Goal: Task Accomplishment & Management: Manage account settings

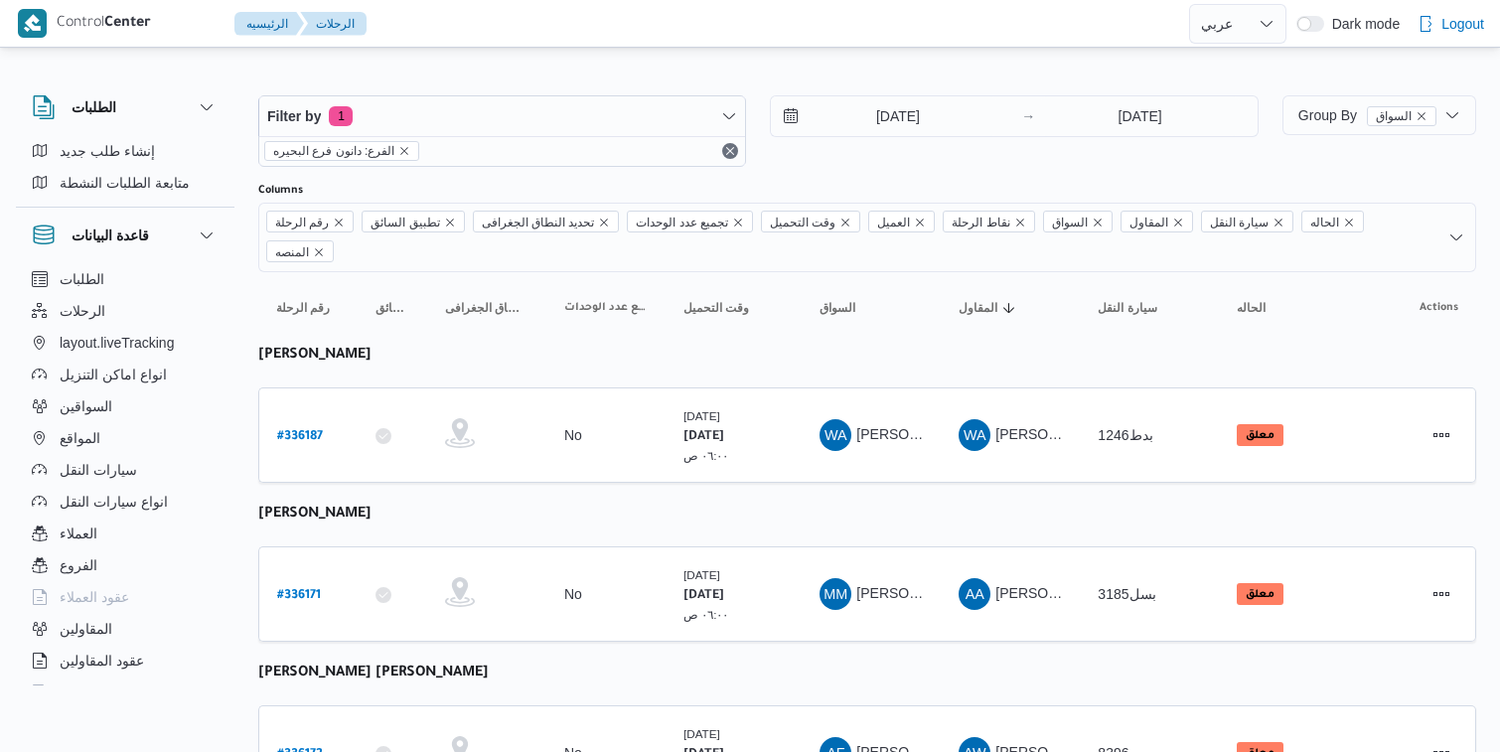
select select "ar"
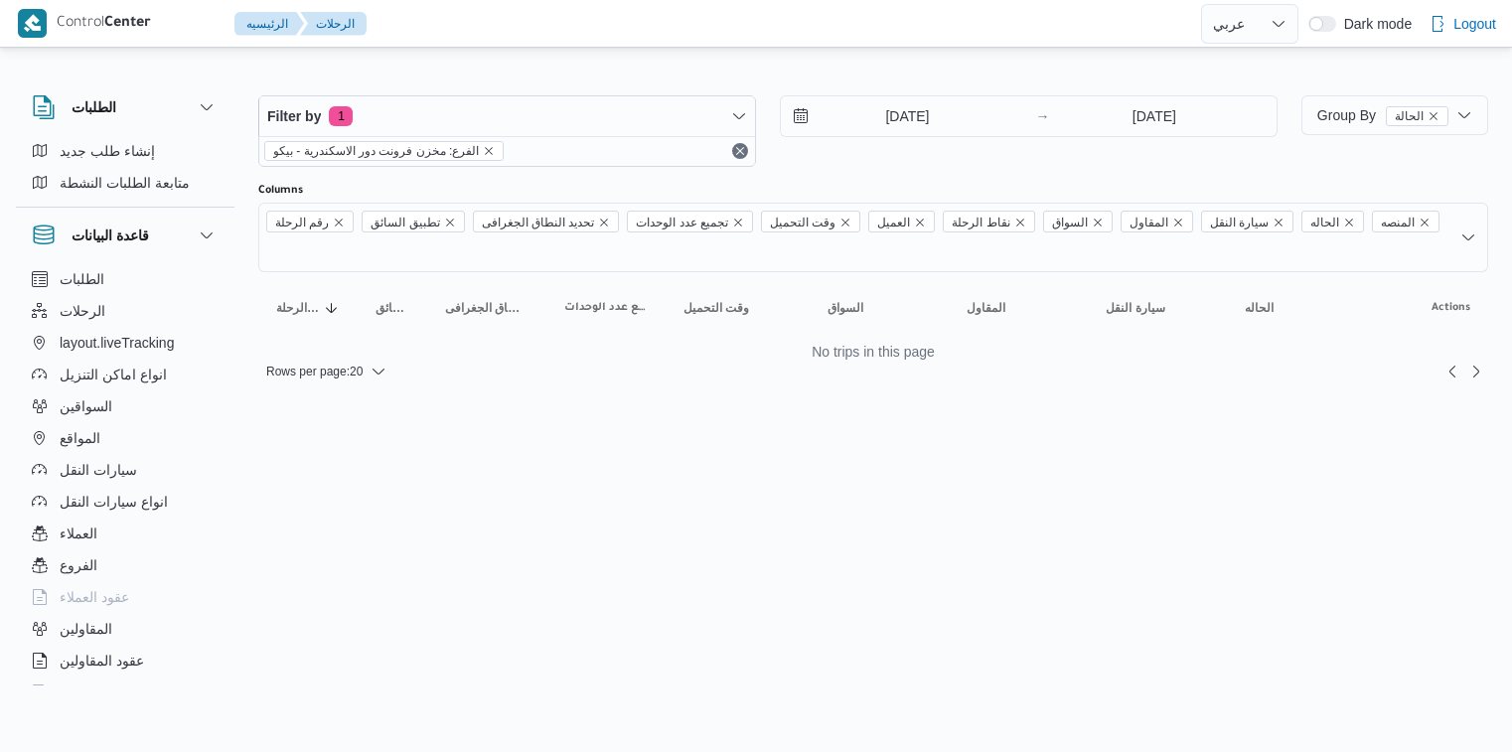
select select "ar"
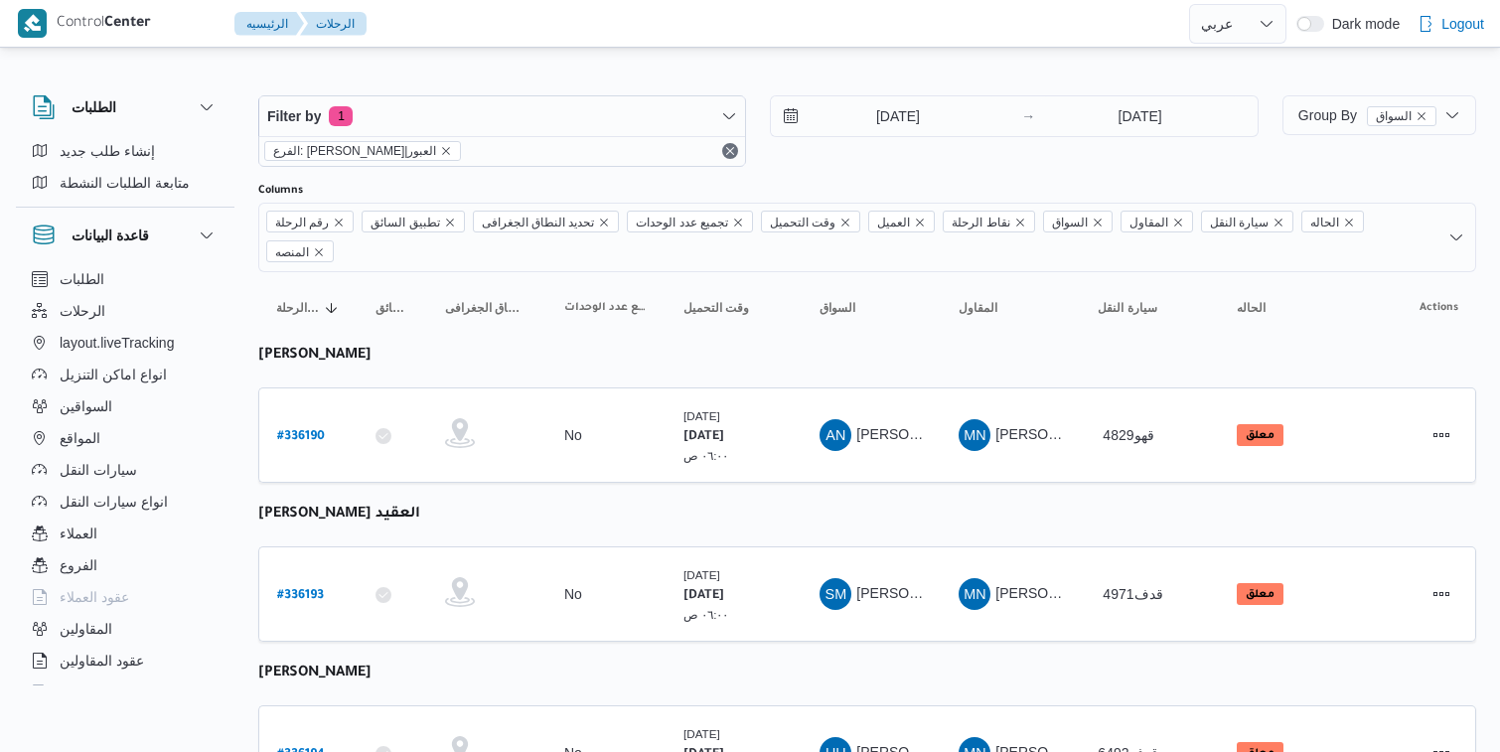
select select "ar"
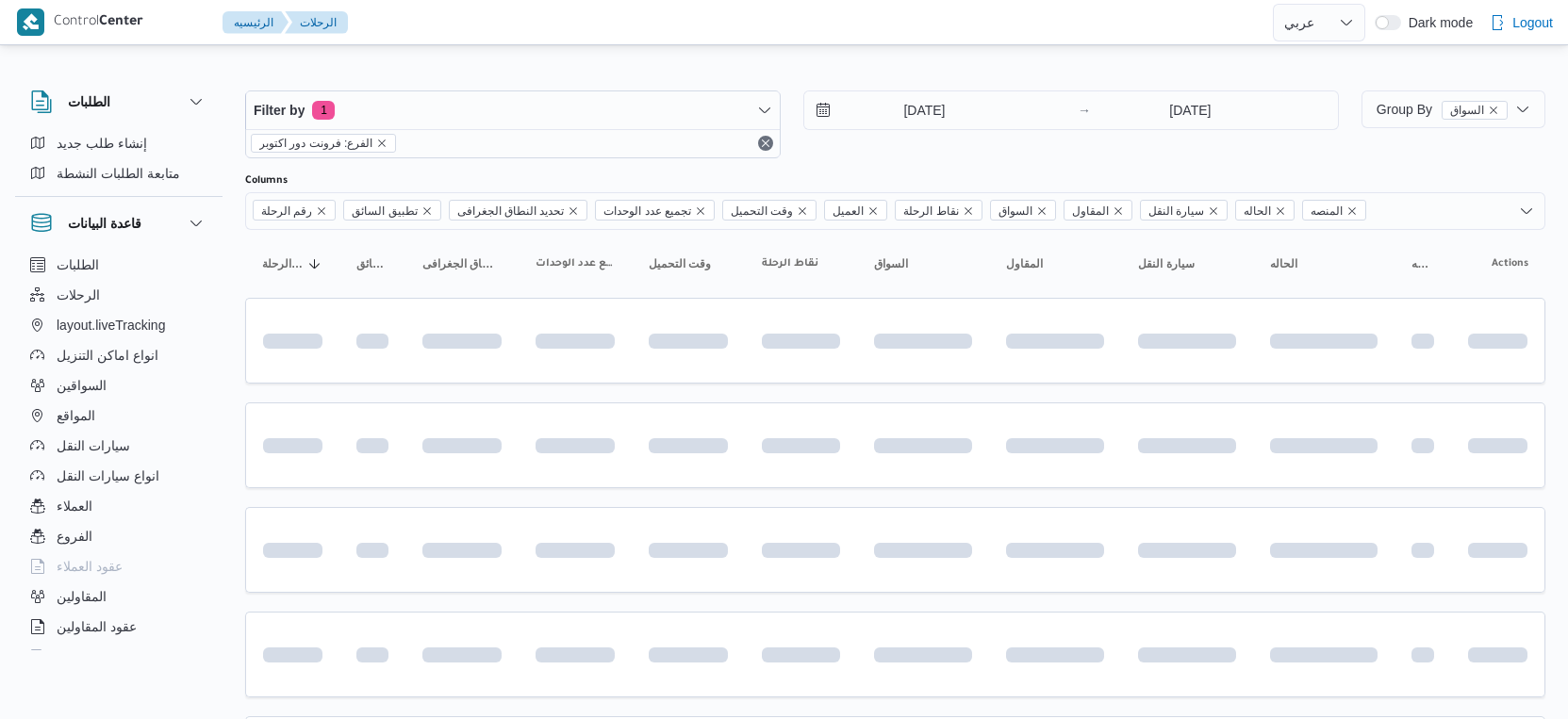
select select "ar"
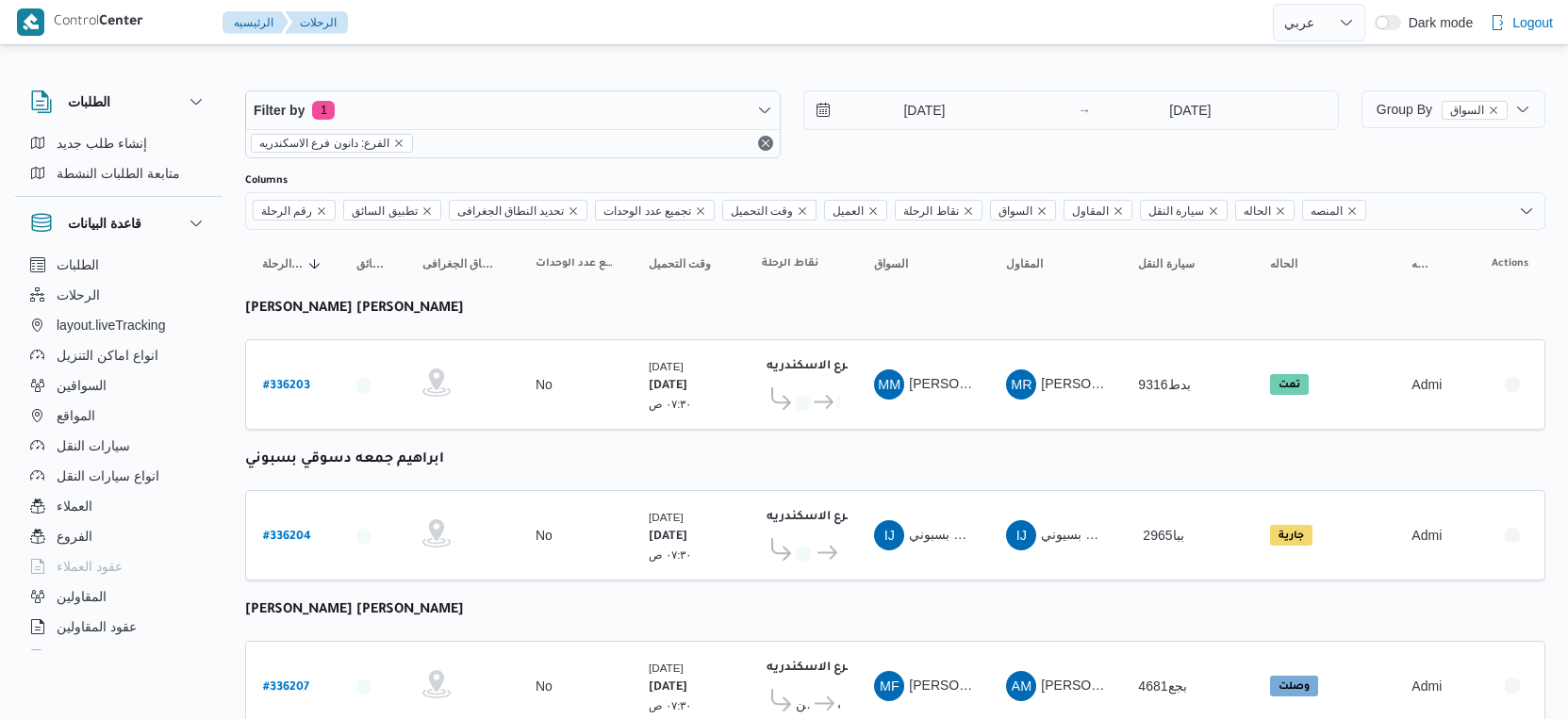
select select "ar"
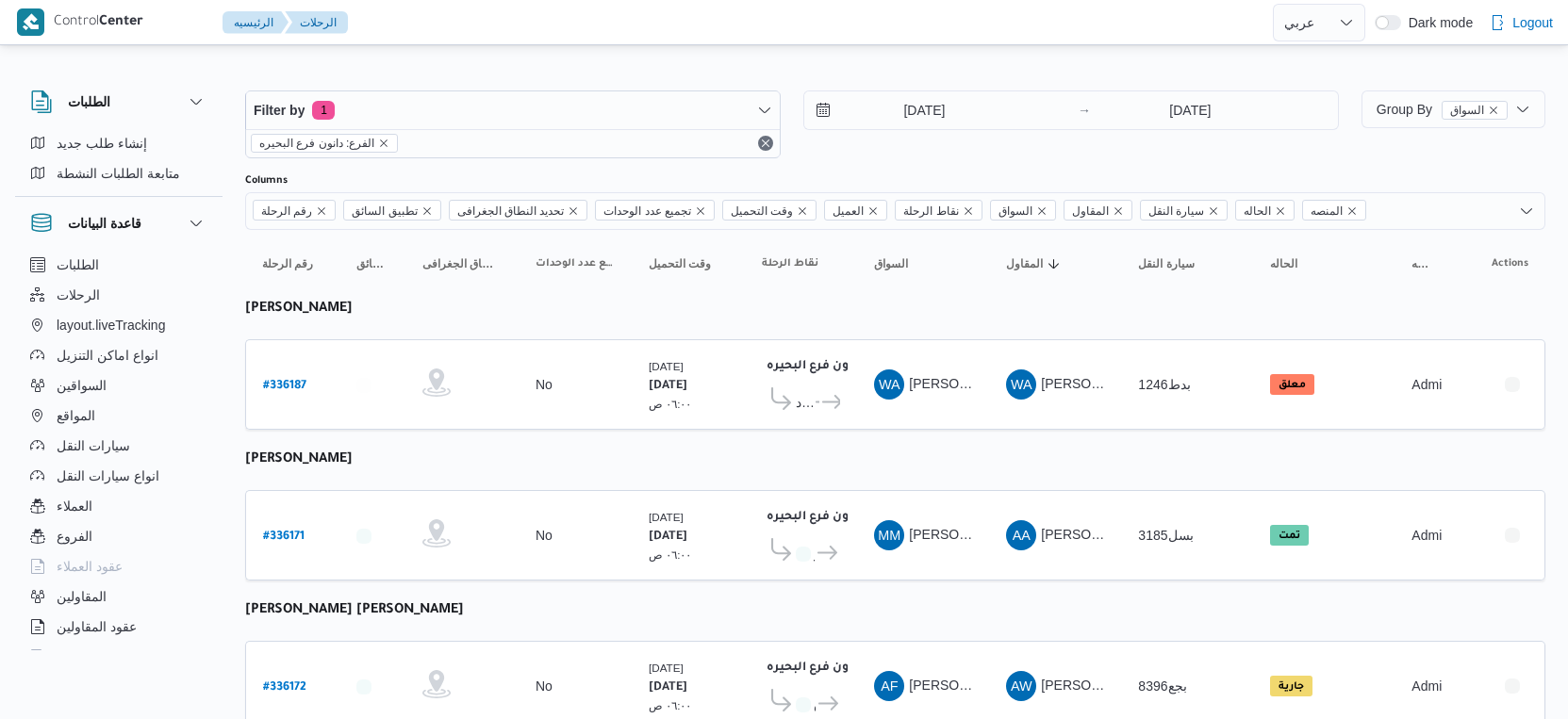
select select "ar"
click at [898, 112] on input "[DATE]" at bounding box center [912, 110] width 215 height 38
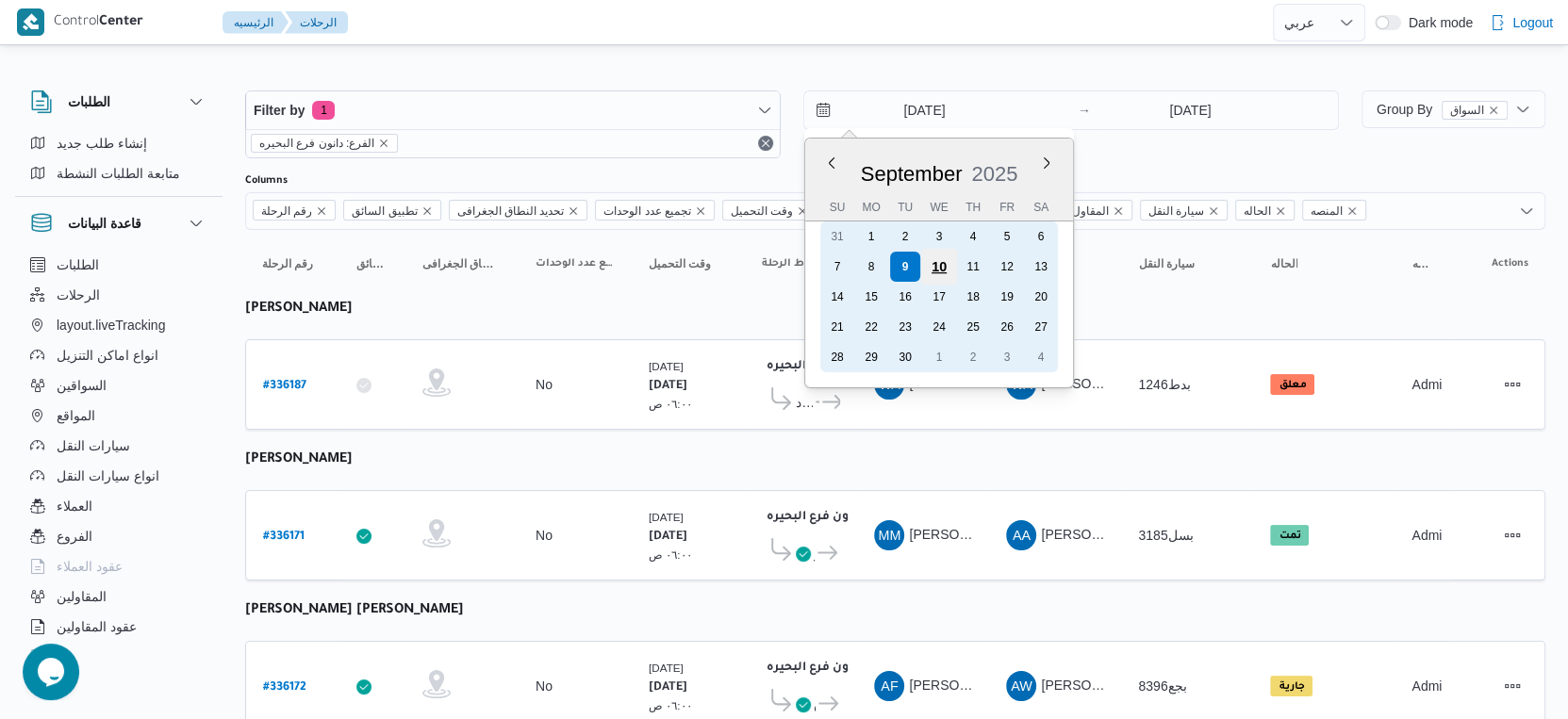
click at [928, 268] on div "10" at bounding box center [940, 267] width 36 height 36
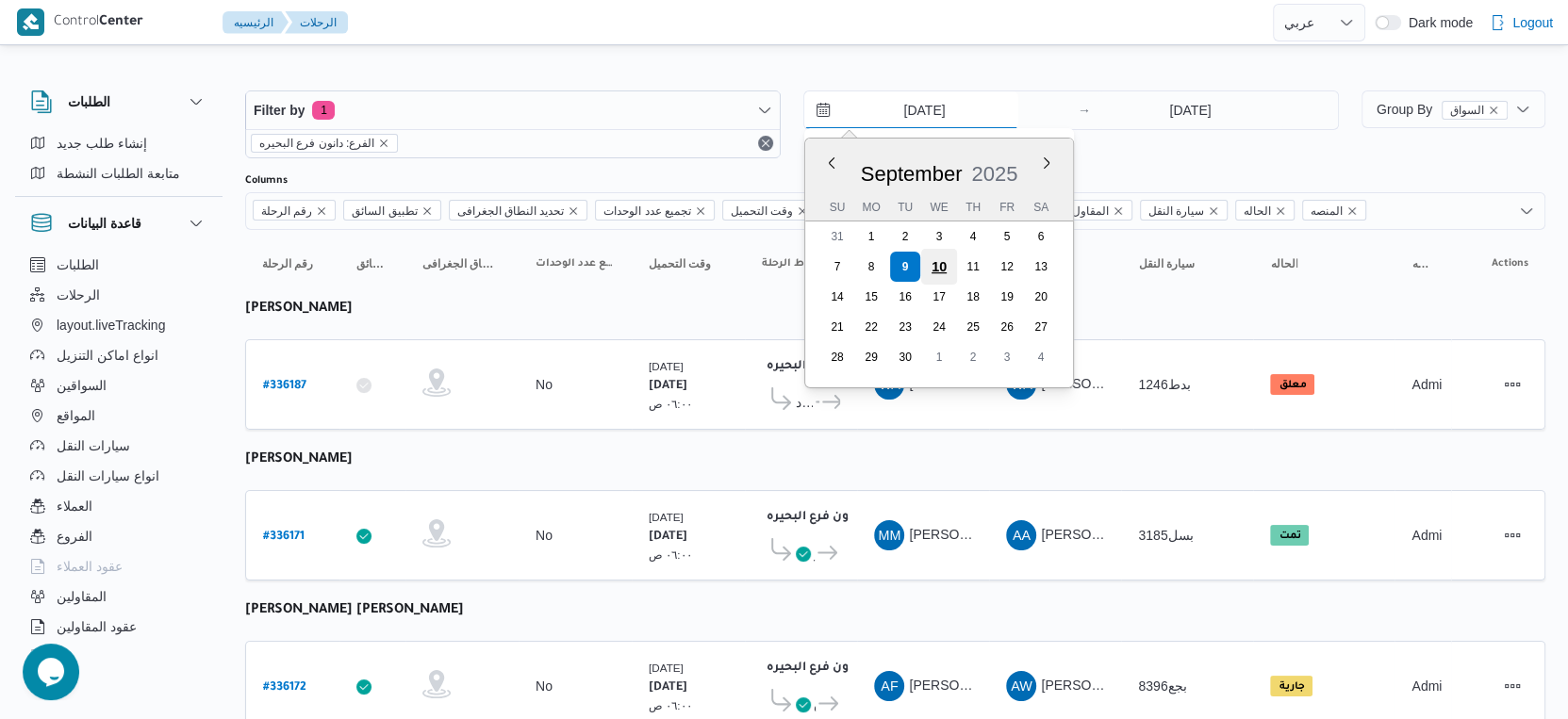
type input "10/9/2025"
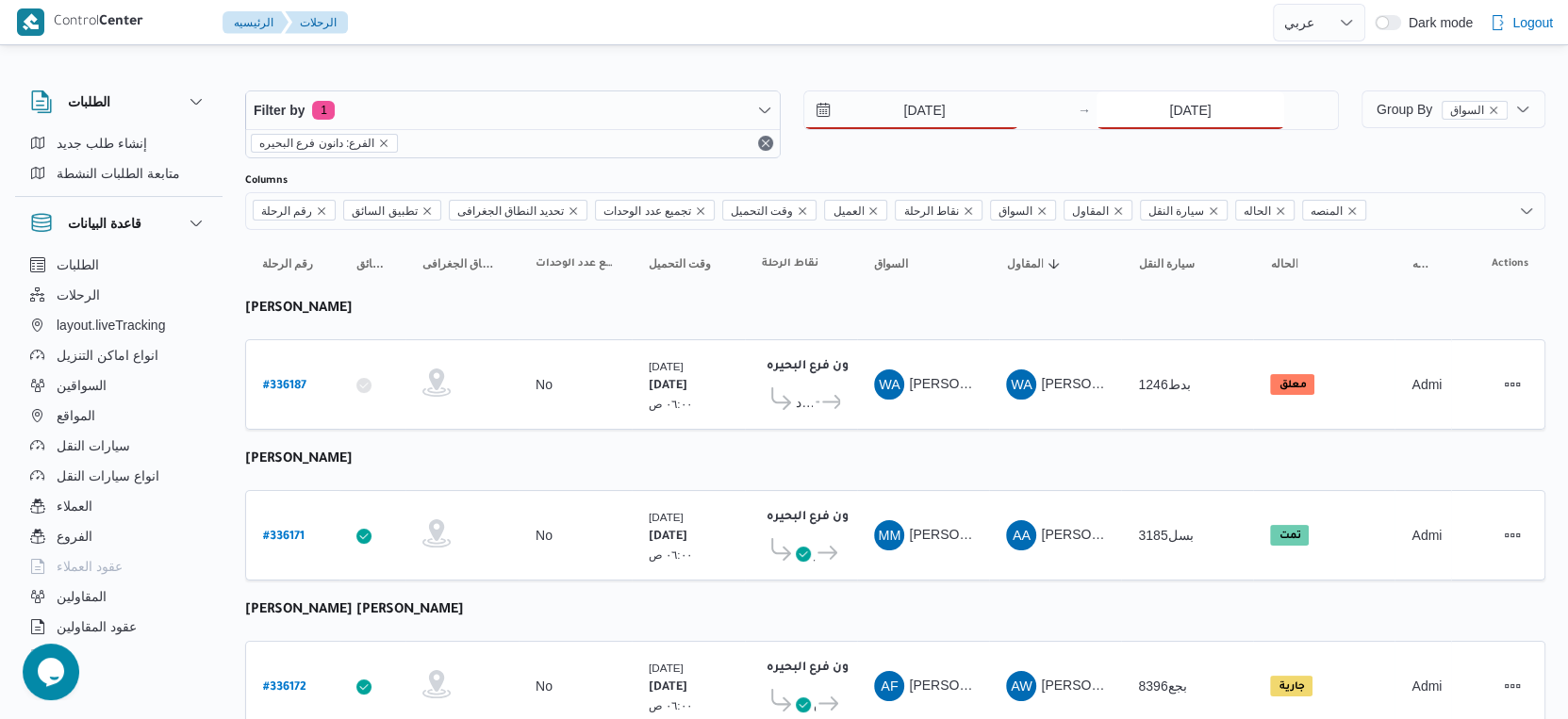
click at [1253, 105] on input "[DATE]" at bounding box center [1191, 110] width 188 height 38
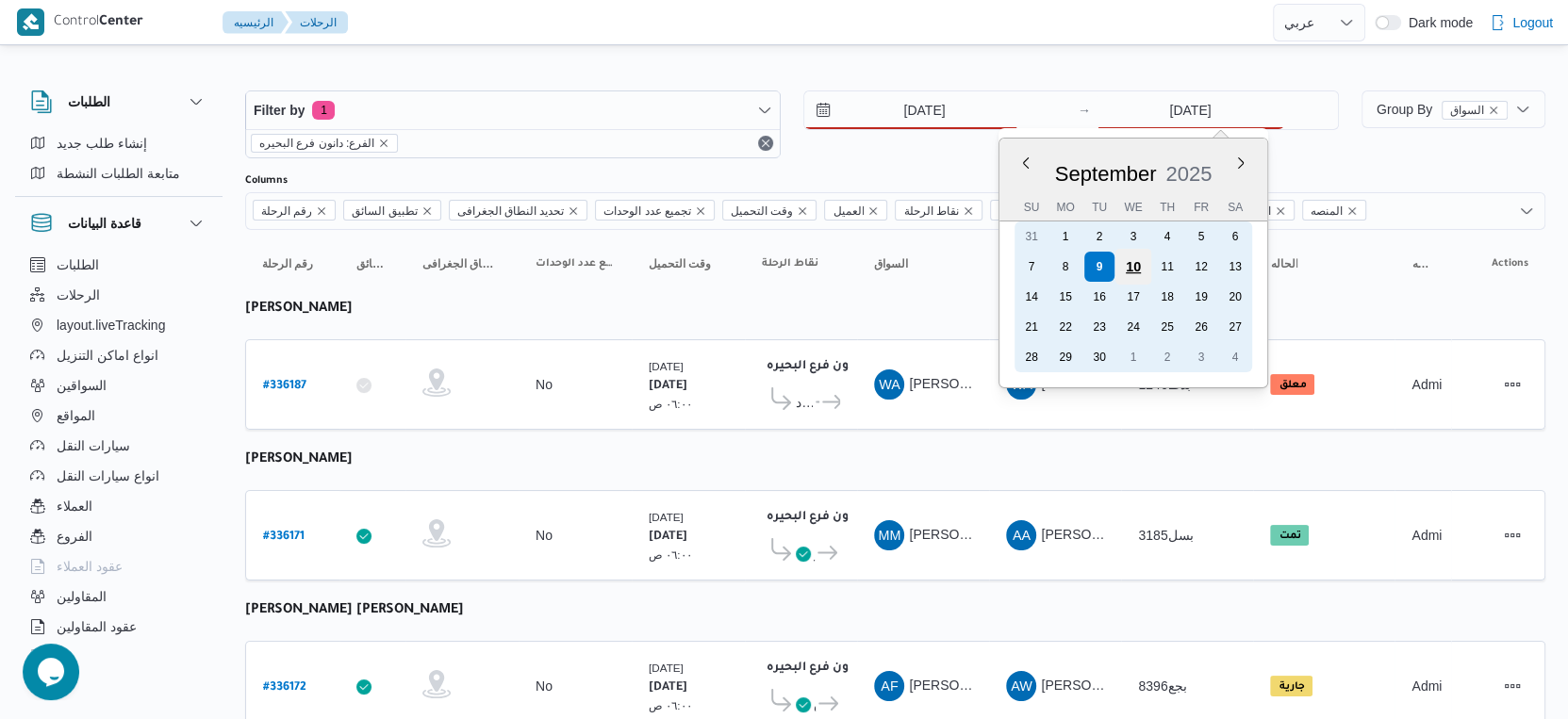
click at [1130, 264] on div "10" at bounding box center [1133, 267] width 36 height 36
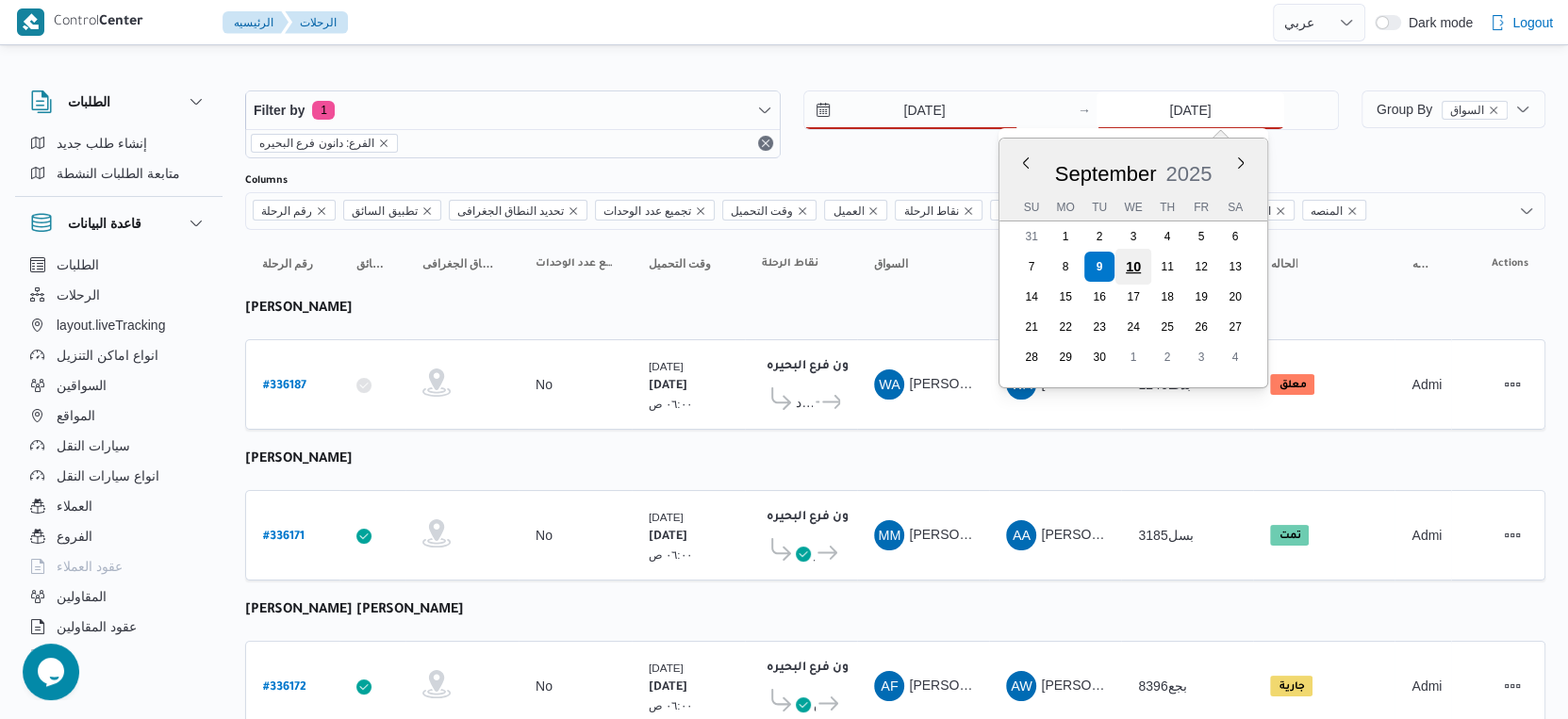
type input "10/9/2025"
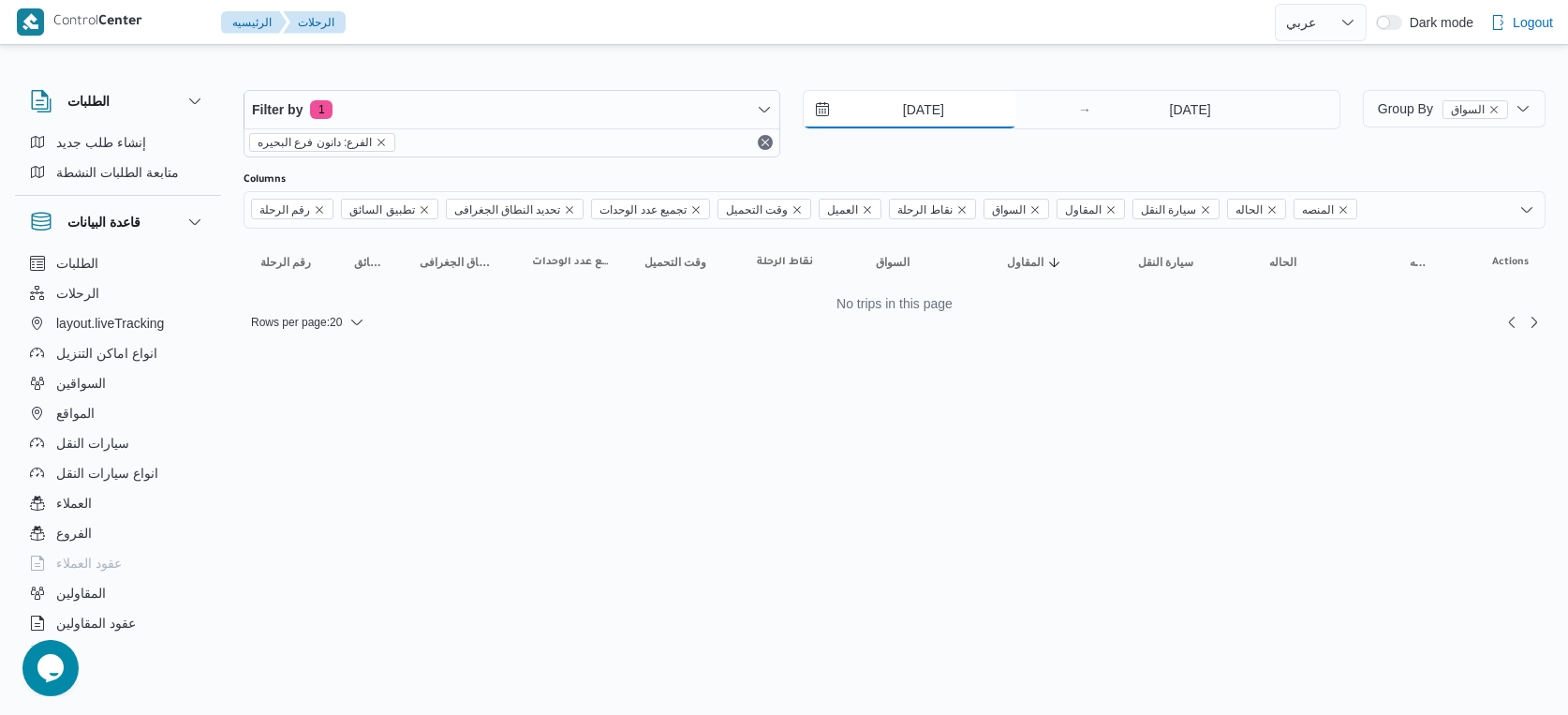
click at [935, 108] on input "10/9/2025" at bounding box center [911, 109] width 213 height 38
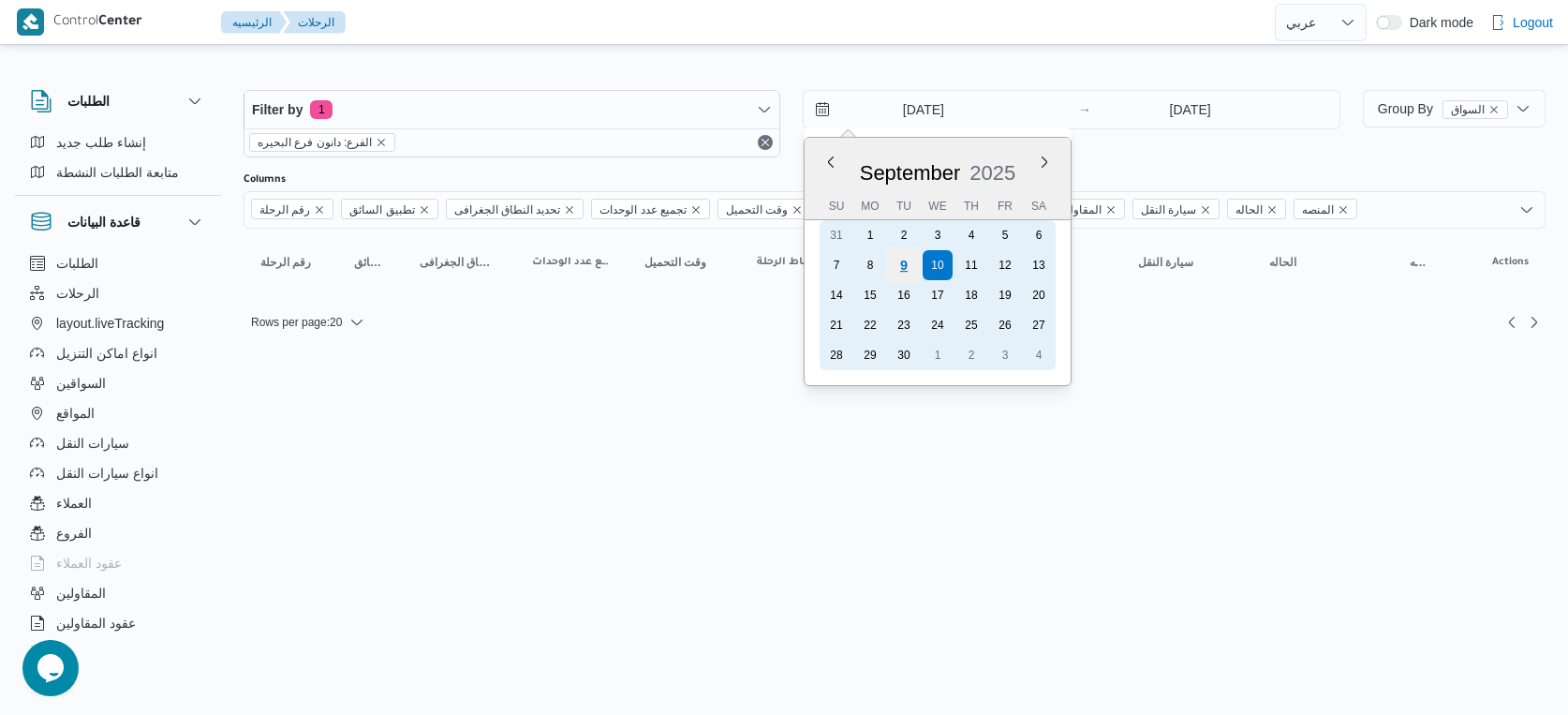
click at [908, 257] on div "9" at bounding box center [904, 265] width 36 height 36
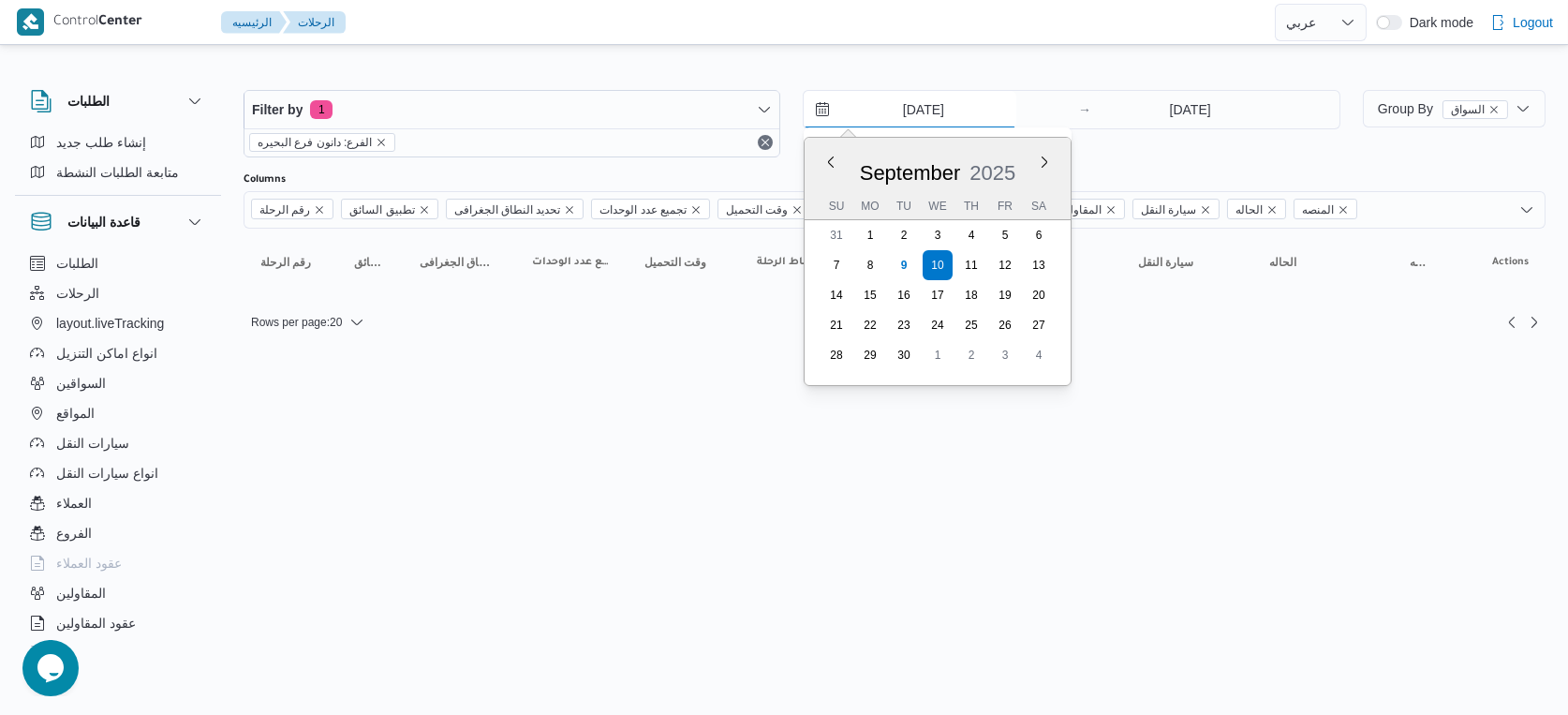
type input "[DATE]"
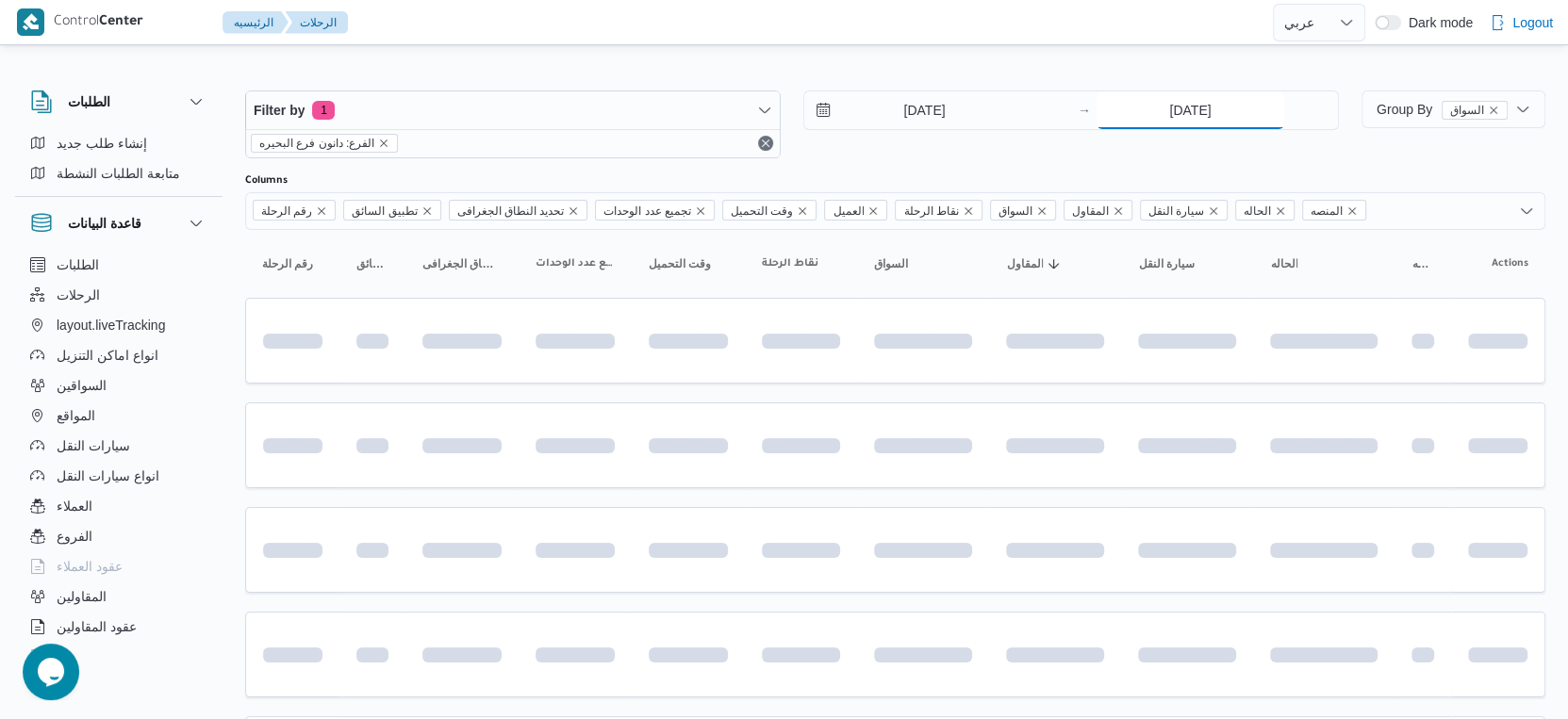
click at [1194, 115] on input "10/9/2025" at bounding box center [1191, 110] width 188 height 38
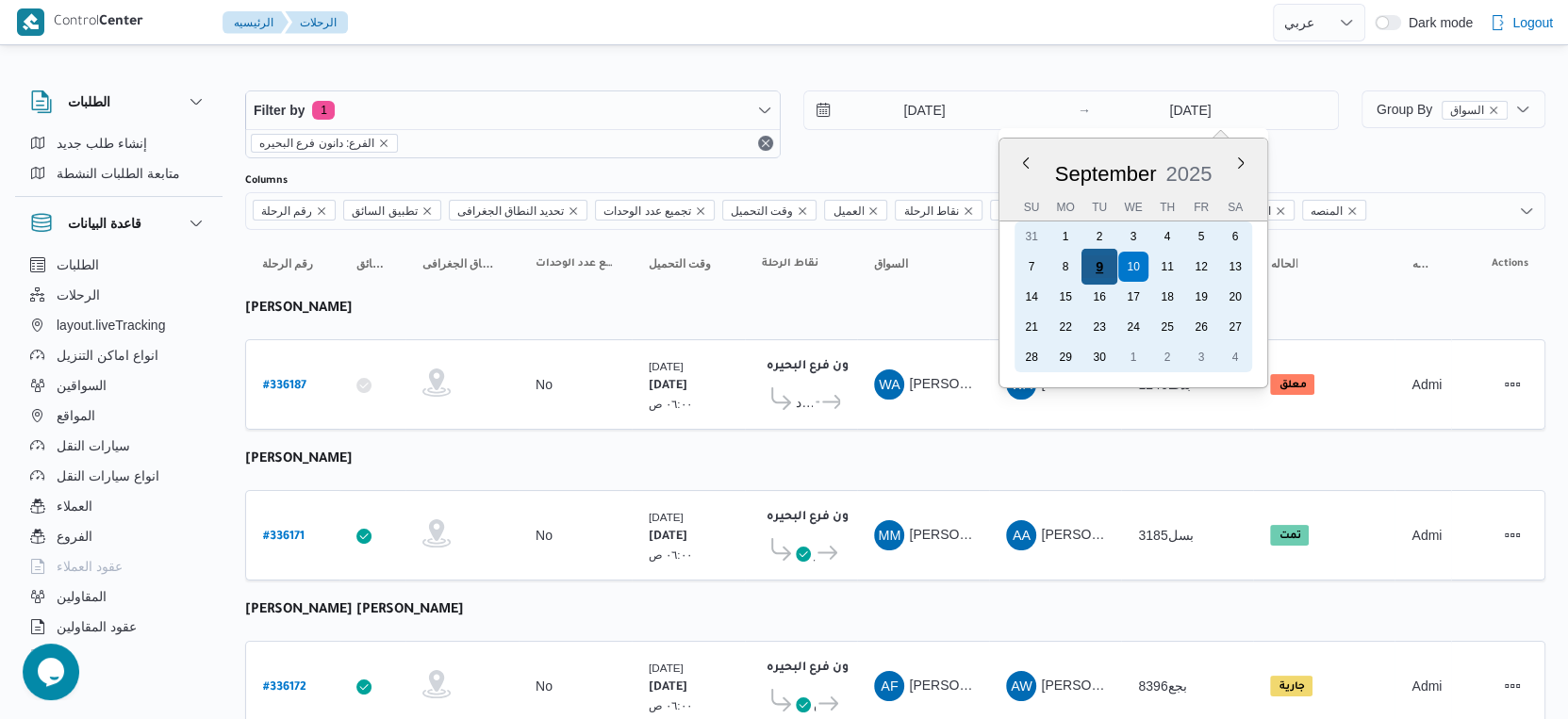
click at [1102, 264] on div "9" at bounding box center [1100, 267] width 36 height 36
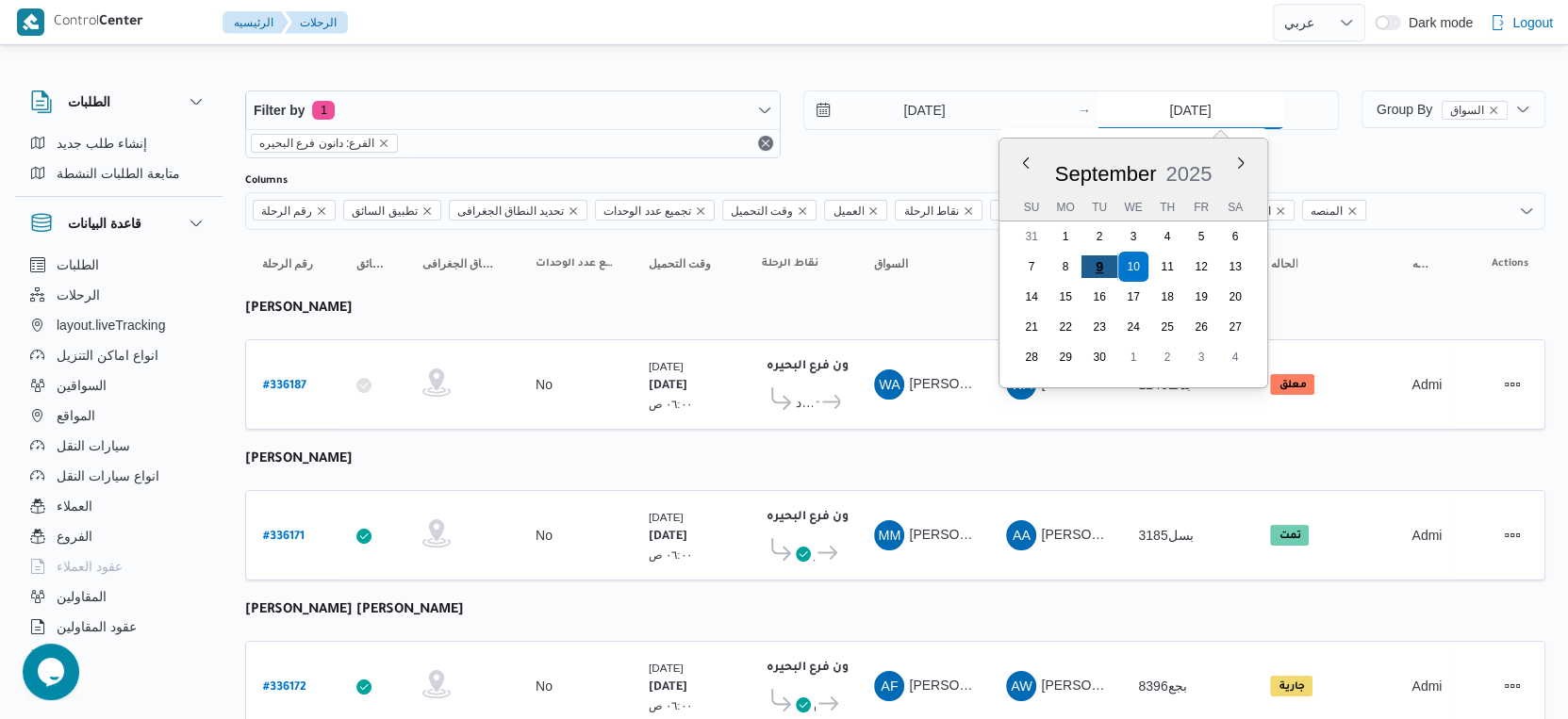
type input "[DATE]"
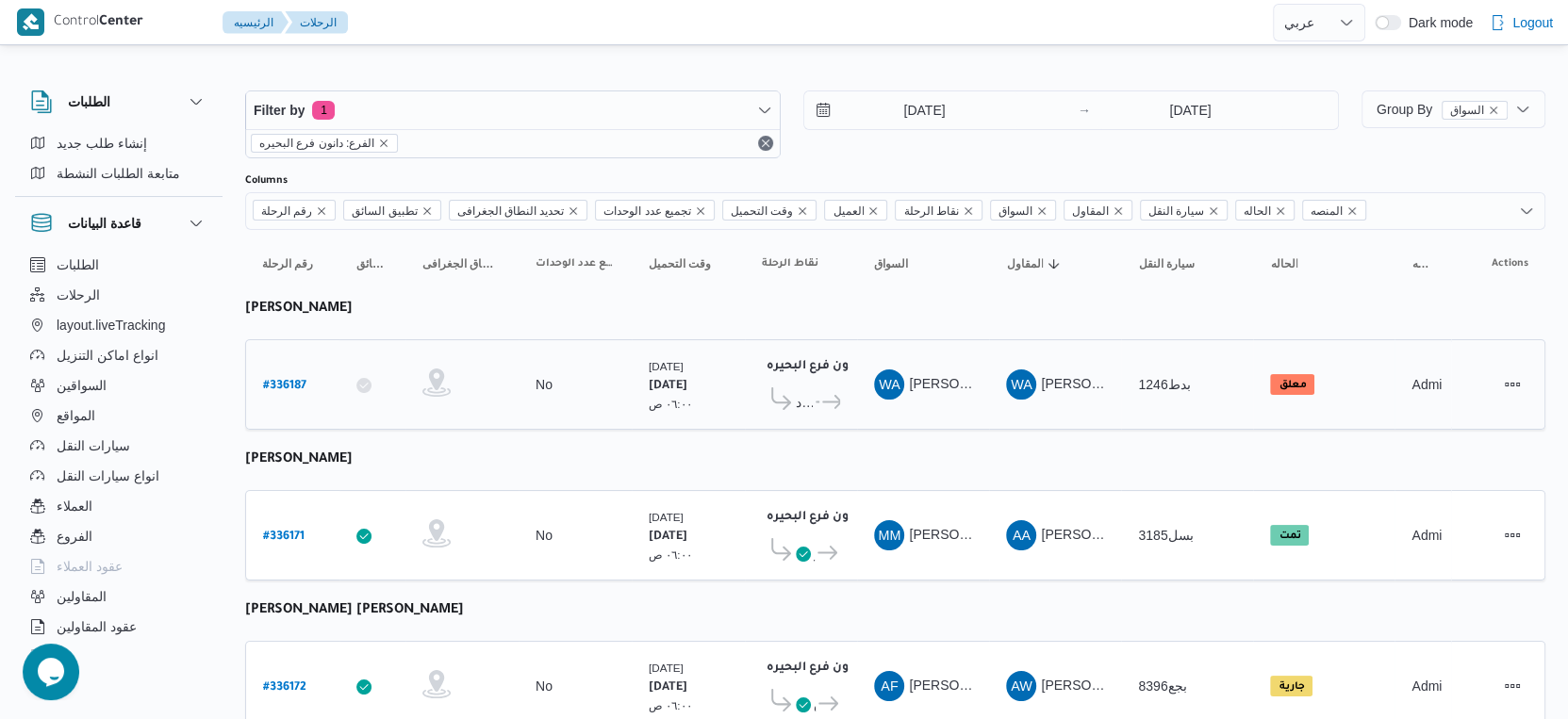
click at [913, 407] on td "السواق WA وليد احمد محمود المسيري" at bounding box center [923, 384] width 132 height 90
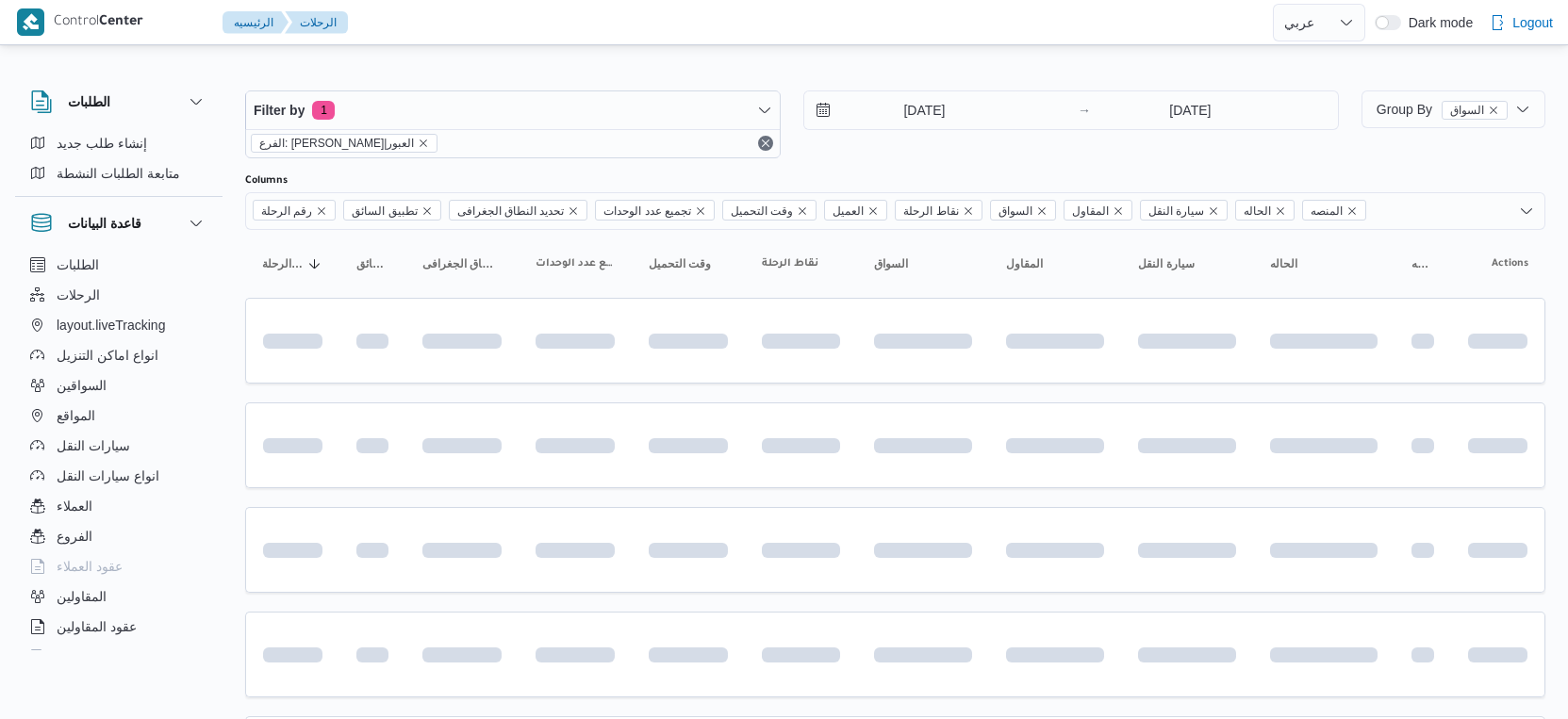
select select "ar"
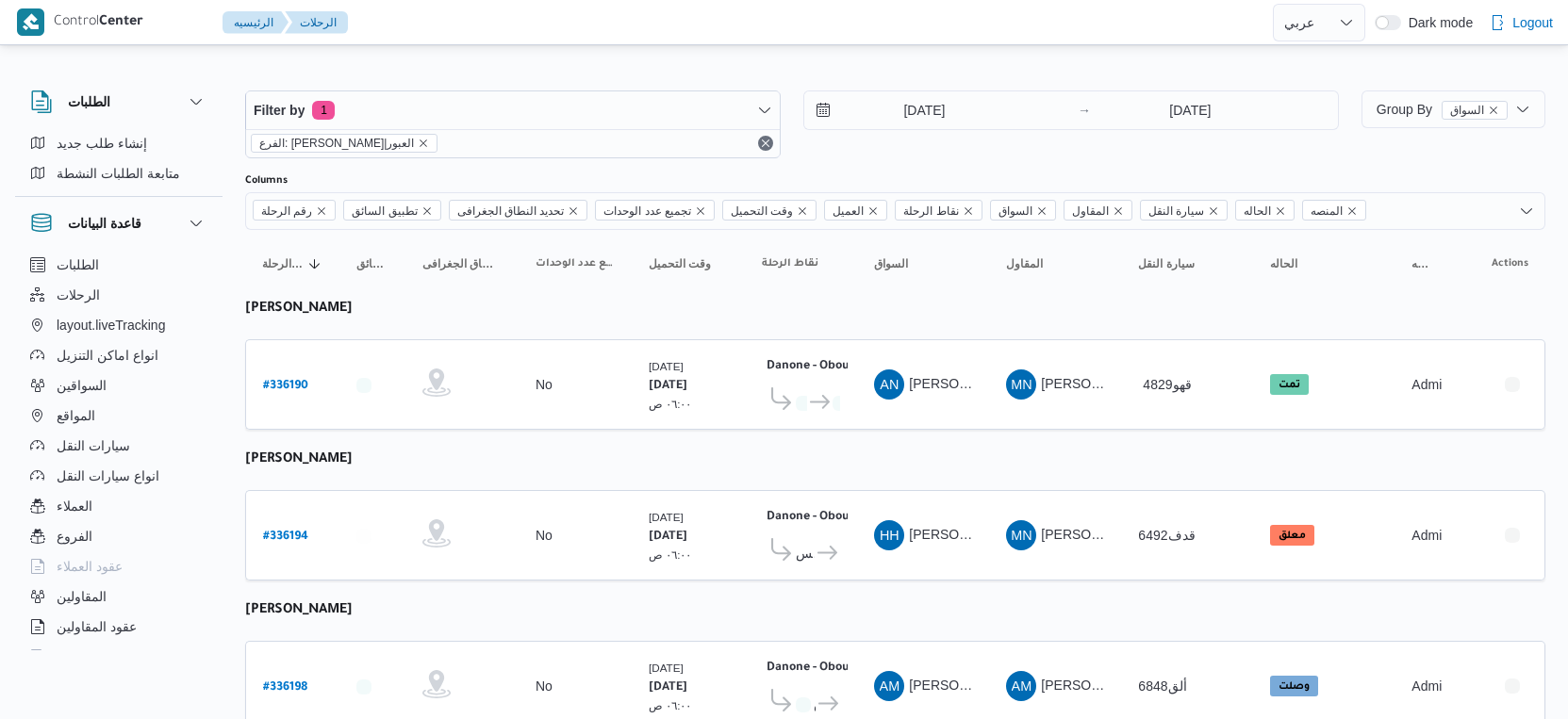
select select "ar"
click at [824, 407] on span "Danone - Obour" at bounding box center [824, 402] width 33 height 23
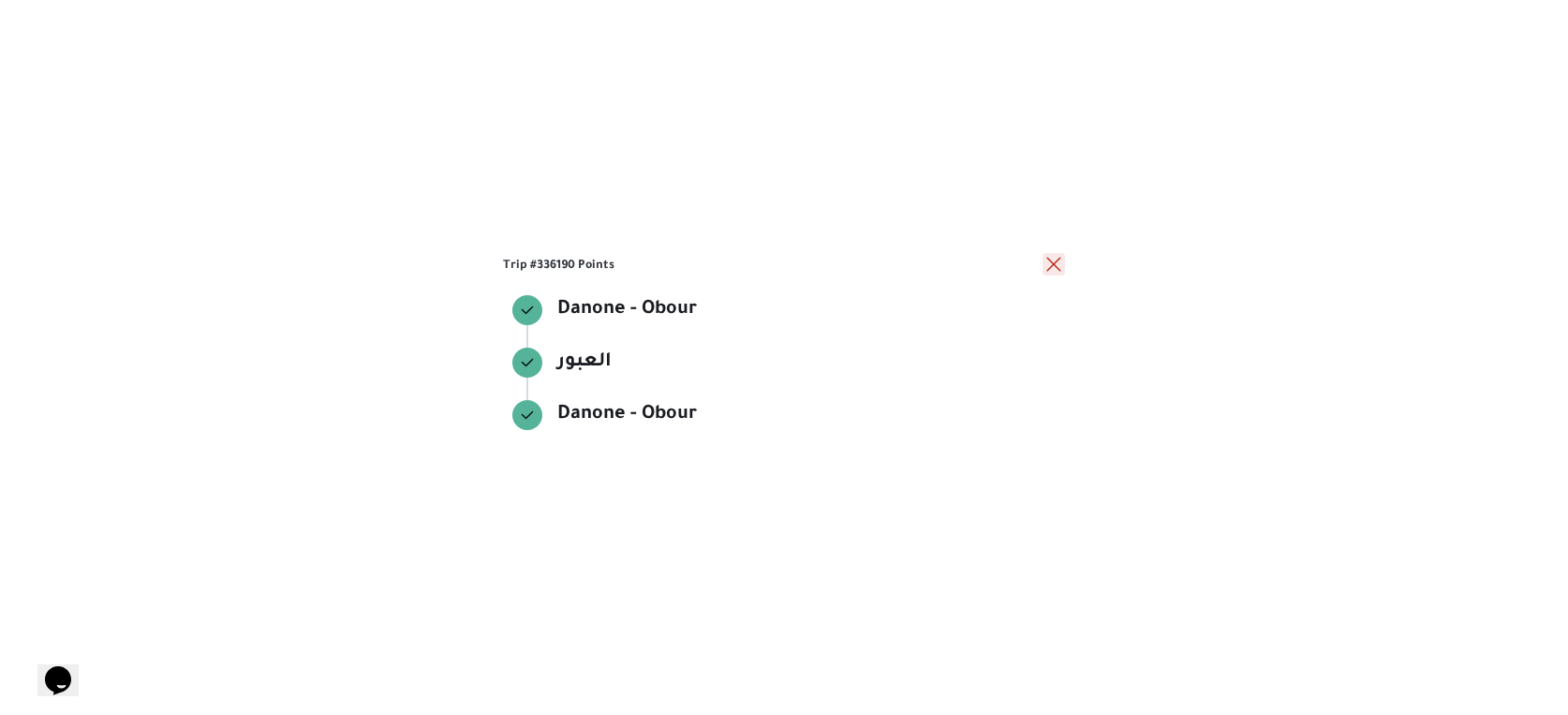
click at [1049, 271] on button "close" at bounding box center [1054, 264] width 23 height 23
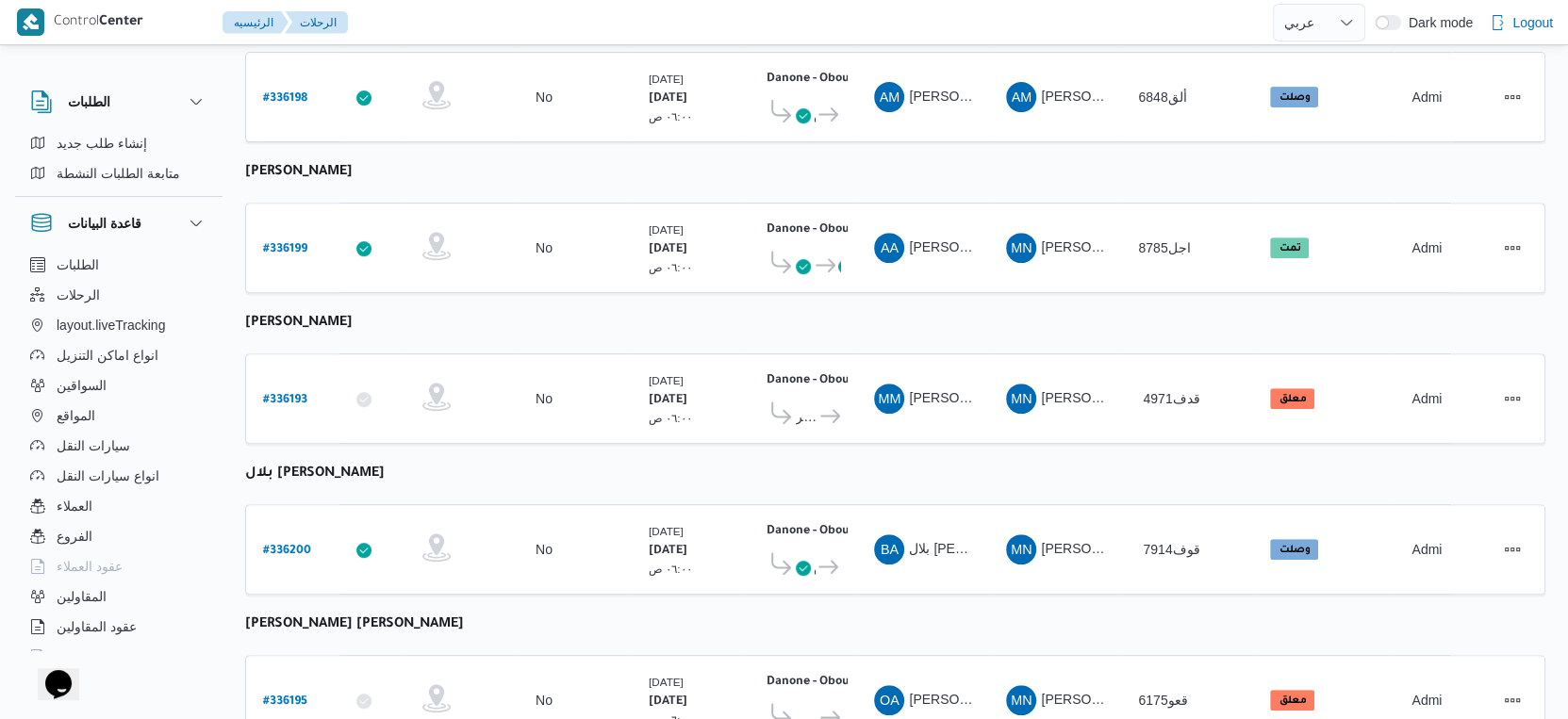
scroll to position [654, 0]
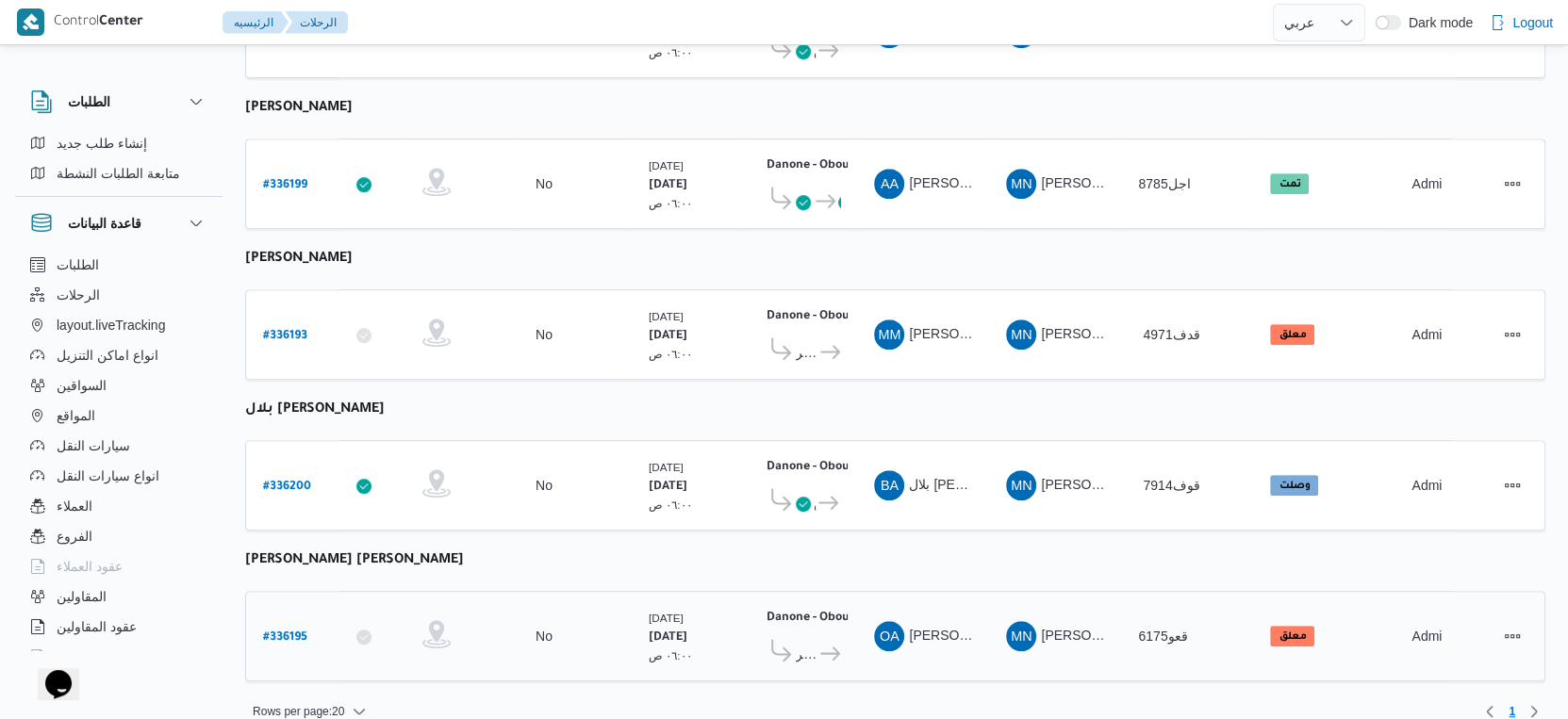
click at [1301, 632] on b "معلق" at bounding box center [1292, 637] width 28 height 11
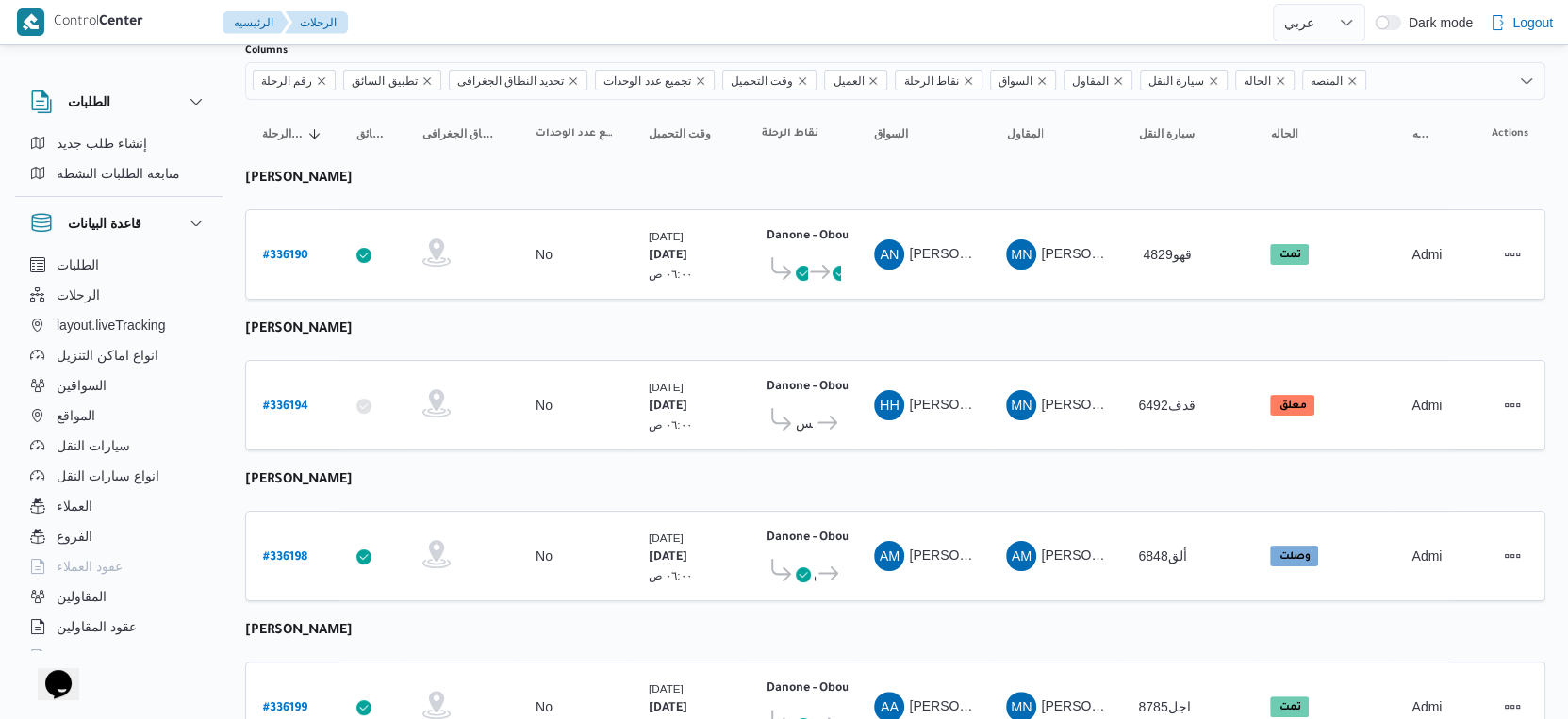
scroll to position [0, 0]
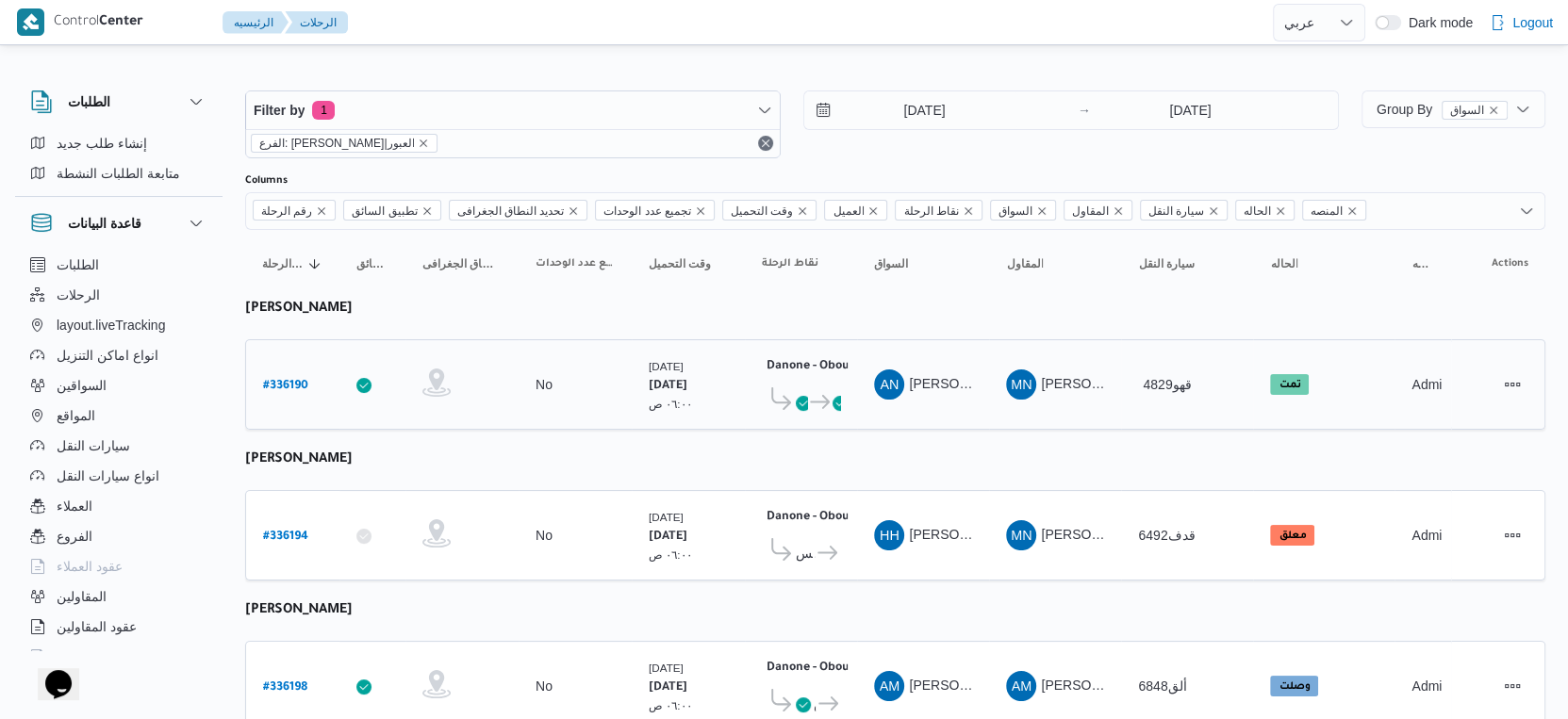
click at [686, 422] on td "وقت التحميل الثلاثاء ٩/٩/٢٠٢٥ ٠٦:٠٠ ص" at bounding box center [688, 384] width 113 height 90
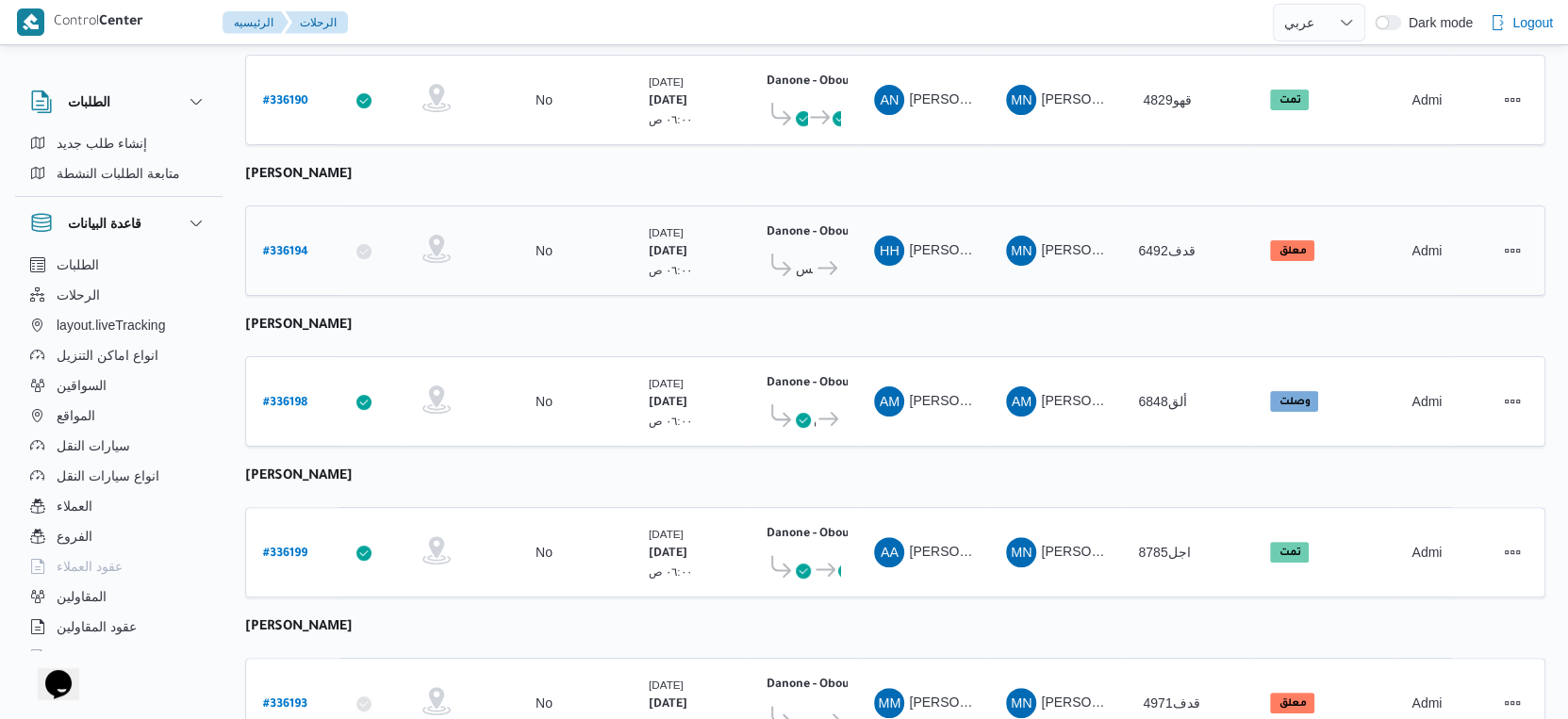
scroll to position [654, 0]
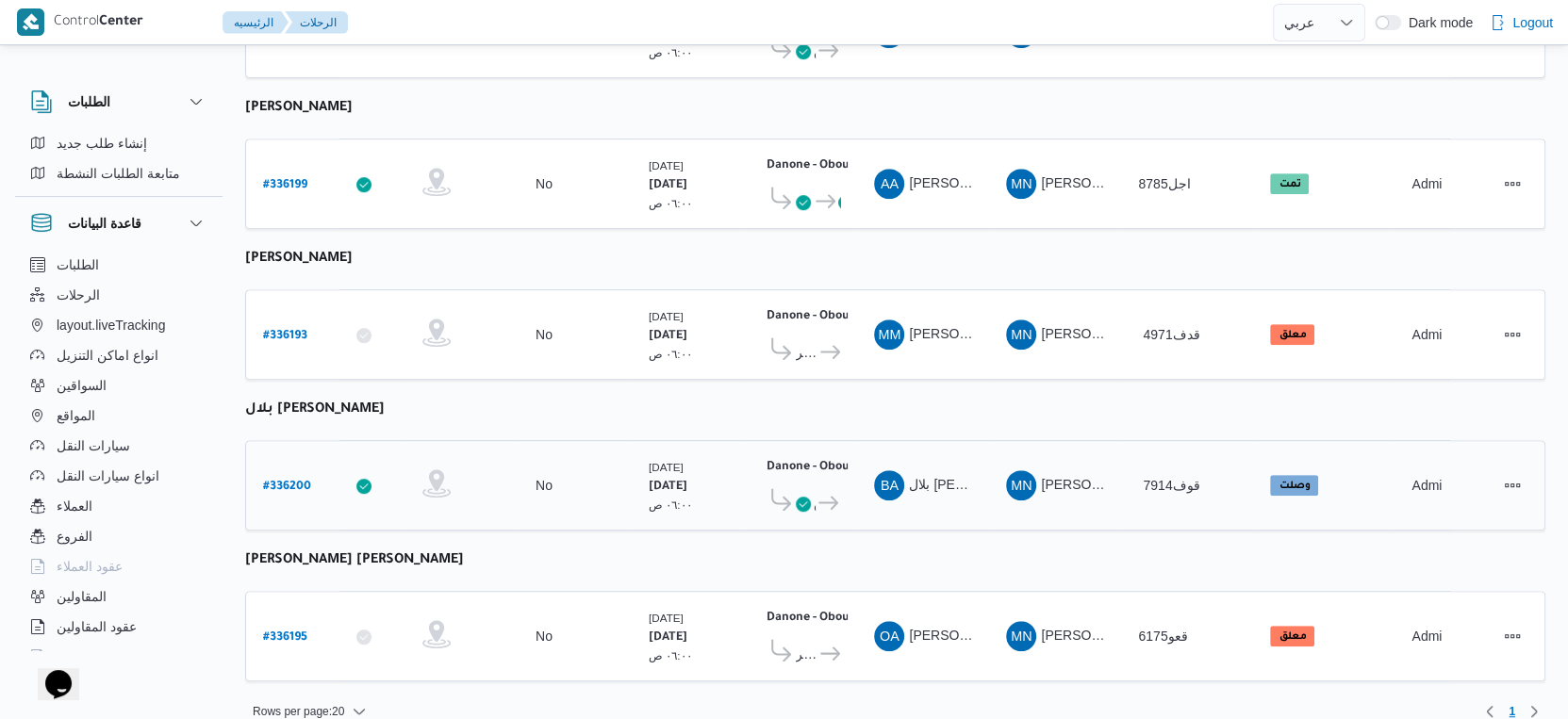
click at [288, 481] on b "# 336200" at bounding box center [287, 488] width 48 height 13
select select "ar"
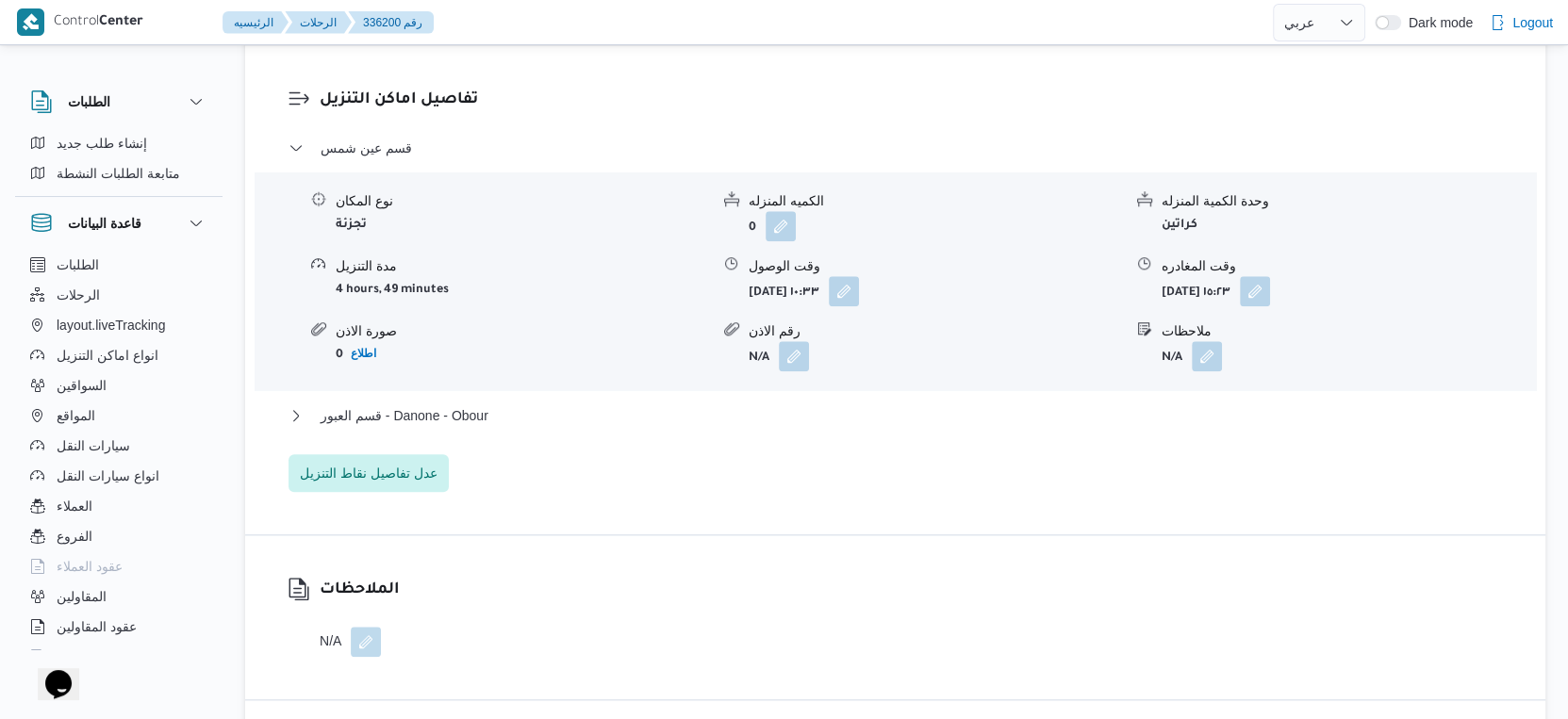
scroll to position [1571, 0]
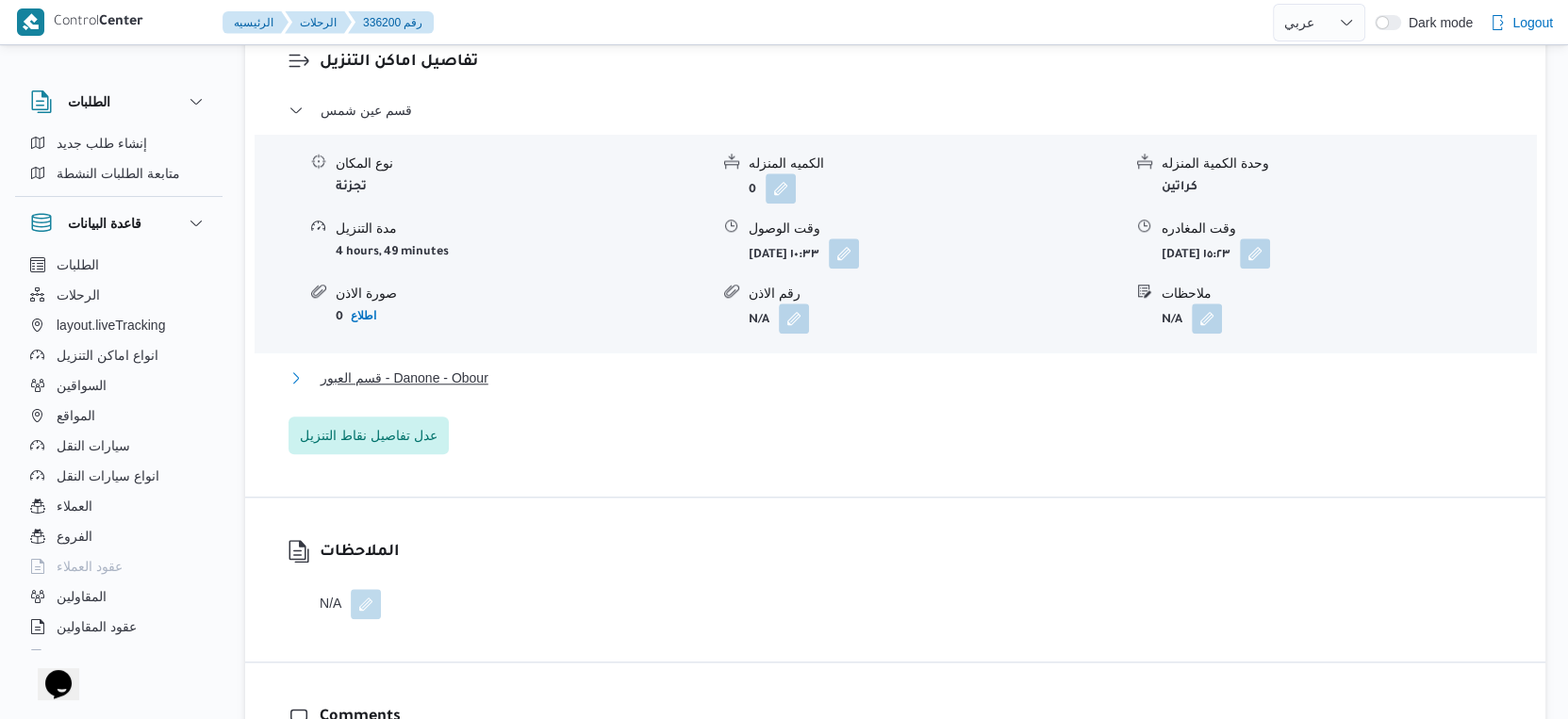
click at [472, 389] on span "قسم العبور - Danone - Obour" at bounding box center [404, 378] width 168 height 23
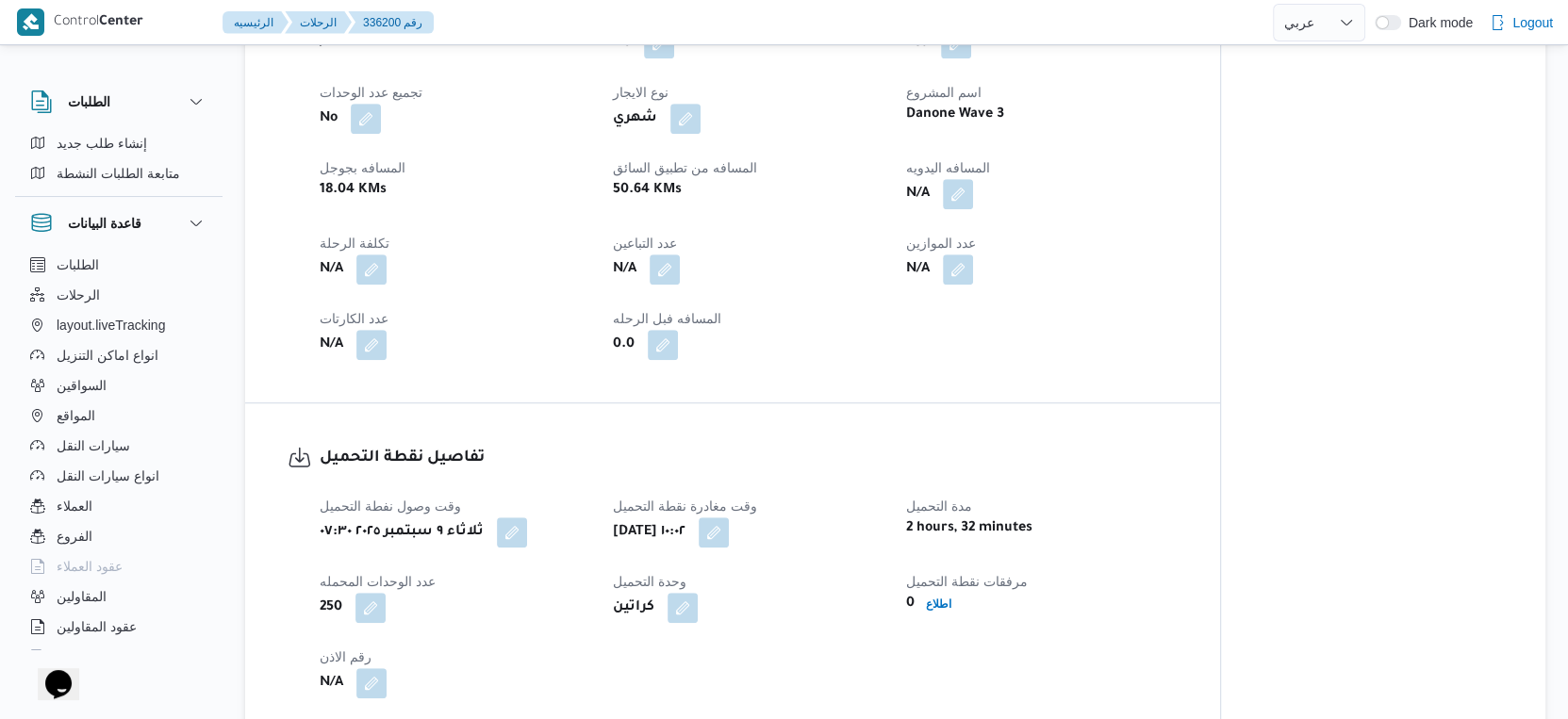
scroll to position [523, 0]
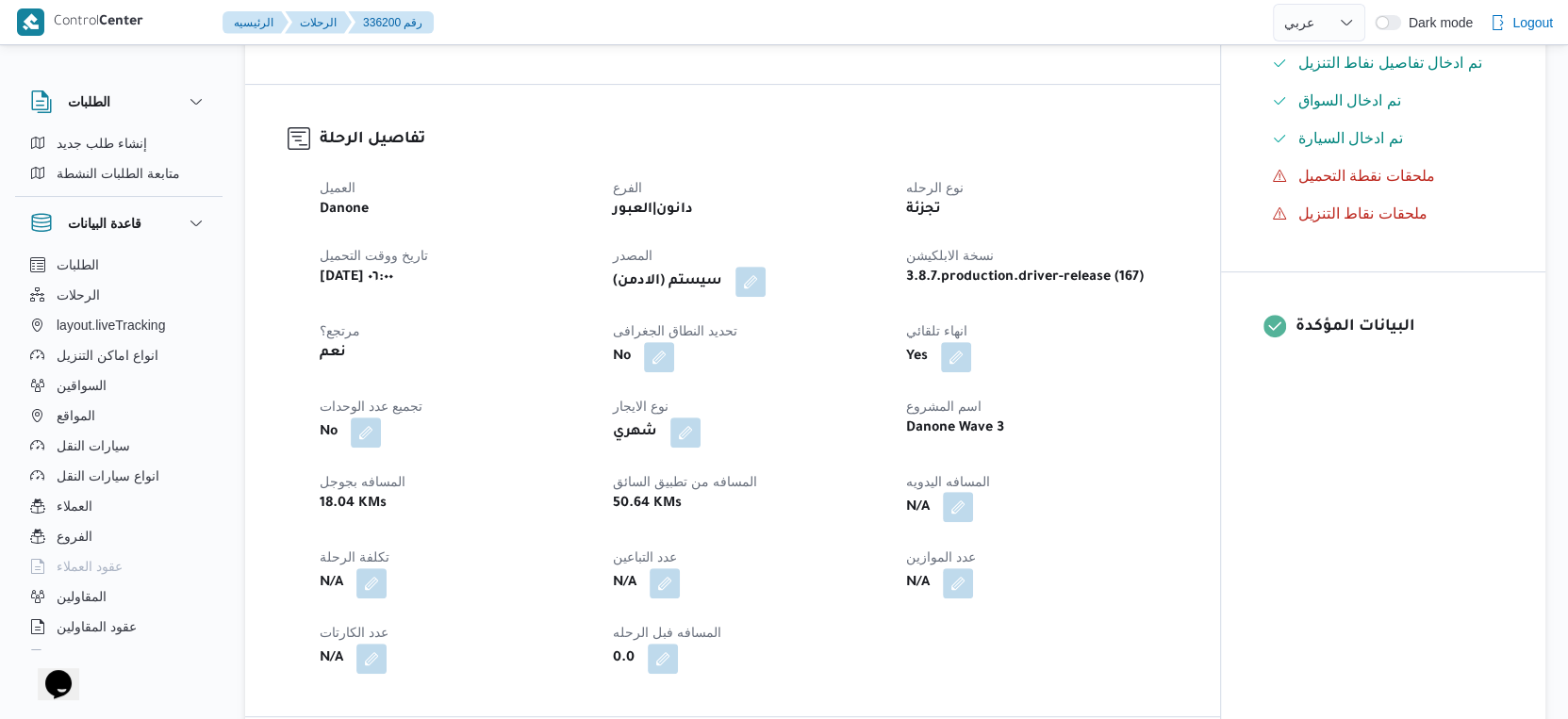
click at [968, 522] on button "button" at bounding box center [959, 507] width 30 height 30
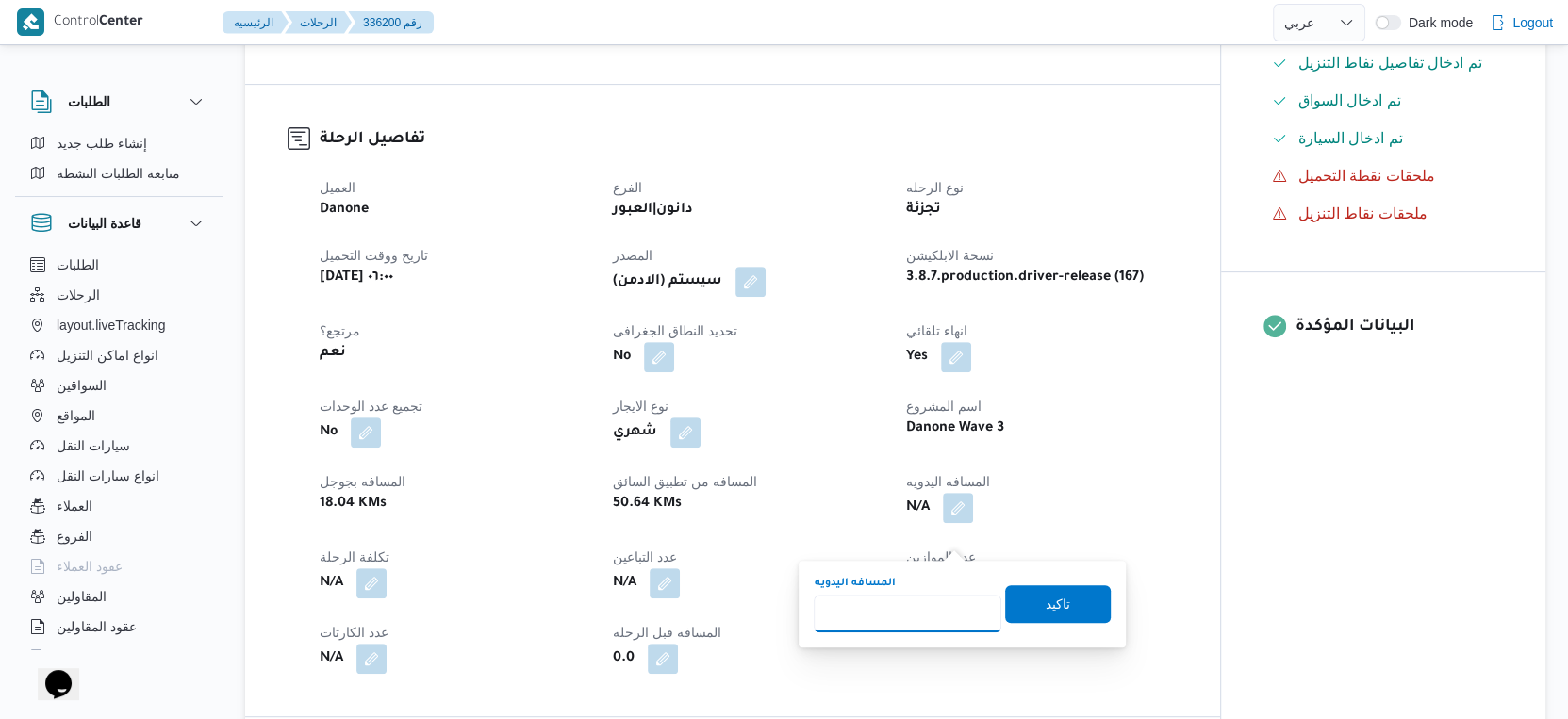
click at [906, 620] on input "المسافه اليدويه" at bounding box center [908, 614] width 188 height 38
type input "49"
click at [1046, 594] on span "تاكيد" at bounding box center [1058, 603] width 25 height 23
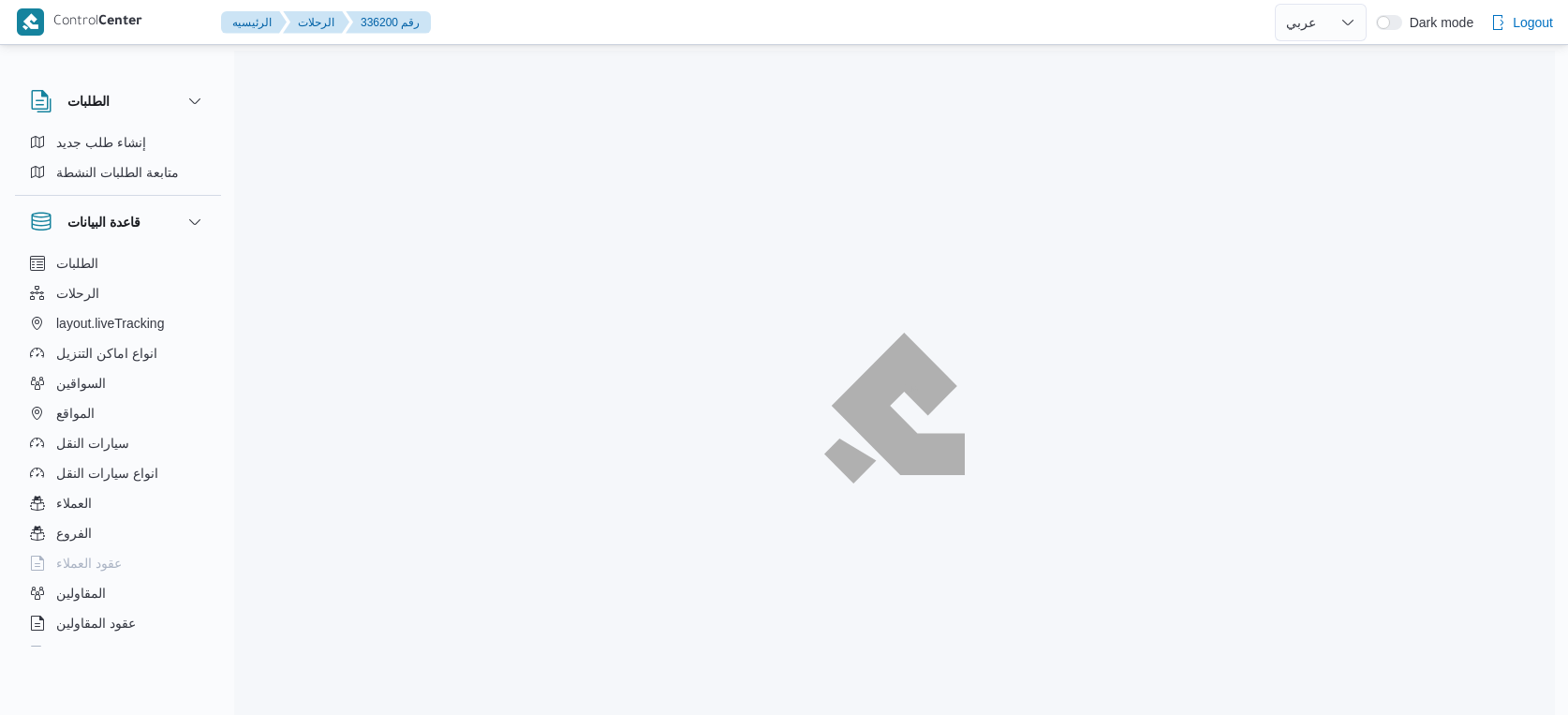
select select "ar"
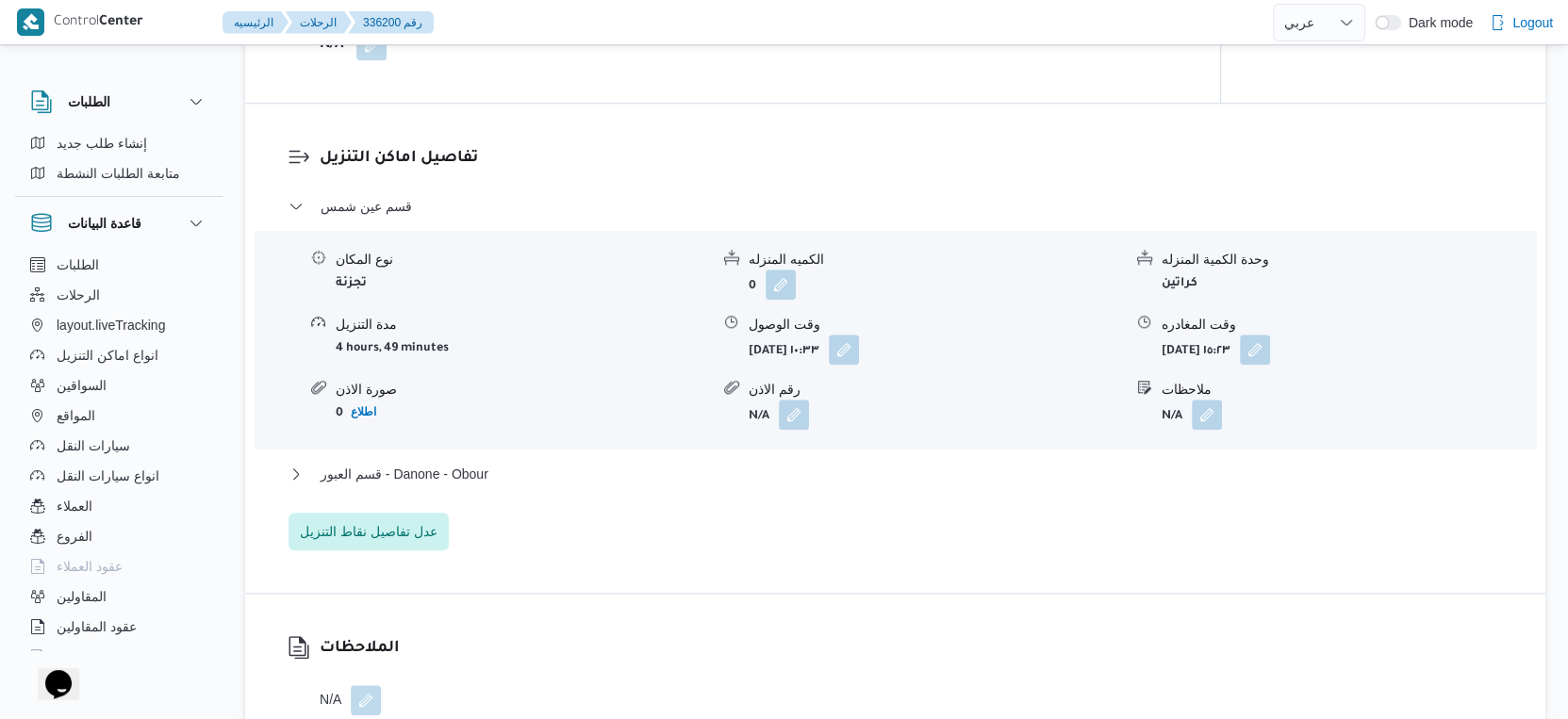
scroll to position [1725, 0]
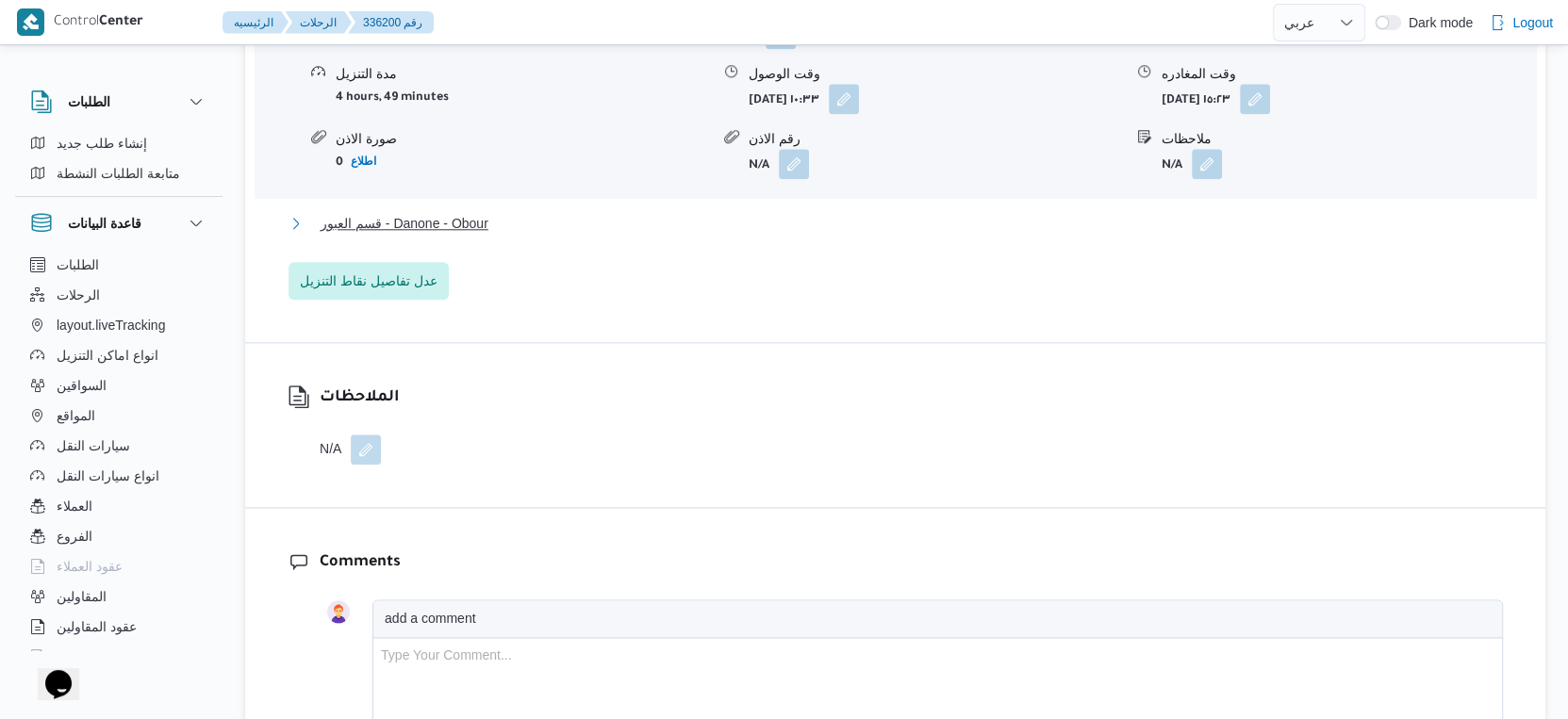
click at [489, 234] on span "قسم العبور - Danone - Obour" at bounding box center [404, 224] width 168 height 23
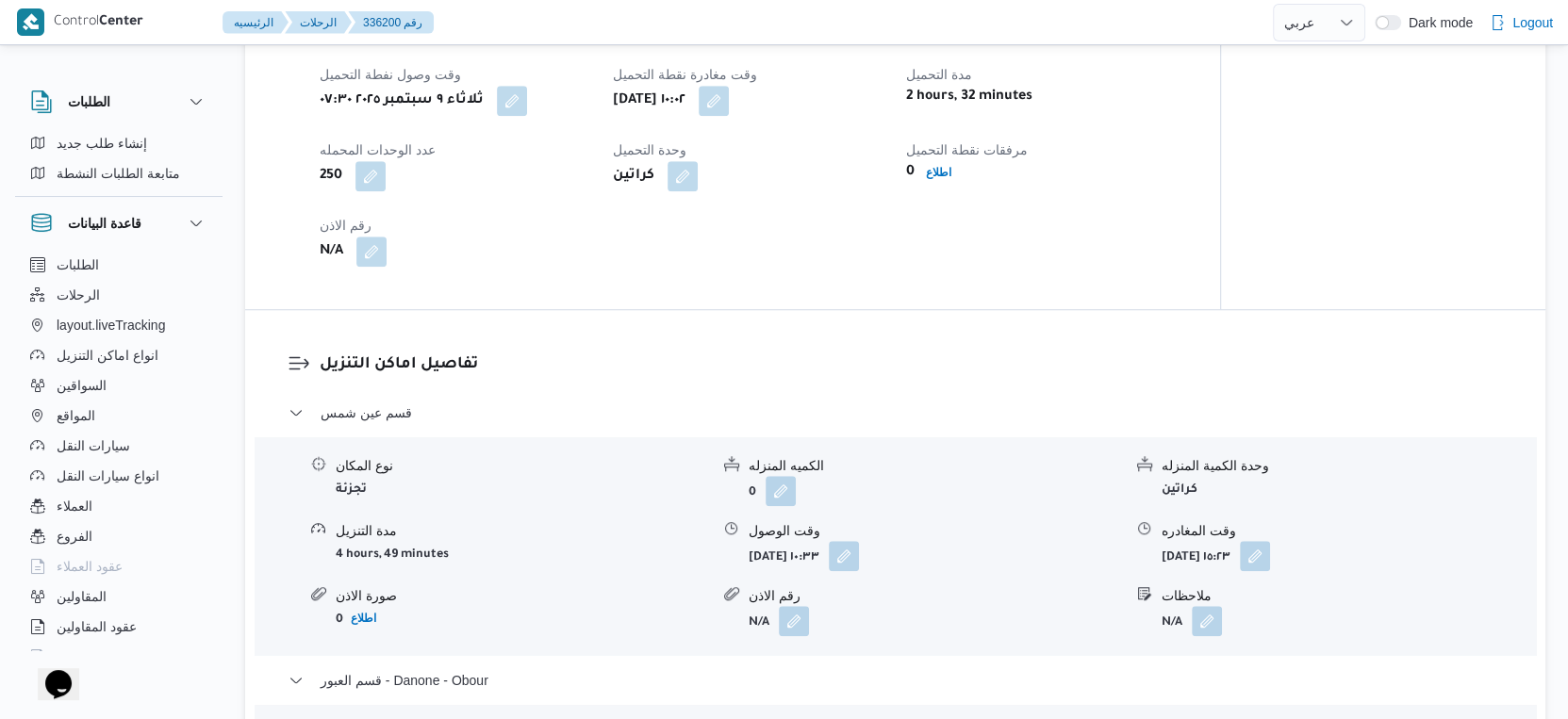
scroll to position [1257, 0]
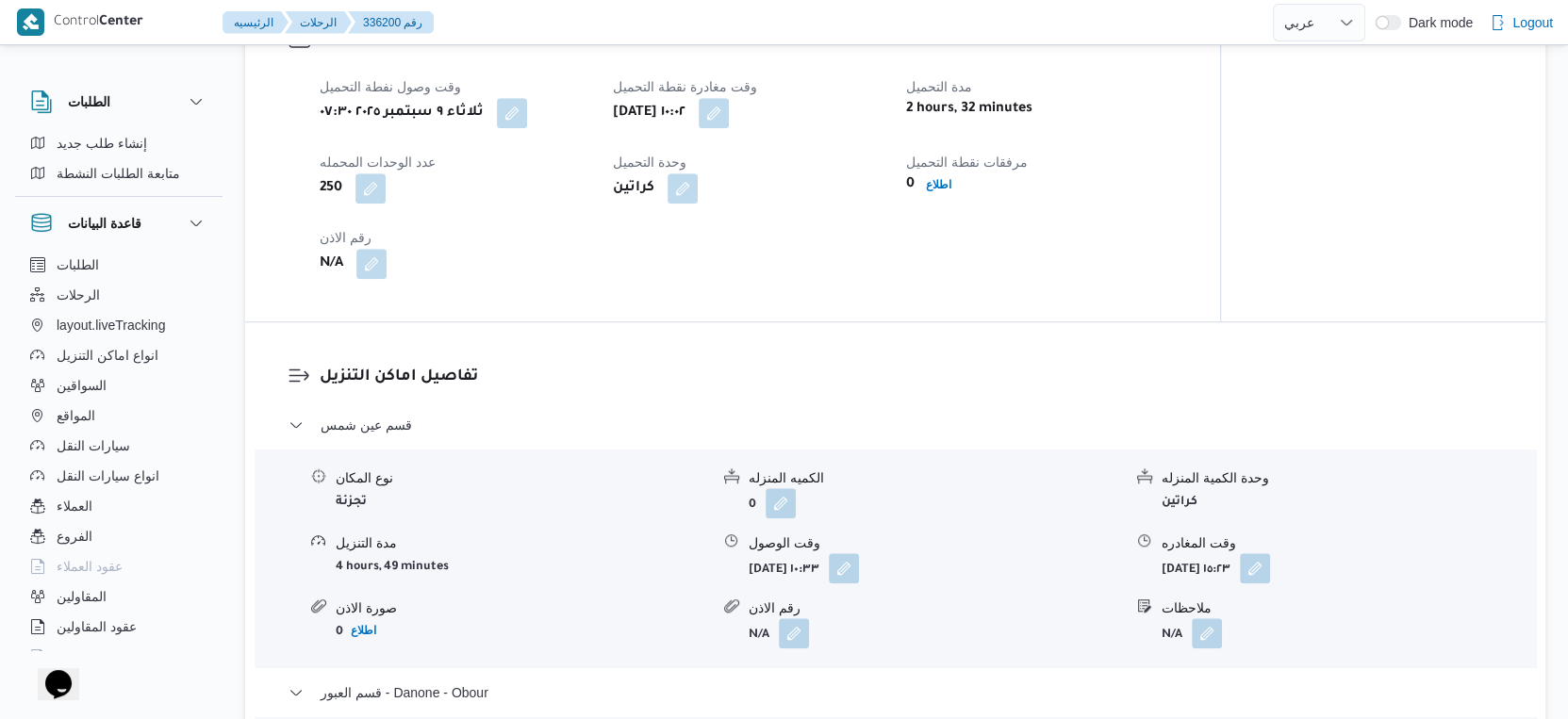
click at [1042, 290] on div "وقت وصول نفطة التحميل [DATE] ٠٧:٣٠ وقت مغادرة نقطة التحميل [DATE] ١٠:٠٢ مدة الت…" at bounding box center [749, 177] width 881 height 226
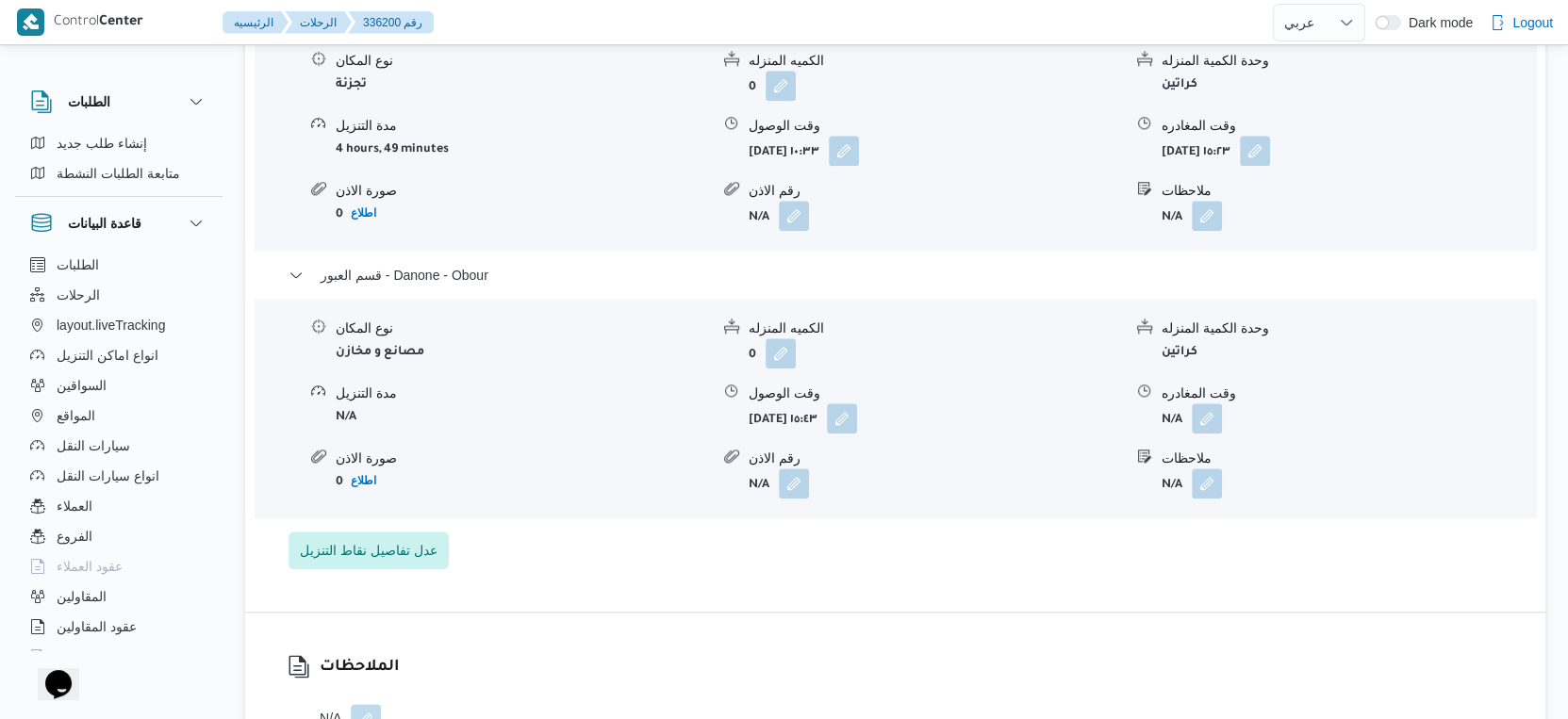
scroll to position [1675, 0]
click at [1209, 432] on button "button" at bounding box center [1207, 416] width 30 height 30
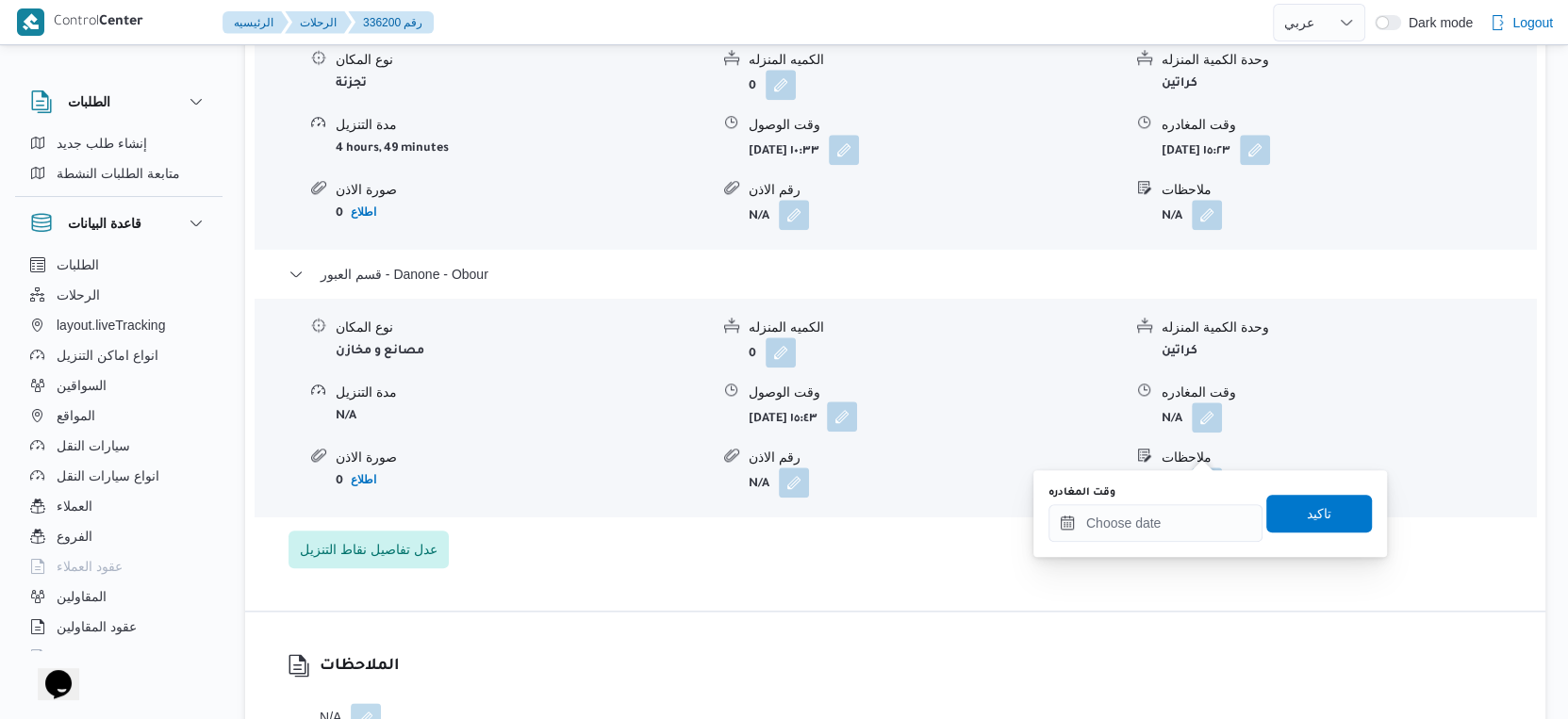
click at [857, 432] on button "button" at bounding box center [842, 416] width 30 height 30
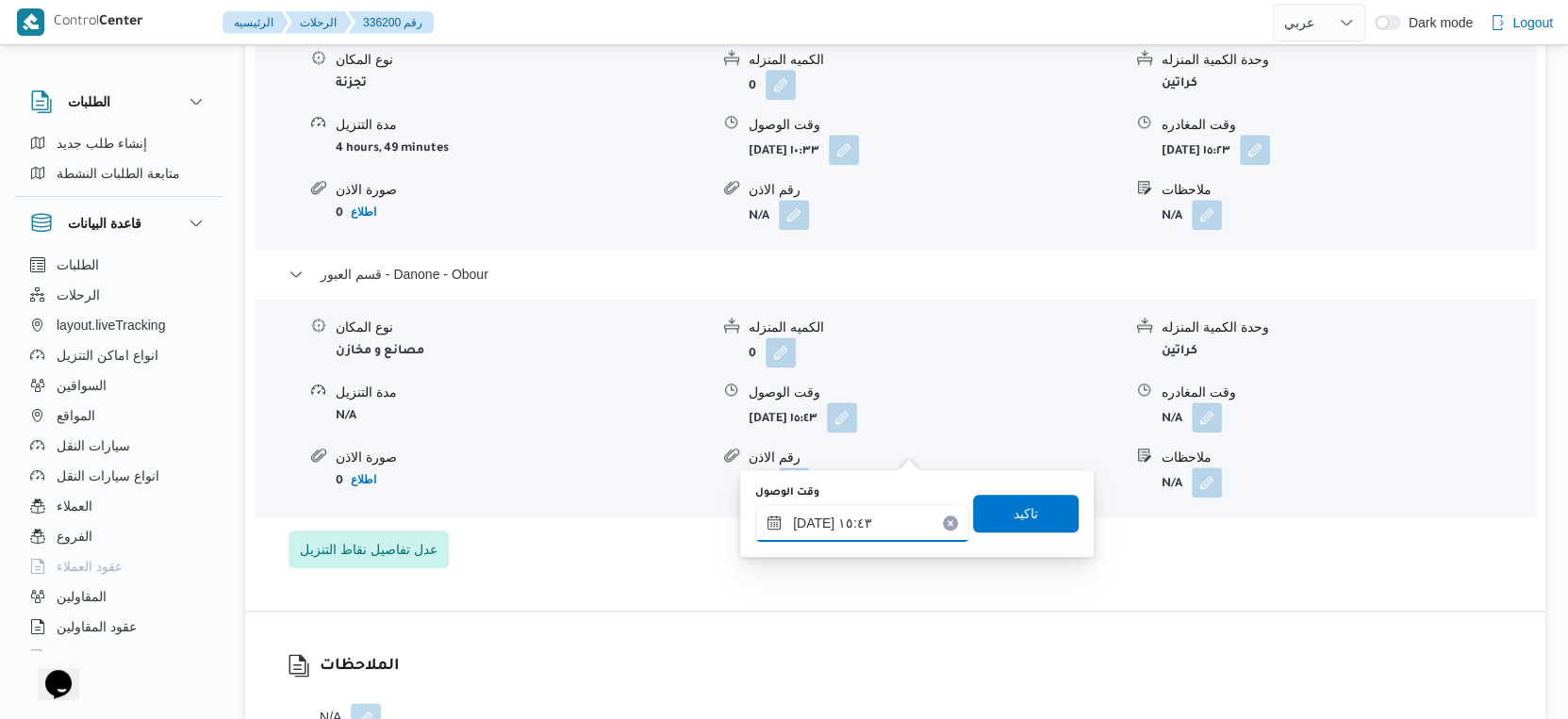
click at [863, 524] on input "٠٩/٠٩/٢٠٢٥ ١٥:٤٣" at bounding box center [863, 524] width 215 height 38
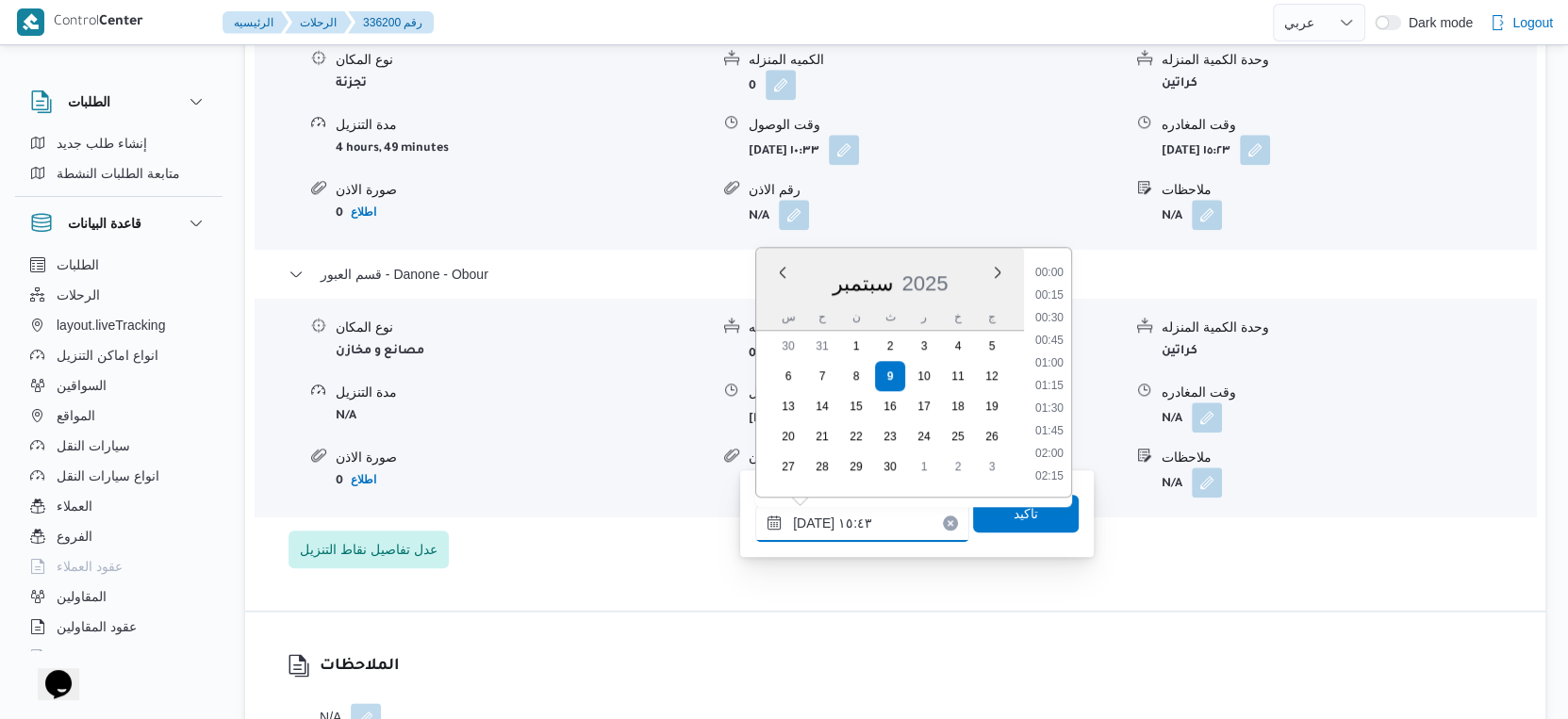
scroll to position [1285, 0]
click at [1065, 320] on li "14:45" at bounding box center [1050, 322] width 44 height 19
type input "٠٩/٠٩/٢٠٢٥ ١٤:٤٥"
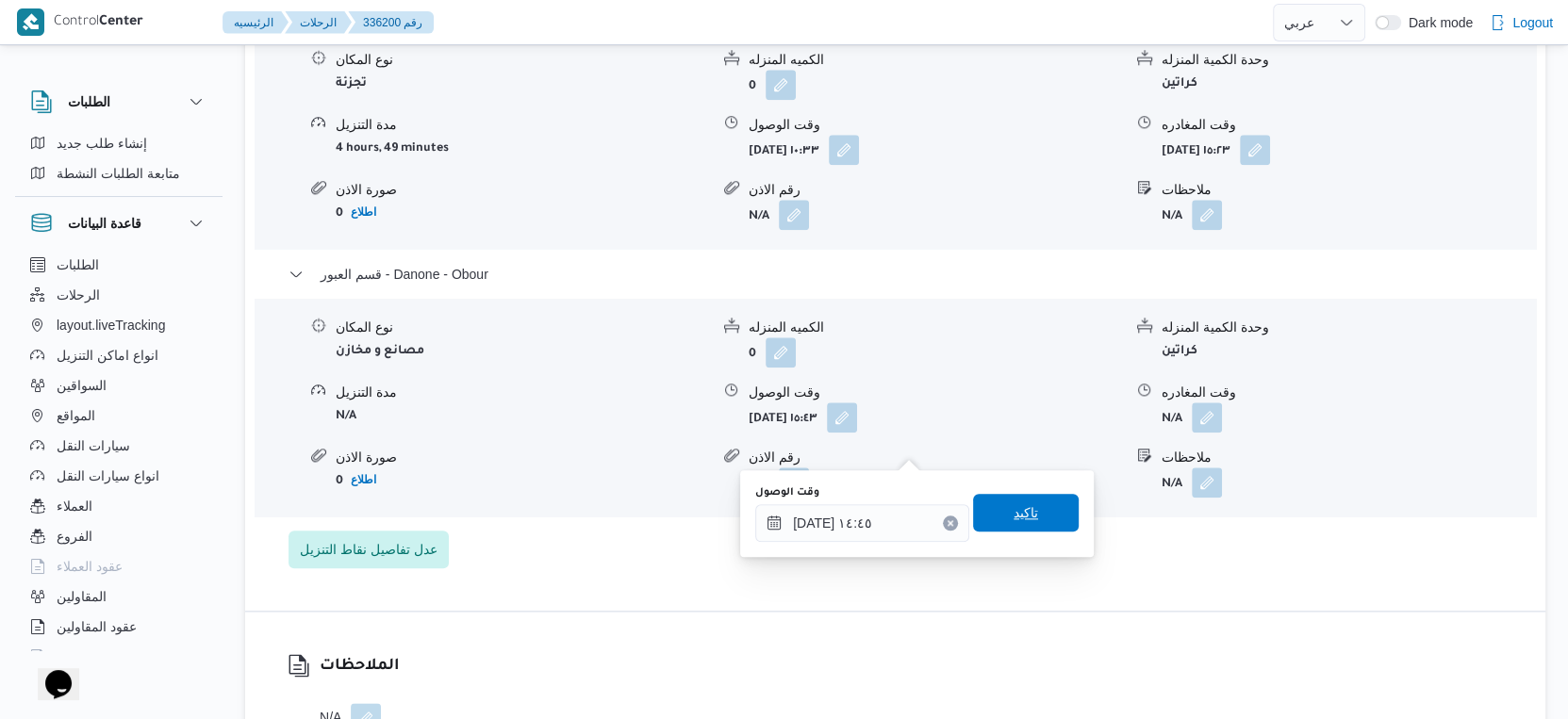
click at [1017, 516] on span "تاكيد" at bounding box center [1026, 513] width 25 height 23
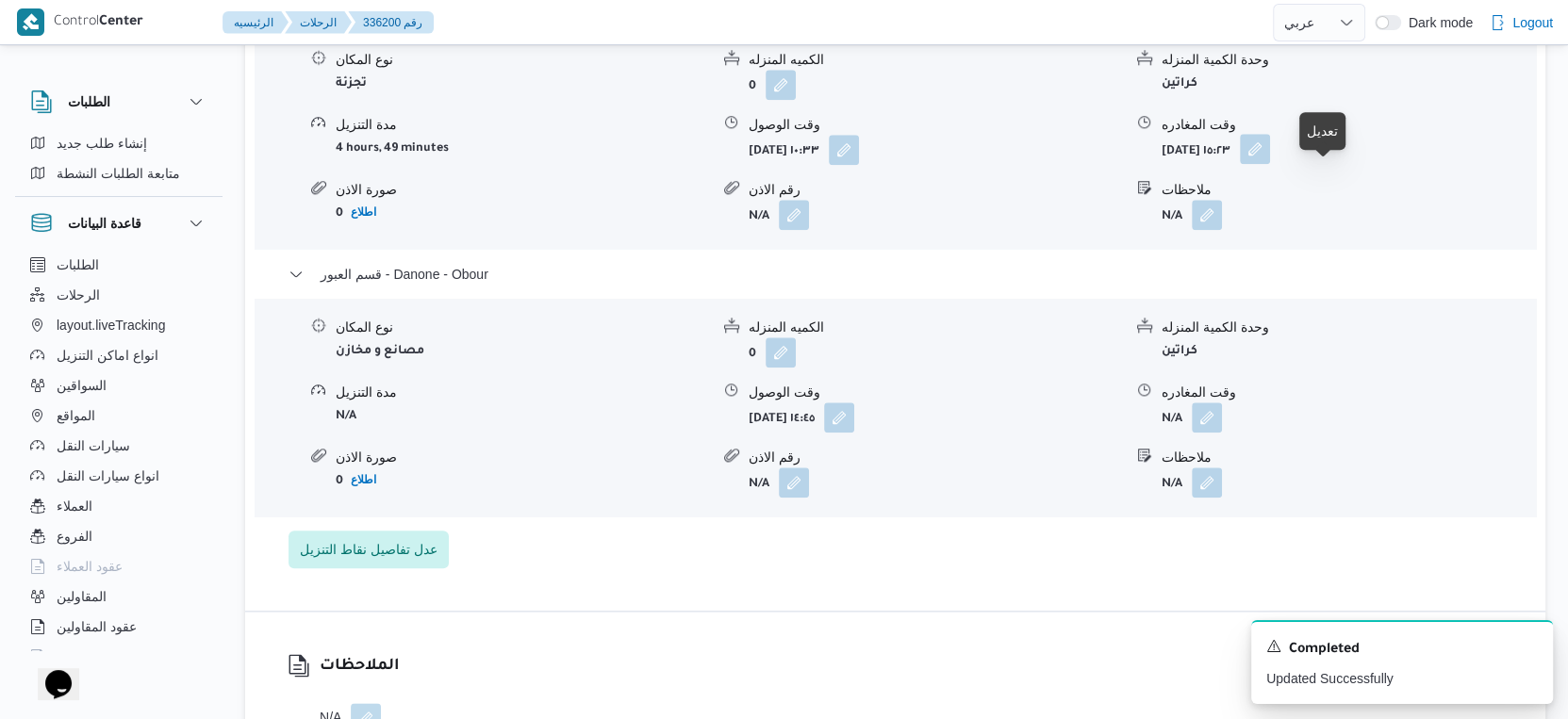
click at [1270, 164] on button "button" at bounding box center [1256, 149] width 30 height 30
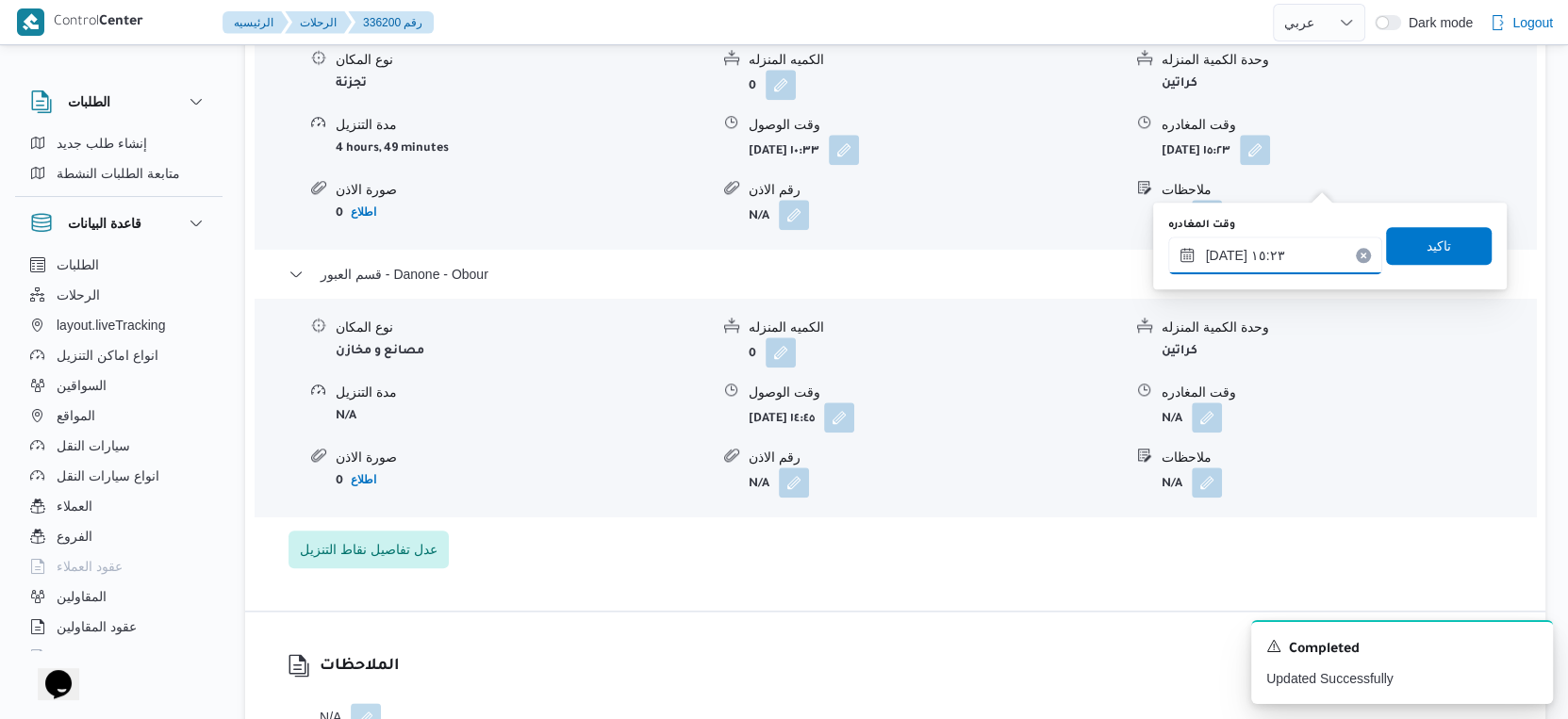
click at [1247, 266] on input "٠٩/٠٩/٢٠٢٥ ١٥:٢٣" at bounding box center [1276, 255] width 215 height 38
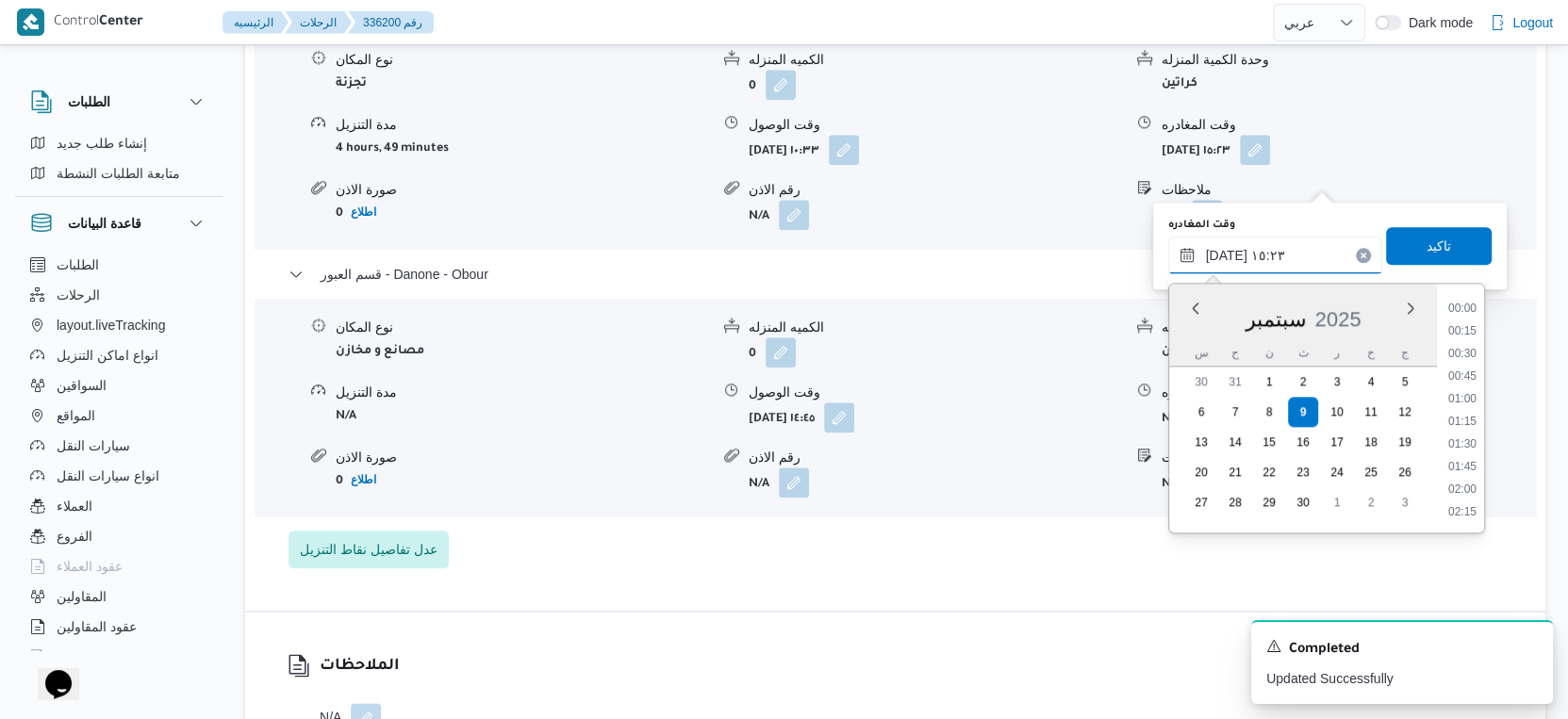
scroll to position [1263, 0]
click at [1464, 333] on li "14:15" at bounding box center [1463, 334] width 44 height 19
type input "٠٩/٠٩/٢٠٢٥ ١٤:١٥"
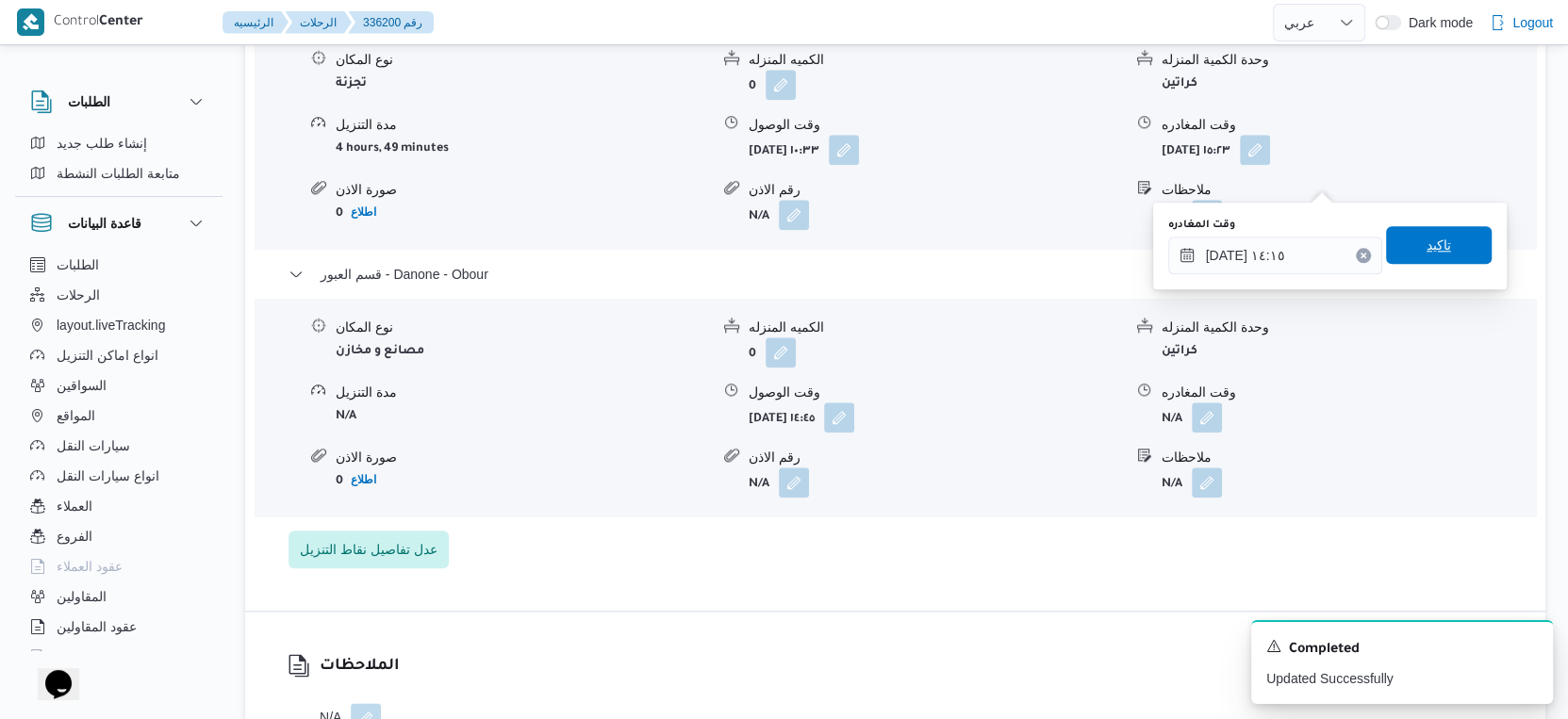
click at [1446, 249] on span "تاكيد" at bounding box center [1439, 245] width 105 height 38
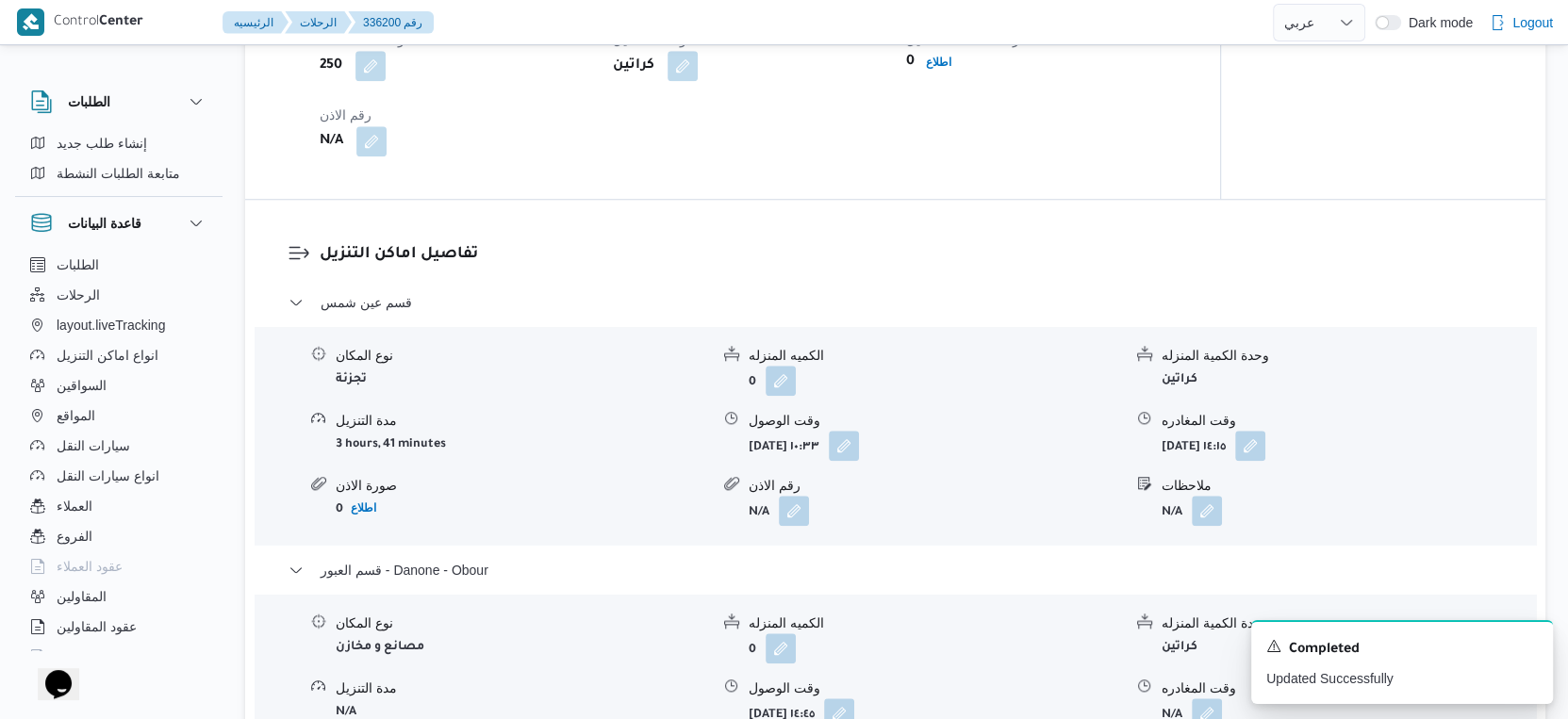
scroll to position [1257, 0]
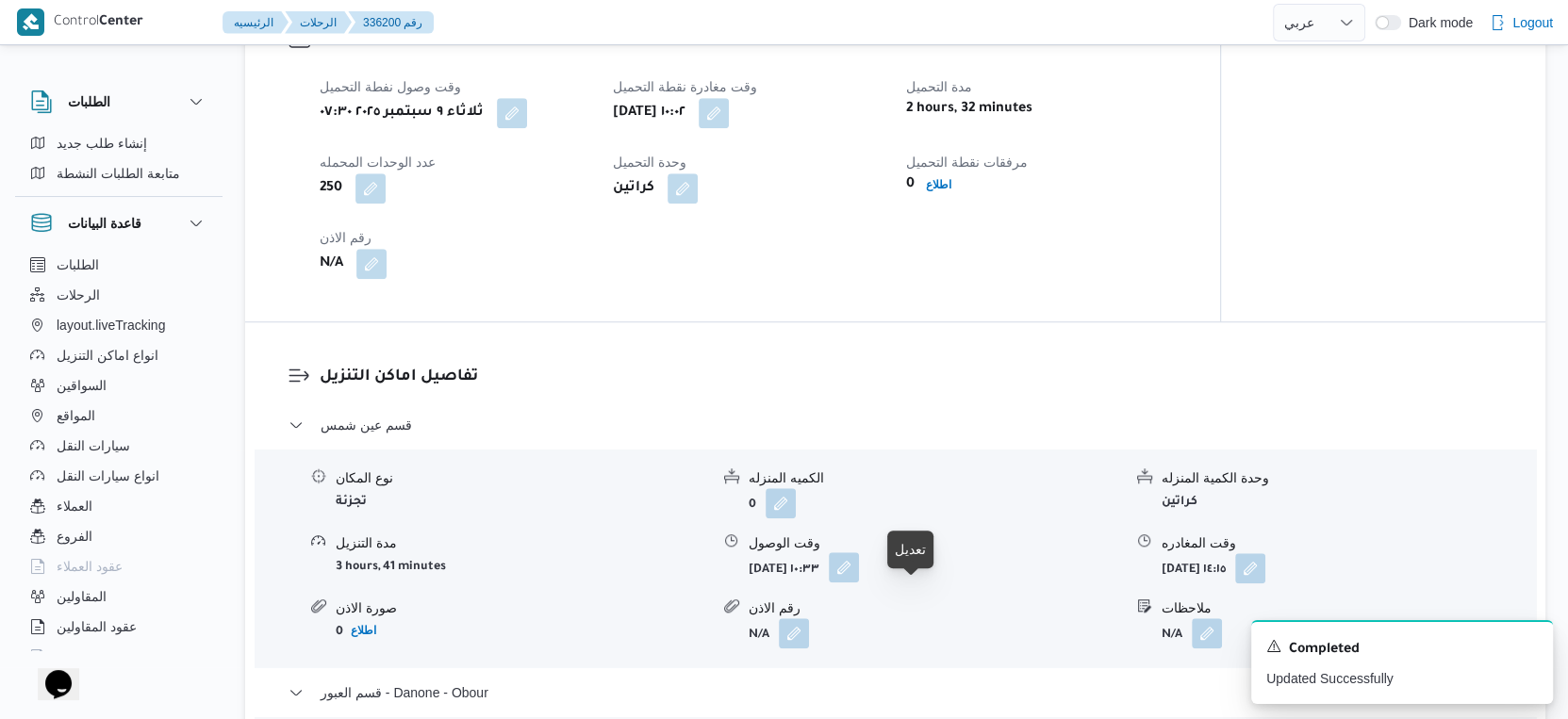
click at [859, 582] on button "button" at bounding box center [844, 567] width 30 height 30
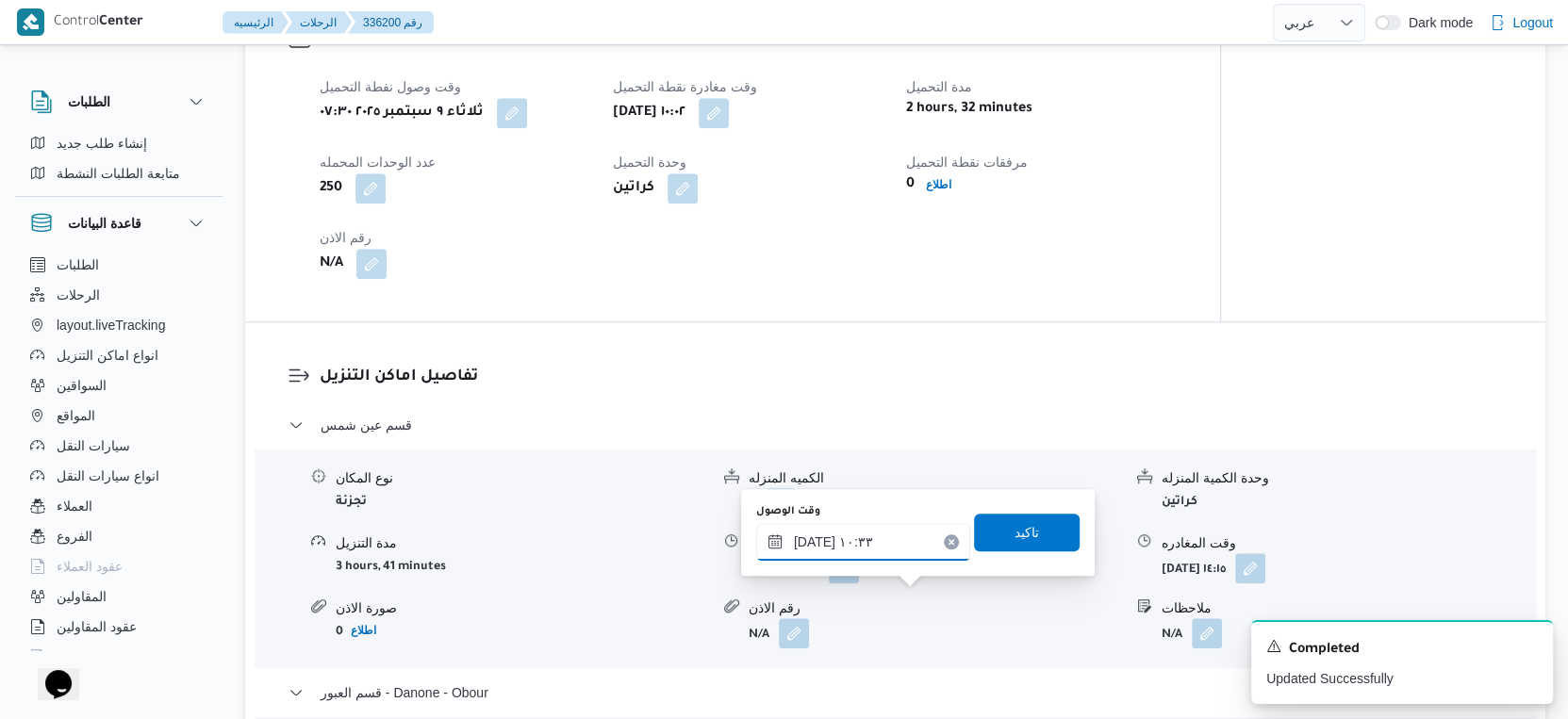
click at [879, 538] on input "٠٩/٠٩/٢٠٢٥ ١٠:٣٣" at bounding box center [864, 542] width 215 height 38
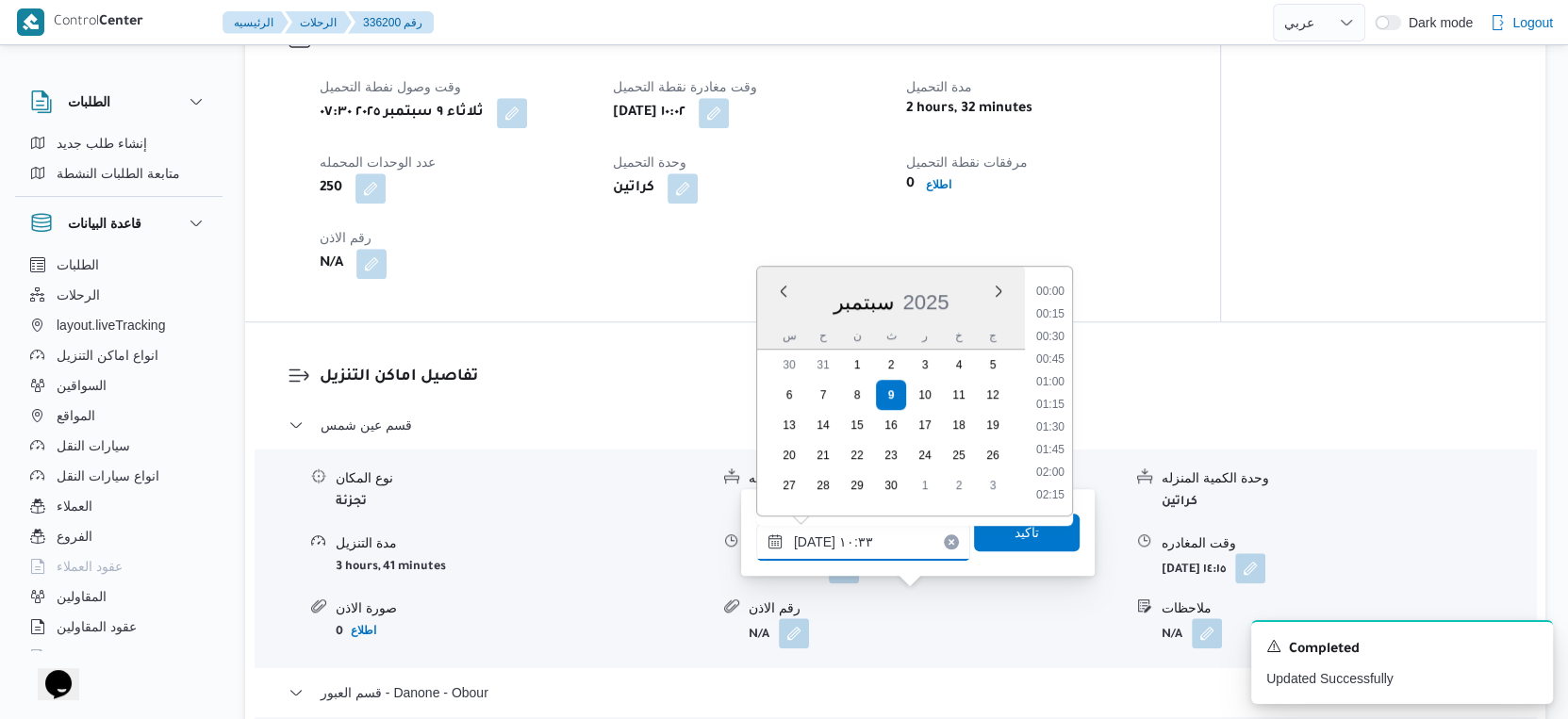
scroll to position [835, 0]
click at [1195, 303] on div "تفاصيل نقطة التحميل وقت وصول نفطة التحميل ثلاثاء ٩ سبتمبر ٢٠٢٥ ٠٧:٣٠ وقت مغادرة…" at bounding box center [732, 153] width 975 height 338
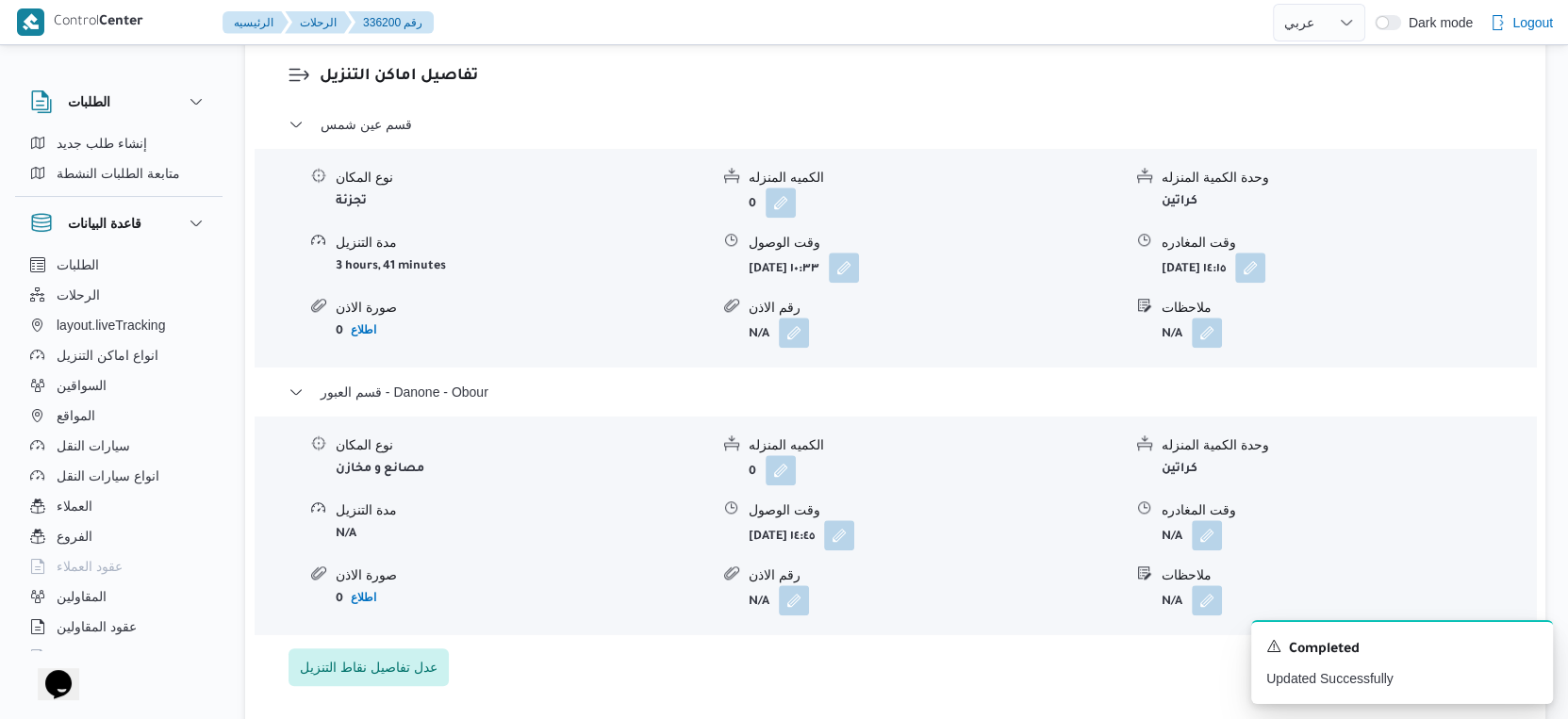
scroll to position [1571, 0]
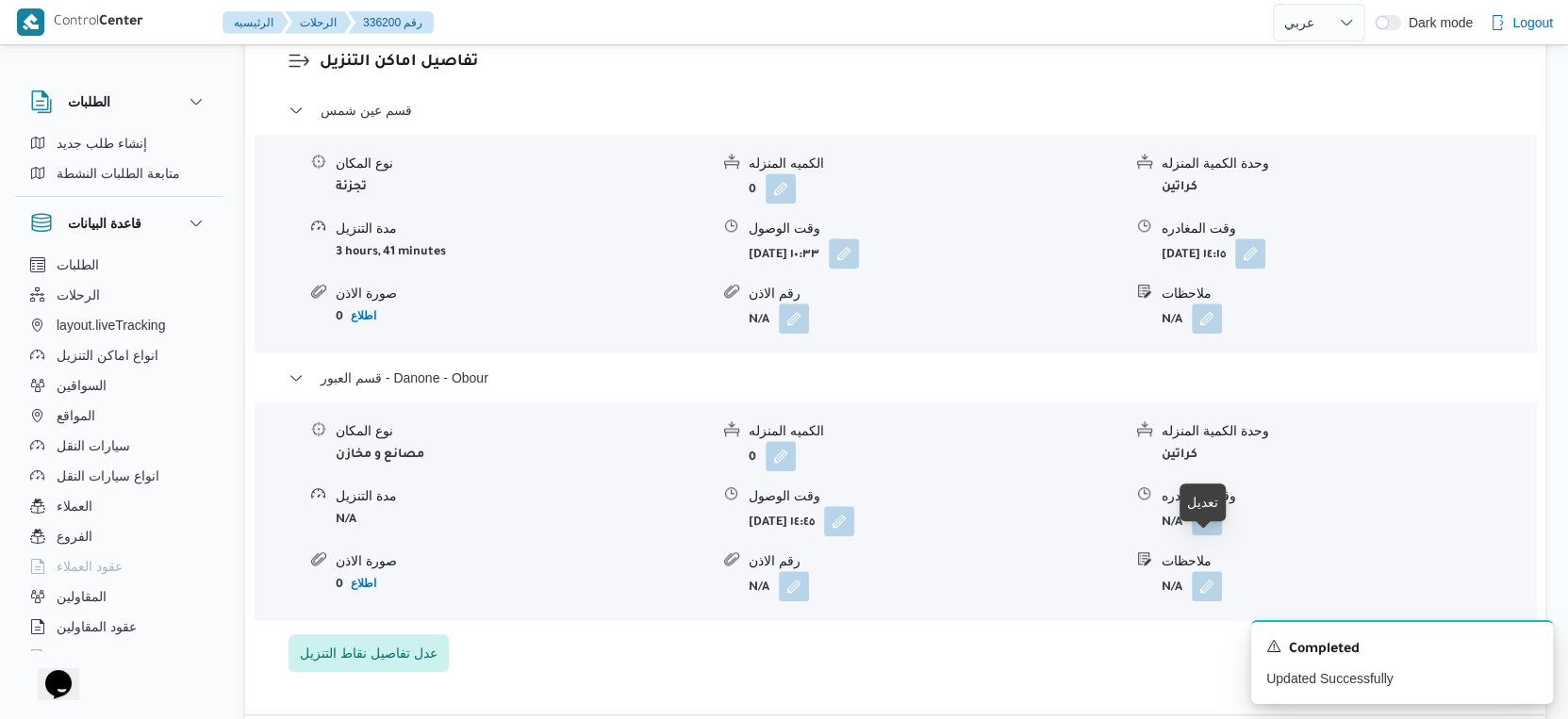
click at [1208, 535] on button "button" at bounding box center [1207, 521] width 30 height 30
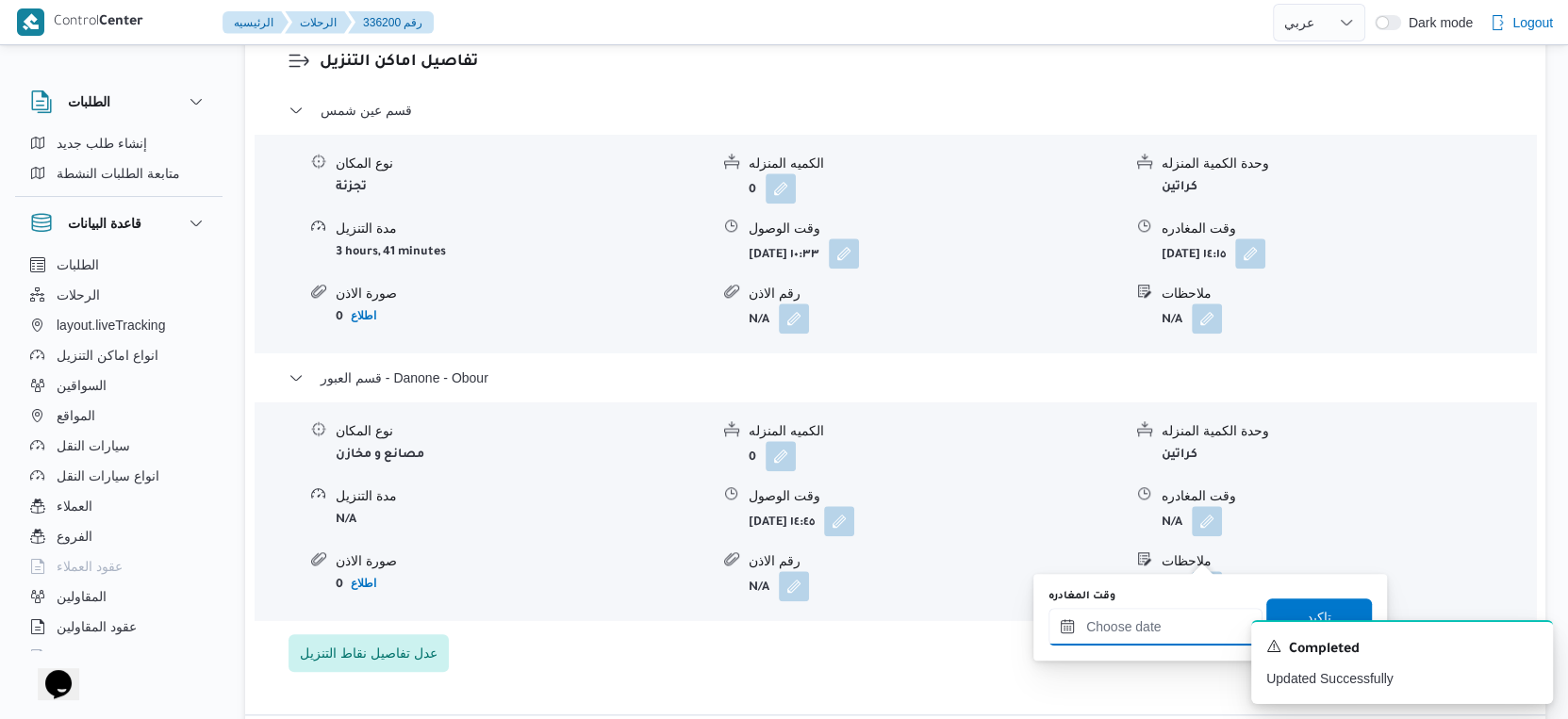
click at [1156, 638] on input "وقت المغادره" at bounding box center [1156, 627] width 215 height 38
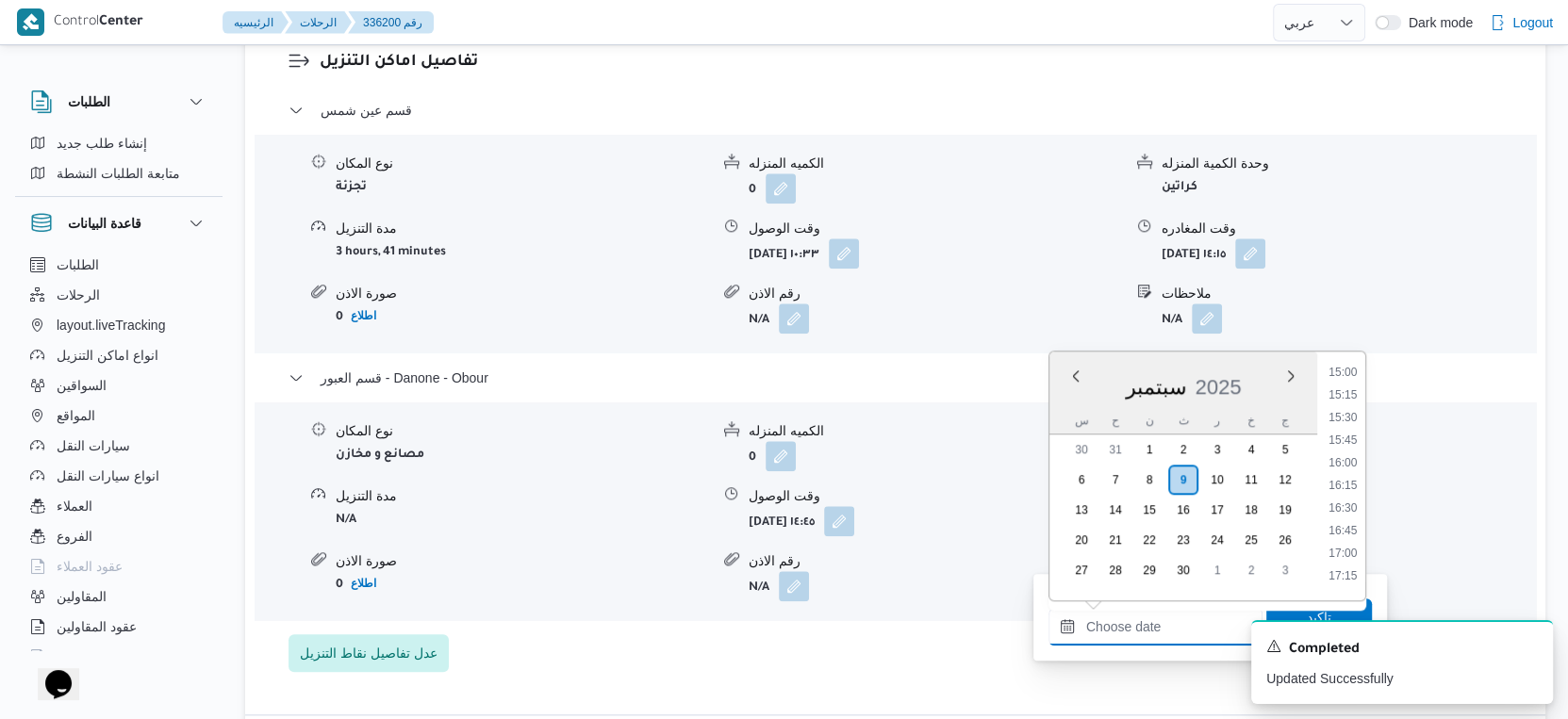
scroll to position [1325, 0]
click at [1354, 455] on li "15:30" at bounding box center [1343, 453] width 44 height 19
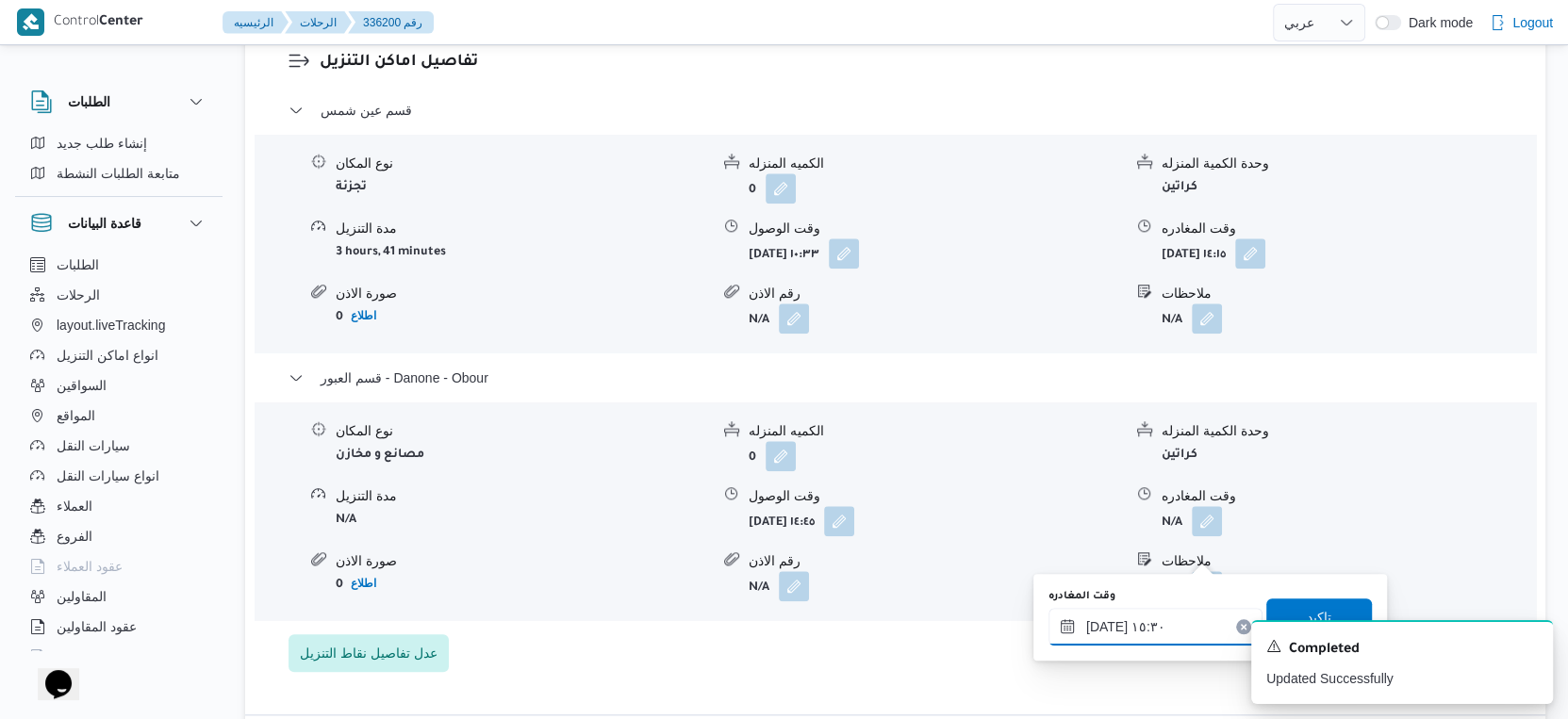
click at [1103, 618] on input "٠٩/٠٩/٢٠٢٥ ١٥:٣٠" at bounding box center [1156, 627] width 215 height 38
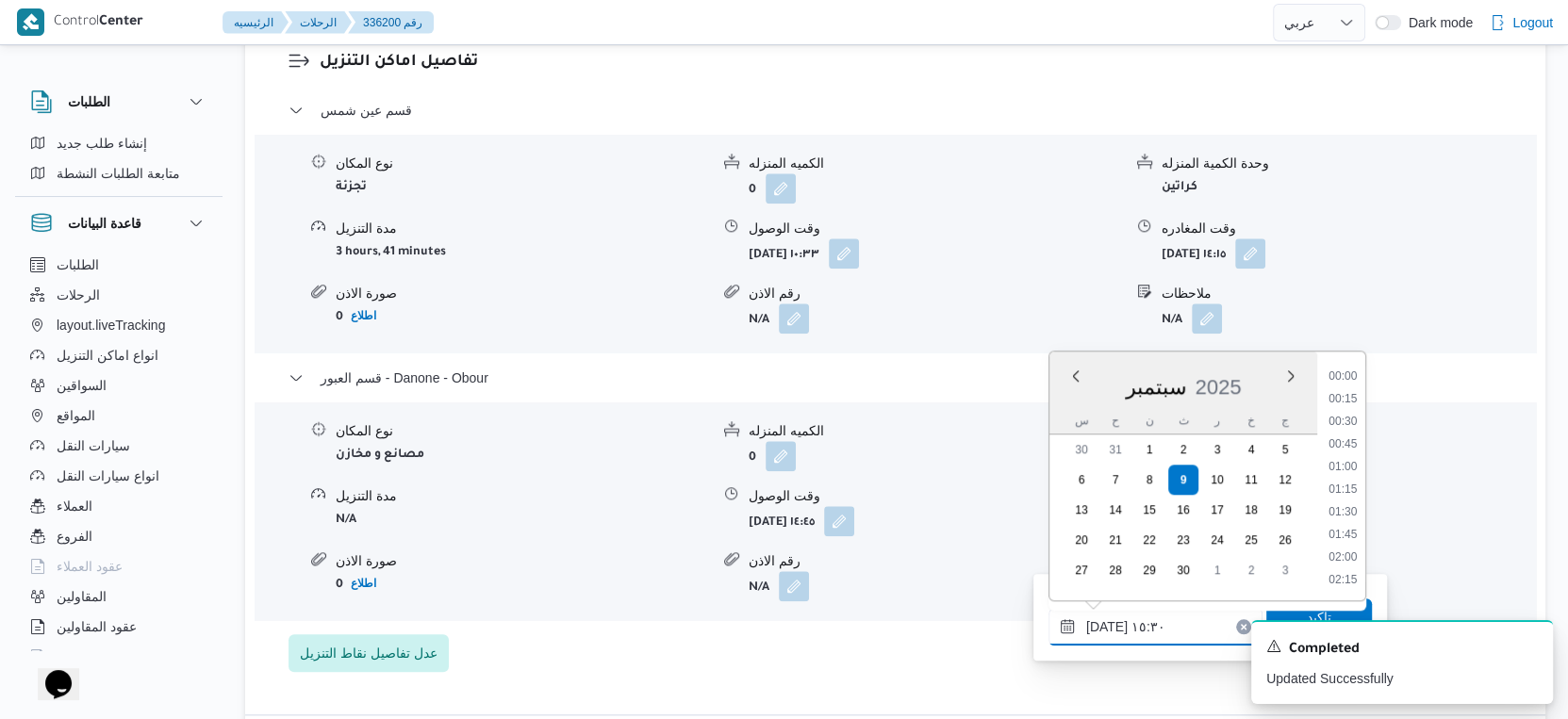
scroll to position [1285, 0]
click at [1103, 618] on input "٠٩/٠٩/٢٠٢٥ ١٥:٣٠" at bounding box center [1156, 627] width 215 height 38
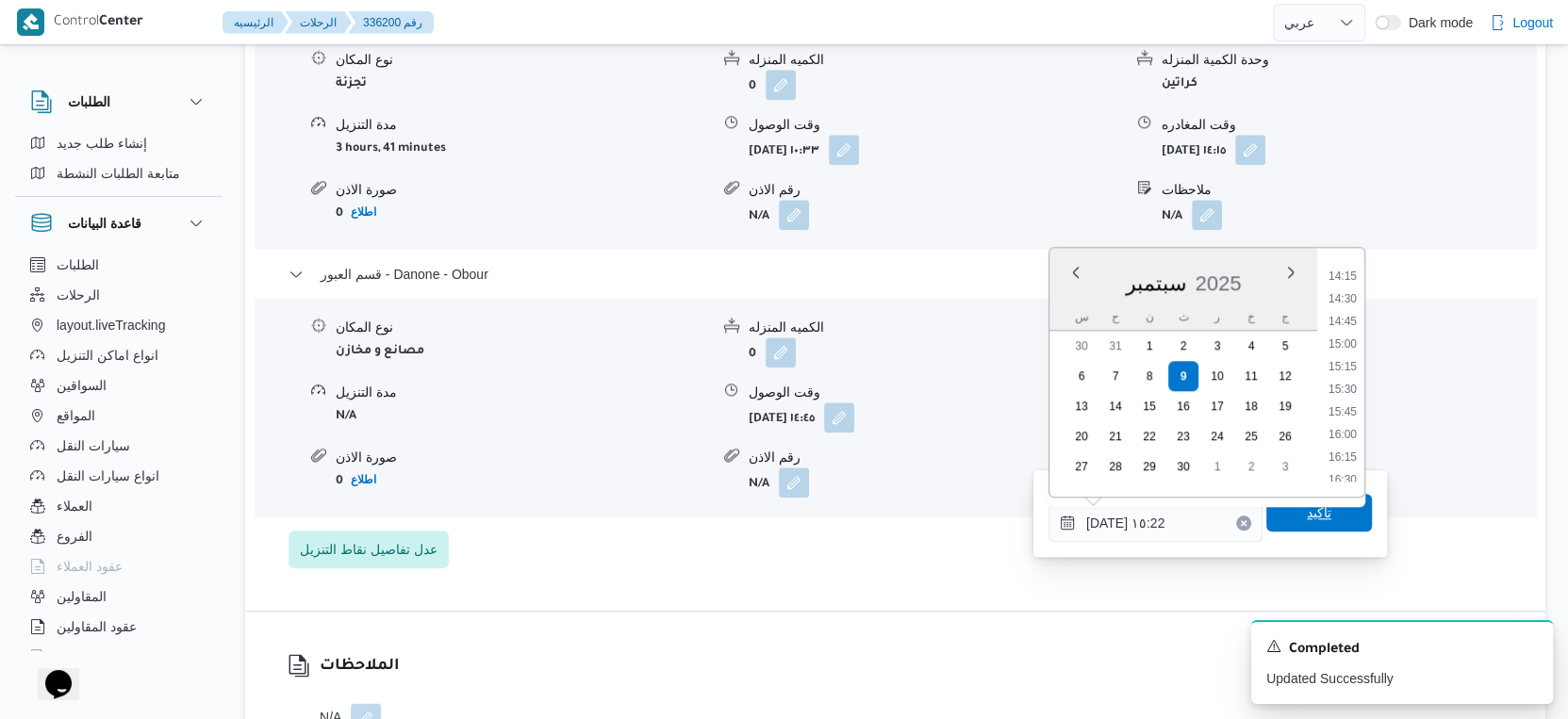
type input "٠٩/٠٩/٢٠٢٥ ١٥:٢٢"
click at [1317, 522] on span "تاكيد" at bounding box center [1318, 513] width 105 height 38
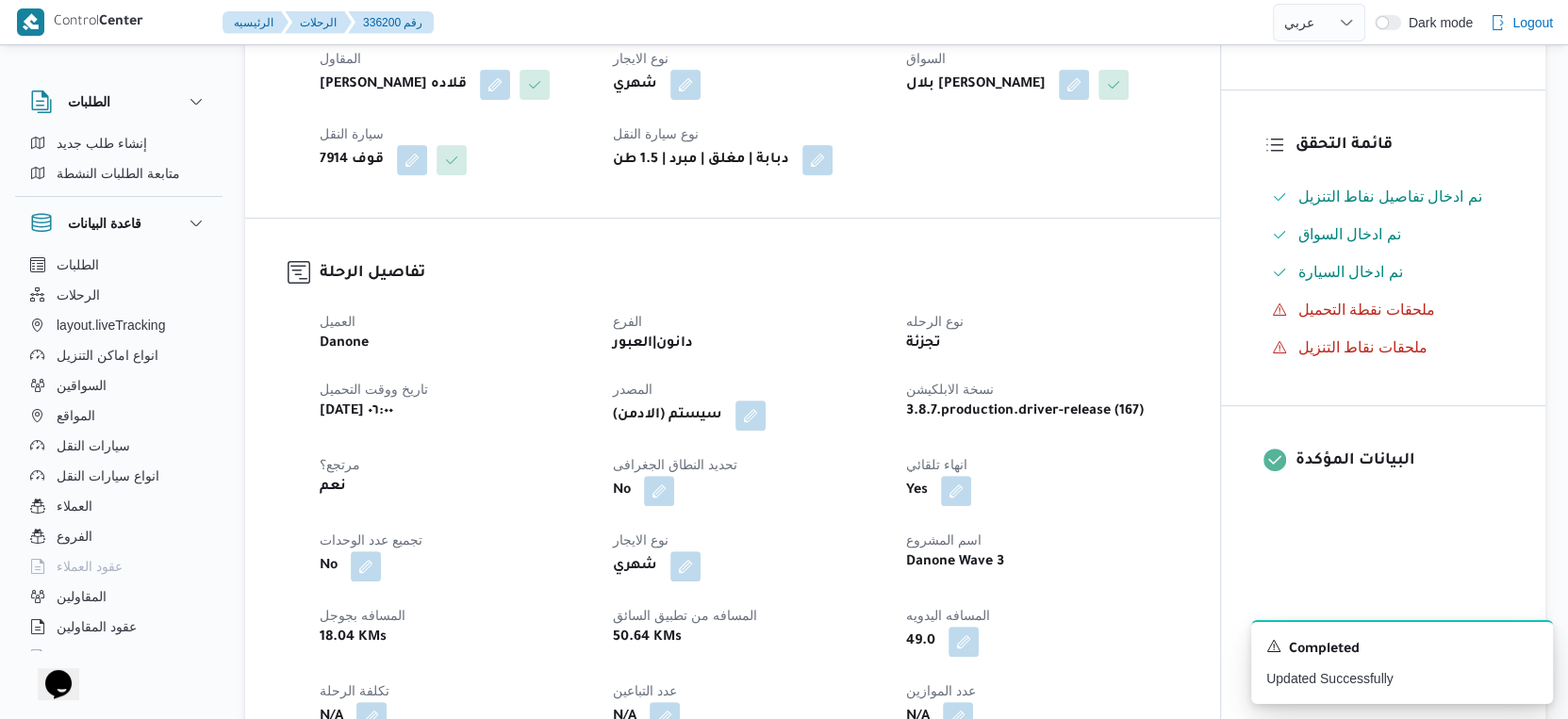
scroll to position [0, 0]
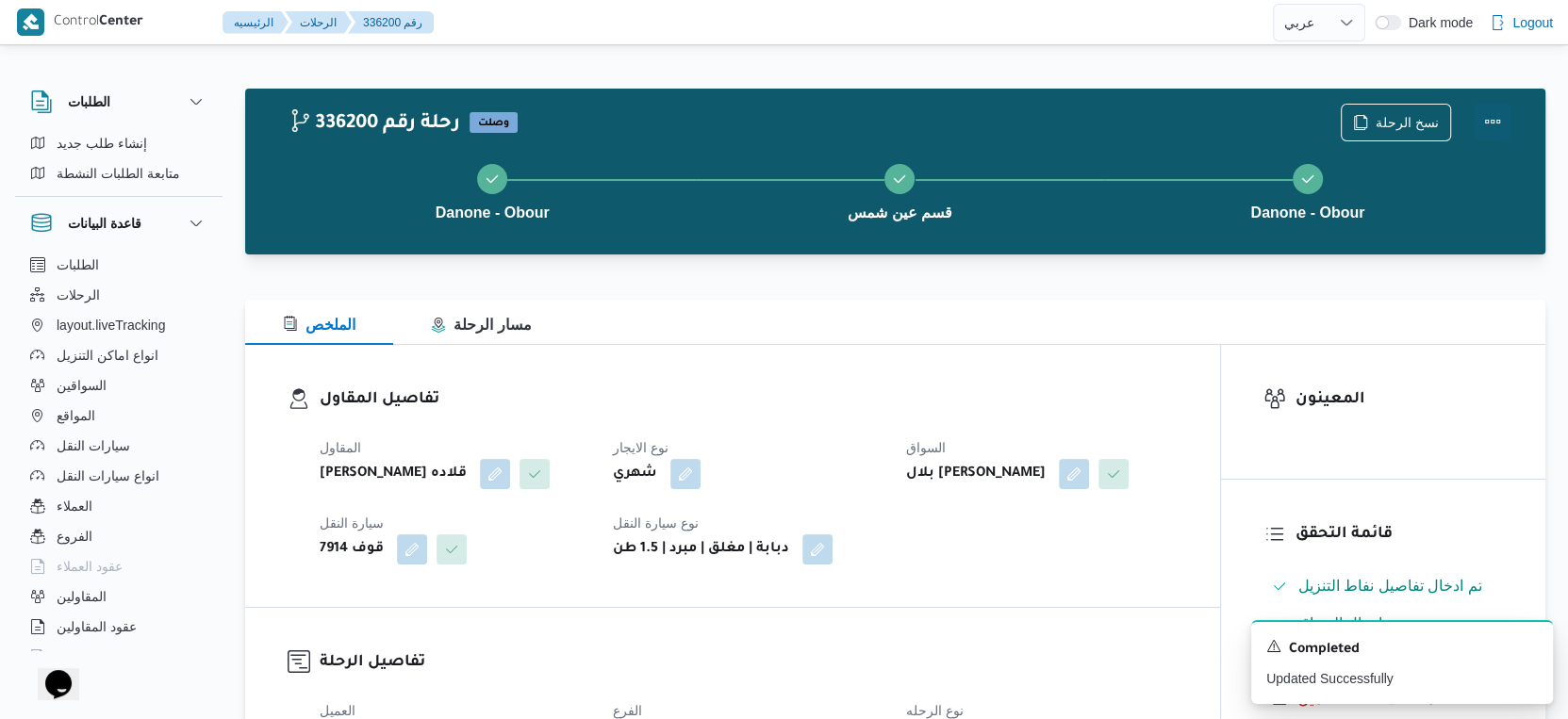
click at [1487, 113] on button "Actions" at bounding box center [1493, 121] width 38 height 38
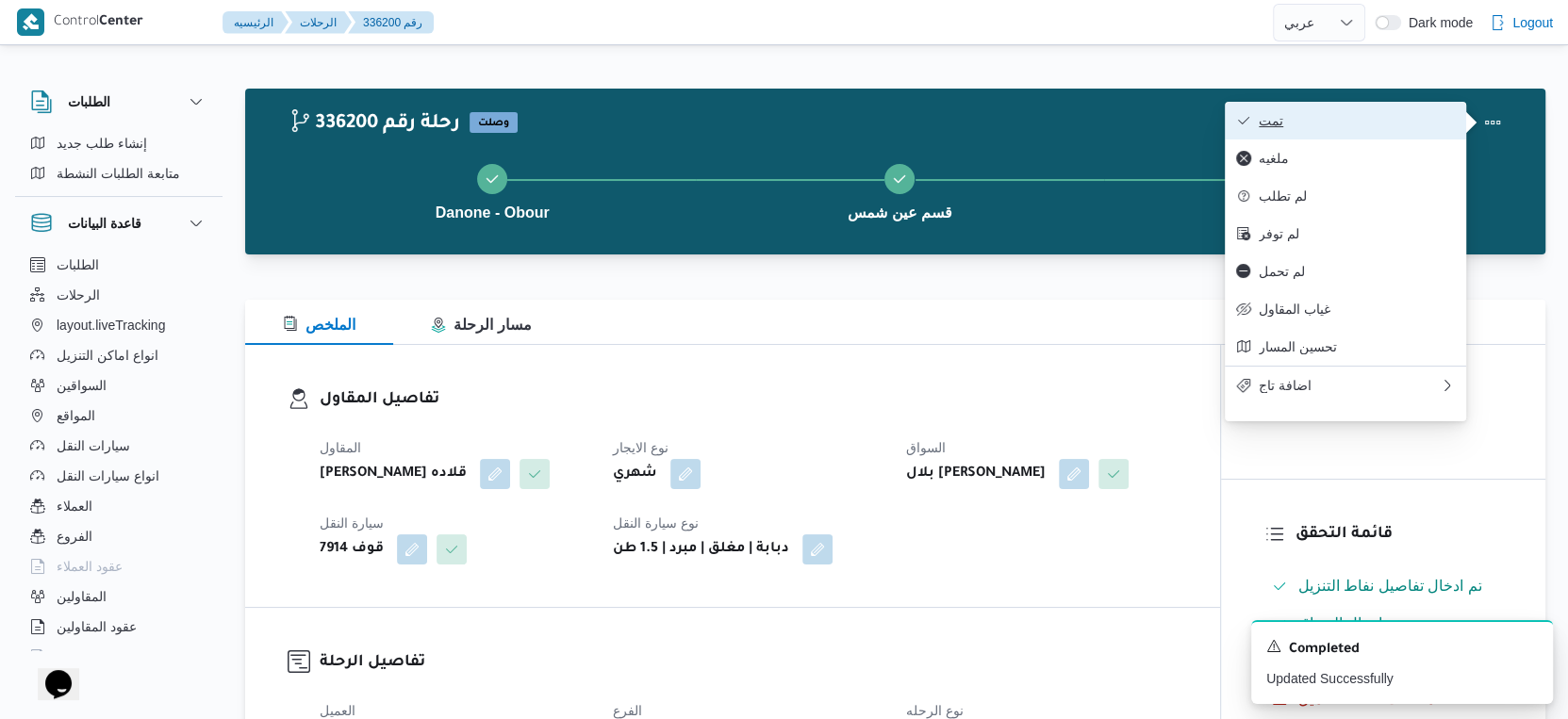
click at [1416, 115] on span "تمت" at bounding box center [1357, 120] width 196 height 15
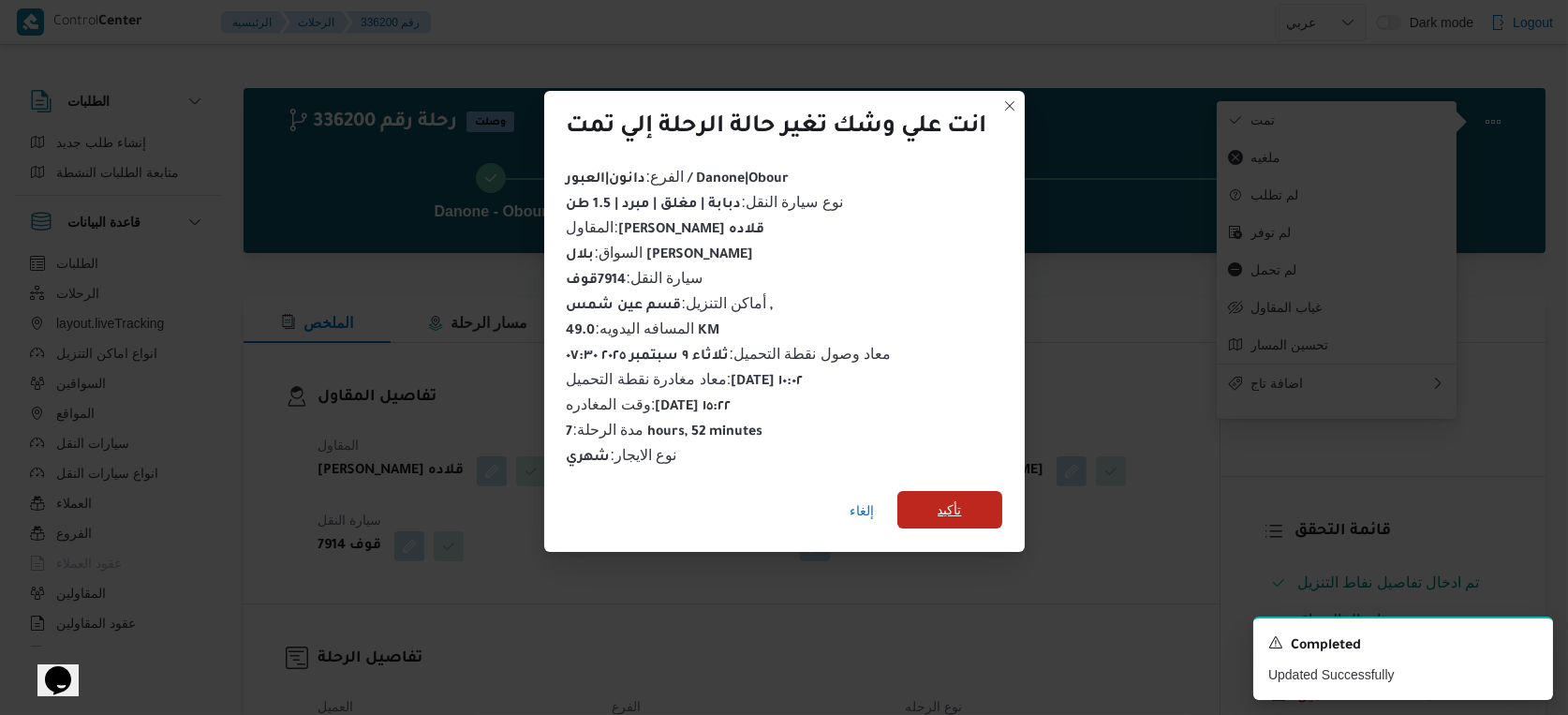
click at [933, 504] on span "تأكيد" at bounding box center [949, 510] width 105 height 38
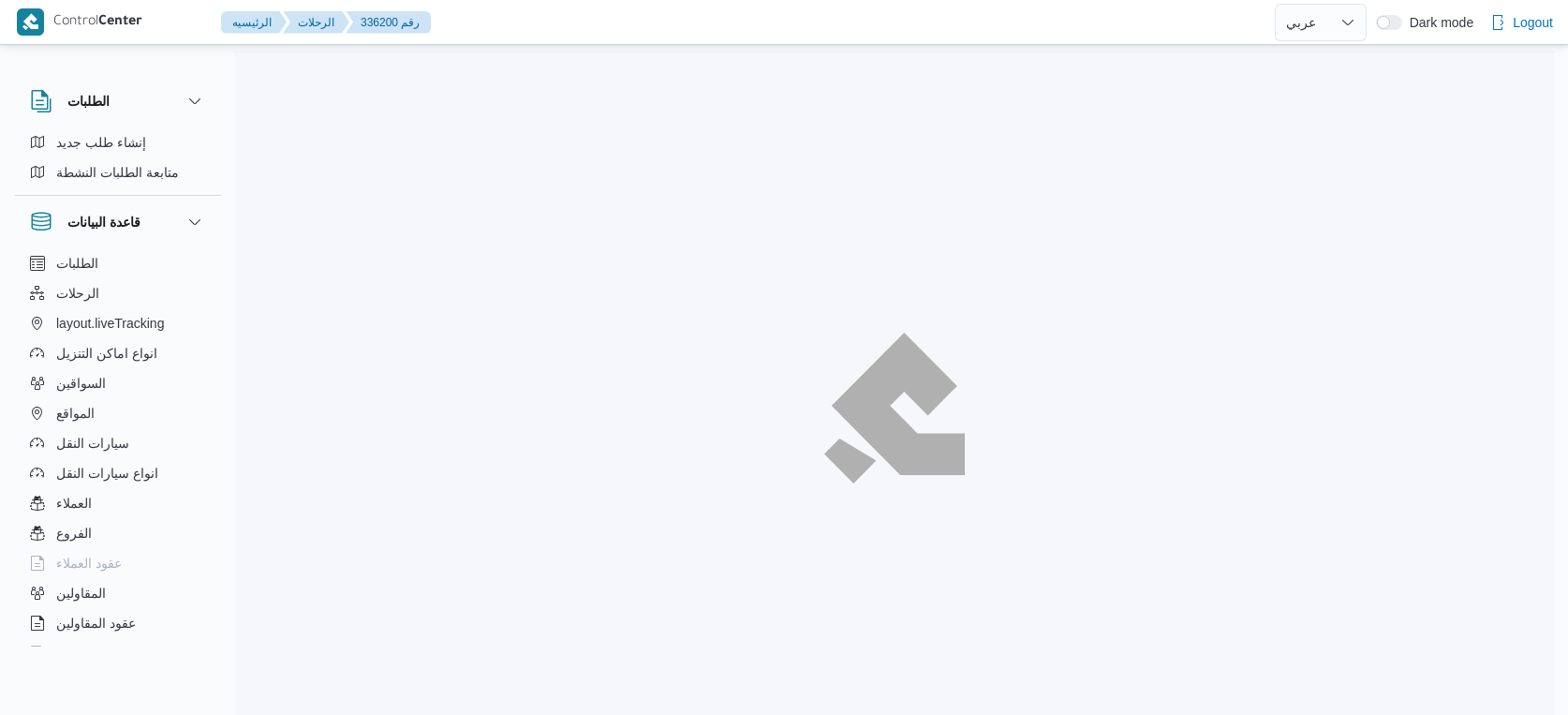
select select "ar"
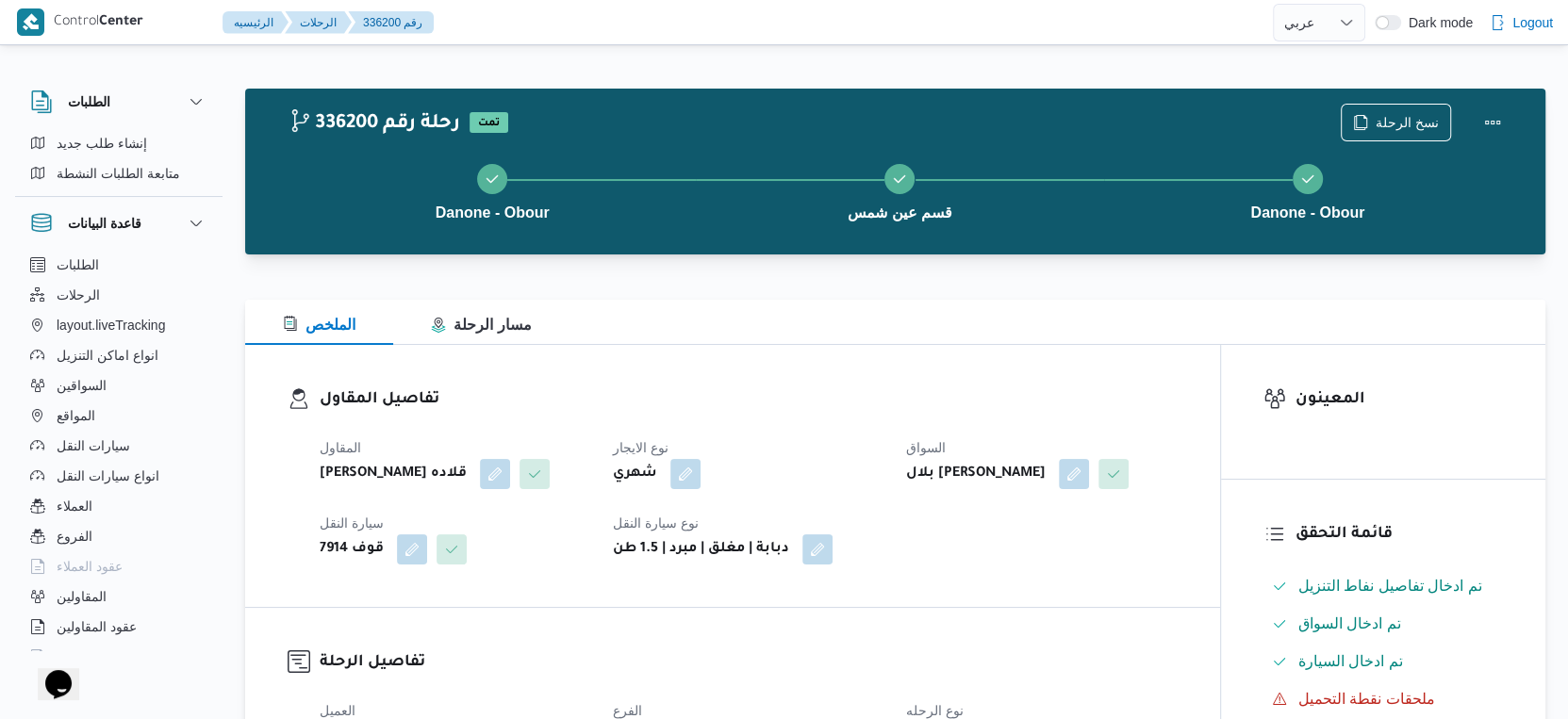
click at [1048, 576] on div "المقاول مينا نجيب شفيق قلاده نوع الايجار شهري السواق بلال السيد اسماعيل اسماعيل…" at bounding box center [749, 500] width 881 height 151
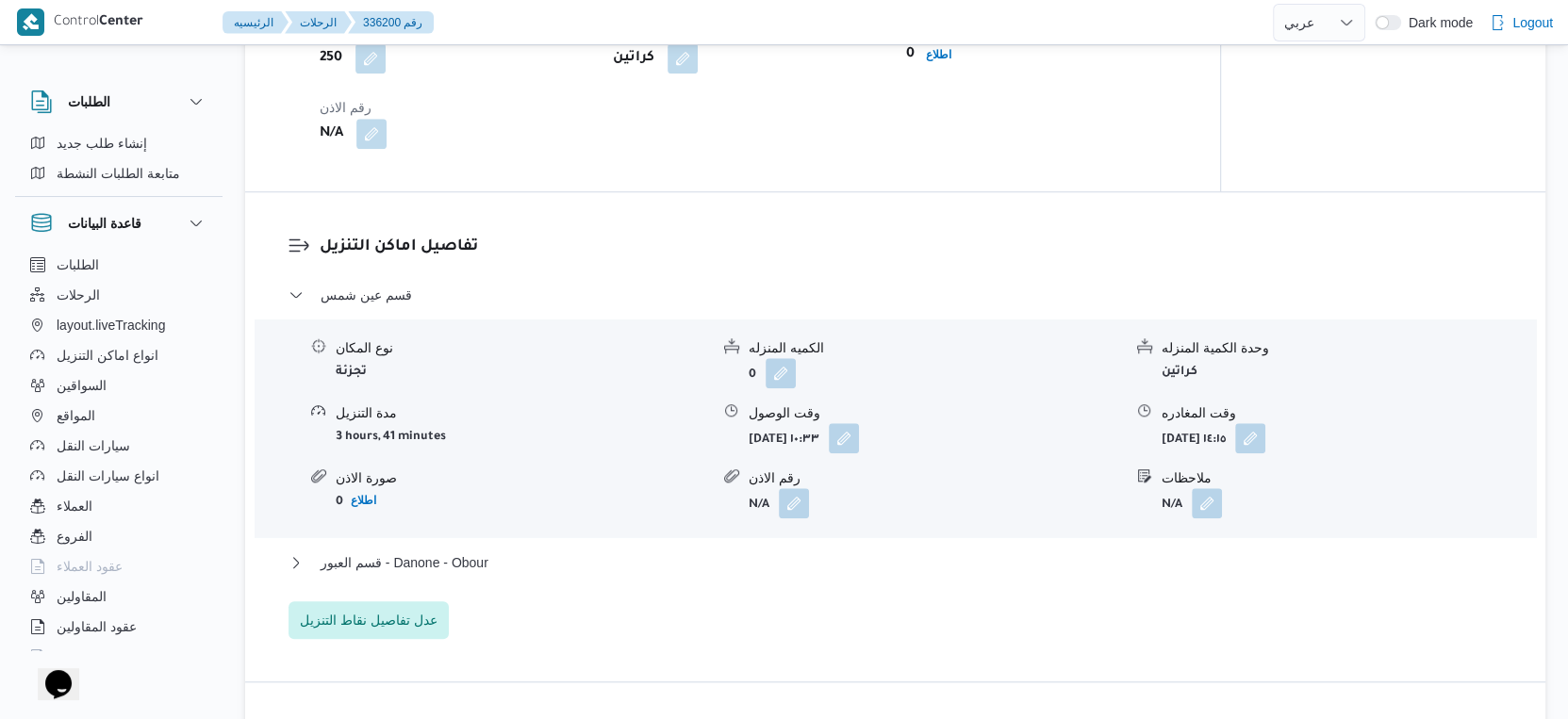
scroll to position [1675, 0]
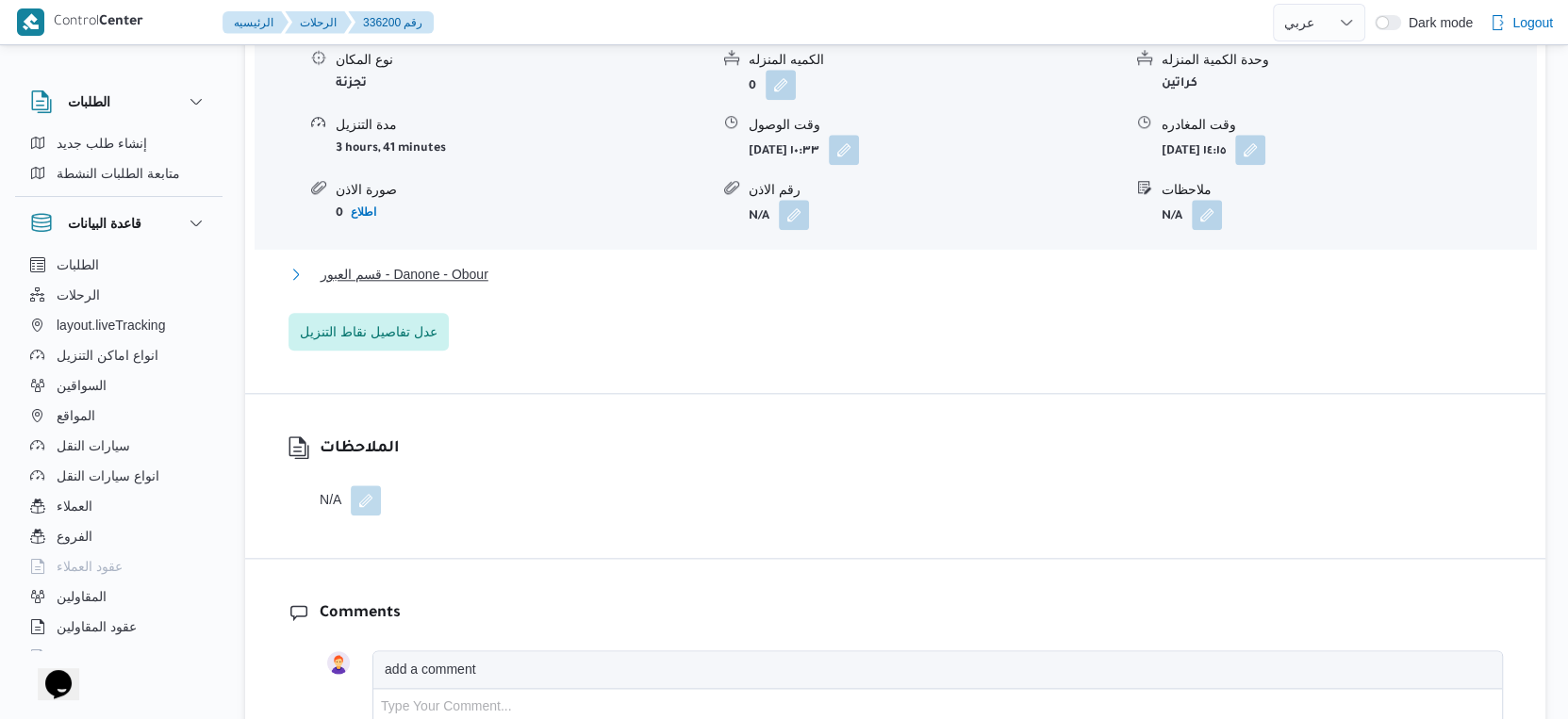
click at [465, 286] on span "قسم العبور - Danone - Obour" at bounding box center [404, 274] width 168 height 23
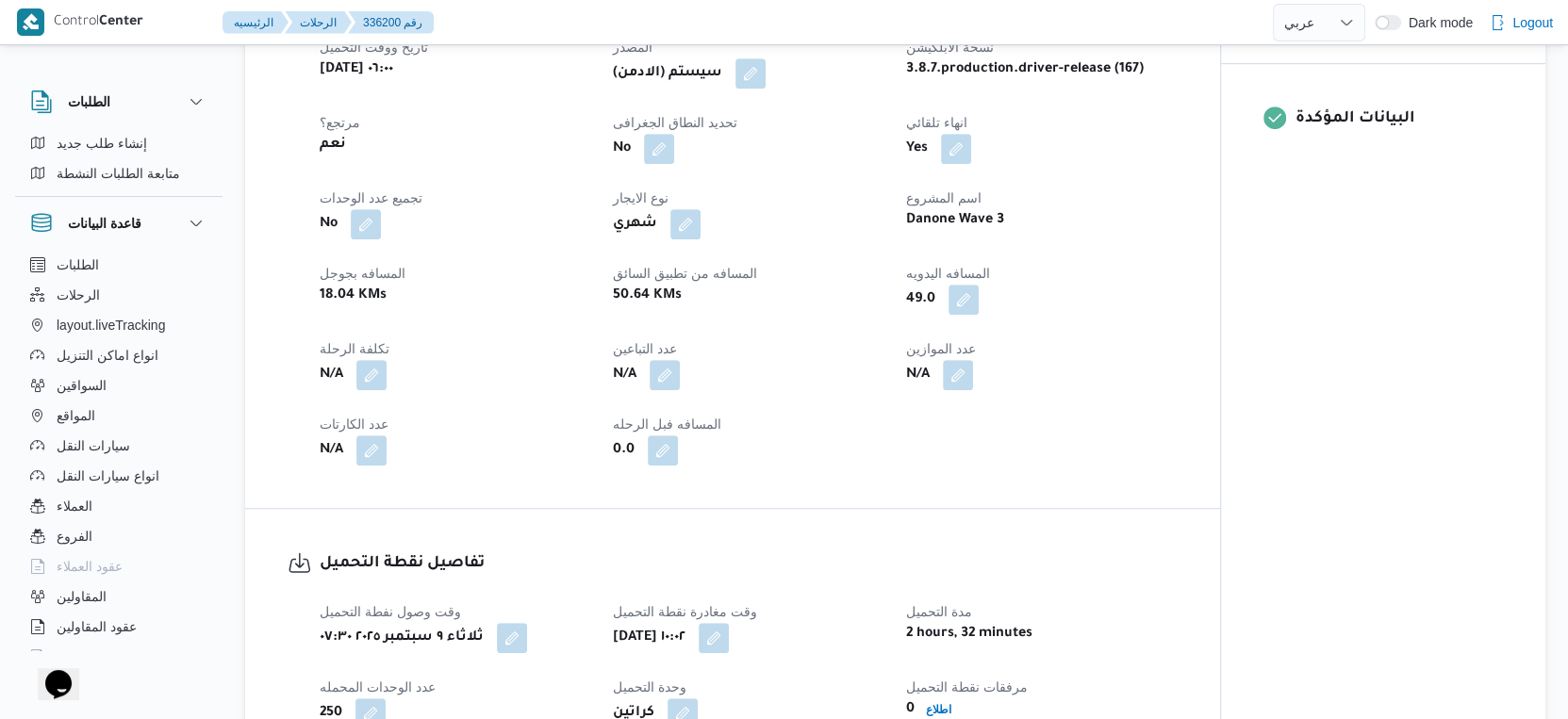
scroll to position [837, 0]
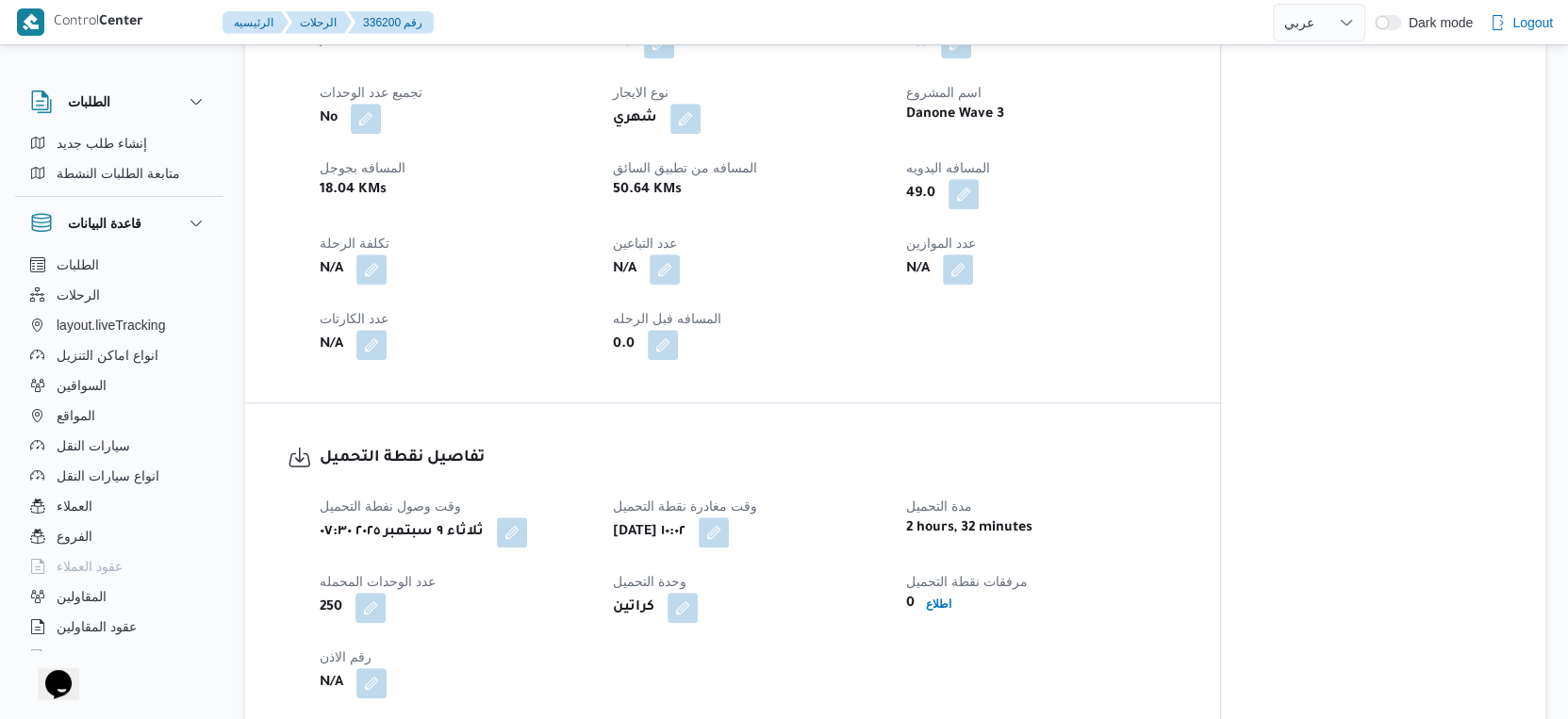
select select "ar"
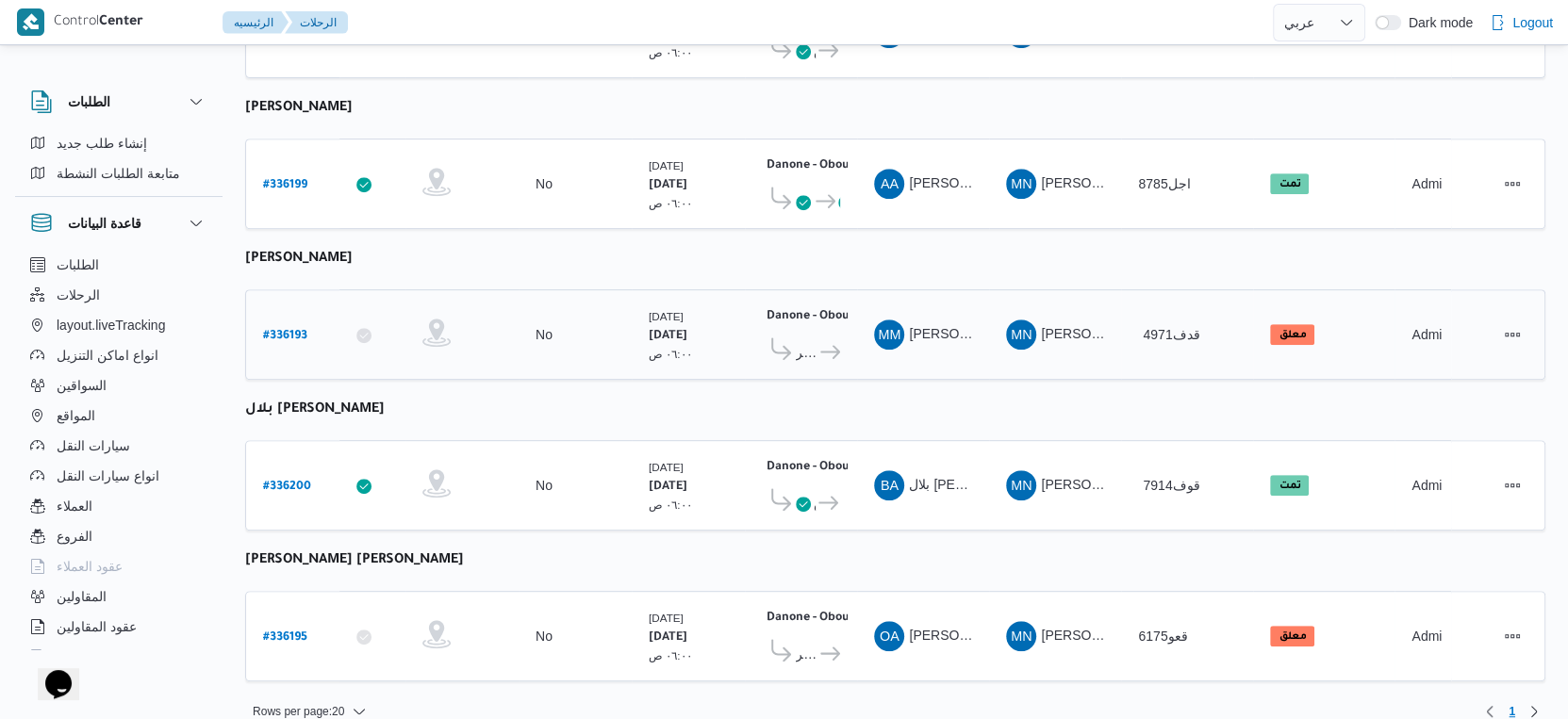
scroll to position [26, 0]
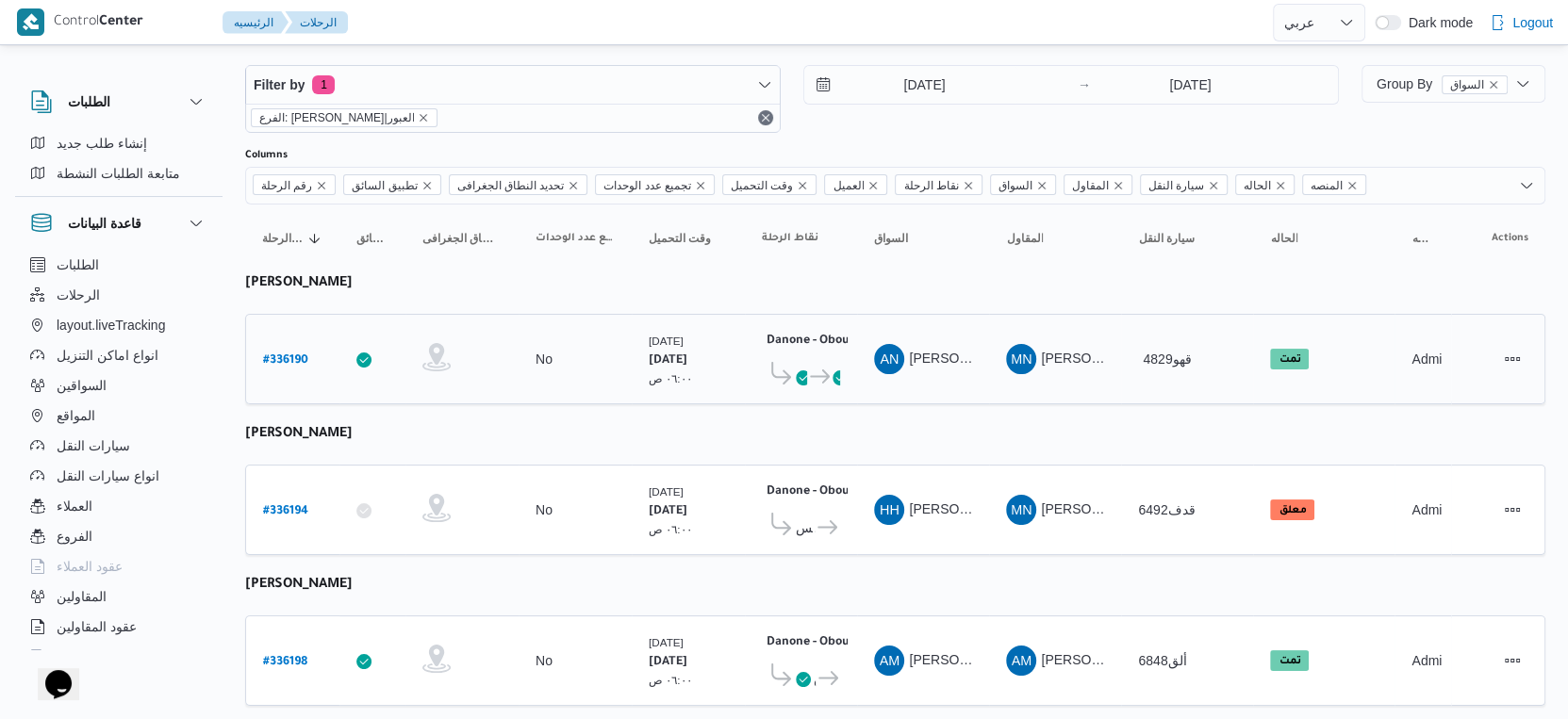
click at [288, 355] on b "# 336190" at bounding box center [286, 361] width 46 height 13
select select "ar"
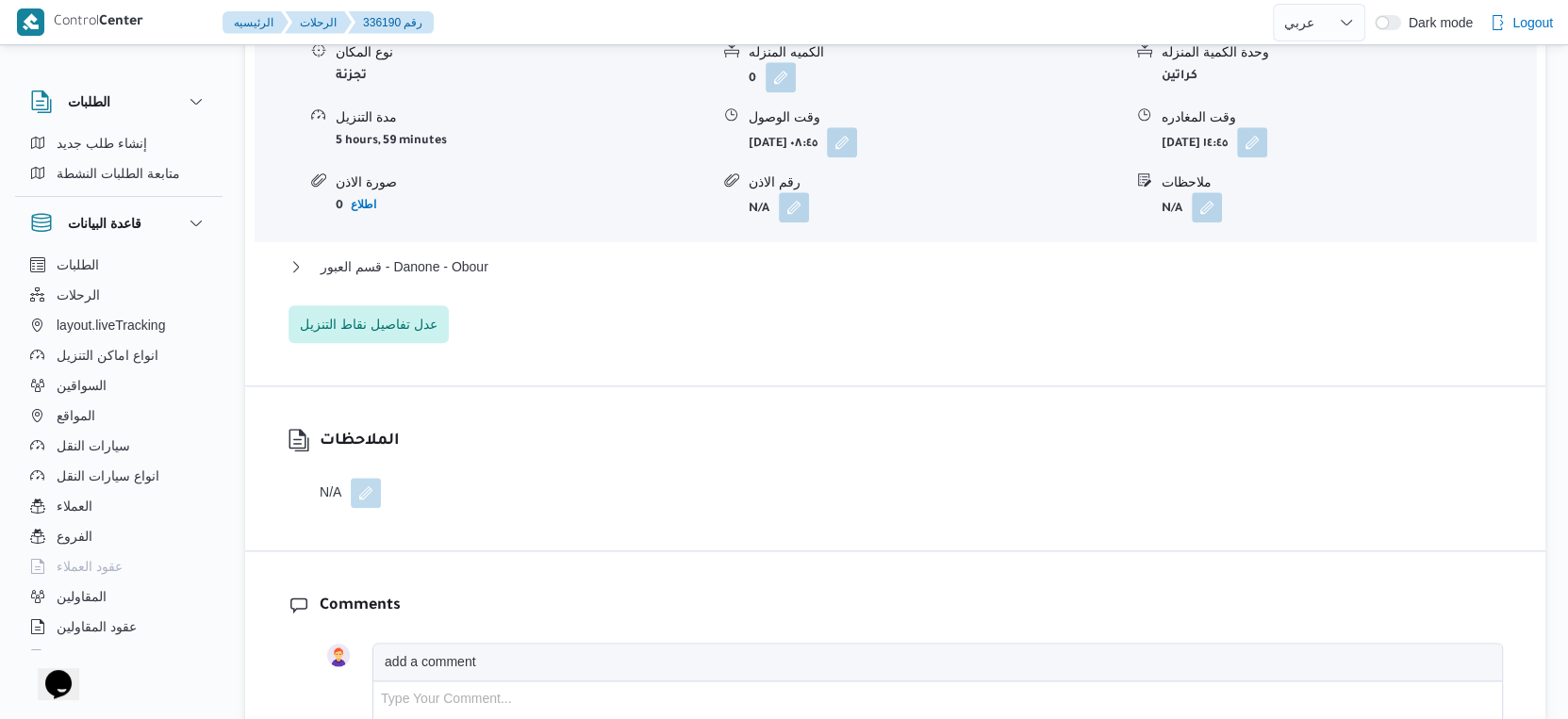
scroll to position [1701, 0]
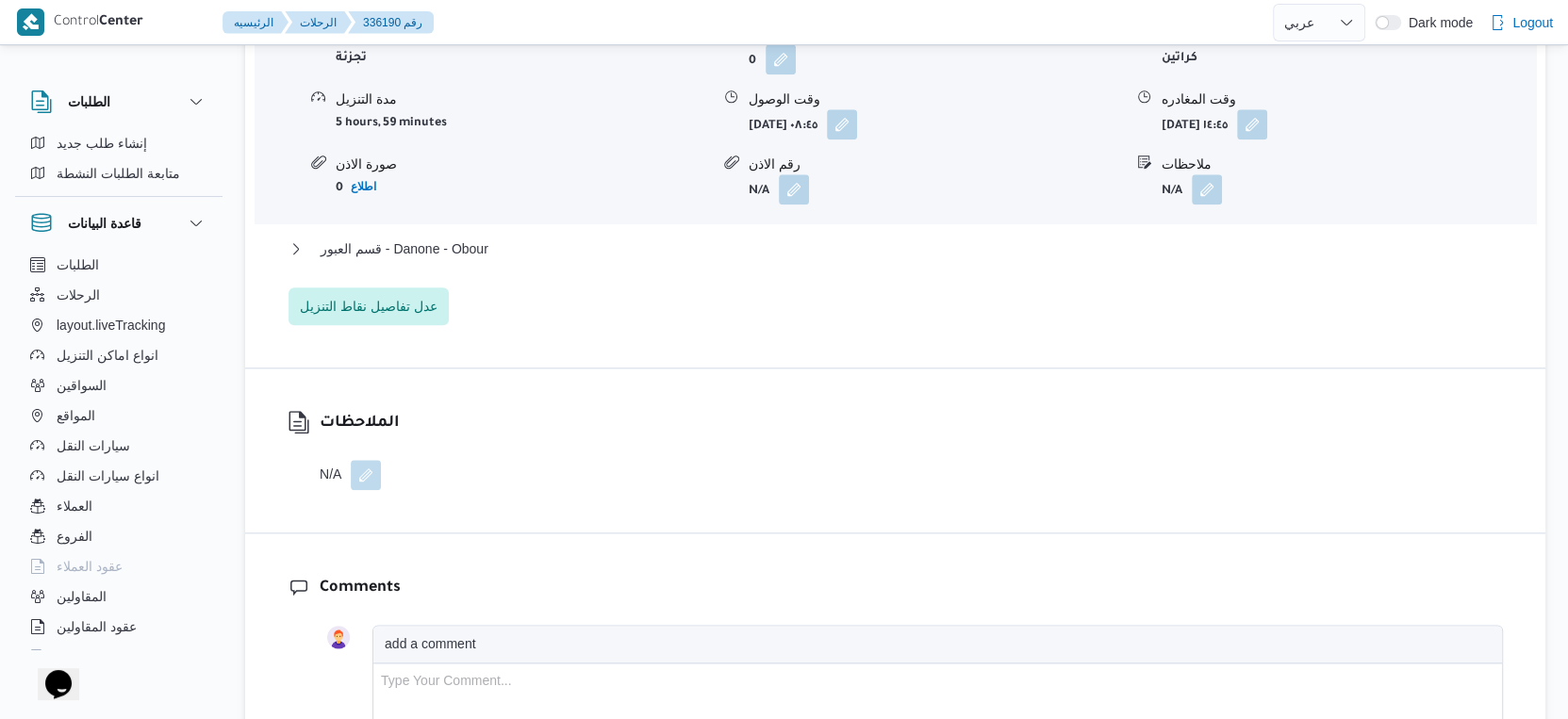
click at [478, 273] on div "قسم العبور - Danone - Obour" at bounding box center [896, 255] width 1215 height 36
click at [482, 260] on span "قسم العبور - Danone - Obour" at bounding box center [404, 249] width 168 height 23
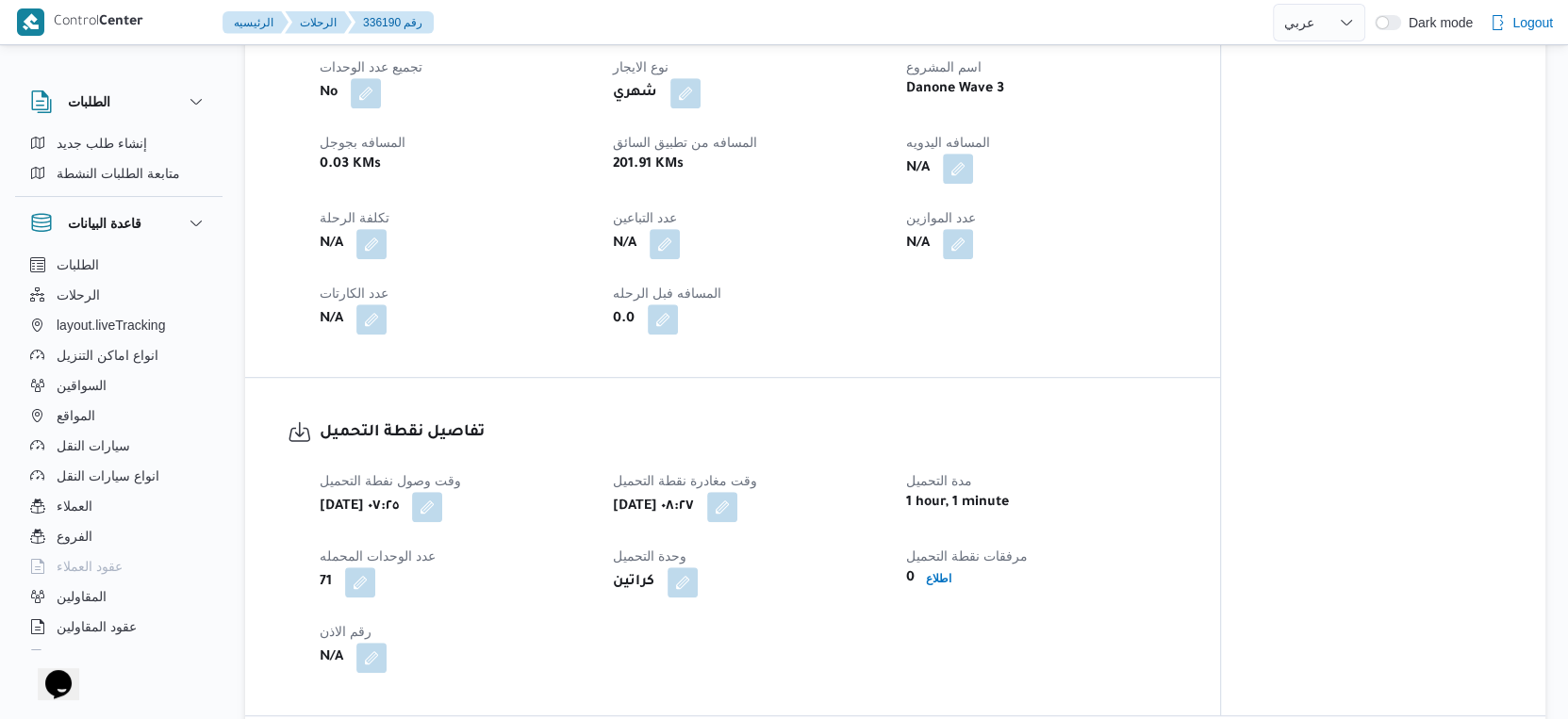
scroll to position [549, 0]
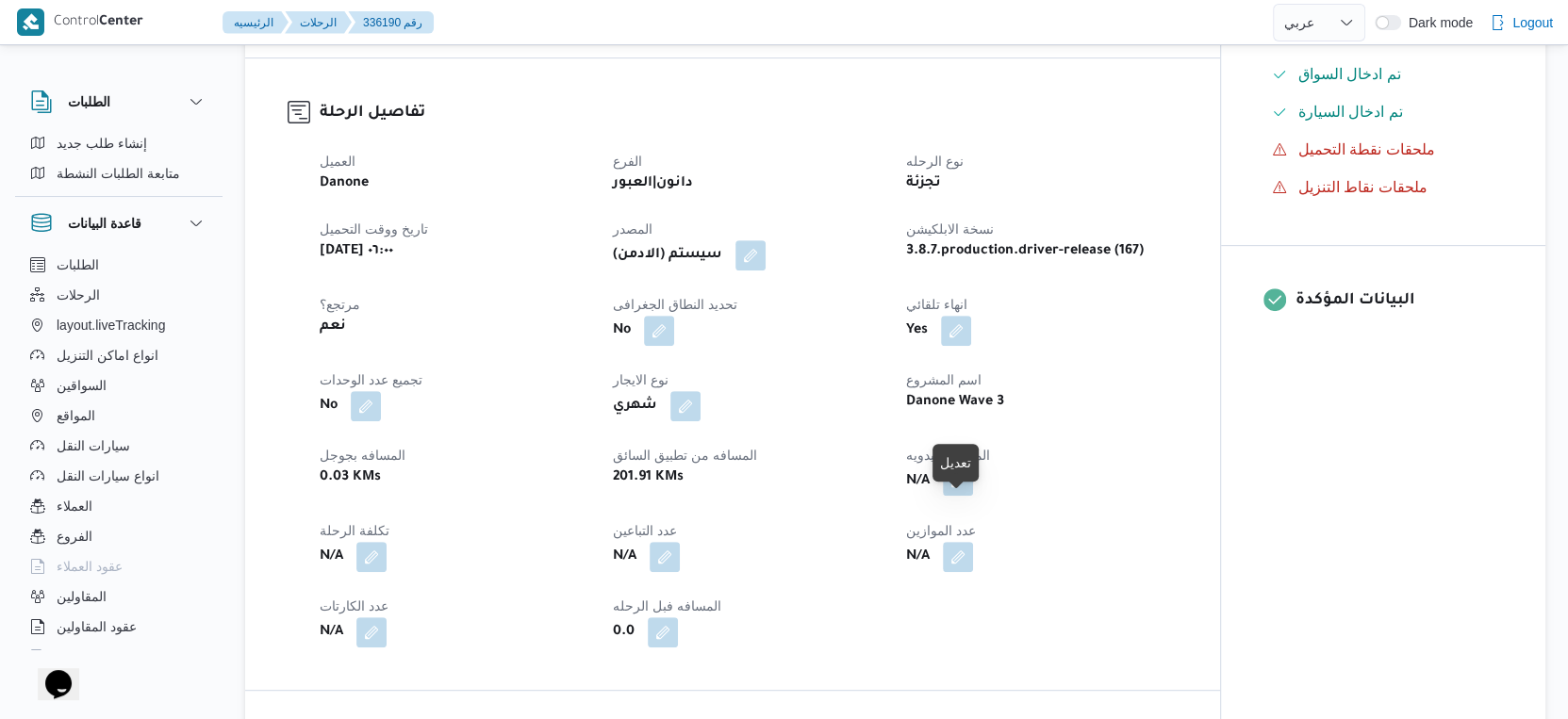
click at [962, 496] on button "button" at bounding box center [959, 481] width 30 height 30
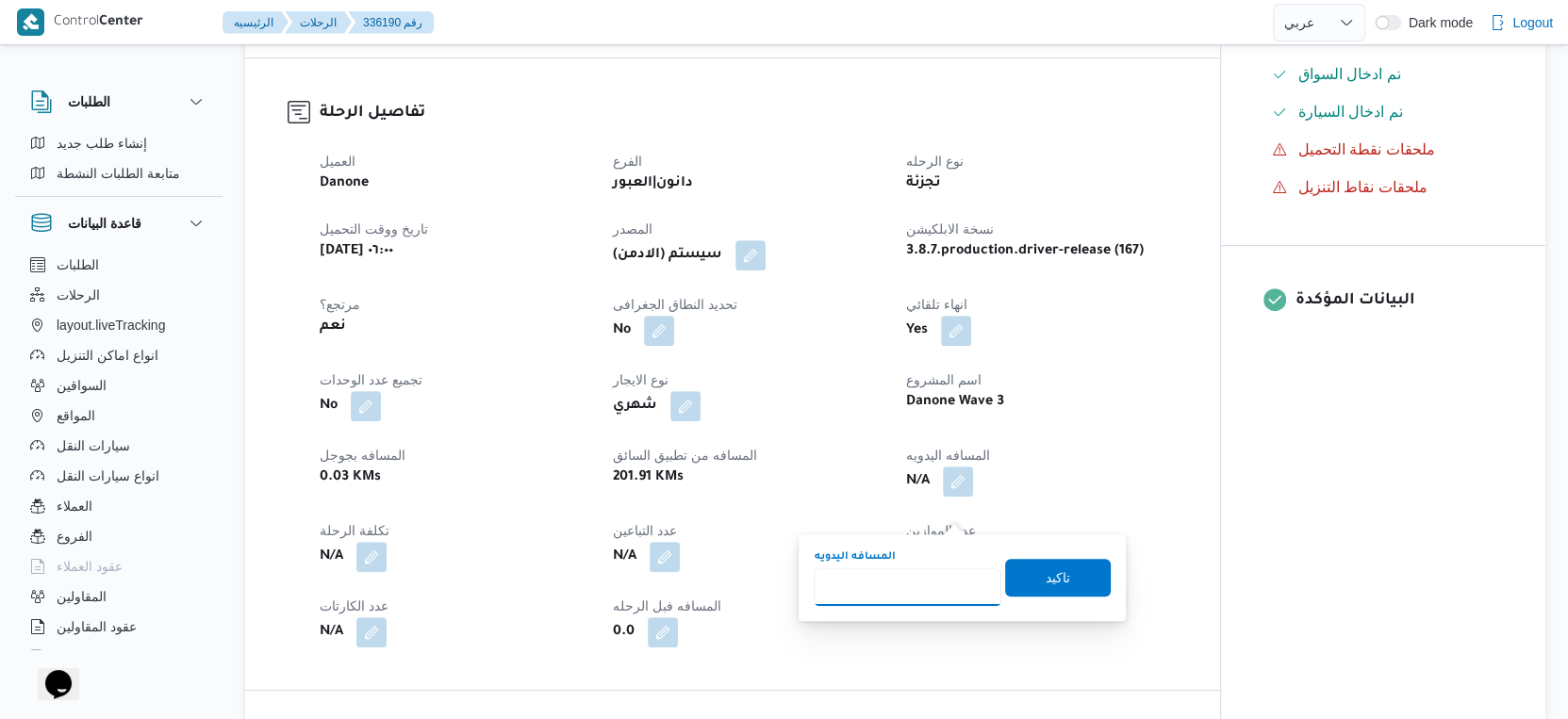
click at [871, 576] on input "المسافه اليدويه" at bounding box center [908, 587] width 188 height 38
type input "39"
click at [1046, 573] on span "تاكيد" at bounding box center [1058, 577] width 25 height 23
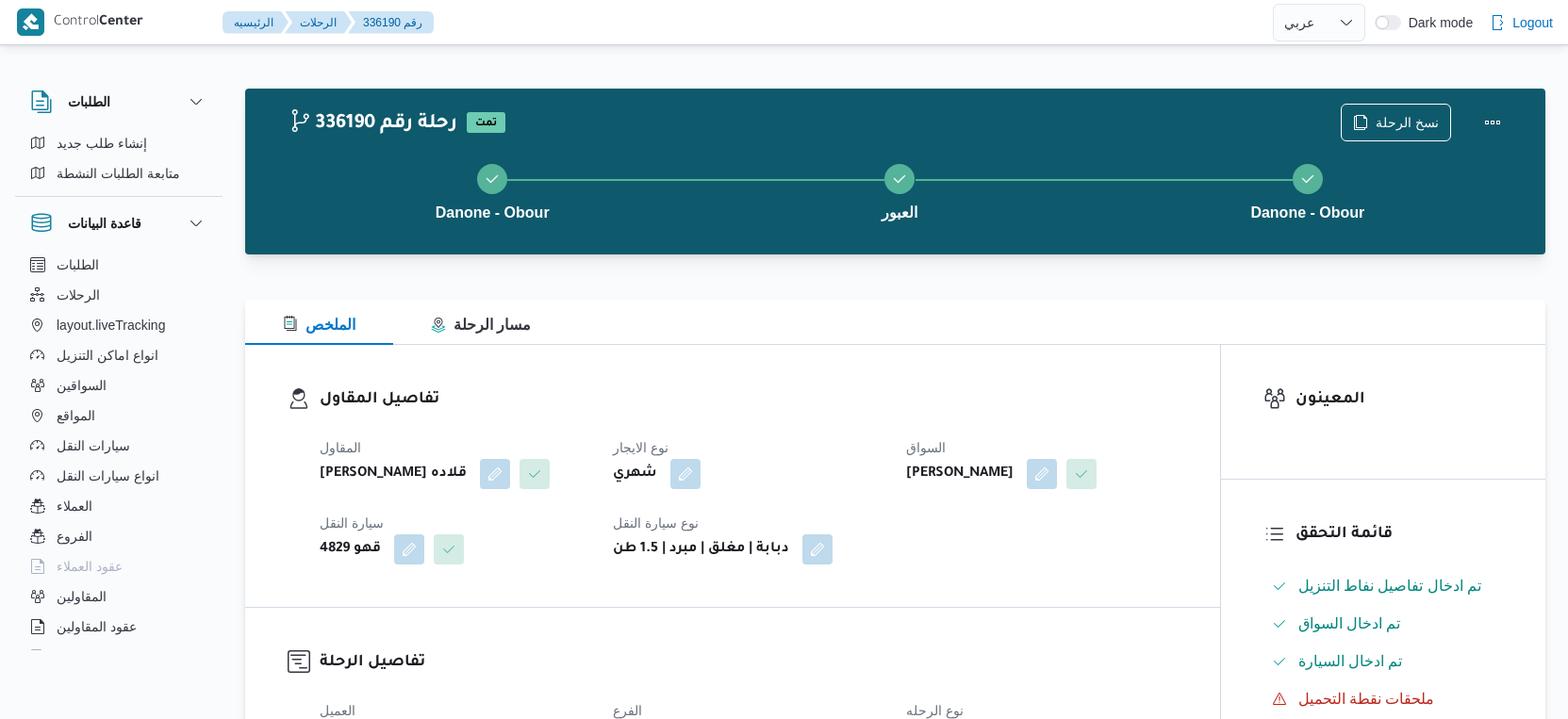
select select "ar"
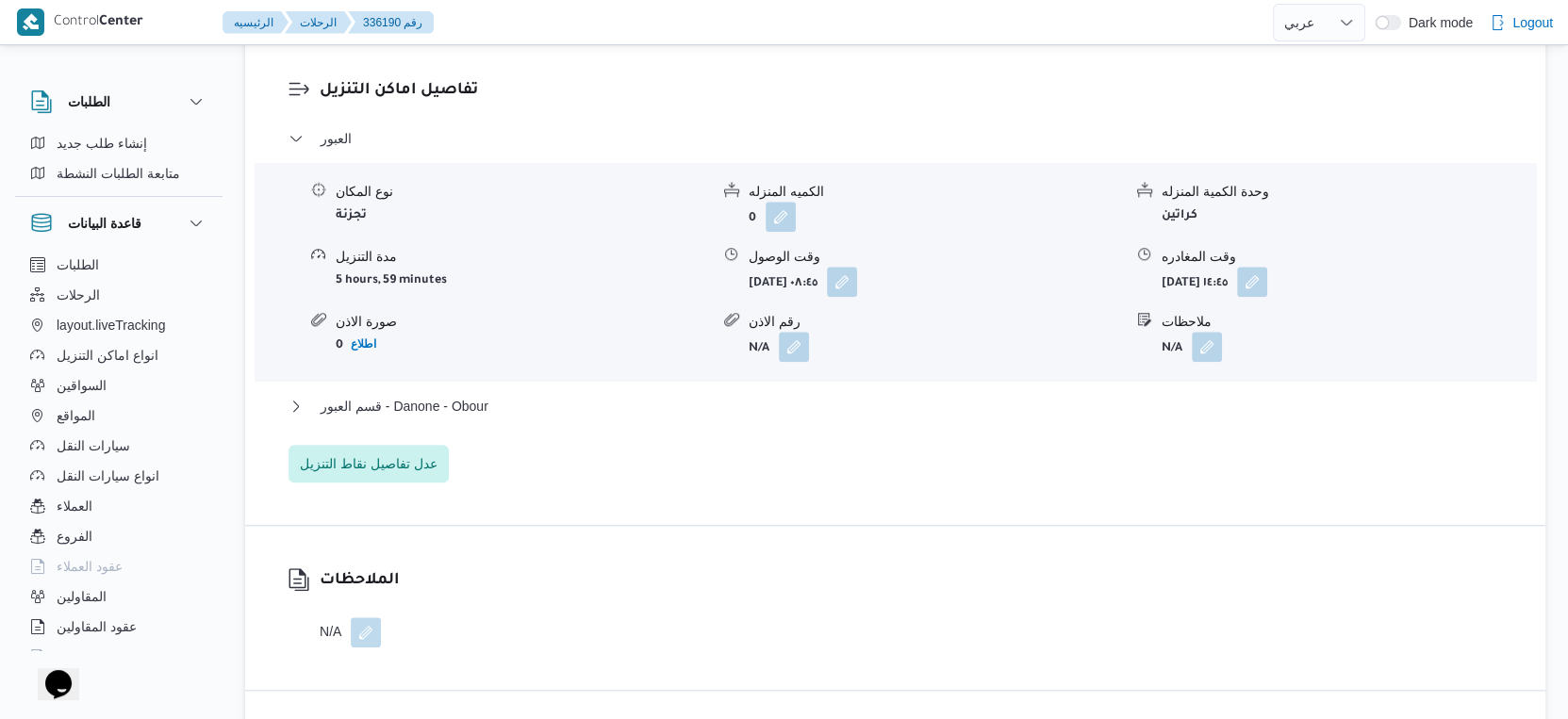
scroll to position [1622, 0]
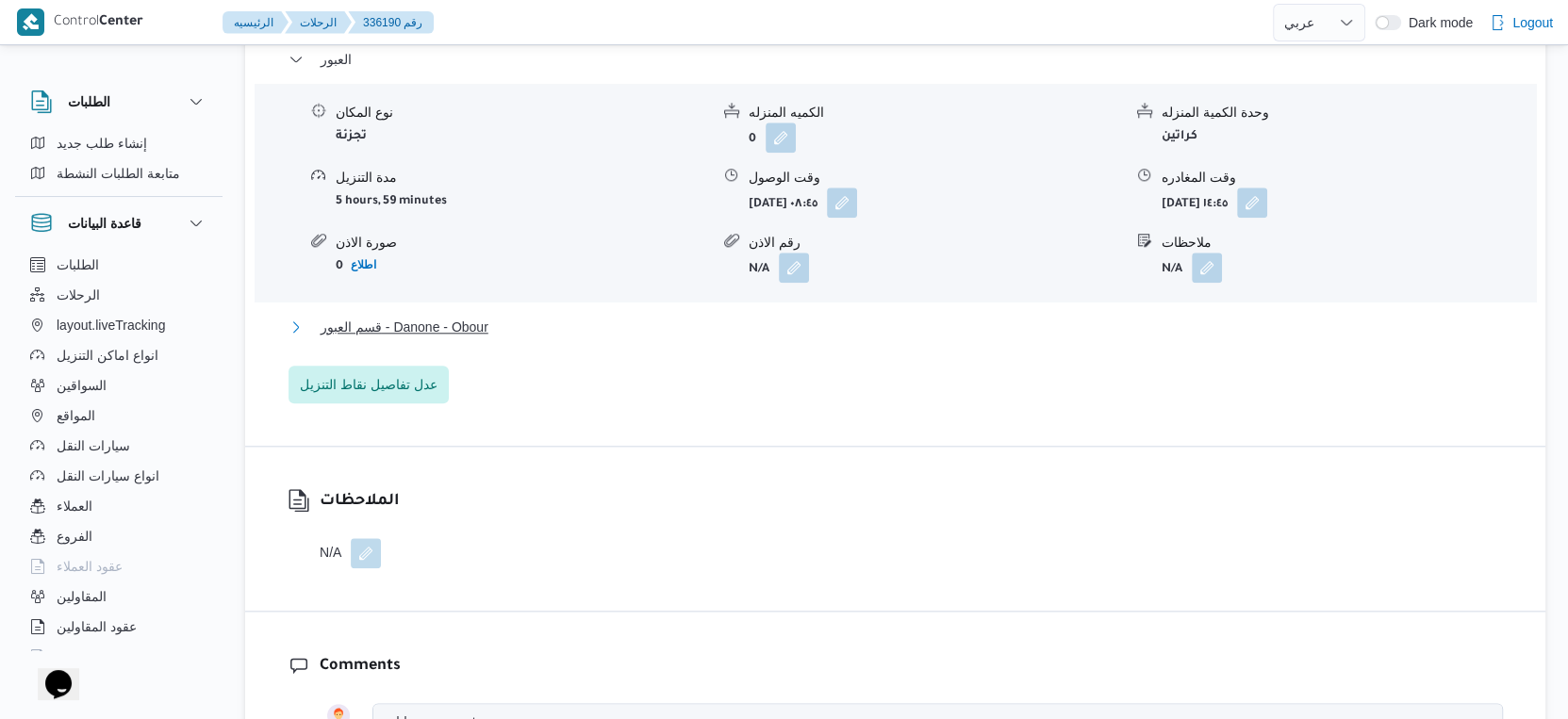
click at [482, 339] on span "قسم العبور - Danone - Obour" at bounding box center [404, 327] width 168 height 23
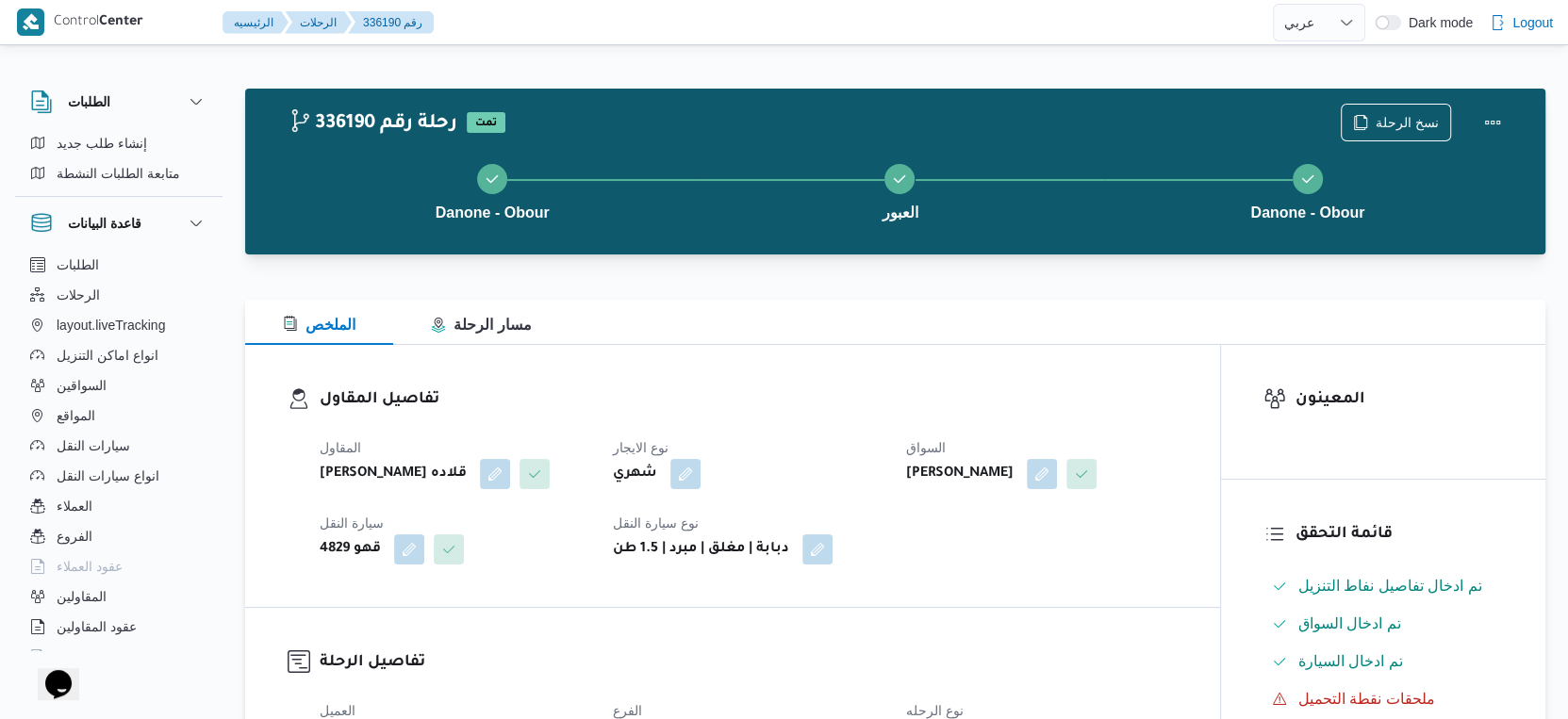
scroll to position [733, 0]
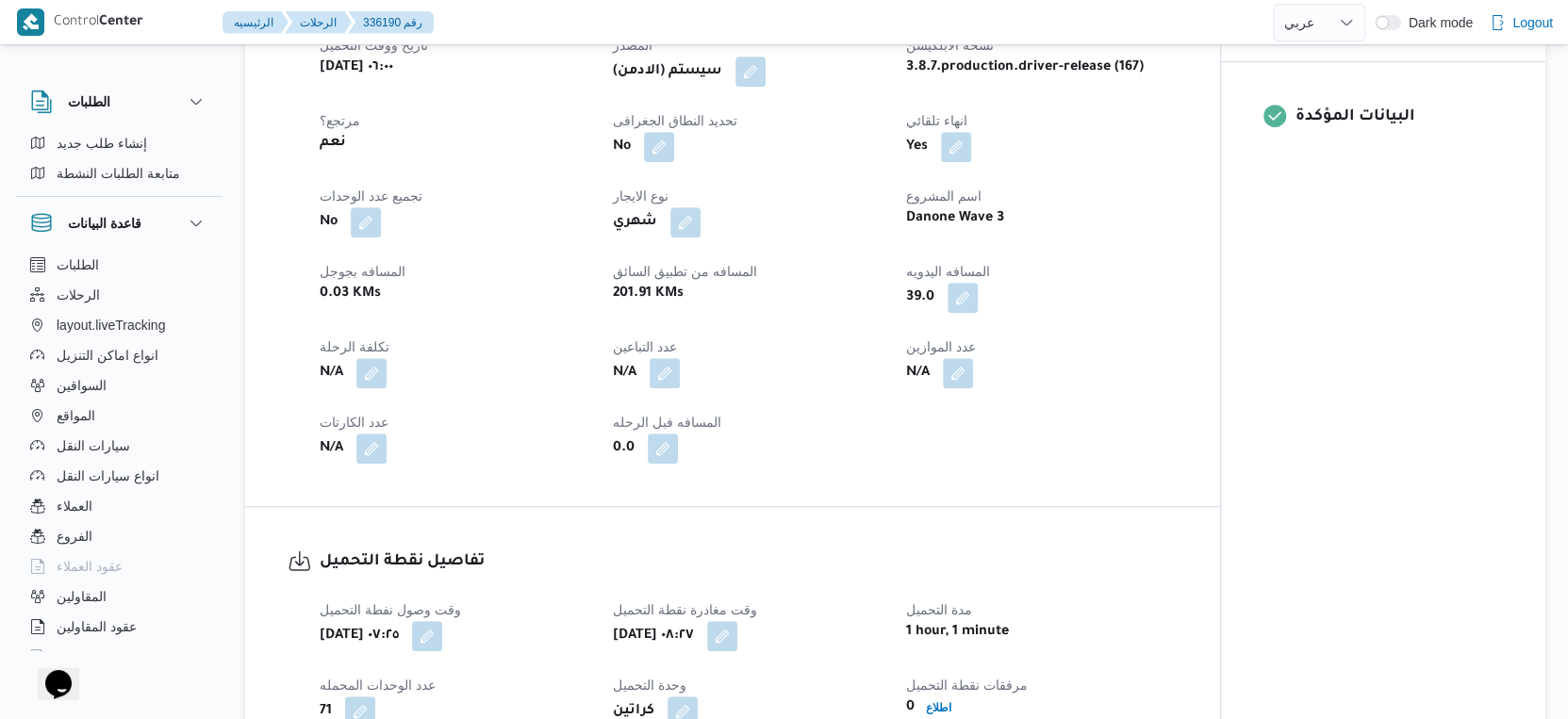
select select "ar"
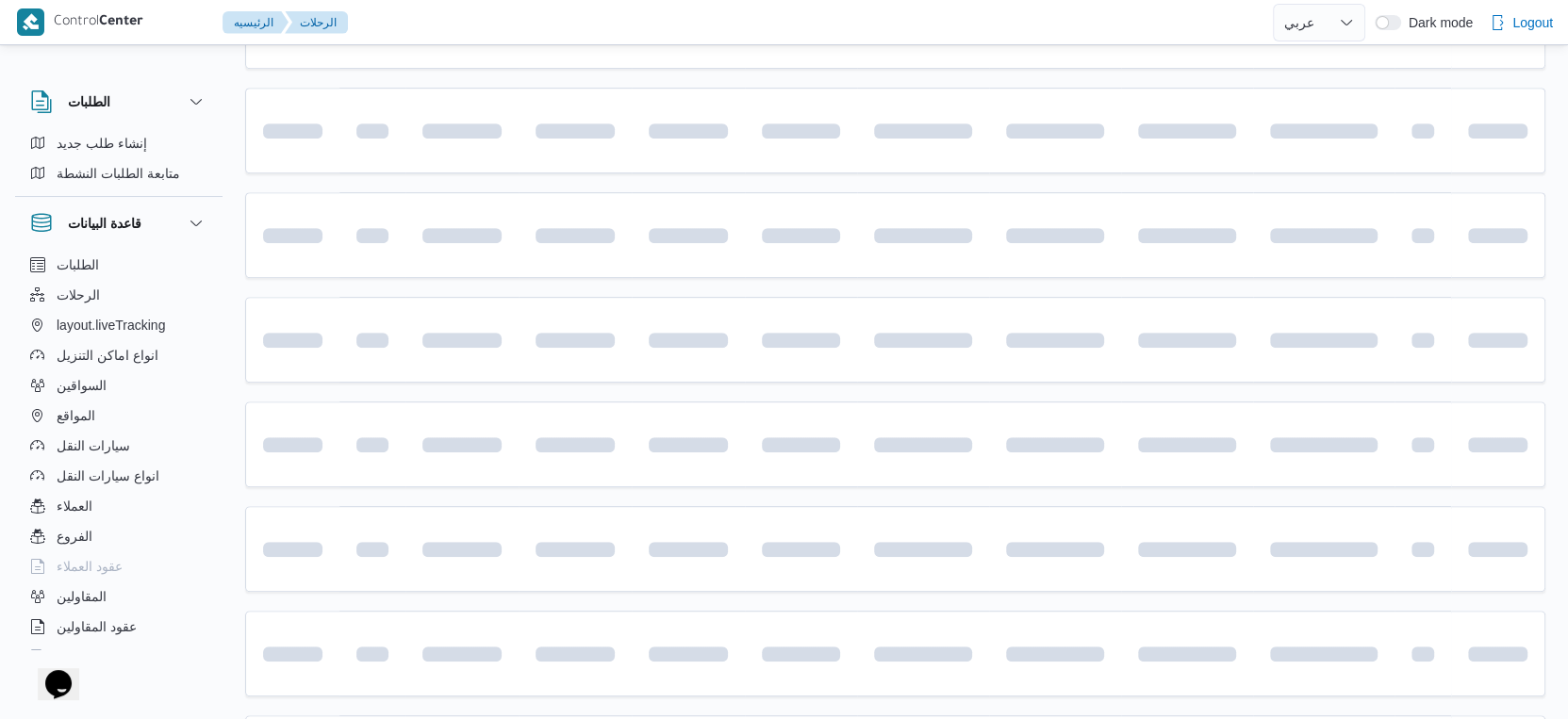
scroll to position [26, 0]
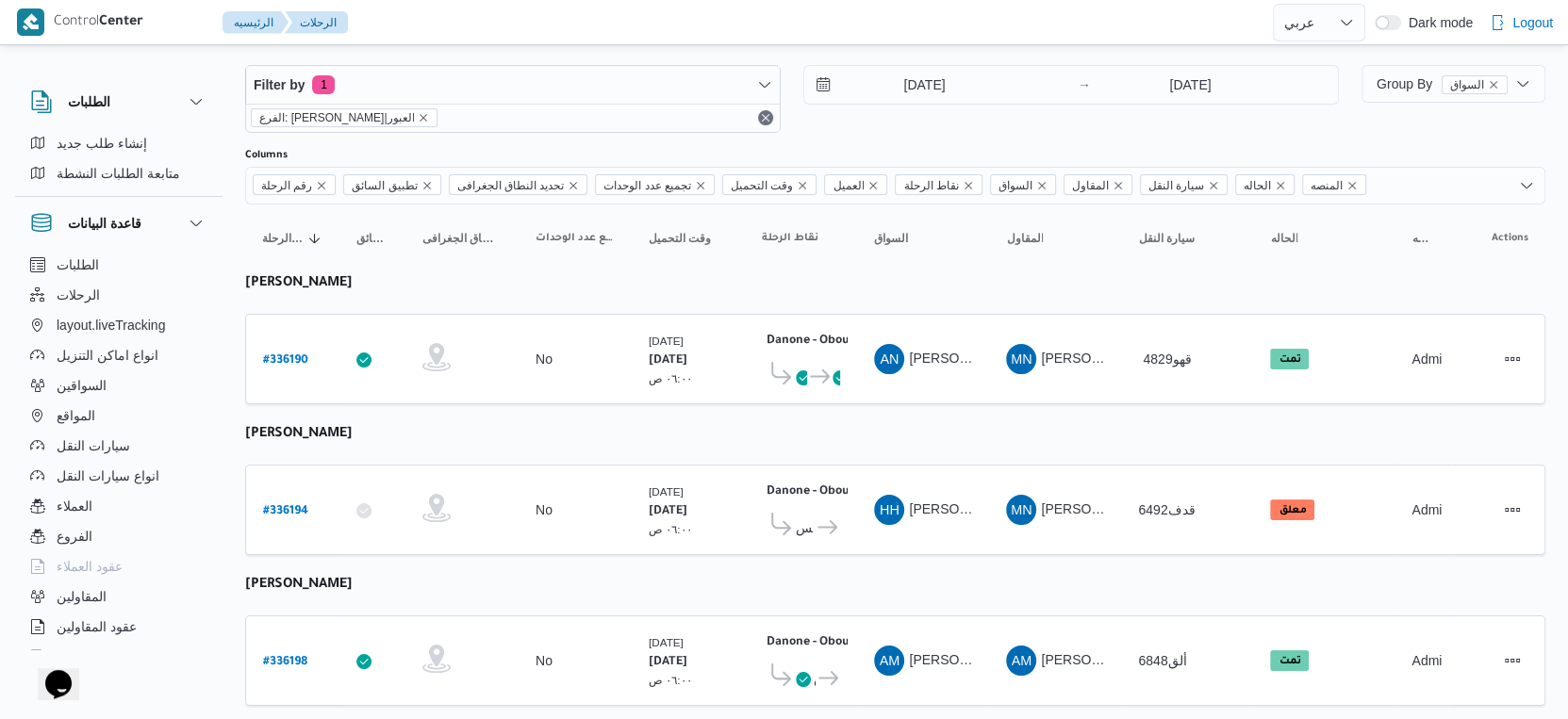
select select "ar"
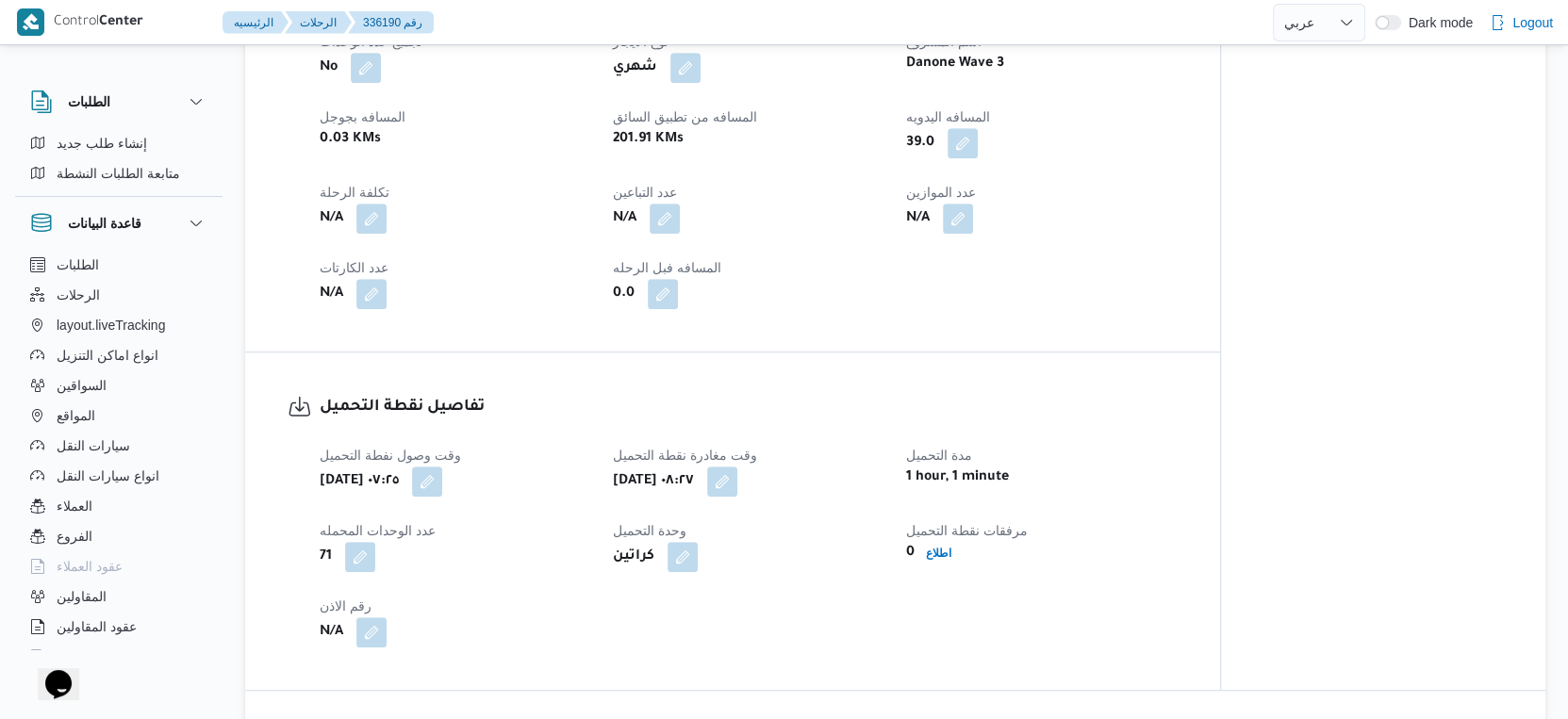
scroll to position [888, 0]
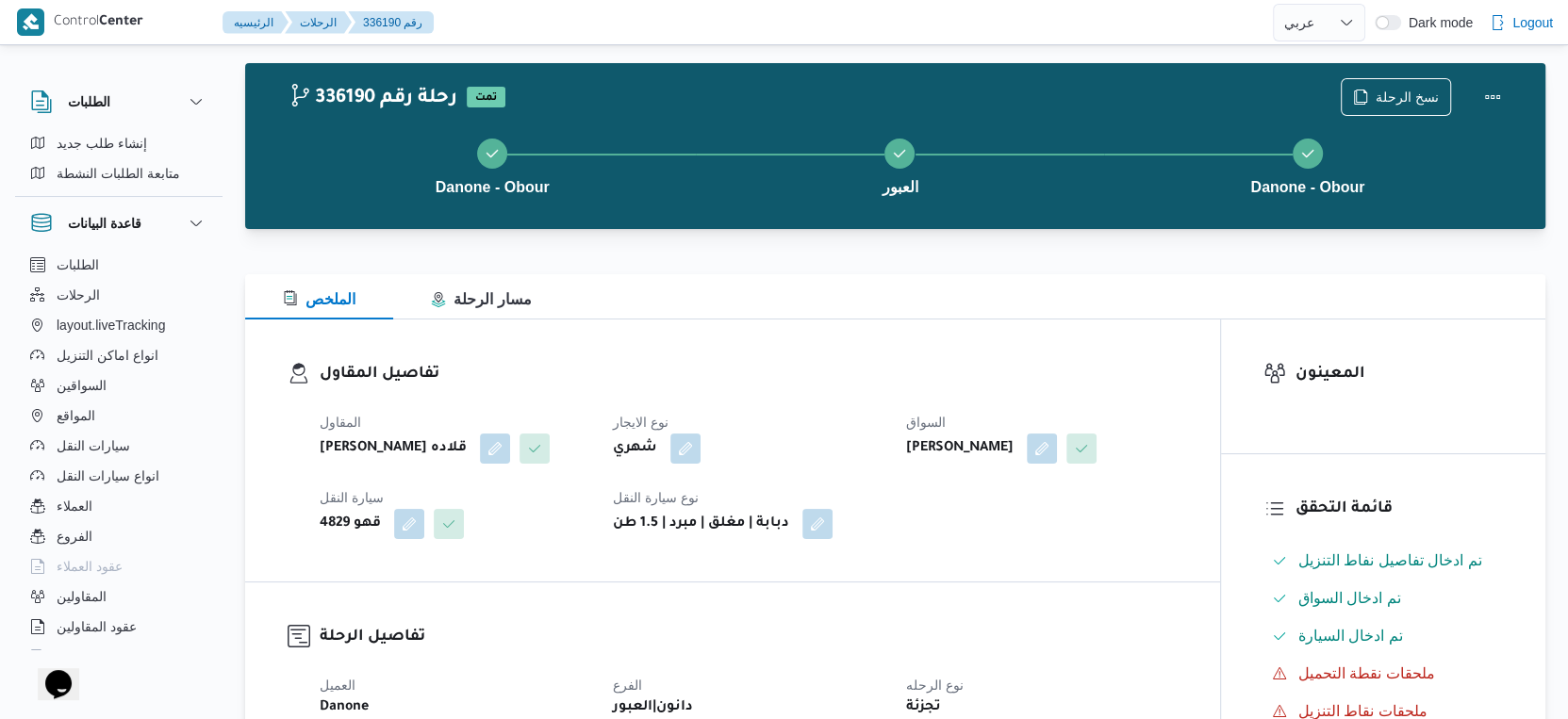
select select "ar"
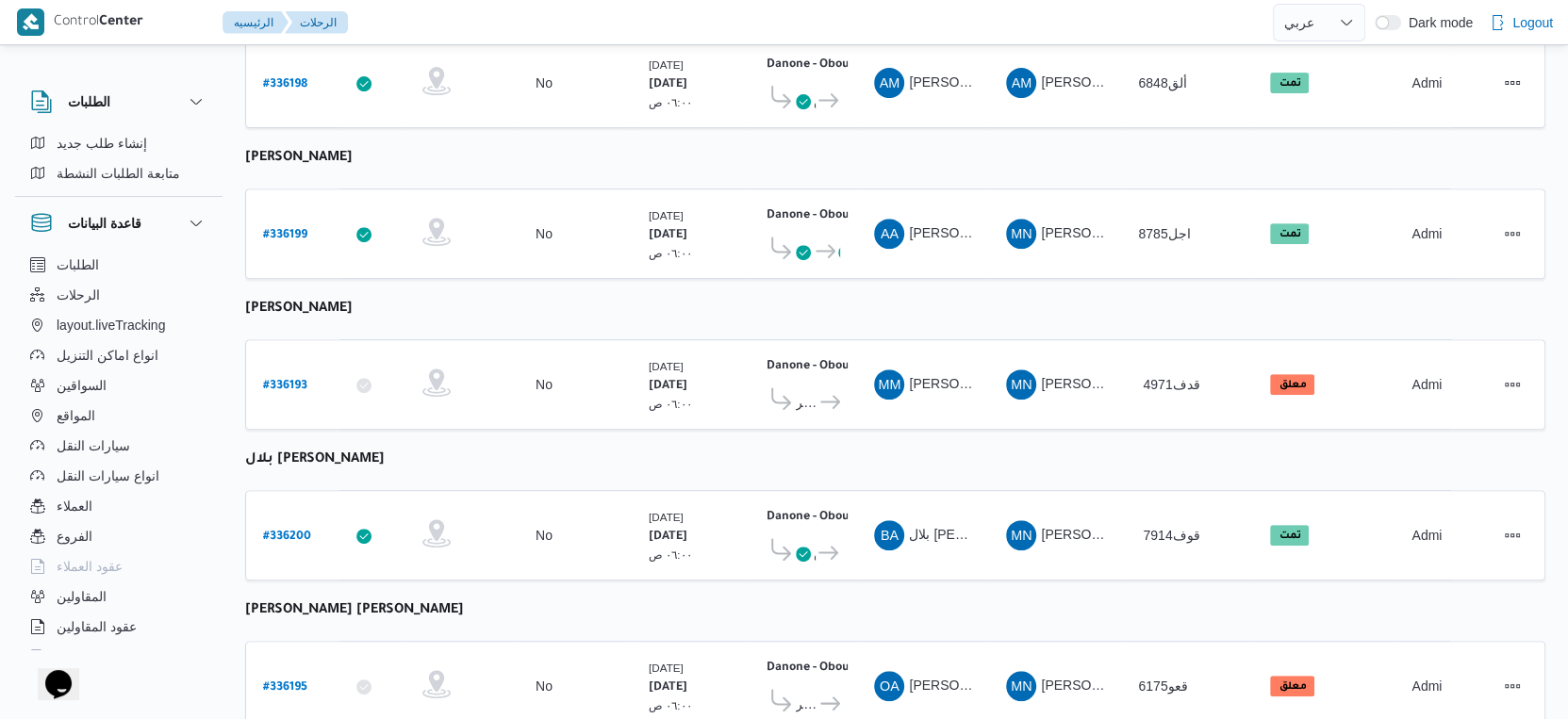
scroll to position [654, 0]
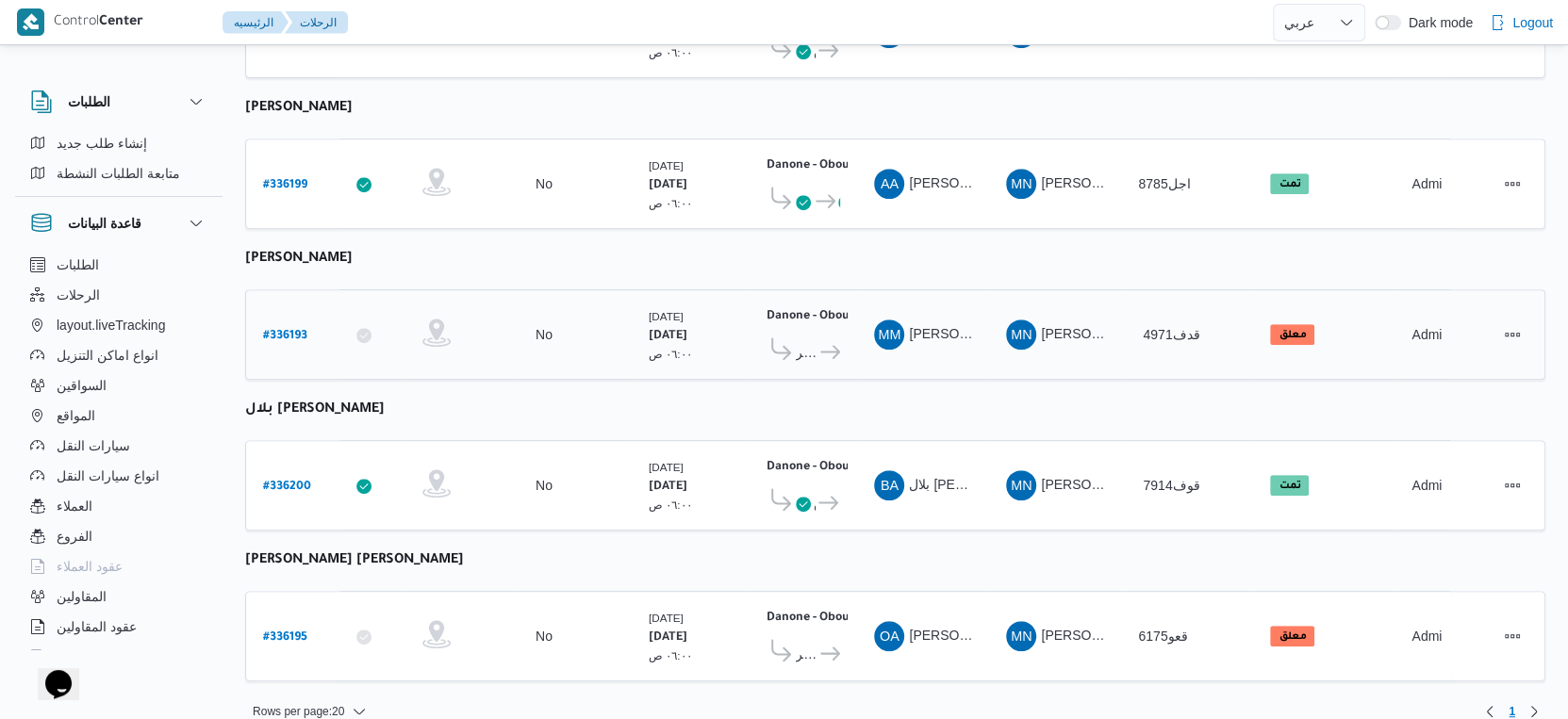
click at [283, 330] on b "# 336193" at bounding box center [285, 337] width 45 height 13
select select "ar"
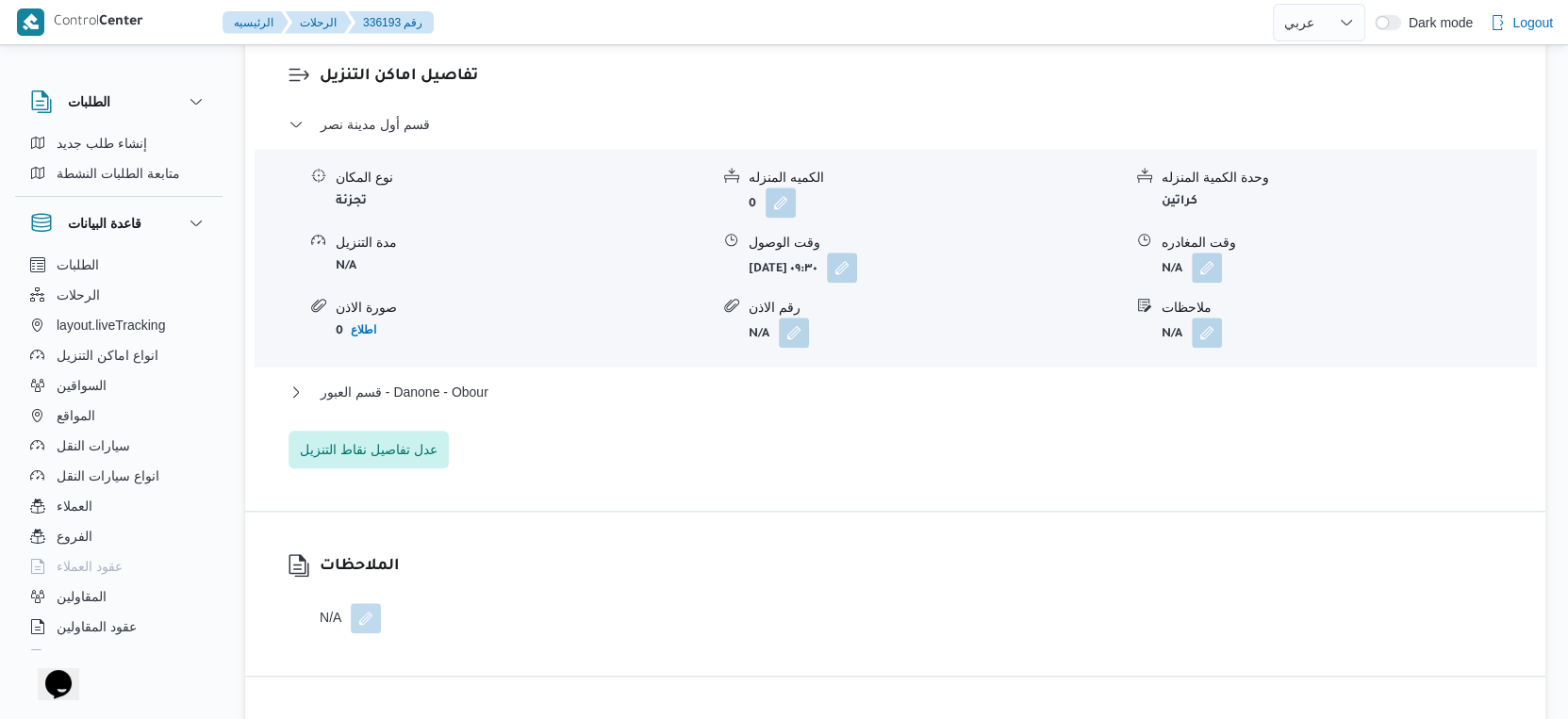
scroll to position [1571, 0]
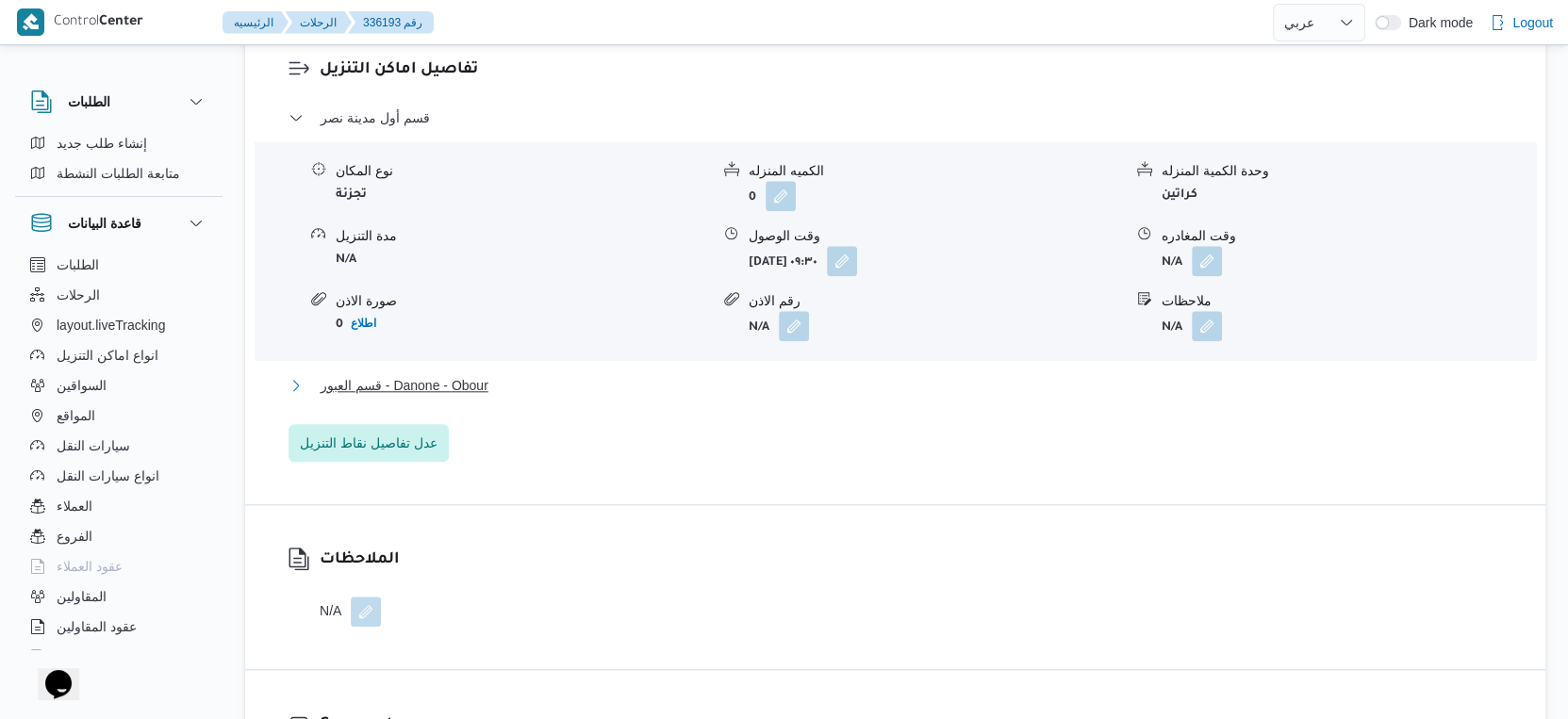
click at [594, 385] on button "قسم العبور - Danone - Obour" at bounding box center [896, 385] width 1215 height 23
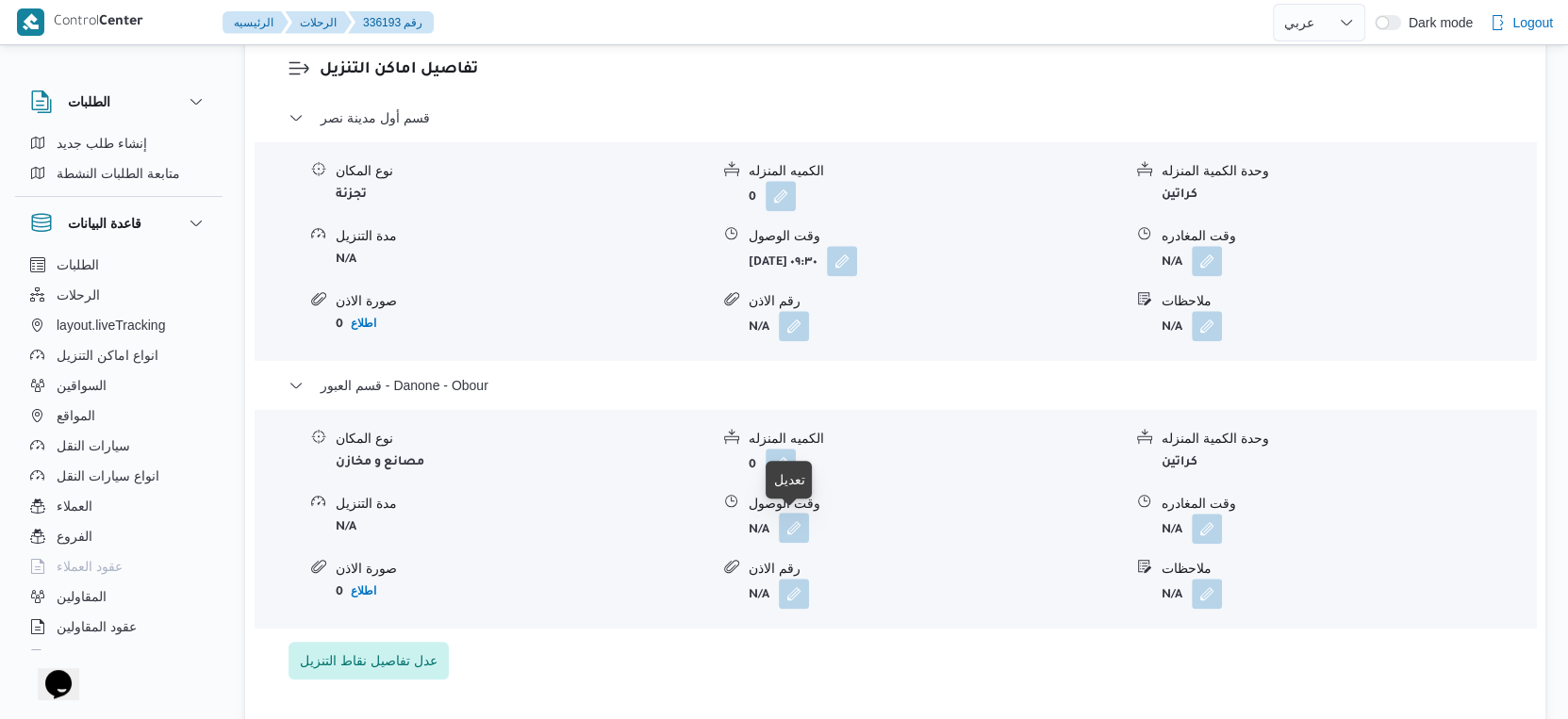
click at [804, 531] on button "button" at bounding box center [794, 528] width 30 height 30
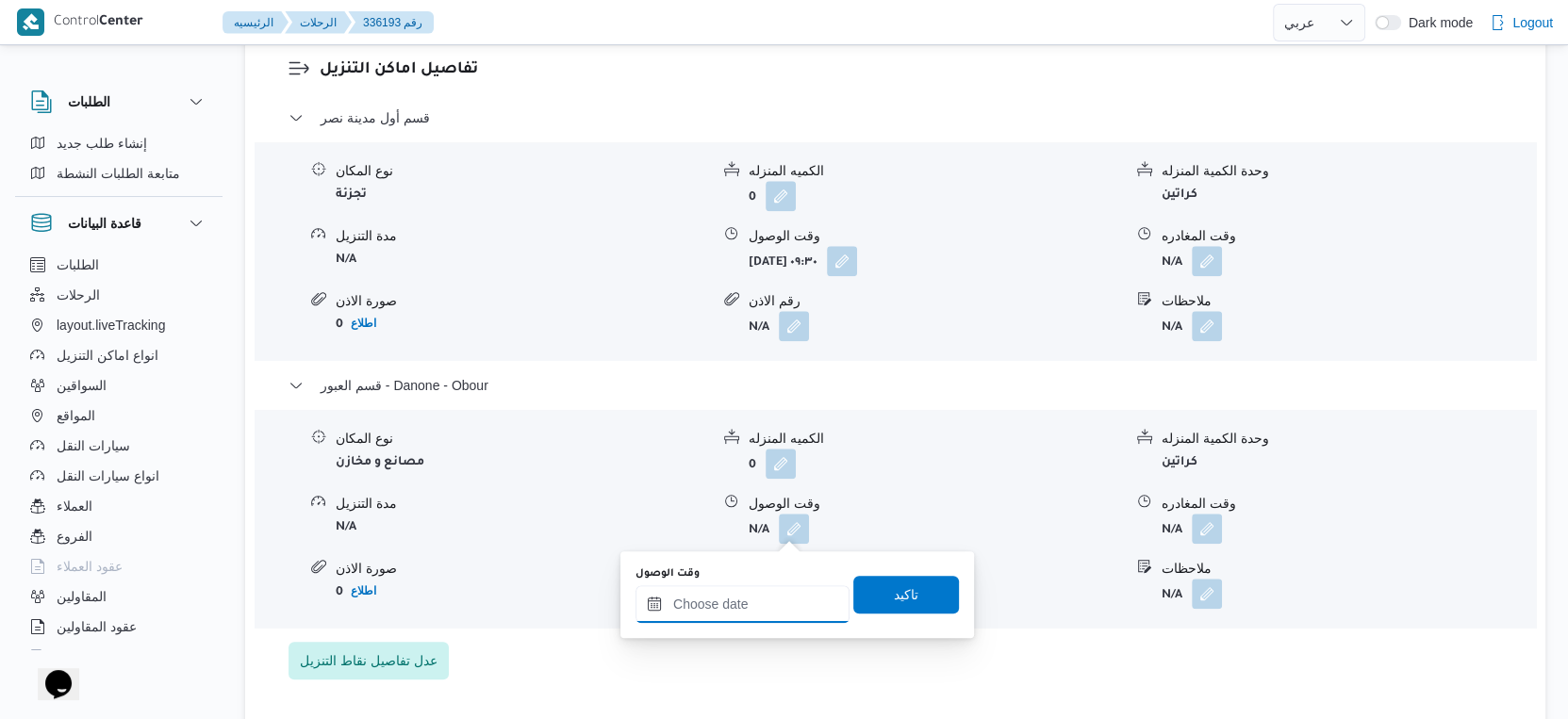
click at [765, 604] on input "وقت الوصول" at bounding box center [743, 604] width 215 height 38
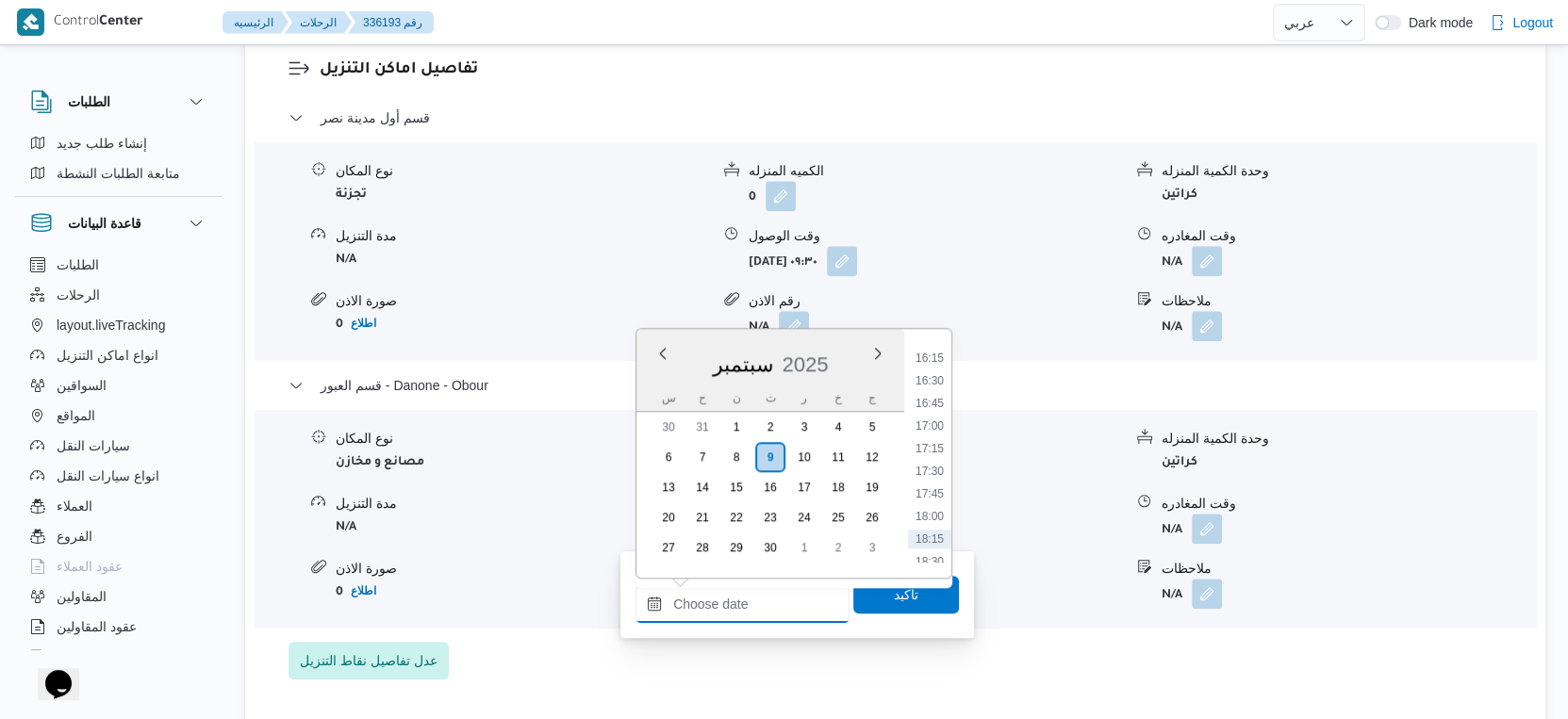
scroll to position [1430, 0]
drag, startPoint x: 937, startPoint y: 394, endPoint x: 937, endPoint y: 443, distance: 49.0
click at [937, 394] on li "16:15" at bounding box center [930, 393] width 44 height 19
type input "٠٩/٠٩/٢٠٢٥ ١٦:١٥"
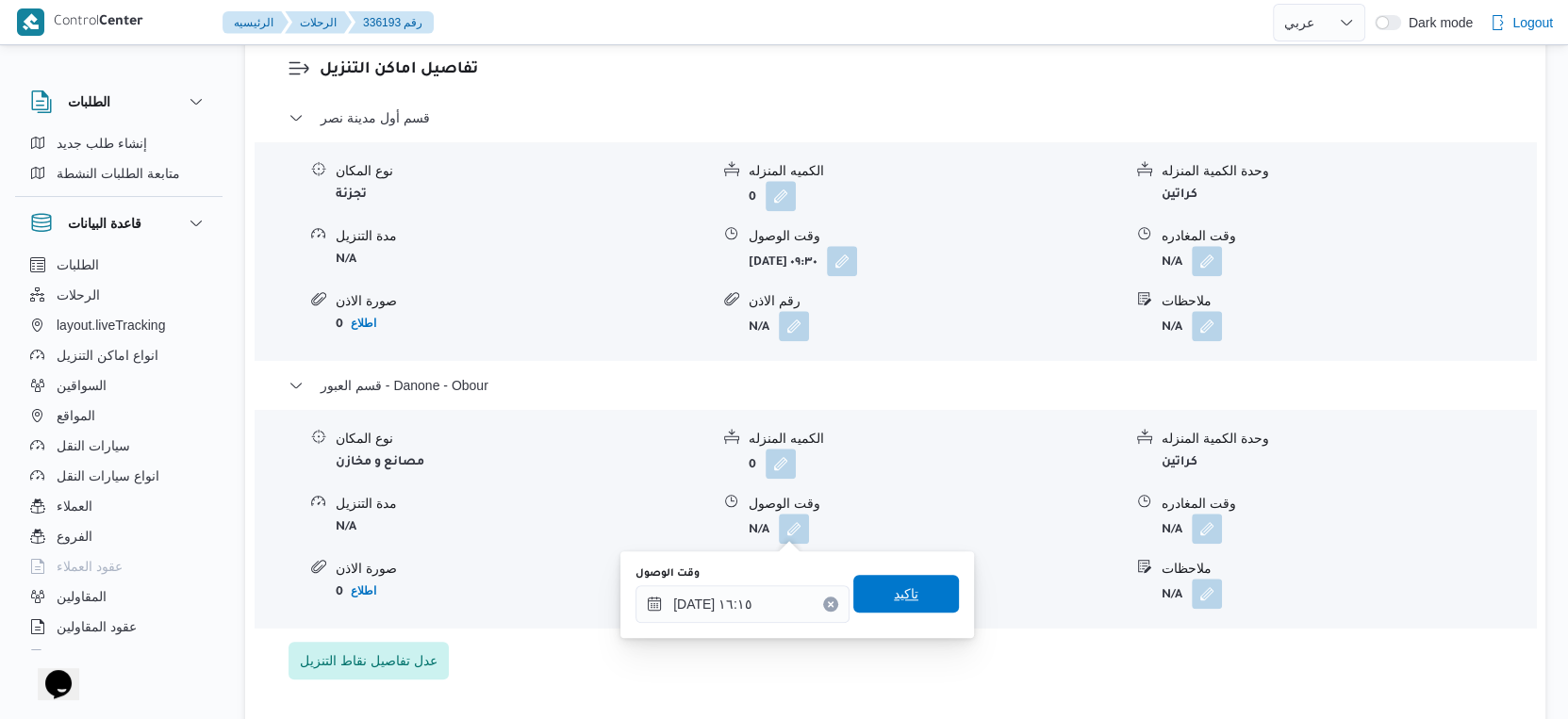
click at [921, 592] on span "تاكيد" at bounding box center [905, 594] width 105 height 38
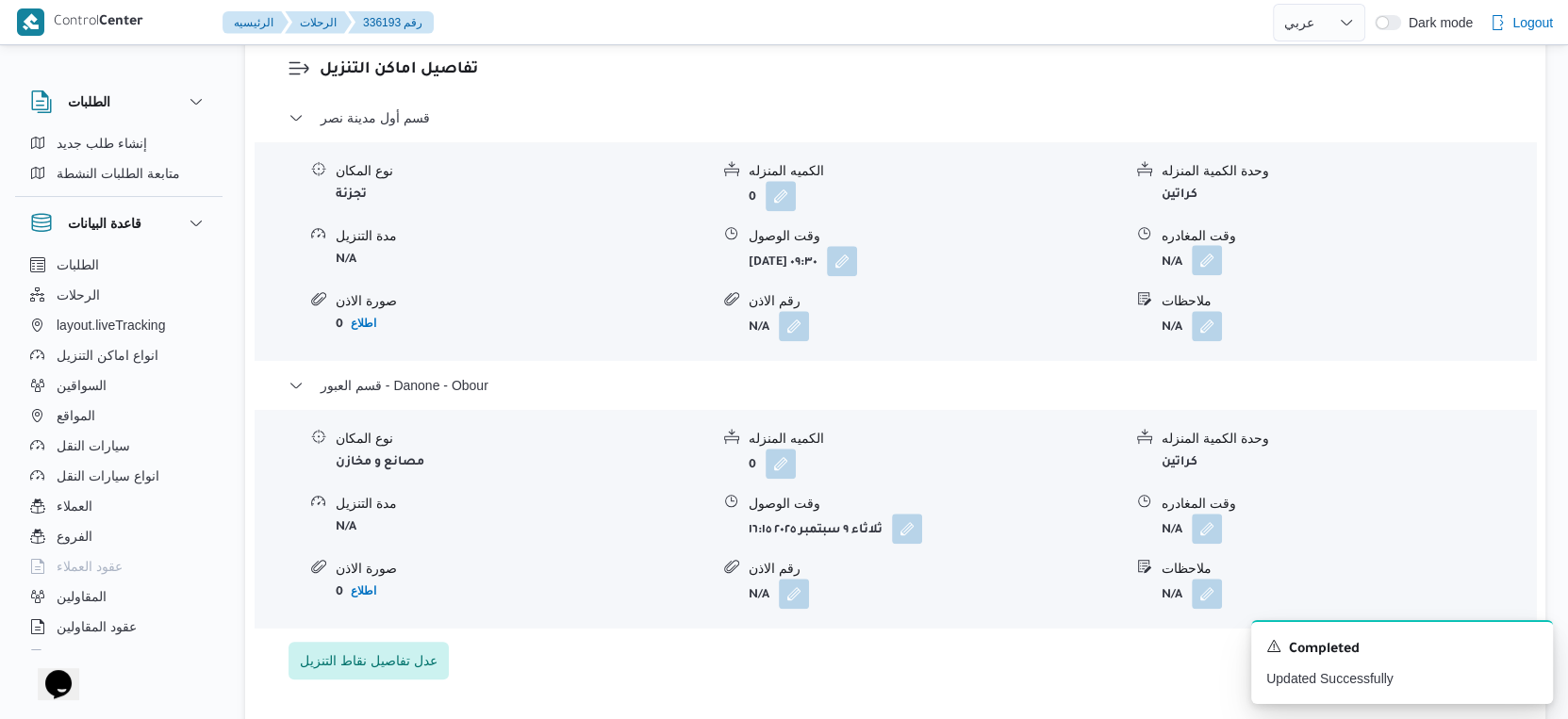
click at [1215, 265] on button "button" at bounding box center [1207, 260] width 30 height 30
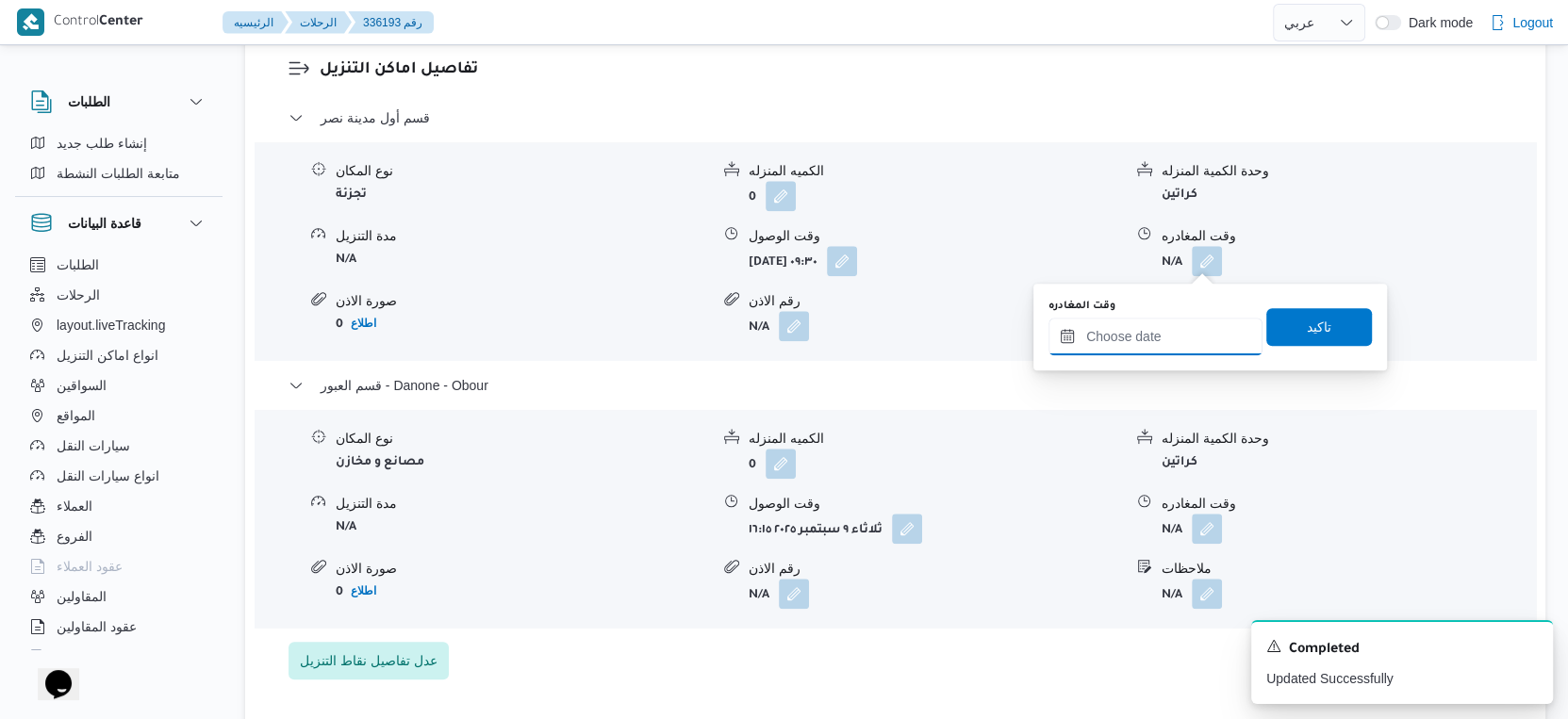
drag, startPoint x: 1176, startPoint y: 330, endPoint x: 1201, endPoint y: 348, distance: 30.8
click at [1176, 330] on input "وقت المغادره" at bounding box center [1156, 337] width 215 height 38
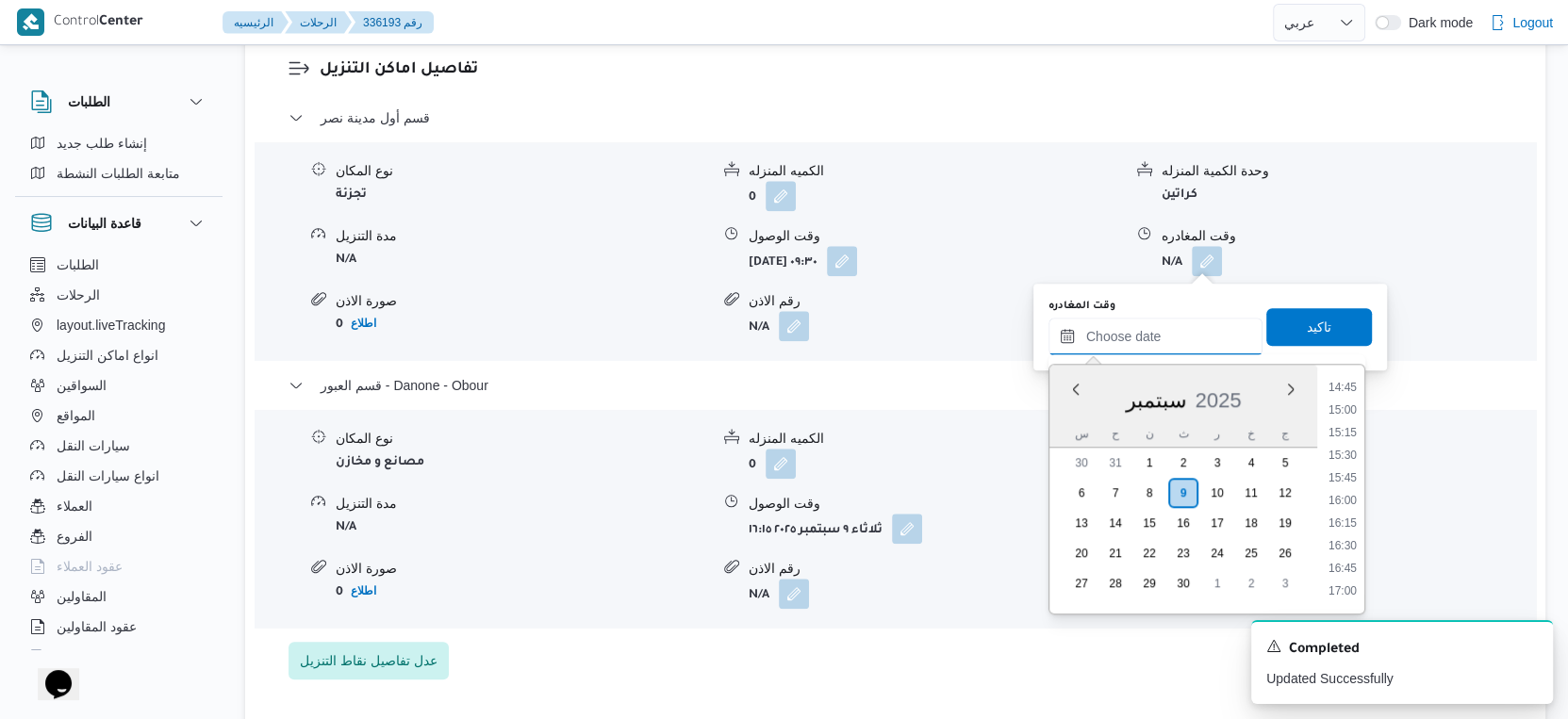
scroll to position [1325, 0]
click at [1347, 485] on li "15:45" at bounding box center [1343, 489] width 44 height 19
type input "٠٩/٠٩/٢٠٢٥ ١٥:٤٥"
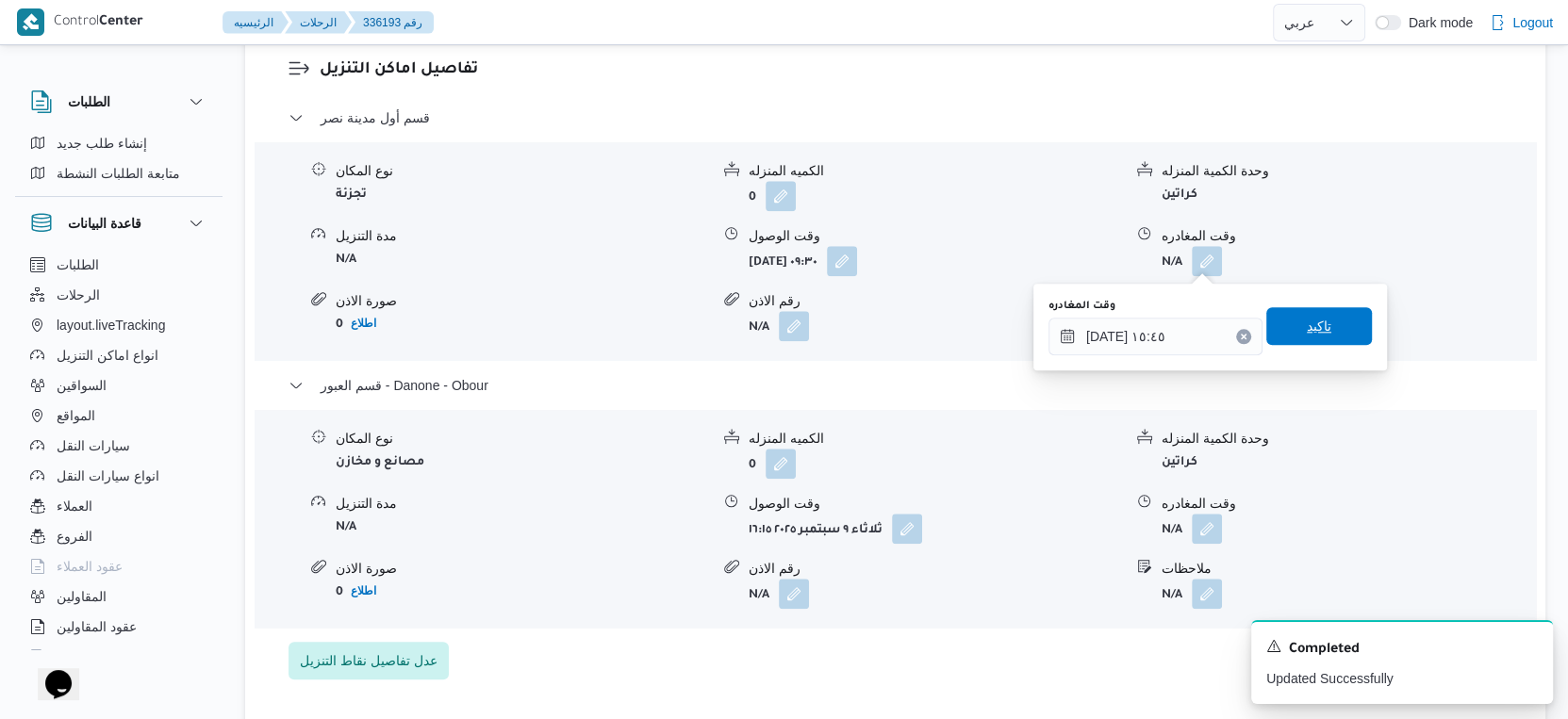
click at [1304, 311] on span "تاكيد" at bounding box center [1318, 326] width 105 height 38
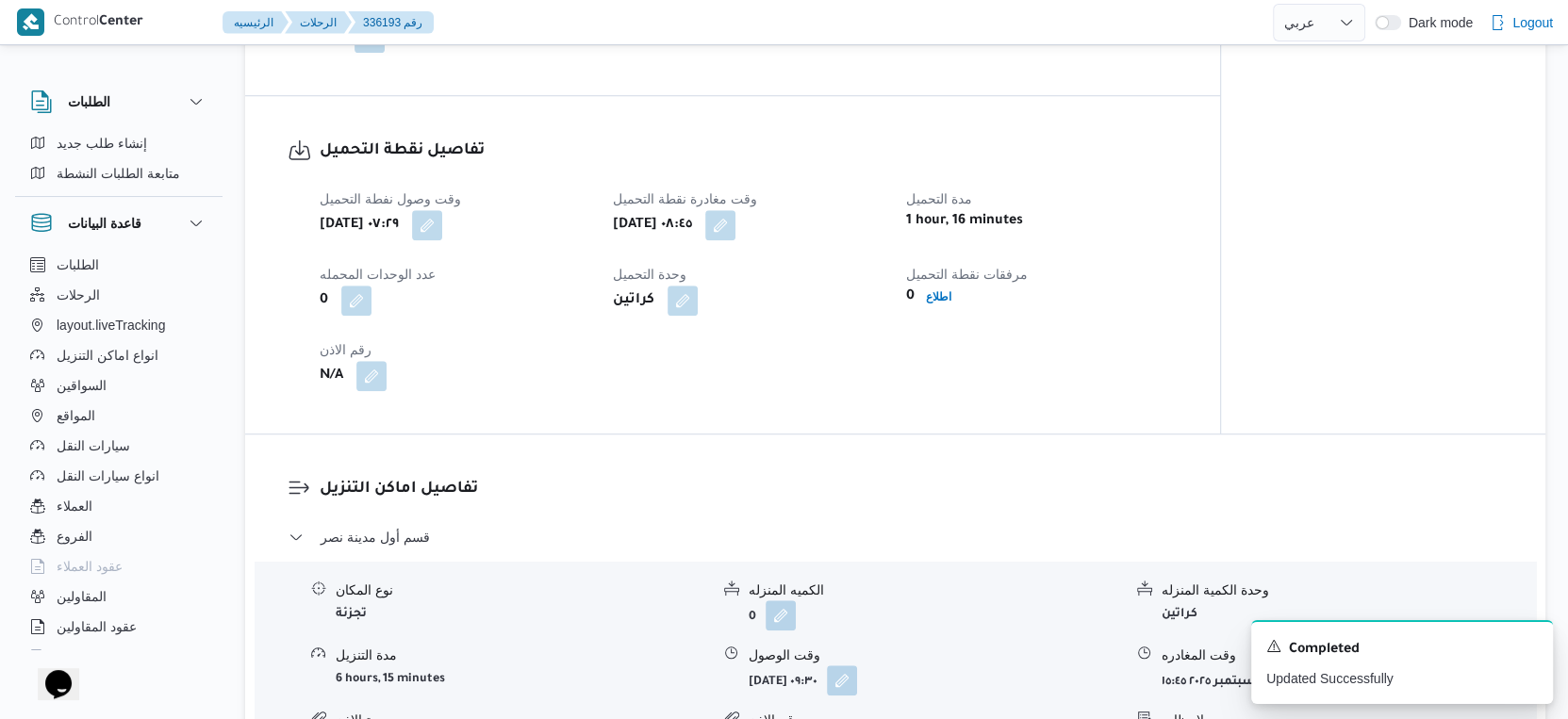
scroll to position [628, 0]
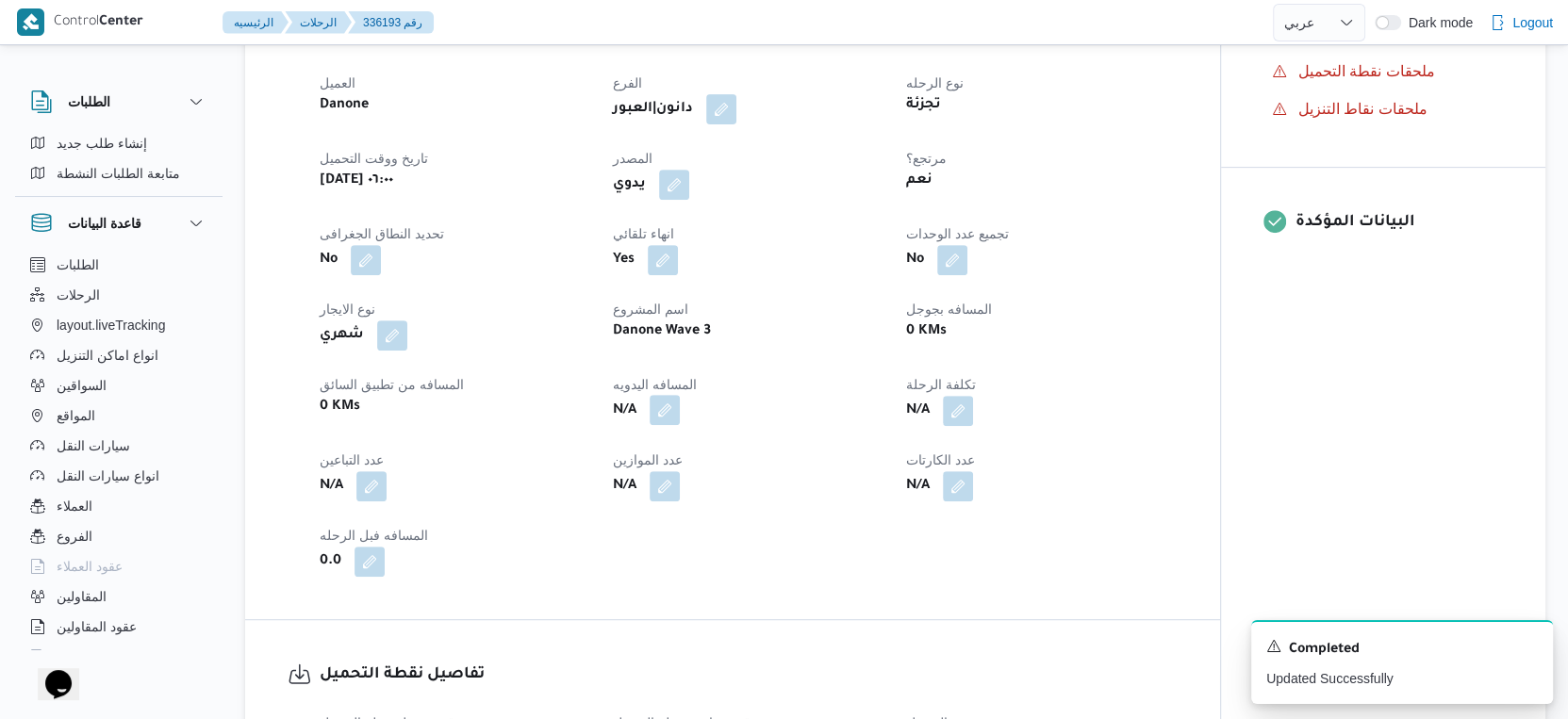
click at [664, 401] on button "button" at bounding box center [665, 410] width 30 height 30
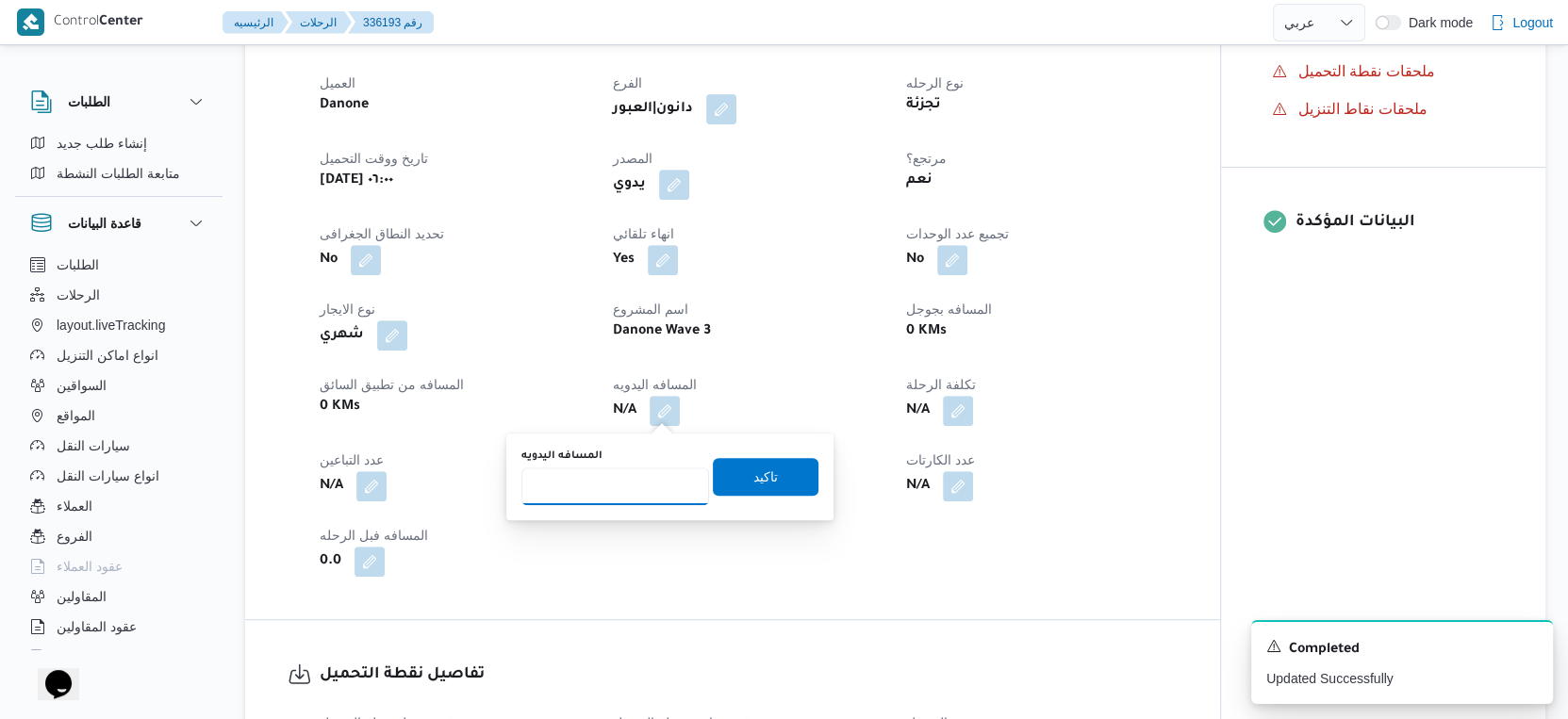
click at [637, 491] on input "المسافه اليدويه" at bounding box center [615, 487] width 188 height 38
type input "87"
click at [774, 474] on span "تاكيد" at bounding box center [765, 476] width 105 height 38
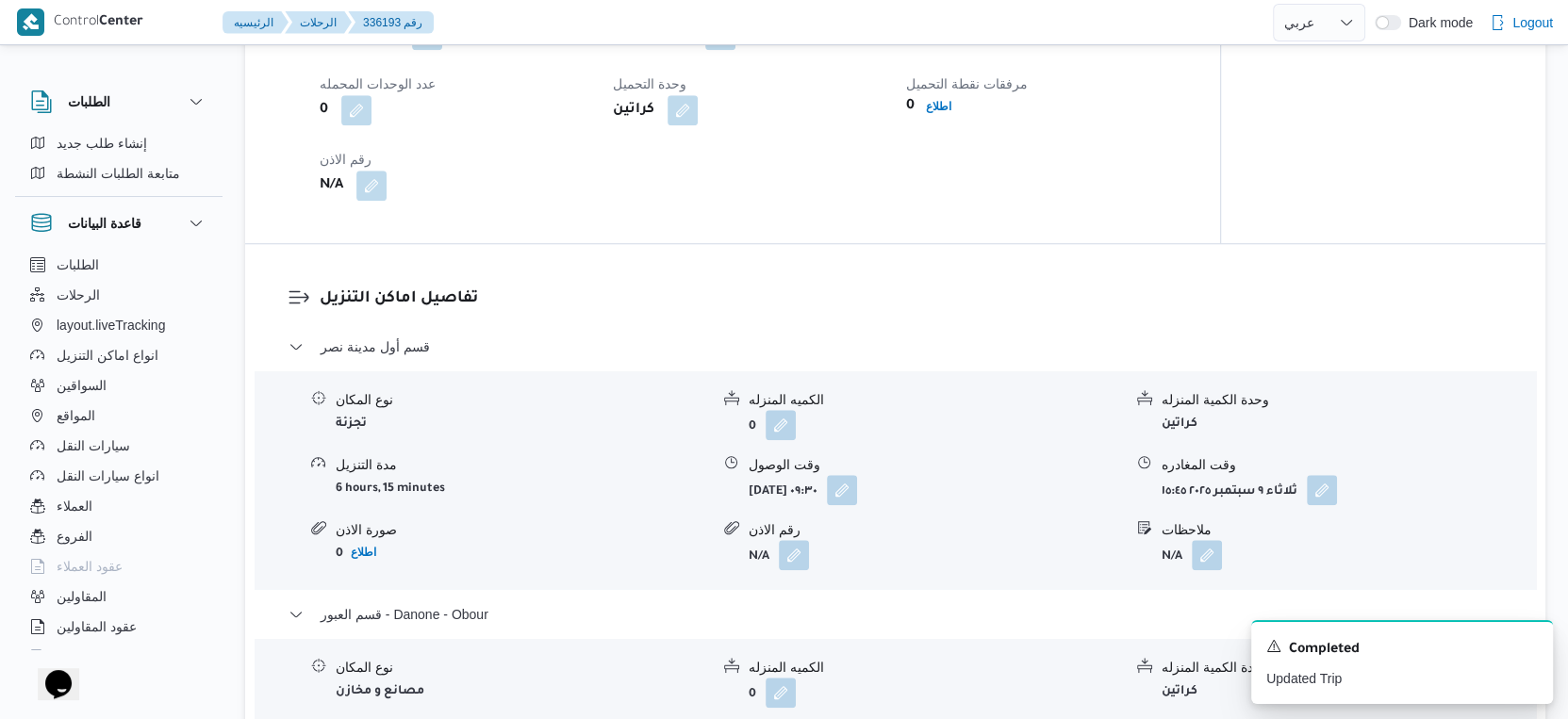
scroll to position [1571, 0]
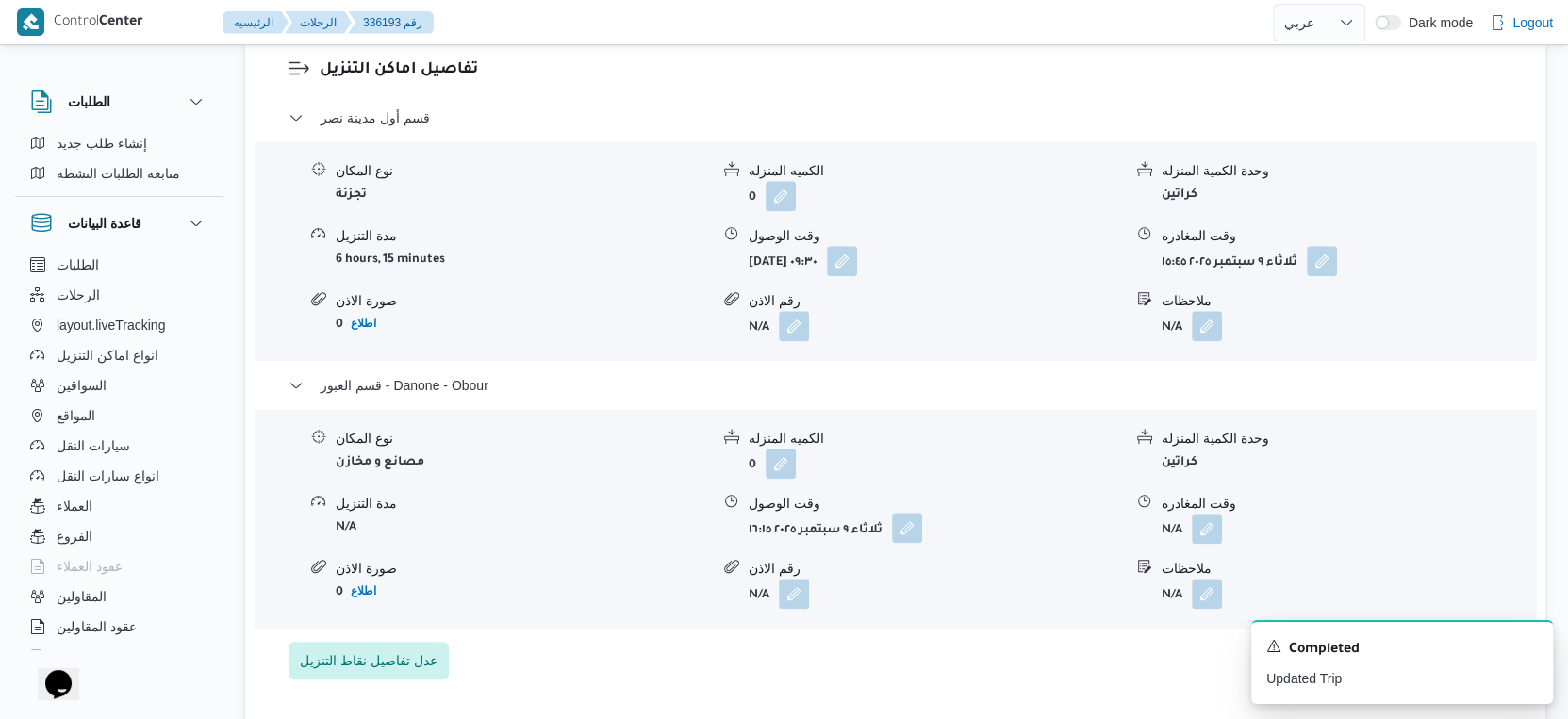
click at [909, 534] on button "button" at bounding box center [907, 528] width 30 height 30
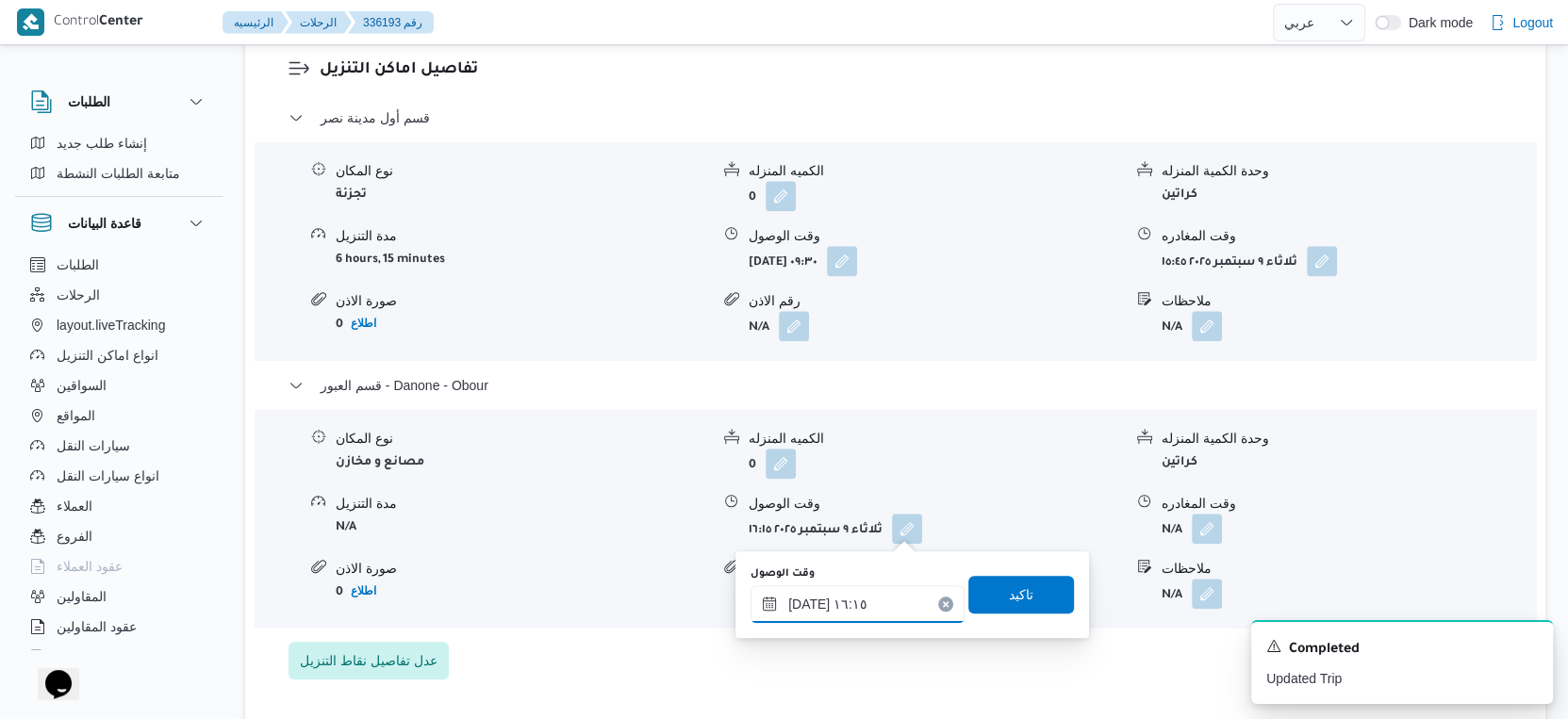
click at [856, 604] on input "٠٩/٠٩/٢٠٢٥ ١٦:١٥" at bounding box center [858, 604] width 215 height 38
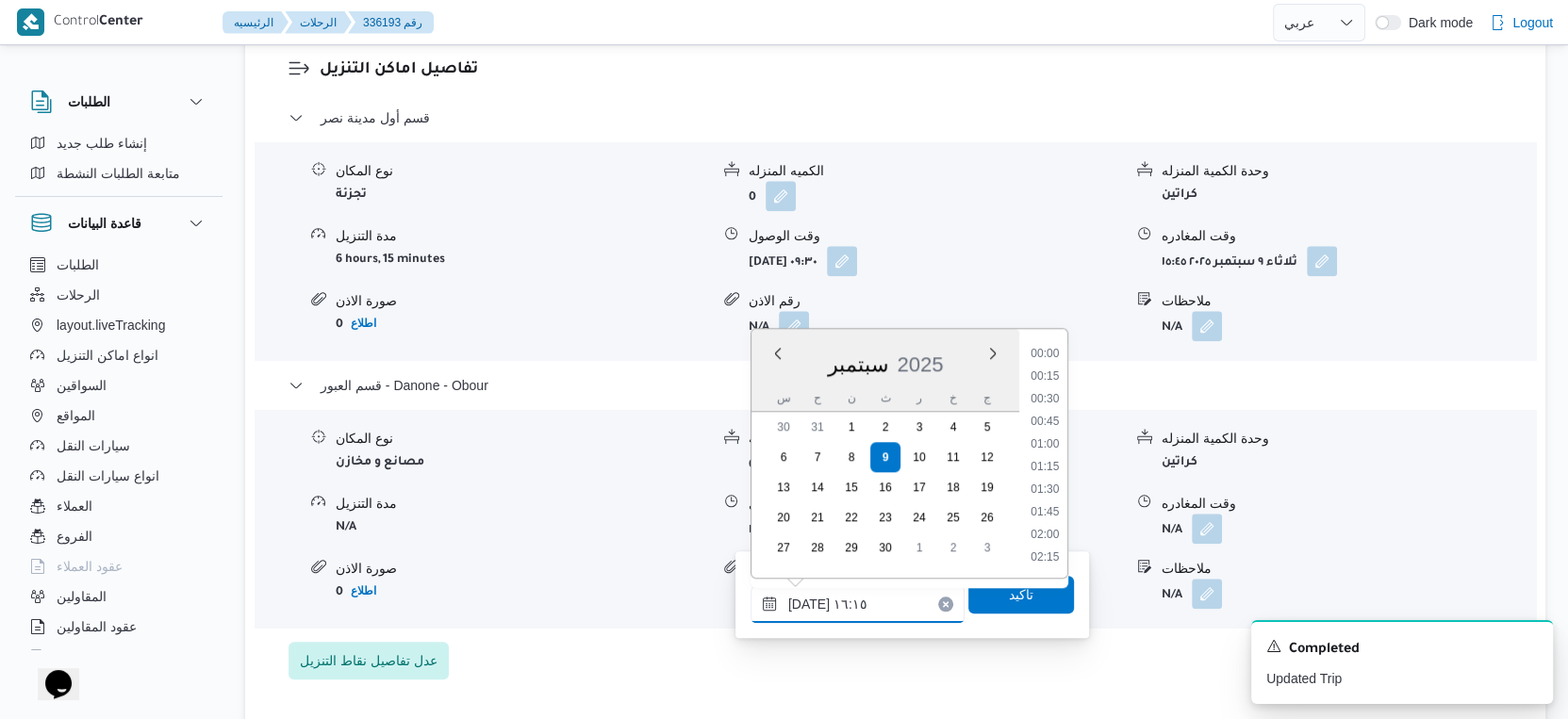
scroll to position [1355, 0]
click at [1055, 400] on li "15:30" at bounding box center [1045, 401] width 44 height 19
type input "٠٩/٠٩/٢٠٢٥ ١٥:٣٠"
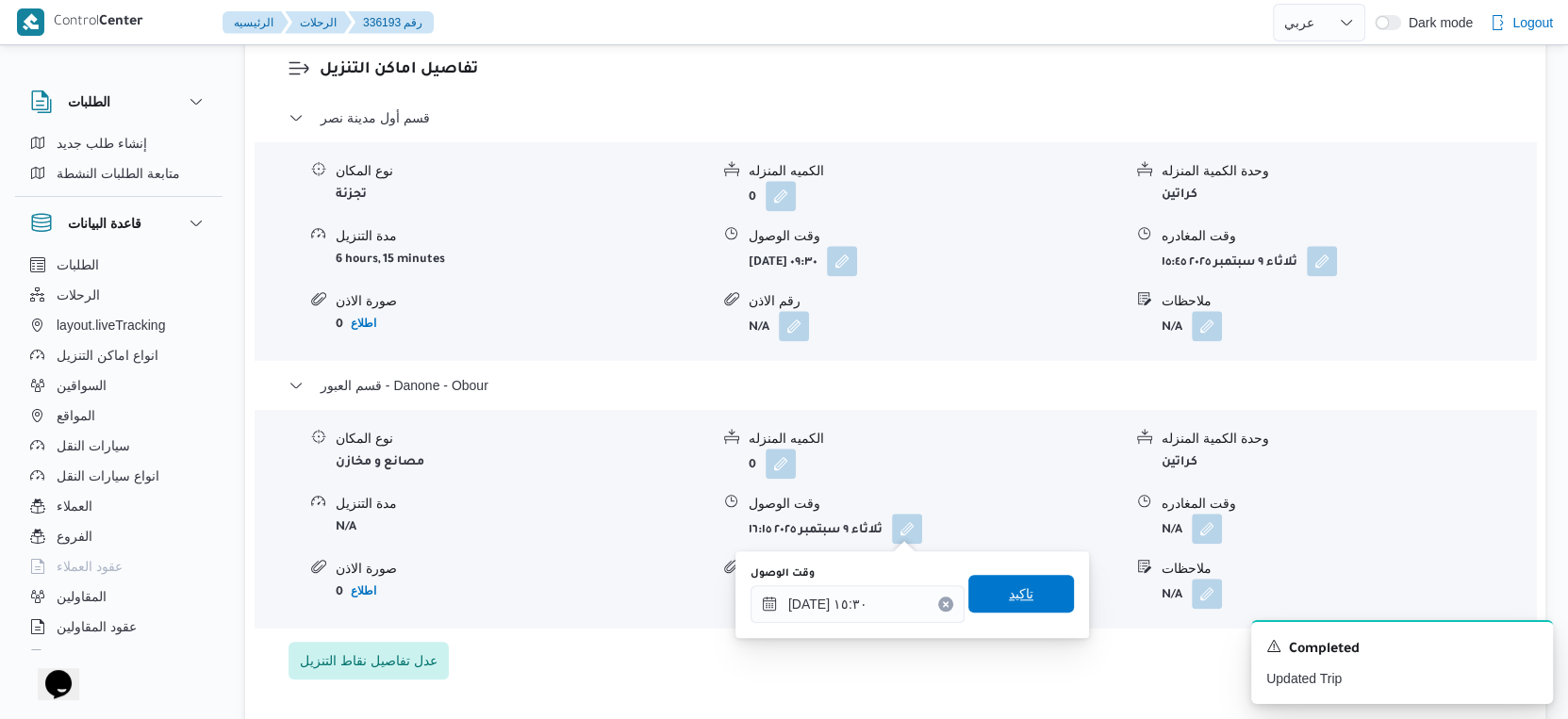
click at [1040, 592] on span "تاكيد" at bounding box center [1020, 594] width 105 height 38
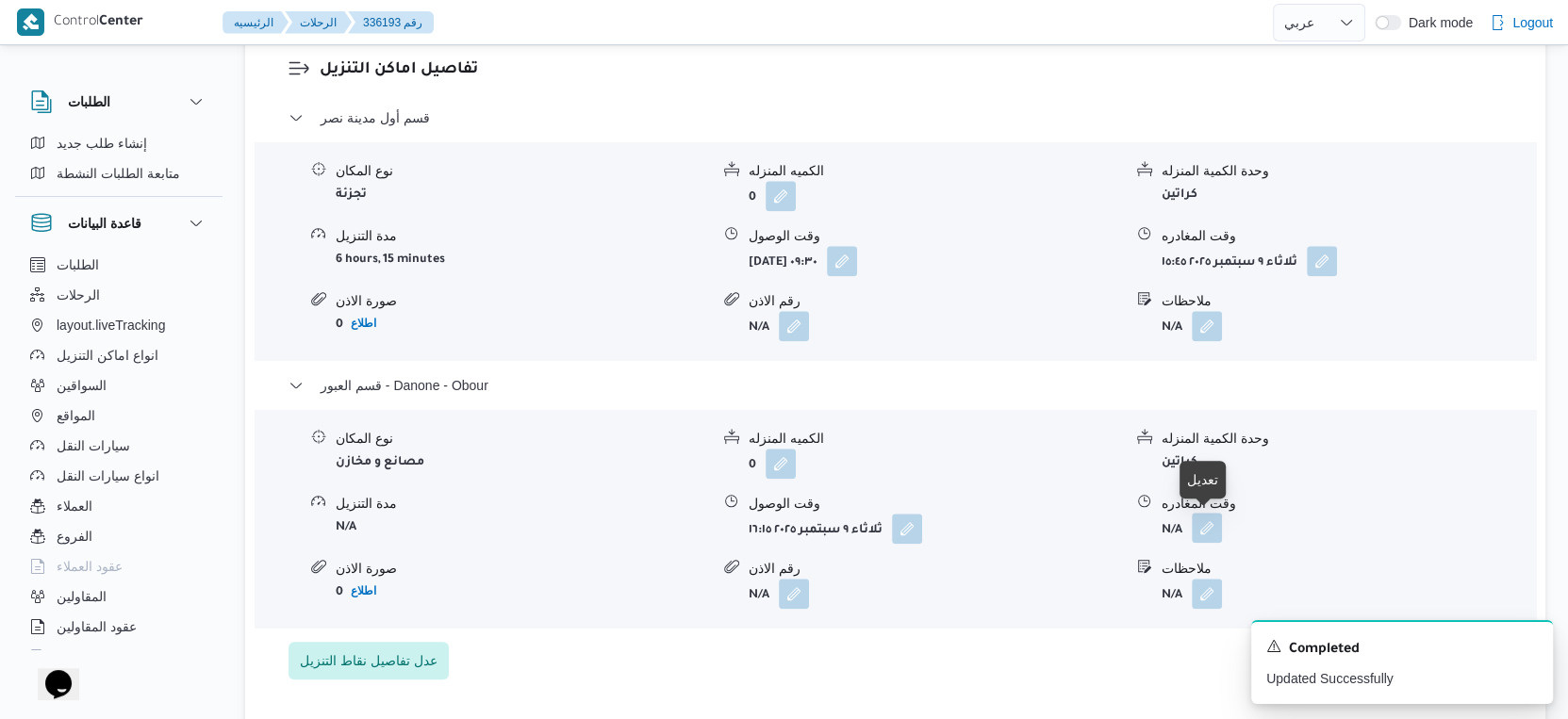
click at [1201, 525] on button "button" at bounding box center [1207, 528] width 30 height 30
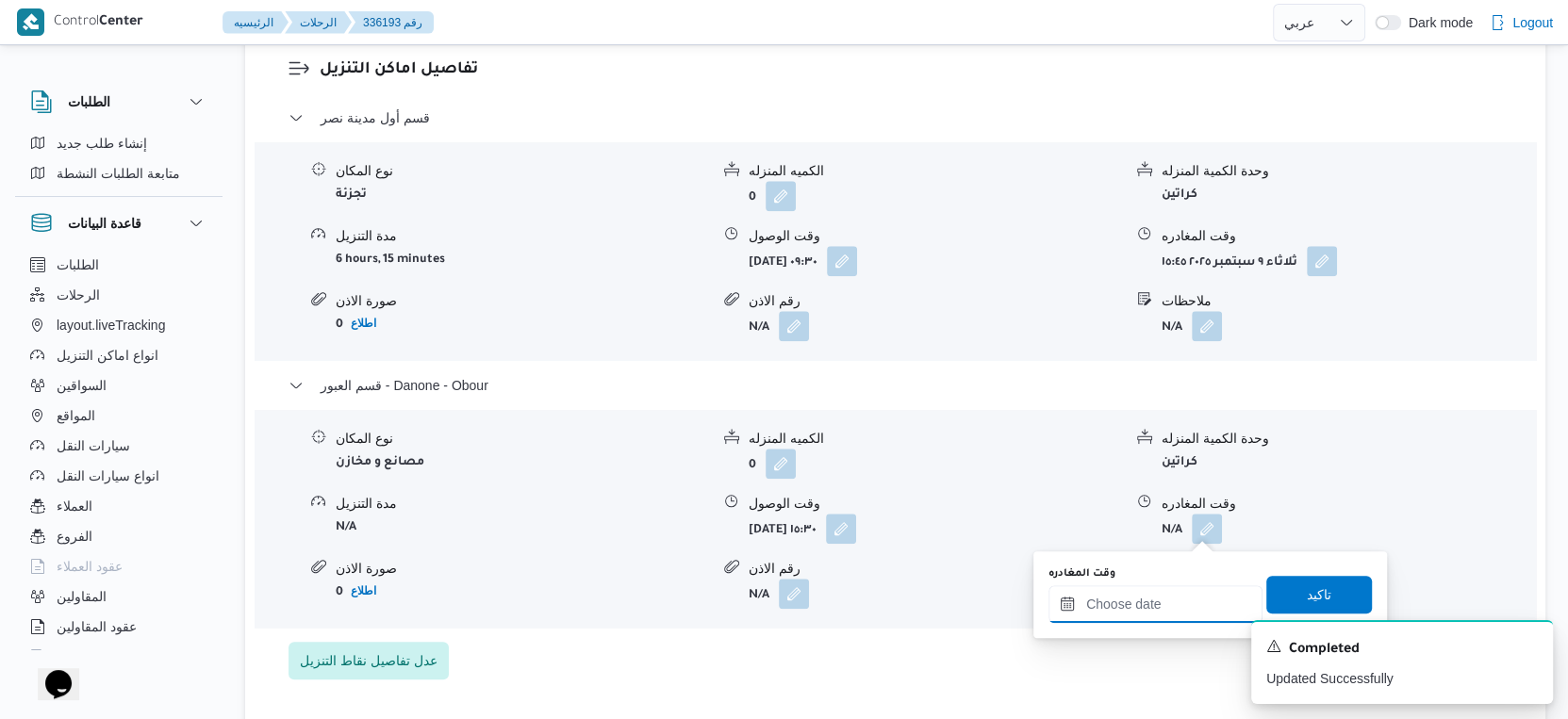
click at [1188, 593] on input "وقت المغادره" at bounding box center [1156, 604] width 215 height 38
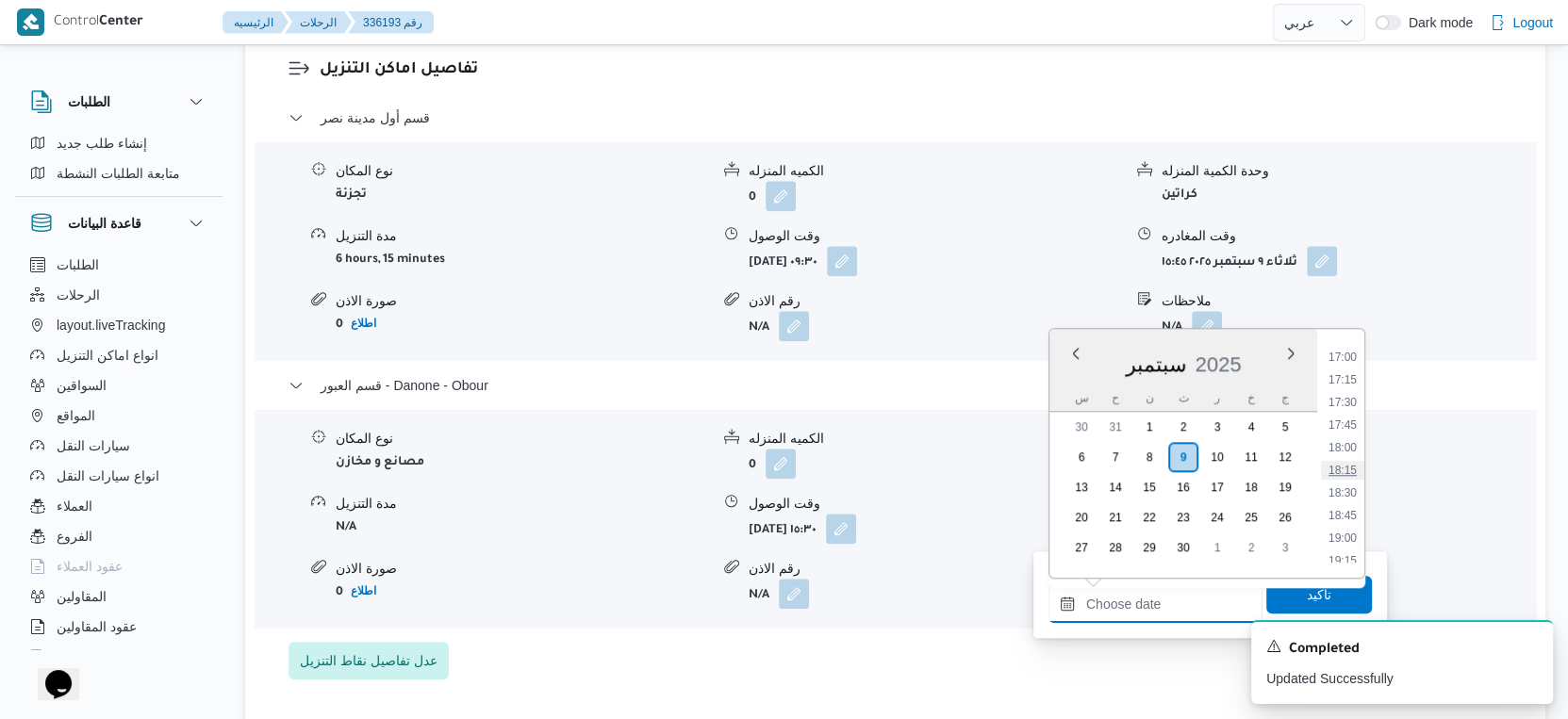
scroll to position [1430, 0]
click at [1342, 364] on li "16:00" at bounding box center [1343, 371] width 44 height 19
type input "٠٩/٠٩/٢٠٢٥ ١٦:٠٠"
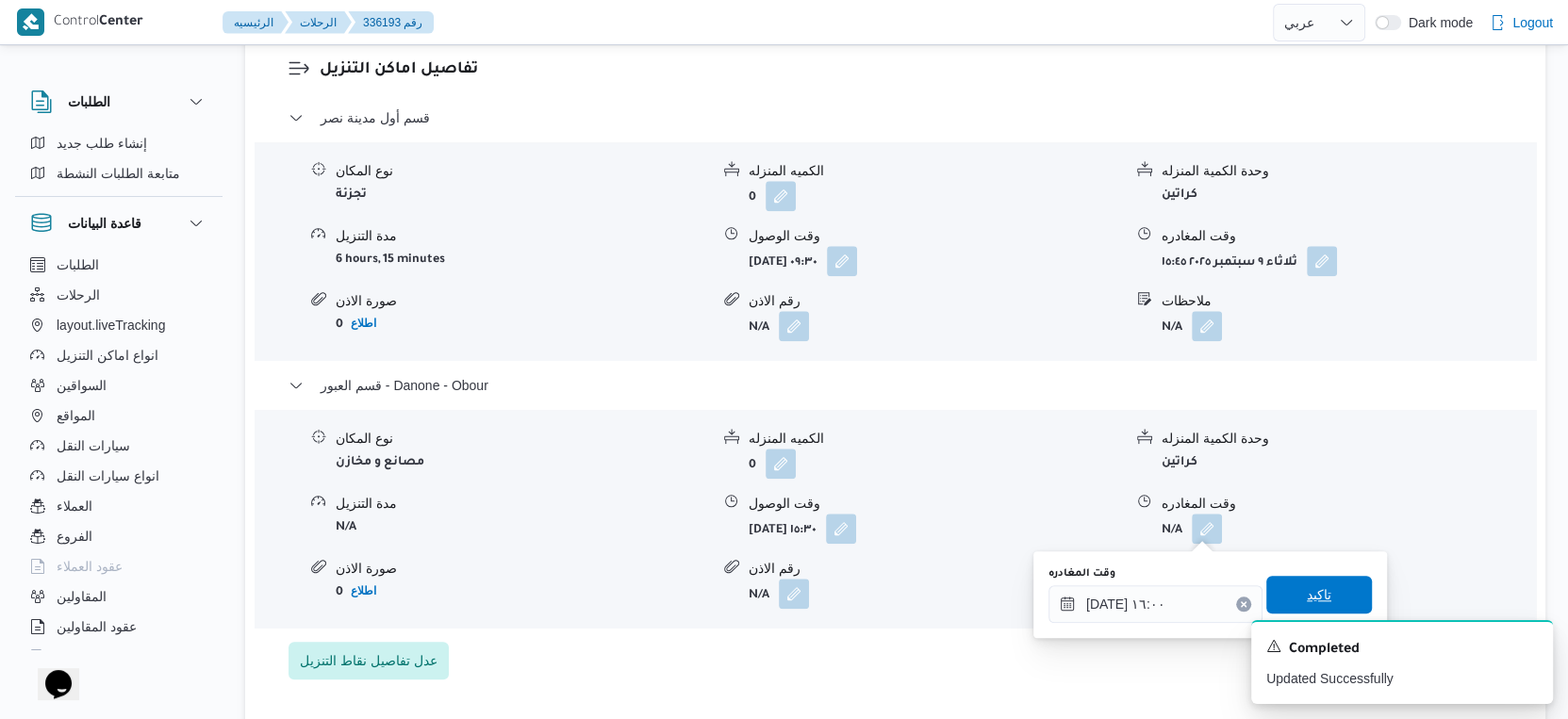
click at [1324, 584] on span "تاكيد" at bounding box center [1318, 595] width 105 height 38
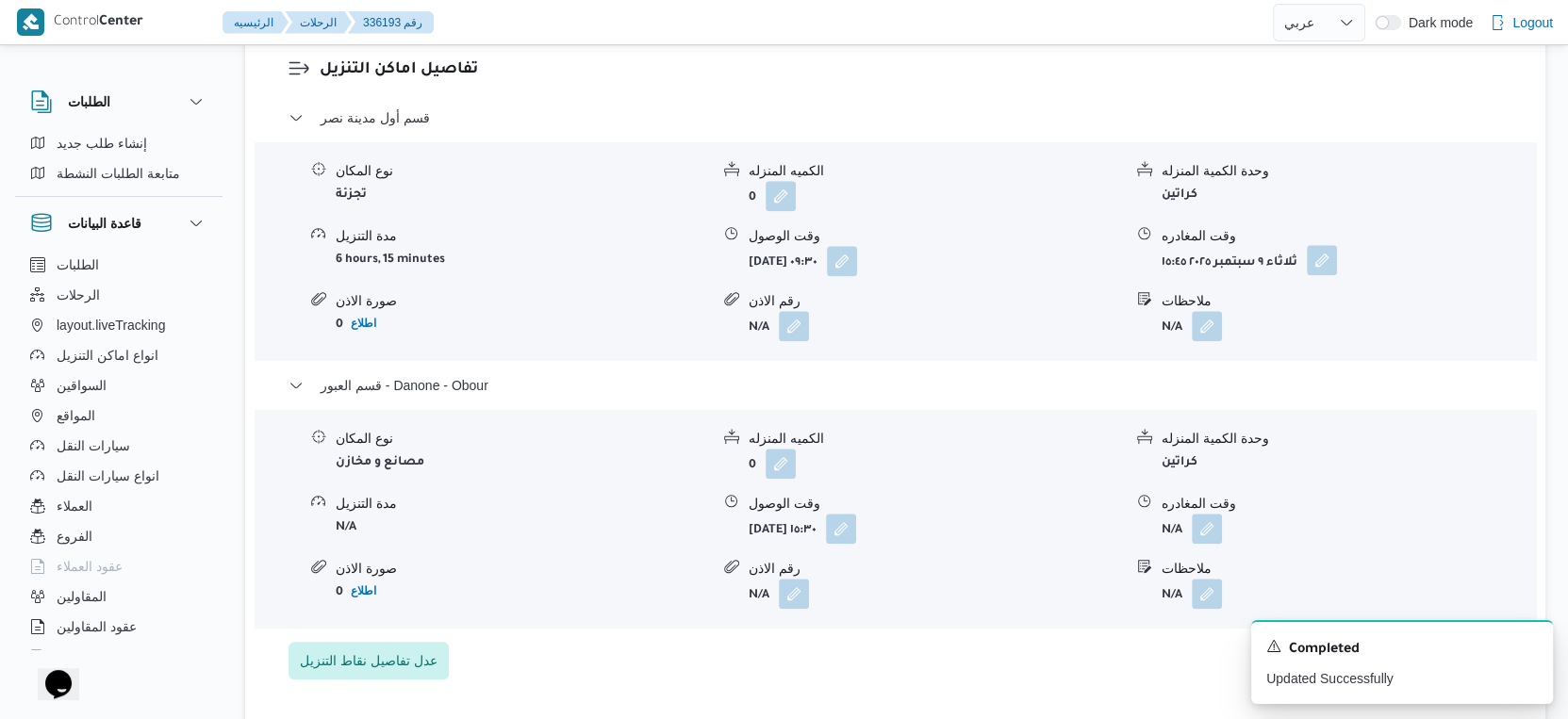
click at [1318, 257] on button "button" at bounding box center [1322, 260] width 30 height 30
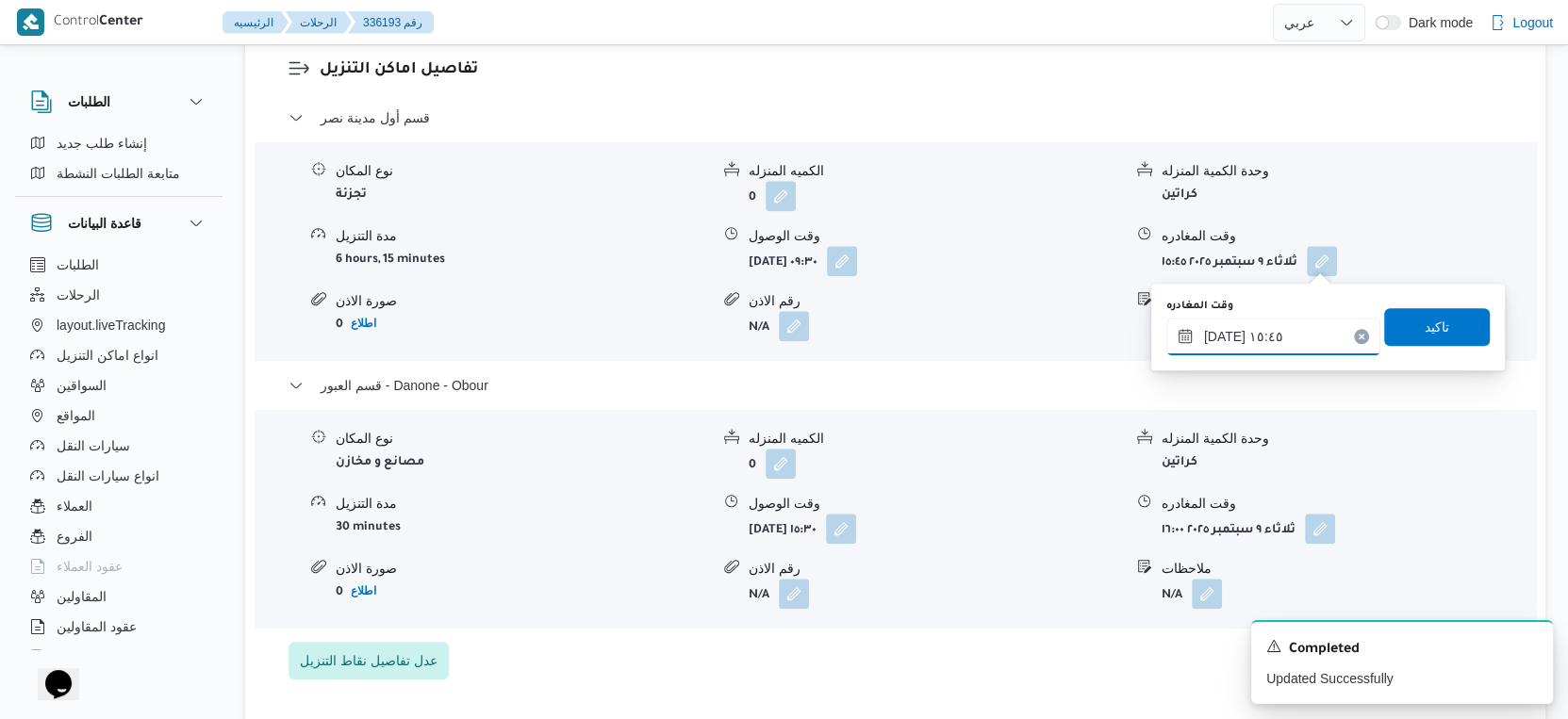
click at [1276, 323] on input "٠٩/٠٩/٢٠٢٥ ١٥:٤٥" at bounding box center [1274, 337] width 215 height 38
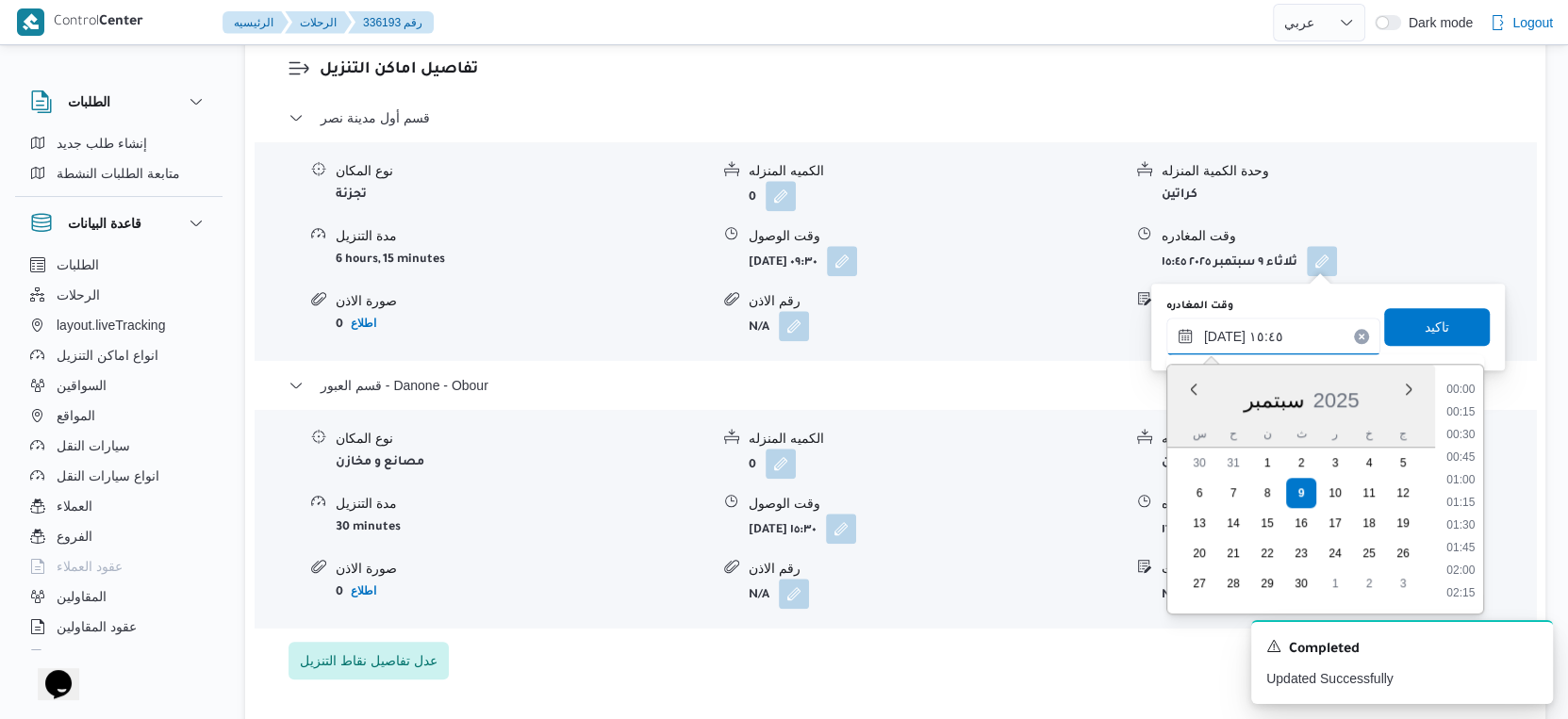
scroll to position [1309, 0]
click at [1465, 429] on li "15:00" at bounding box center [1461, 437] width 44 height 19
type input "٠٩/٠٩/٢٠٢٥ ١٥:٠٠"
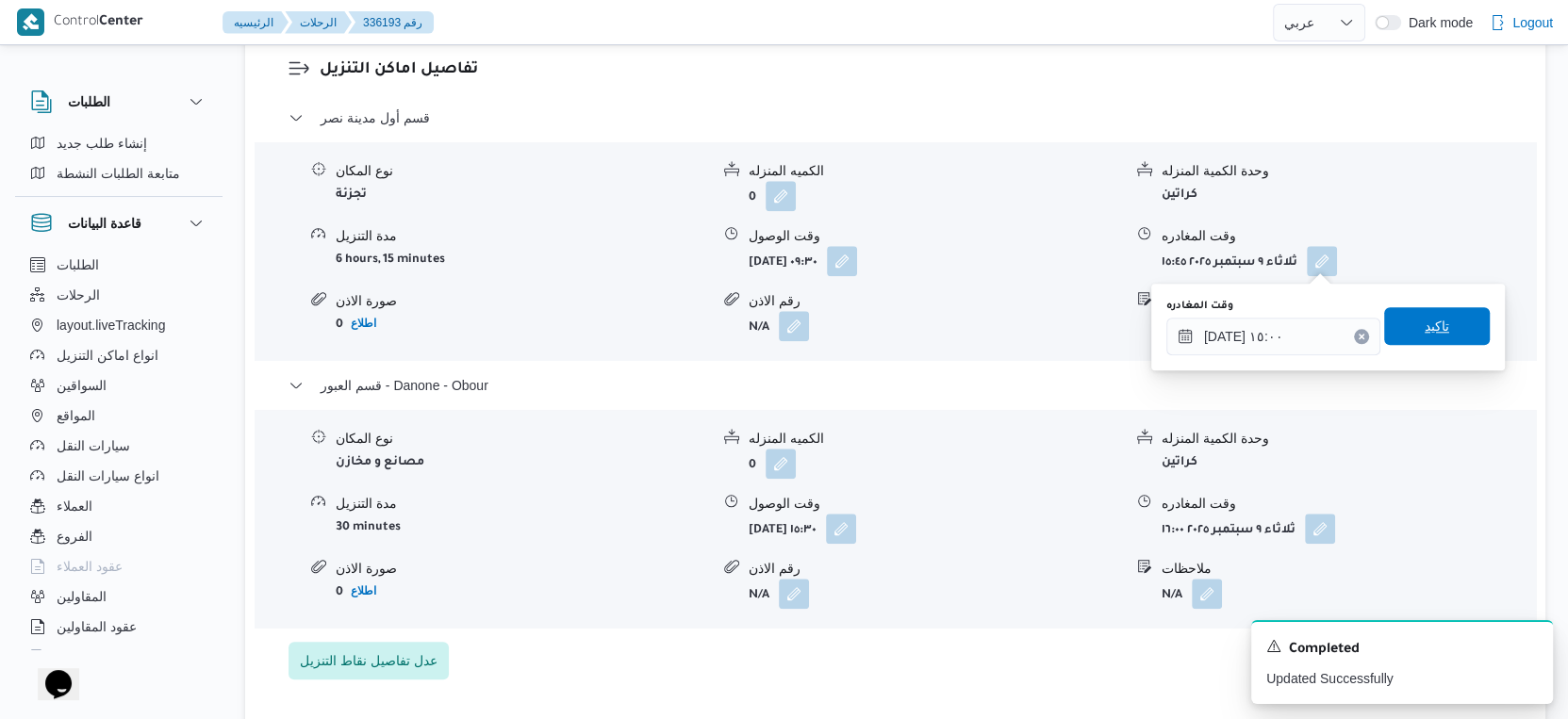
click at [1443, 334] on span "تاكيد" at bounding box center [1437, 326] width 105 height 38
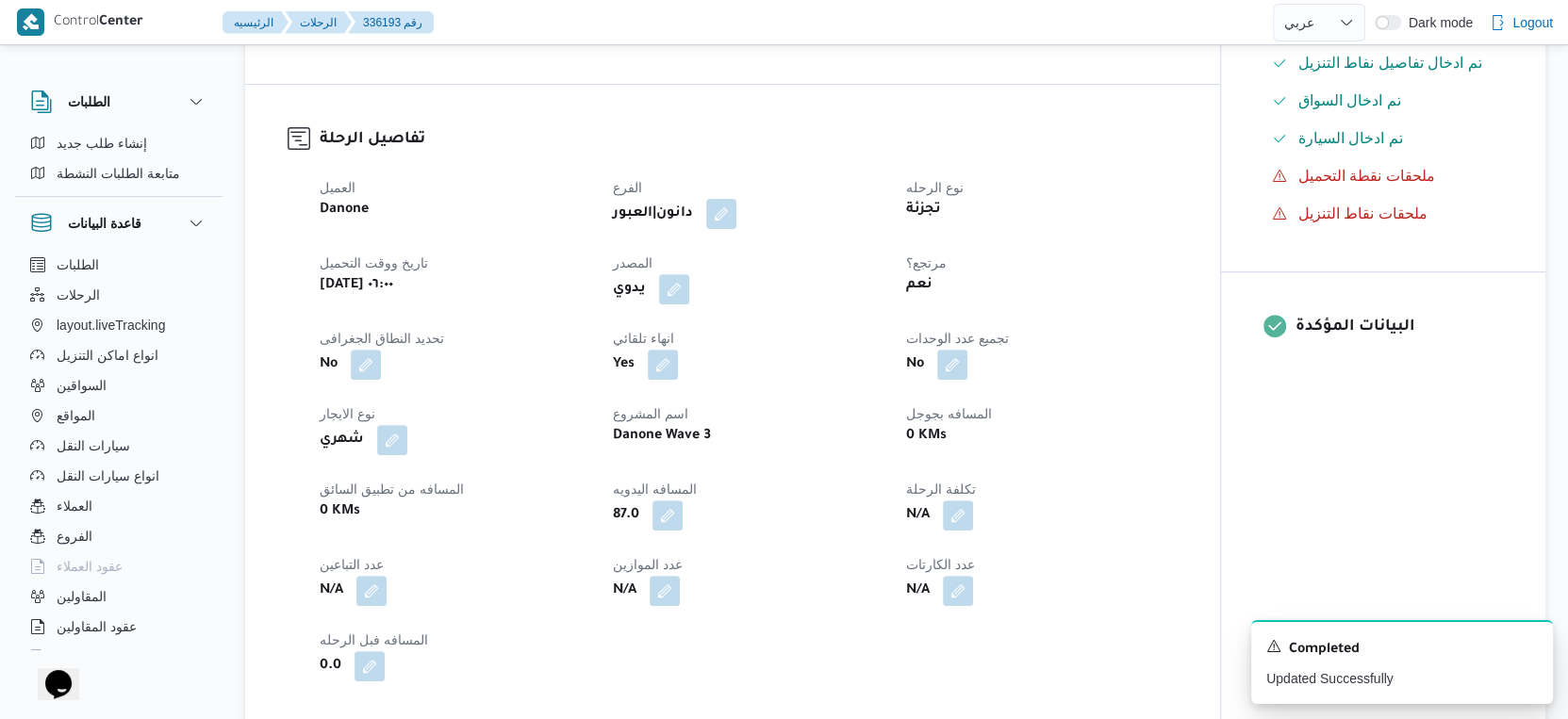
scroll to position [0, 0]
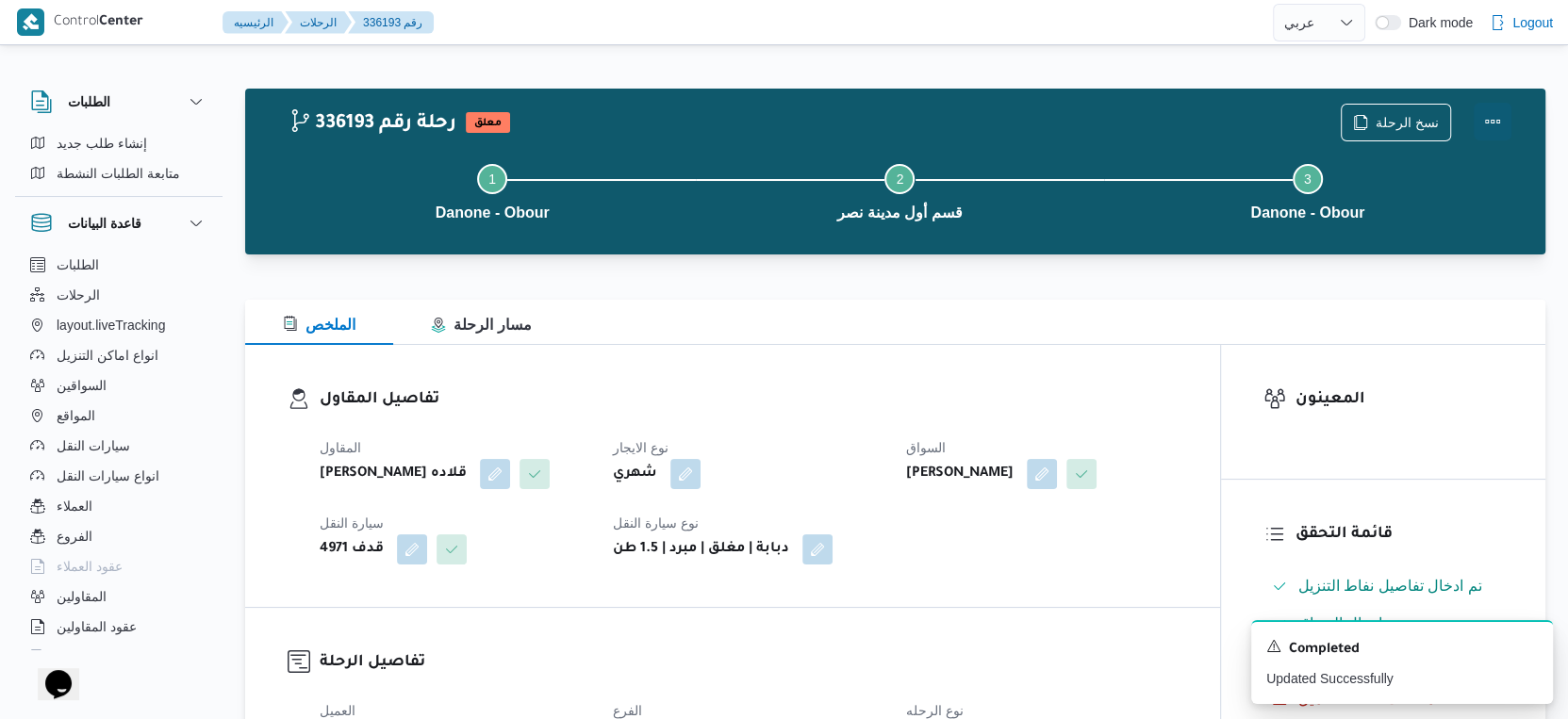
click at [1501, 115] on button "Actions" at bounding box center [1493, 121] width 38 height 38
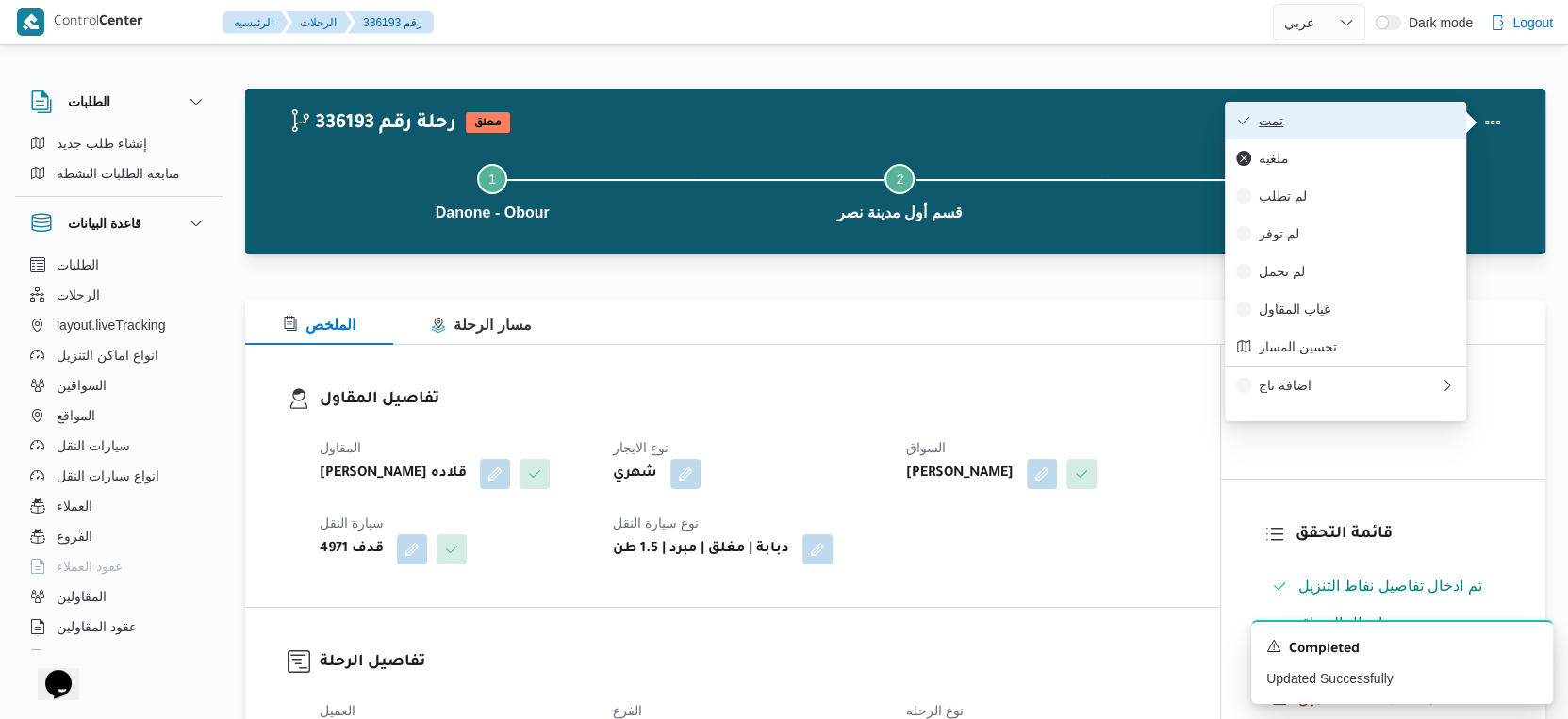
click at [1323, 119] on span "تمت" at bounding box center [1357, 120] width 196 height 15
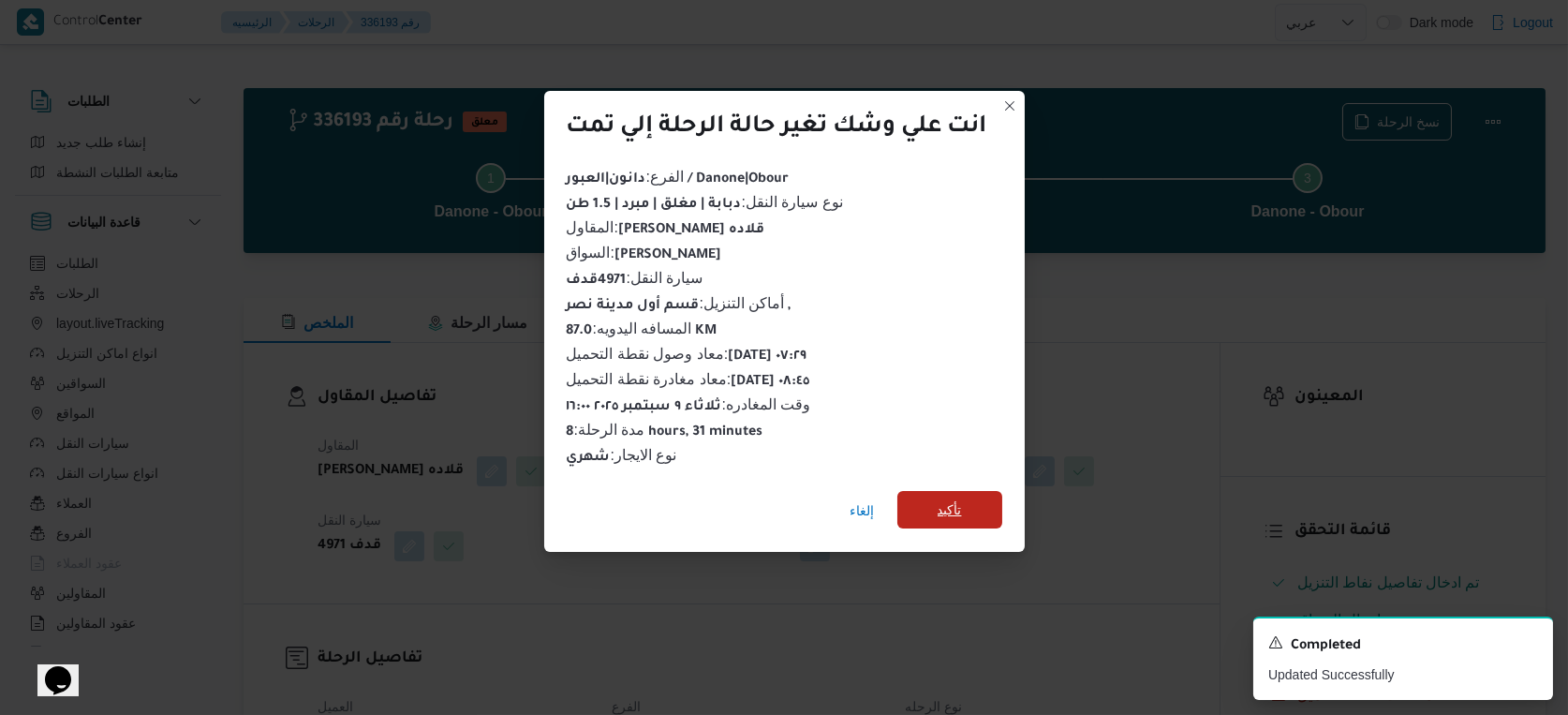
click at [931, 498] on span "تأكيد" at bounding box center [949, 510] width 105 height 38
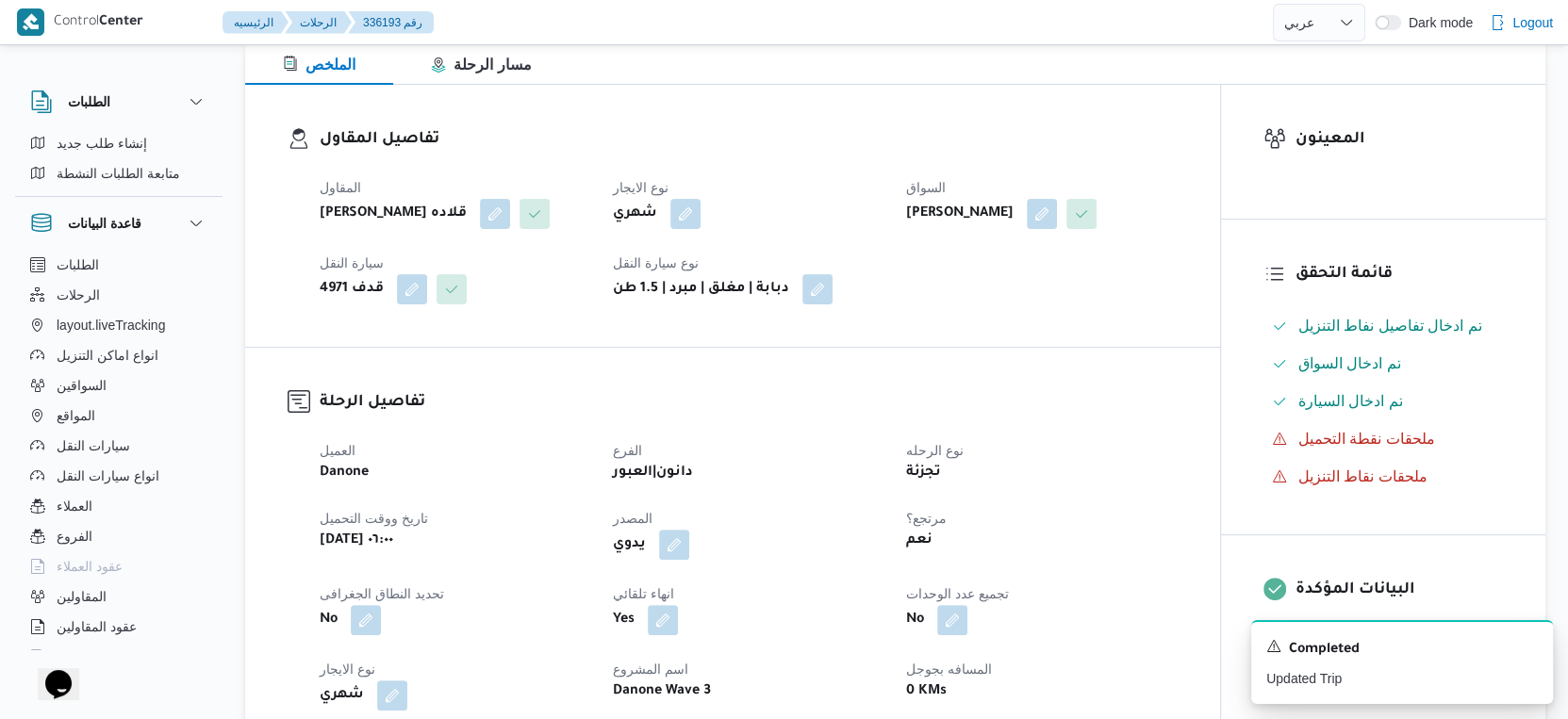
scroll to position [628, 0]
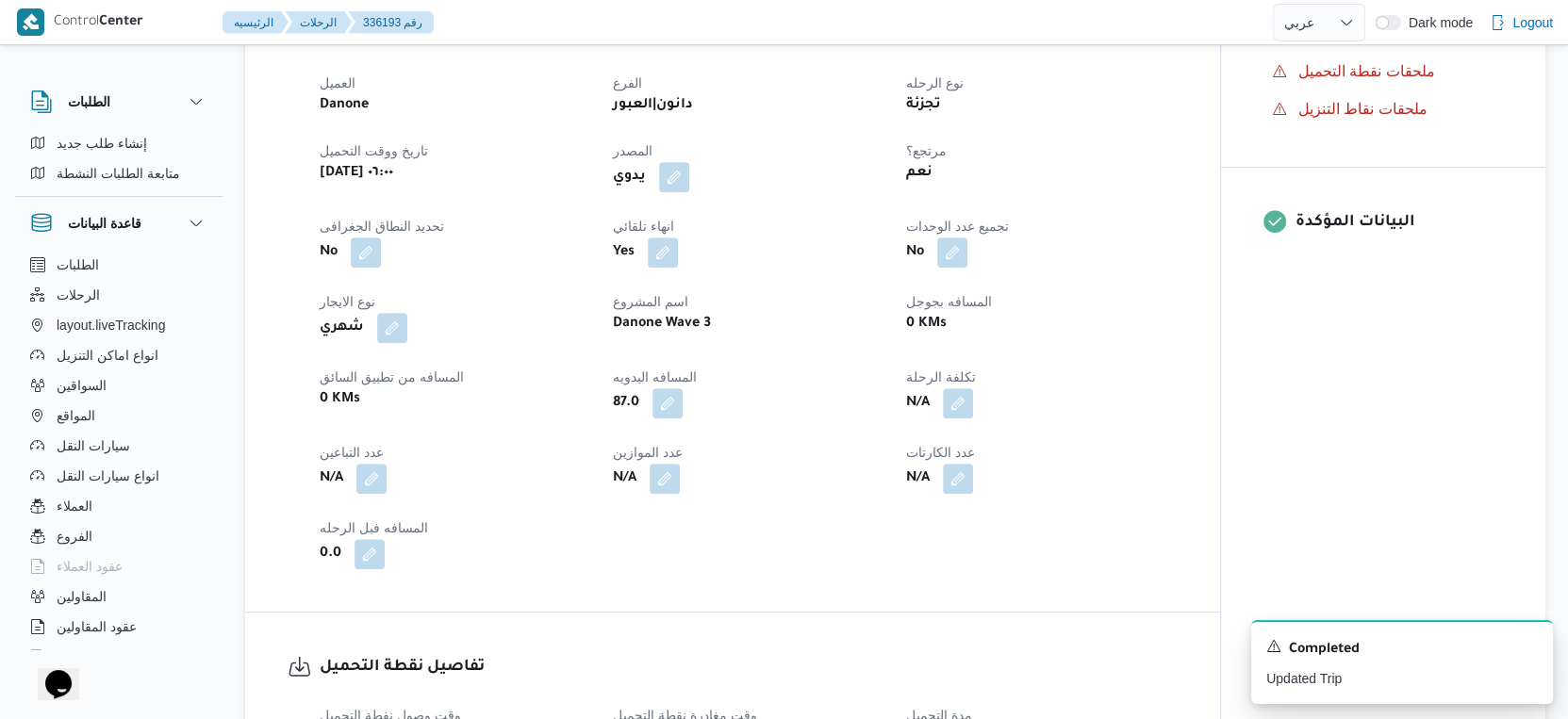
select select "ar"
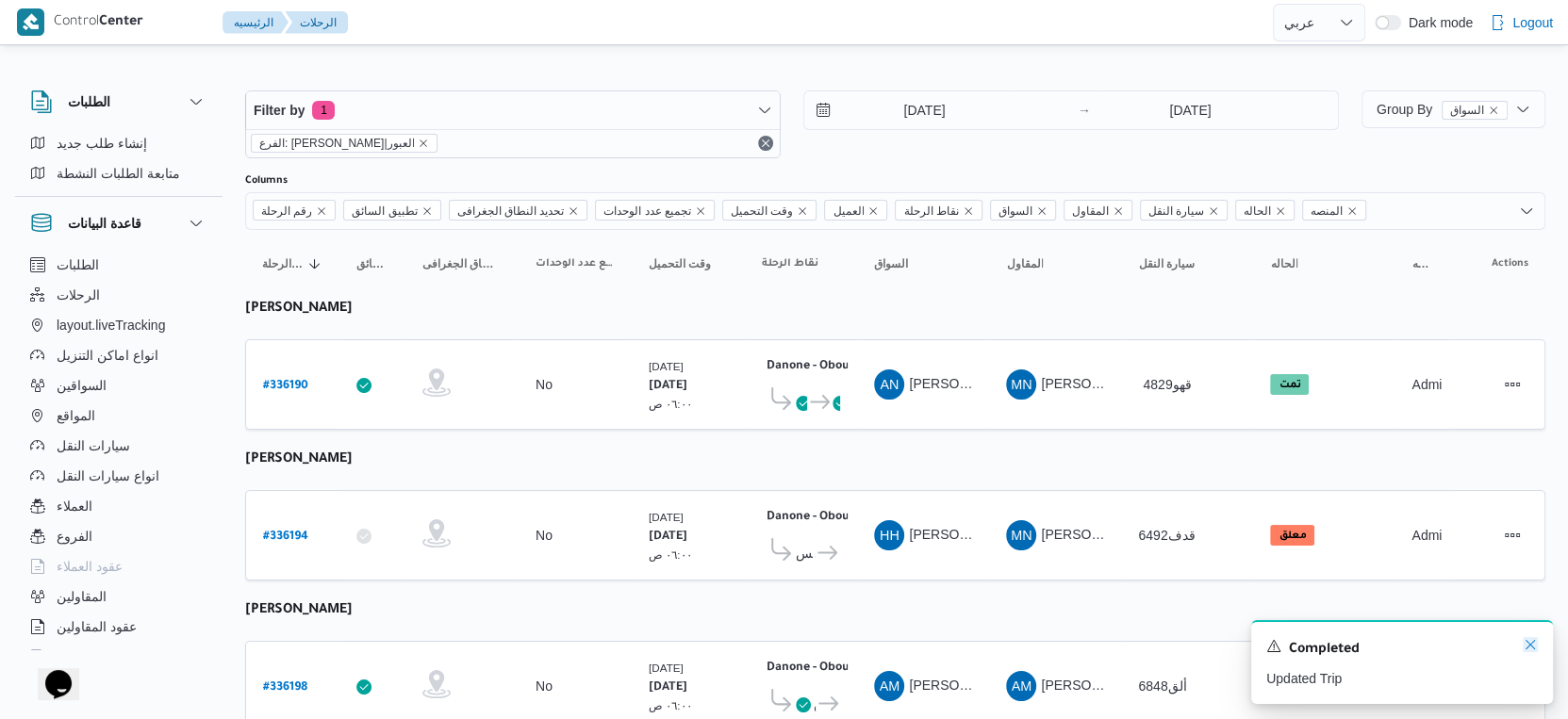
click at [1533, 648] on icon "Dismiss toast" at bounding box center [1531, 645] width 15 height 15
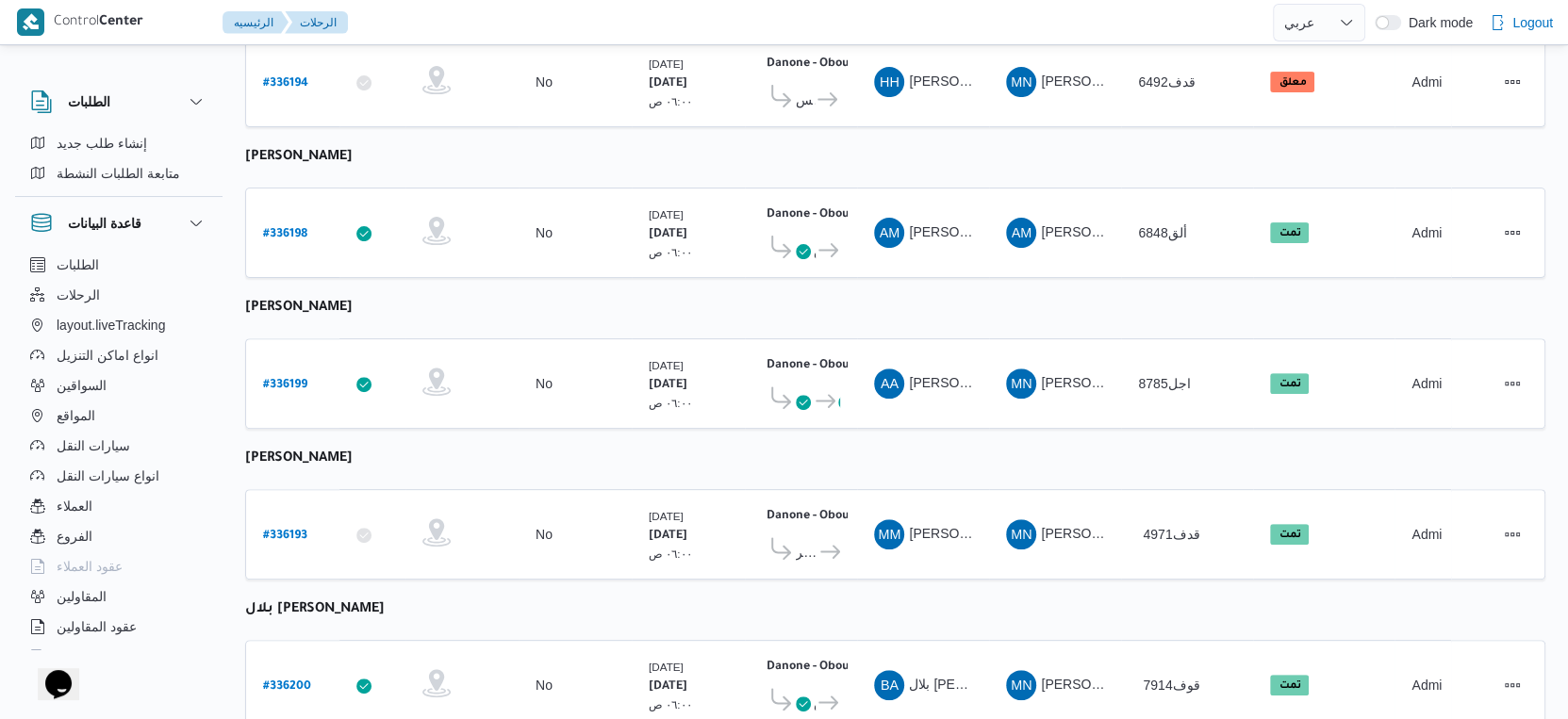
scroll to position [444, 0]
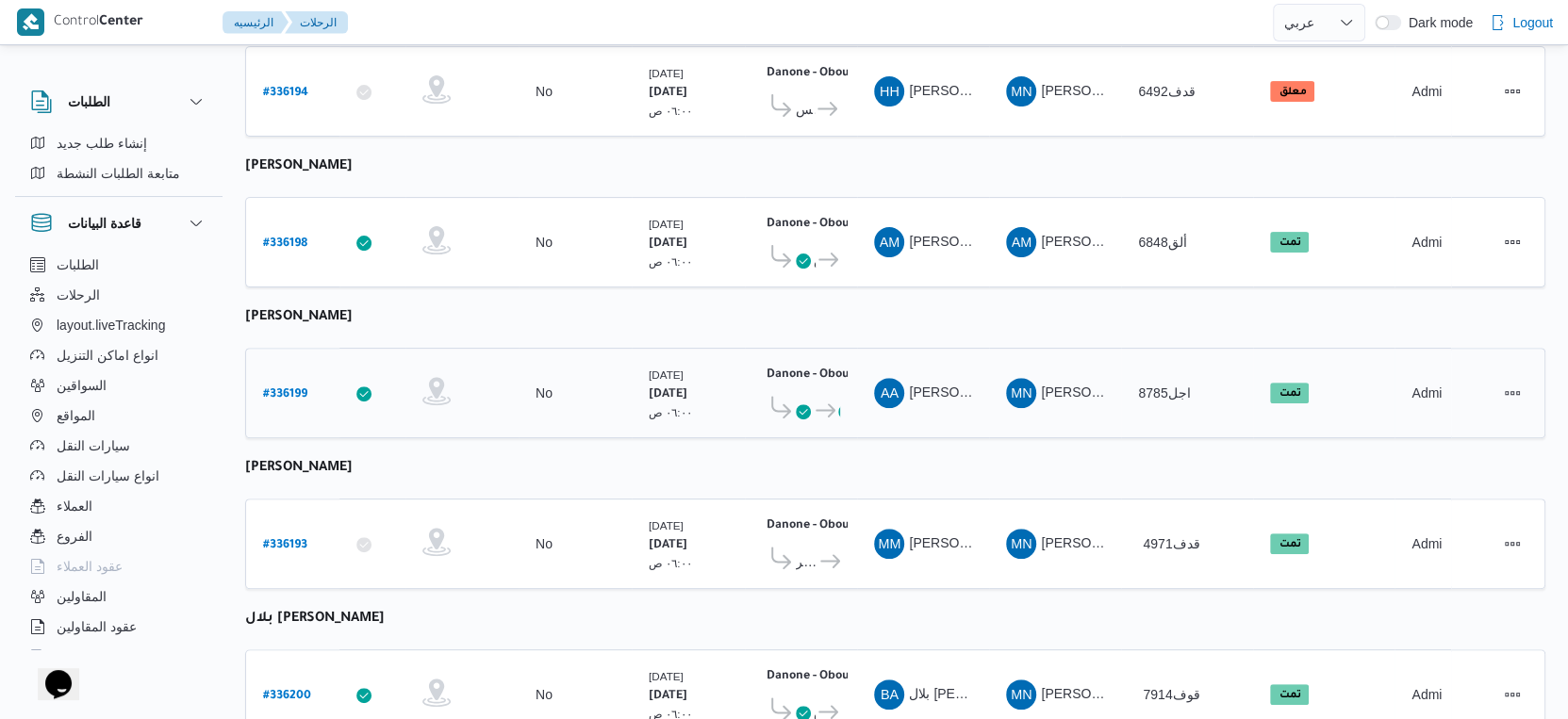
click at [285, 388] on b "# 336199" at bounding box center [285, 395] width 45 height 13
select select "ar"
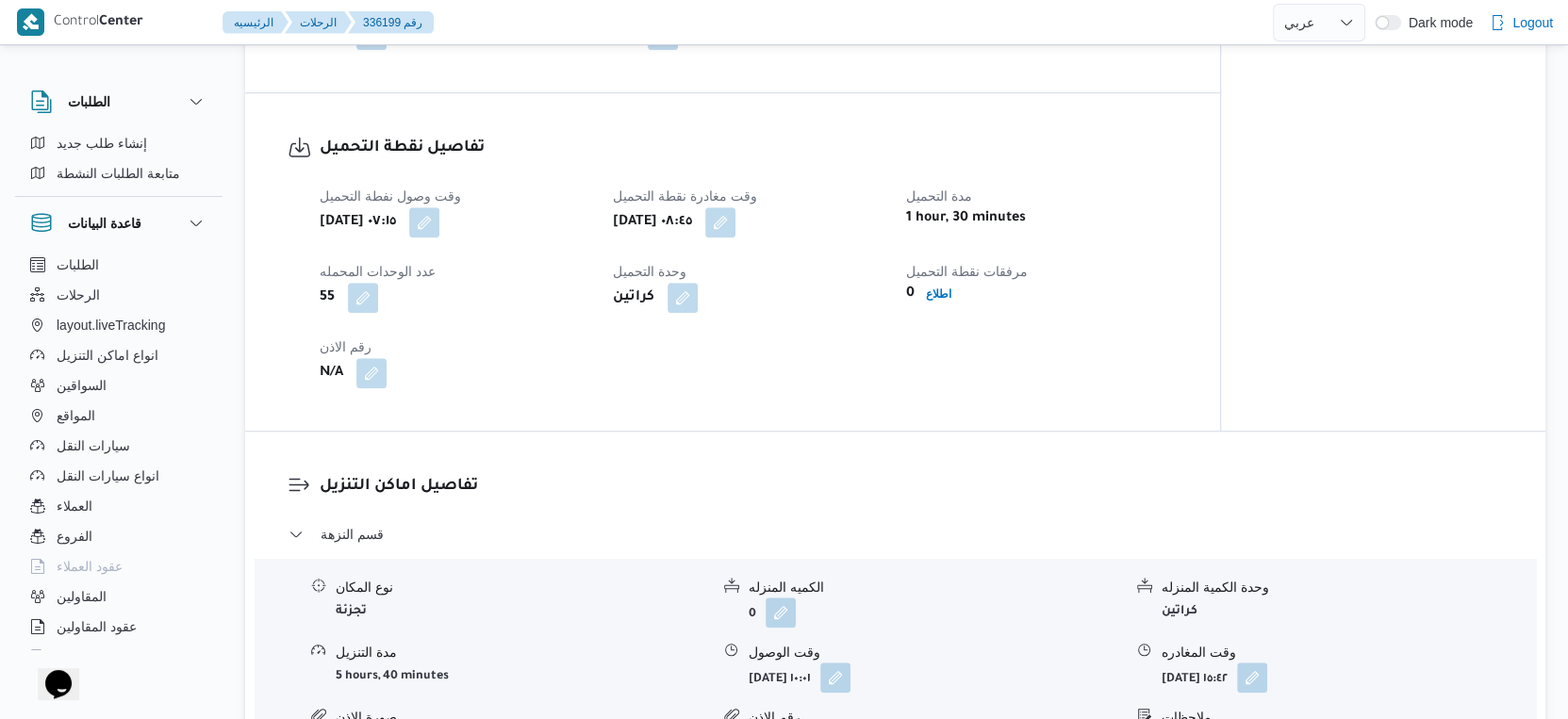
scroll to position [1281, 0]
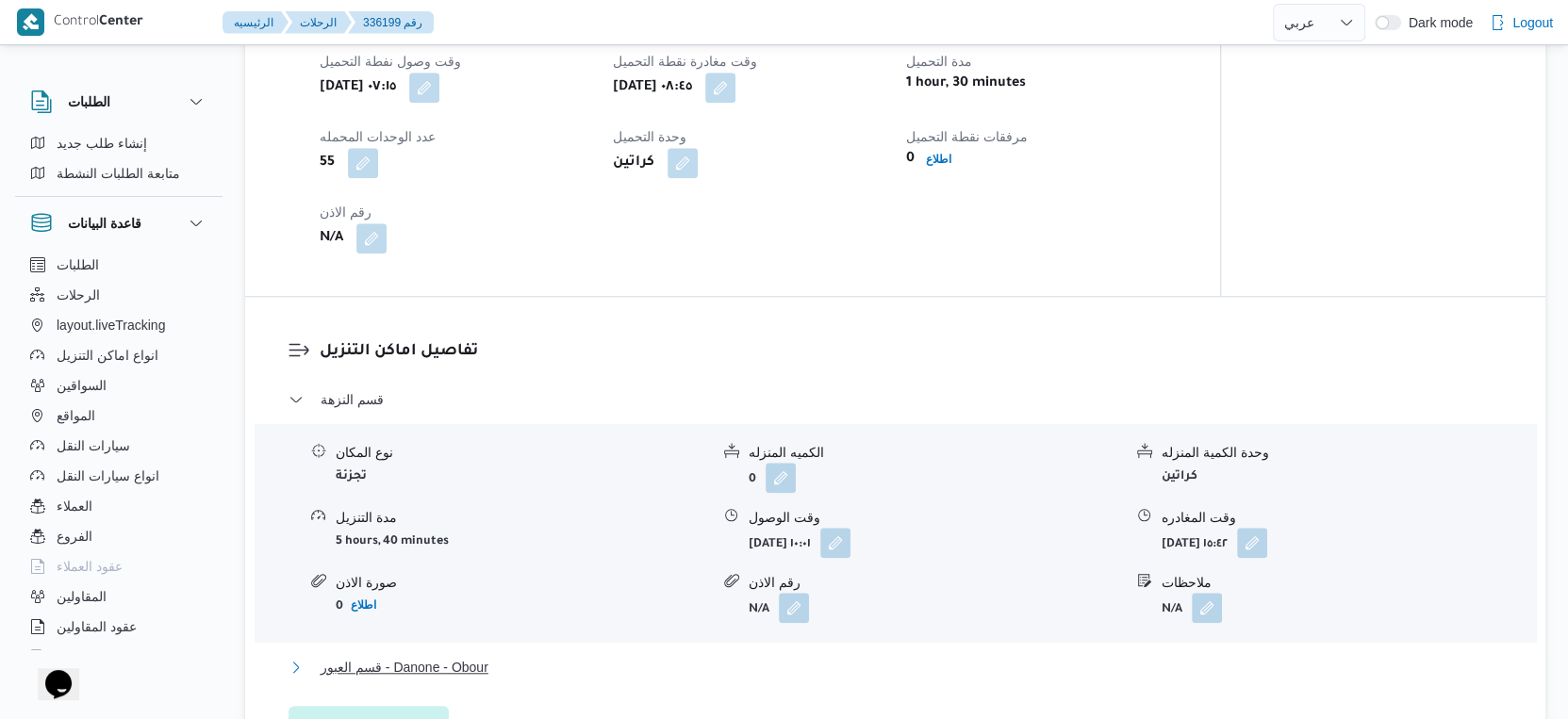
click at [476, 663] on span "قسم العبور - Danone - Obour" at bounding box center [404, 668] width 168 height 23
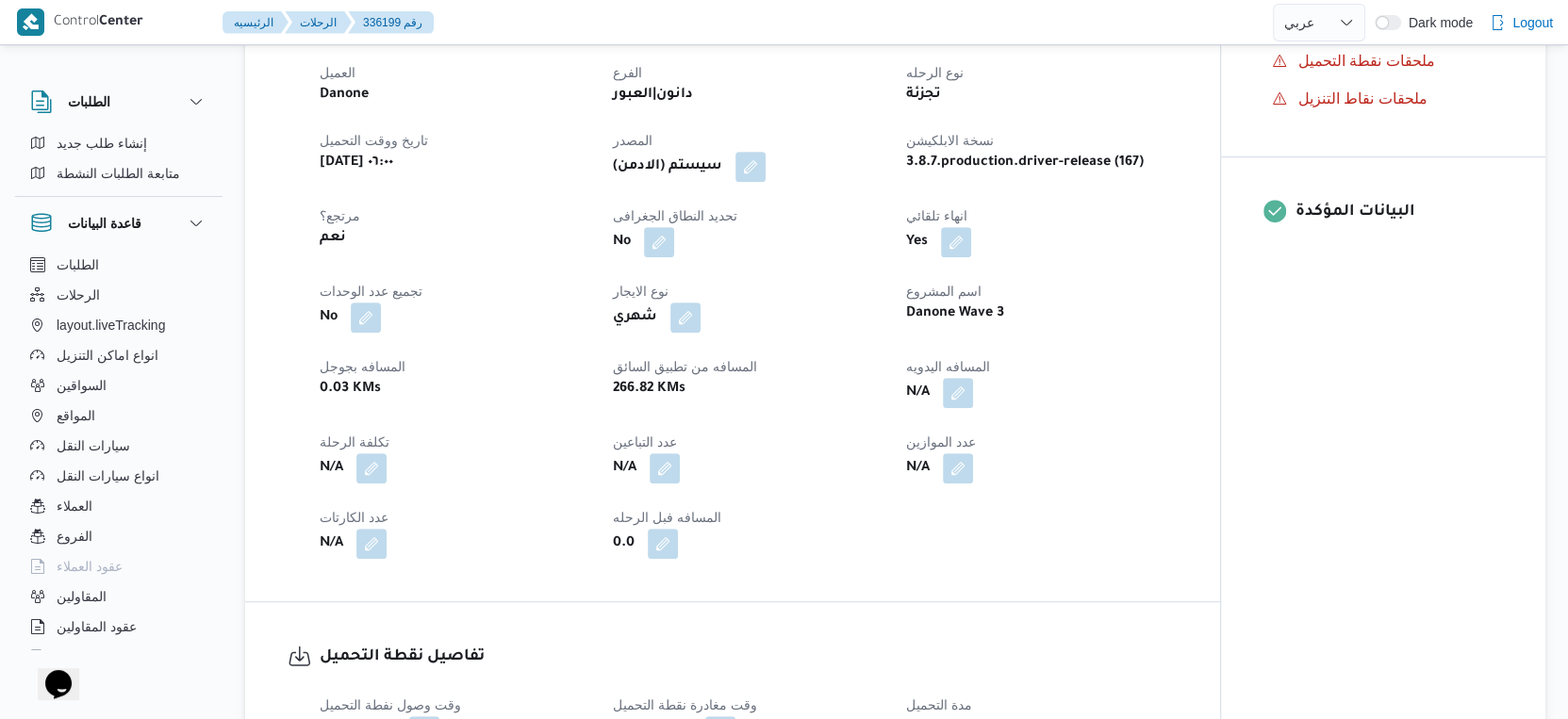
scroll to position [628, 0]
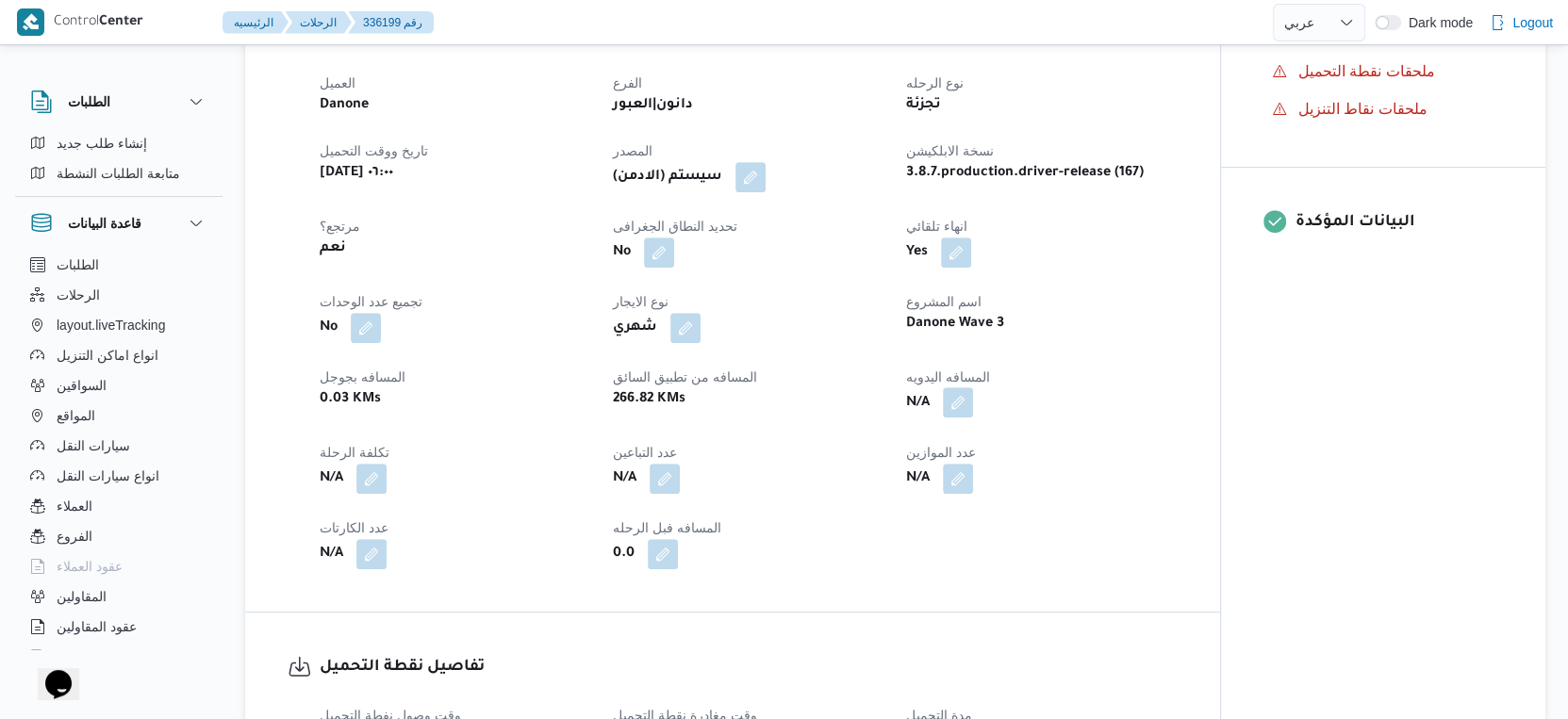
click at [961, 399] on button "button" at bounding box center [959, 402] width 30 height 30
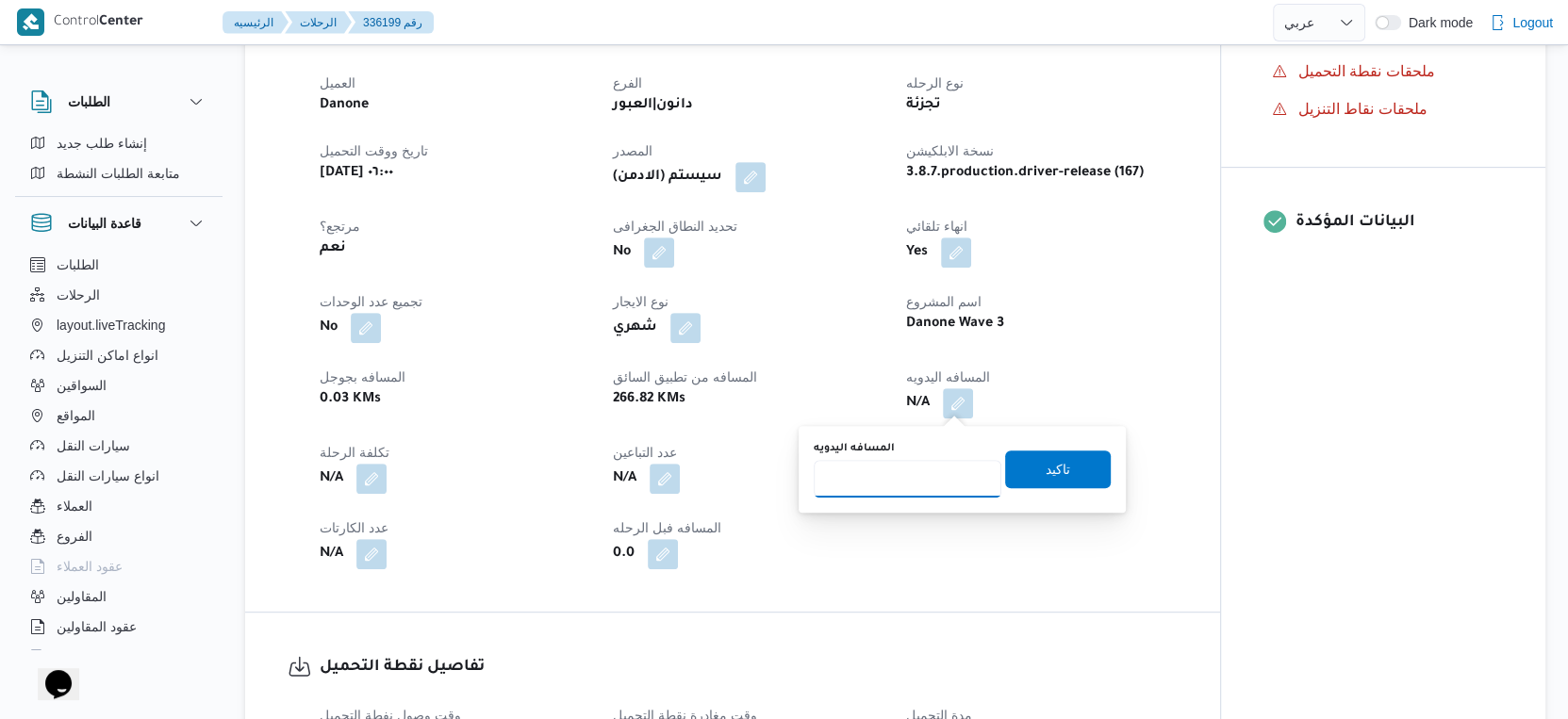
click at [919, 471] on input "المسافه اليدويه" at bounding box center [908, 479] width 188 height 38
type input "63"
click at [1056, 458] on span "تاكيد" at bounding box center [1057, 469] width 105 height 38
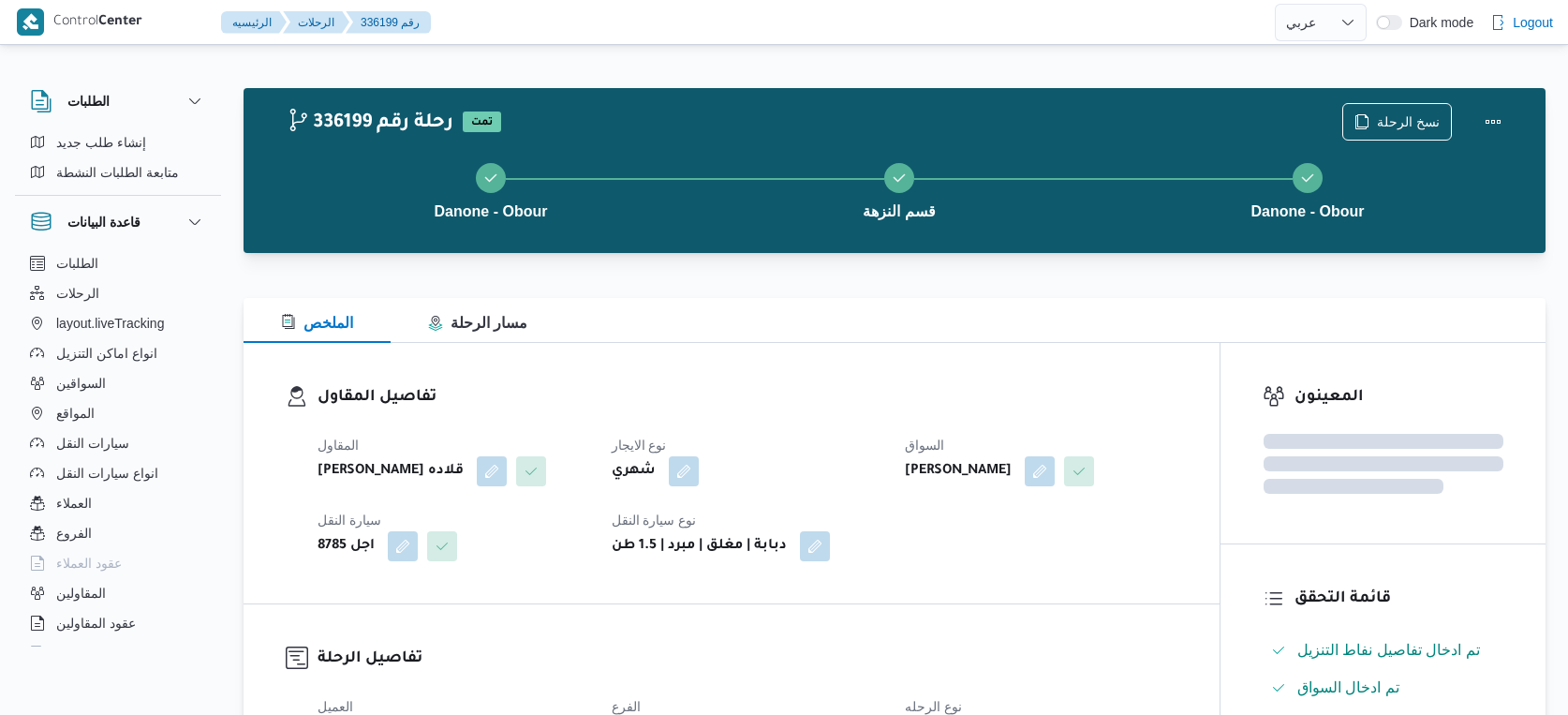
select select "ar"
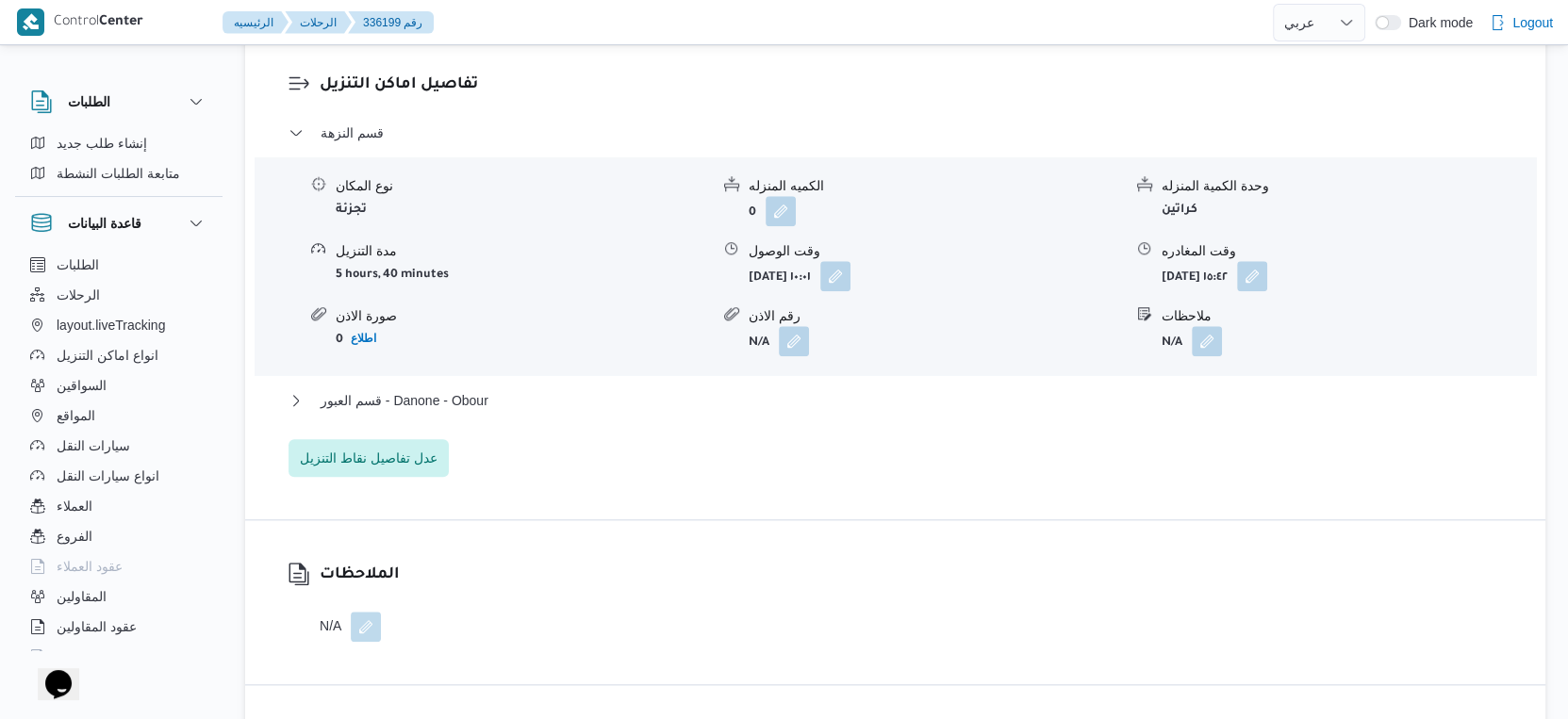
scroll to position [1571, 0]
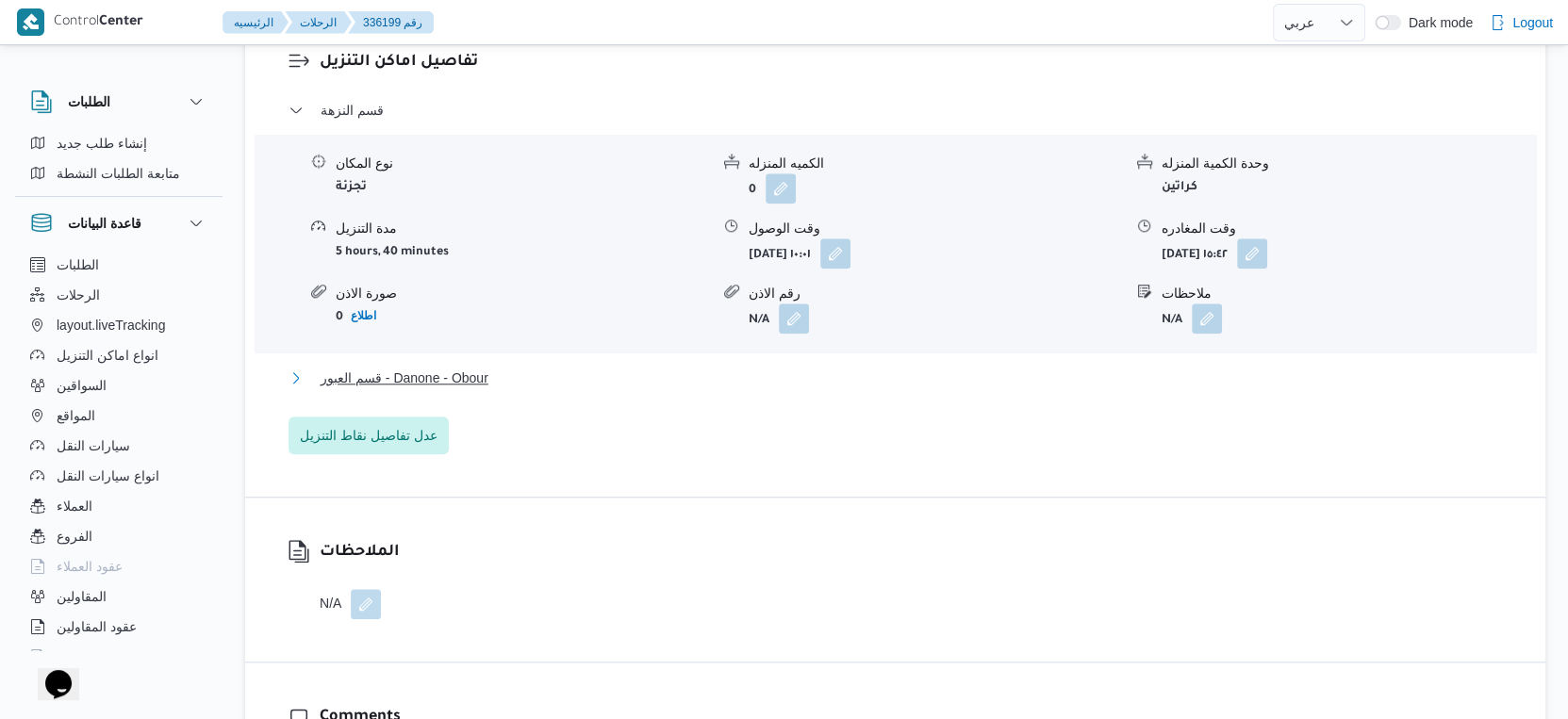
click at [509, 378] on button "قسم العبور - Danone - Obour" at bounding box center [896, 378] width 1215 height 23
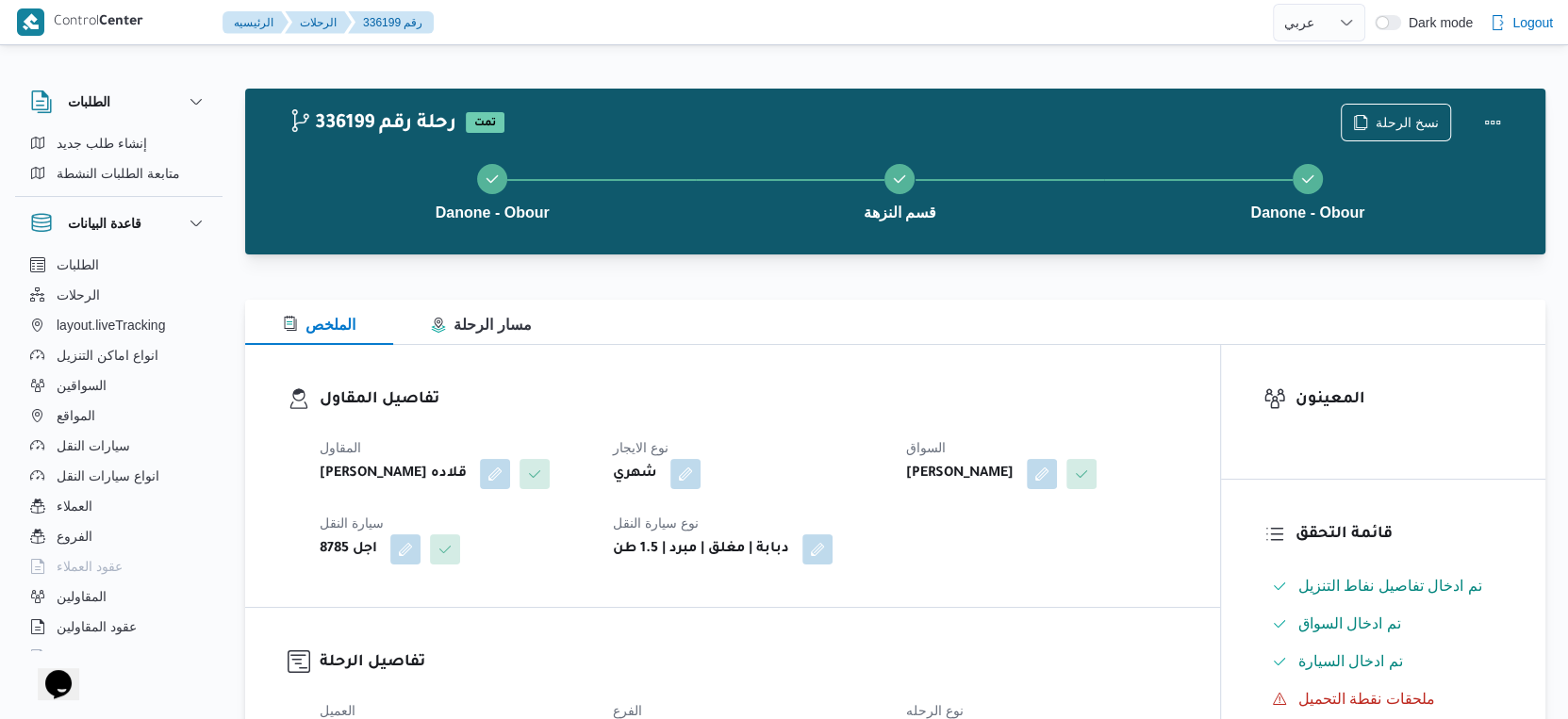
scroll to position [628, 0]
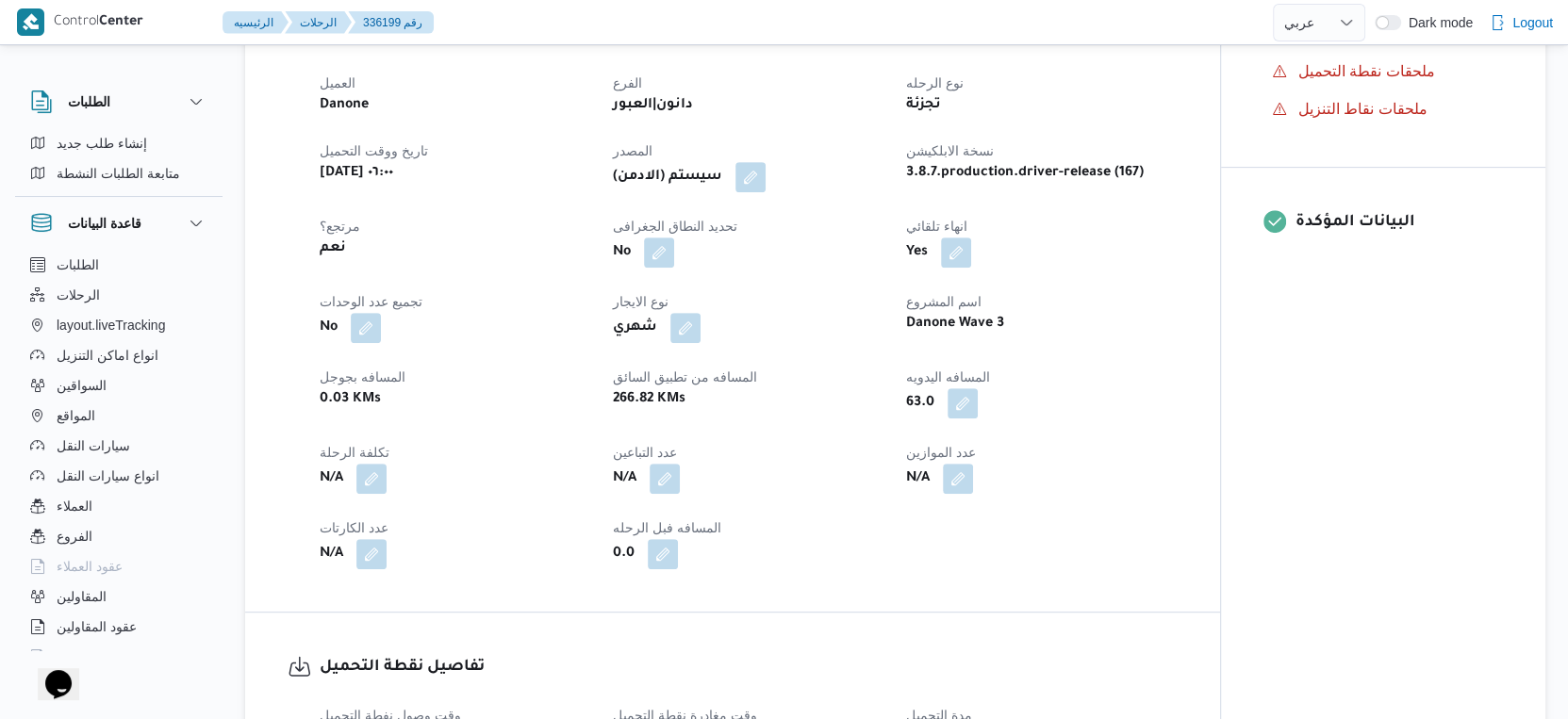
select select "ar"
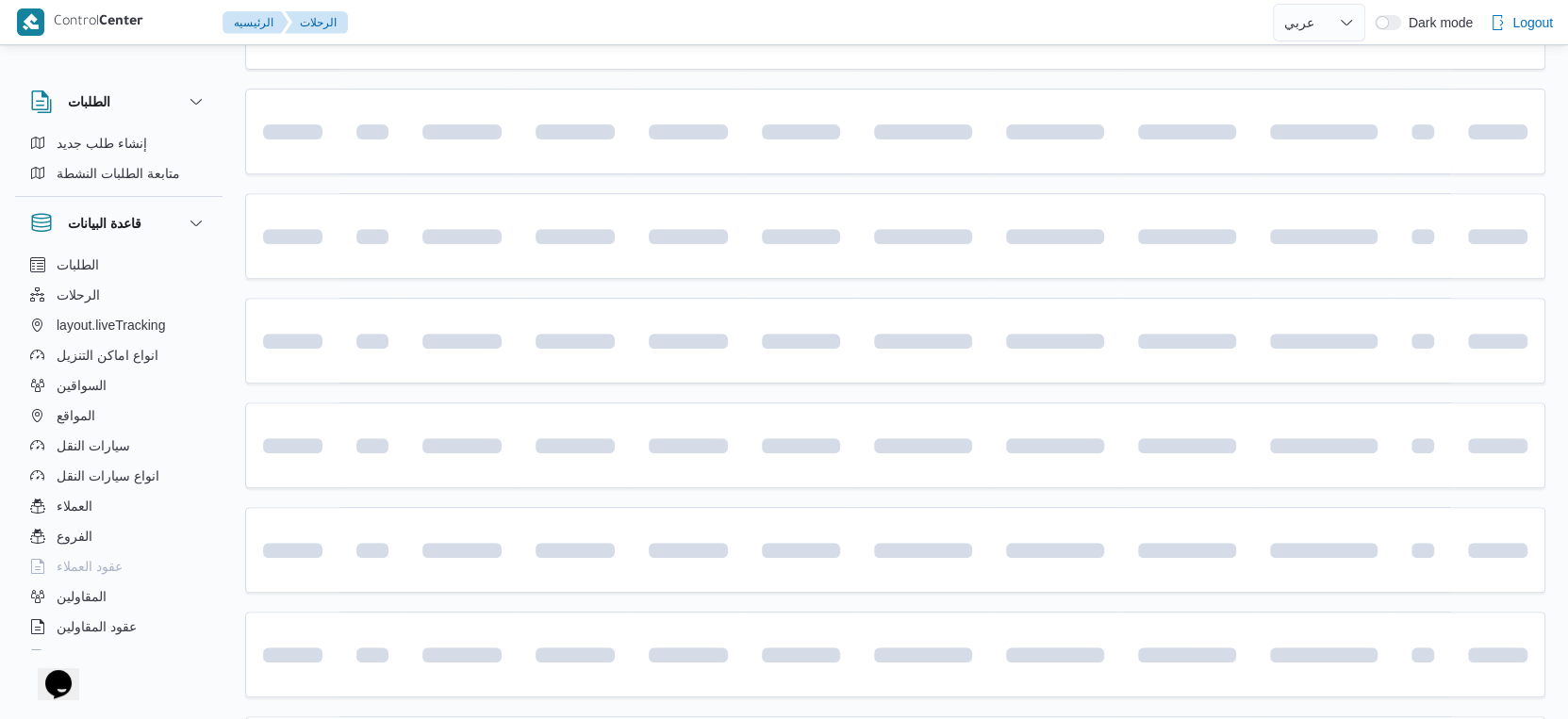
scroll to position [444, 0]
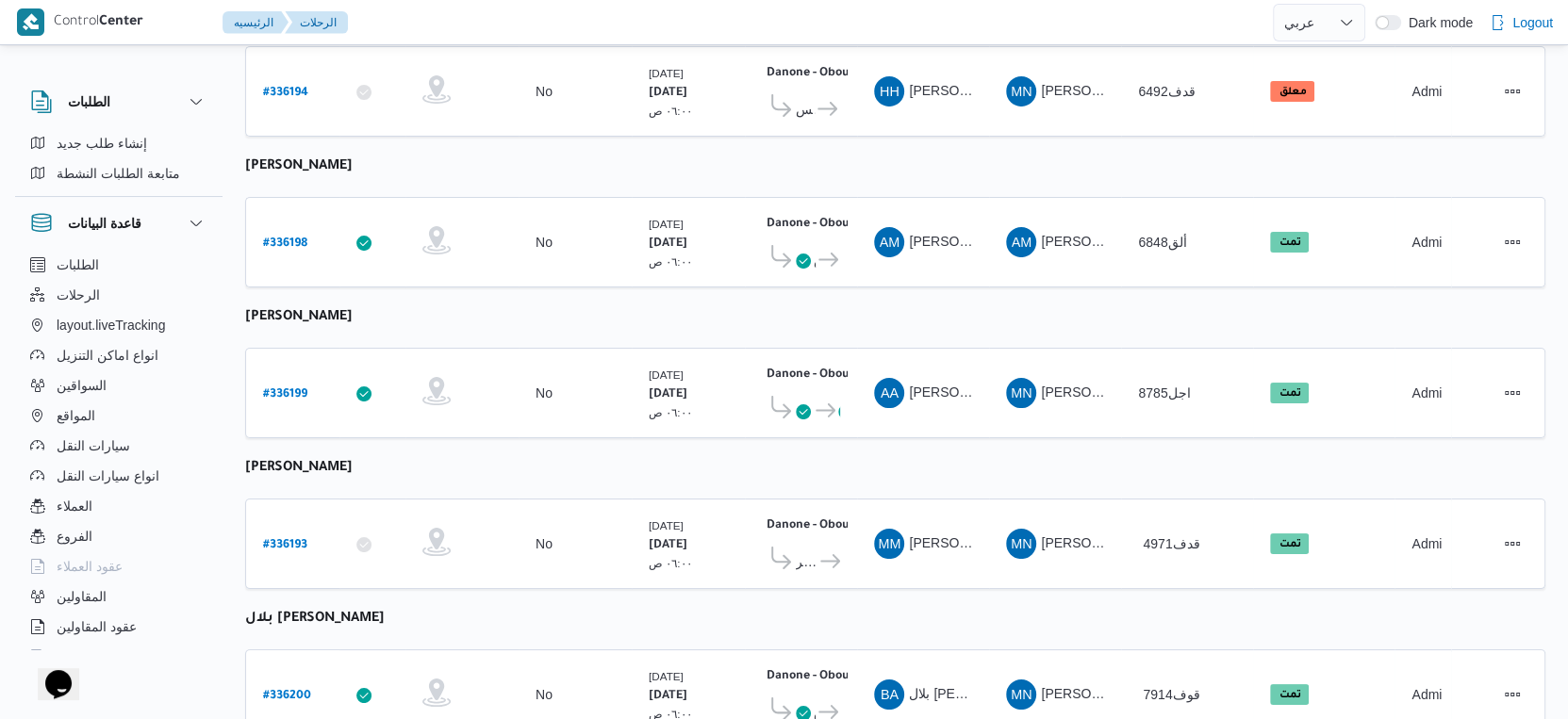
select select "ar"
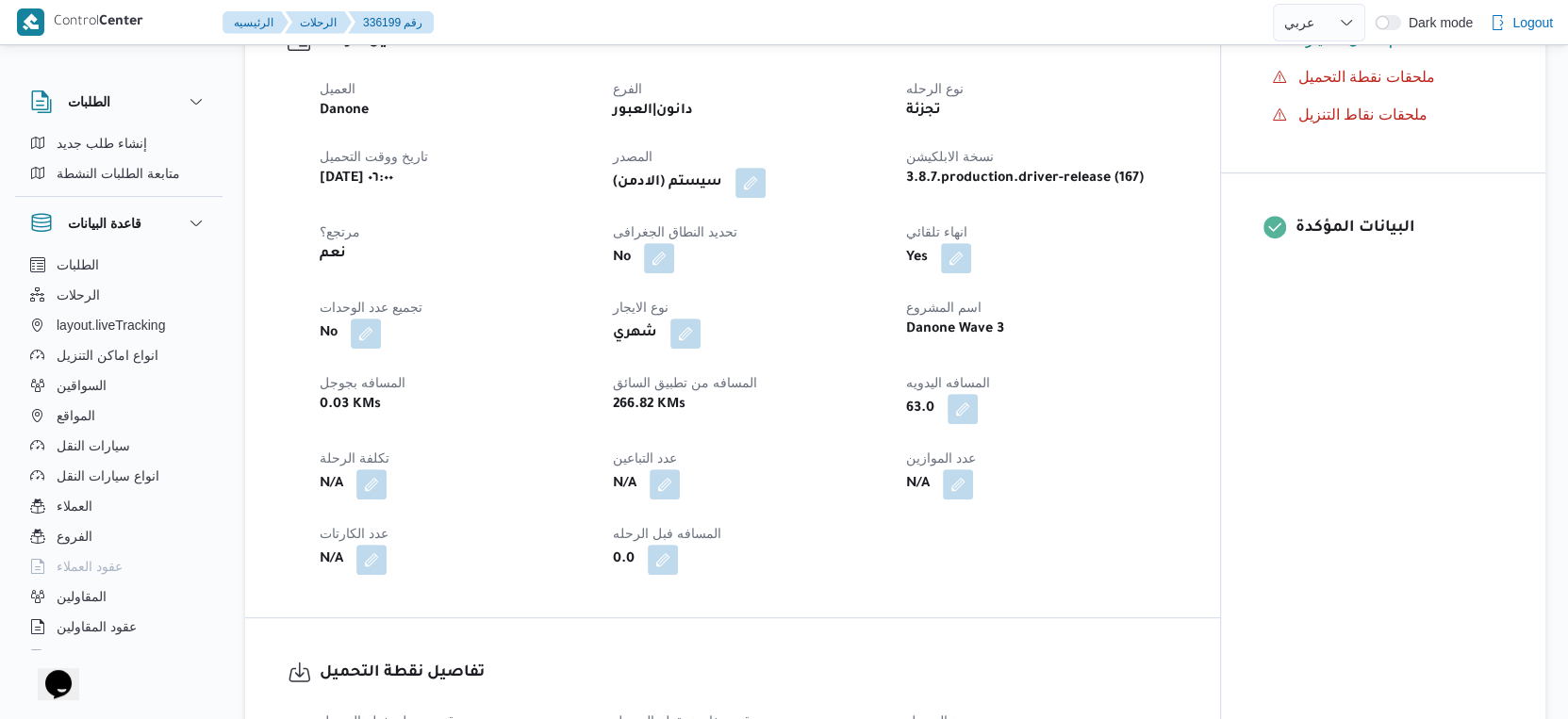
scroll to position [862, 0]
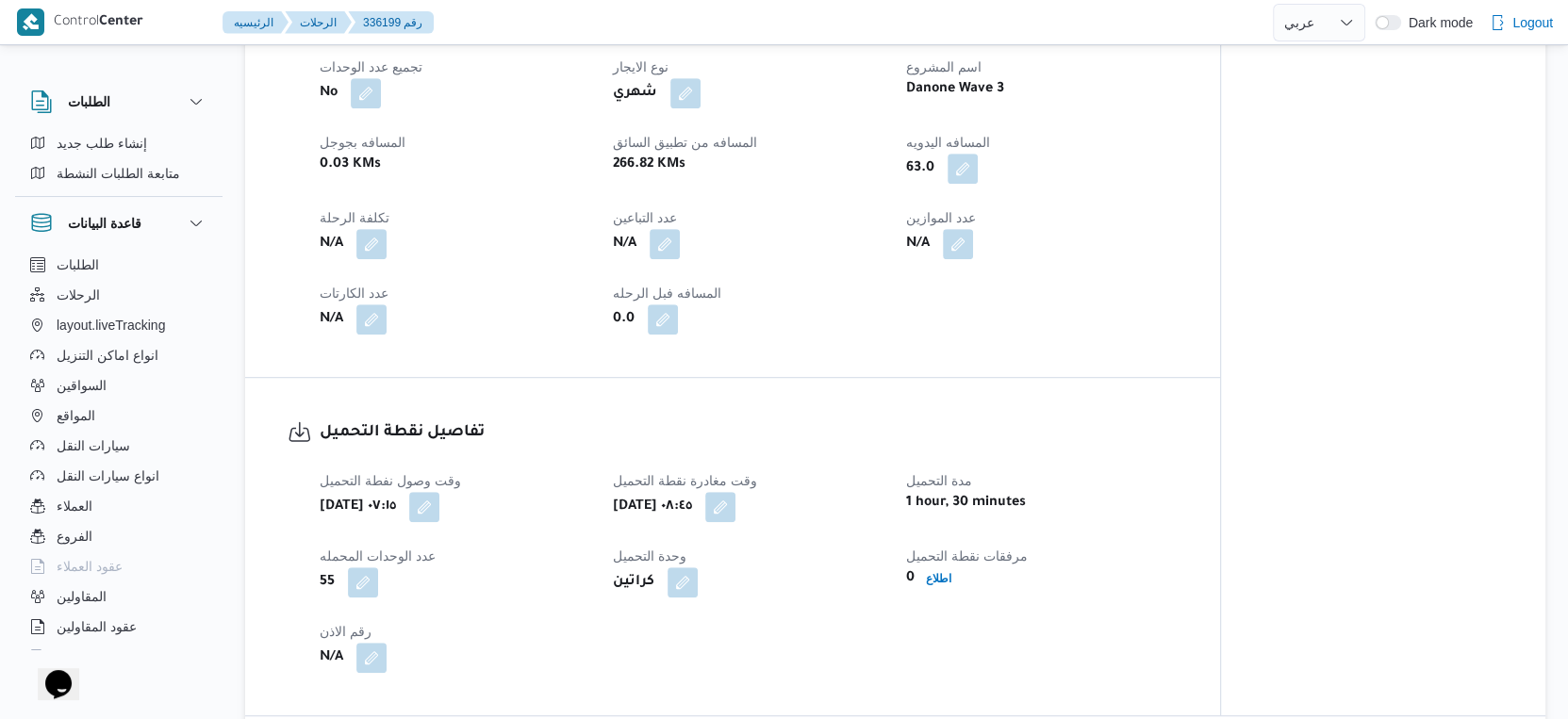
select select "ar"
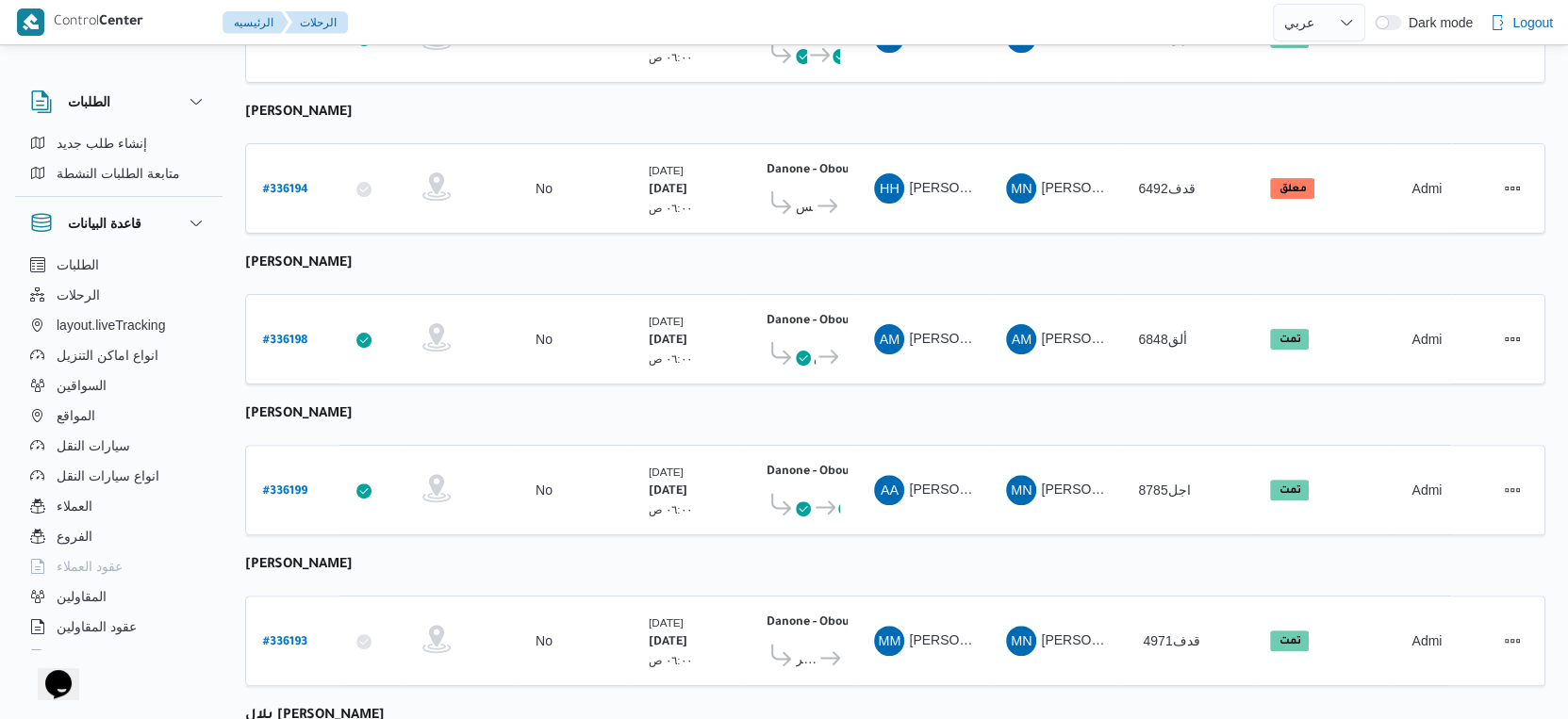
scroll to position [654, 0]
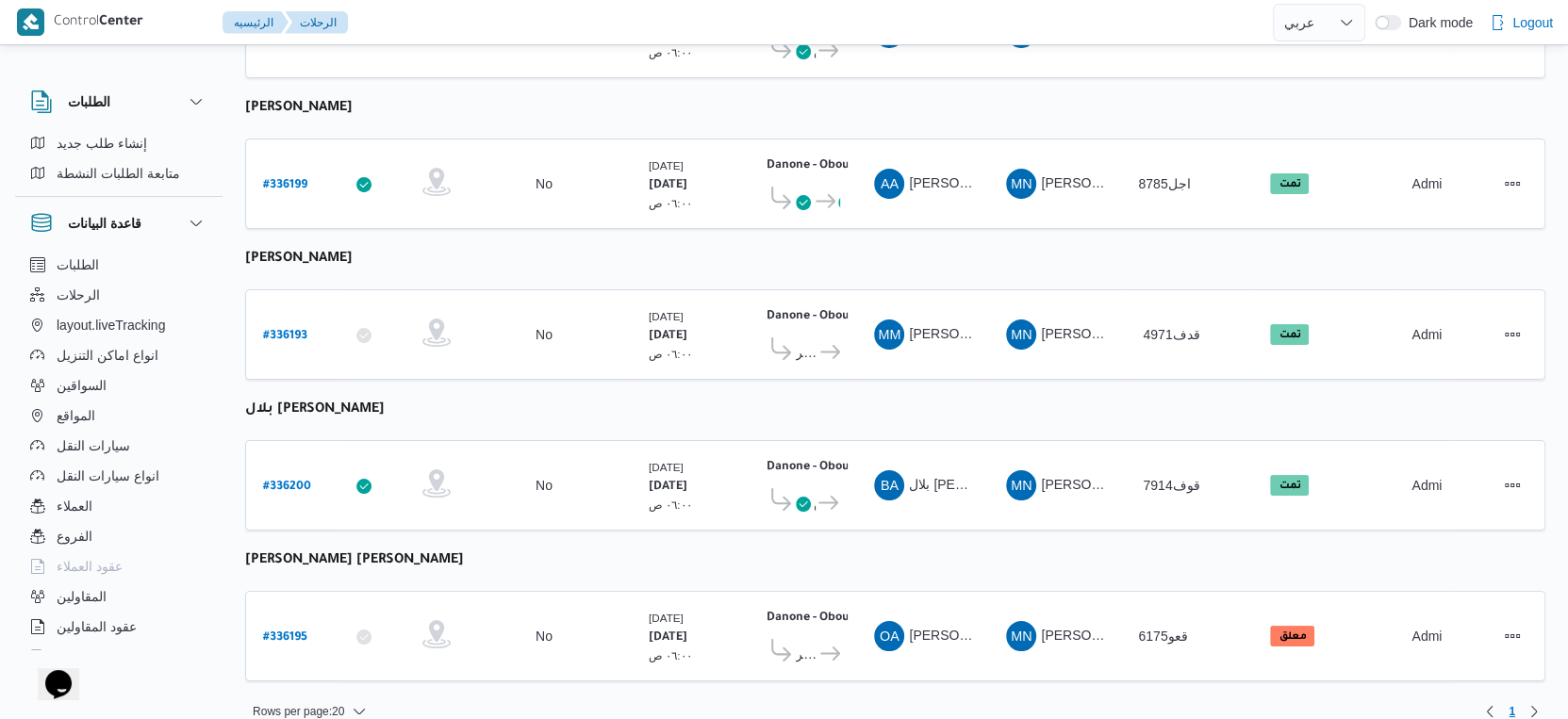
select select "ar"
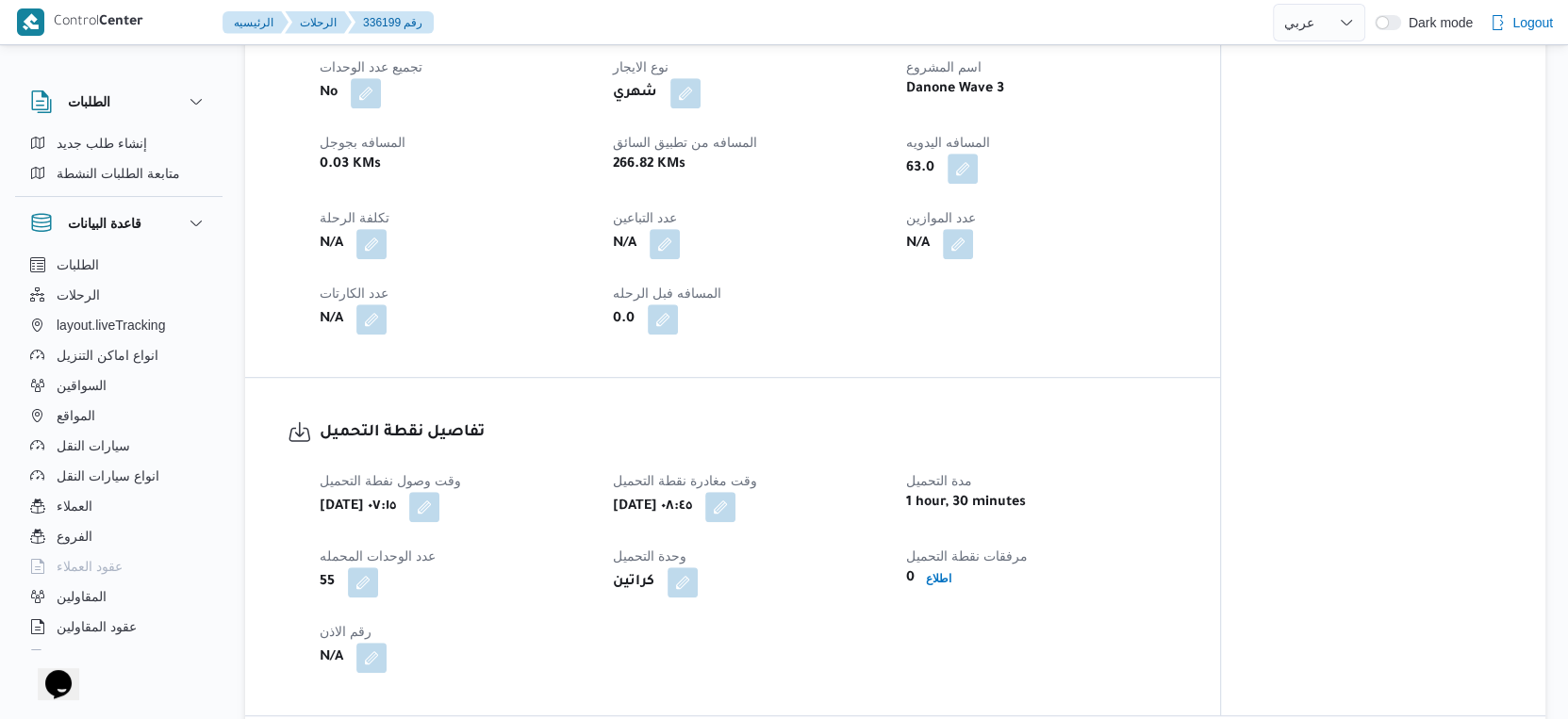
scroll to position [444, 0]
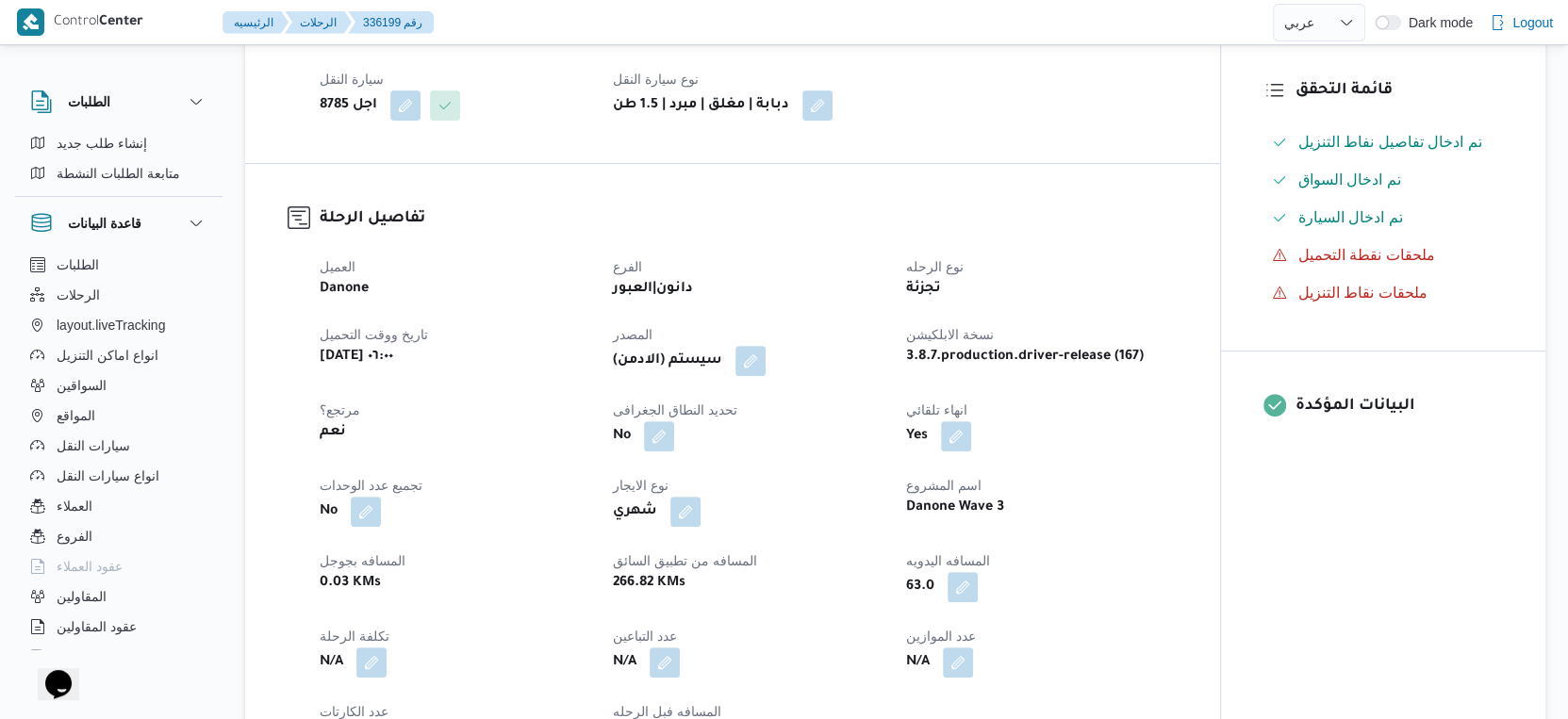
select select "ar"
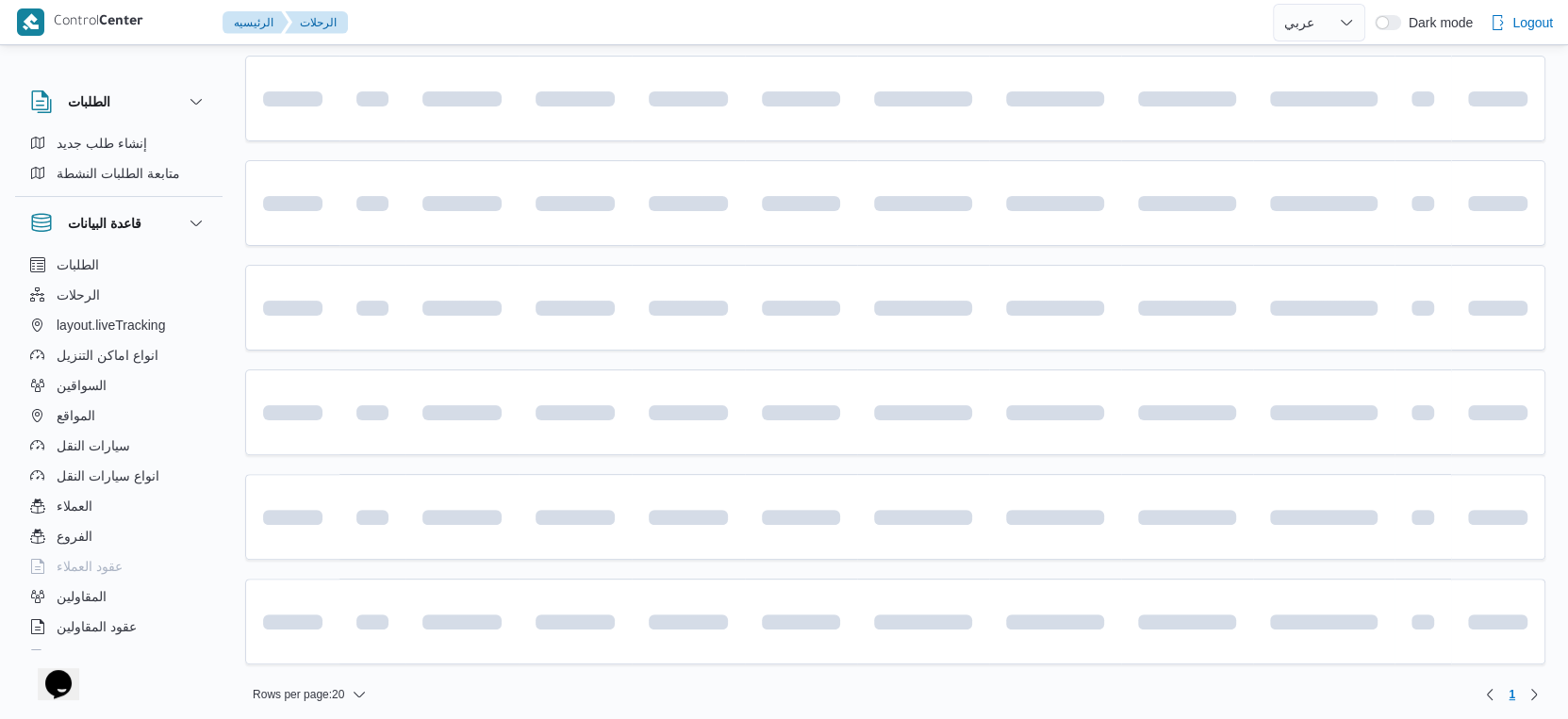
scroll to position [444, 0]
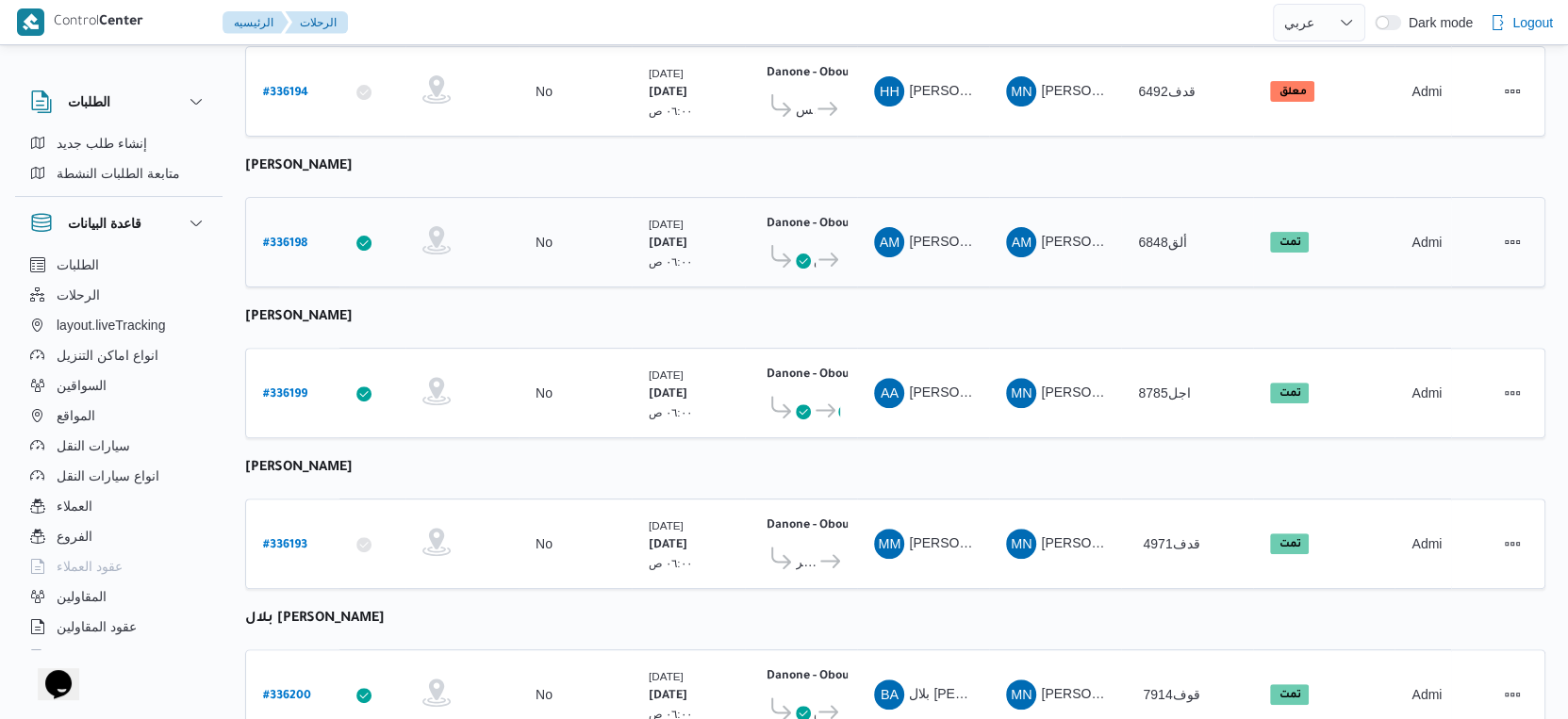
click at [293, 237] on b "# 336198" at bounding box center [285, 244] width 45 height 13
select select "ar"
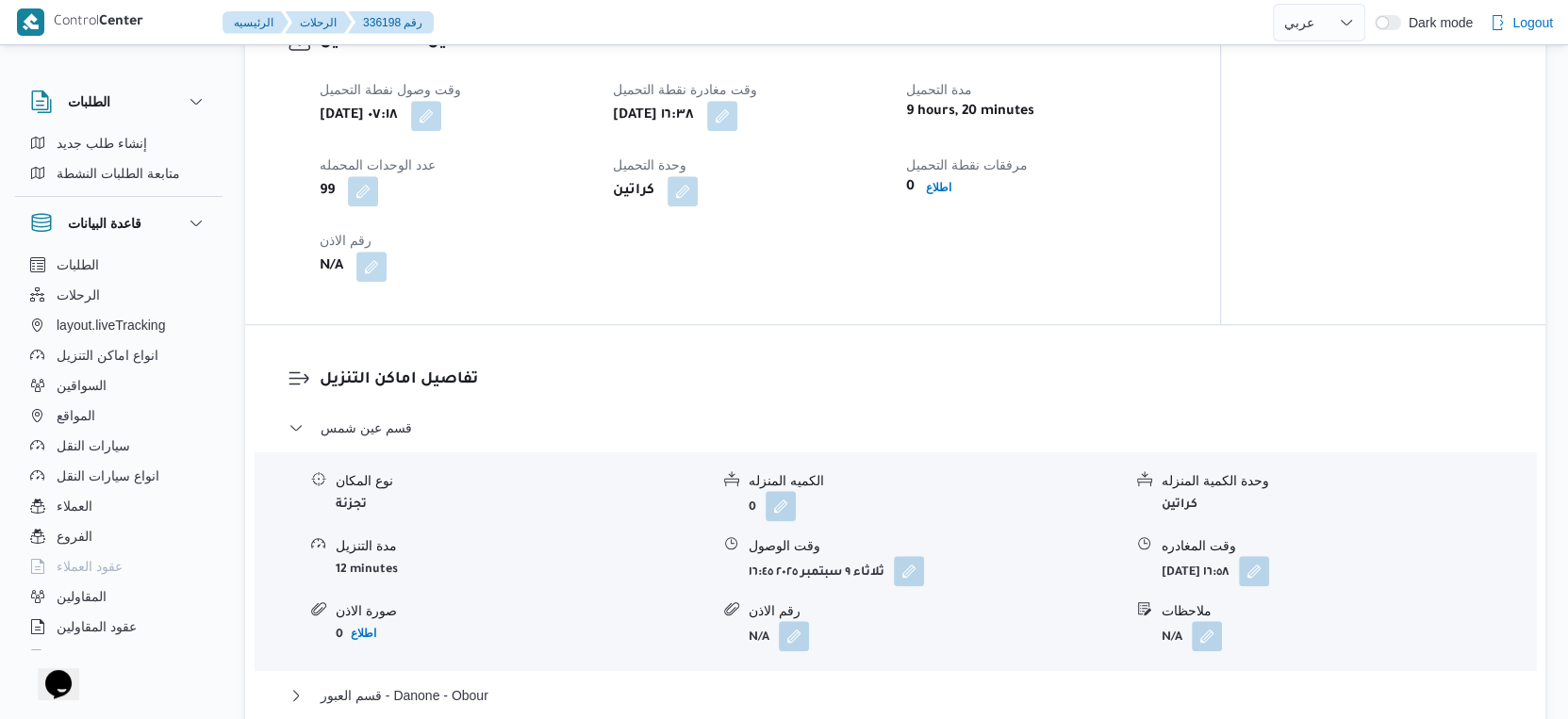
scroll to position [1257, 0]
click at [737, 111] on button "button" at bounding box center [722, 112] width 30 height 30
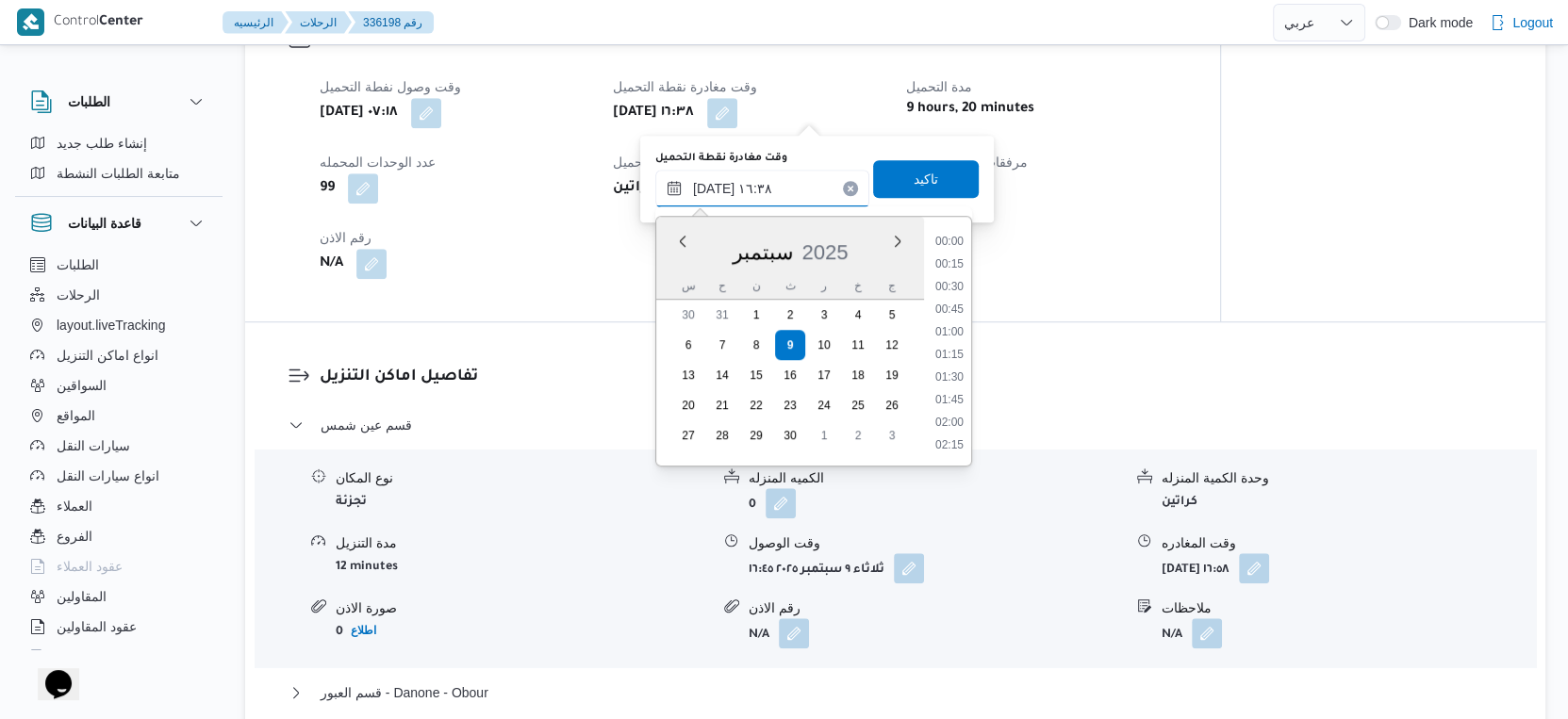
click at [767, 186] on input "٠٩/٠٩/٢٠٢٥ ١٦:٣٨" at bounding box center [763, 189] width 215 height 38
click at [958, 410] on li "09:00" at bounding box center [950, 412] width 44 height 19
type input "٠٩/٠٩/٢٠٢٥ ٠٩:٠٠"
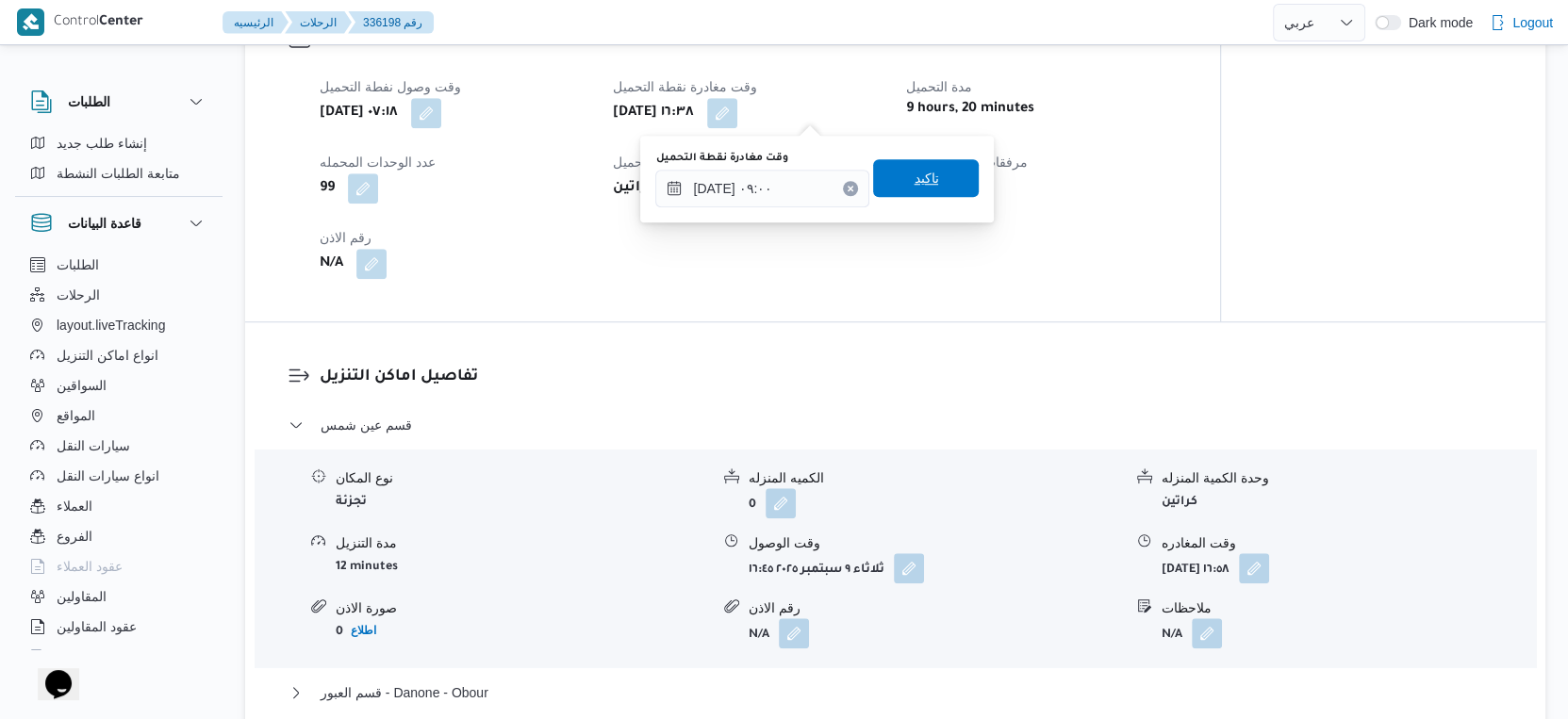
click at [935, 178] on span "تاكيد" at bounding box center [925, 178] width 105 height 38
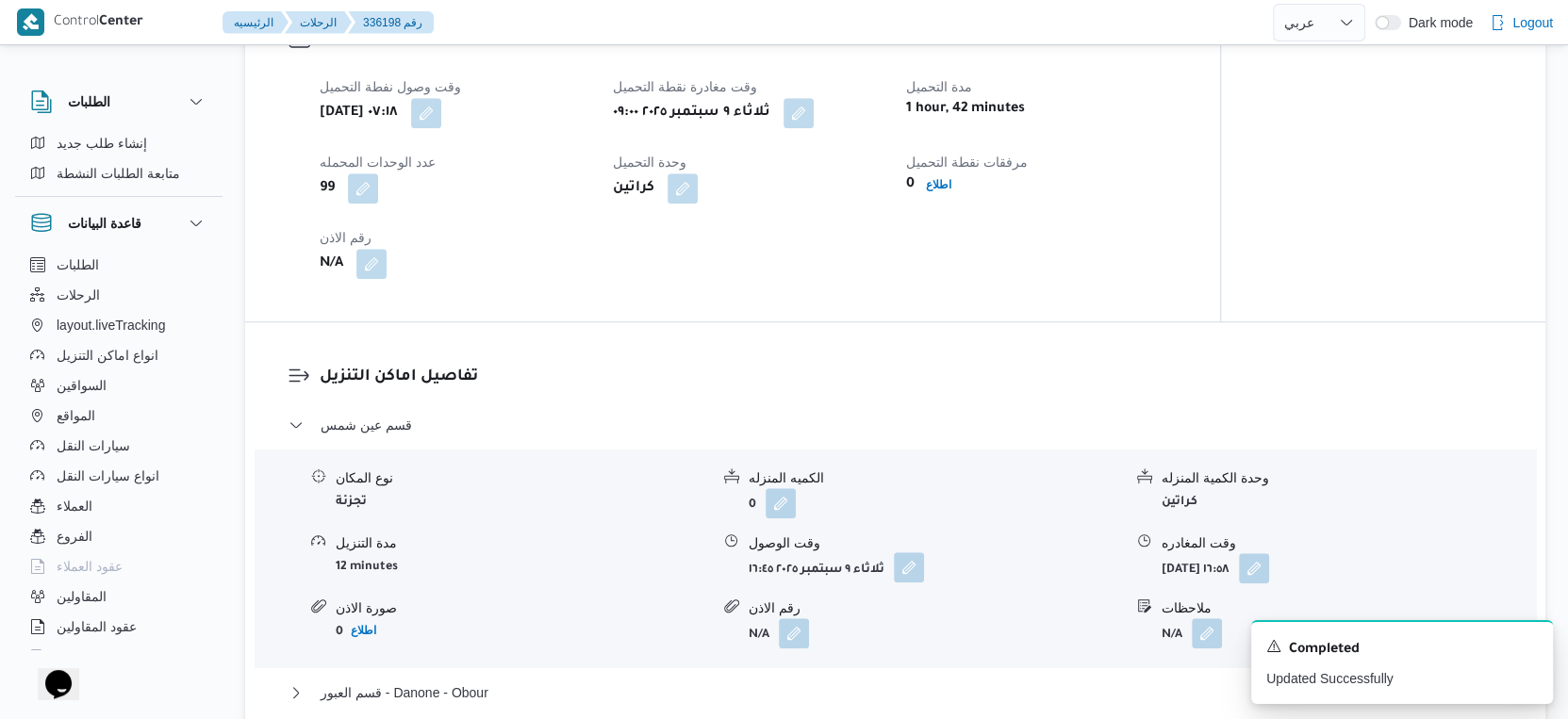
click at [907, 559] on button "button" at bounding box center [909, 567] width 30 height 30
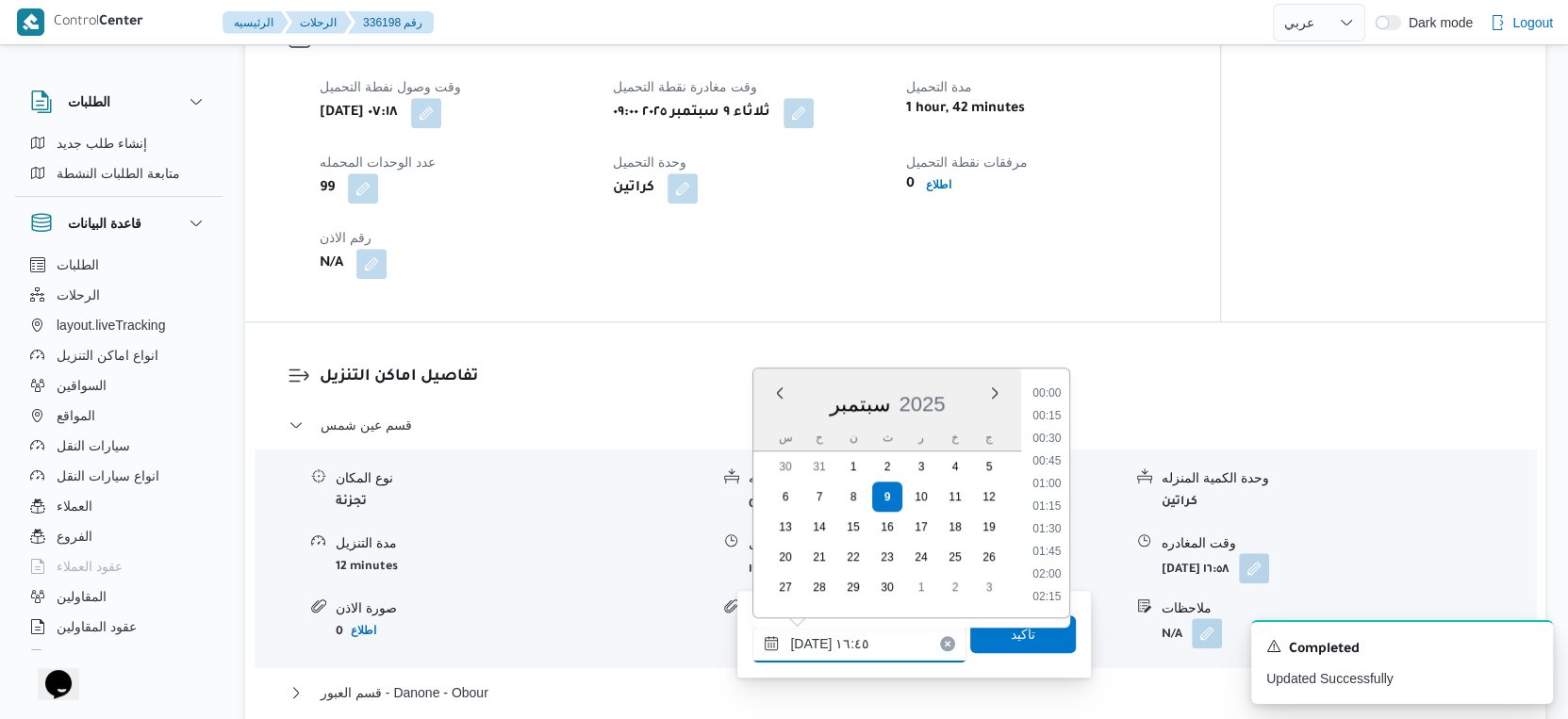
click at [867, 640] on input "٠٩/٠٩/٢٠٢٥ ١٦:٤٥" at bounding box center [860, 644] width 215 height 38
click at [1053, 479] on li "09:30" at bounding box center [1048, 482] width 44 height 19
type input "٠٩/٠٩/٢٠٢٥ ٠٩:٣٠"
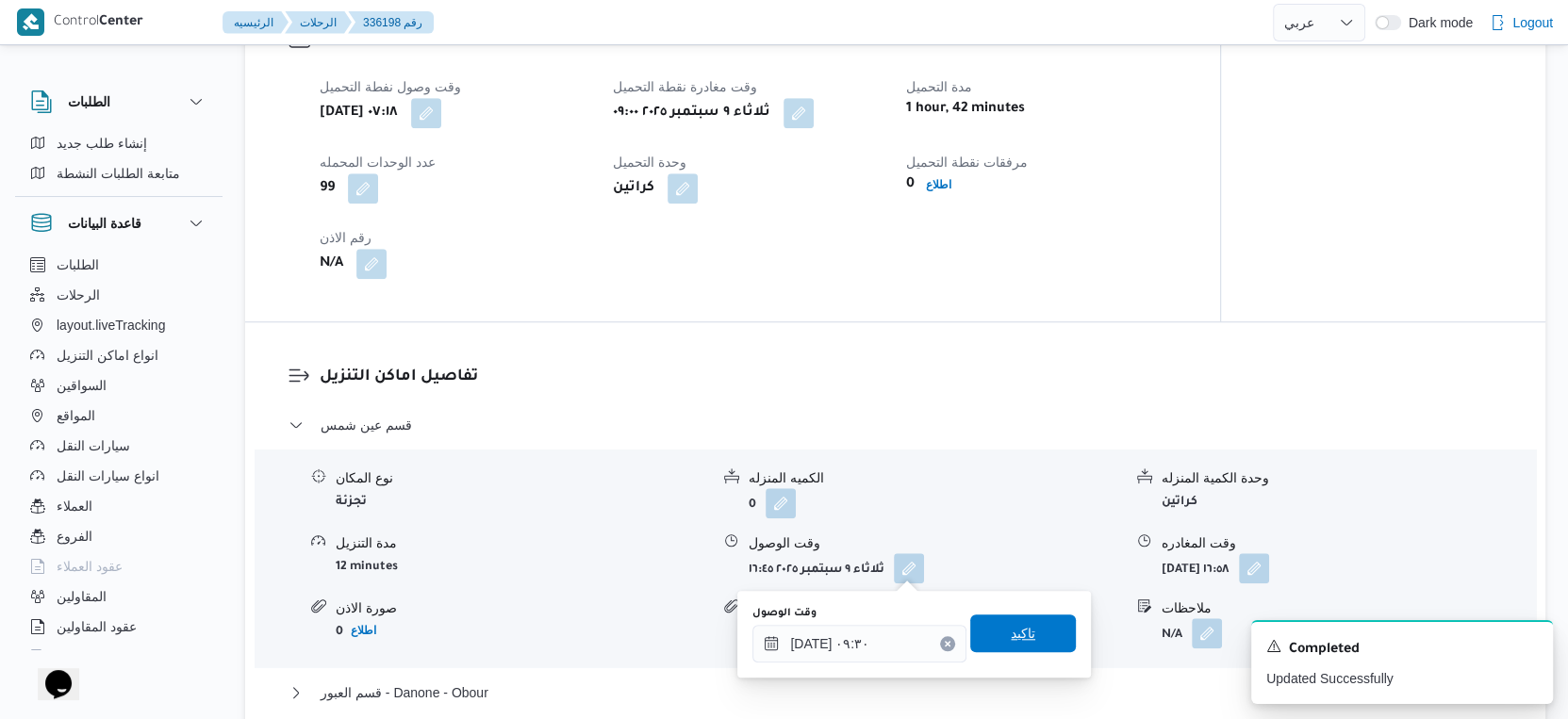
click at [1030, 637] on span "تاكيد" at bounding box center [1022, 634] width 105 height 38
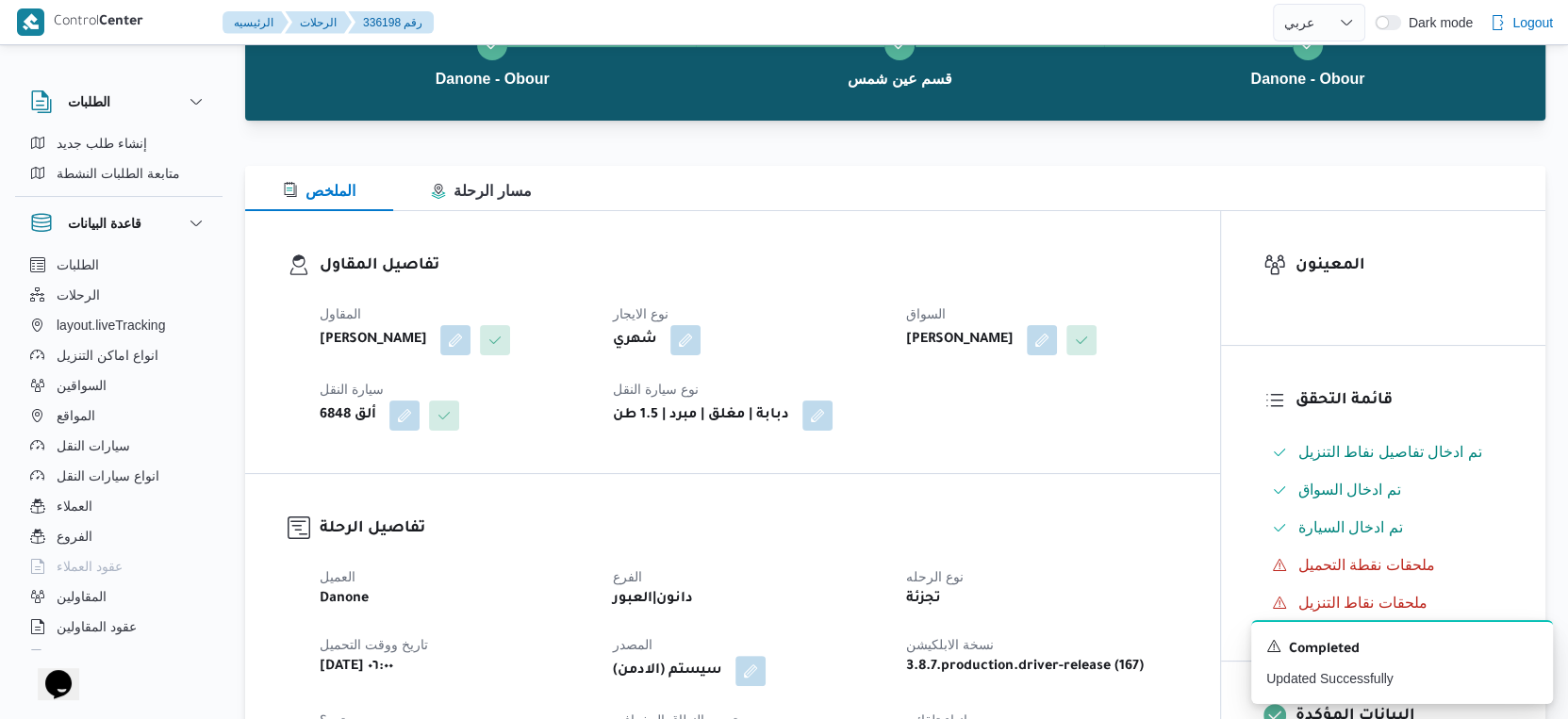
scroll to position [0, 0]
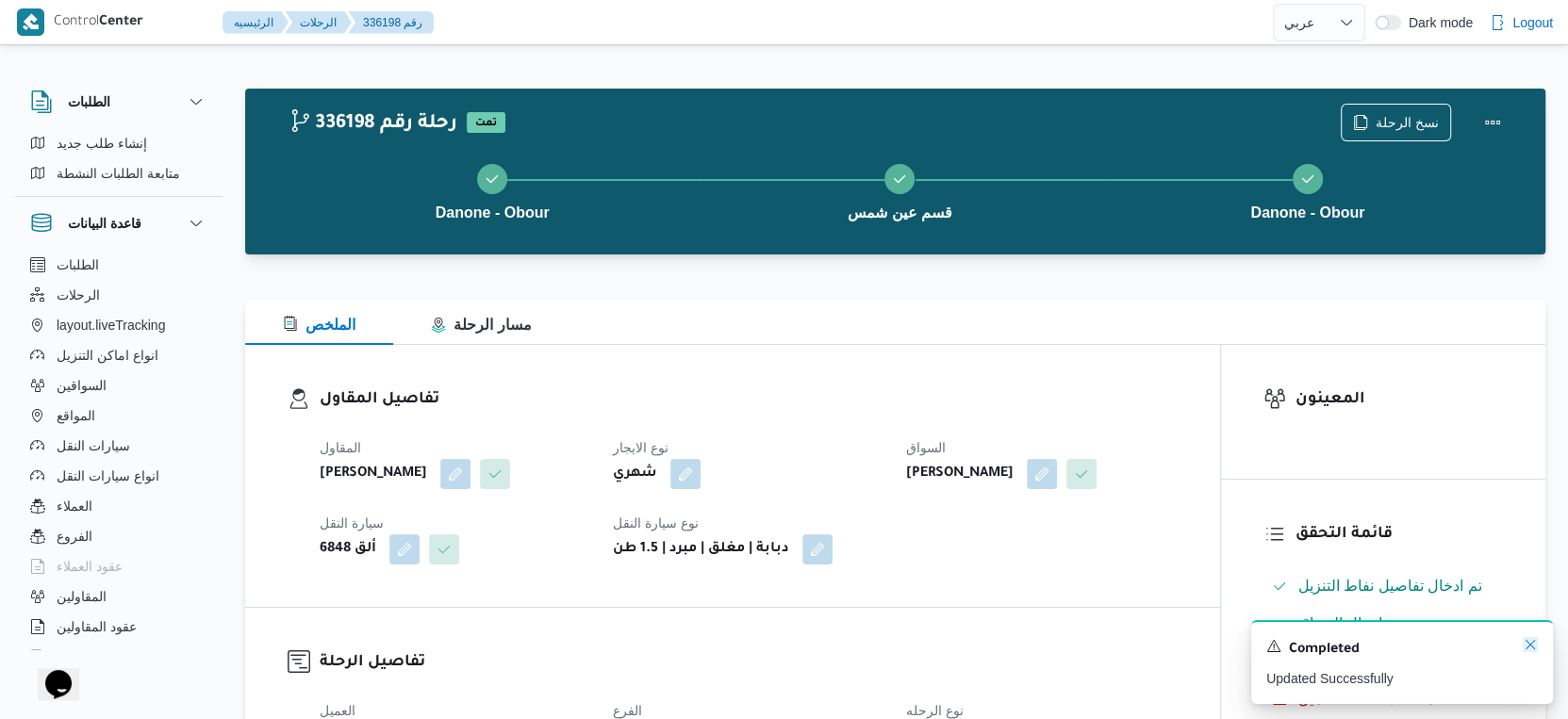
click at [1529, 641] on icon "Dismiss toast" at bounding box center [1531, 645] width 15 height 15
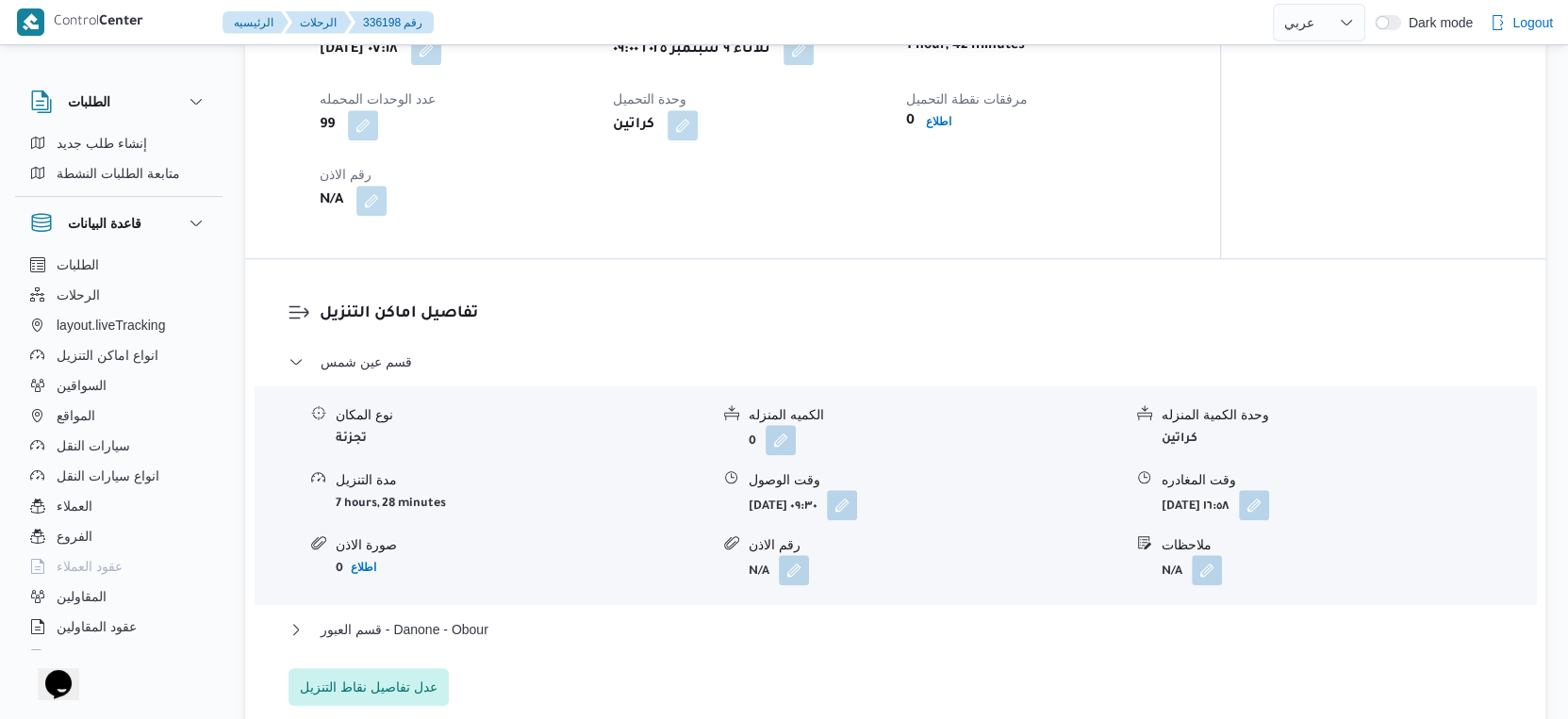
scroll to position [1571, 0]
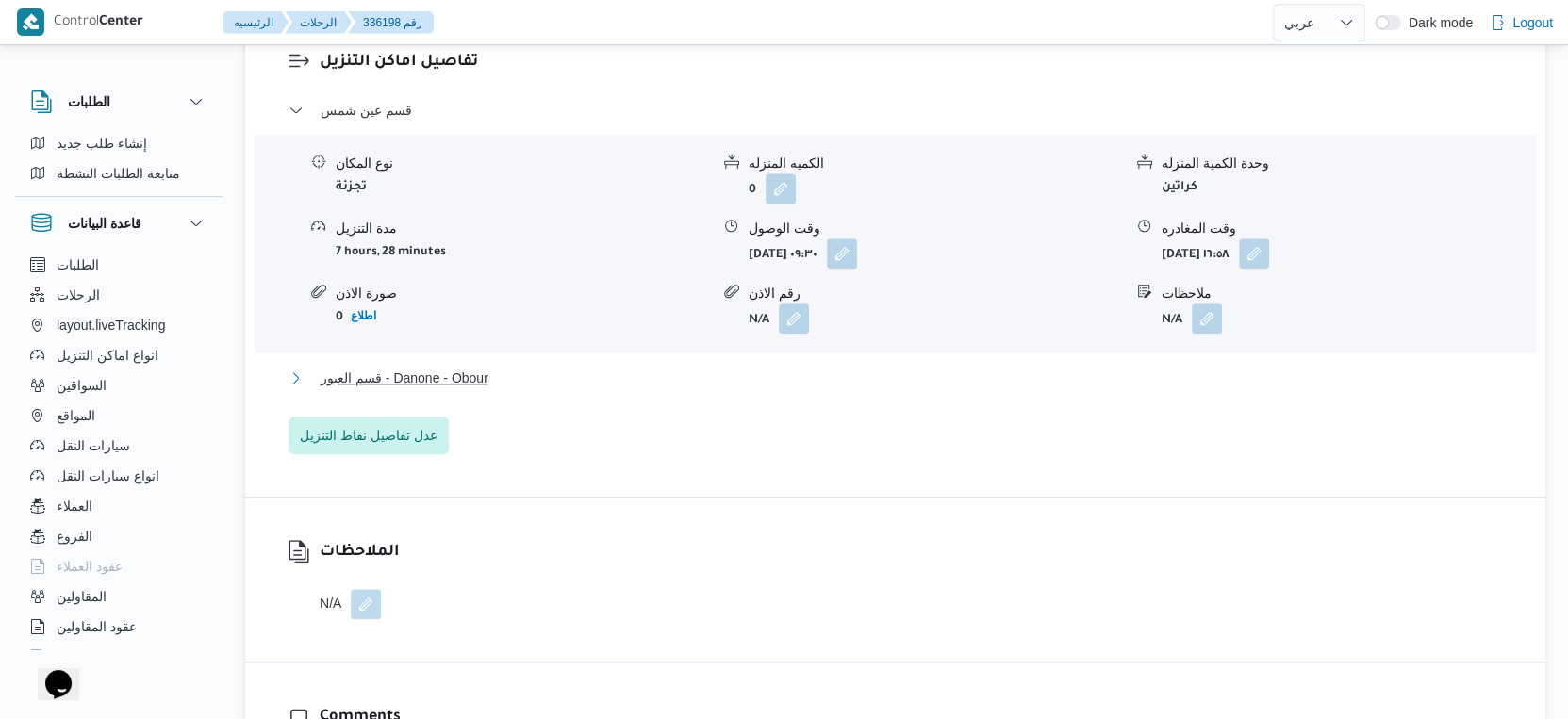
click at [530, 367] on button "قسم العبور - Danone - Obour" at bounding box center [896, 378] width 1215 height 23
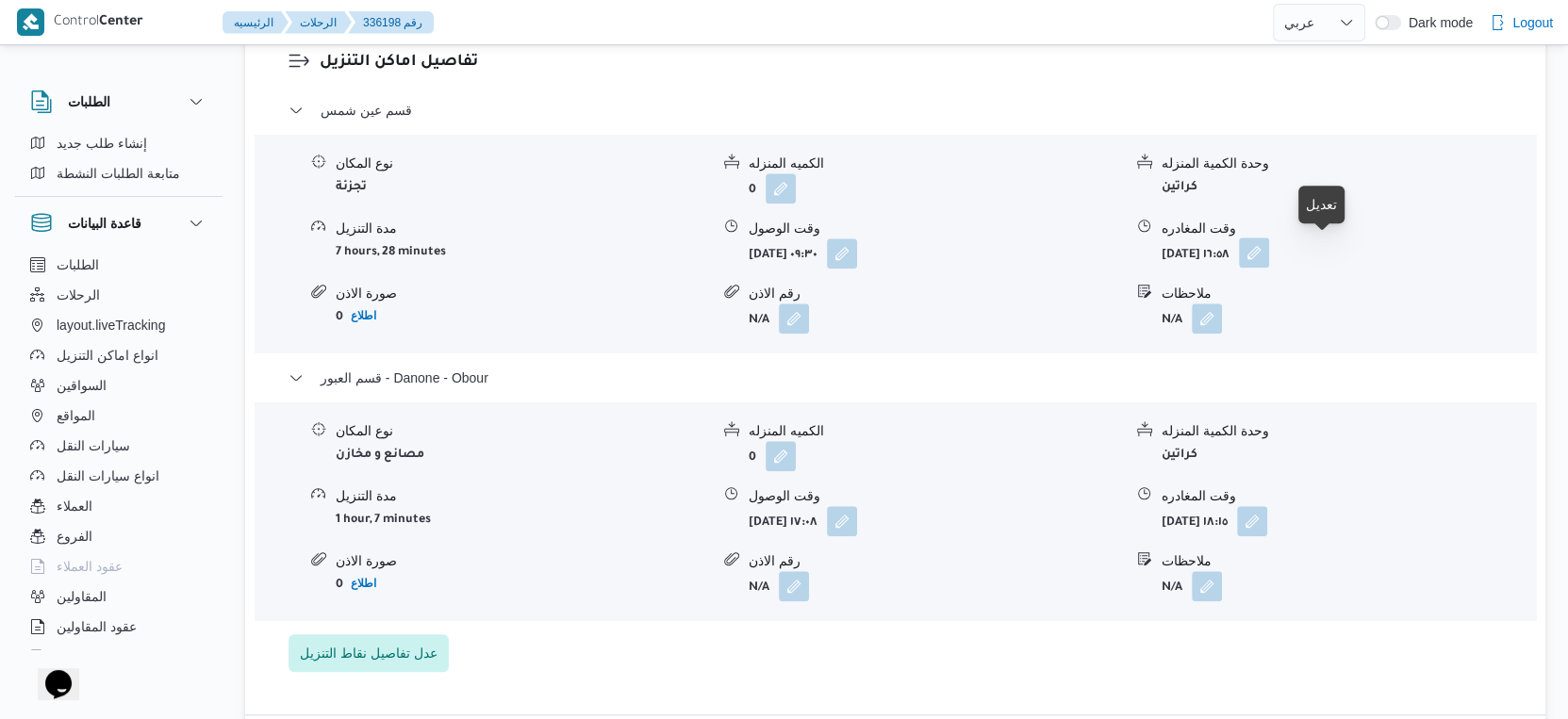
click at [1269, 254] on button "button" at bounding box center [1255, 252] width 30 height 30
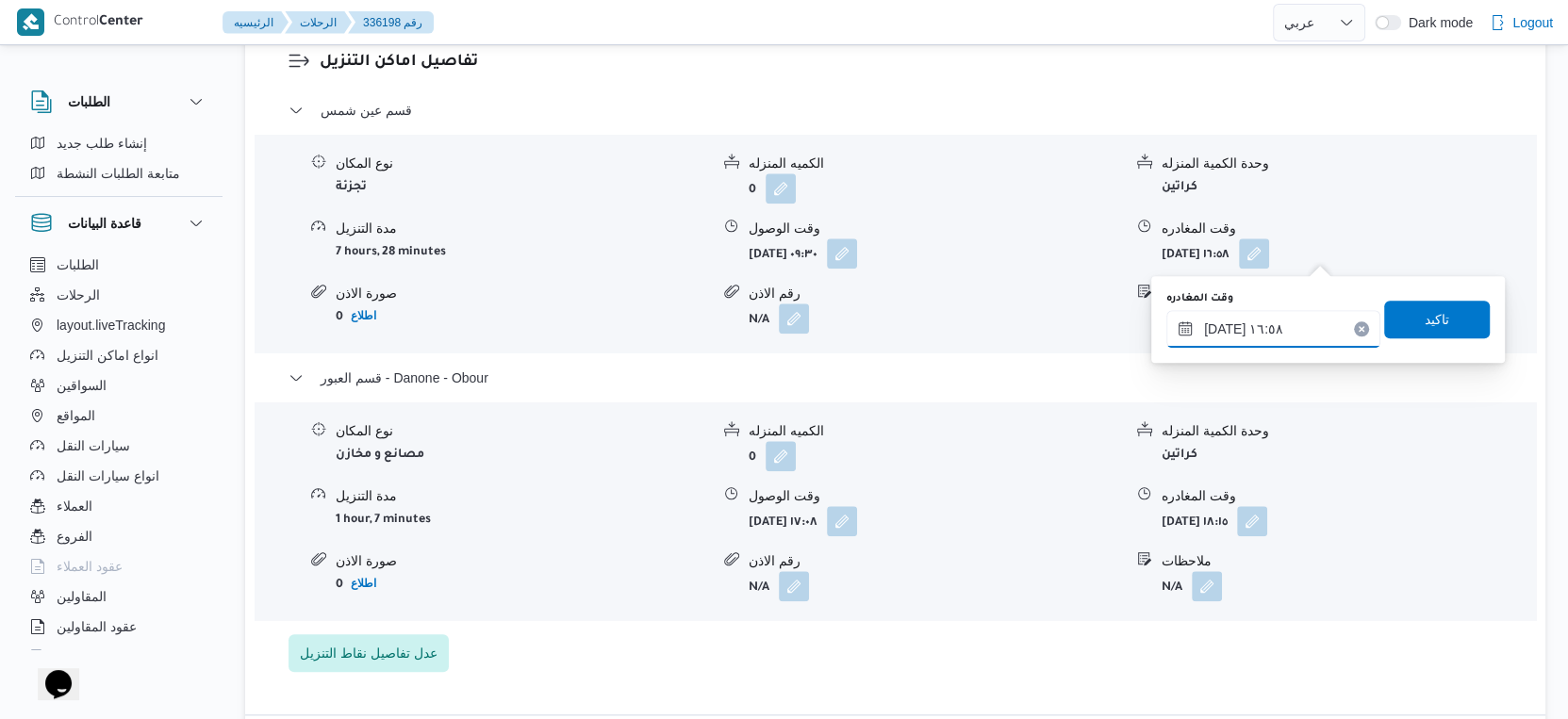
click at [1272, 330] on input "٠٩/٠٩/٢٠٢٥ ١٦:٥٨" at bounding box center [1274, 329] width 215 height 38
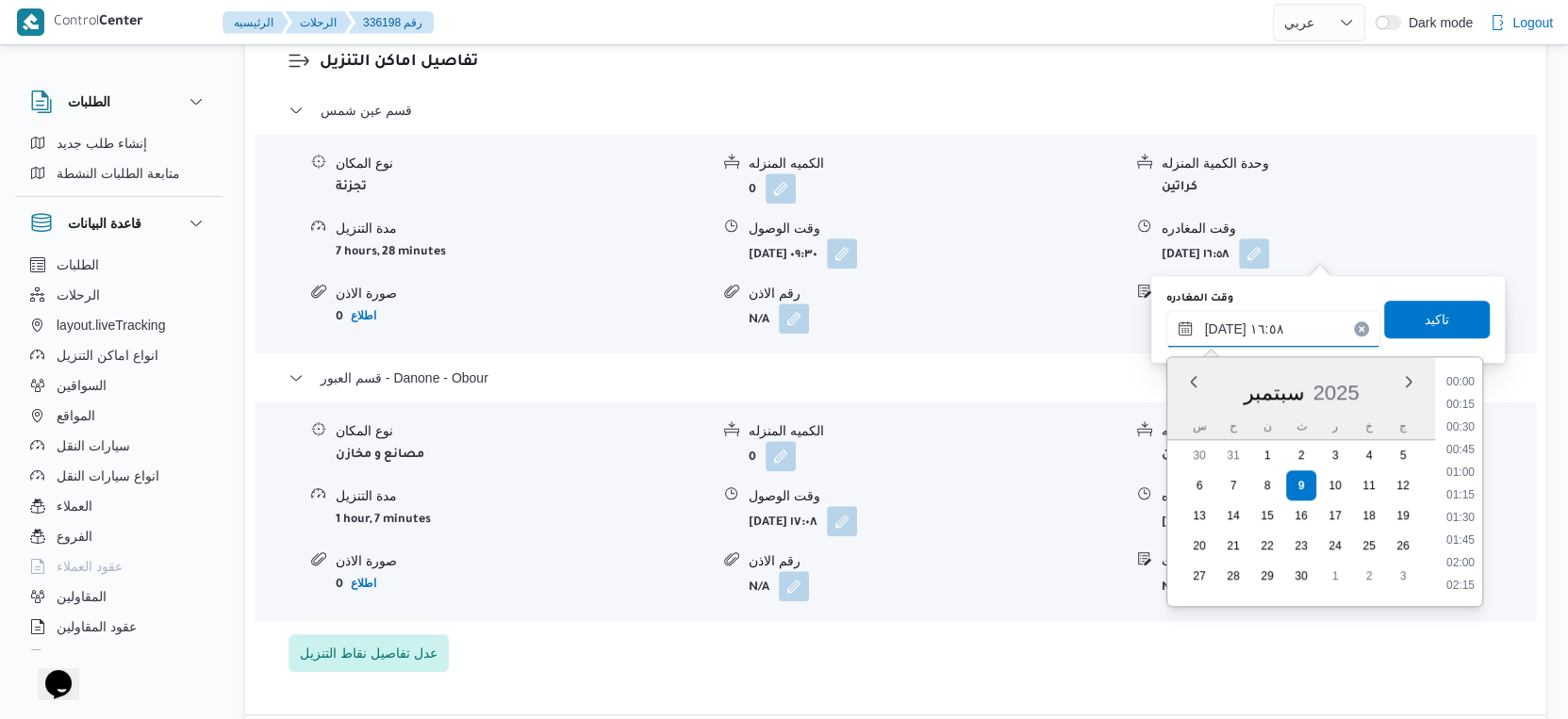
scroll to position [1399, 0]
click at [1473, 470] on li "16:30" at bounding box center [1461, 476] width 44 height 19
type input "[DATE] ١٦:٣٠"
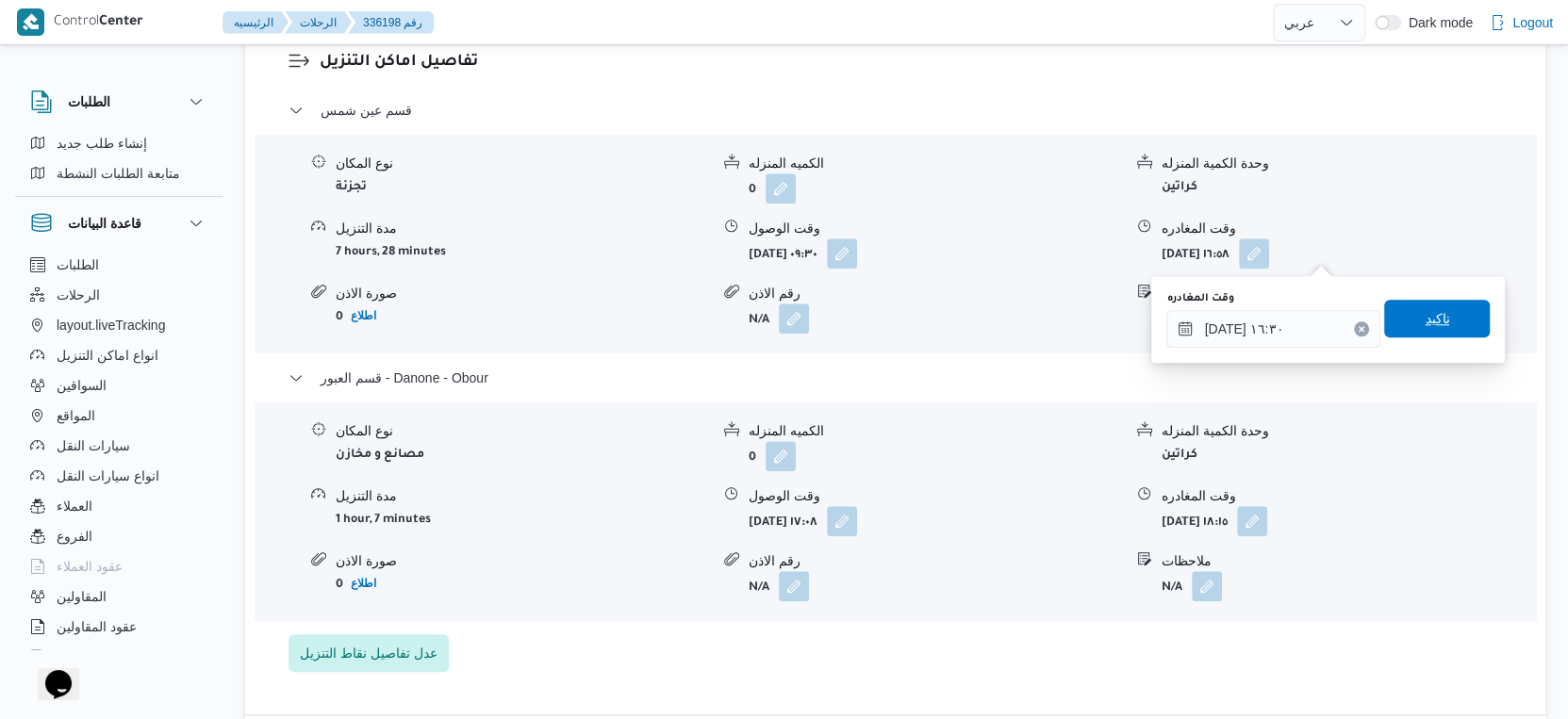
click at [1425, 313] on span "تاكيد" at bounding box center [1437, 319] width 25 height 23
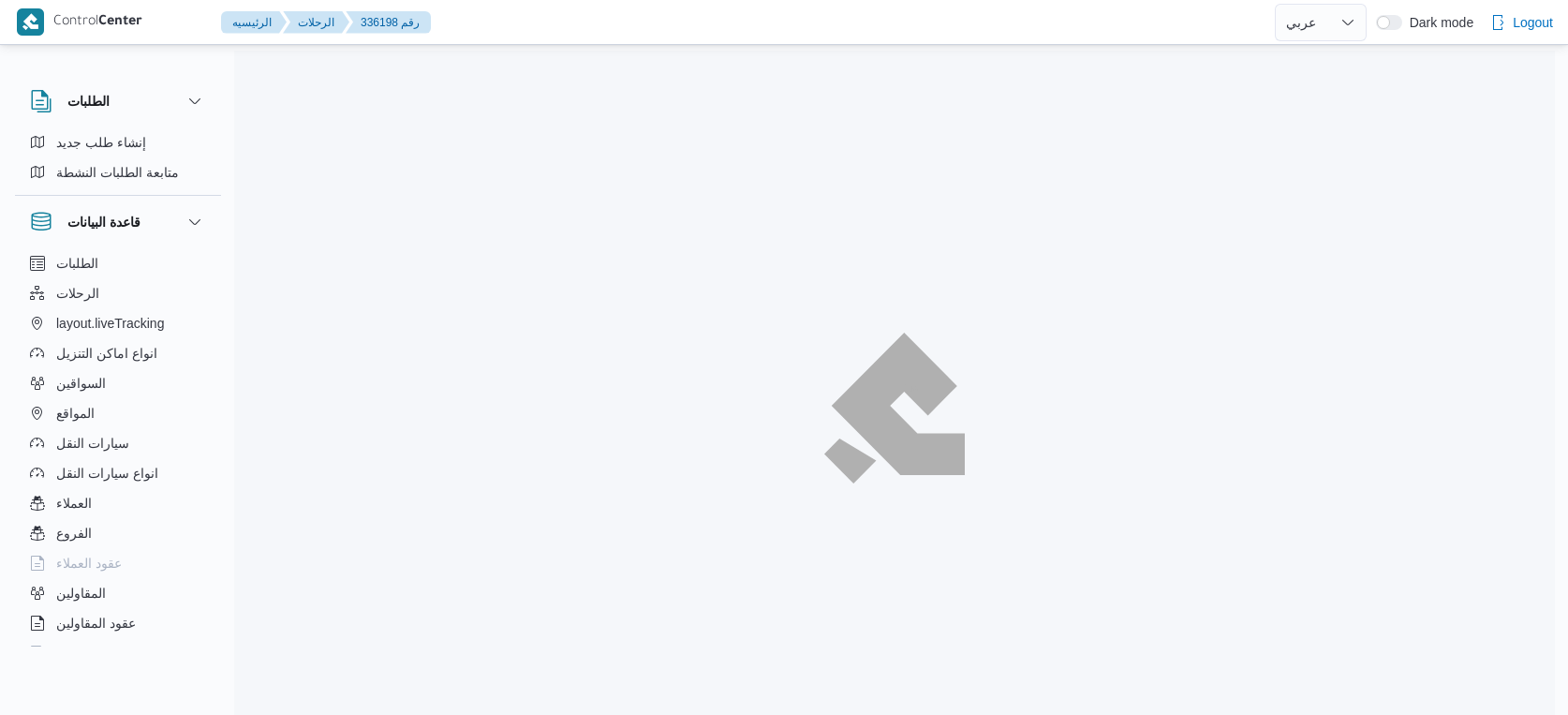
select select "ar"
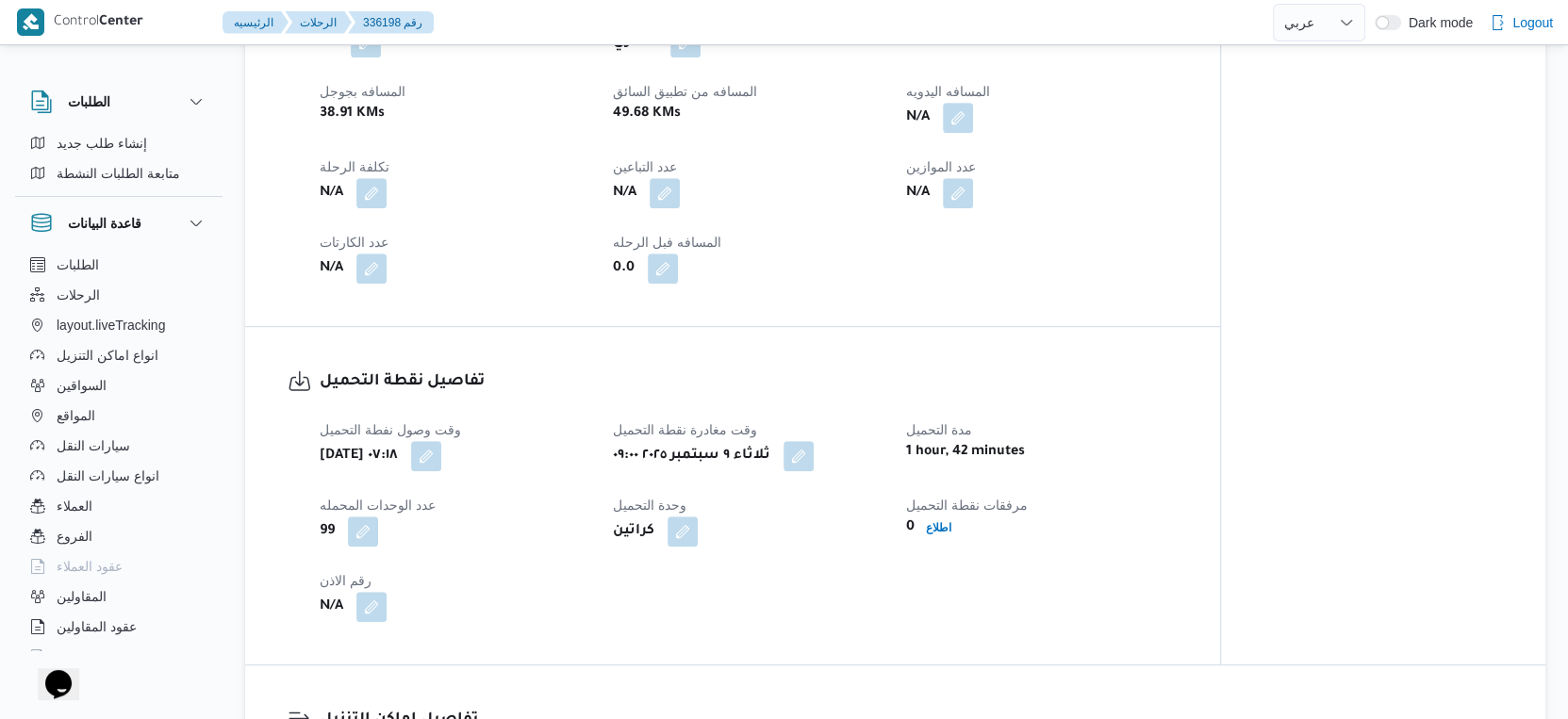
scroll to position [733, 0]
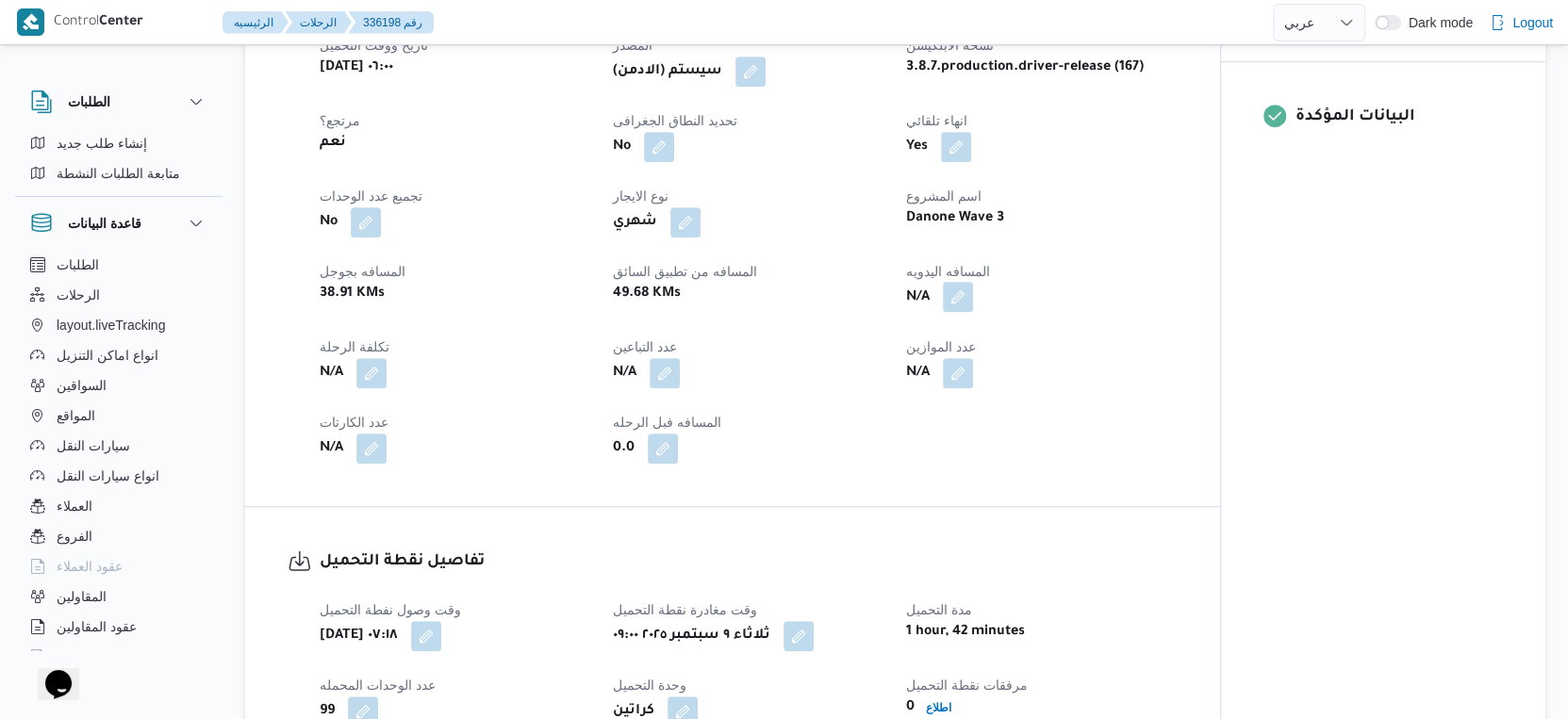
click at [959, 292] on button "button" at bounding box center [959, 297] width 30 height 30
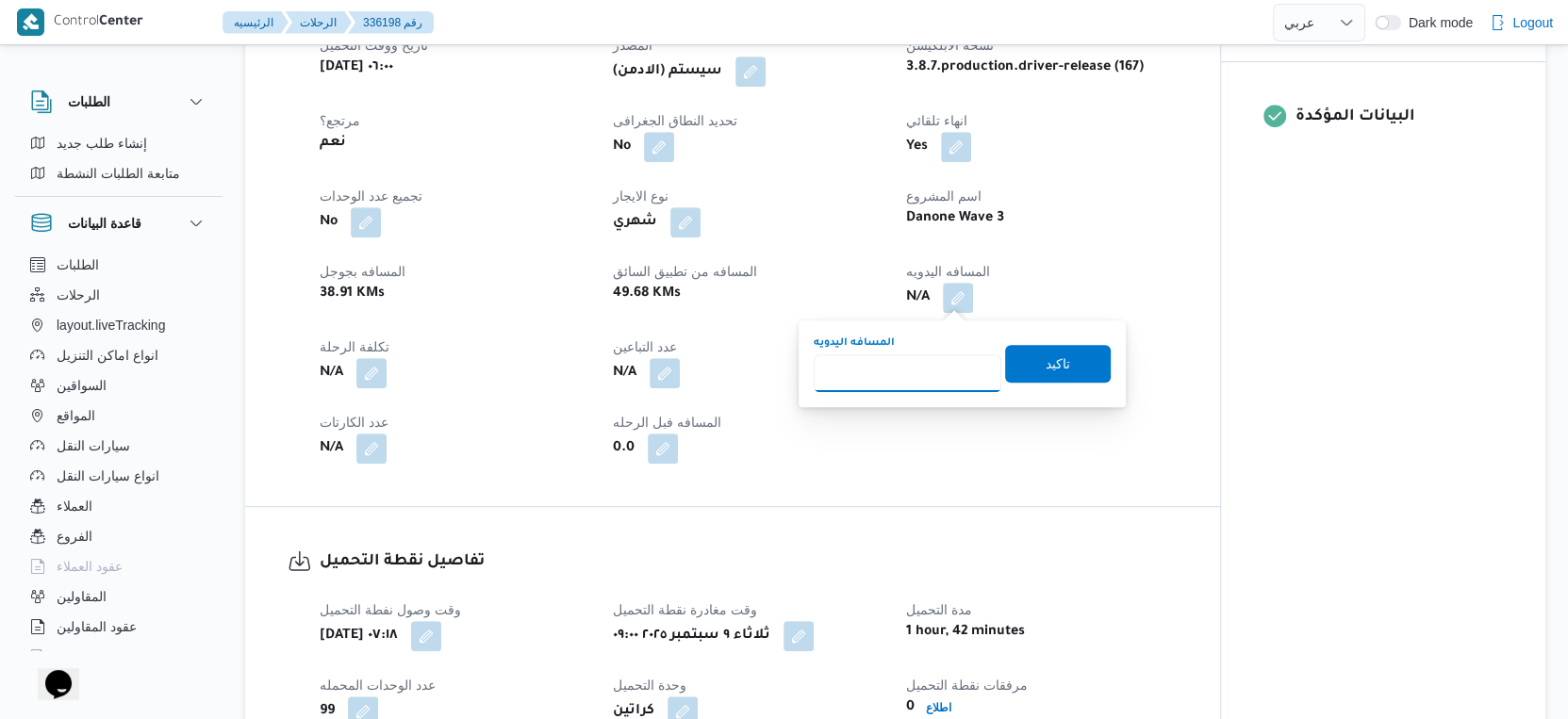
click at [900, 375] on input "المسافه اليدويه" at bounding box center [908, 374] width 188 height 38
type input "53"
click at [1046, 360] on span "تاكيد" at bounding box center [1058, 363] width 25 height 23
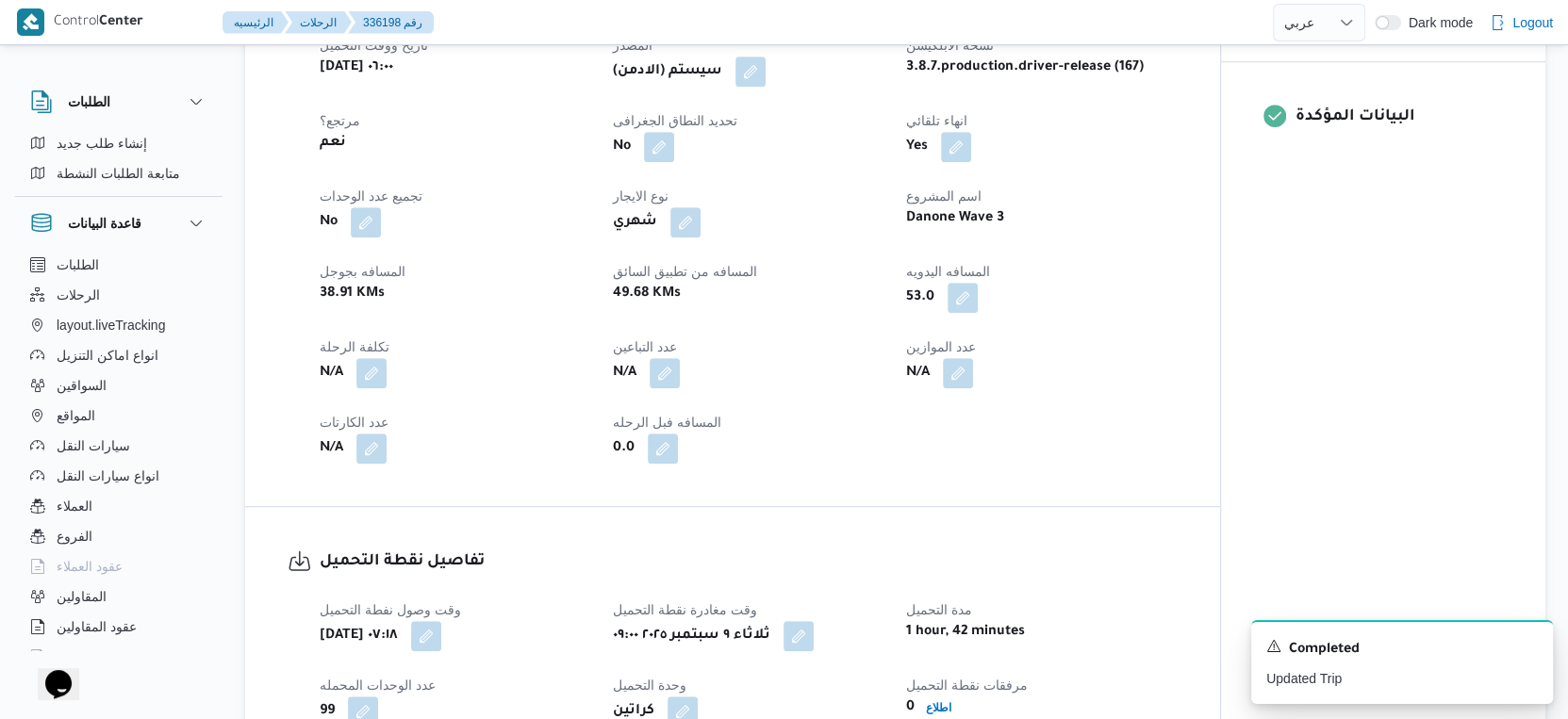
scroll to position [0, 0]
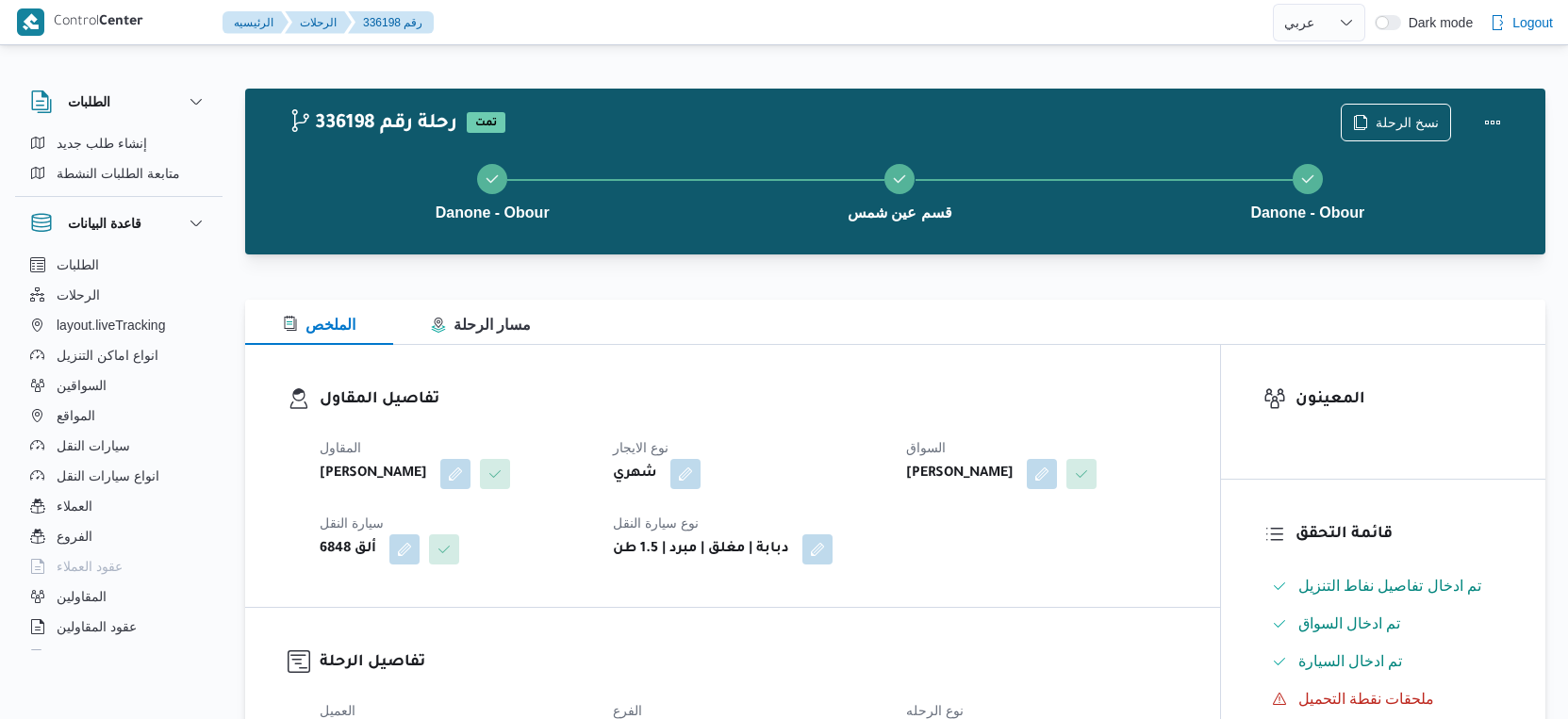
select select "ar"
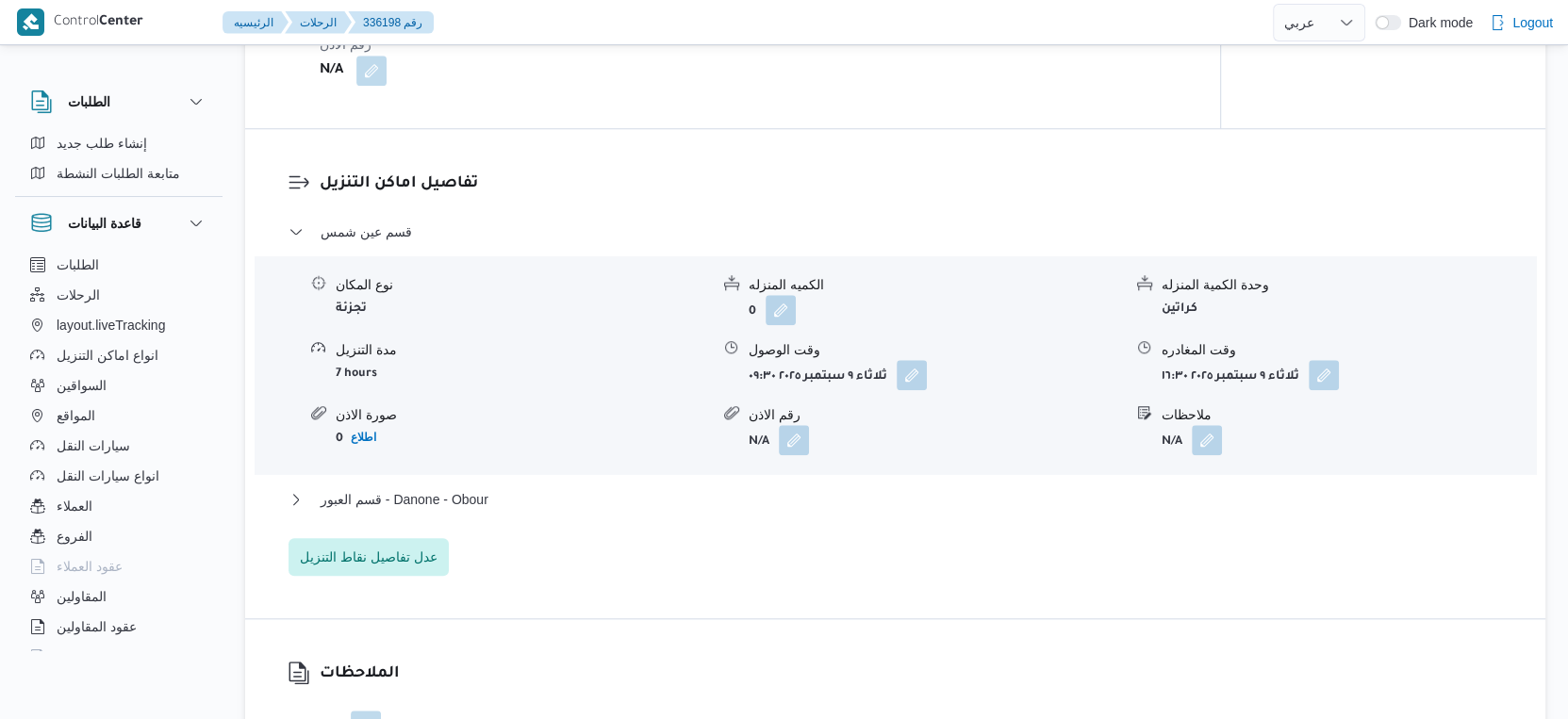
scroll to position [1675, 0]
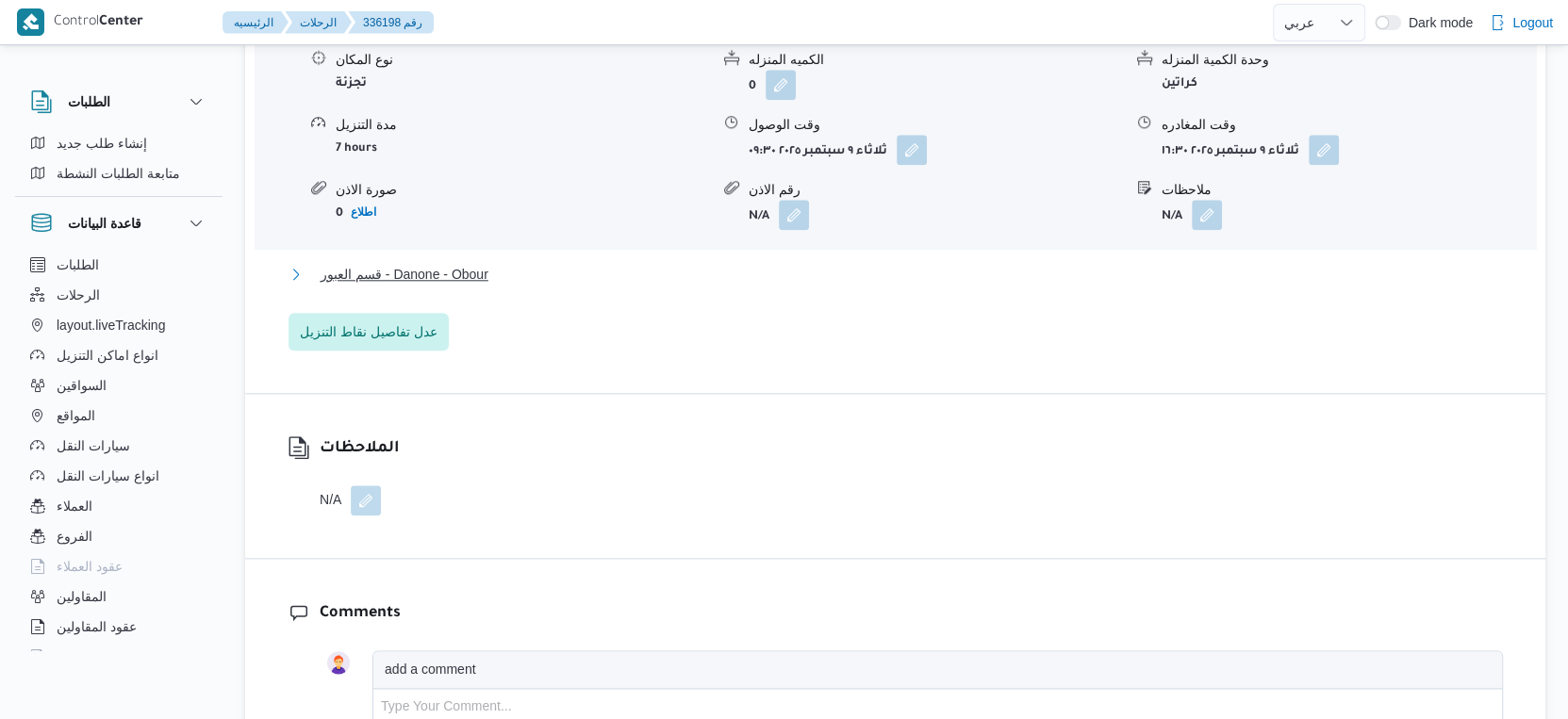
click at [520, 274] on button "قسم العبور - Danone - Obour" at bounding box center [896, 274] width 1215 height 23
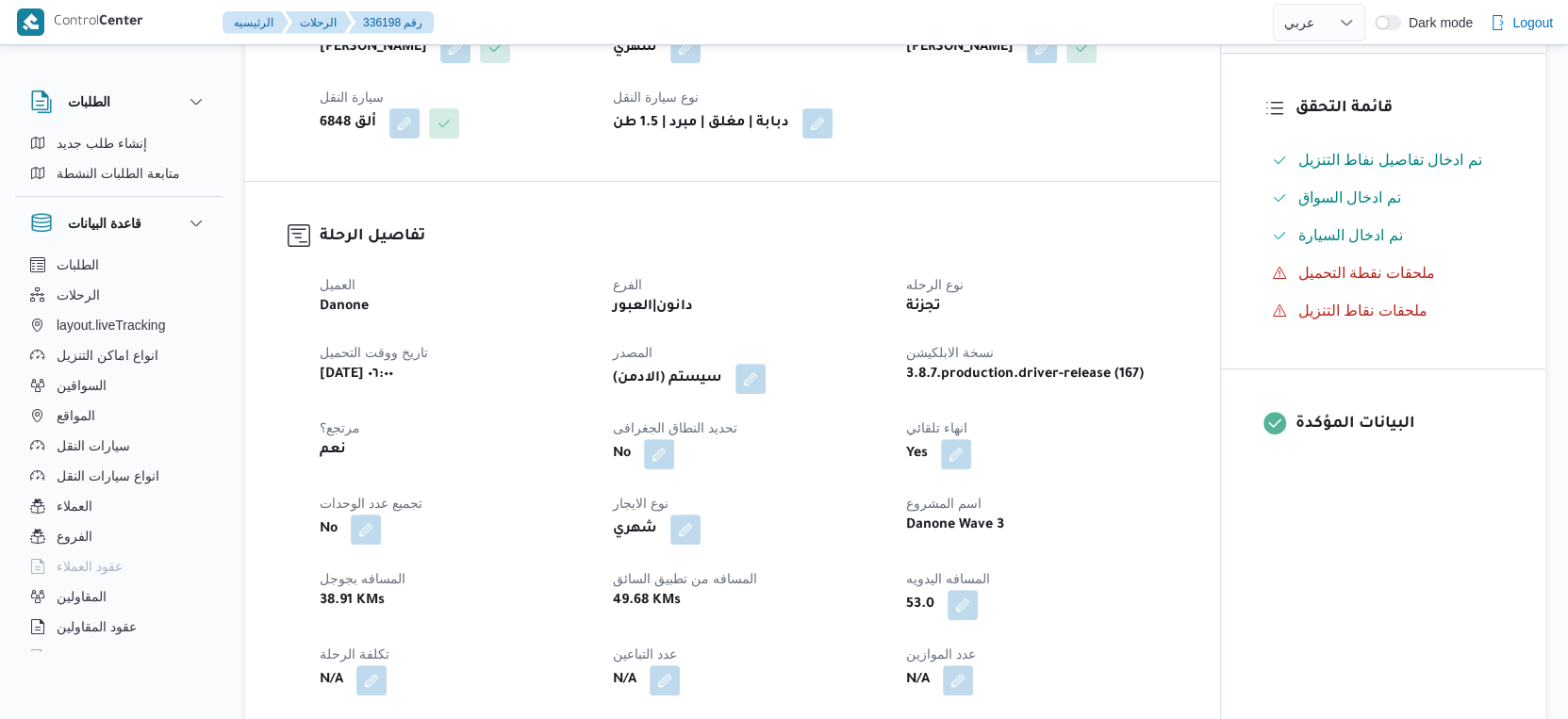
scroll to position [837, 0]
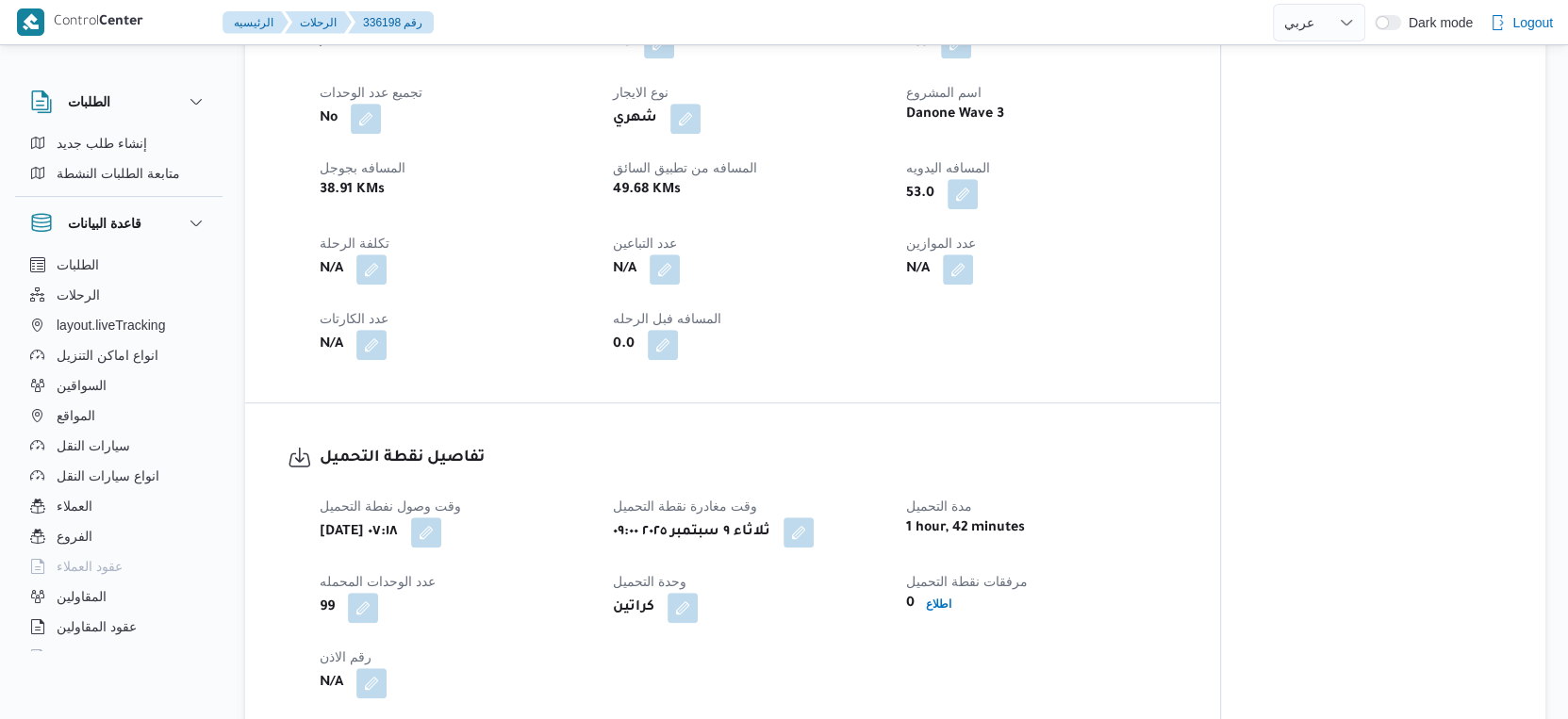
select select "ar"
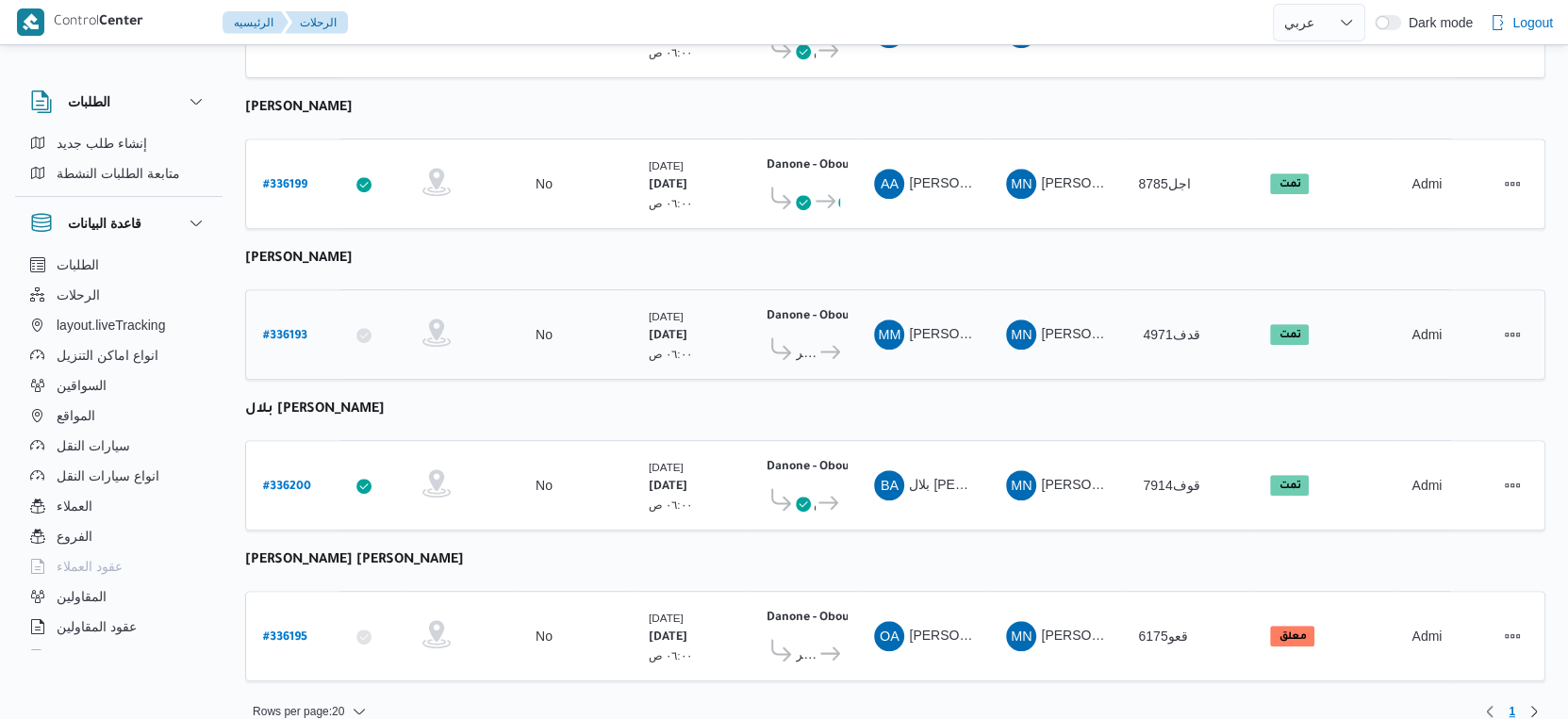
scroll to position [26, 0]
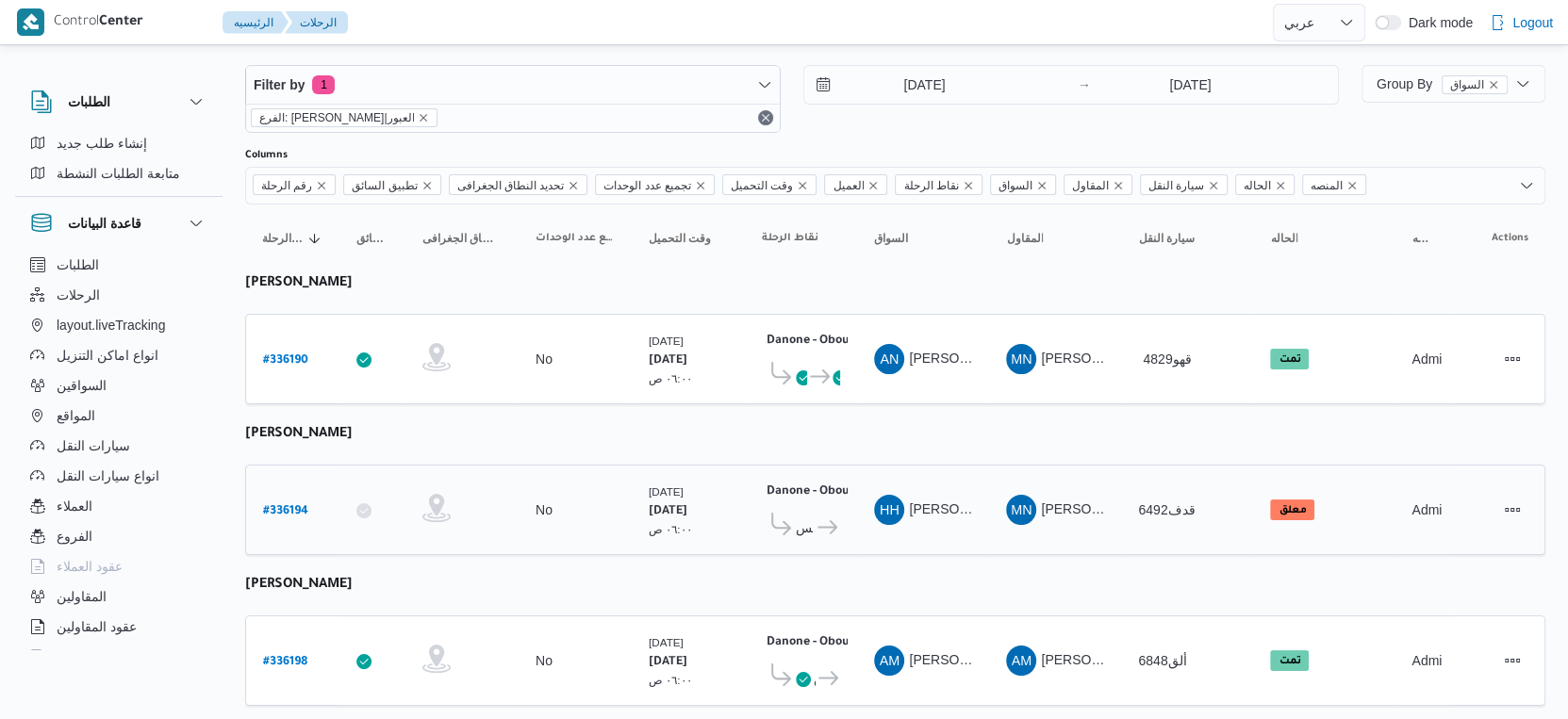
click at [294, 506] on b "# 336194" at bounding box center [286, 512] width 46 height 13
select select "ar"
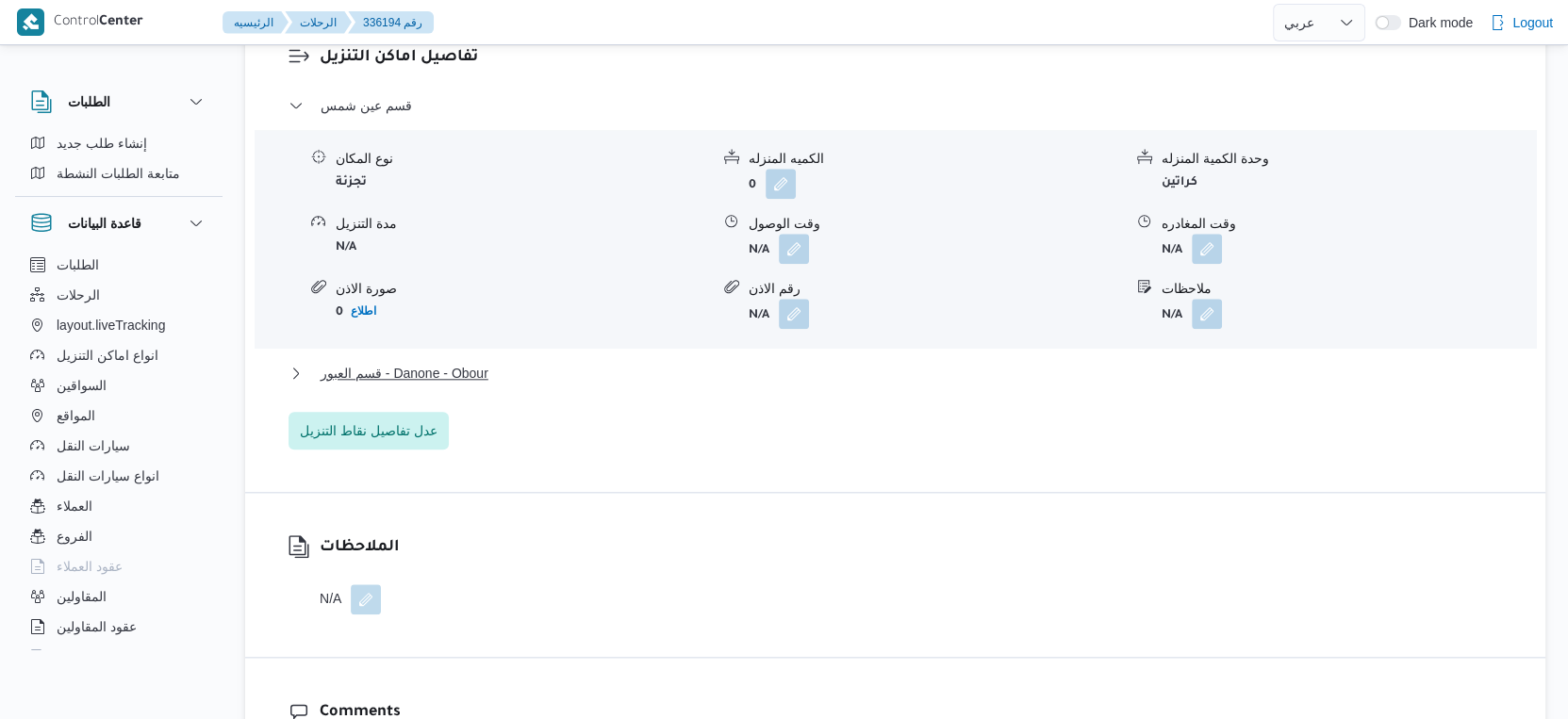
scroll to position [1596, 0]
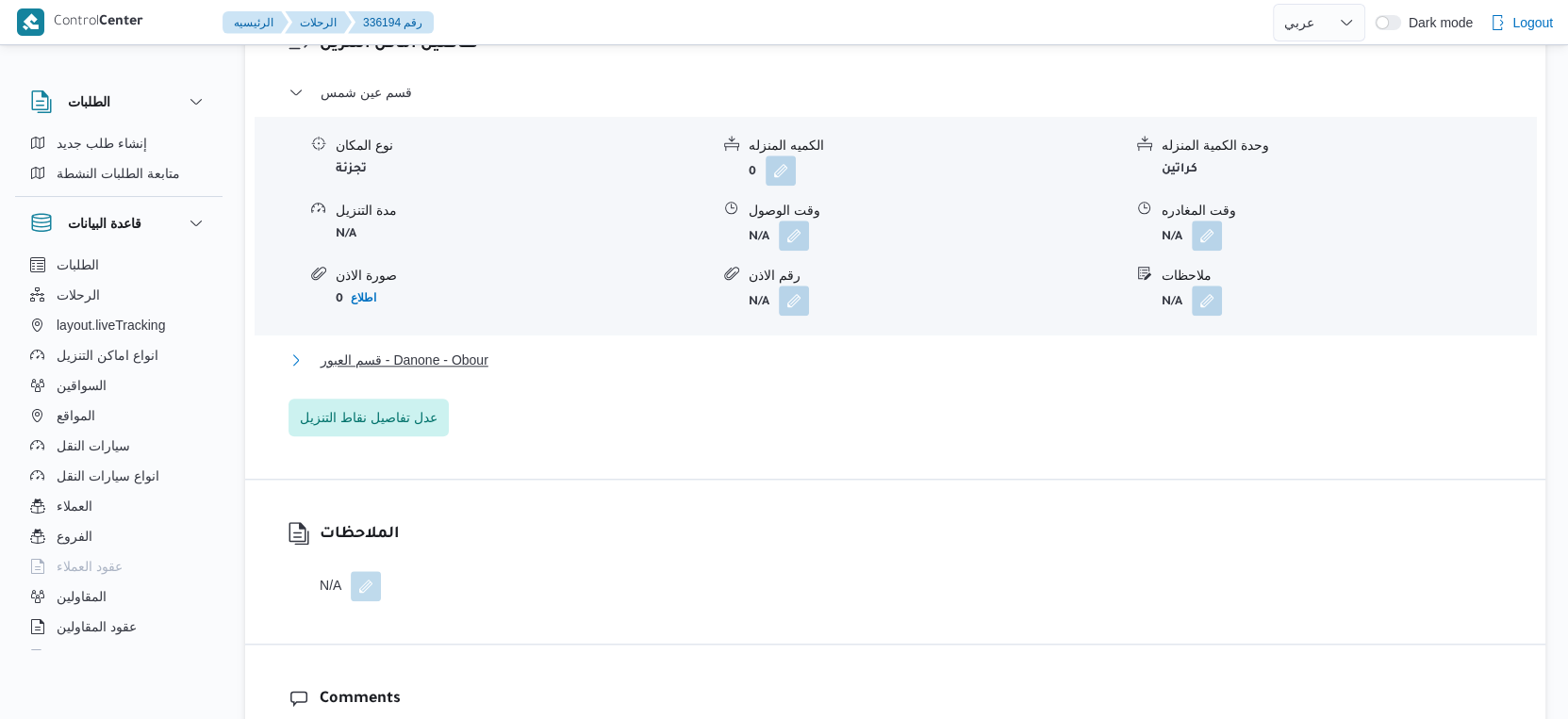
click at [505, 371] on button "قسم العبور - Danone - Obour" at bounding box center [896, 360] width 1215 height 23
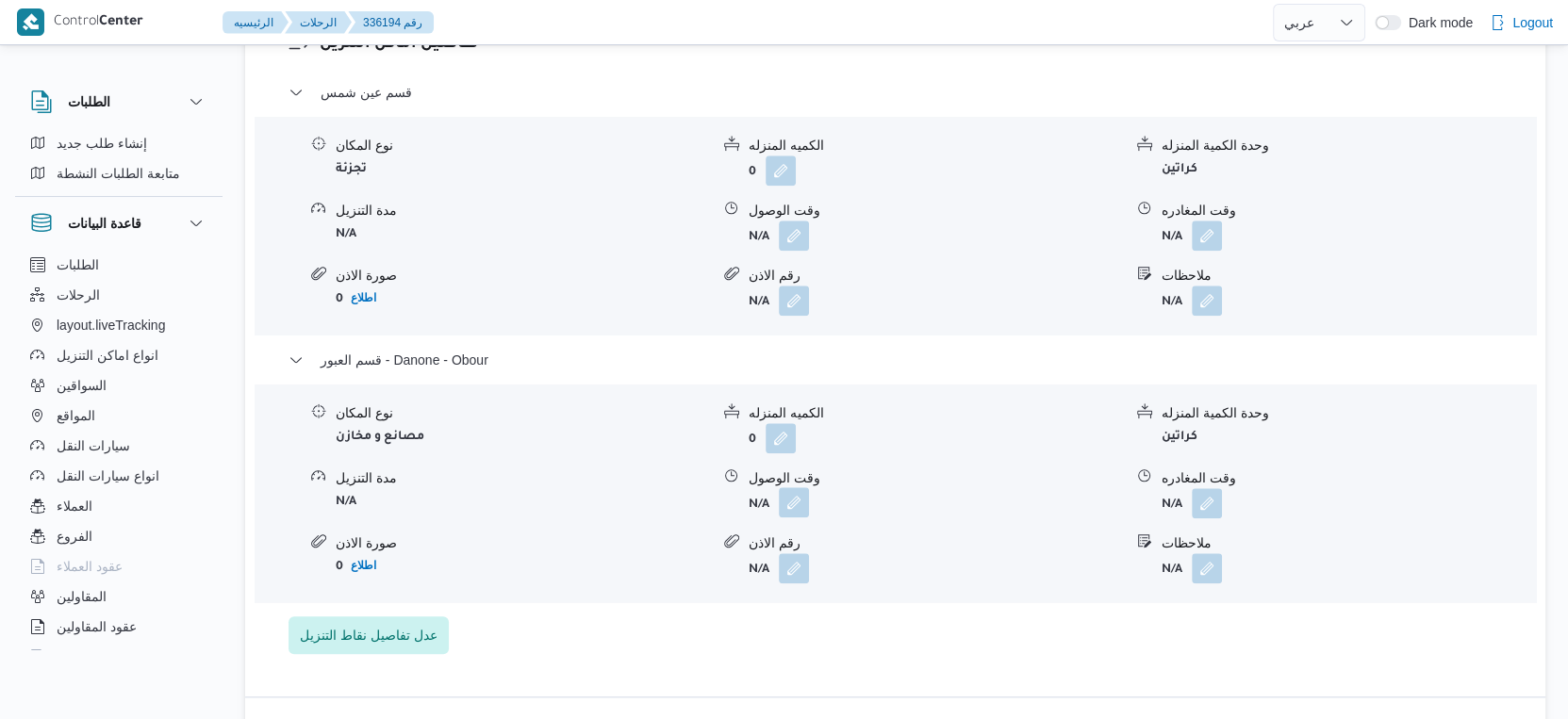
click at [793, 518] on button "button" at bounding box center [794, 503] width 30 height 30
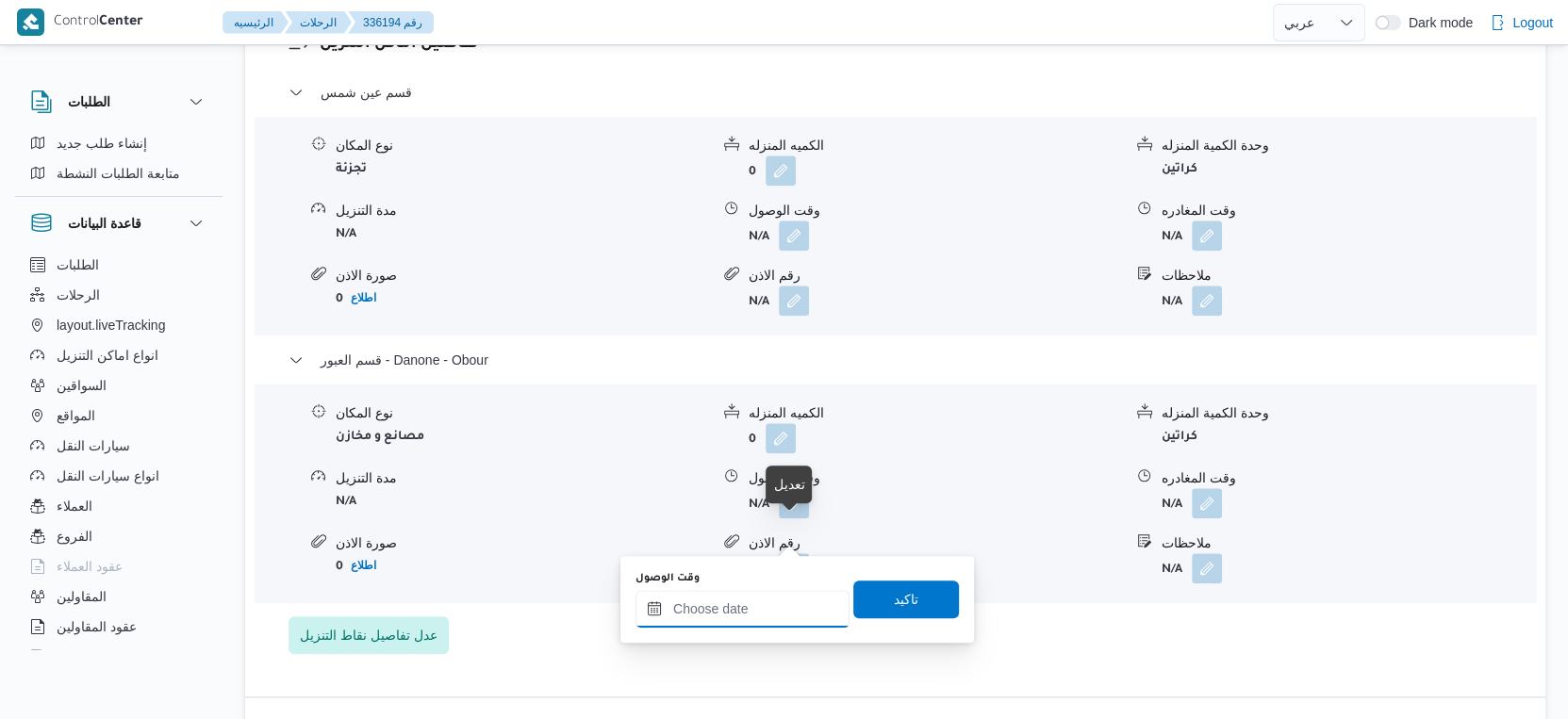
click at [774, 594] on input "وقت الوصول" at bounding box center [743, 609] width 215 height 38
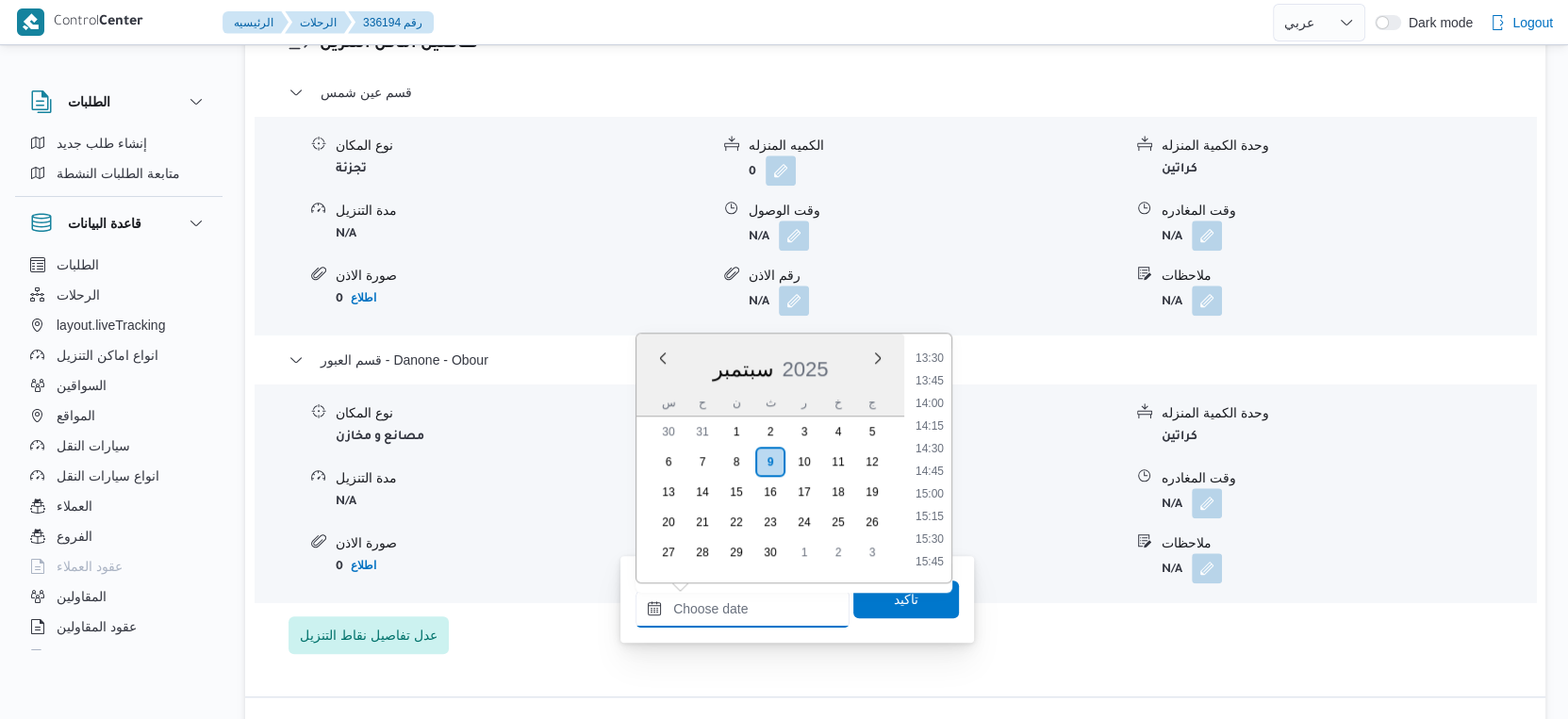
scroll to position [1221, 0]
click at [938, 493] on li "15:00" at bounding box center [930, 495] width 44 height 19
type input "[DATE] ١٥:٠٠"
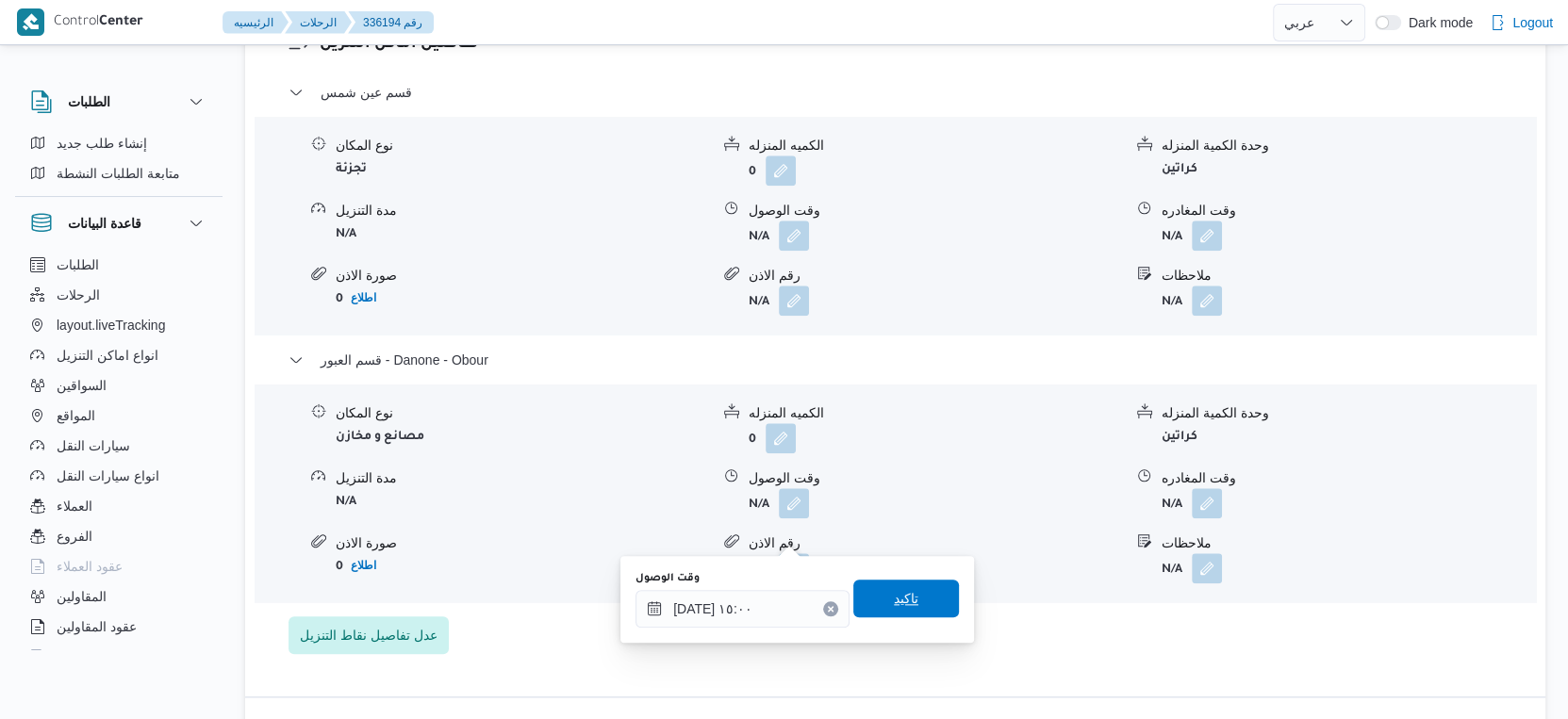
click at [921, 602] on span "تاكيد" at bounding box center [905, 599] width 105 height 38
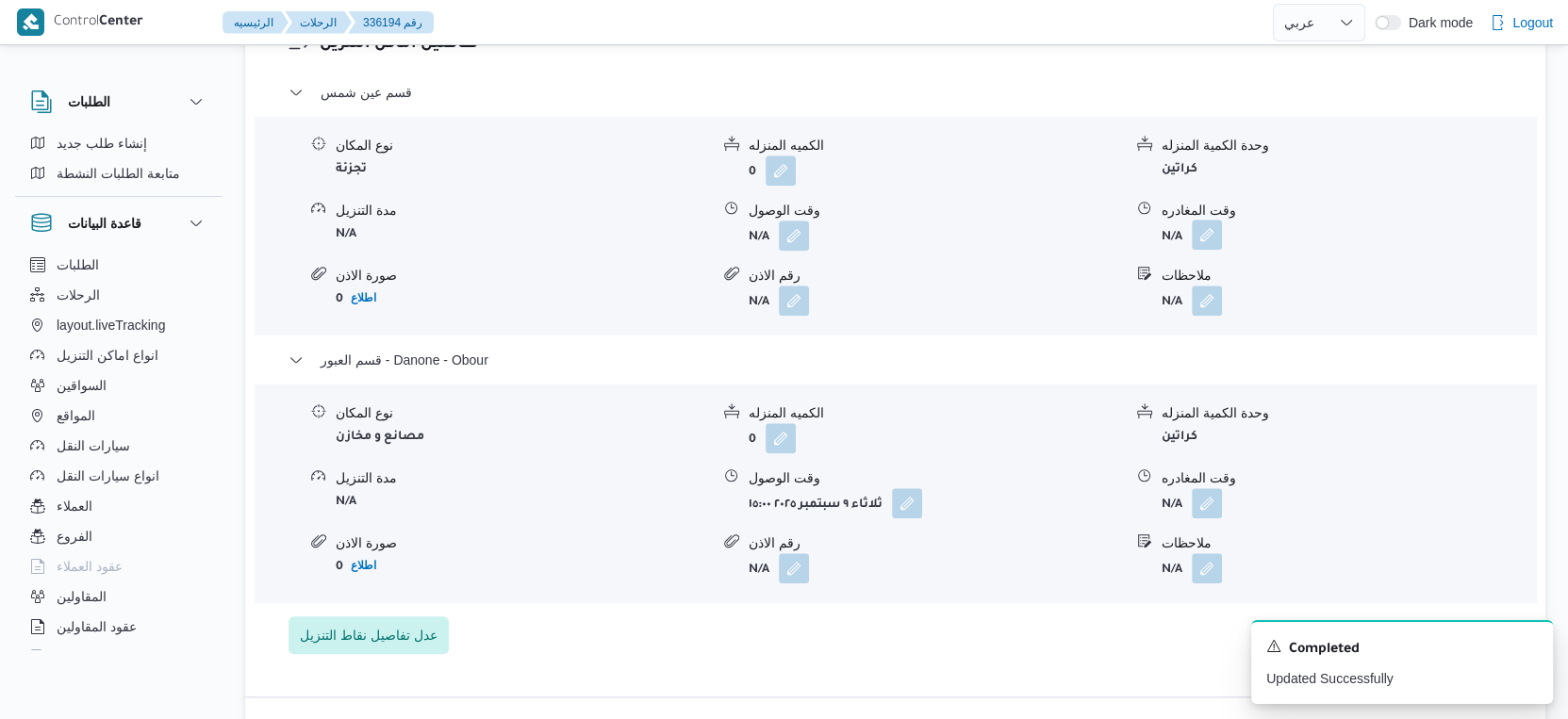
click at [1210, 249] on button "button" at bounding box center [1207, 235] width 30 height 30
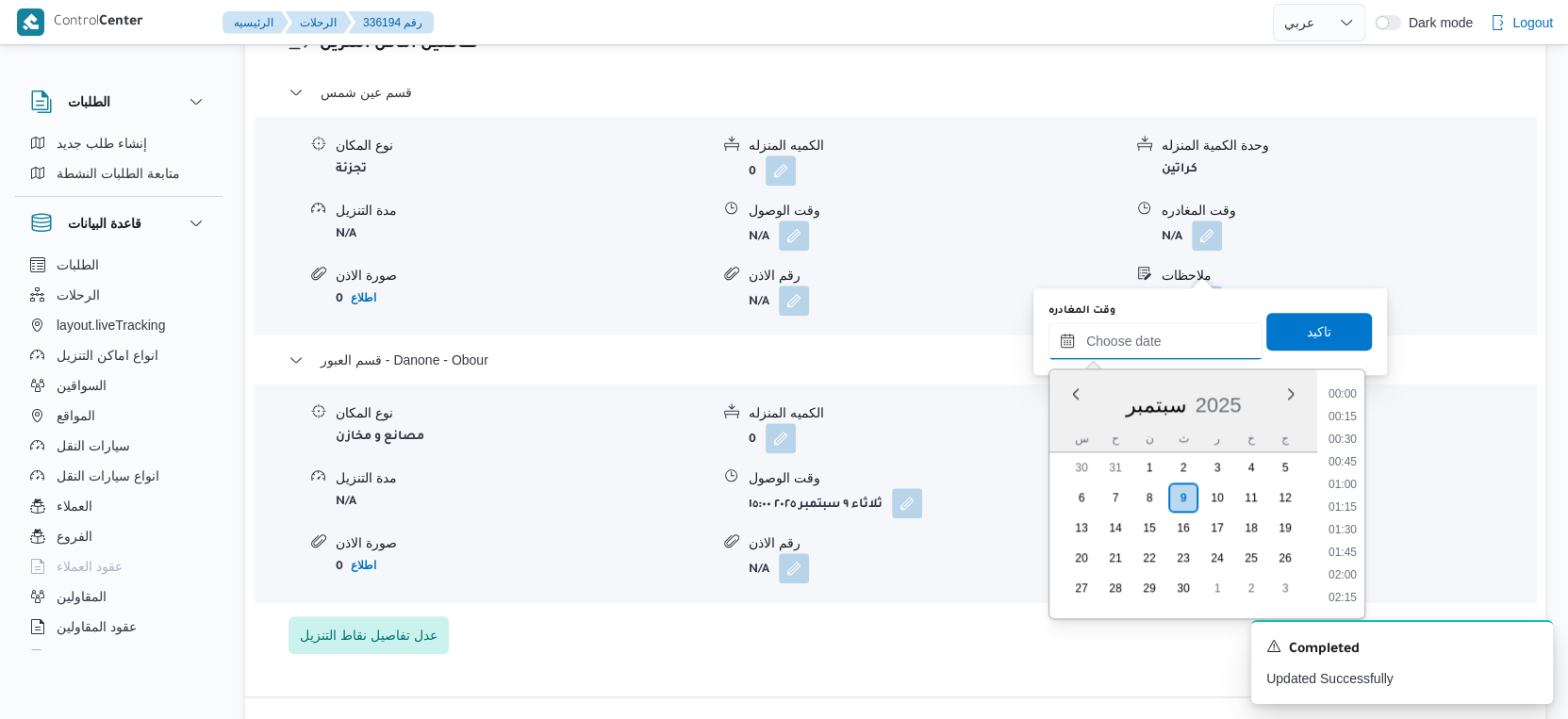
drag, startPoint x: 1191, startPoint y: 334, endPoint x: 1308, endPoint y: 402, distance: 135.3
click at [1191, 334] on input "وقت المغادره" at bounding box center [1156, 341] width 215 height 38
click at [1345, 481] on li "14:30" at bounding box center [1343, 486] width 44 height 19
type input "٠٩/٠٩/٢٠٢٥ ١٤:٣٠"
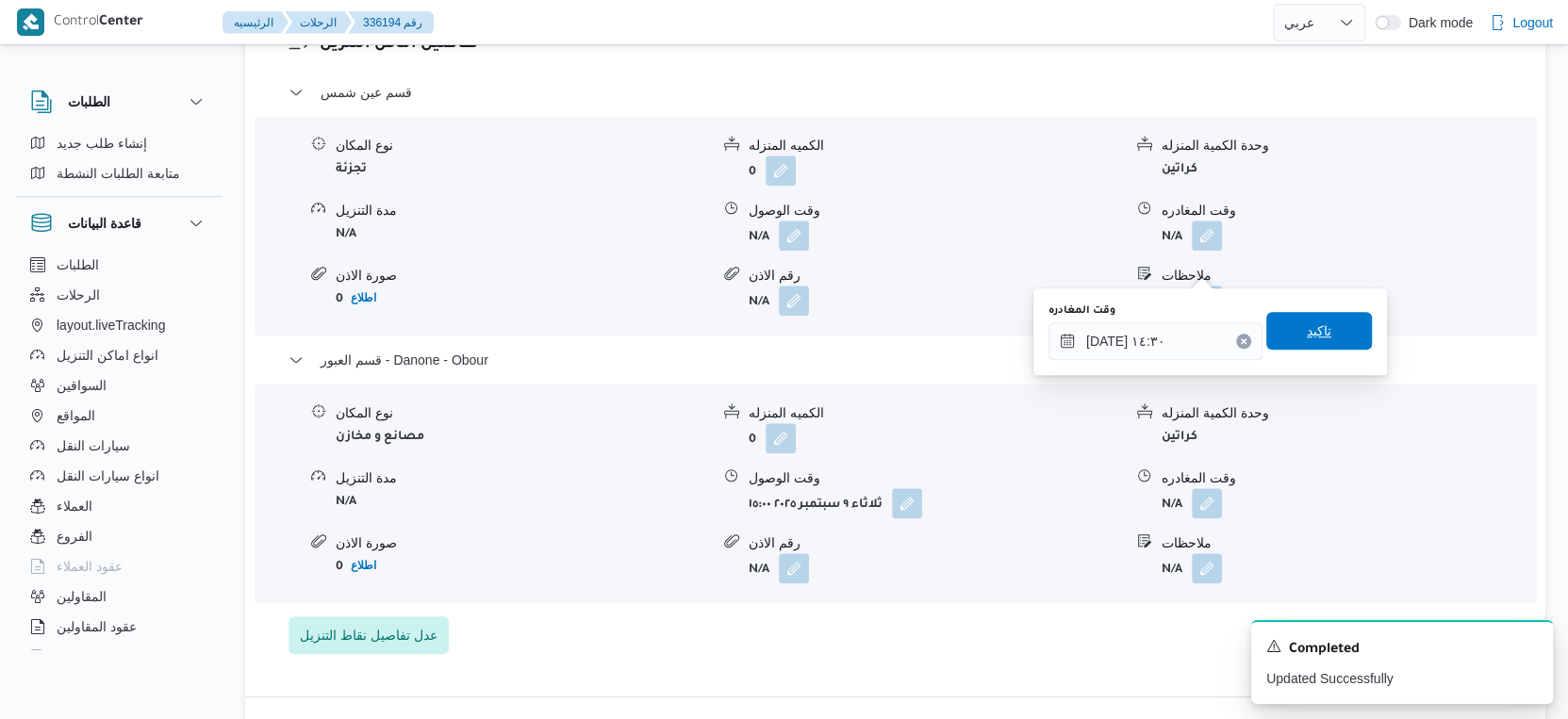
click at [1335, 335] on span "تاكيد" at bounding box center [1318, 331] width 105 height 38
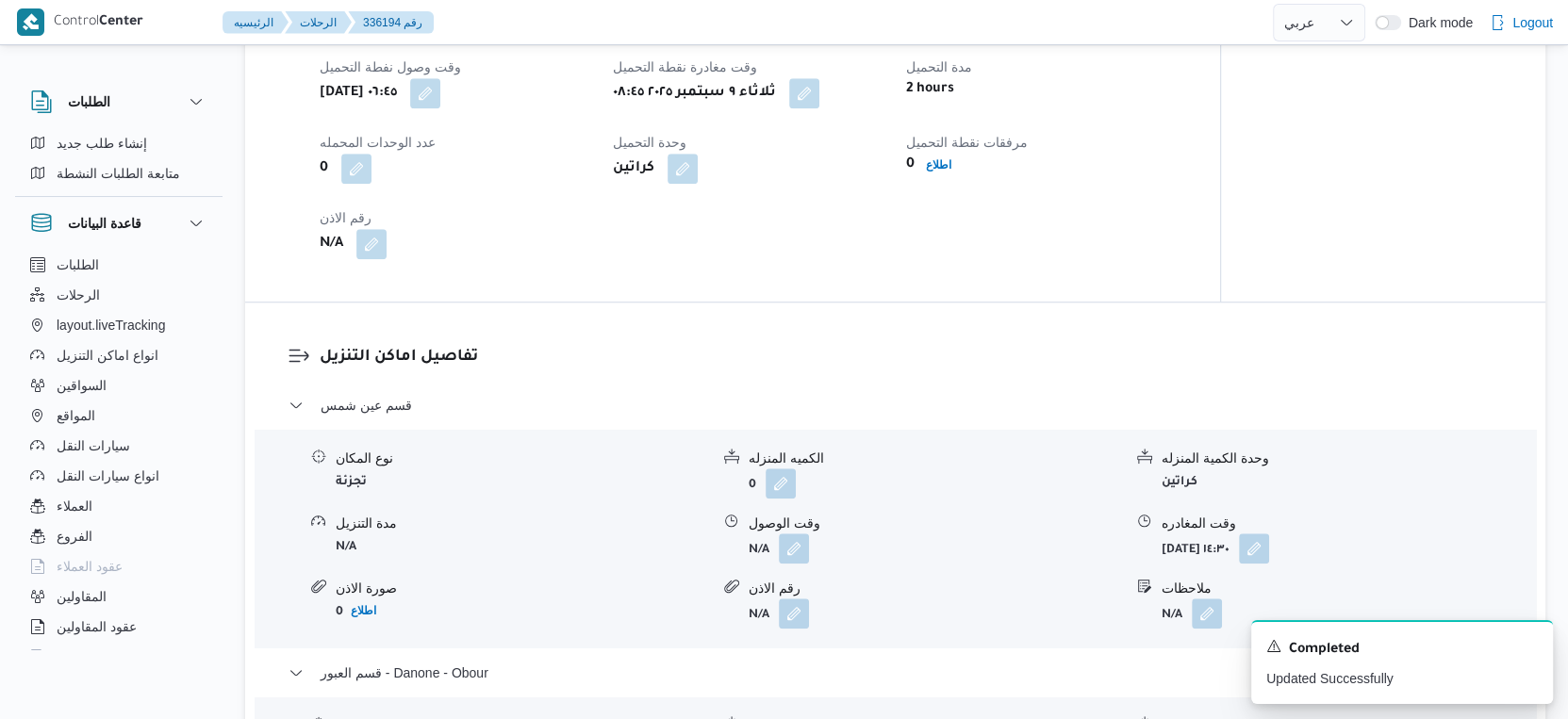
scroll to position [1281, 0]
click at [806, 564] on button "button" at bounding box center [794, 549] width 30 height 30
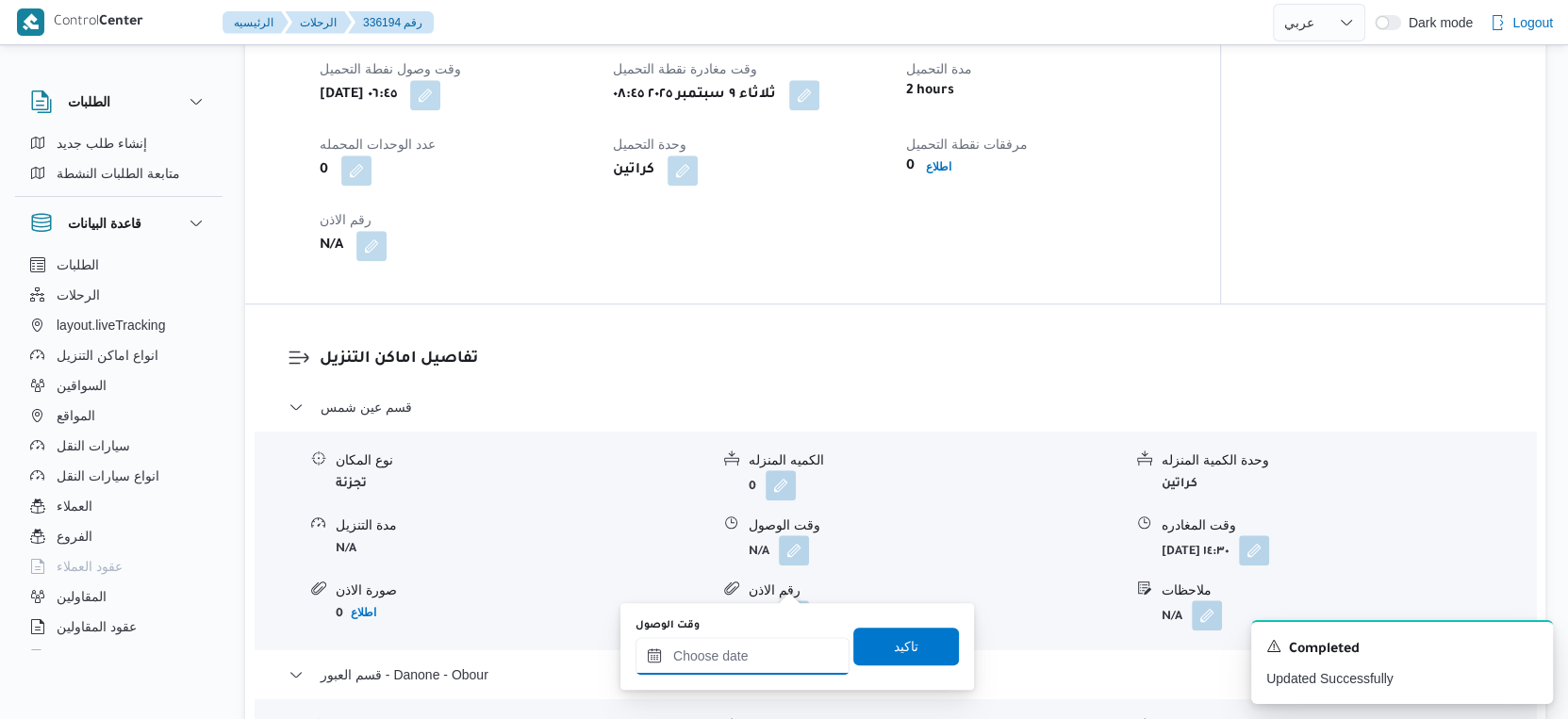
drag, startPoint x: 750, startPoint y: 653, endPoint x: 769, endPoint y: 643, distance: 21.5
click at [750, 653] on input "وقت الوصول" at bounding box center [743, 656] width 215 height 38
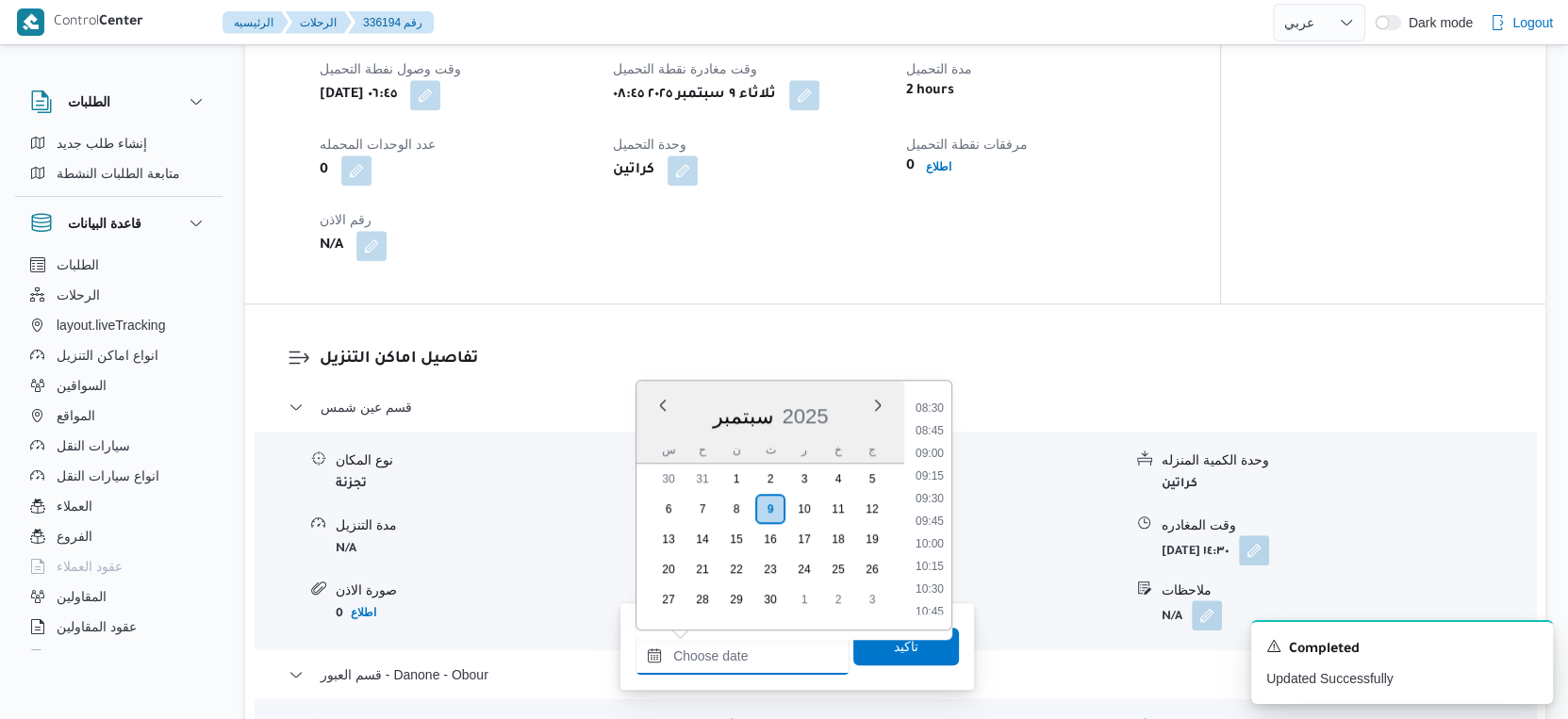
scroll to position [696, 0]
drag, startPoint x: 931, startPoint y: 545, endPoint x: 923, endPoint y: 605, distance: 60.5
click at [931, 545] on li "09:15" at bounding box center [930, 545] width 44 height 19
type input "٠٩/٠٩/٢٠٢٥ ٠٩:١٥"
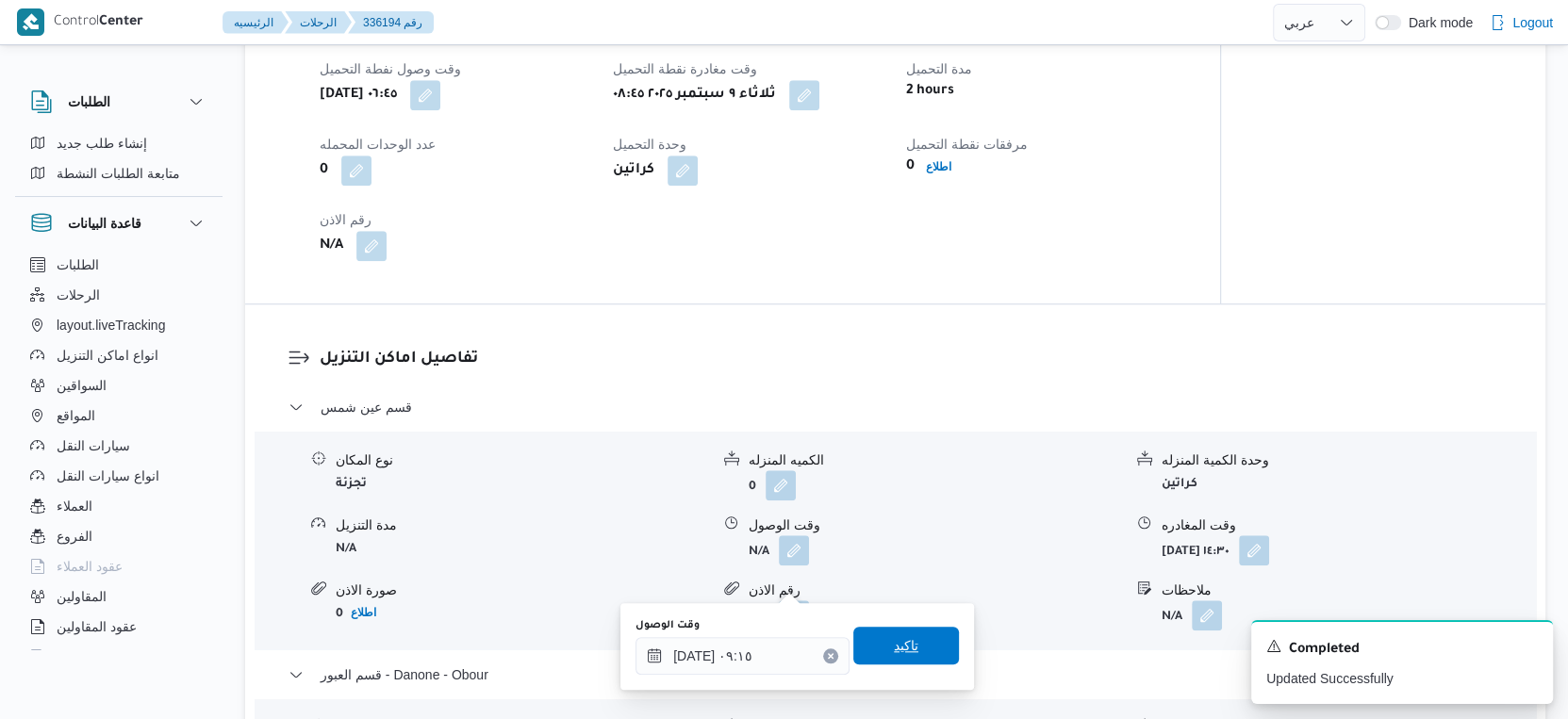
click at [921, 641] on span "تاكيد" at bounding box center [905, 646] width 105 height 38
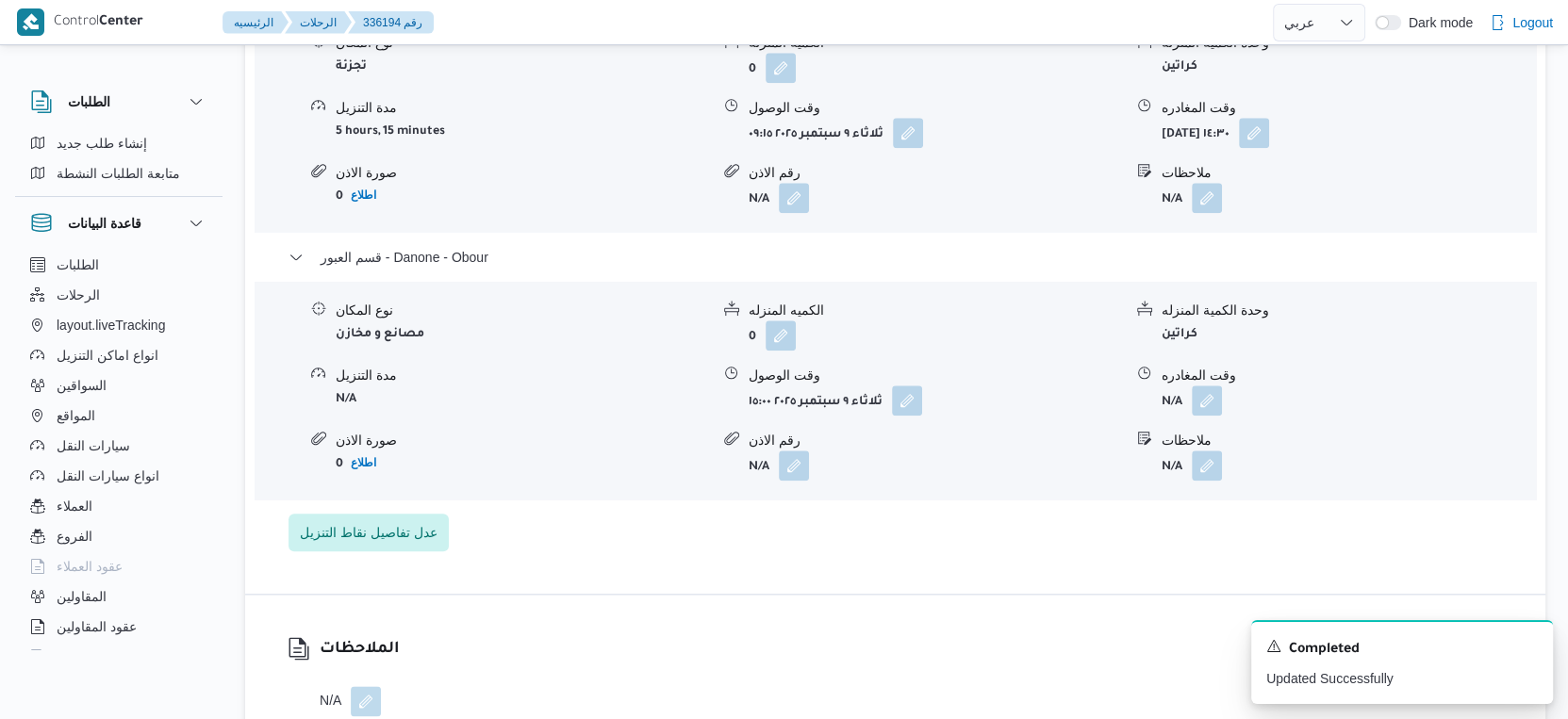
scroll to position [1701, 0]
click at [1215, 414] on button "button" at bounding box center [1207, 398] width 30 height 30
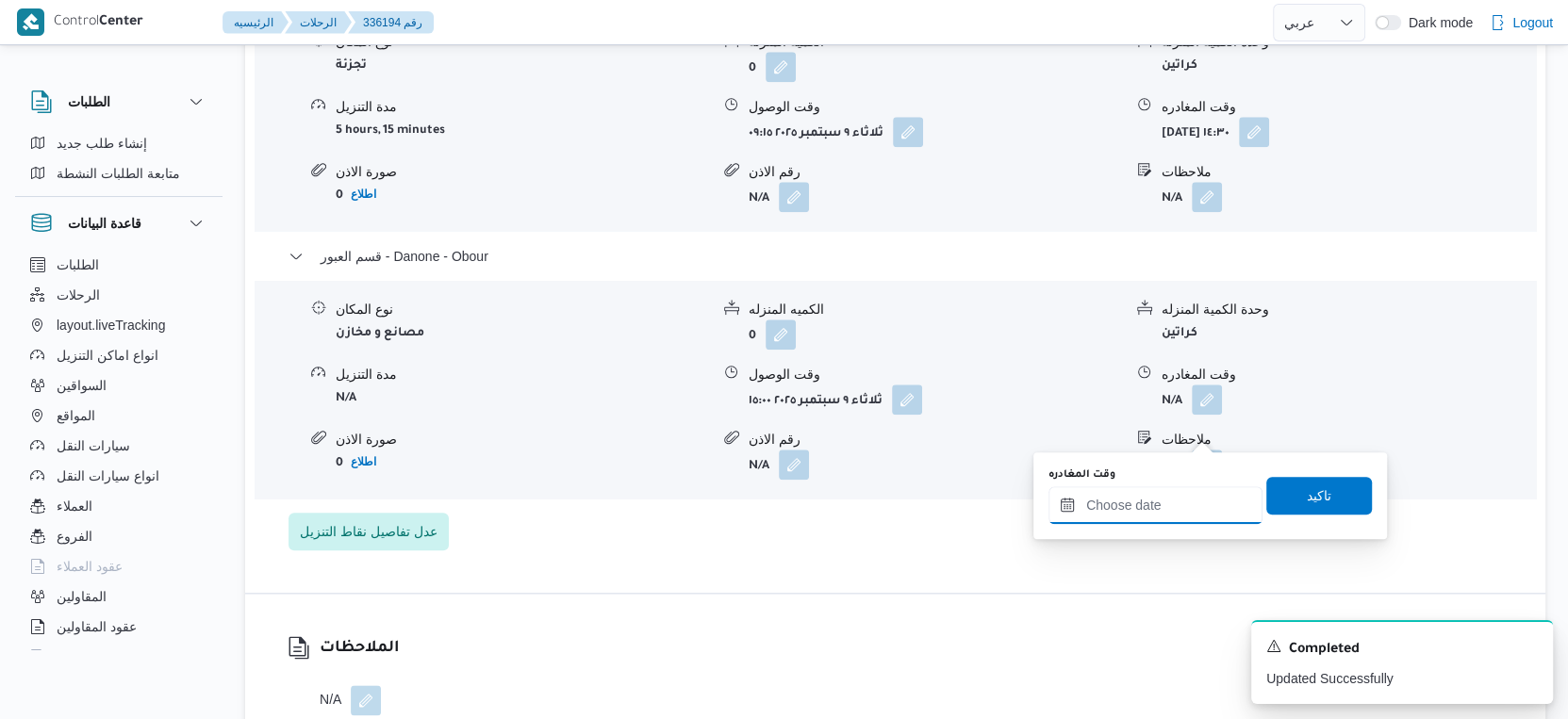
click at [1175, 509] on input "وقت المغادره" at bounding box center [1156, 506] width 215 height 38
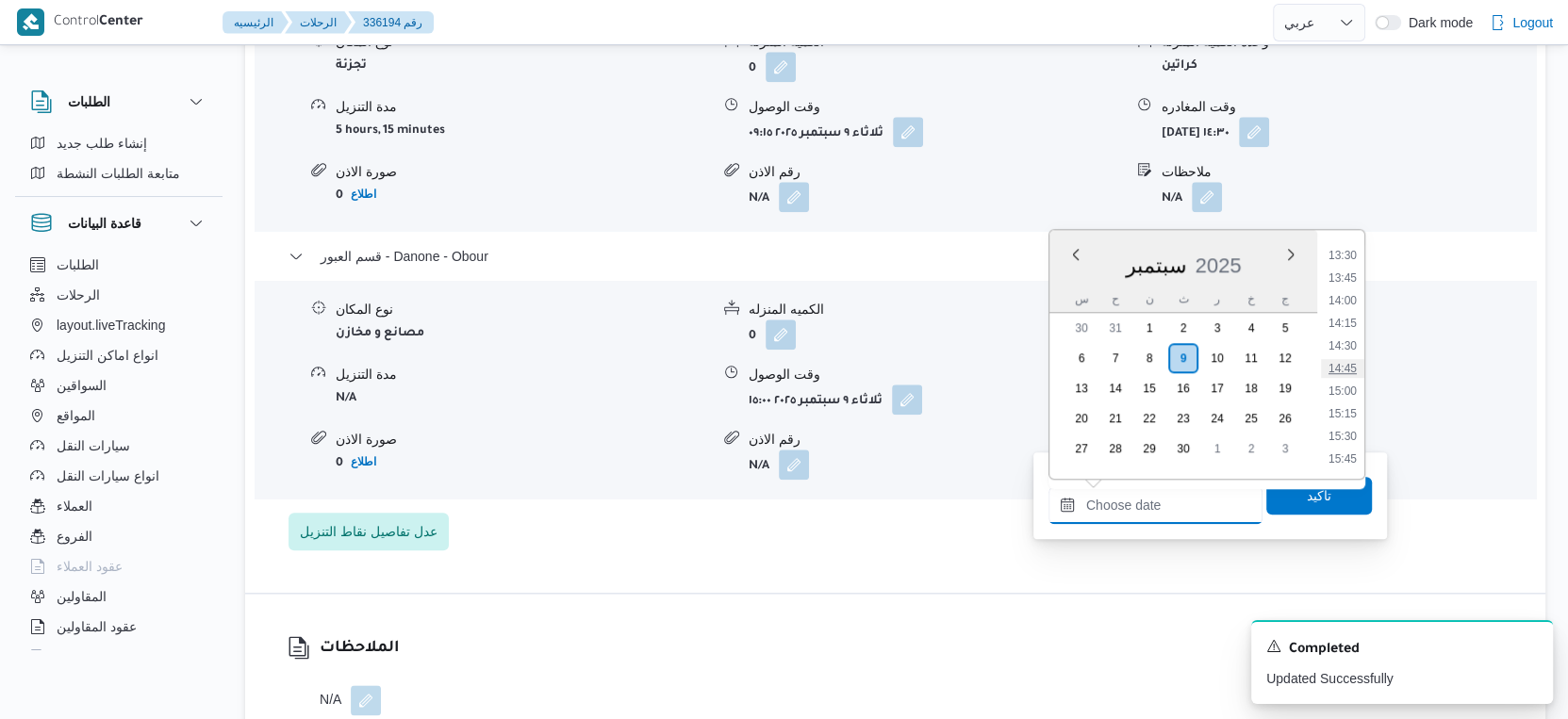
scroll to position [1325, 0]
drag, startPoint x: 1351, startPoint y: 327, endPoint x: 1342, endPoint y: 424, distance: 97.4
click at [1351, 327] on li "15:30" at bounding box center [1343, 332] width 44 height 19
type input "٠٩/٠٩/٢٠٢٥ ١٥:٣٠"
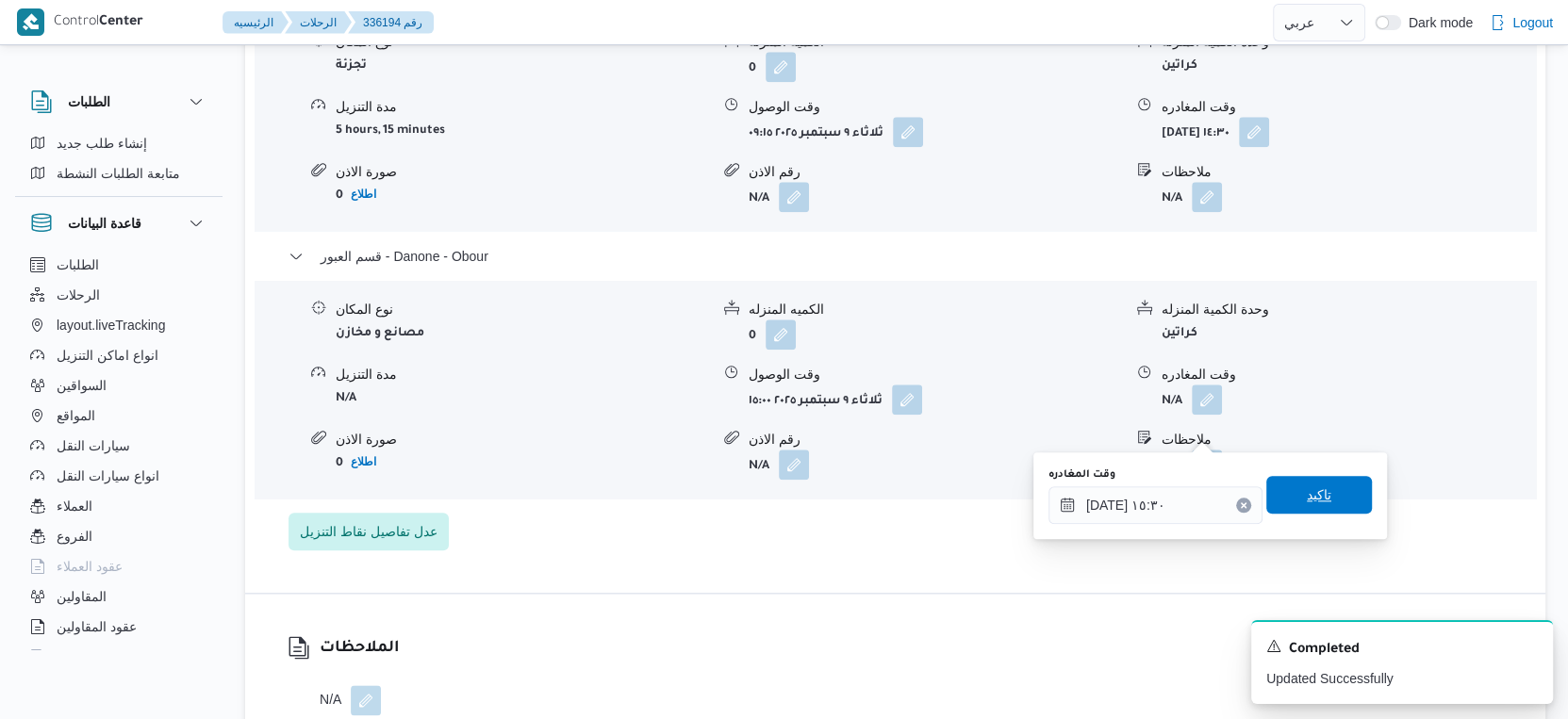
click at [1321, 501] on span "تاكيد" at bounding box center [1318, 495] width 105 height 38
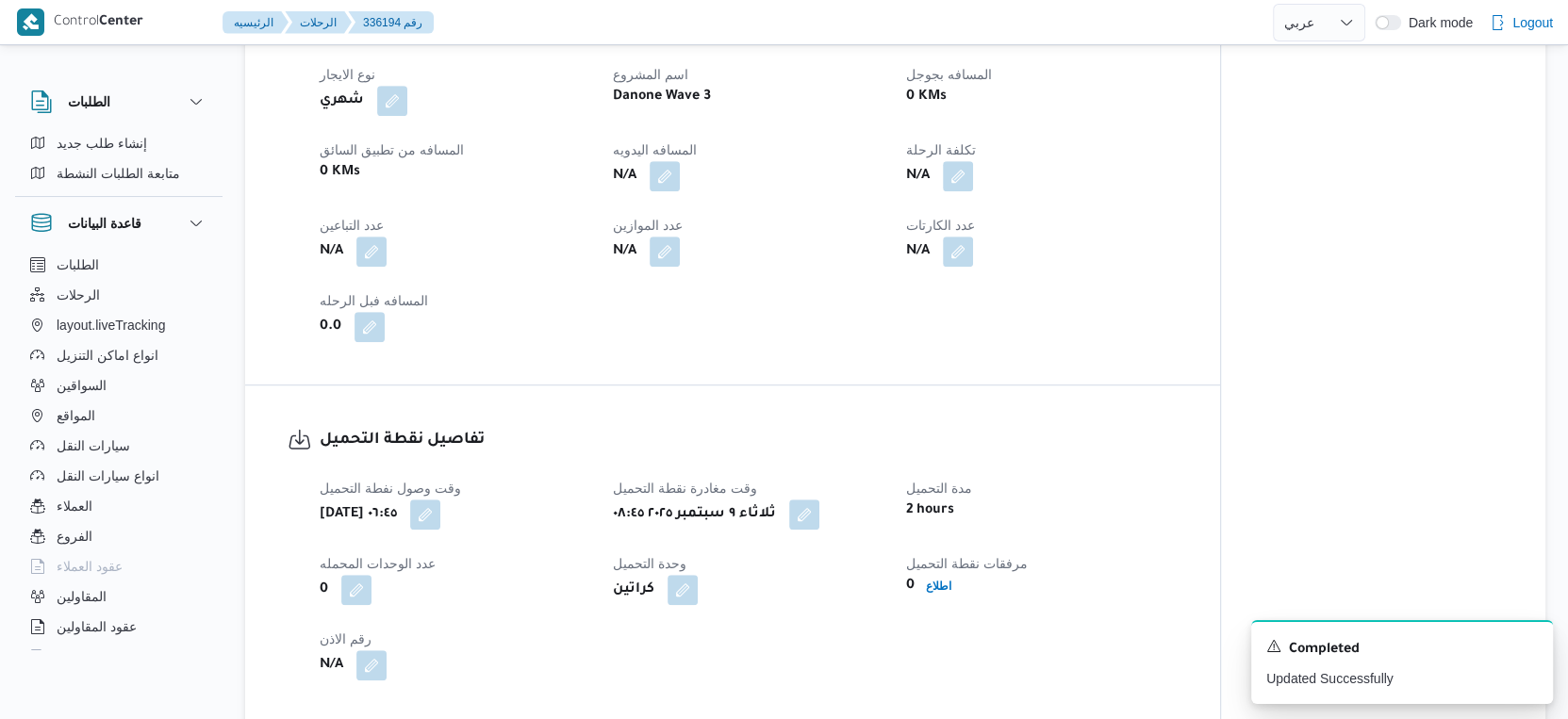
scroll to position [759, 0]
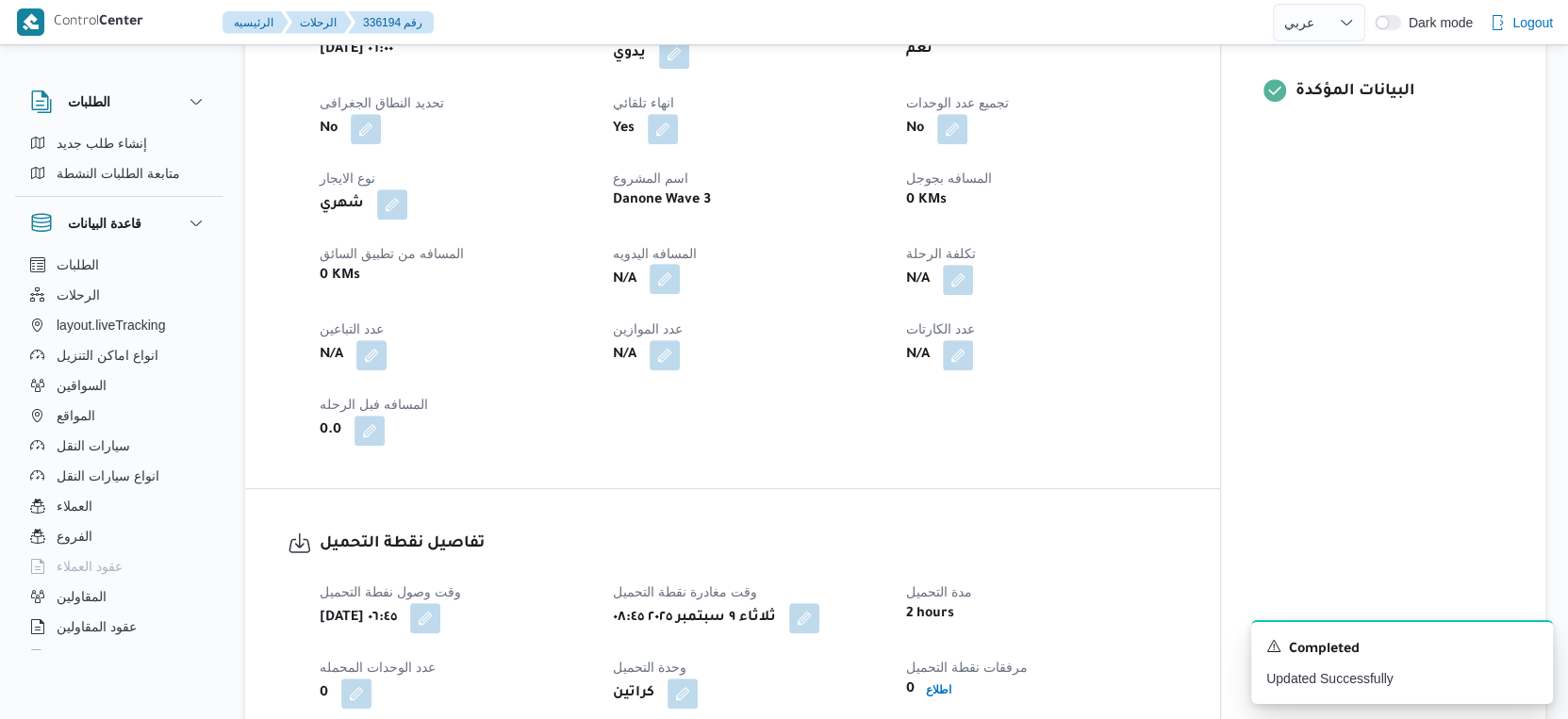
click at [671, 294] on button "button" at bounding box center [665, 279] width 30 height 30
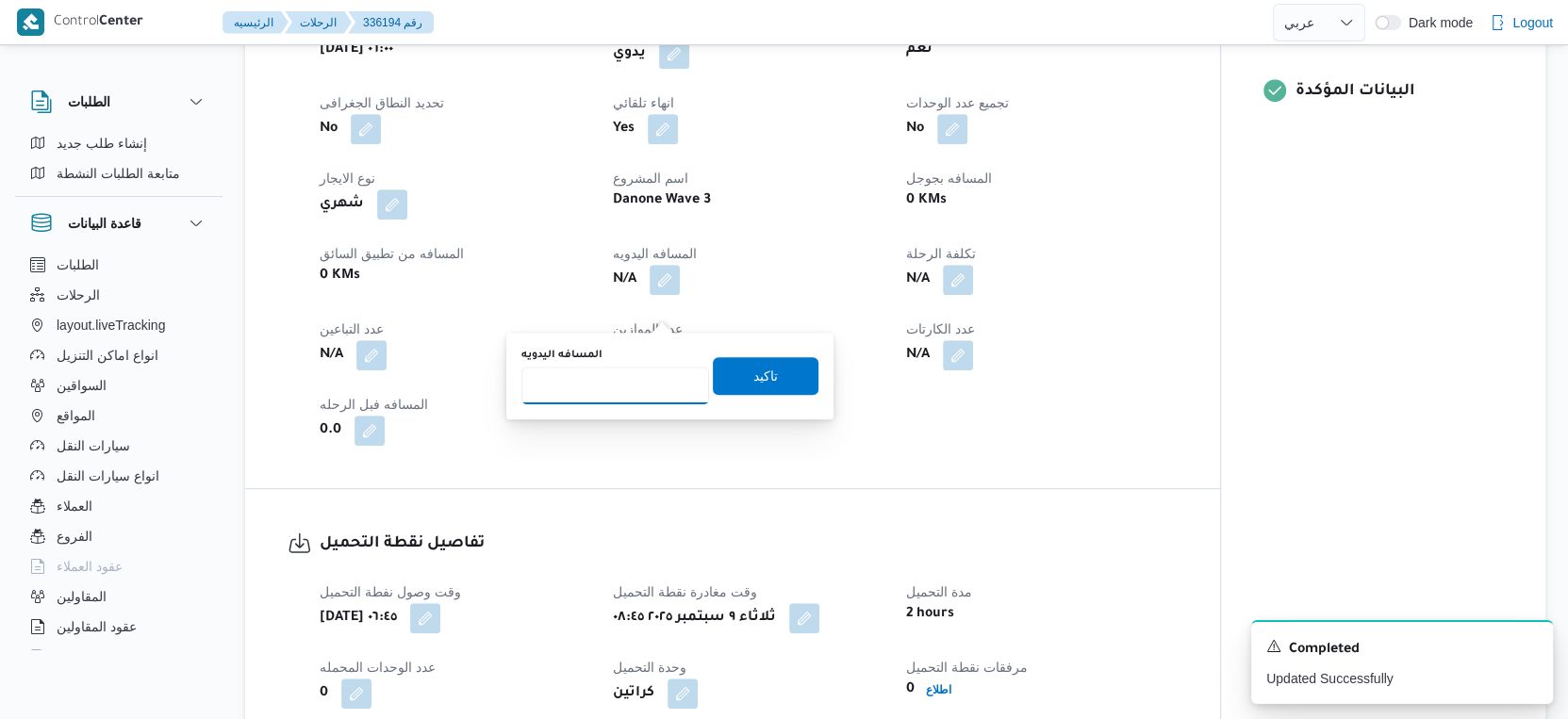
click at [606, 384] on input "المسافه اليدويه" at bounding box center [615, 386] width 188 height 38
type input "51"
click at [787, 371] on span "تاكيد" at bounding box center [765, 376] width 105 height 38
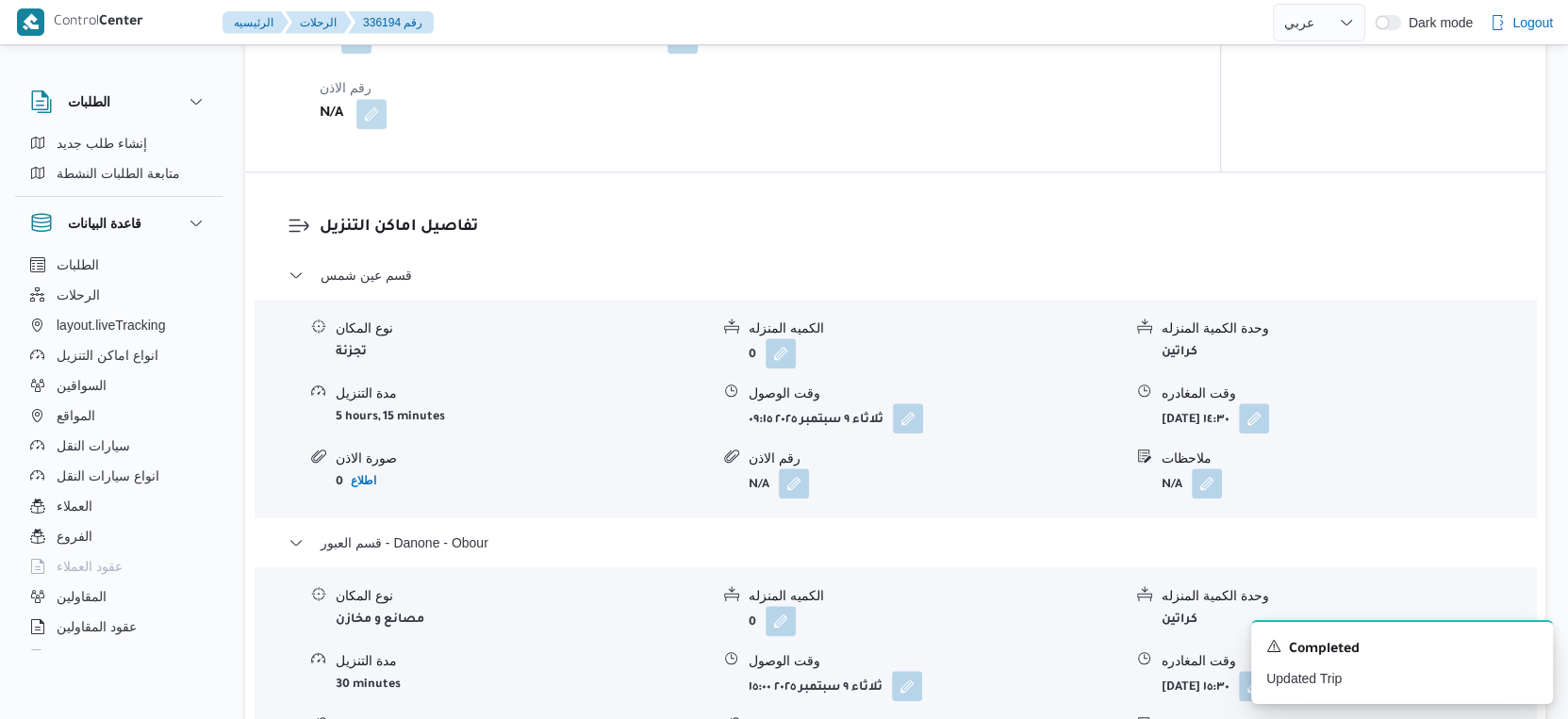
scroll to position [1675, 0]
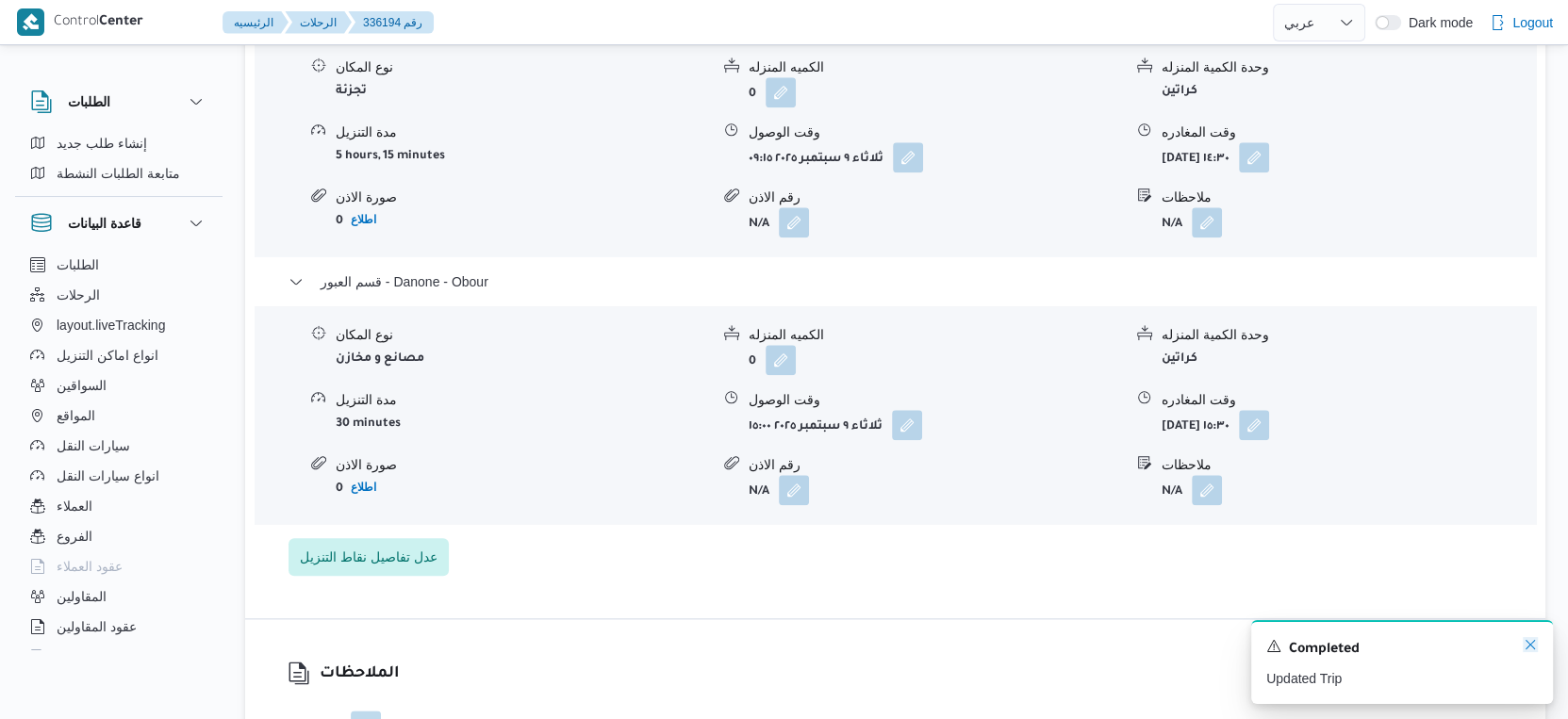
click at [1529, 647] on icon "Dismiss toast" at bounding box center [1531, 645] width 15 height 15
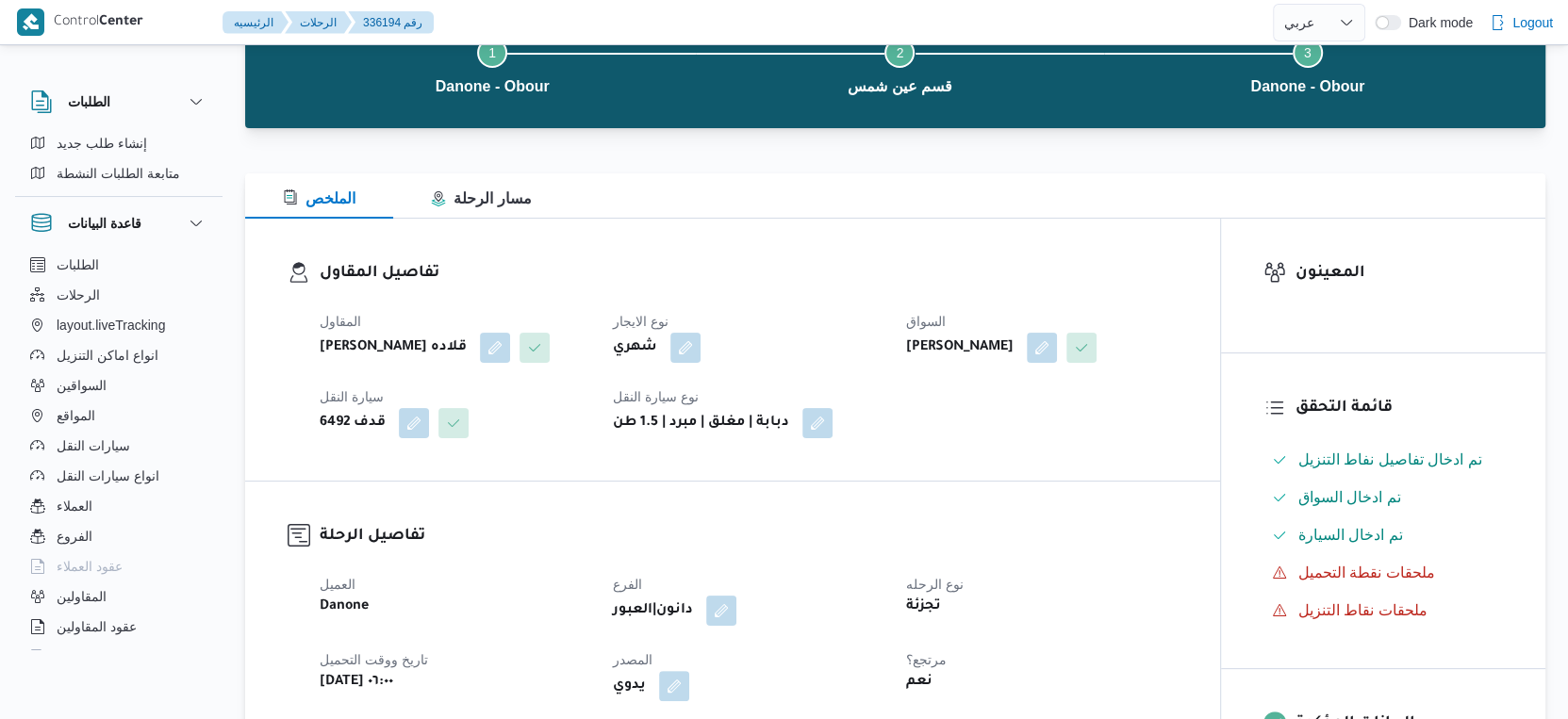
scroll to position [0, 0]
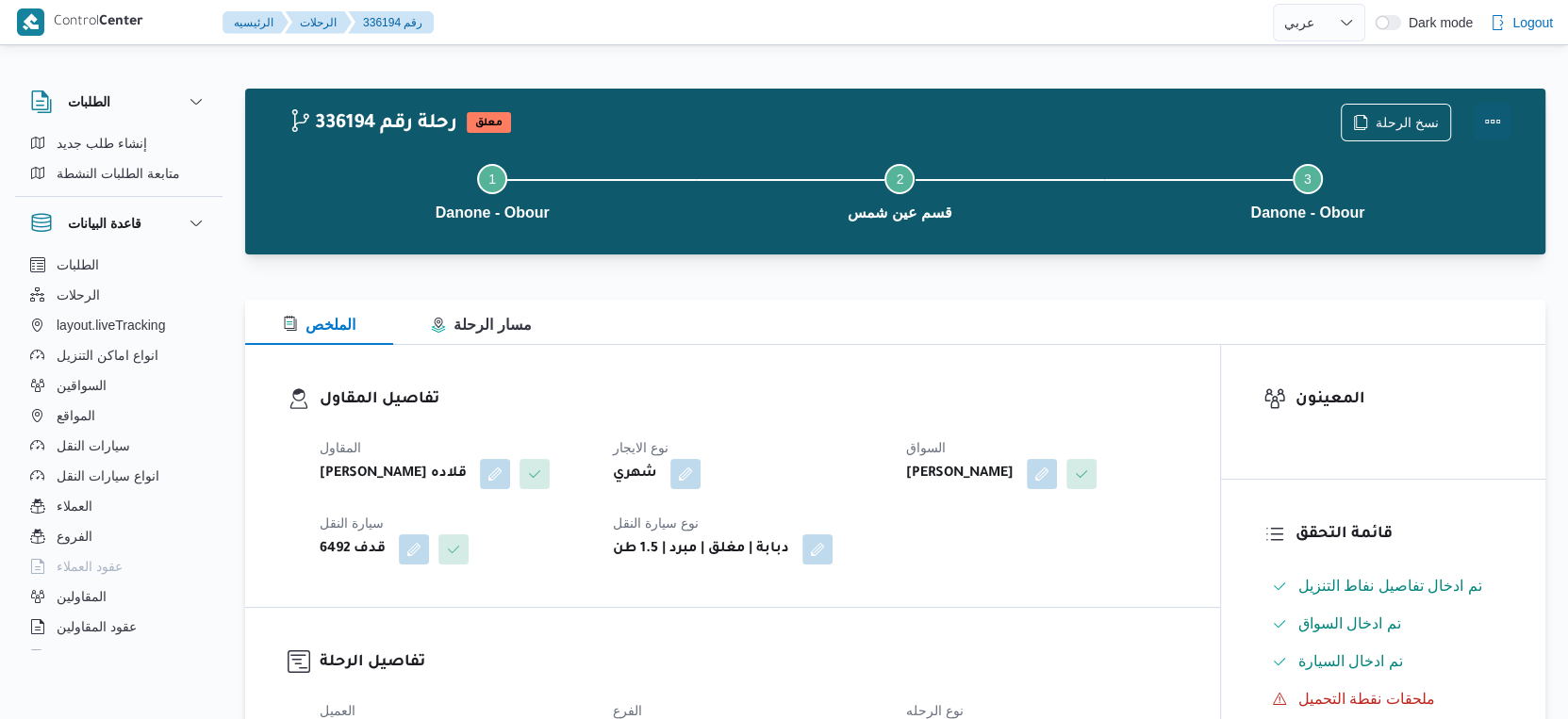
click at [1490, 120] on button "Actions" at bounding box center [1493, 121] width 38 height 38
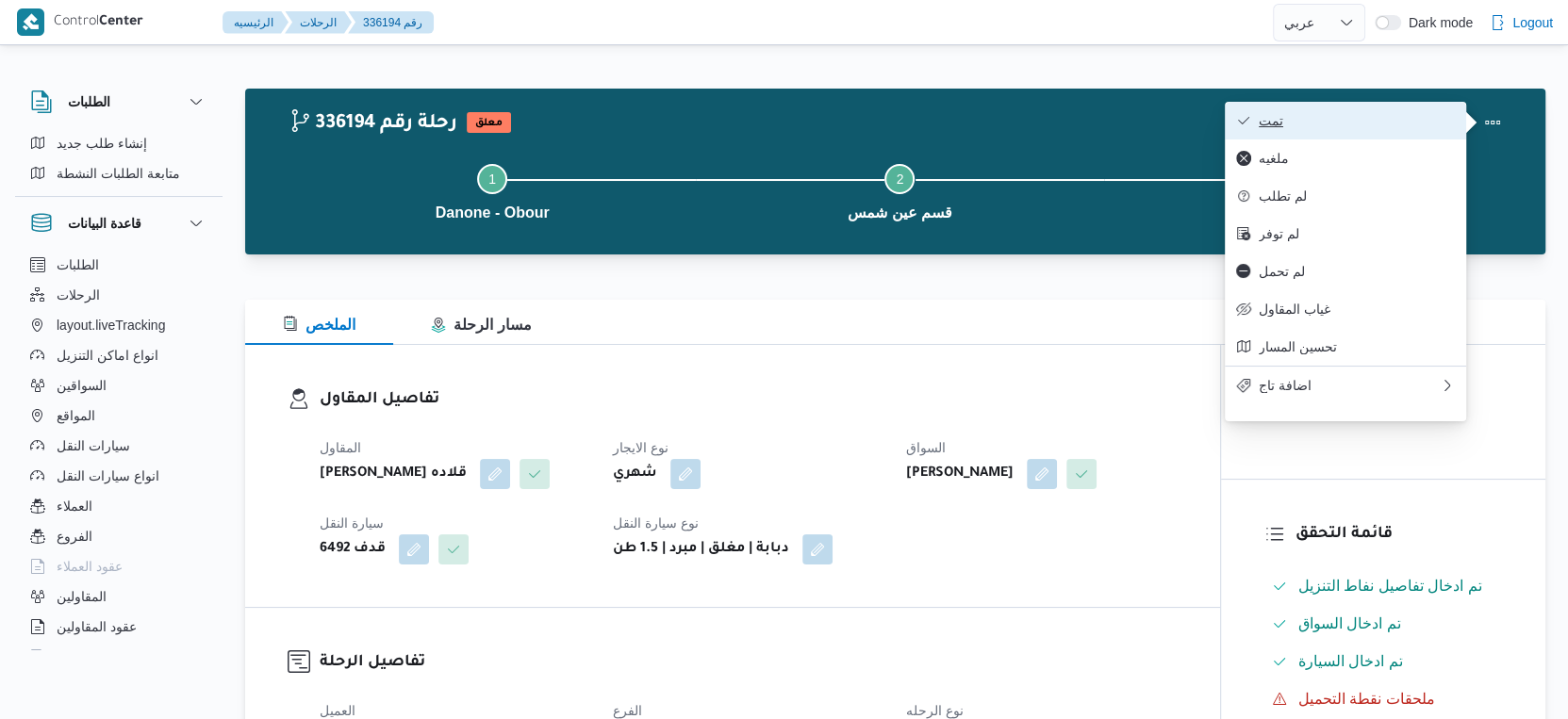
click at [1340, 136] on button "تمت" at bounding box center [1346, 120] width 241 height 38
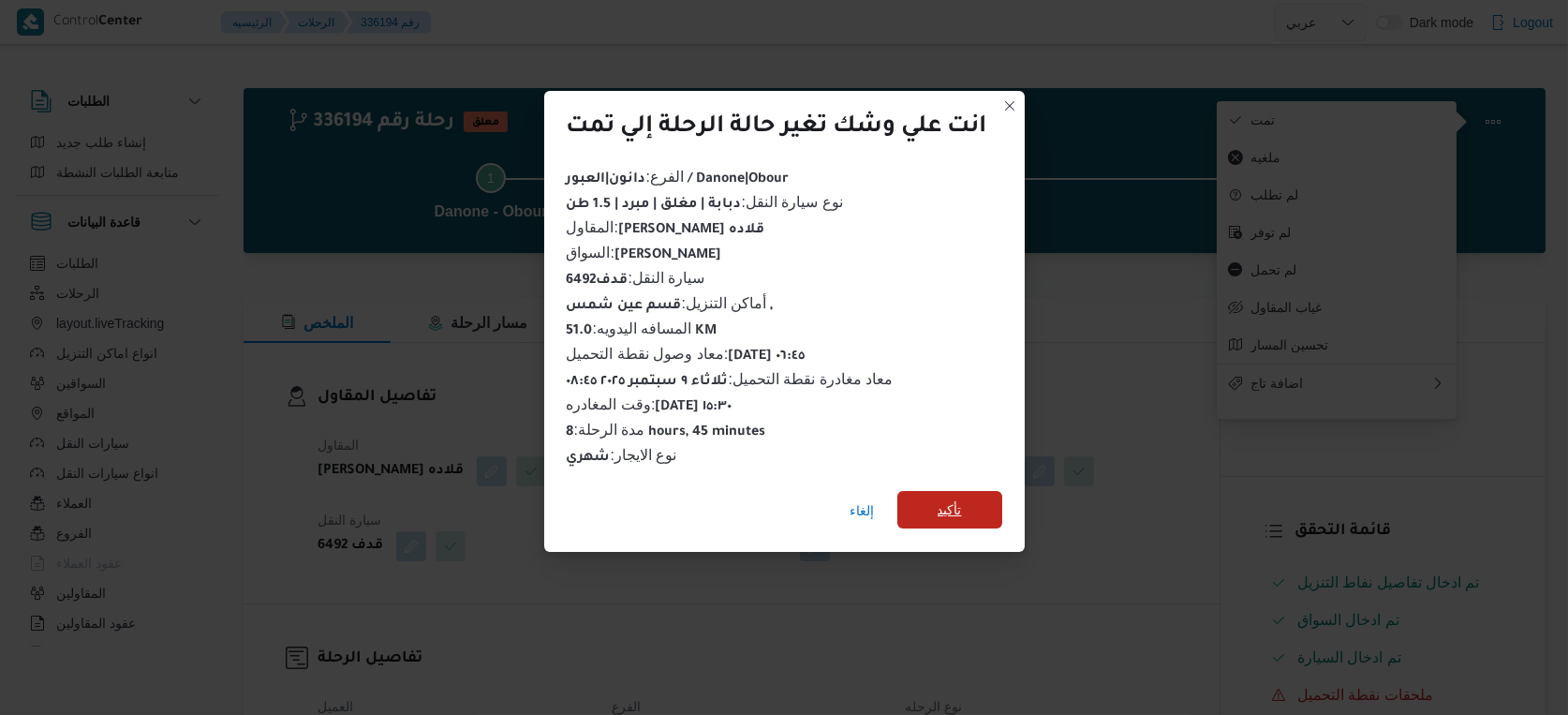
click at [962, 507] on span "تأكيد" at bounding box center [950, 510] width 25 height 23
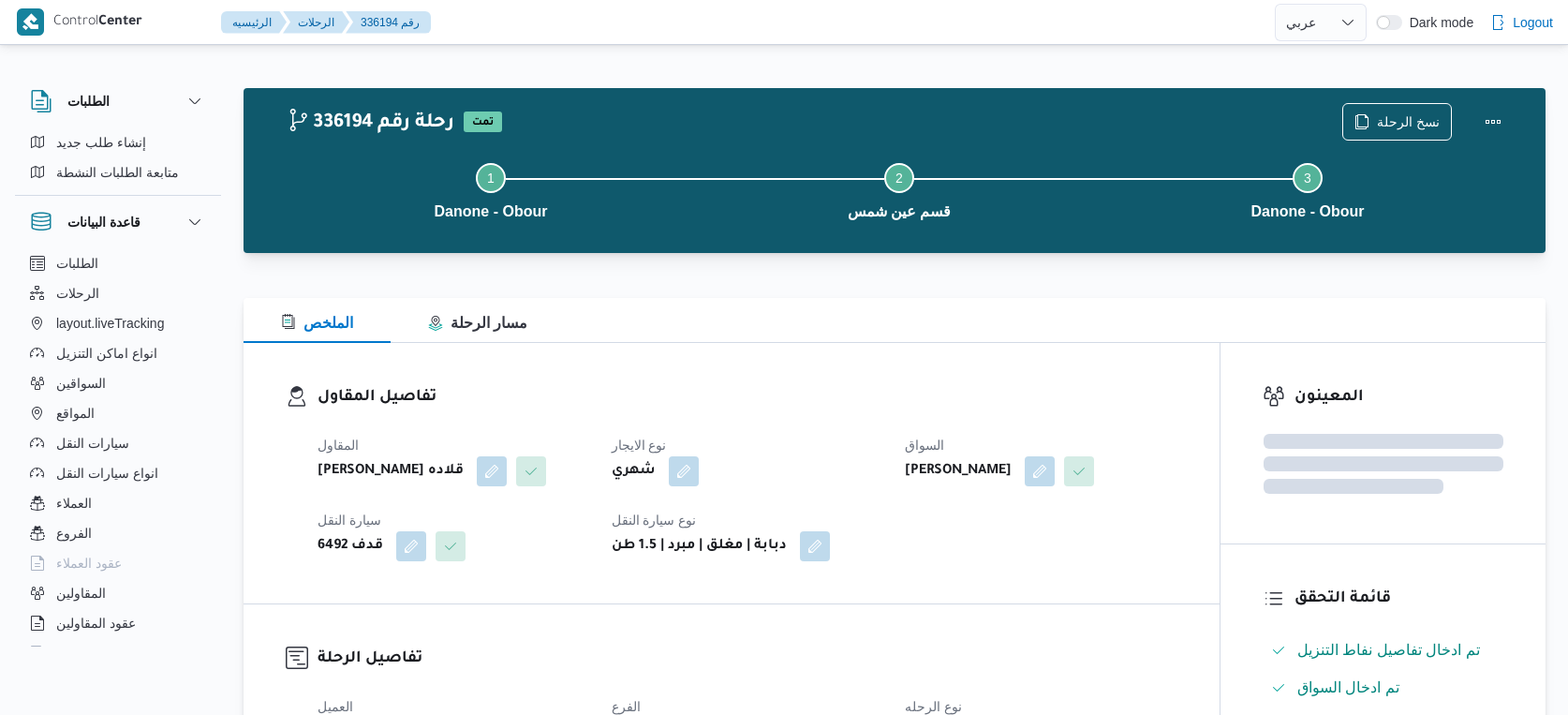
select select "ar"
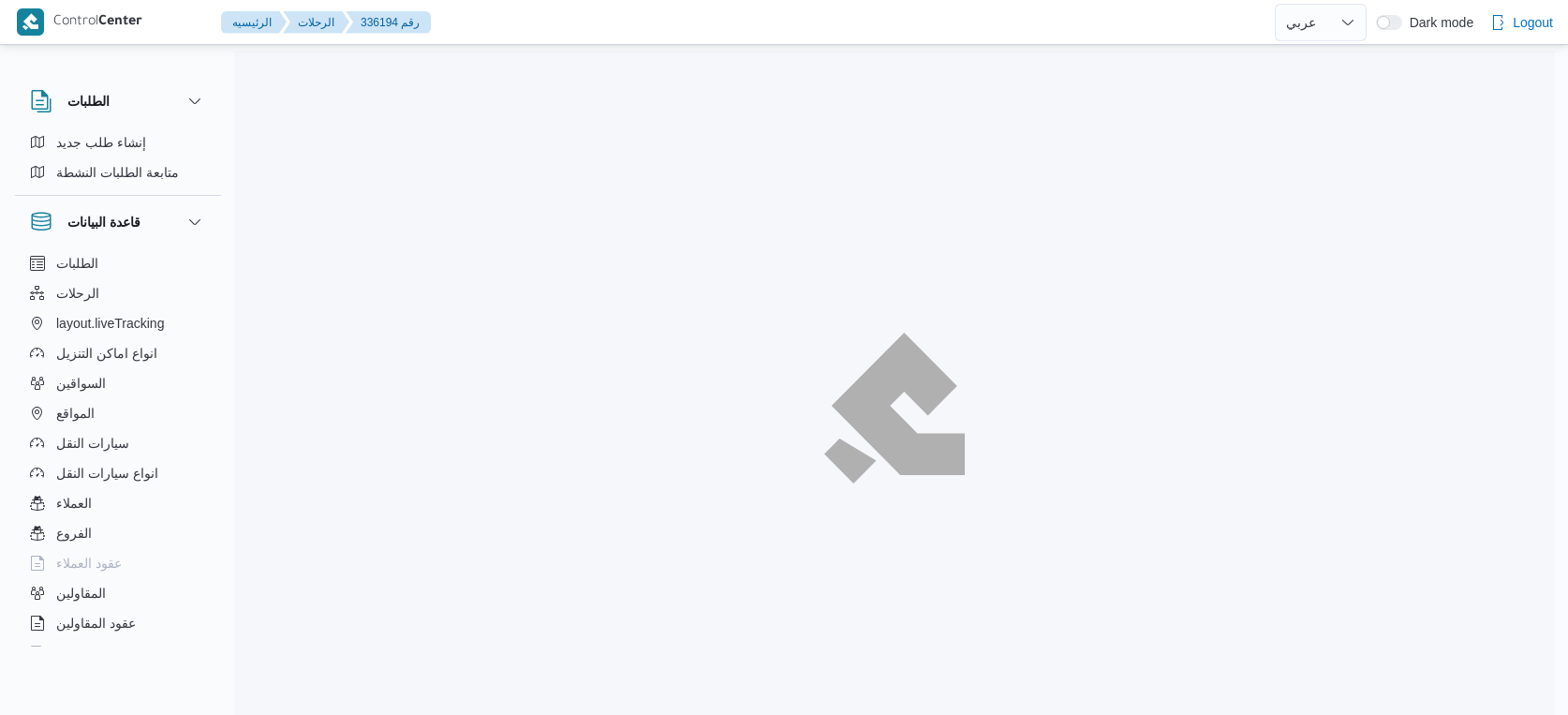
select select "ar"
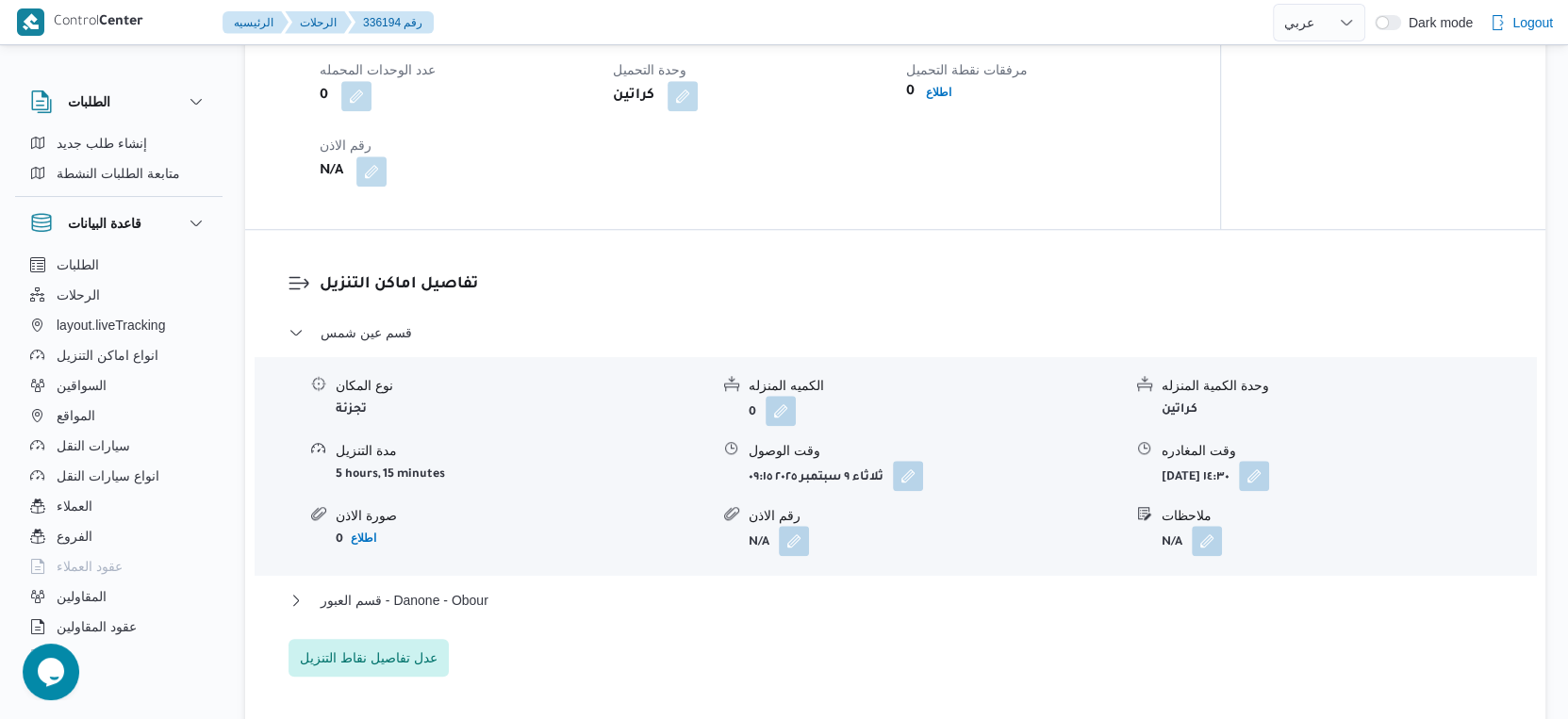
scroll to position [1571, 0]
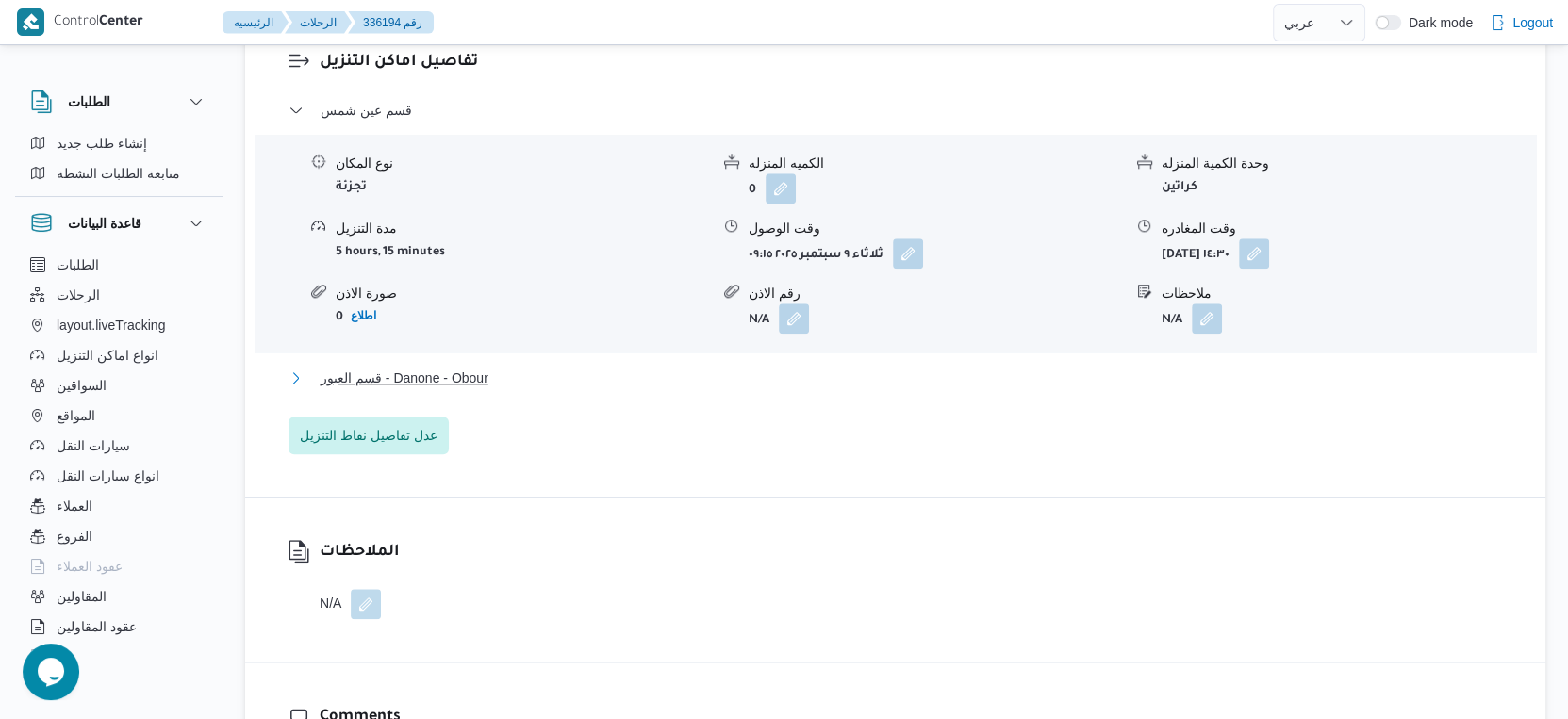
click at [518, 389] on button "قسم العبور - Danone - Obour" at bounding box center [896, 378] width 1215 height 23
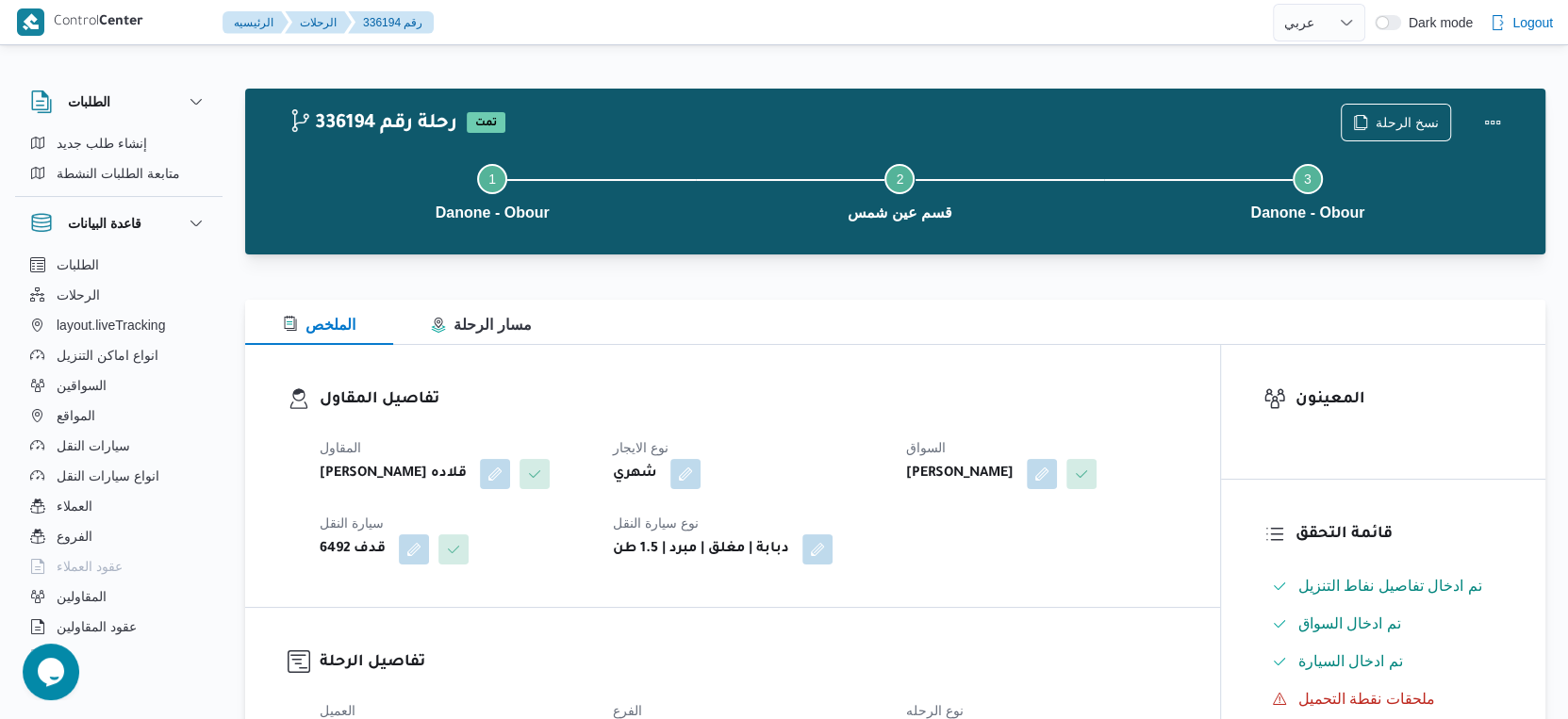
scroll to position [628, 0]
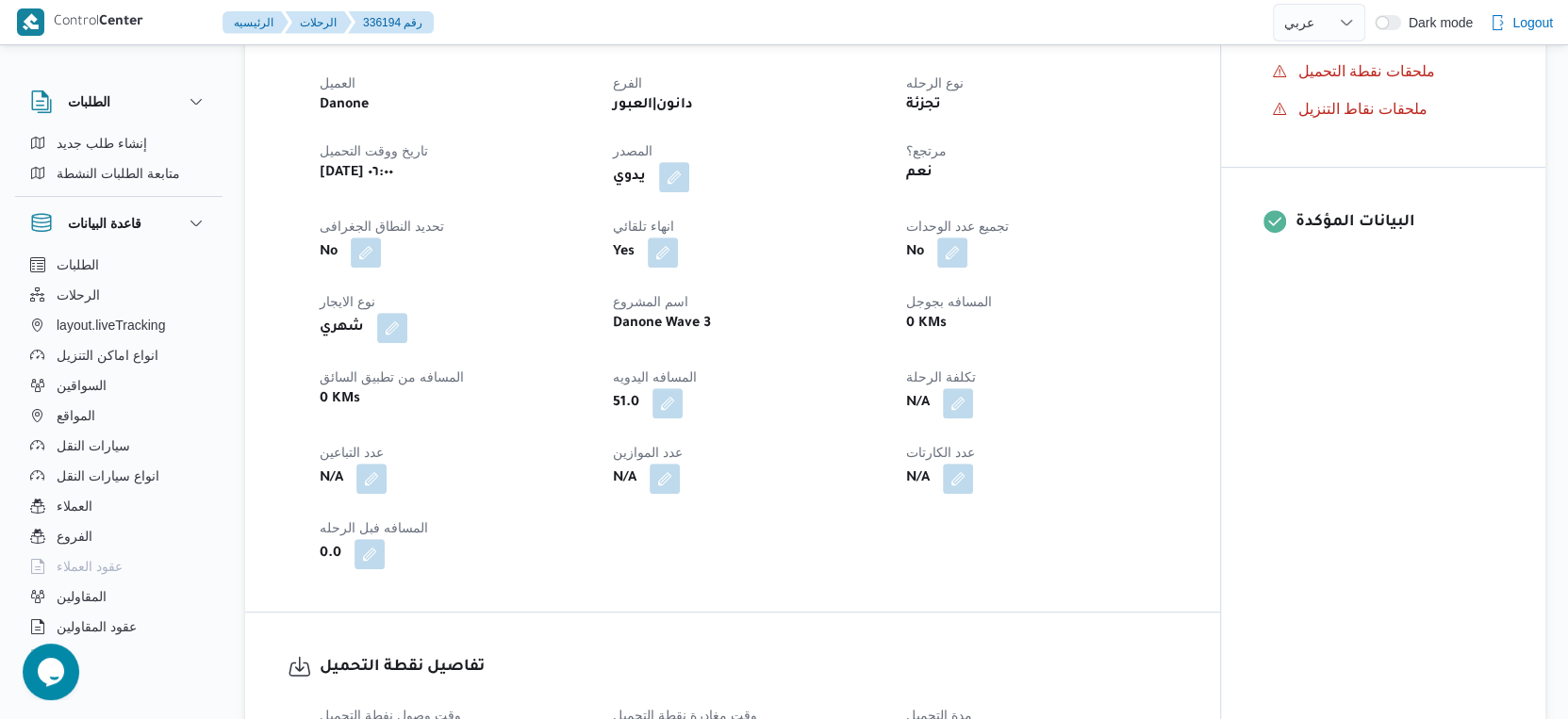
select select "ar"
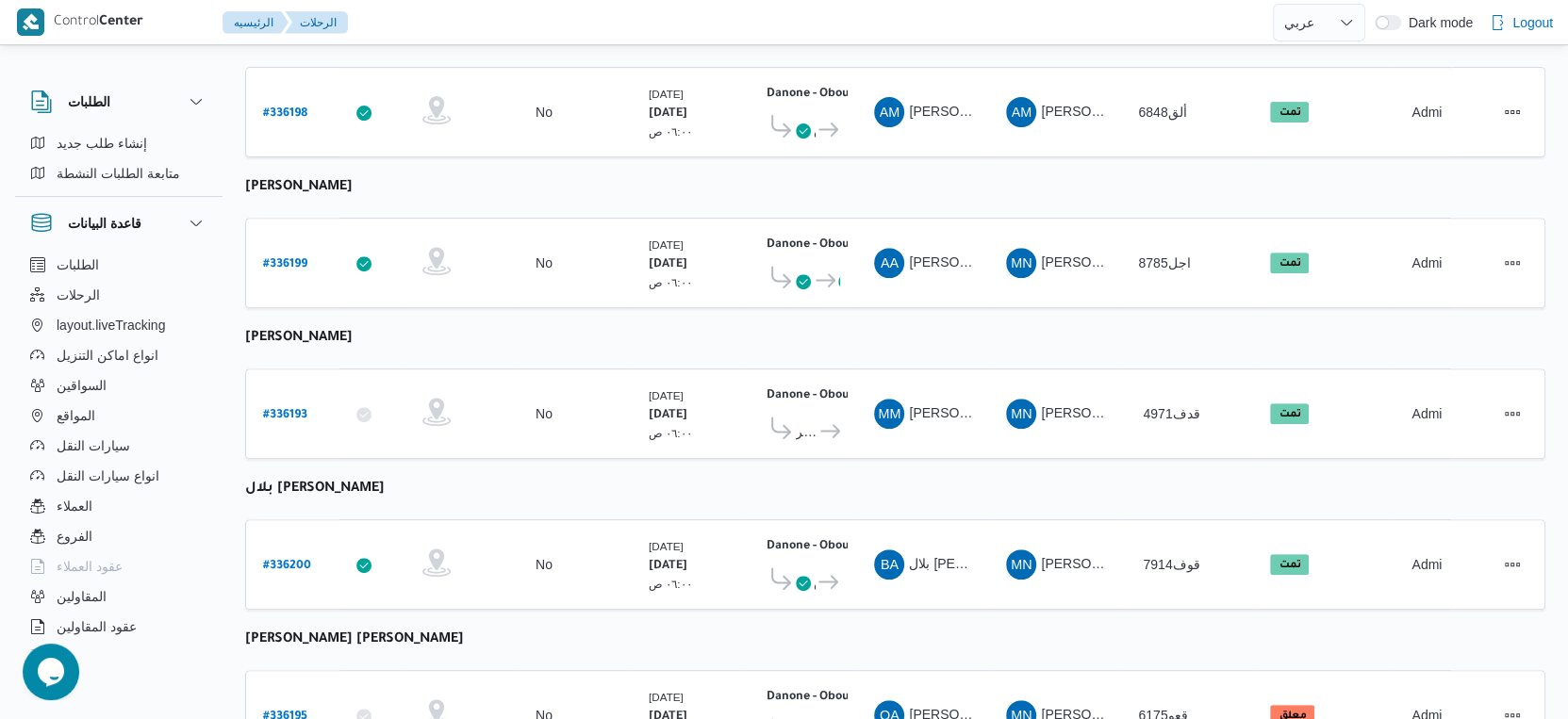
scroll to position [654, 0]
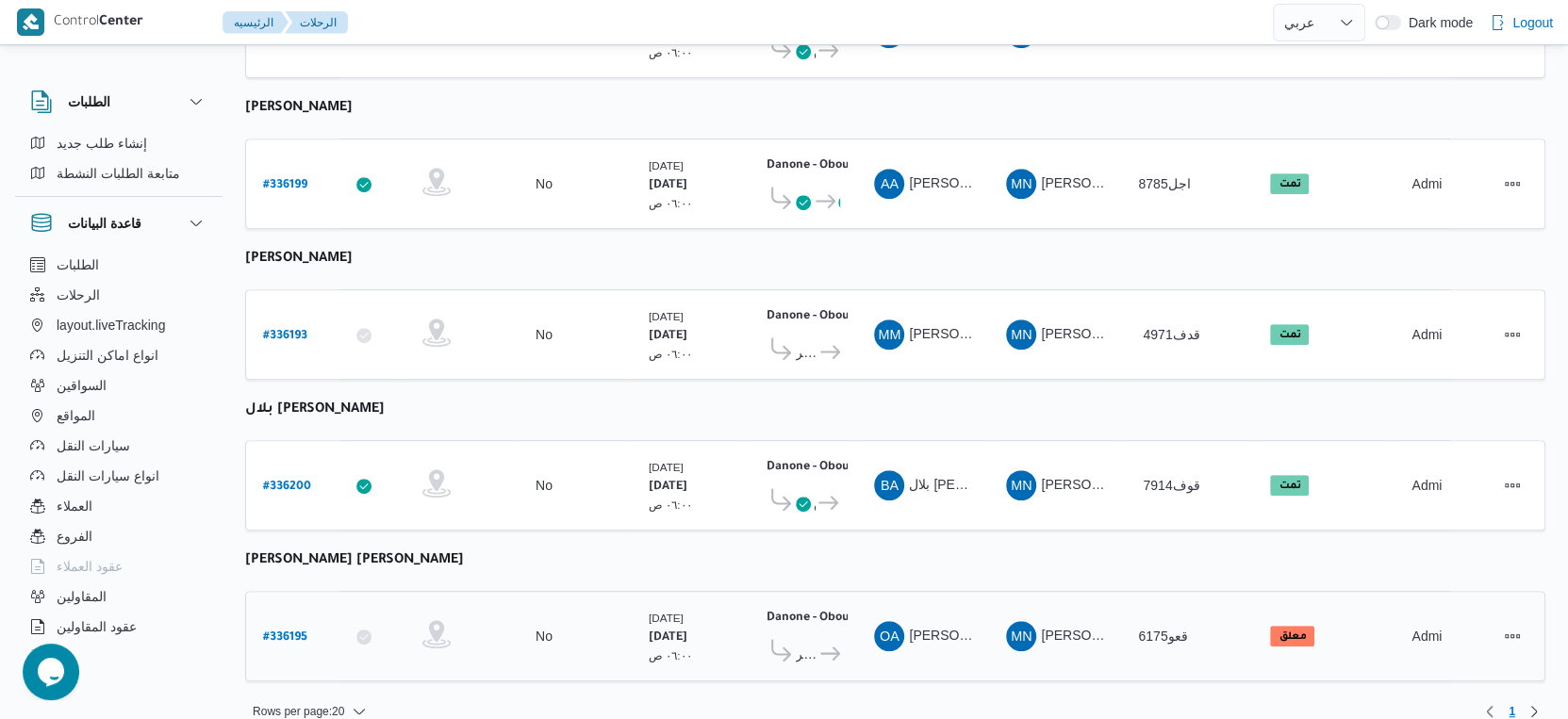
click at [282, 632] on b "# 336195" at bounding box center [285, 638] width 45 height 13
select select "ar"
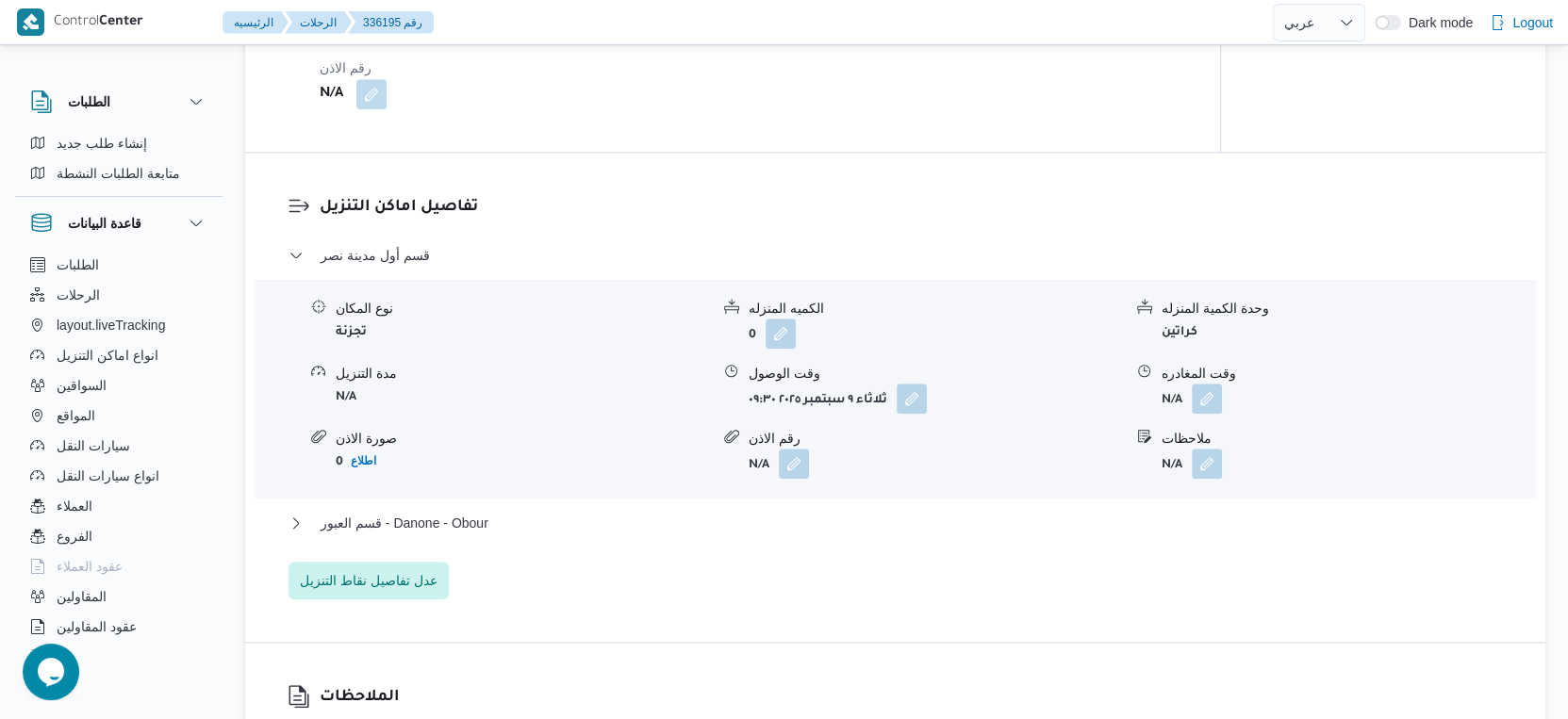
scroll to position [1466, 0]
click at [469, 510] on span "قسم العبور - Danone - Obour" at bounding box center [404, 522] width 168 height 23
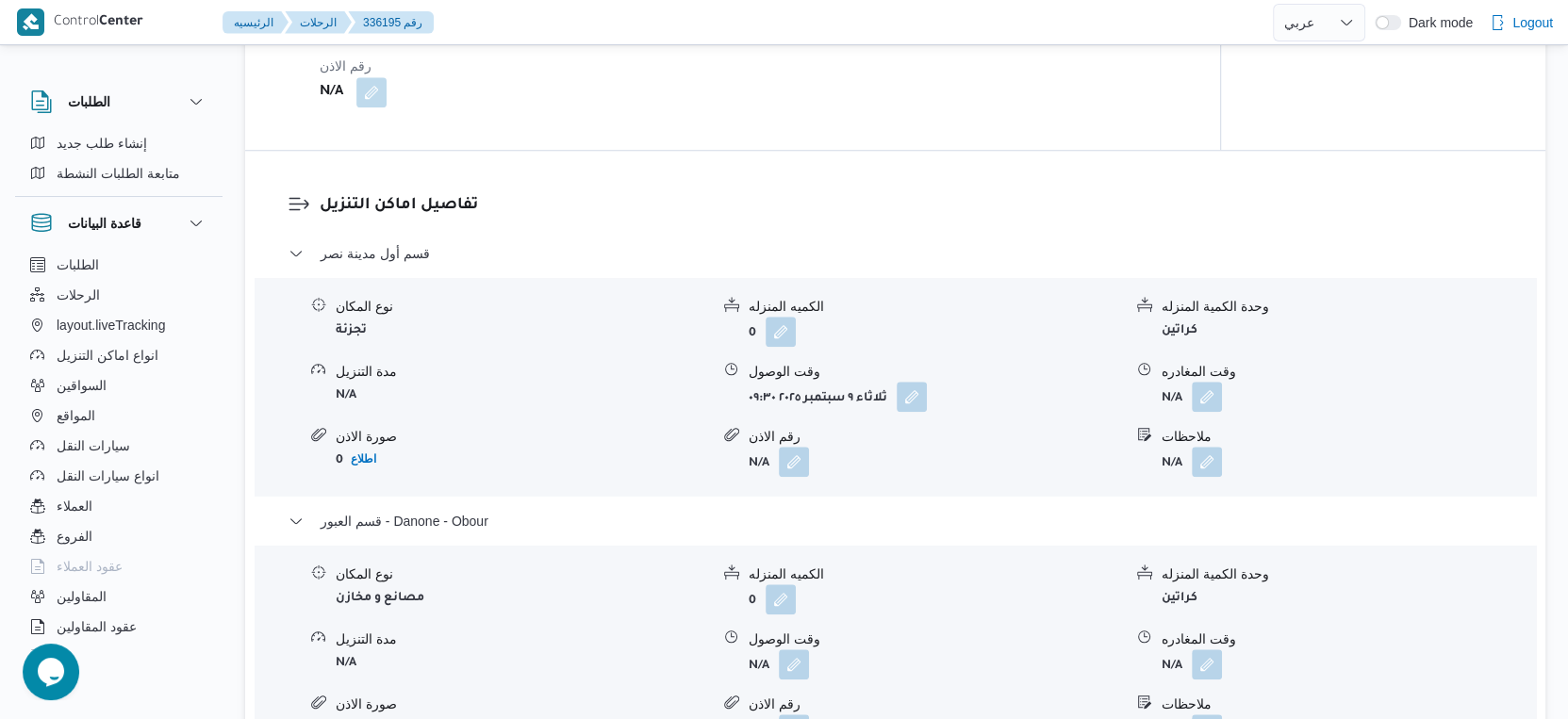
select select "ar"
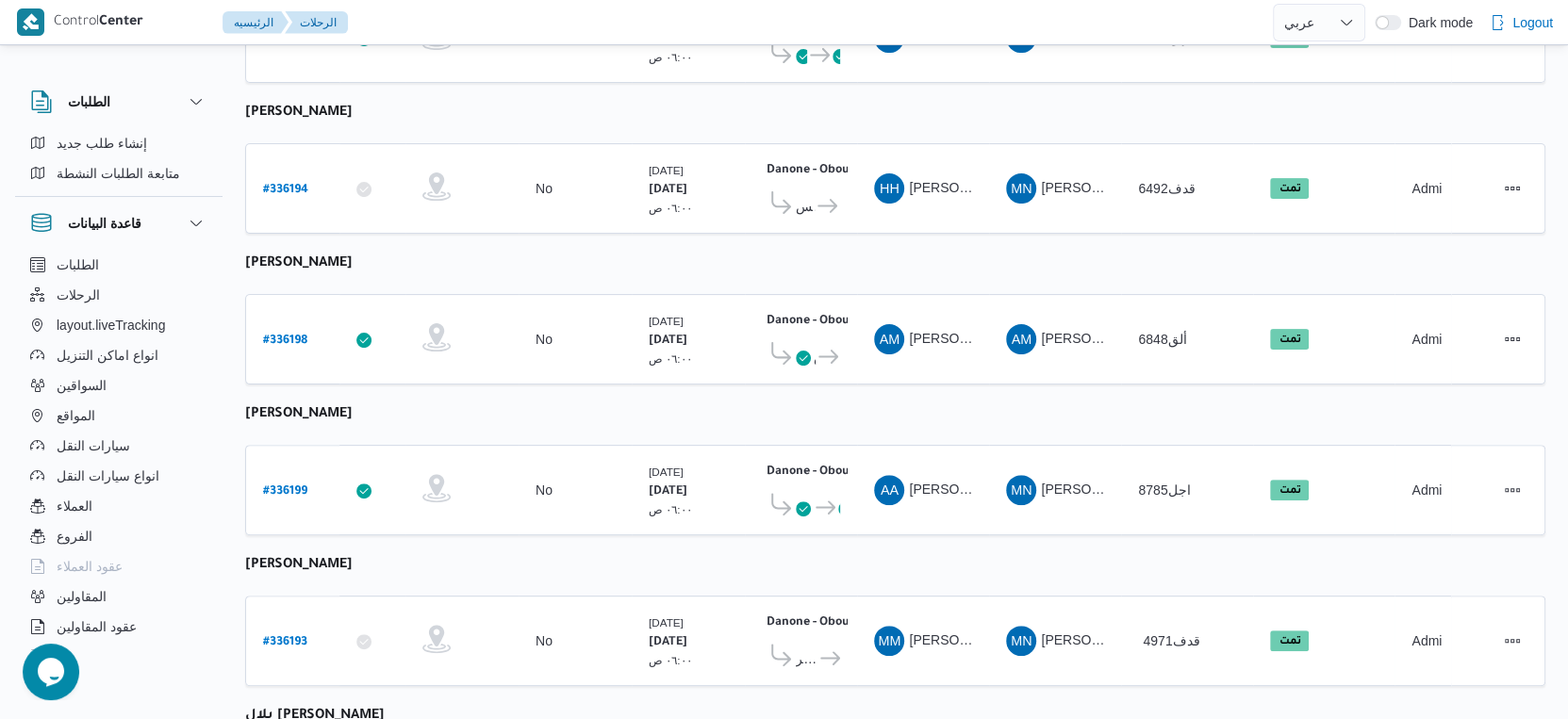
scroll to position [654, 0]
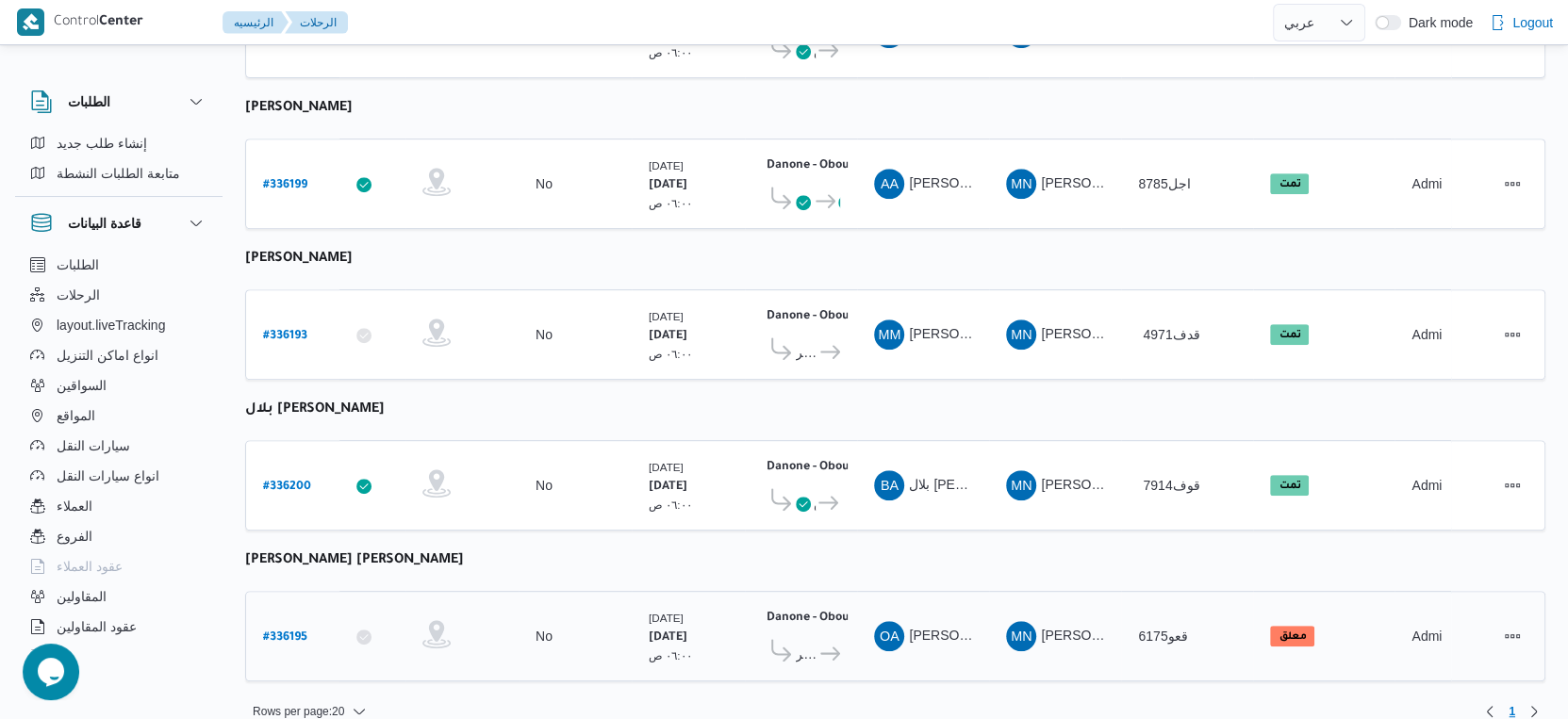
click at [820, 647] on icon at bounding box center [830, 654] width 20 height 14
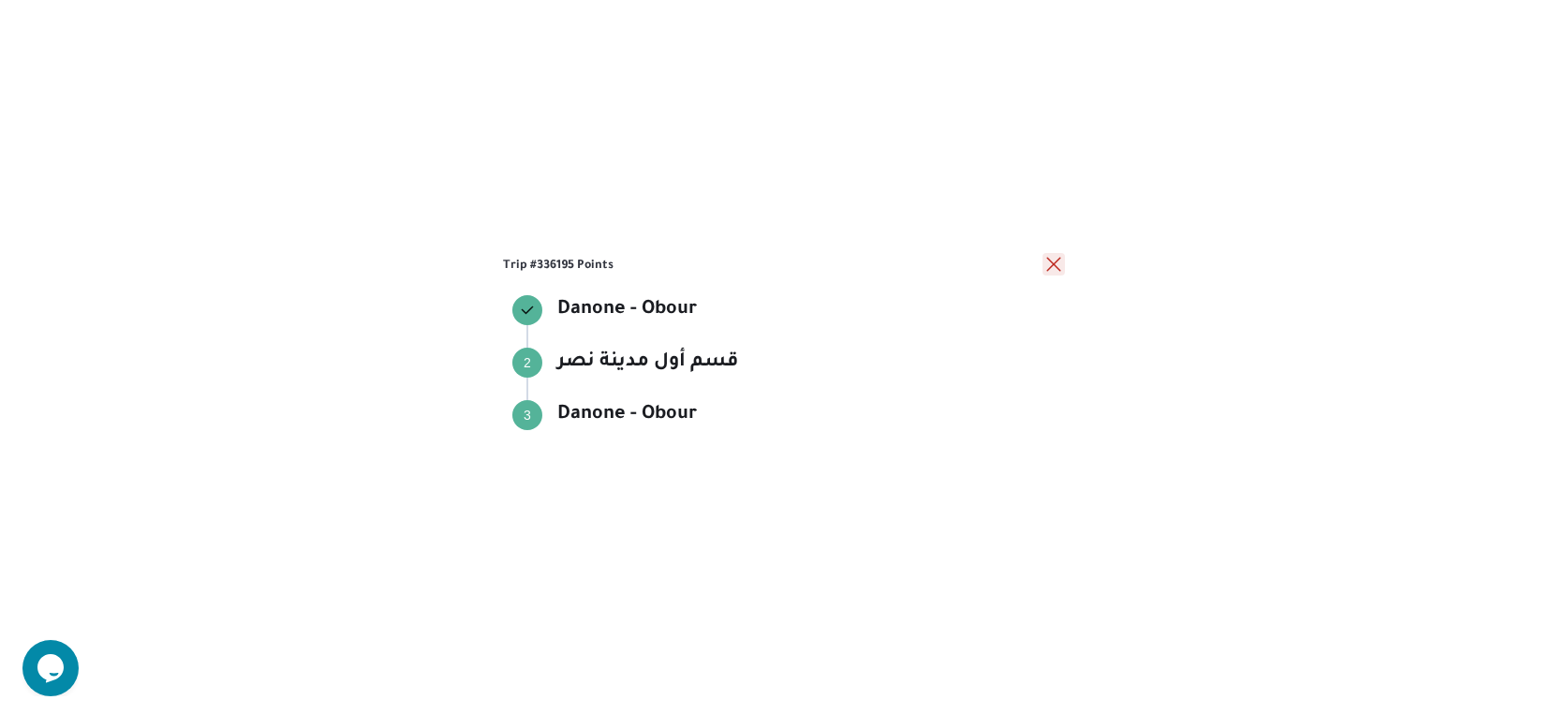
click at [1046, 264] on button "close" at bounding box center [1054, 264] width 23 height 23
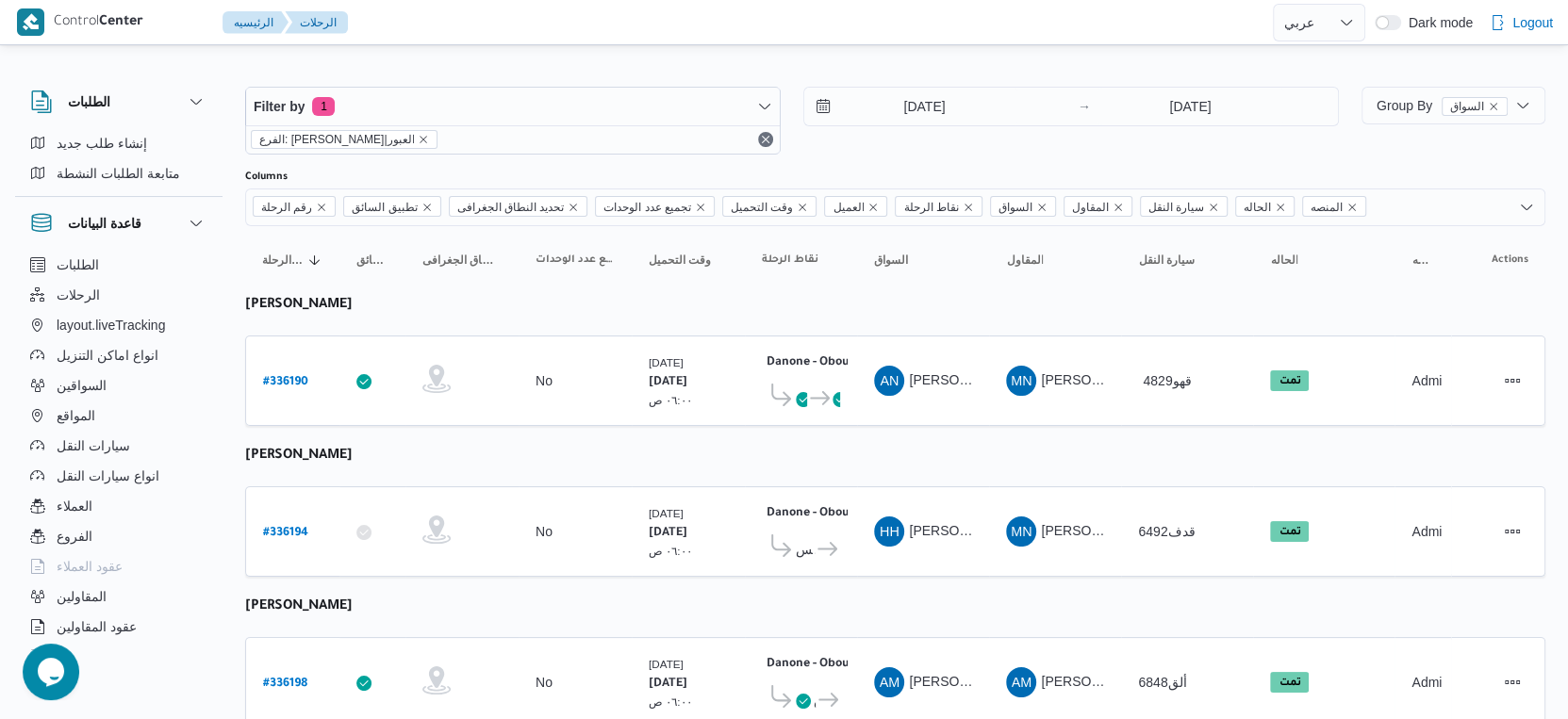
scroll to position [0, 0]
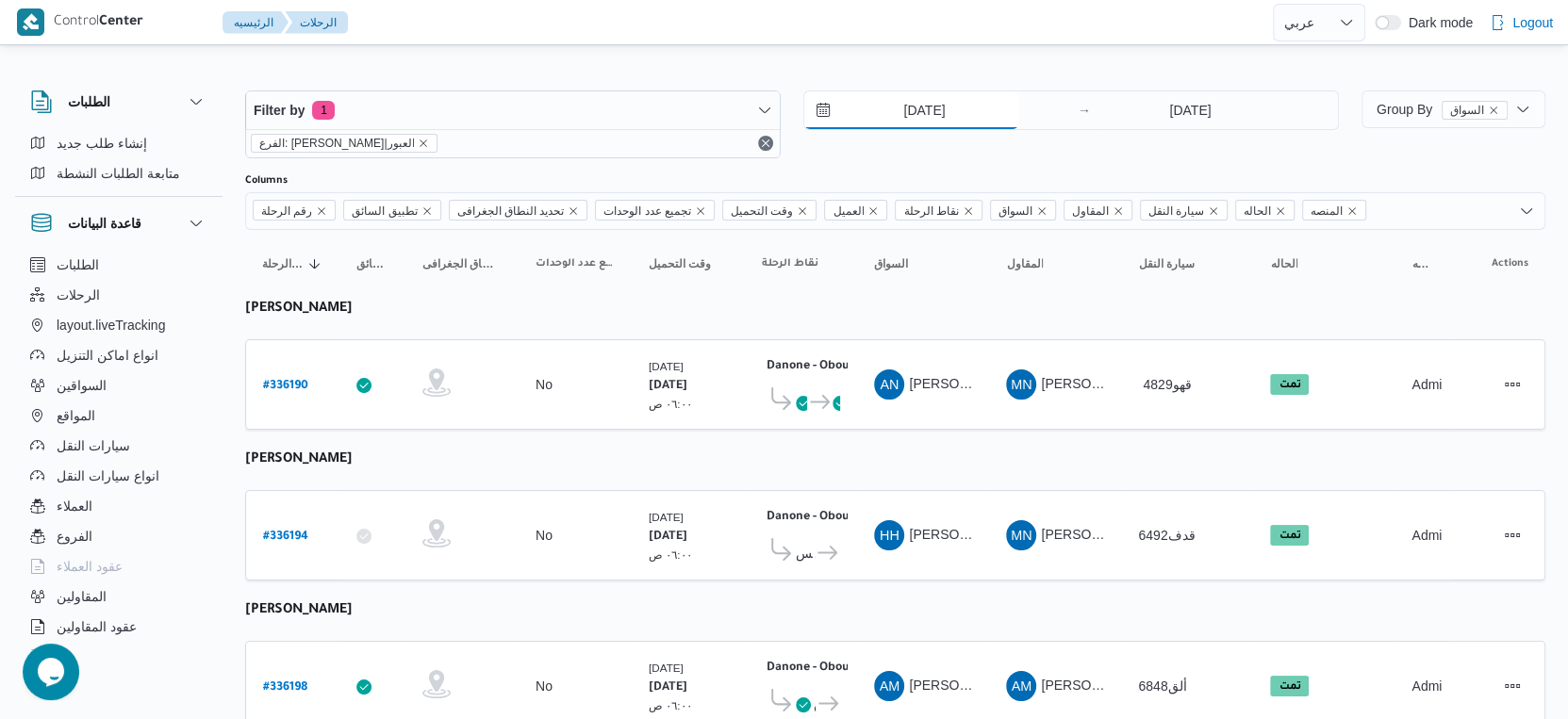
click at [957, 120] on input "[DATE]" at bounding box center [912, 110] width 215 height 38
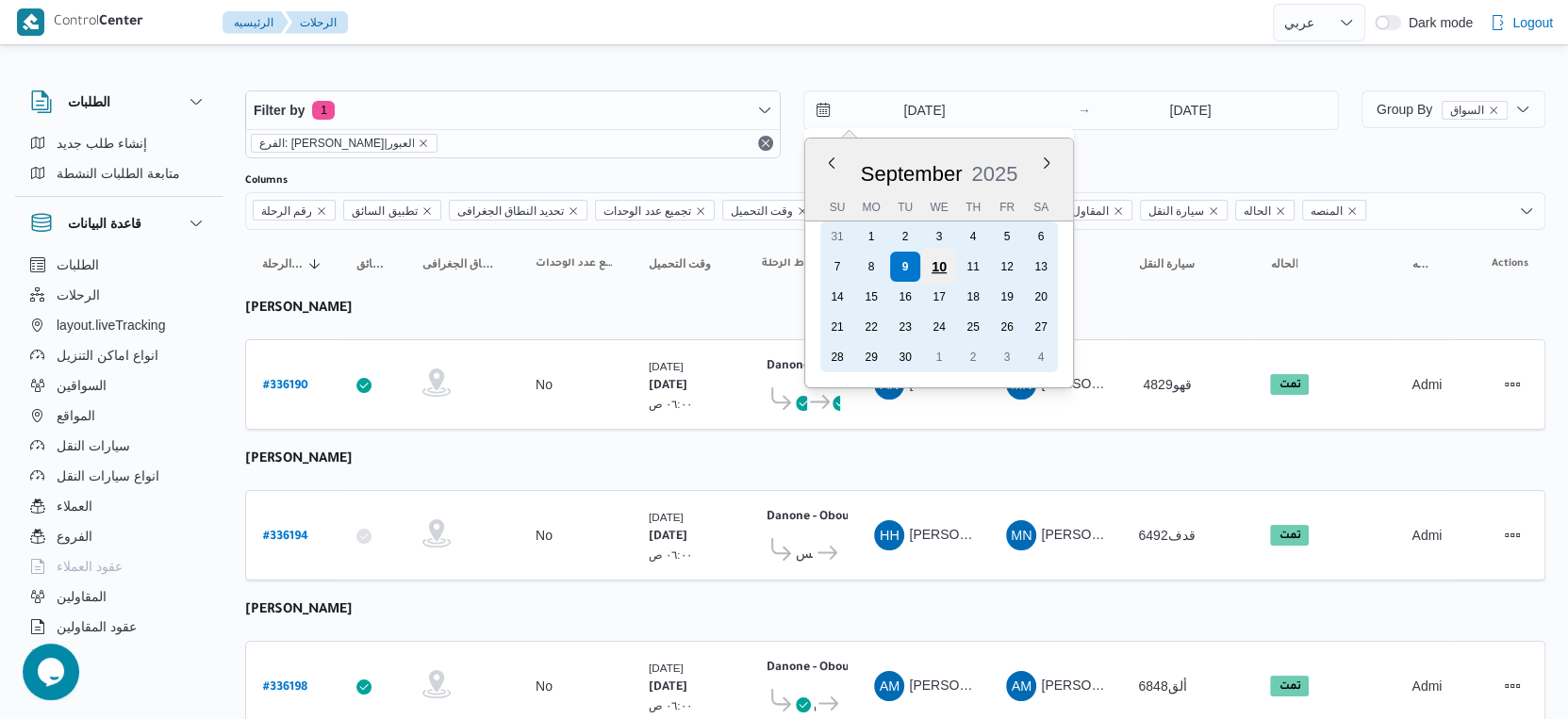
click at [932, 268] on div "10" at bounding box center [940, 267] width 36 height 36
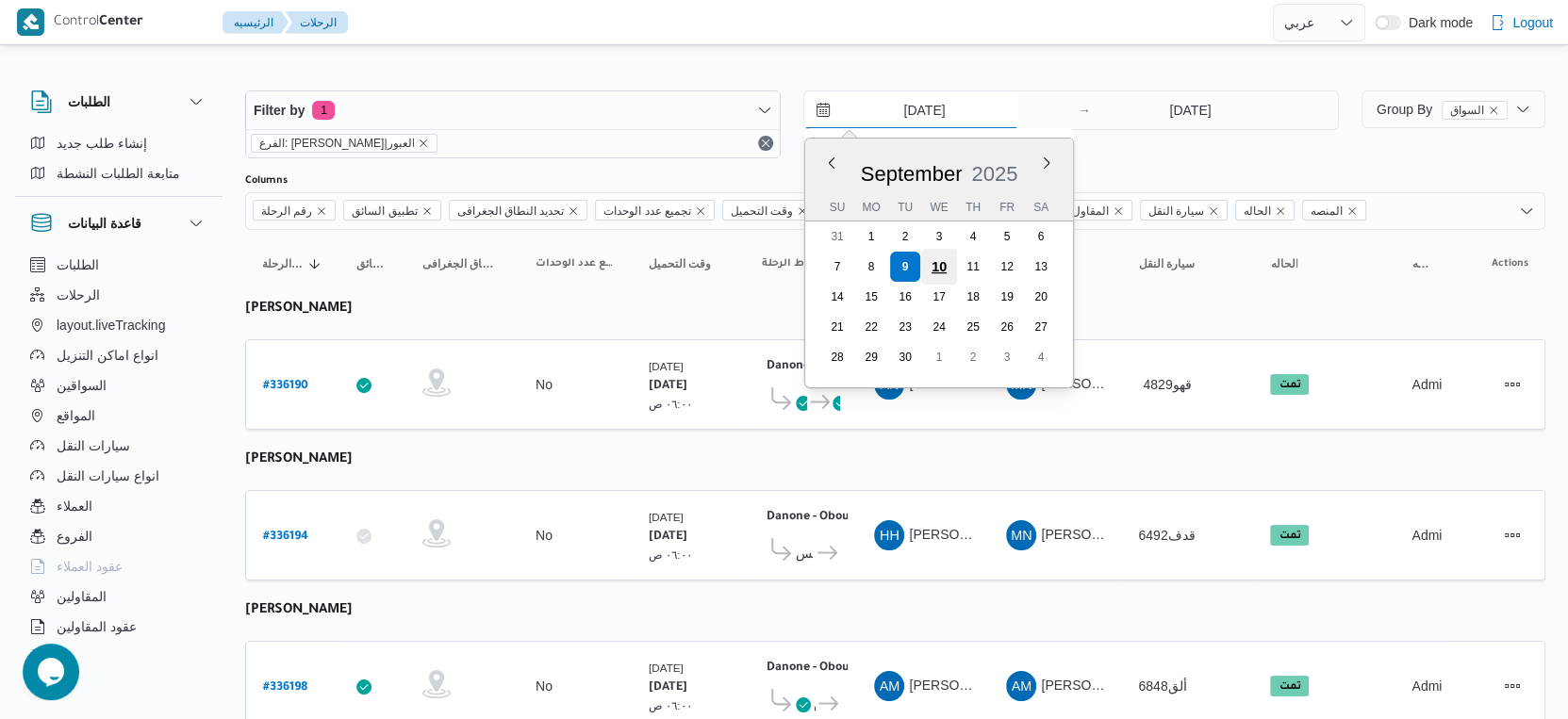
type input "[DATE]"
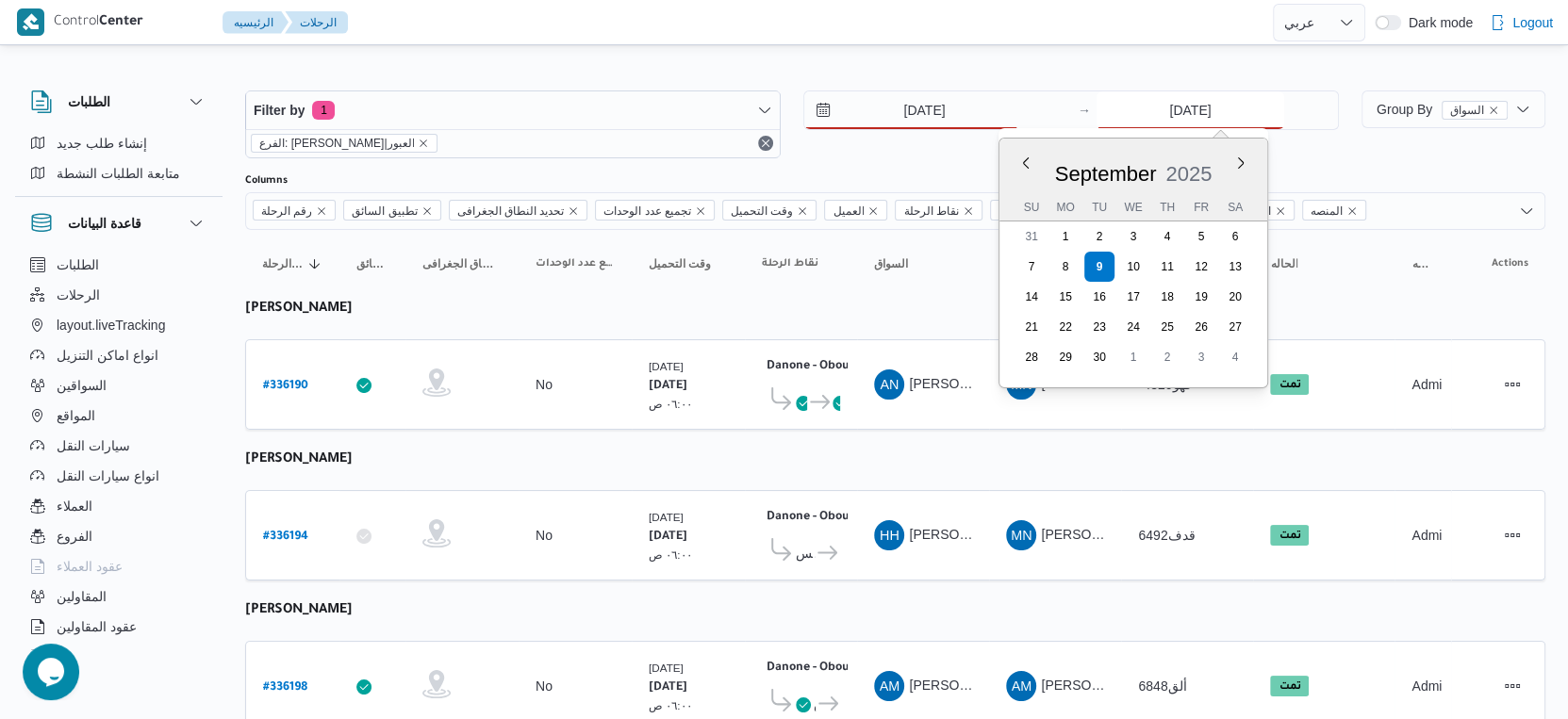
click at [1168, 119] on input "[DATE]" at bounding box center [1191, 110] width 188 height 38
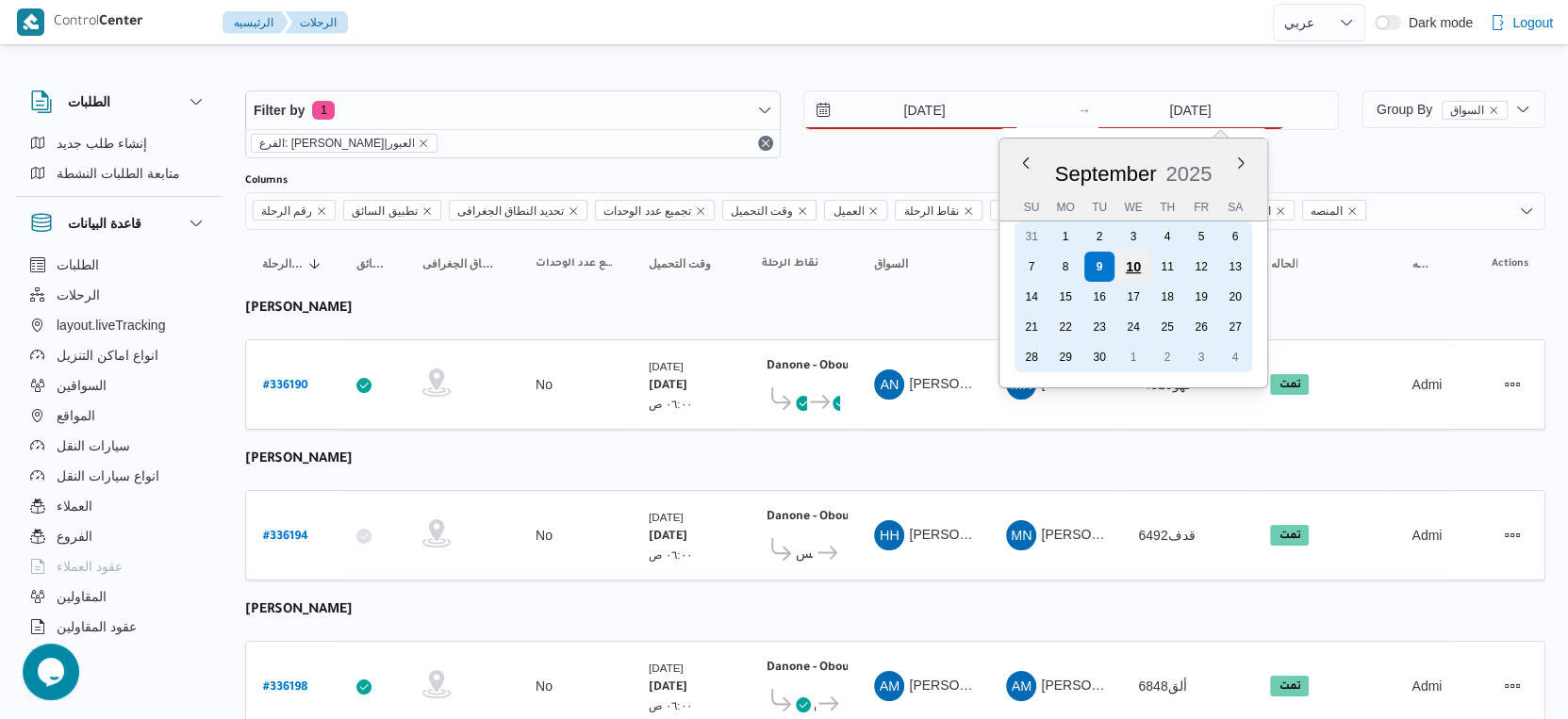
click at [1131, 266] on div "10" at bounding box center [1133, 267] width 36 height 36
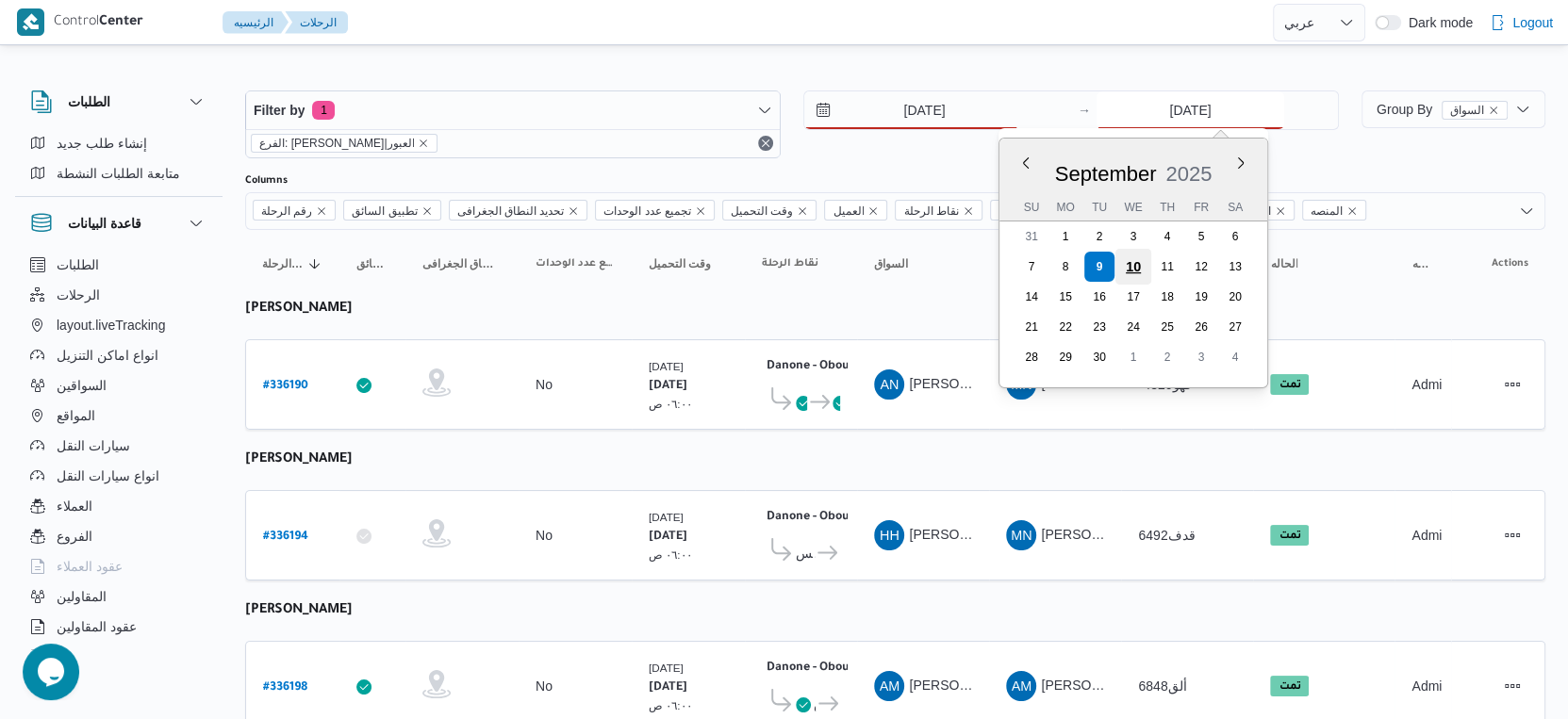
type input "[DATE]"
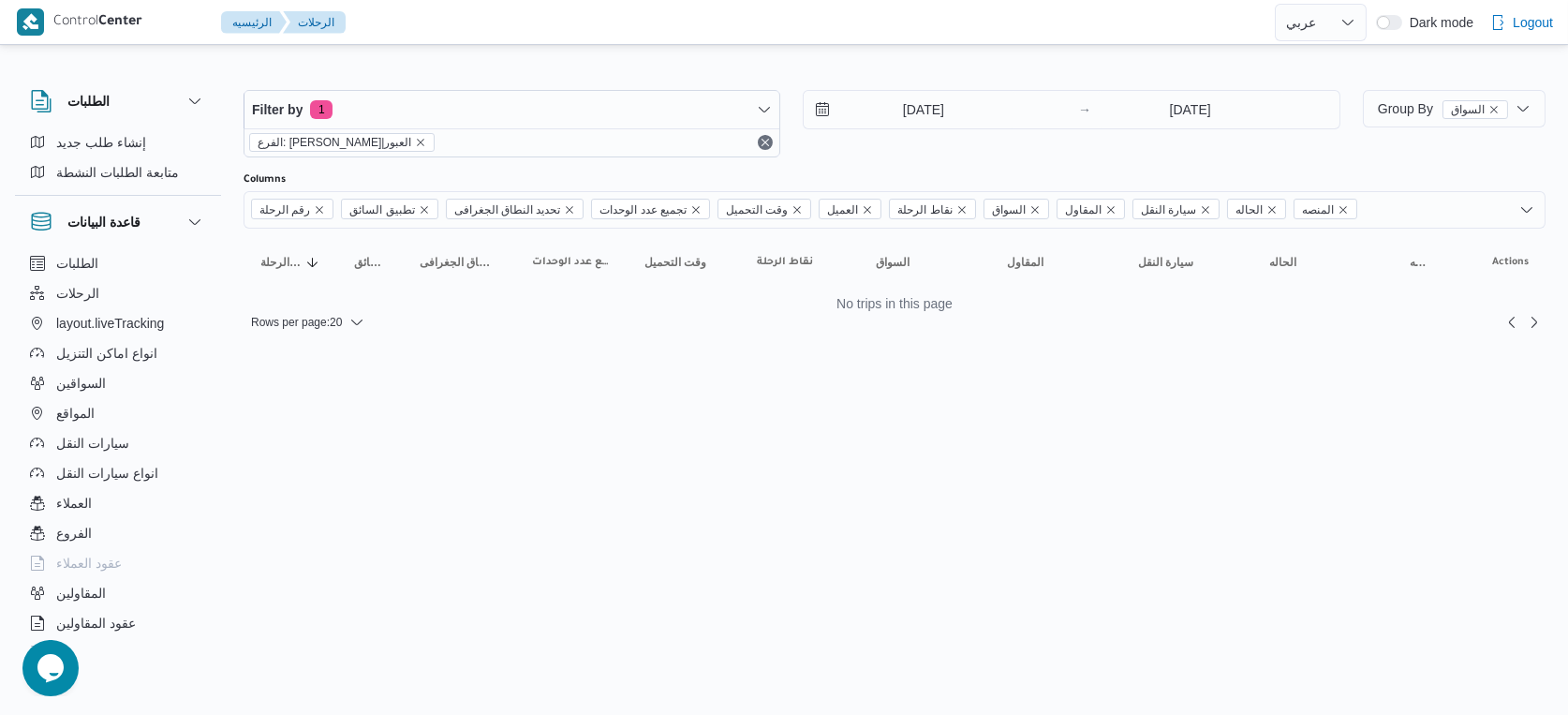
click at [1009, 424] on html "Control Center الرئيسيه الرحلات English عربي Dark mode Logout الطلبات إنشاء طلب…" at bounding box center [784, 358] width 1568 height 715
click at [927, 108] on input "[DATE]" at bounding box center [911, 109] width 213 height 38
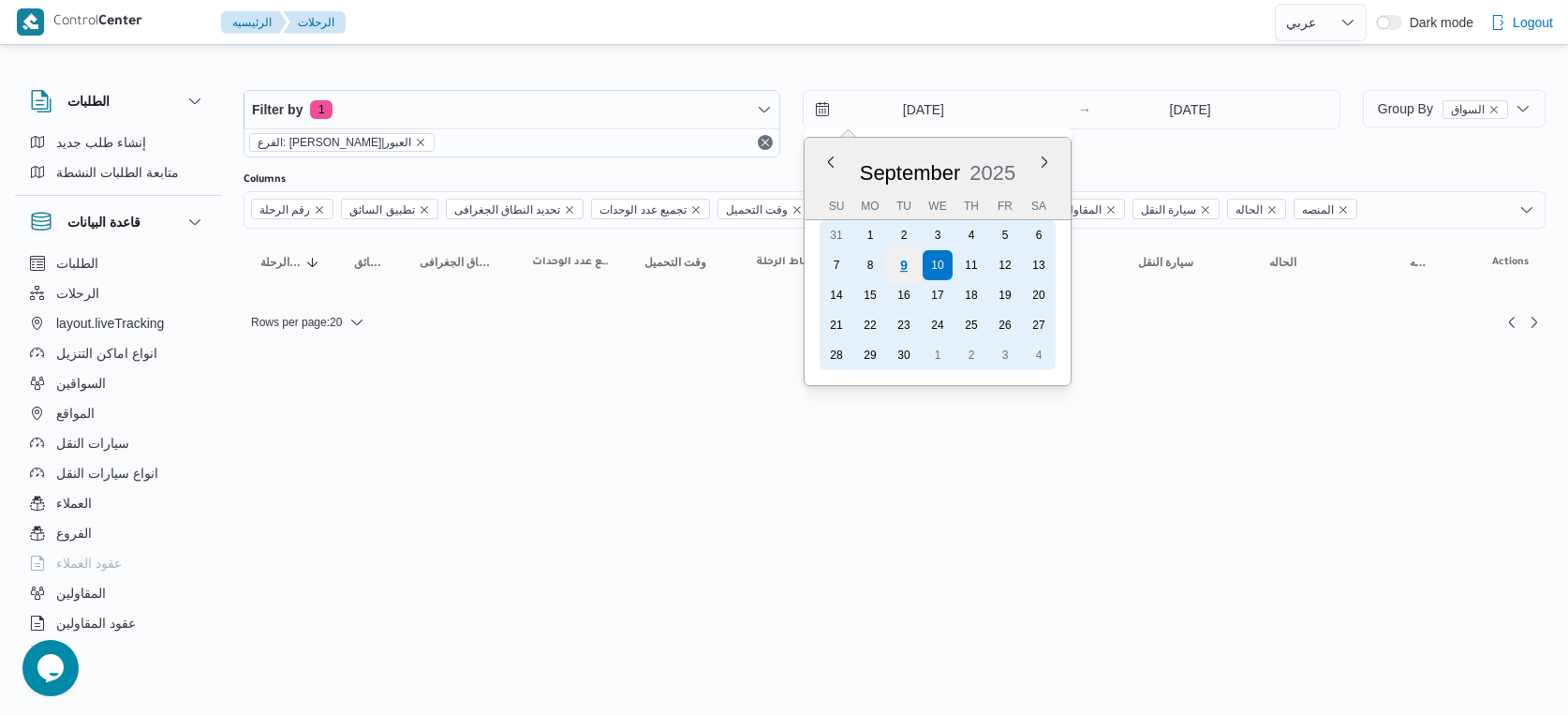
click at [906, 264] on div "9" at bounding box center [904, 265] width 36 height 36
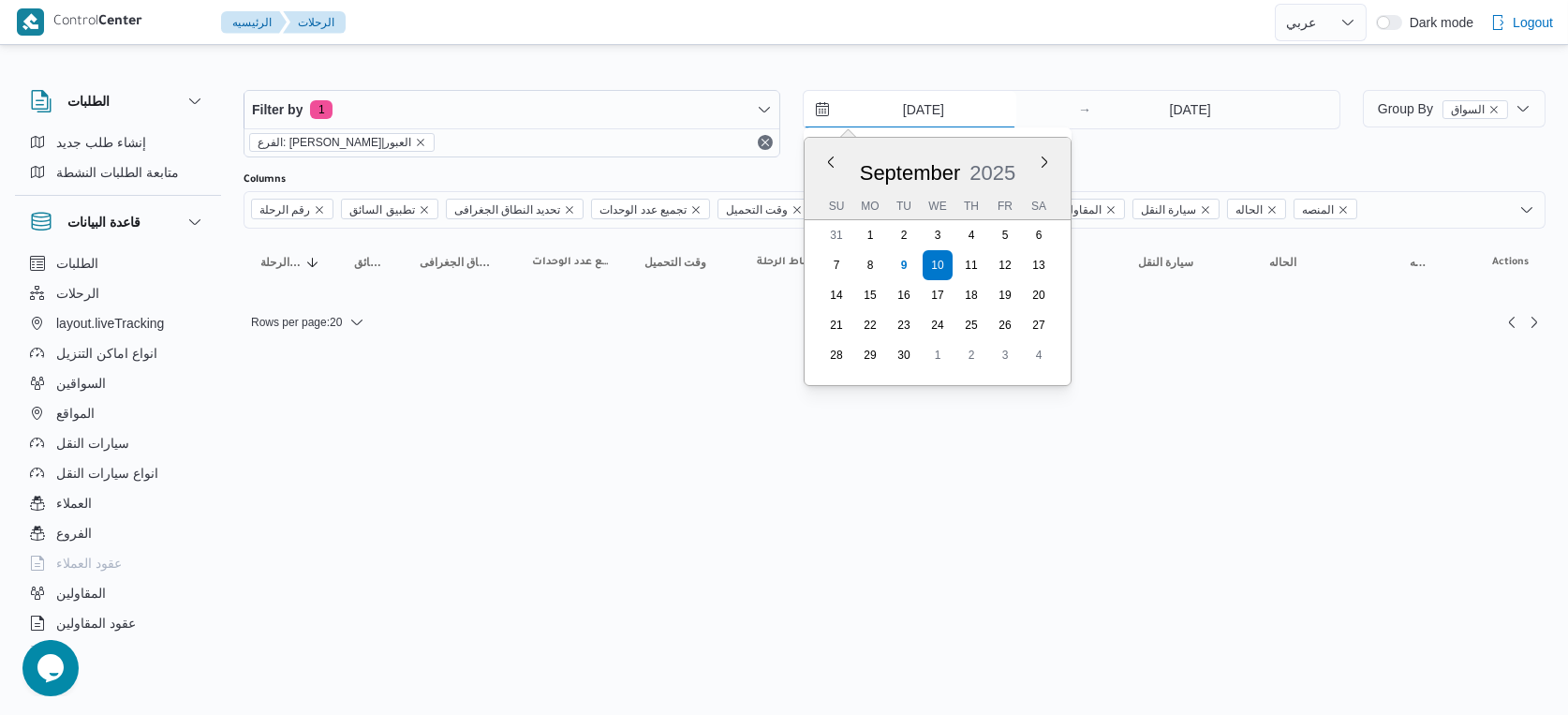
type input "[DATE]"
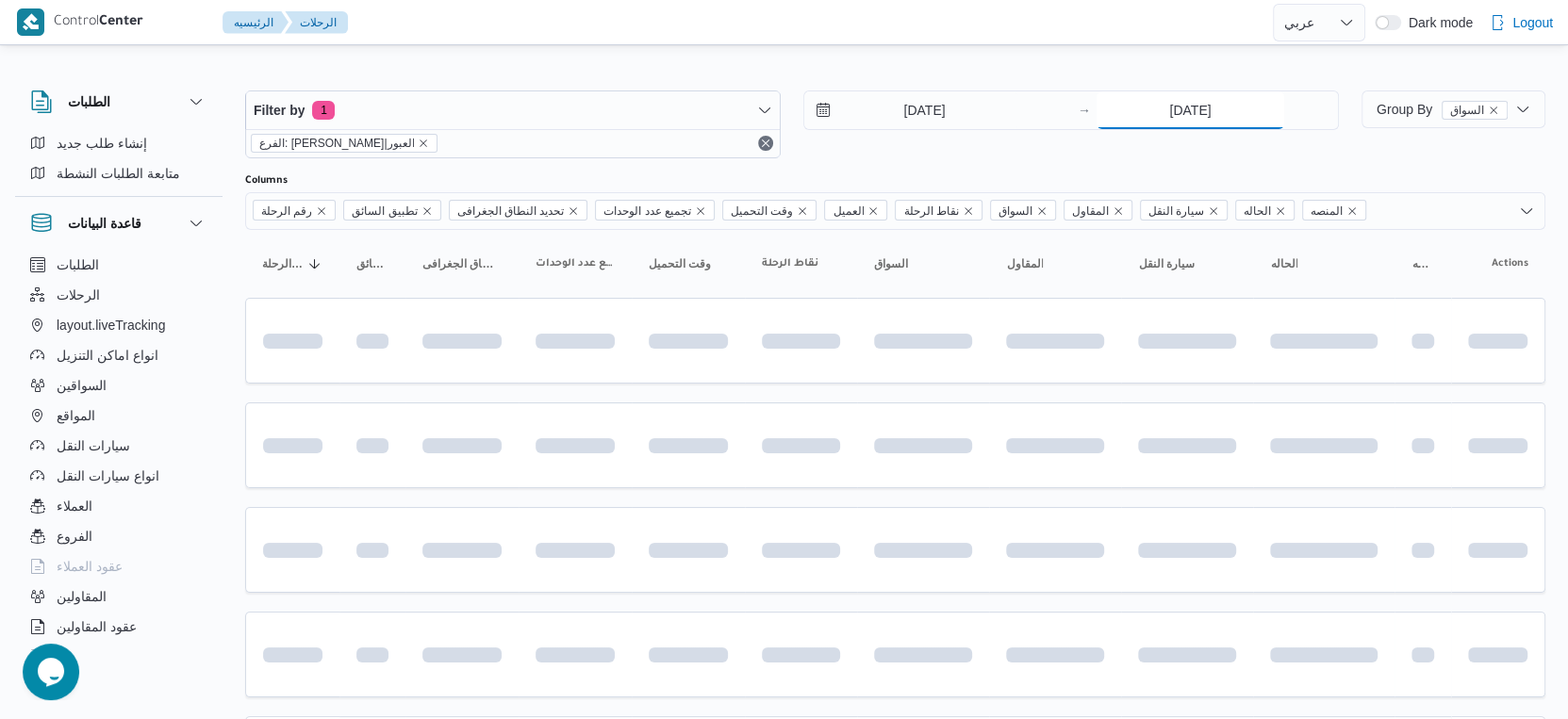
click at [1220, 117] on input "[DATE]" at bounding box center [1191, 110] width 188 height 38
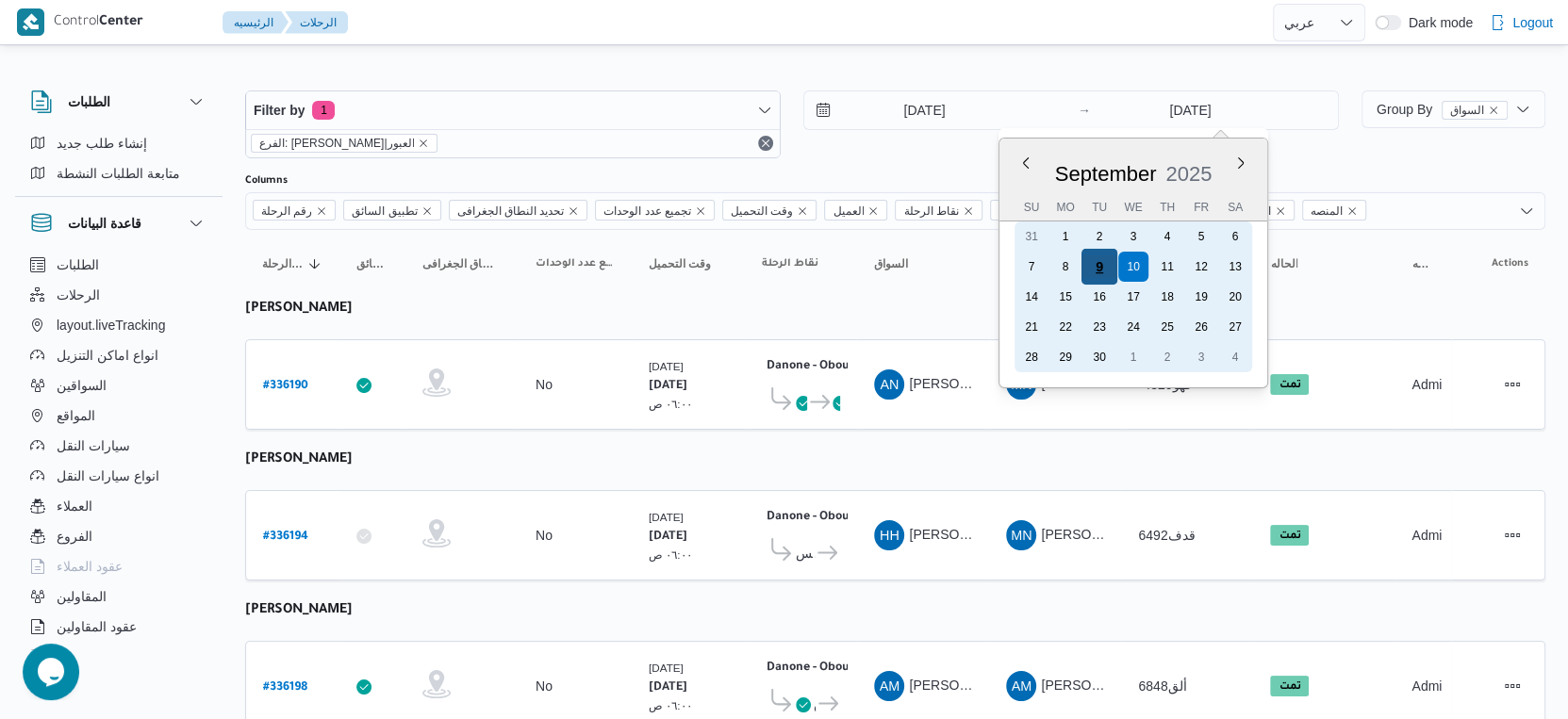
click at [1091, 266] on div "9" at bounding box center [1100, 267] width 36 height 36
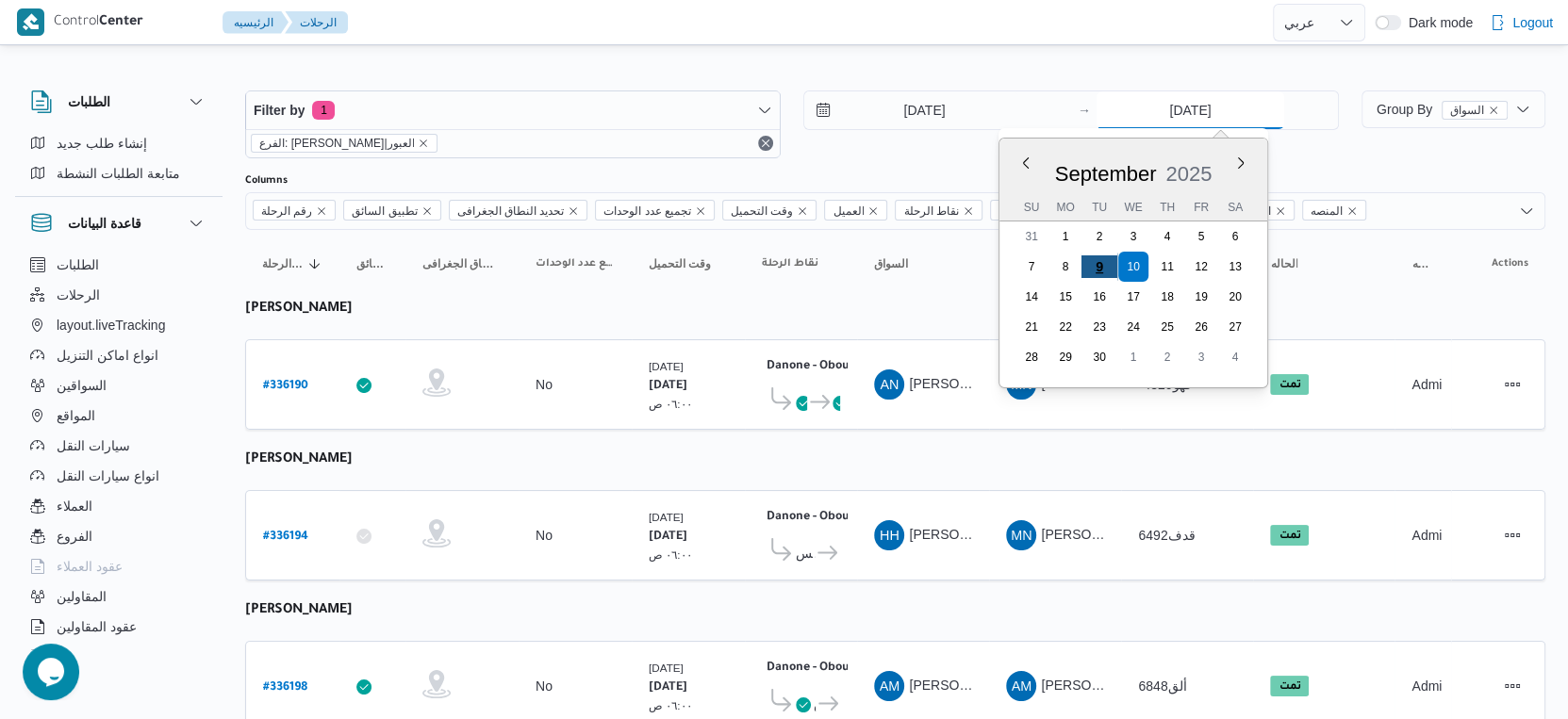
type input "[DATE]"
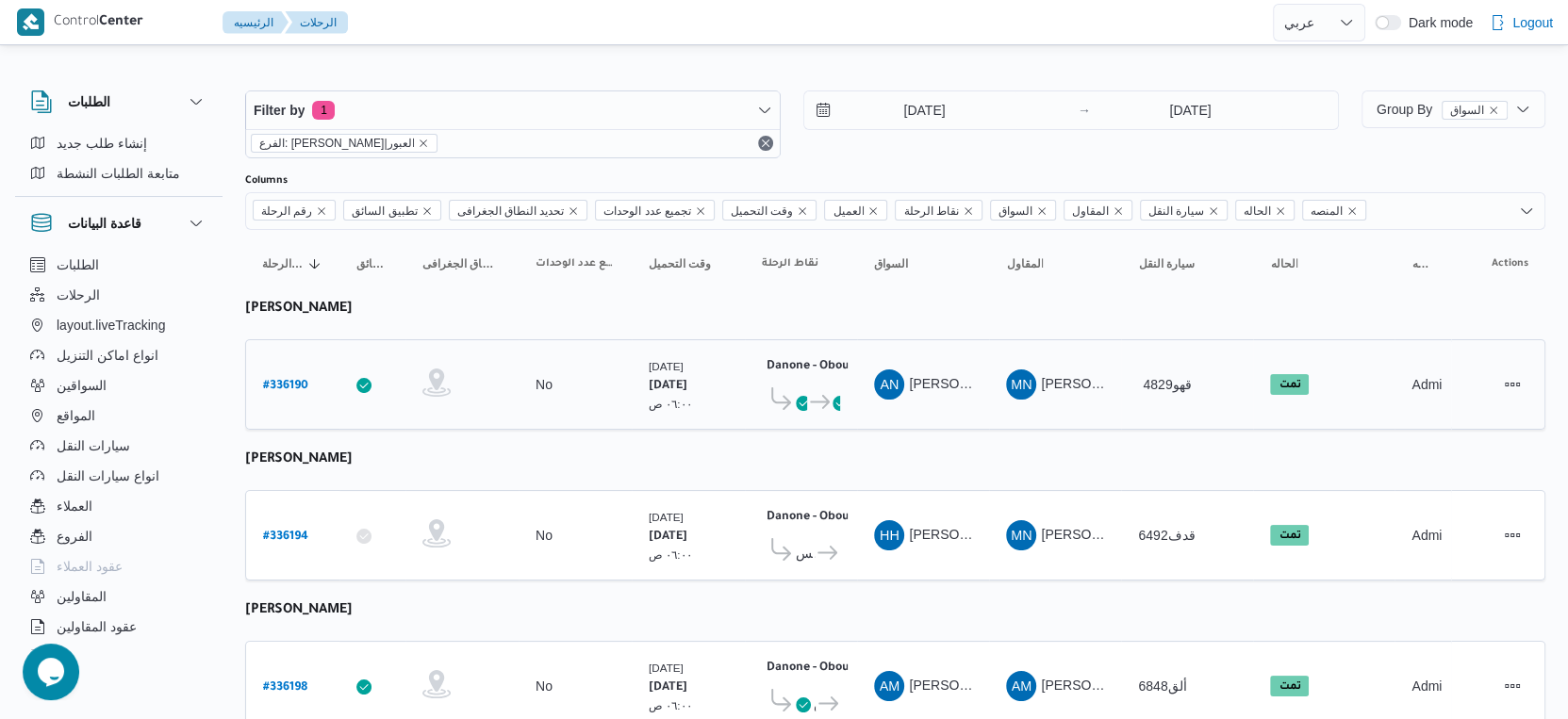
click at [1003, 411] on td "المقاول MN [PERSON_NAME] قلاده" at bounding box center [1055, 384] width 132 height 90
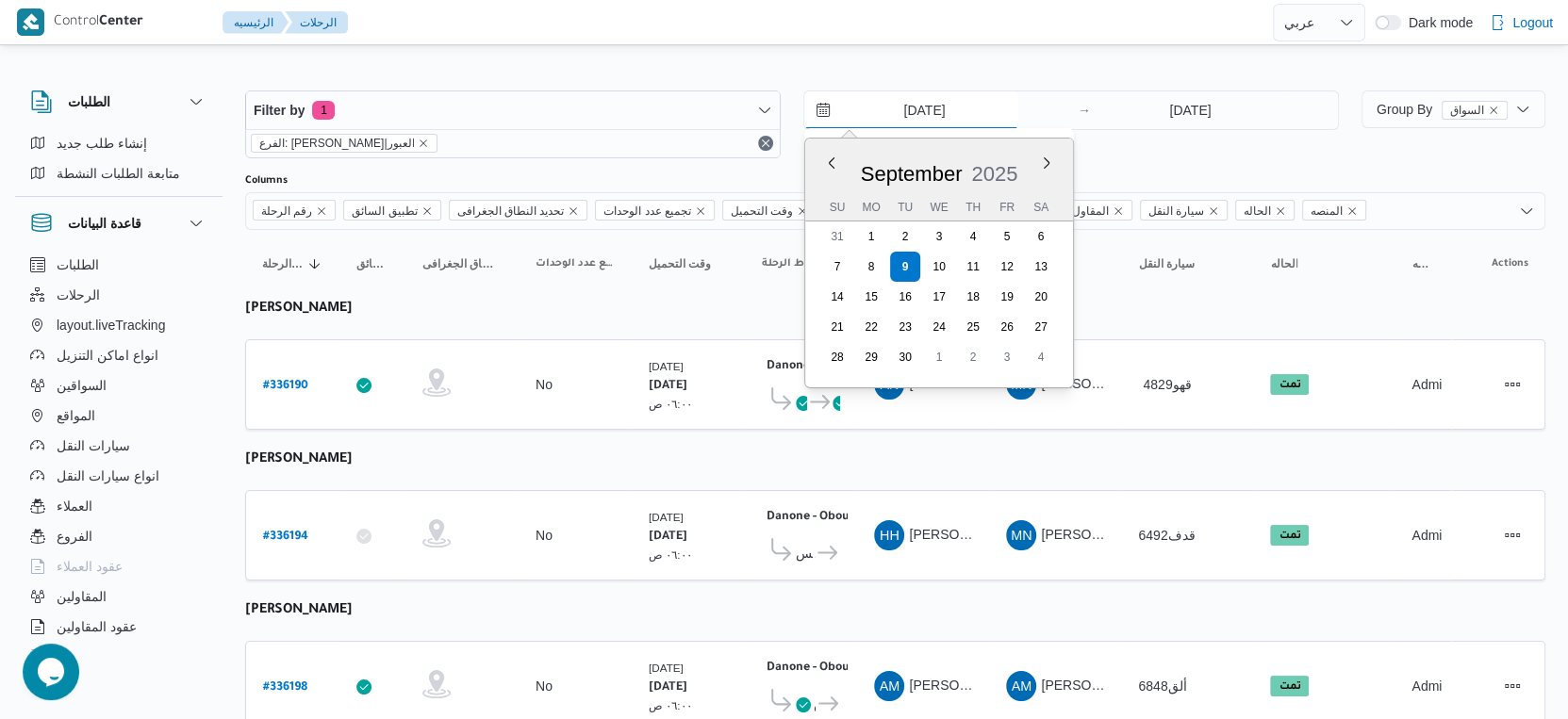
click at [959, 111] on input "[DATE]" at bounding box center [912, 110] width 215 height 38
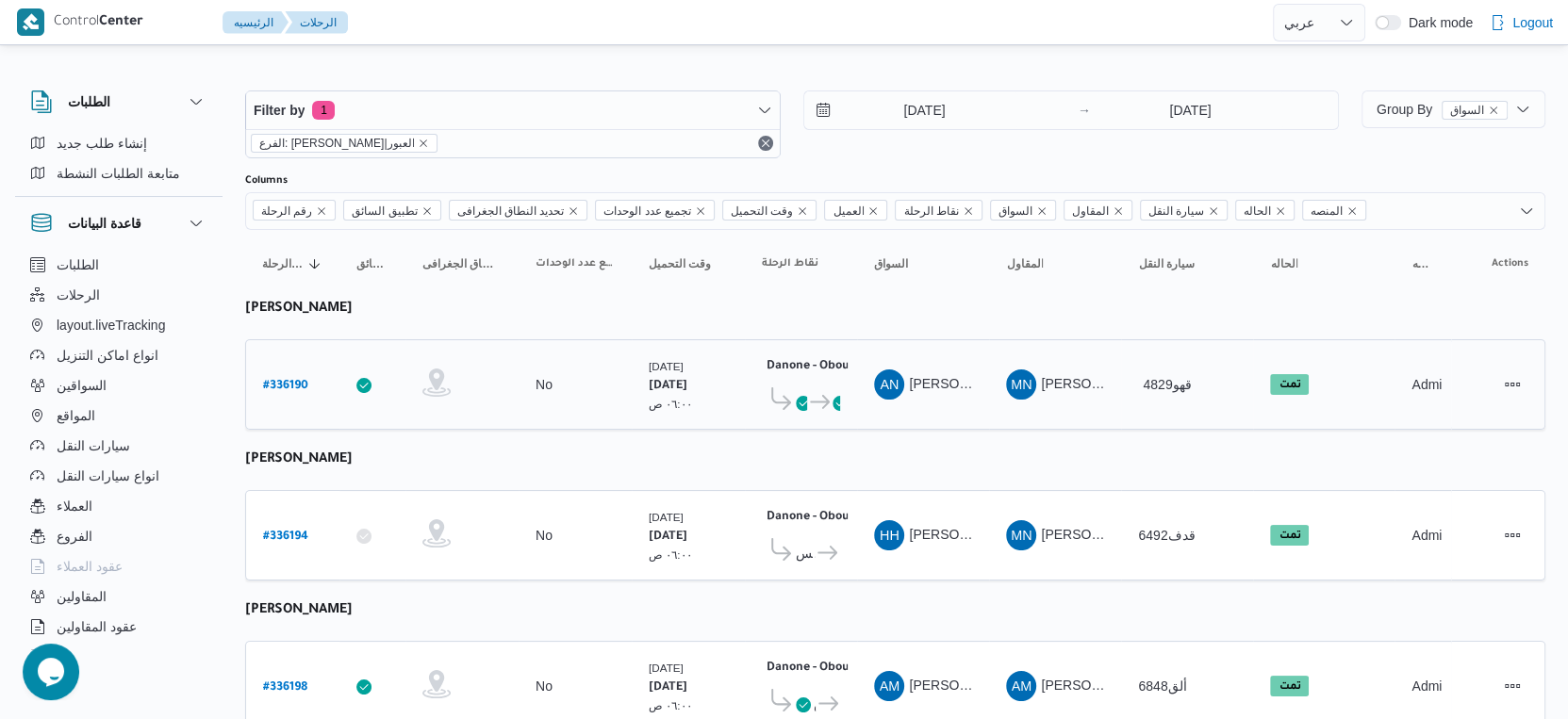
click at [745, 423] on td "نقاط الرحلة Danone - Obour ٠٧:٤٨ م العبور Danone - Obour" at bounding box center [801, 384] width 112 height 90
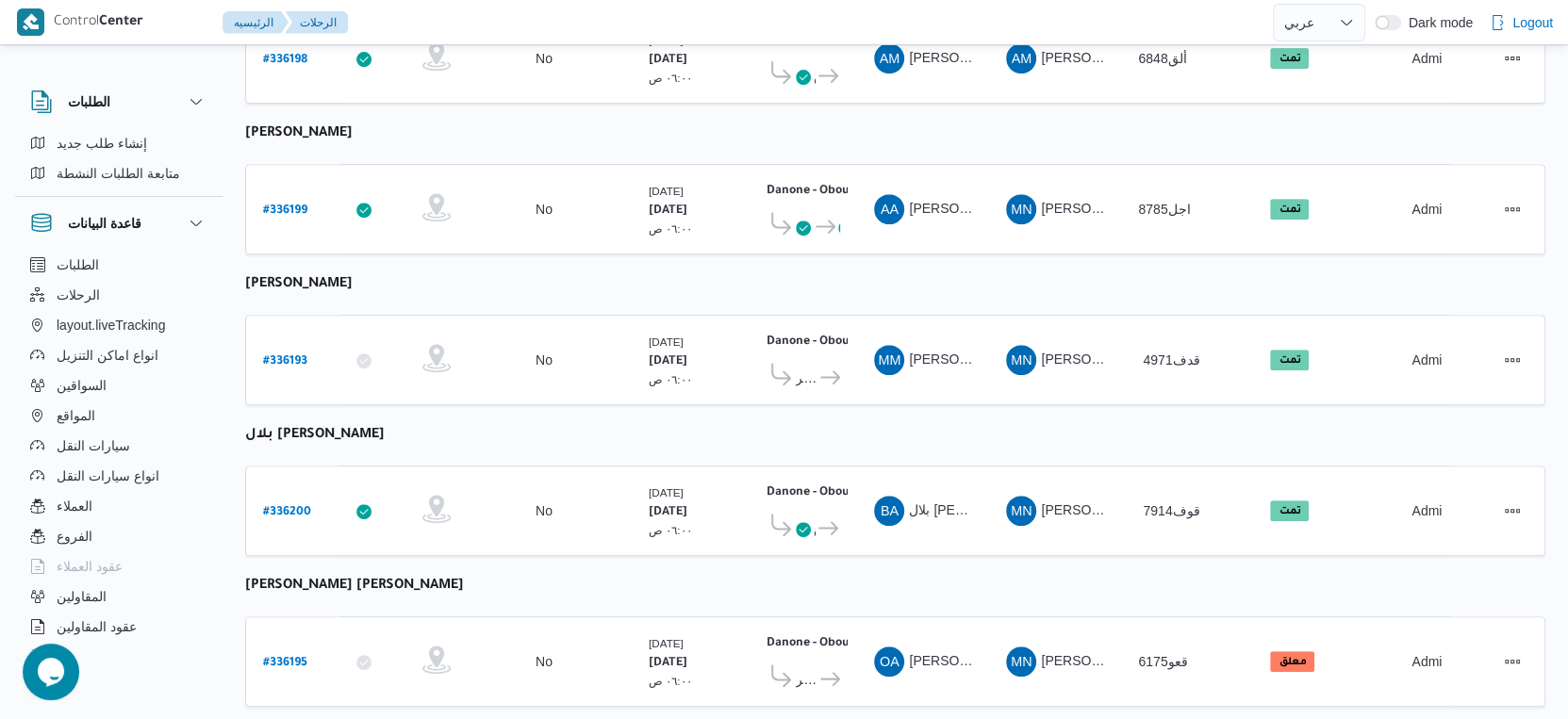
scroll to position [654, 0]
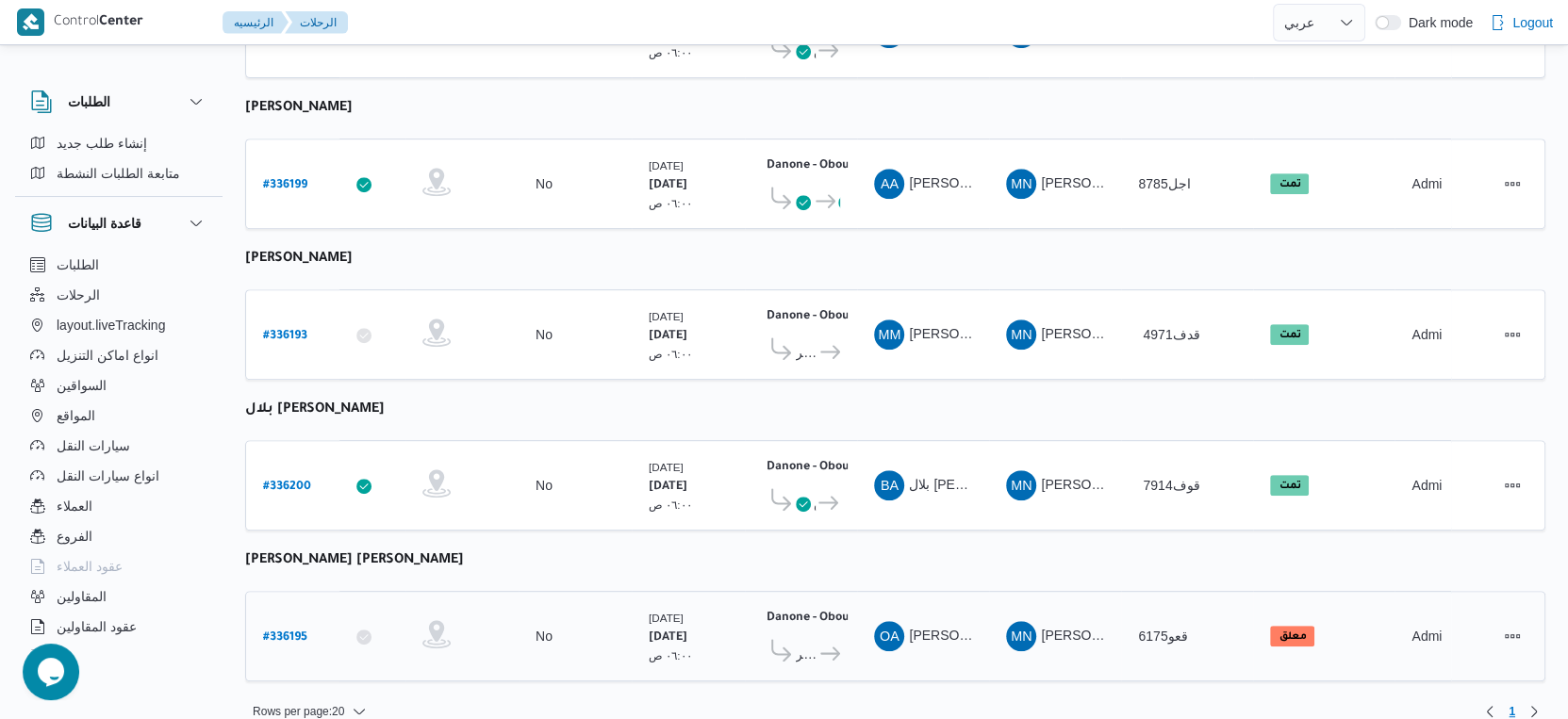
click at [289, 632] on b "# 336195" at bounding box center [285, 638] width 45 height 13
select select "ar"
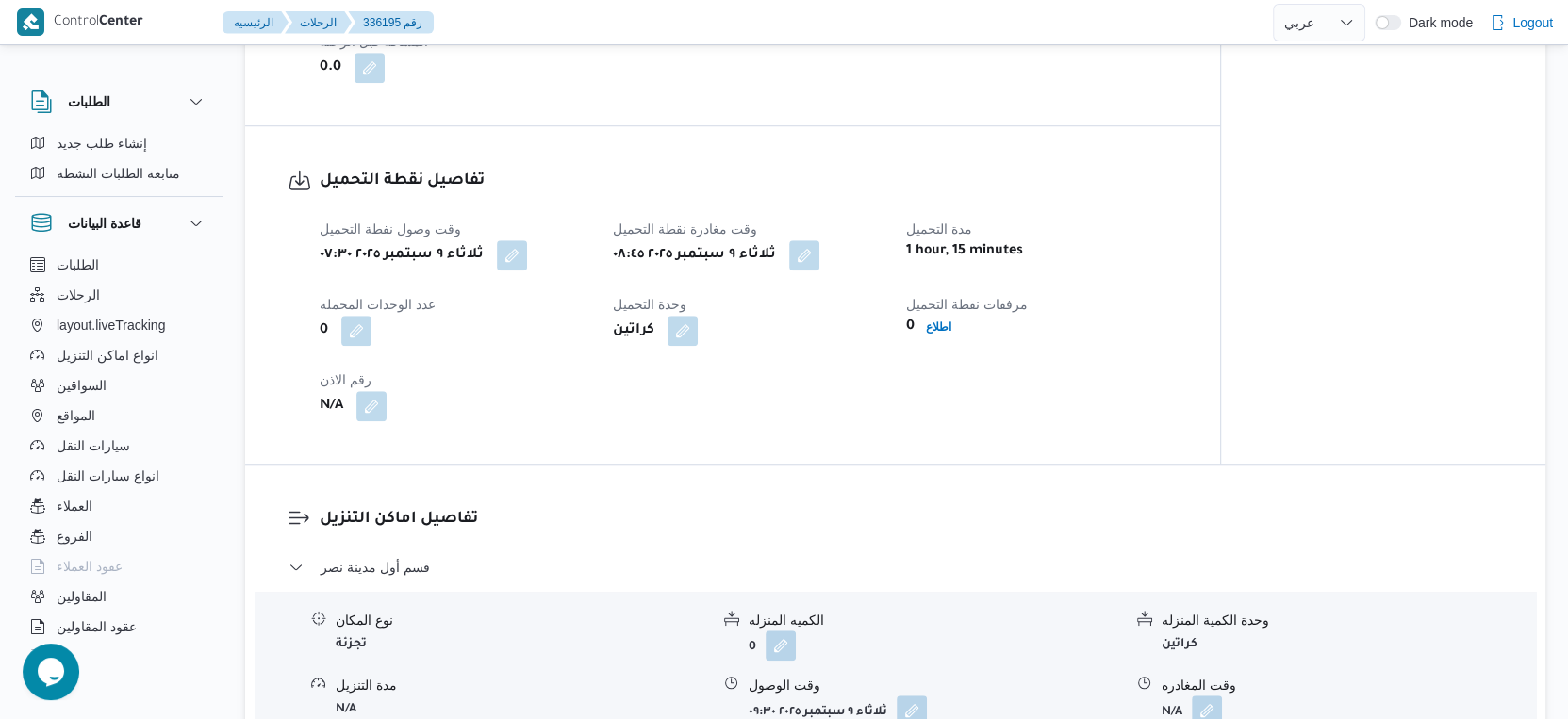
scroll to position [1466, 0]
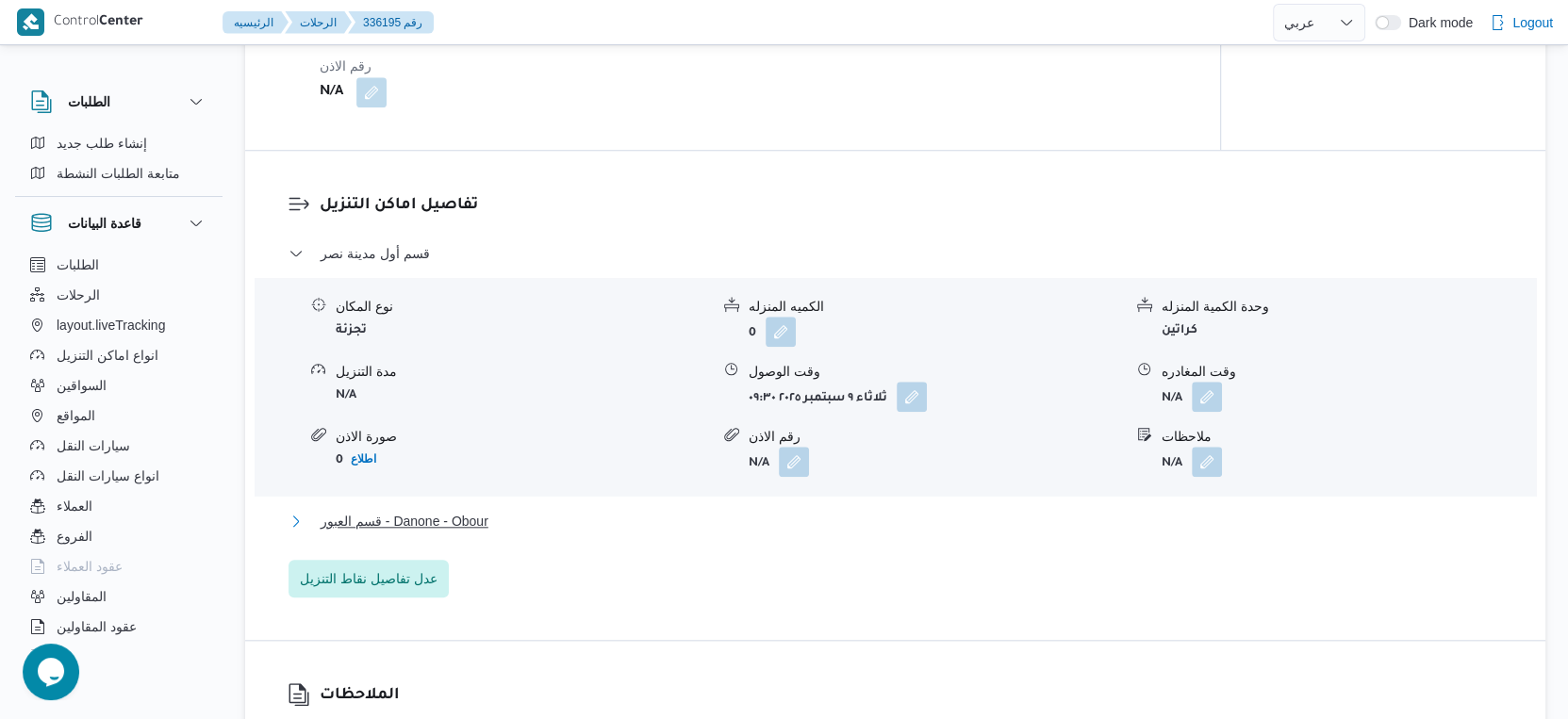
click at [532, 510] on button "قسم العبور - Danone - Obour" at bounding box center [896, 522] width 1215 height 23
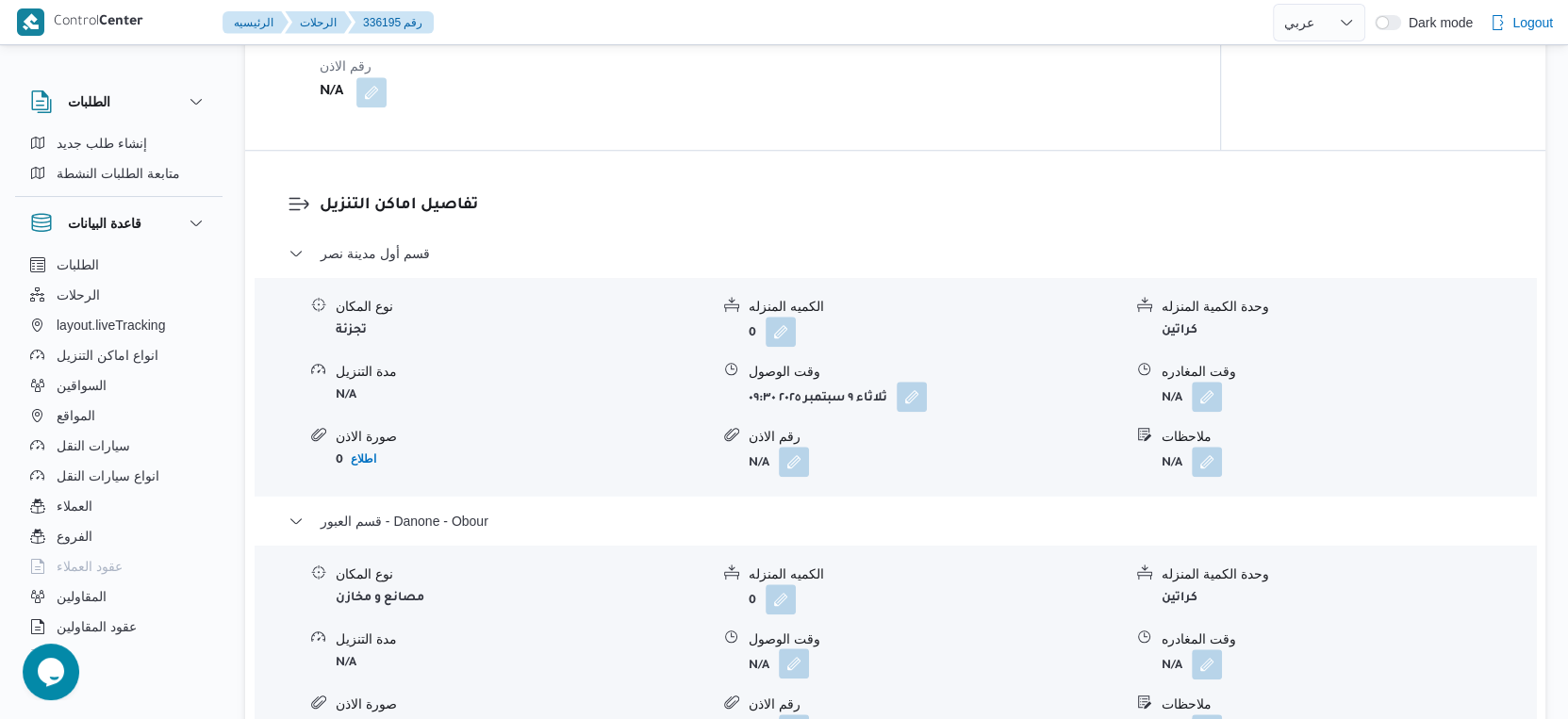
click at [806, 649] on button "button" at bounding box center [794, 664] width 30 height 30
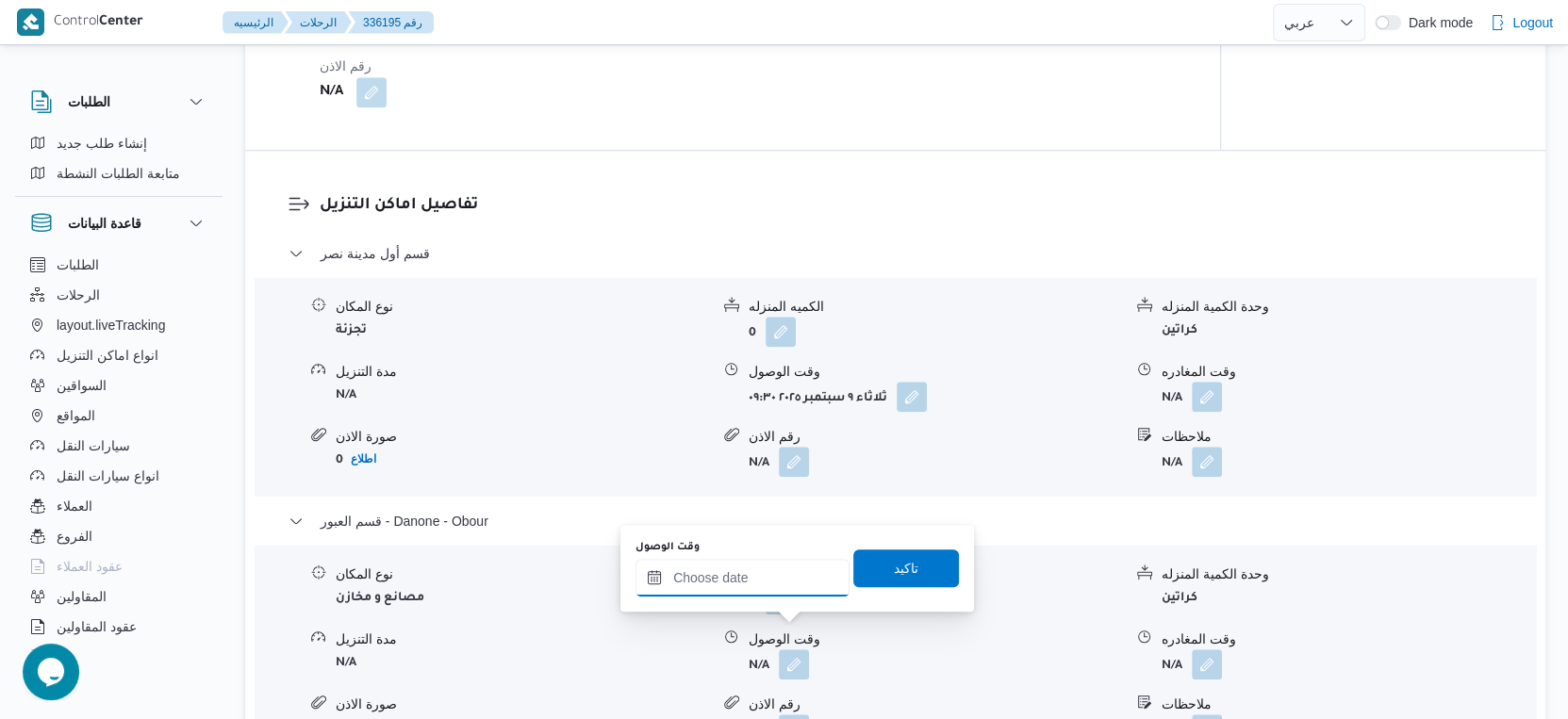
click at [777, 565] on div at bounding box center [743, 578] width 215 height 38
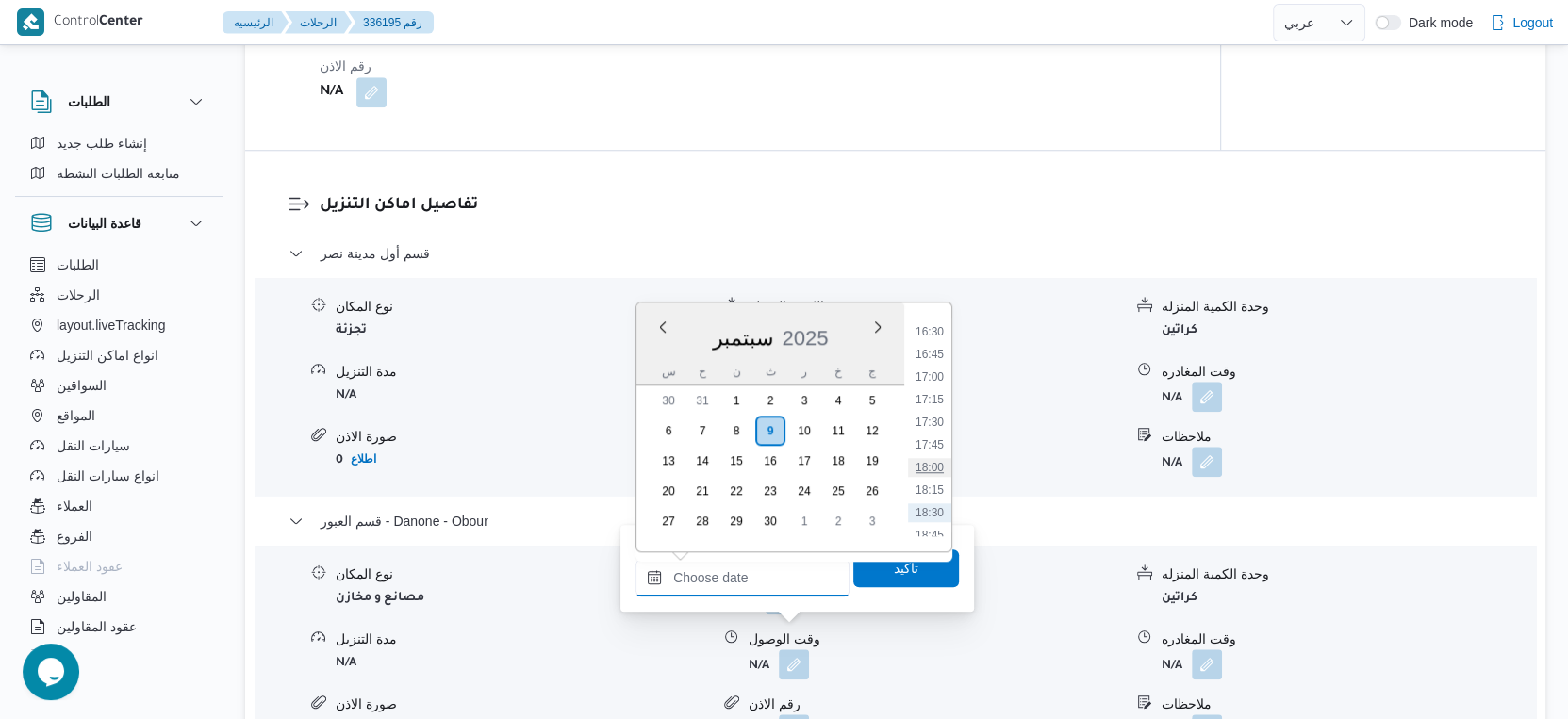
scroll to position [1452, 0]
click at [933, 431] on li "17:15" at bounding box center [930, 435] width 44 height 19
type input "[DATE] ١٧:١٥"
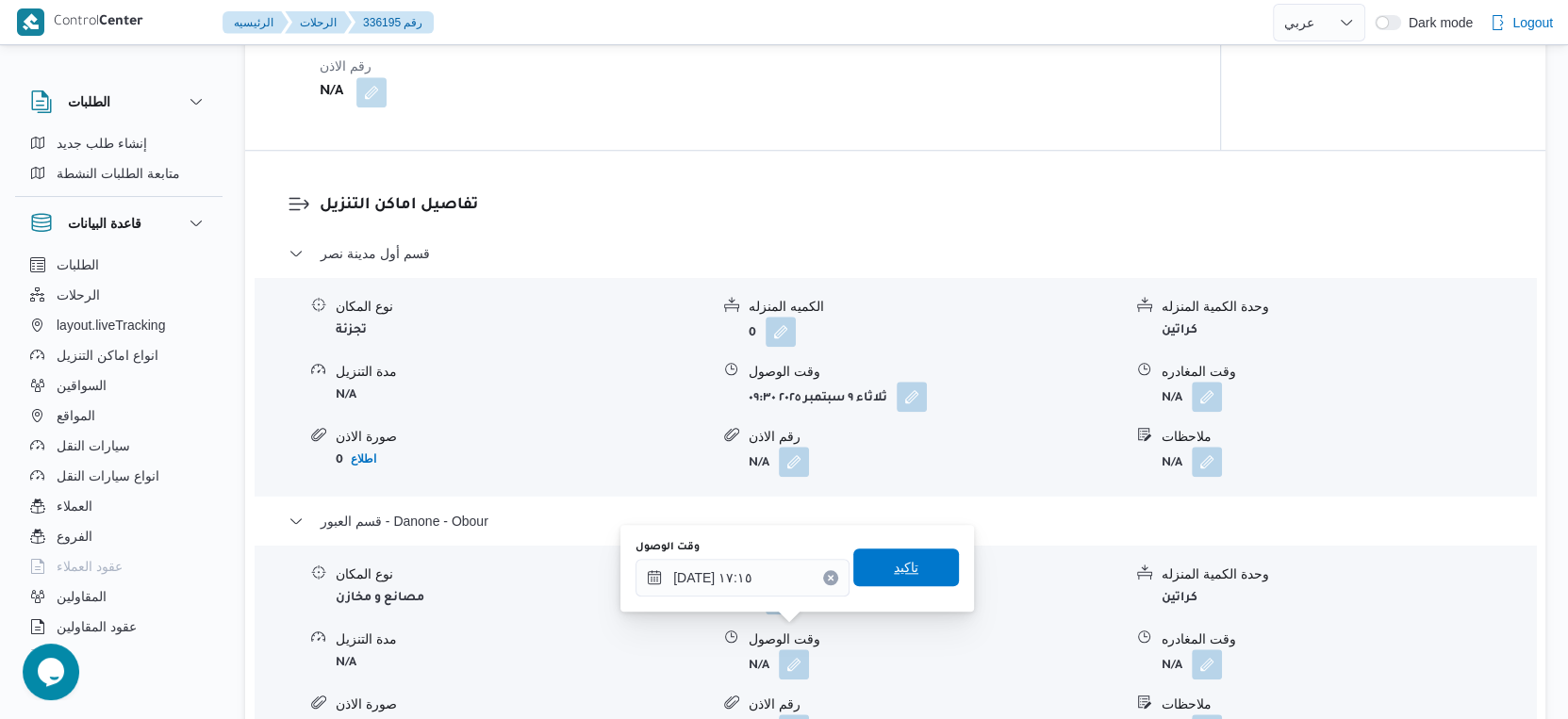
click at [907, 562] on span "تاكيد" at bounding box center [905, 567] width 105 height 38
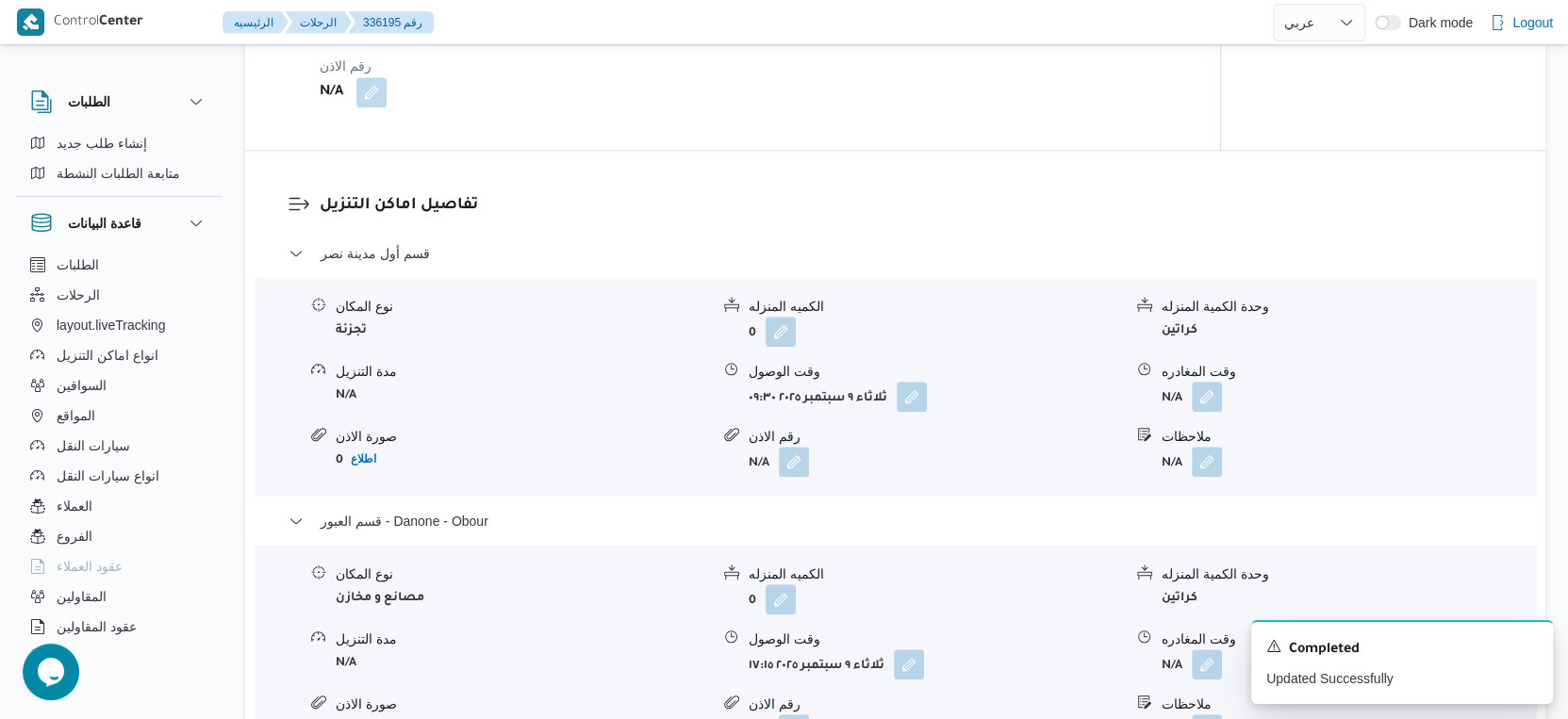
scroll to position [1571, 0]
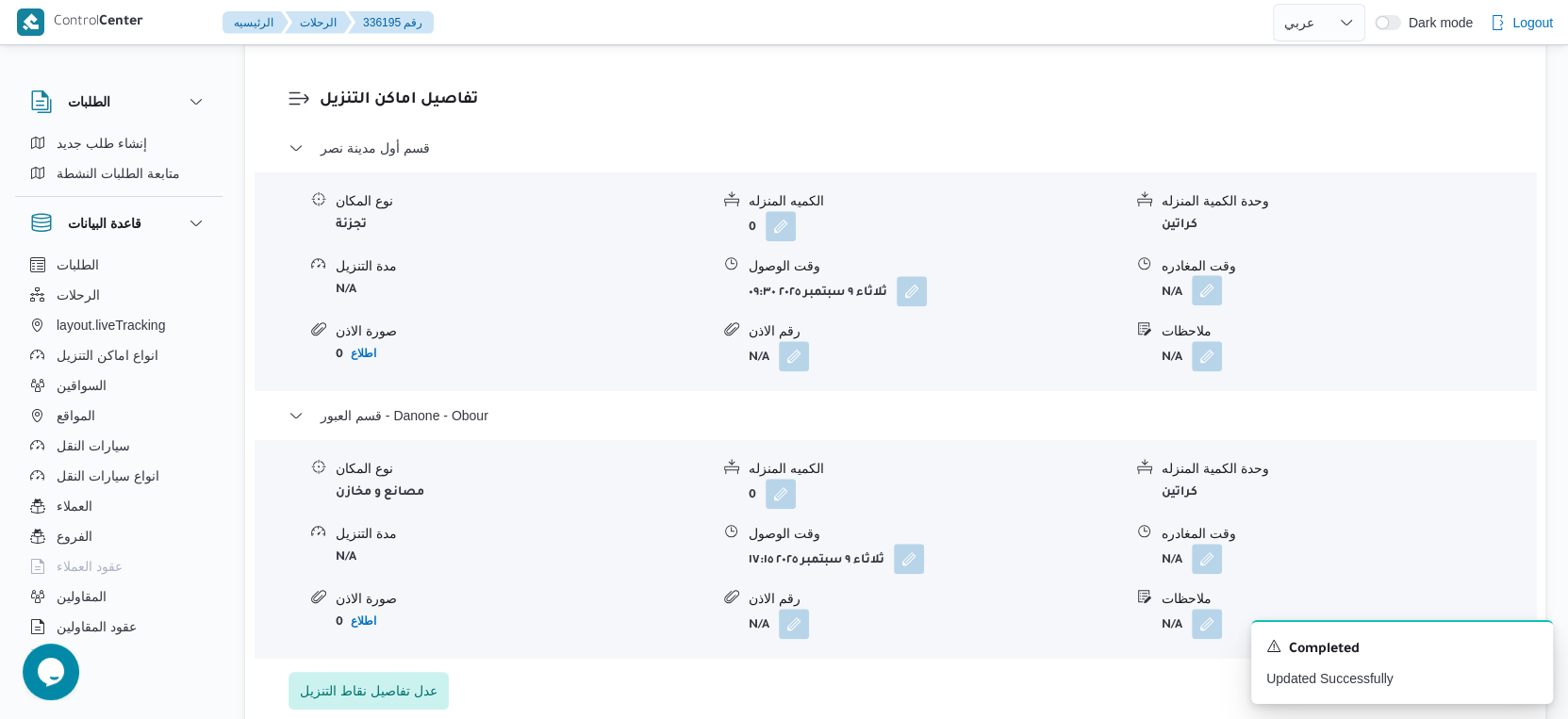
click at [1220, 275] on button "button" at bounding box center [1207, 290] width 30 height 30
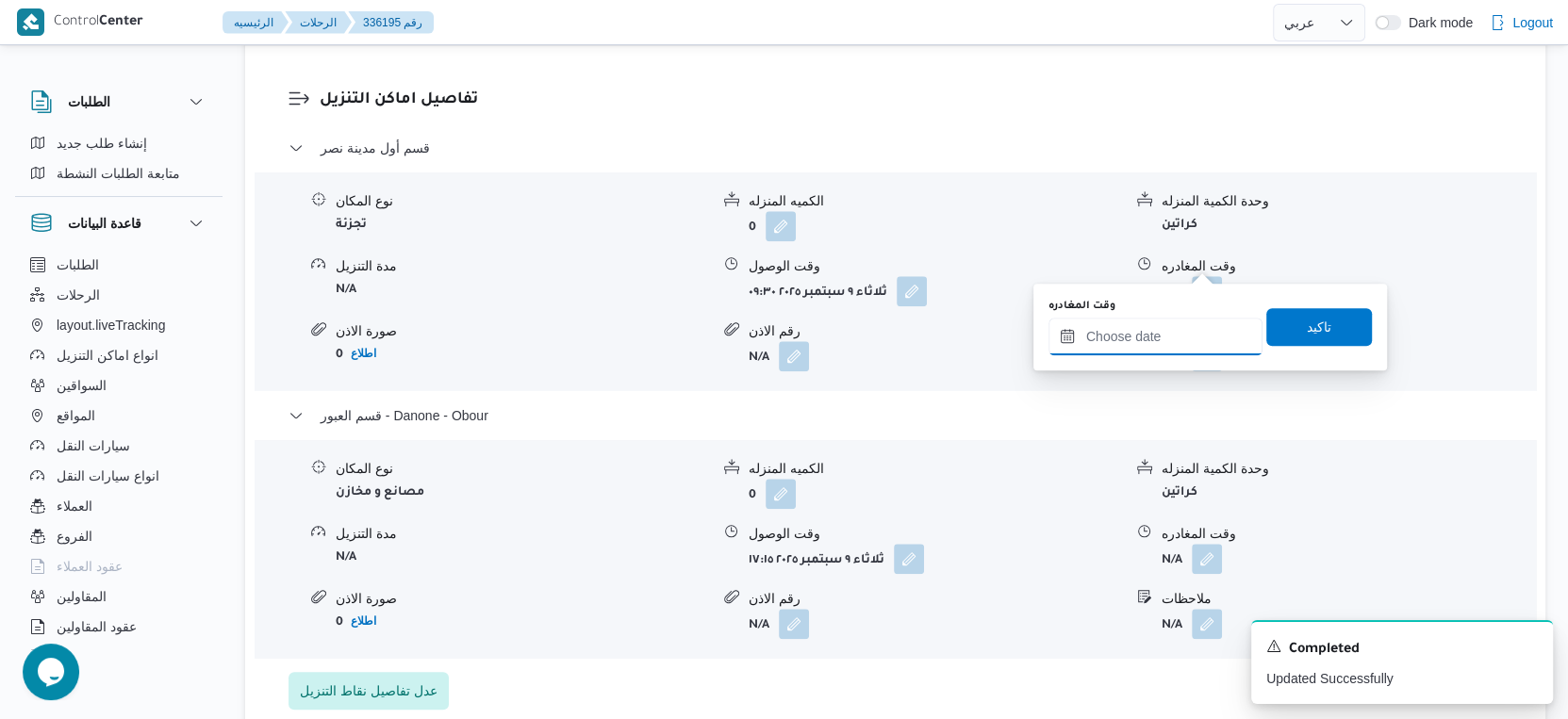
drag, startPoint x: 1186, startPoint y: 343, endPoint x: 1216, endPoint y: 349, distance: 30.6
click at [1186, 343] on input "وقت المغادره" at bounding box center [1156, 337] width 215 height 38
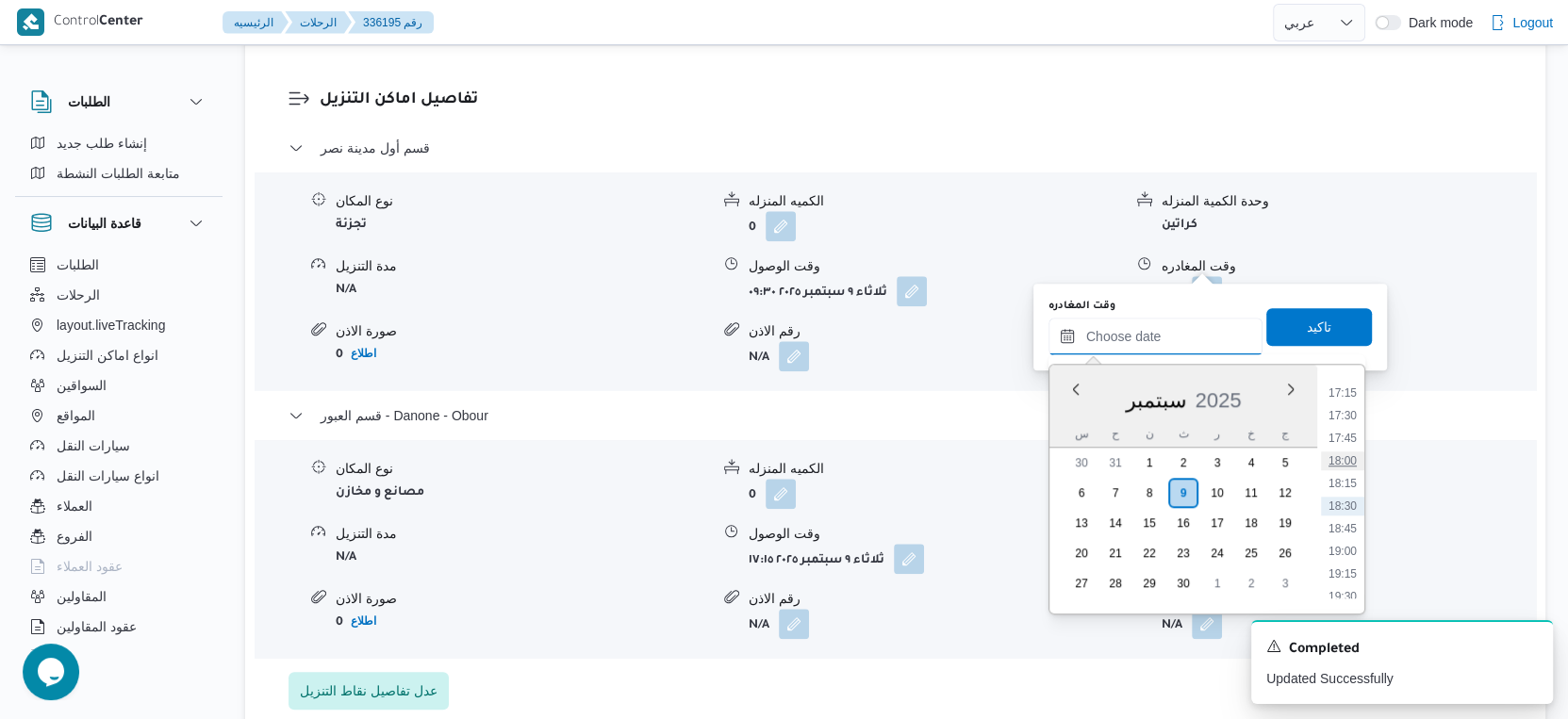
scroll to position [1452, 0]
drag, startPoint x: 1345, startPoint y: 421, endPoint x: 1347, endPoint y: 411, distance: 10.2
click at [1345, 420] on li "16:30" at bounding box center [1343, 430] width 44 height 19
type input "[DATE] ١٦:٣٠"
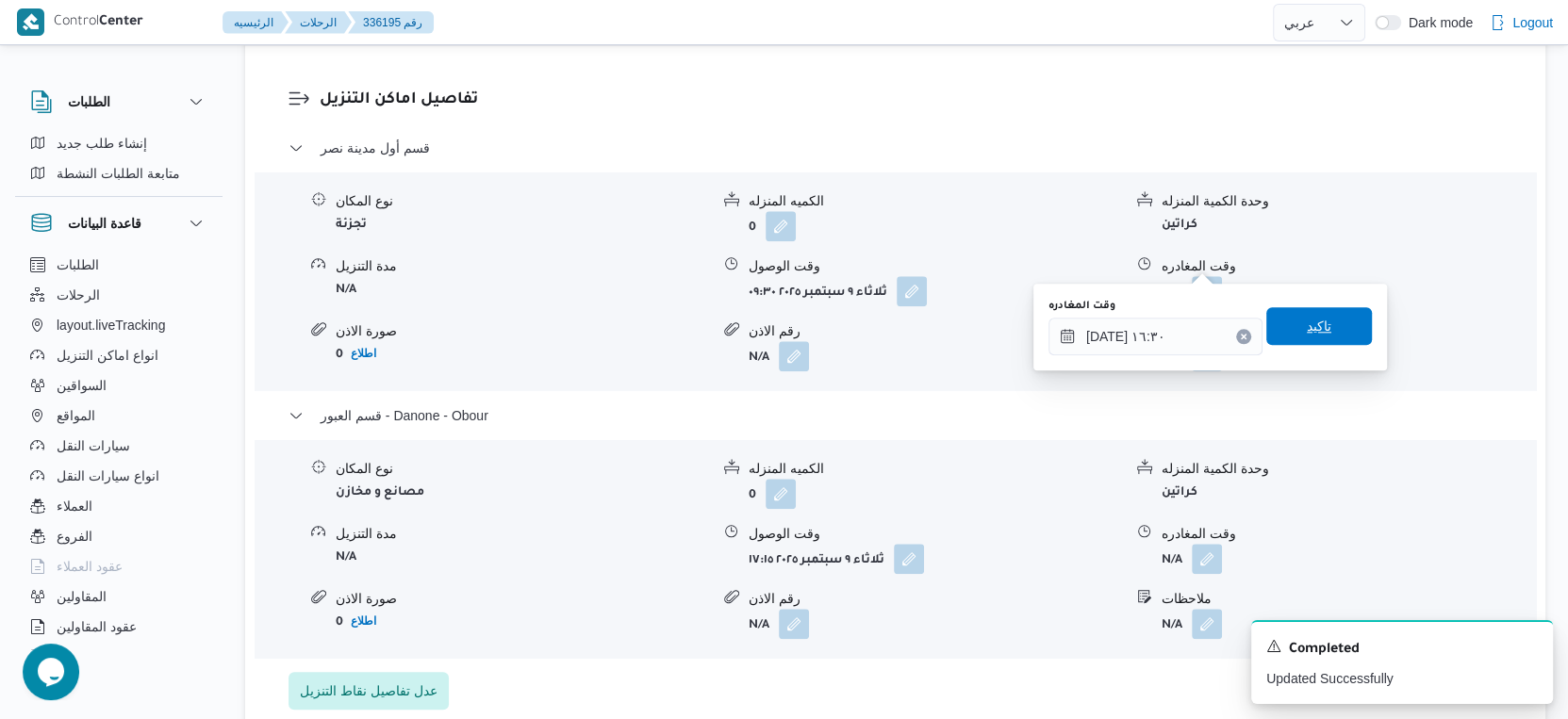
click at [1334, 312] on span "تاكيد" at bounding box center [1318, 326] width 105 height 38
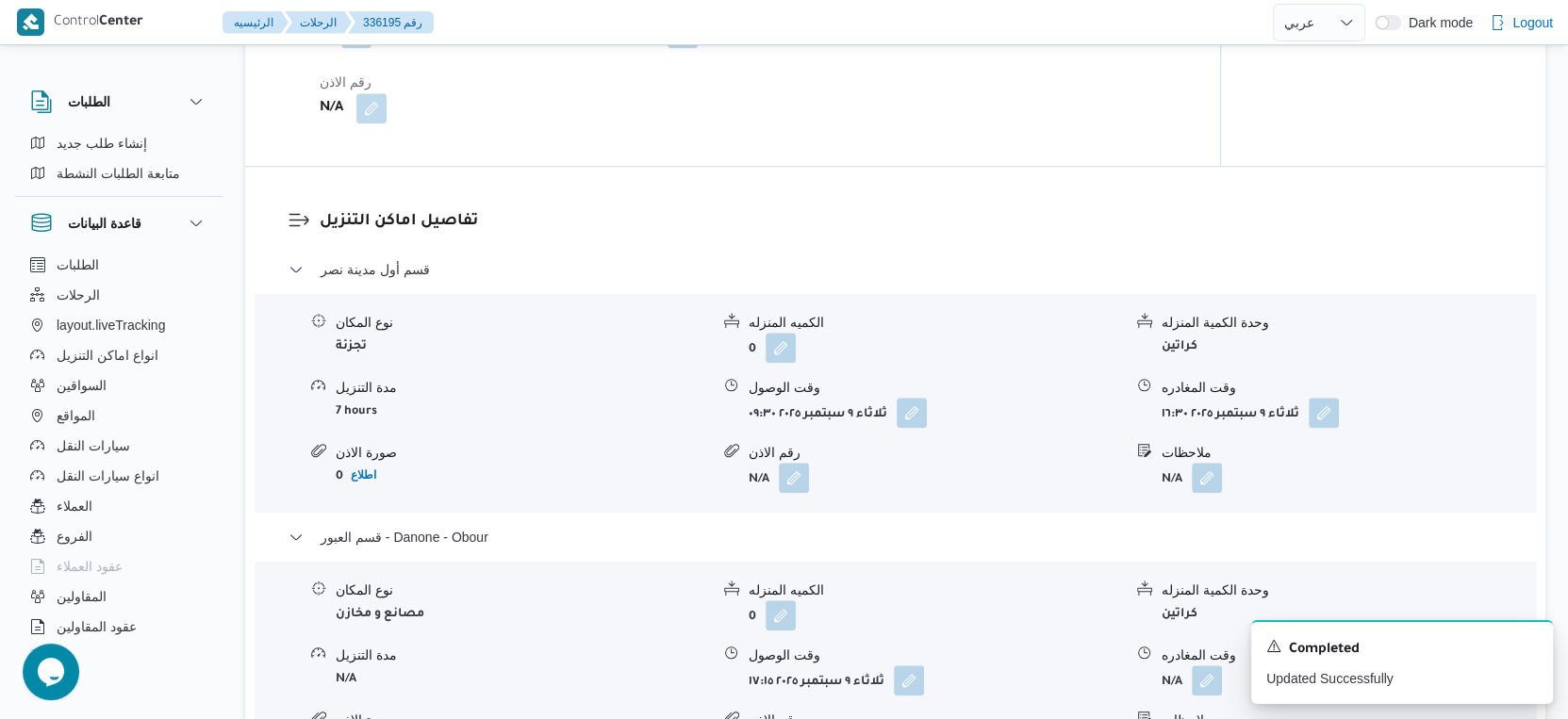
scroll to position [1571, 0]
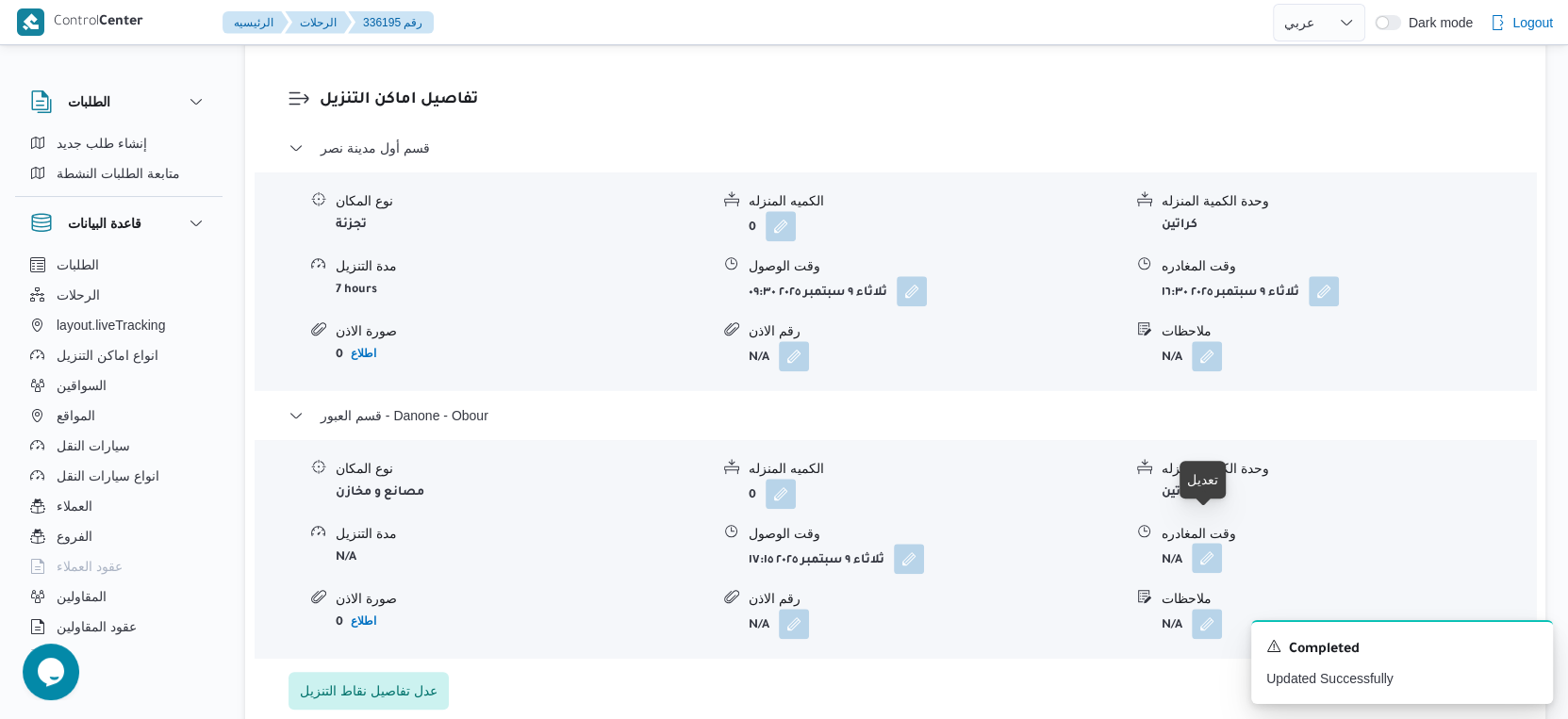
click at [1205, 543] on button "button" at bounding box center [1207, 558] width 30 height 30
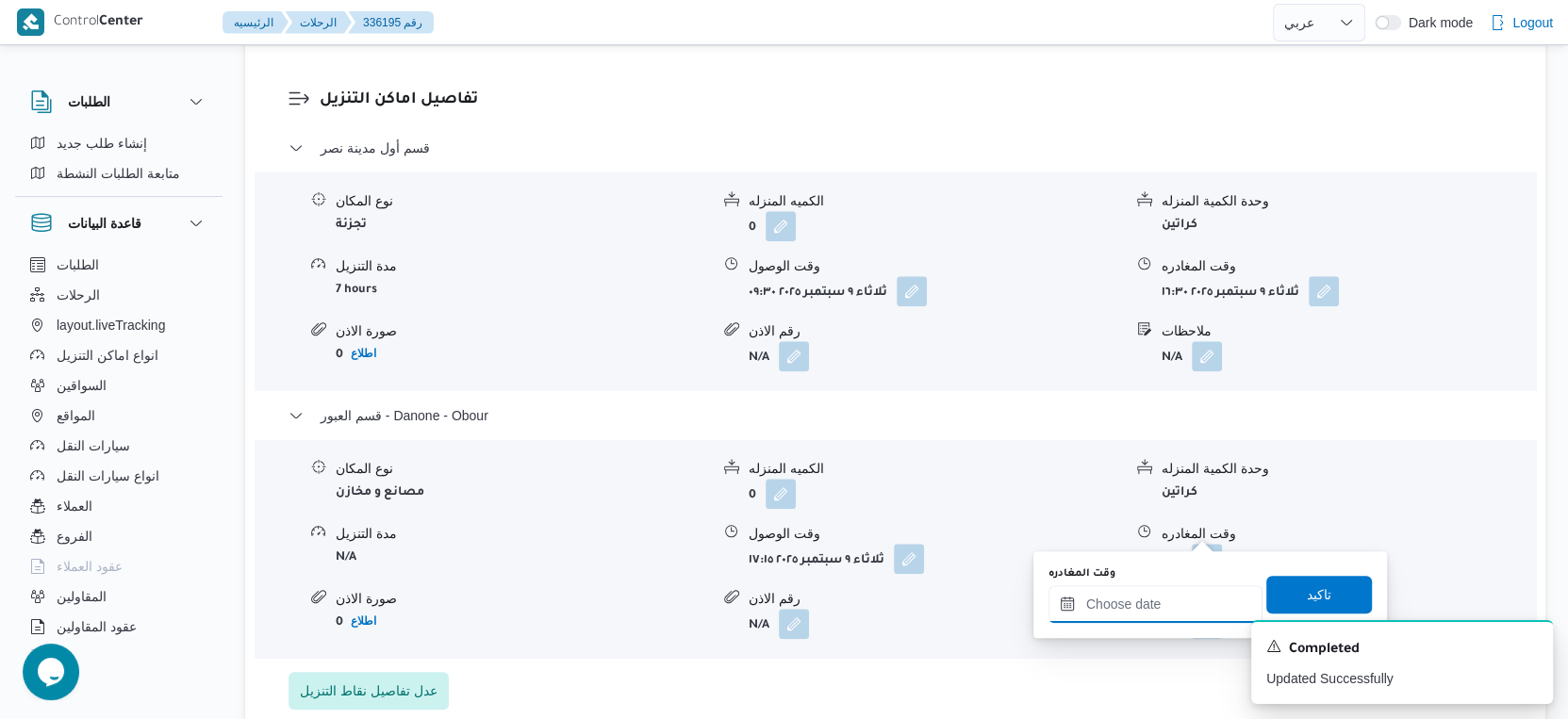
click at [1187, 611] on input "وقت المغادره" at bounding box center [1156, 604] width 215 height 38
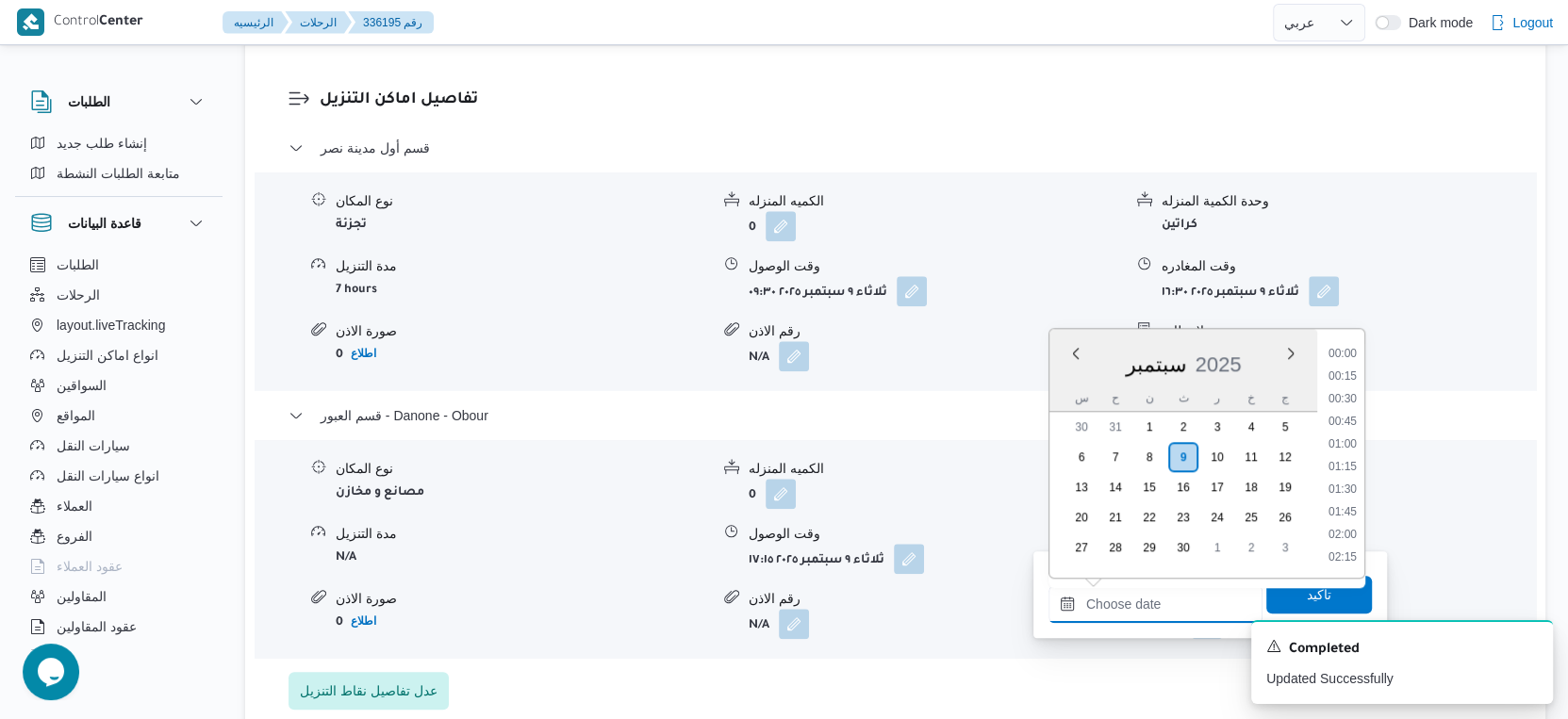
scroll to position [1558, 0]
click at [1348, 442] on li "18:15" at bounding box center [1343, 448] width 44 height 19
type input "[DATE] ١٨:١٥"
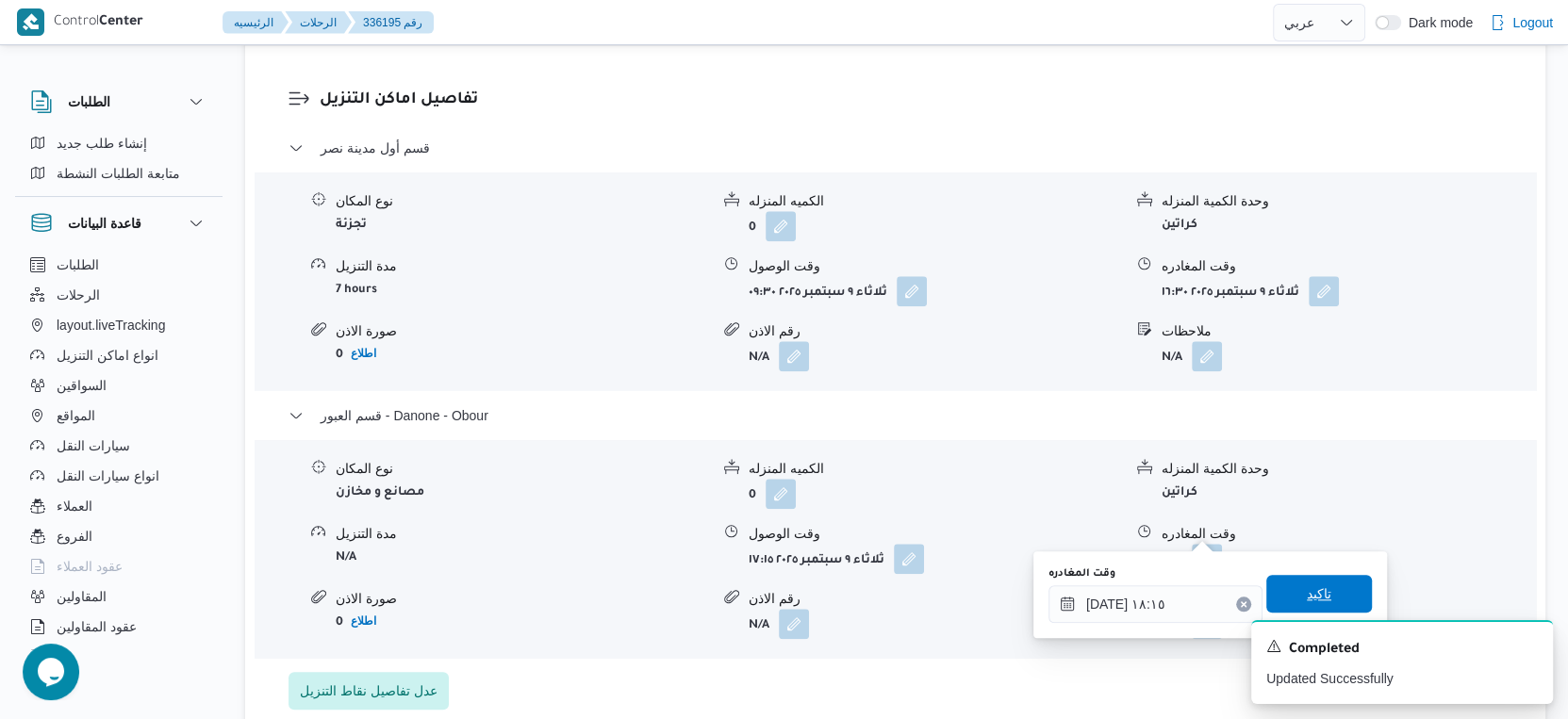
click at [1318, 593] on span "تاكيد" at bounding box center [1318, 594] width 105 height 38
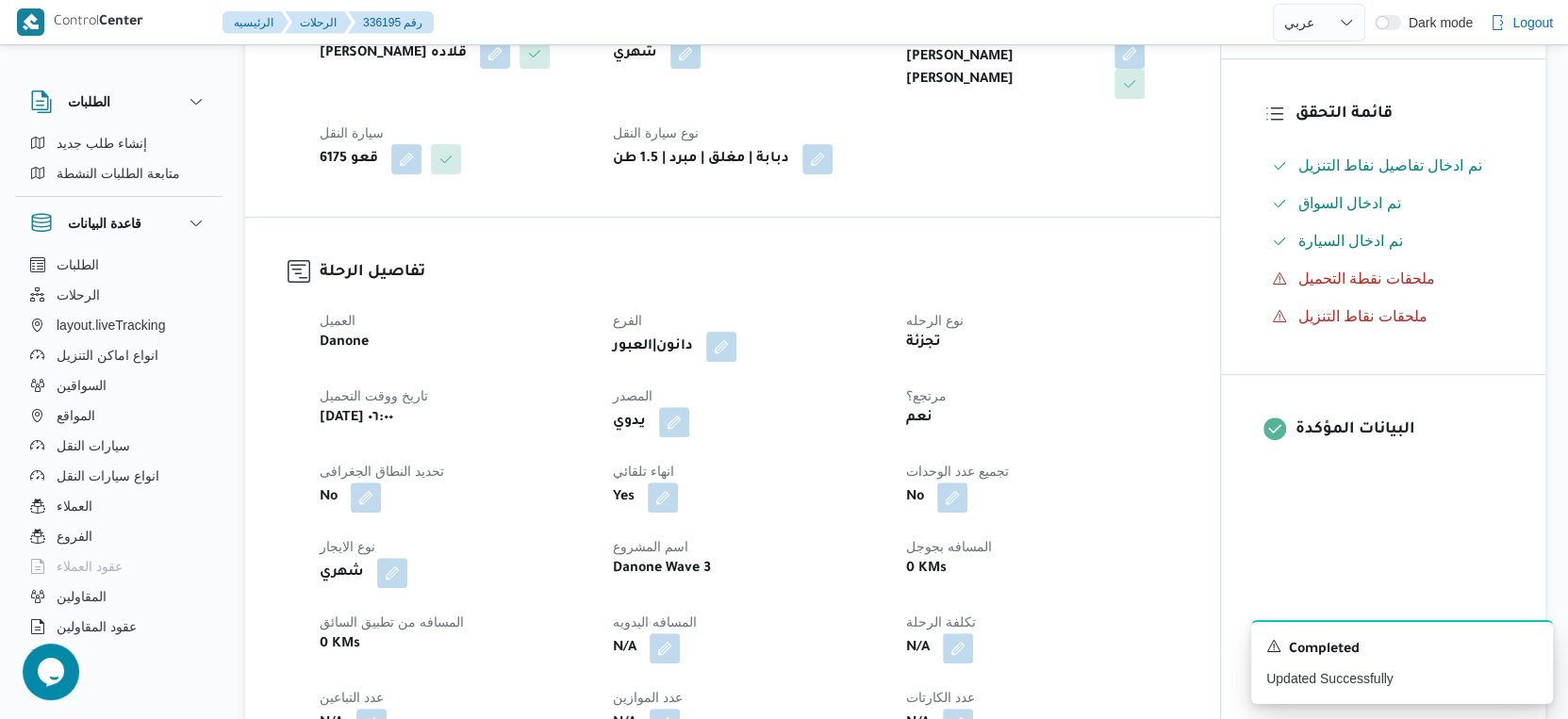
scroll to position [418, 0]
select select "ar"
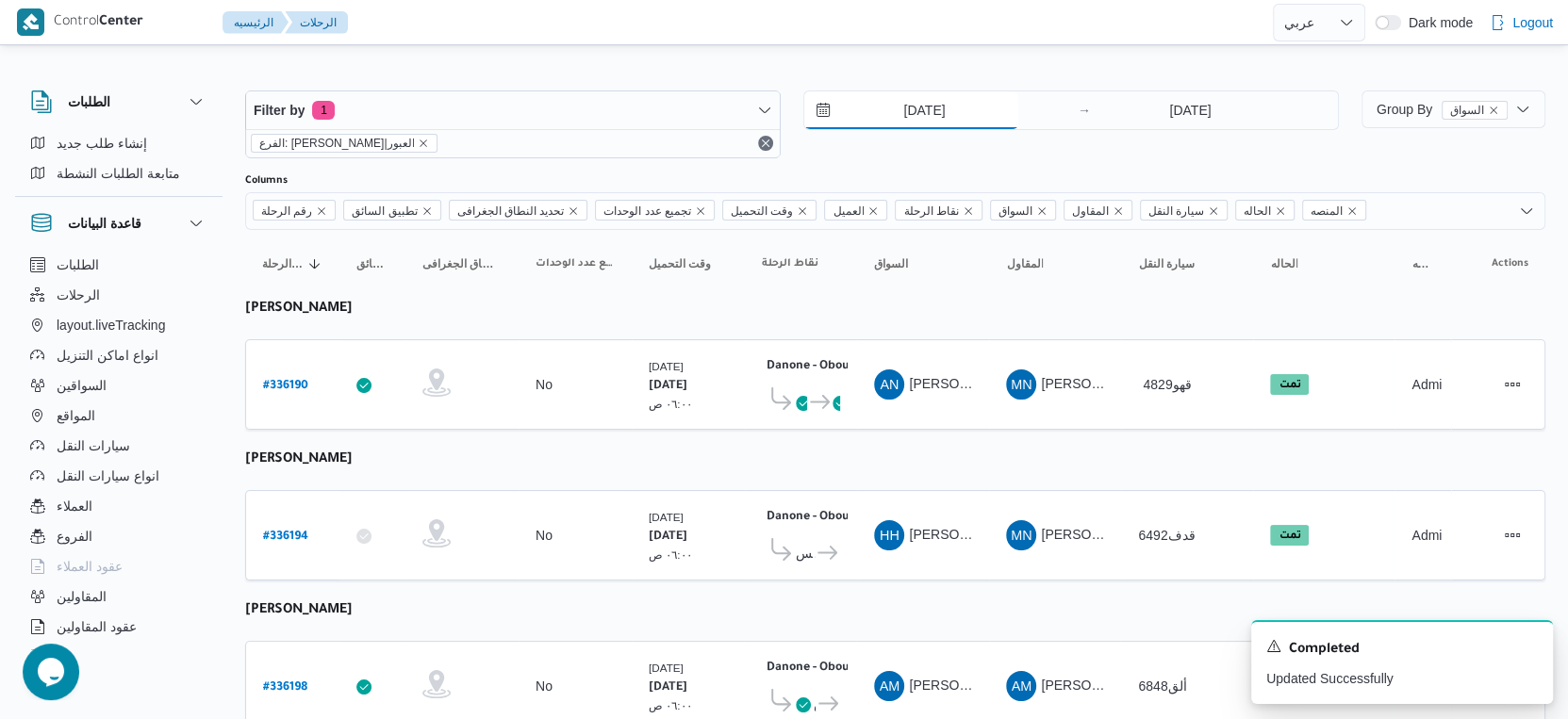
click at [981, 120] on input "[DATE]" at bounding box center [912, 110] width 215 height 38
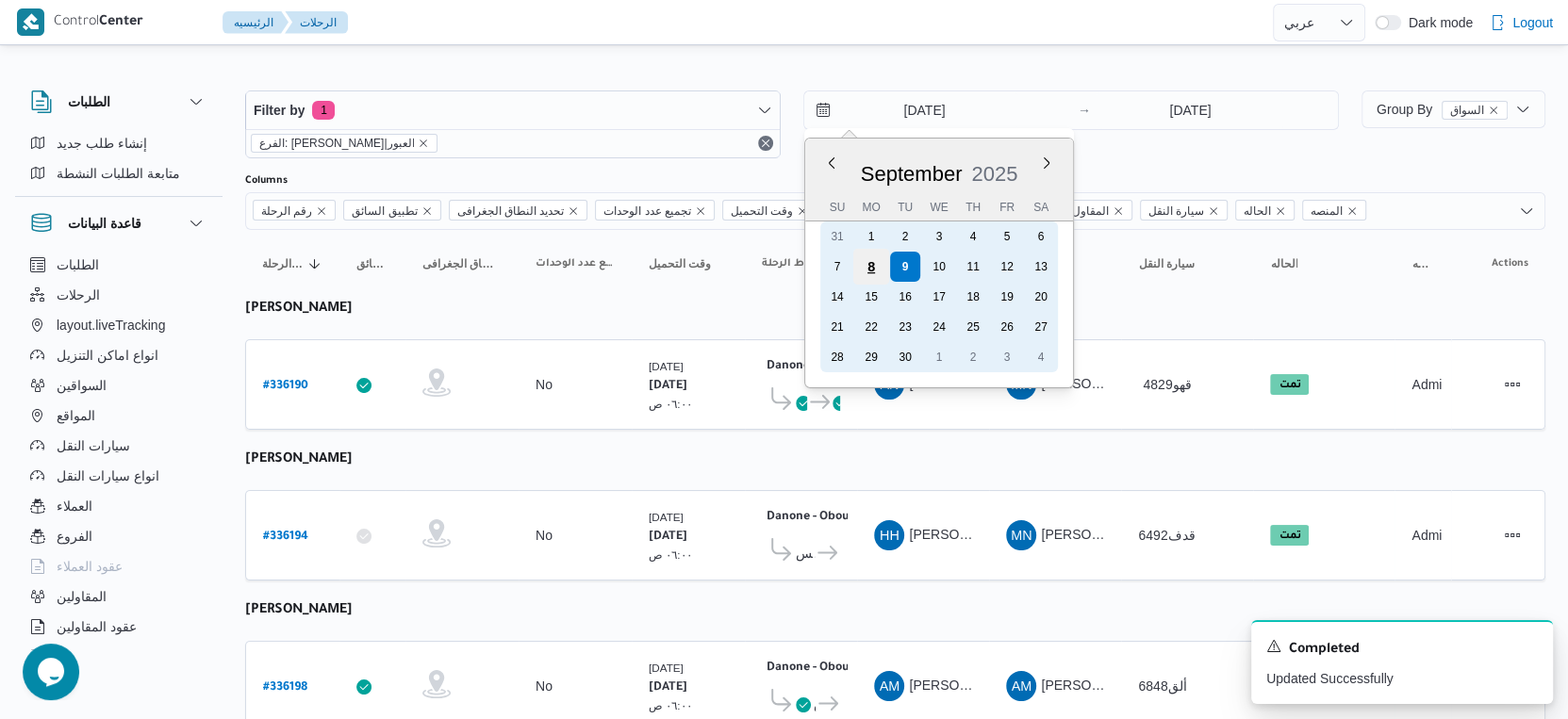
click at [873, 266] on div "8" at bounding box center [871, 267] width 36 height 36
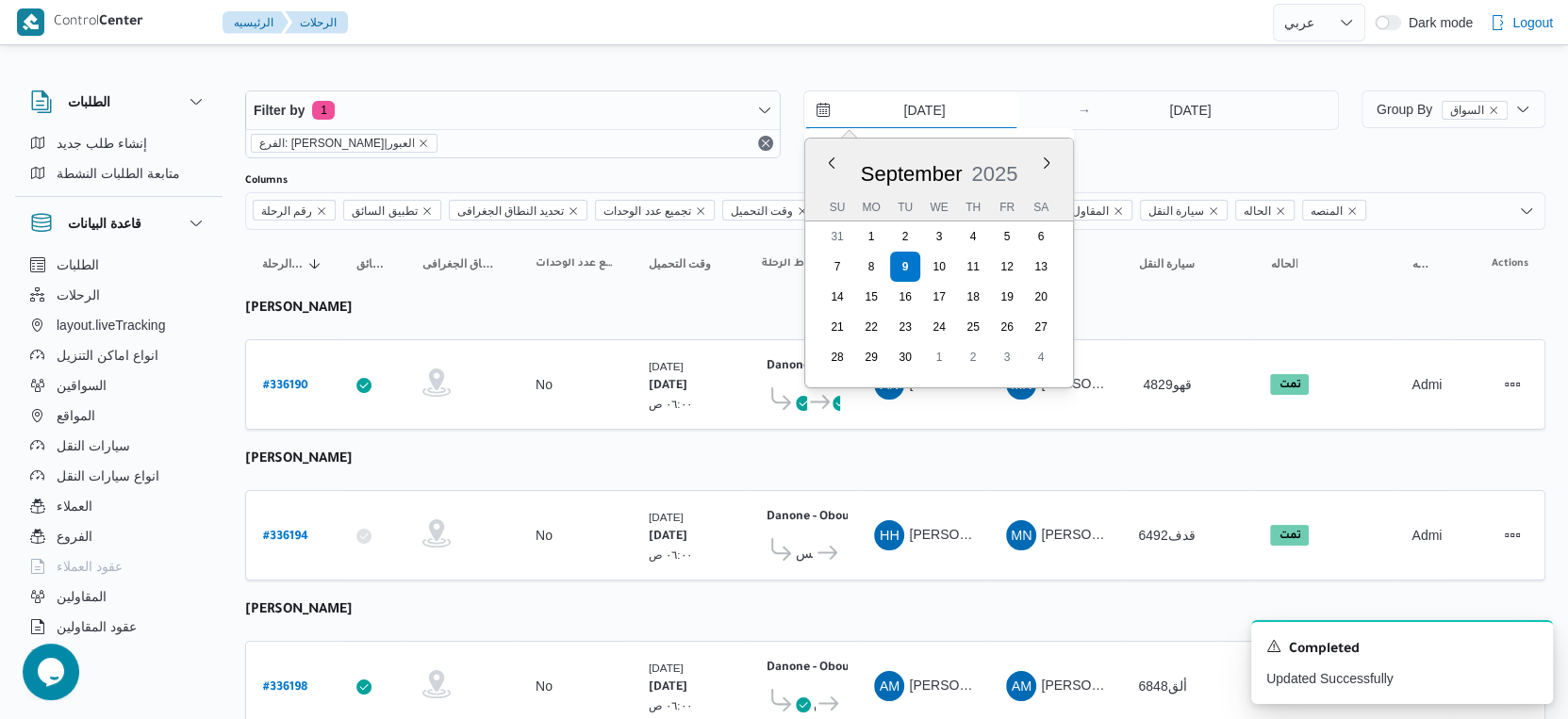
type input "[DATE]"
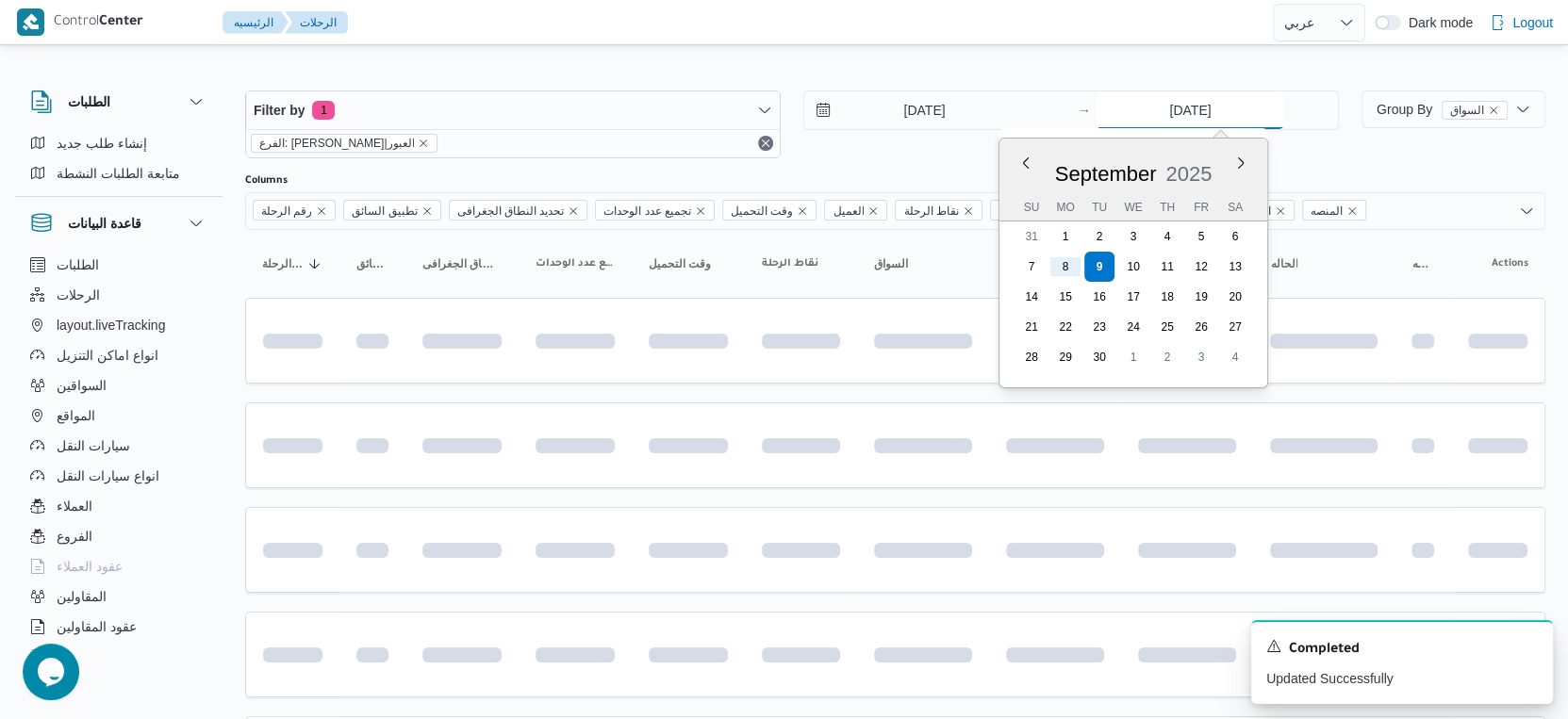
click at [1208, 108] on input "[DATE]" at bounding box center [1191, 110] width 188 height 38
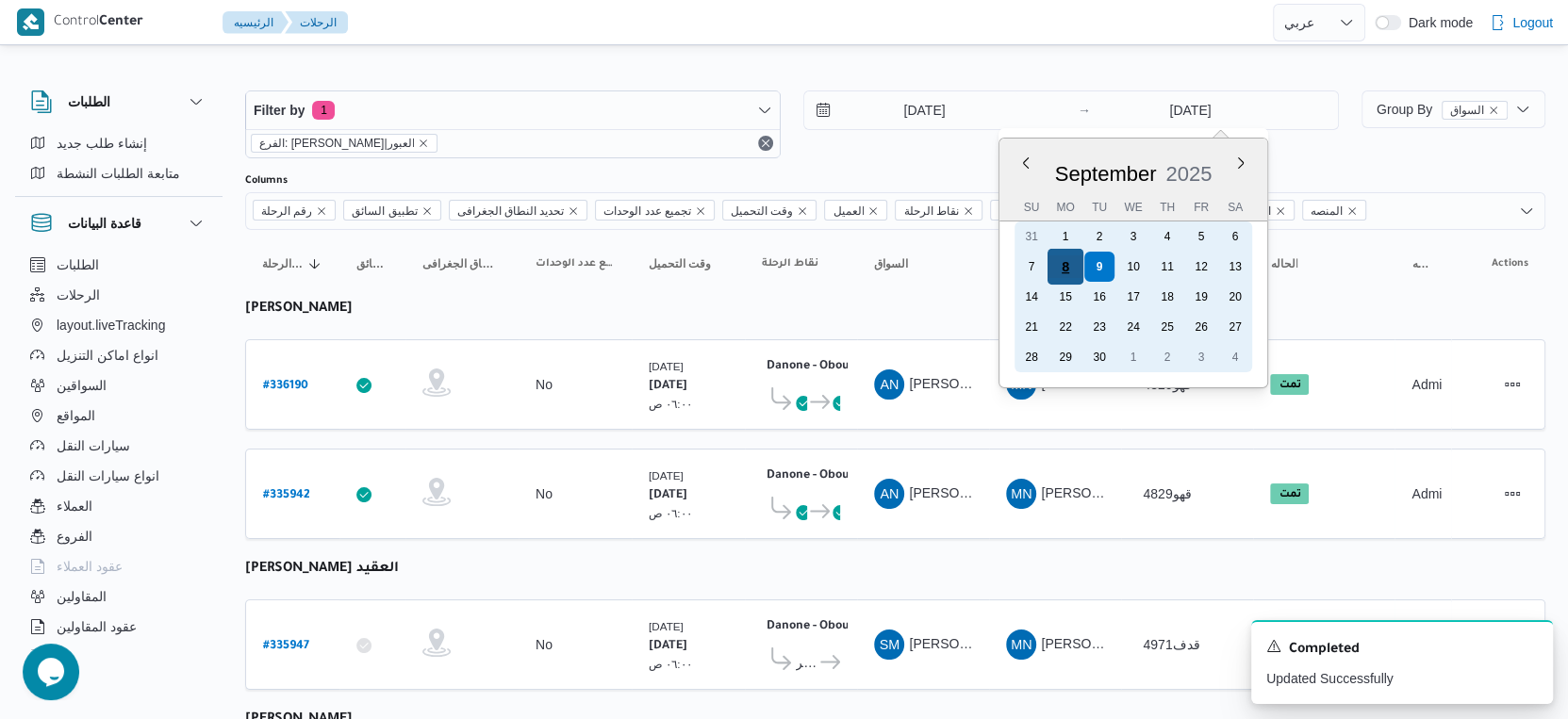
click at [1073, 261] on div "8" at bounding box center [1066, 267] width 36 height 36
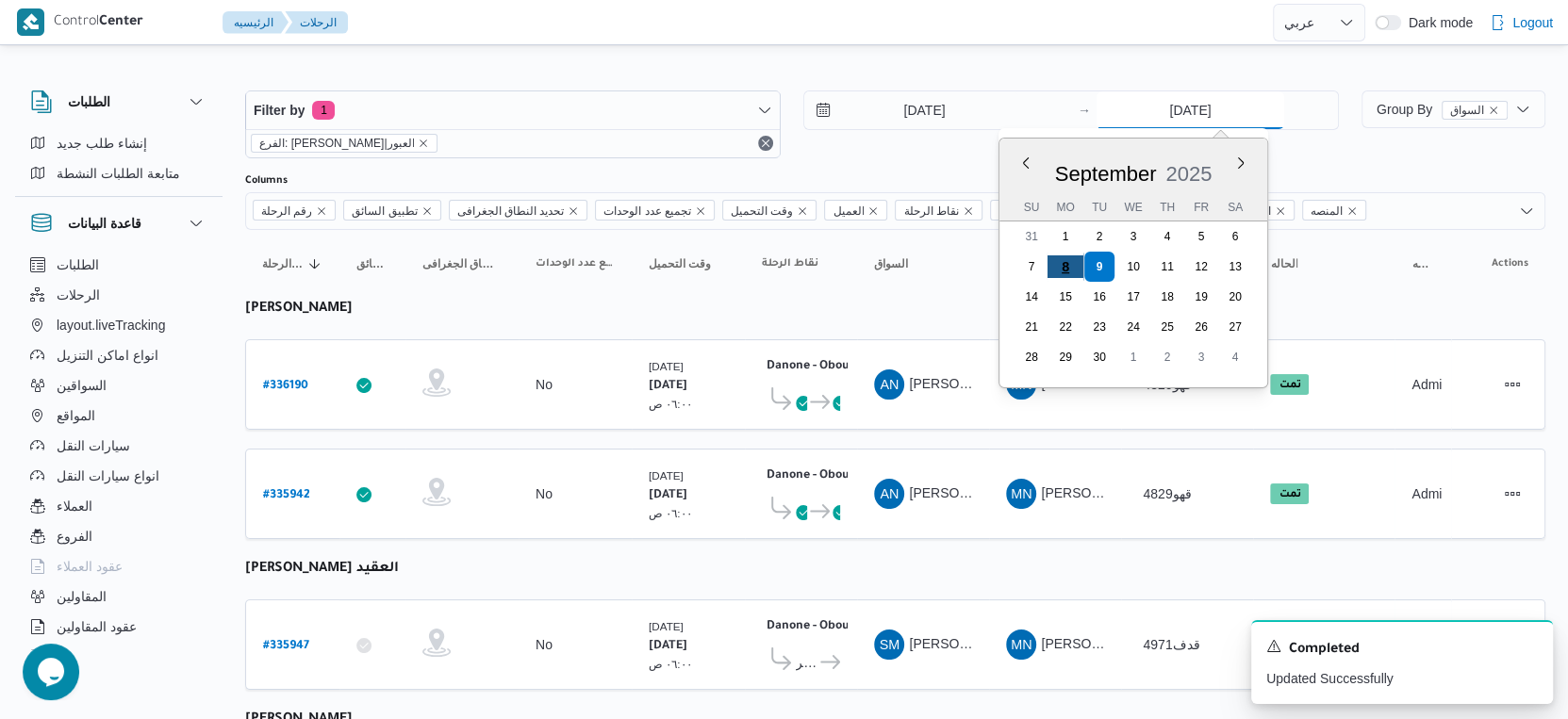
type input "[DATE]"
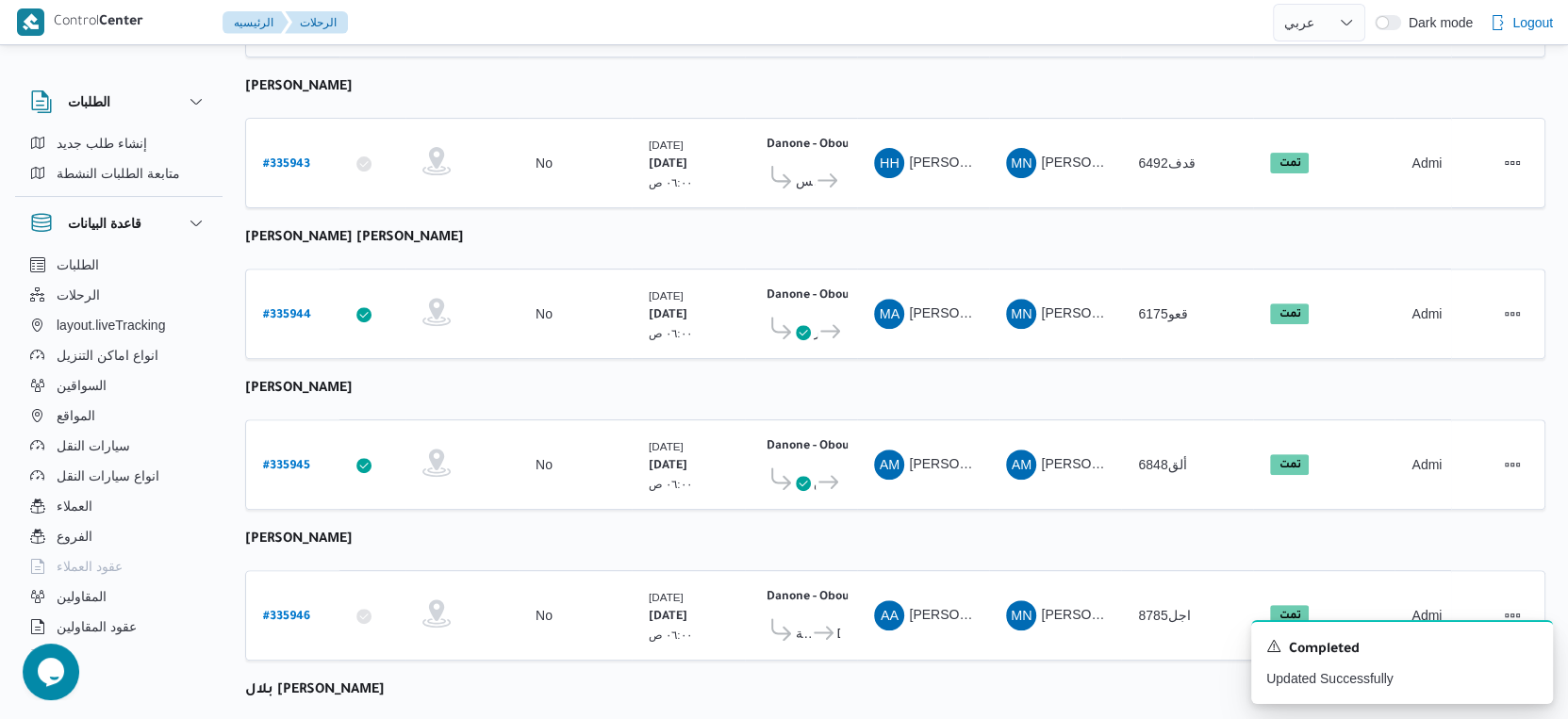
scroll to position [654, 0]
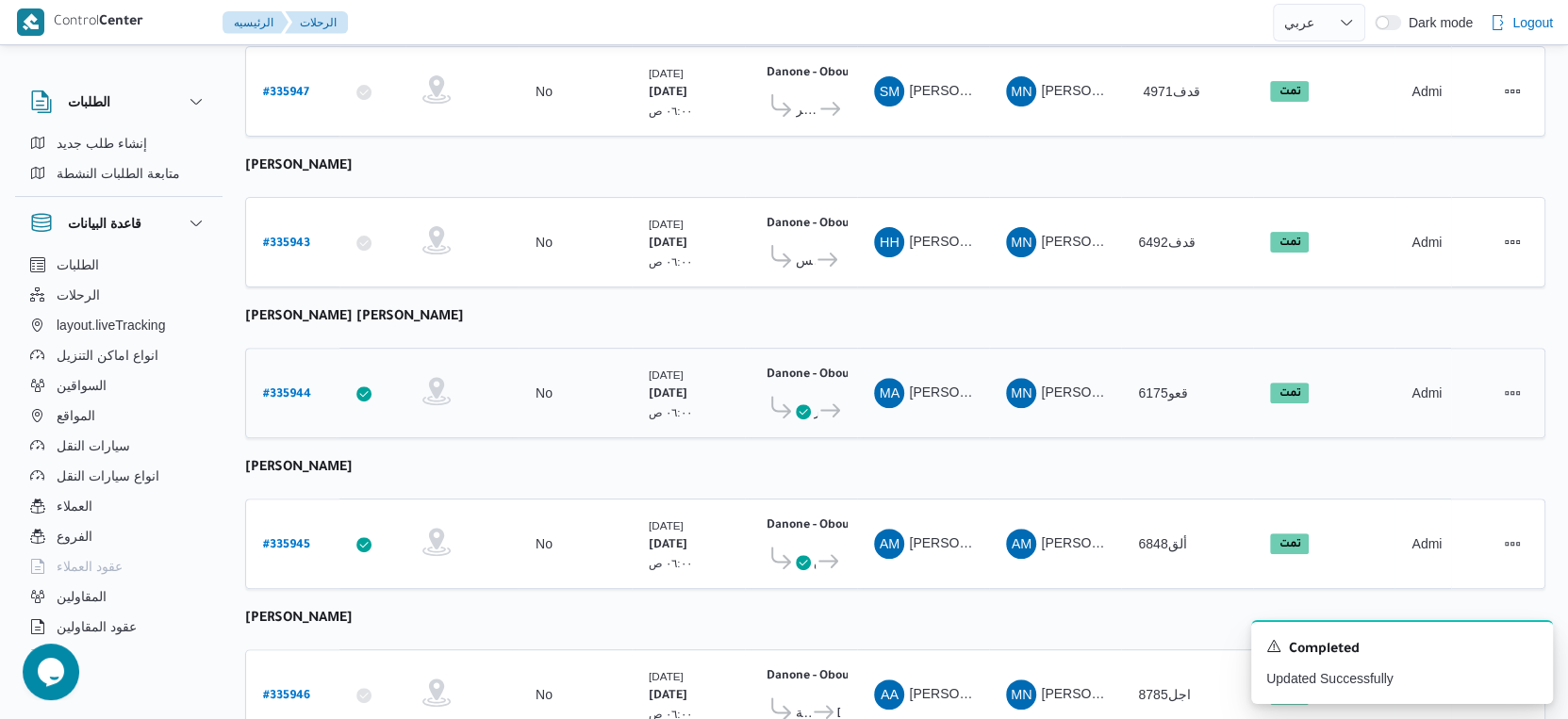
click at [293, 388] on b "# 335944" at bounding box center [287, 395] width 48 height 13
select select "ar"
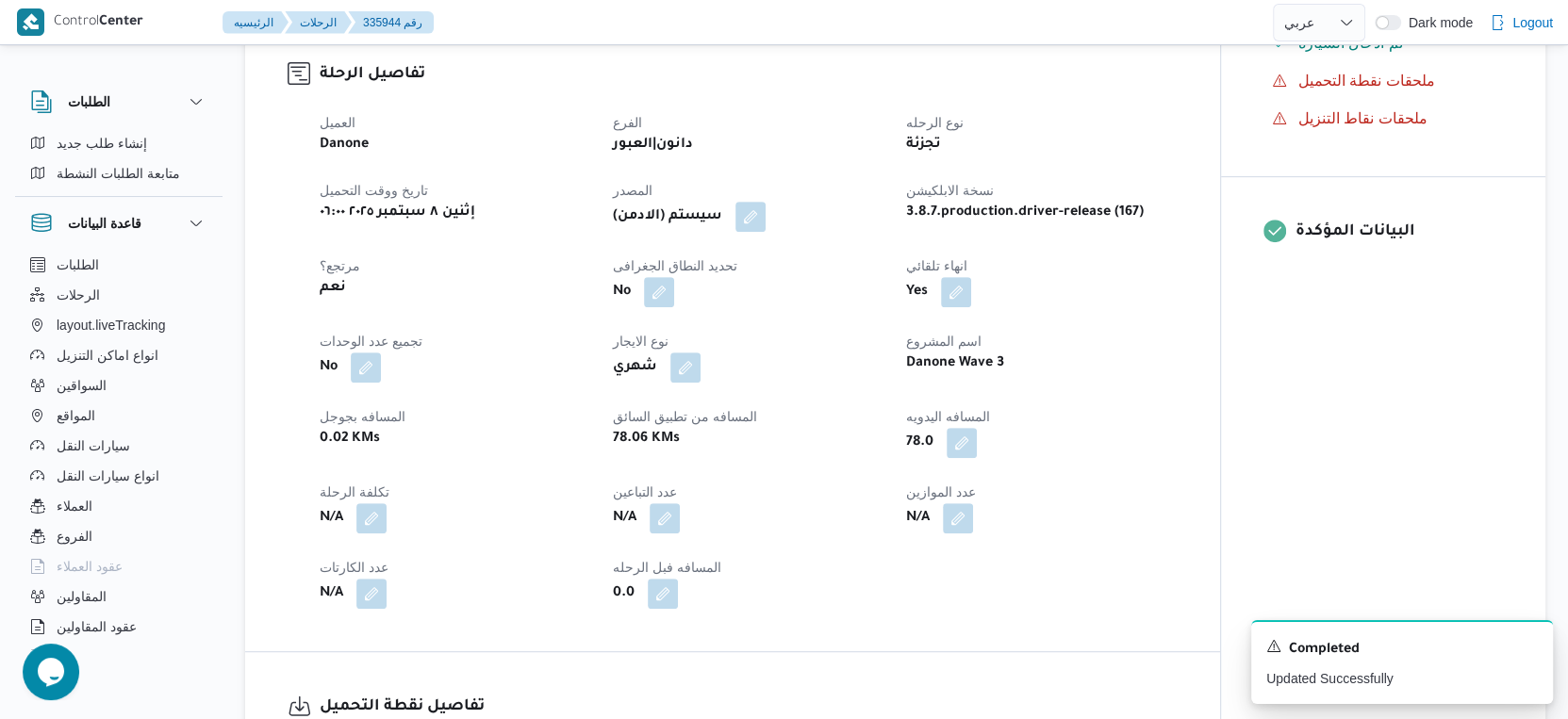
scroll to position [654, 0]
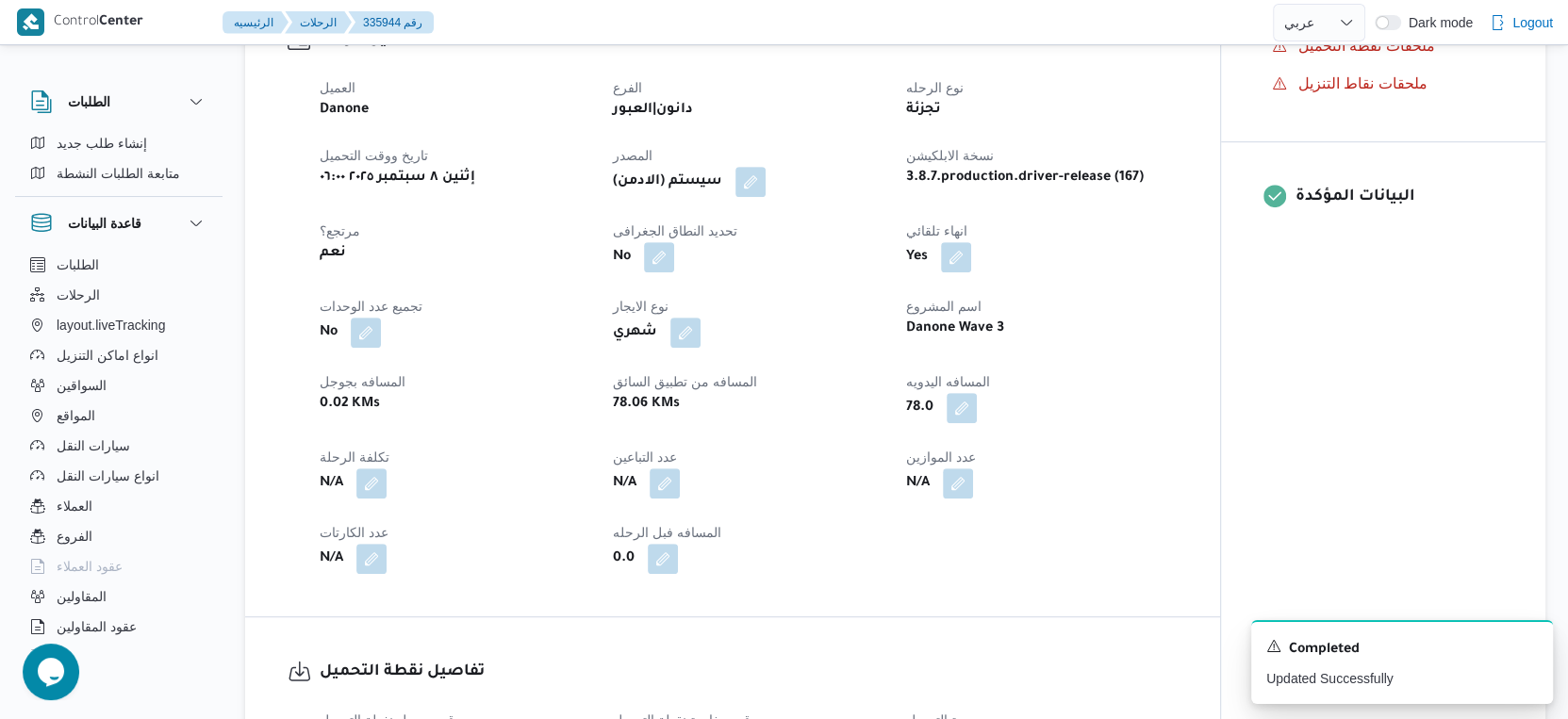
select select "ar"
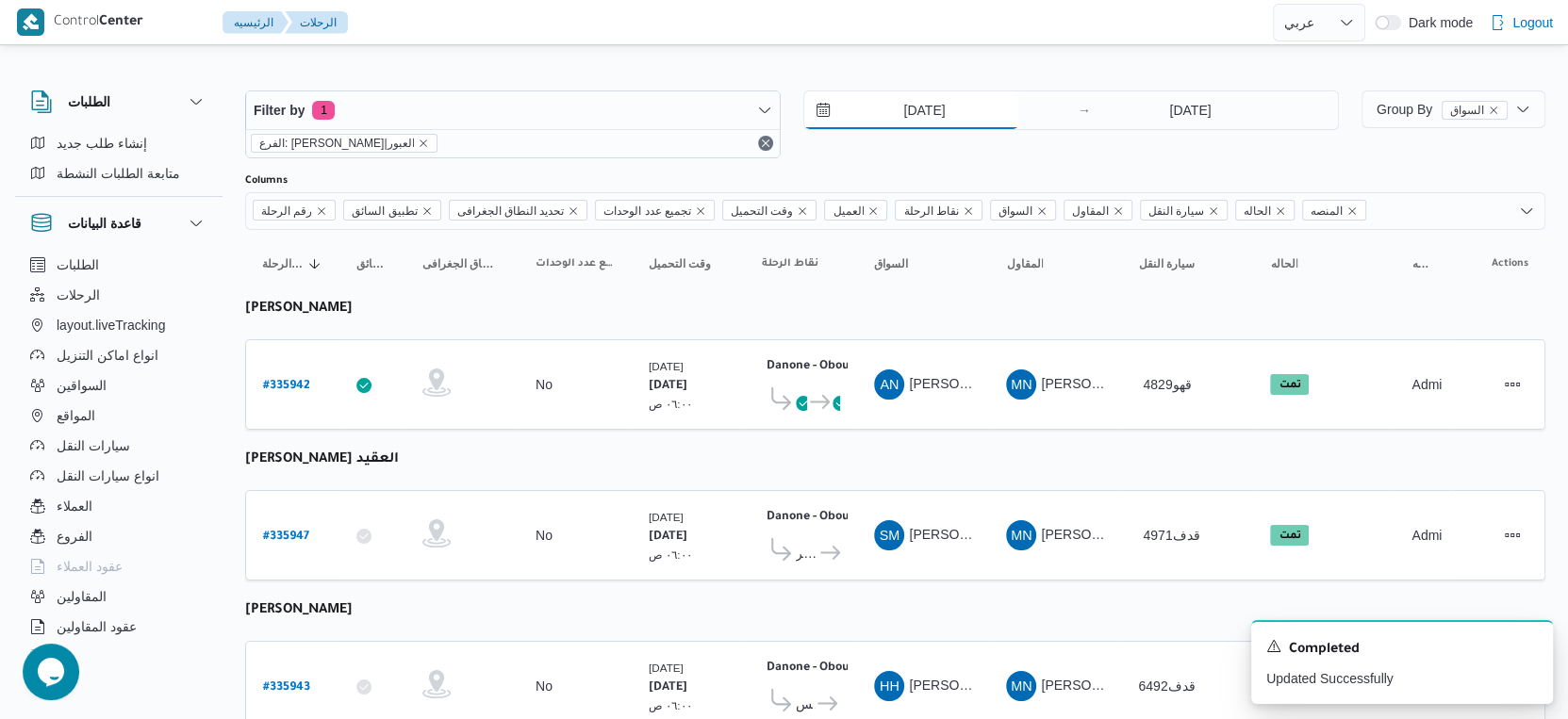
click at [954, 101] on input "[DATE]" at bounding box center [912, 110] width 215 height 38
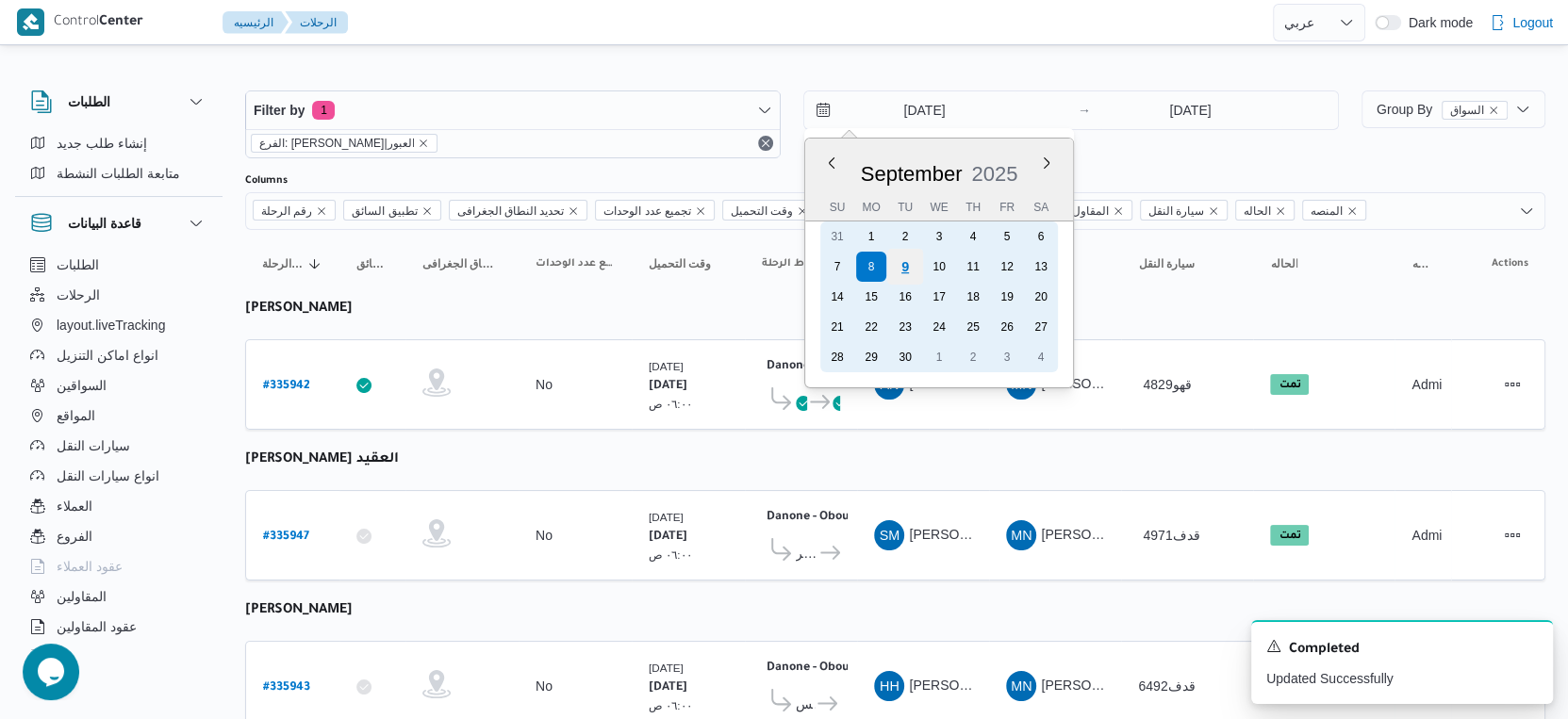
click at [903, 267] on div "9" at bounding box center [905, 267] width 36 height 36
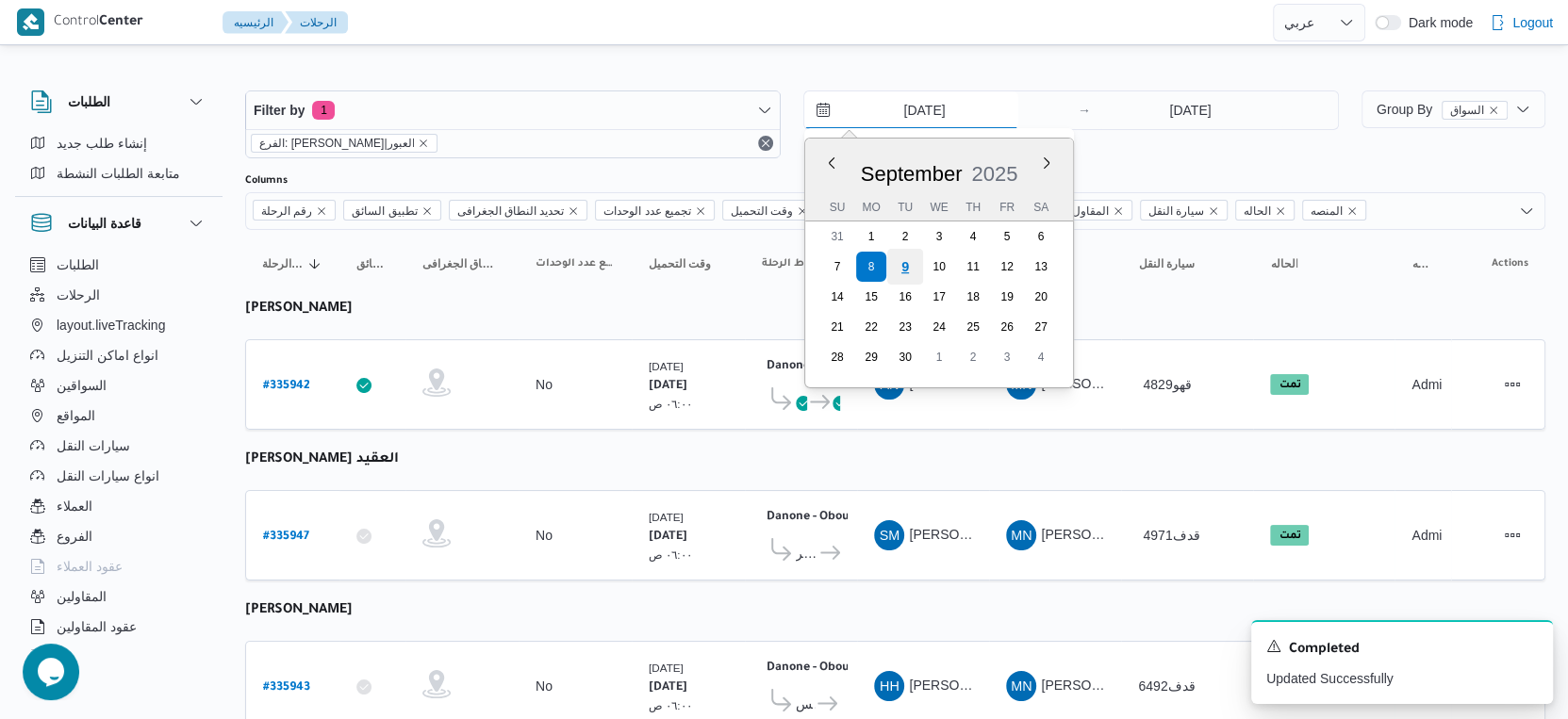
type input "[DATE]"
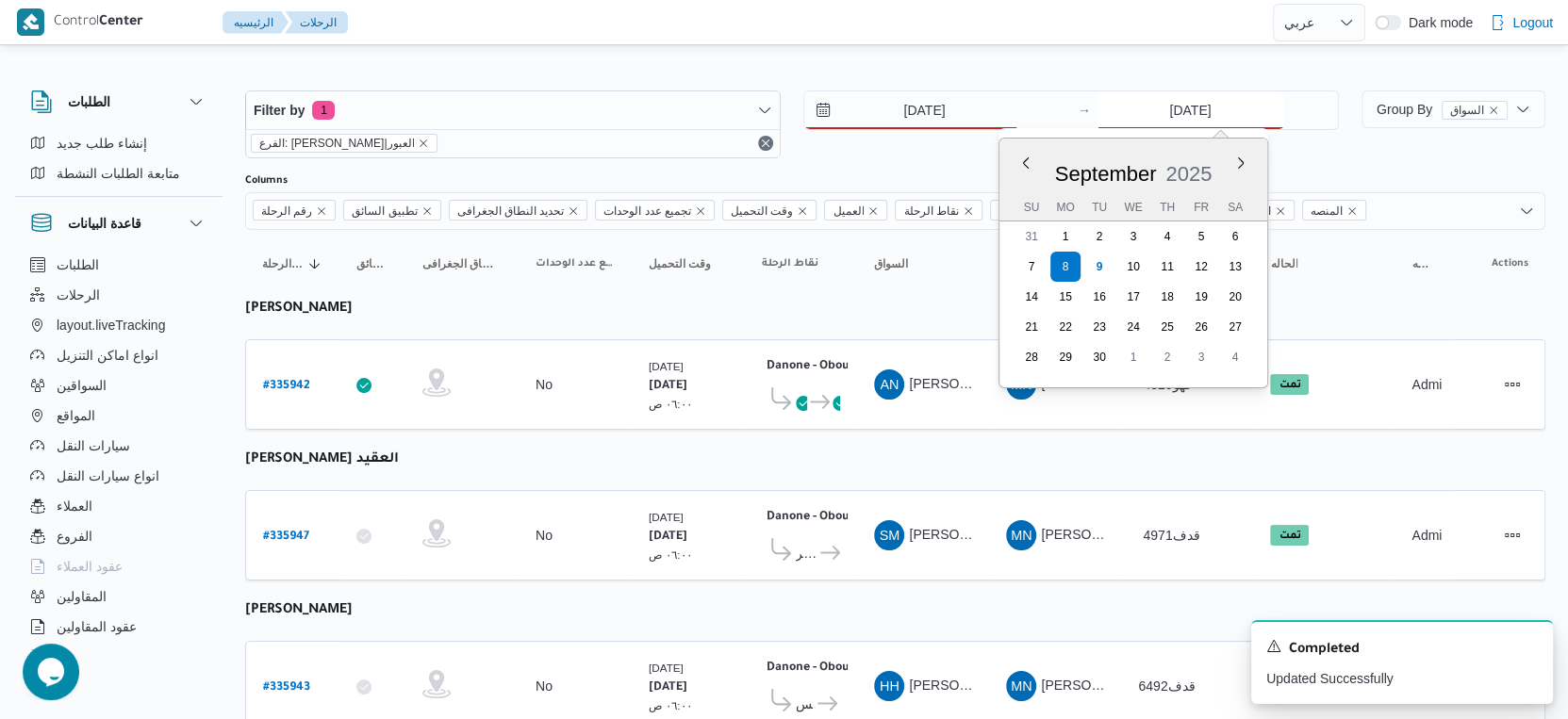
click at [1212, 116] on input "[DATE]" at bounding box center [1191, 110] width 188 height 38
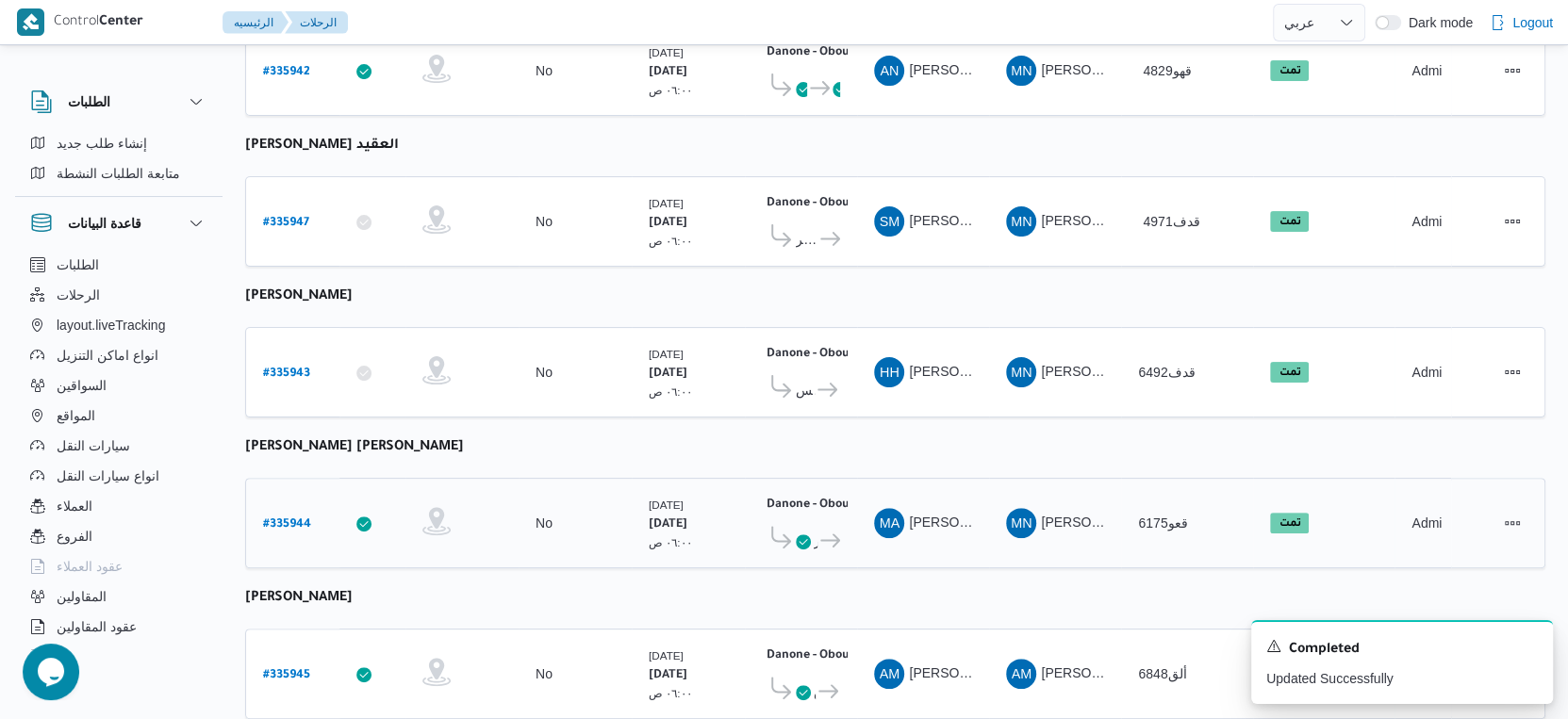
click at [289, 519] on b "# 335944" at bounding box center [287, 525] width 48 height 13
select select "ar"
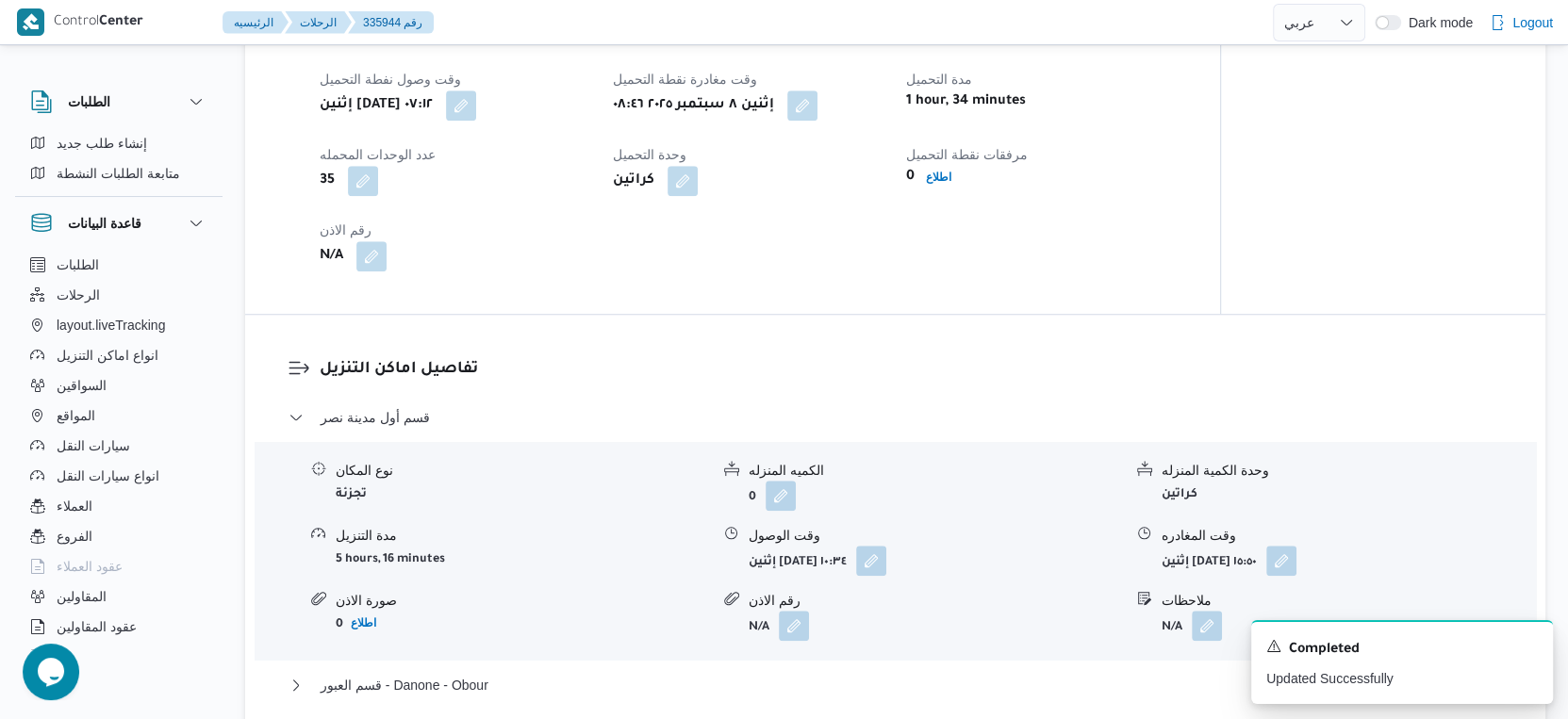
scroll to position [1780, 0]
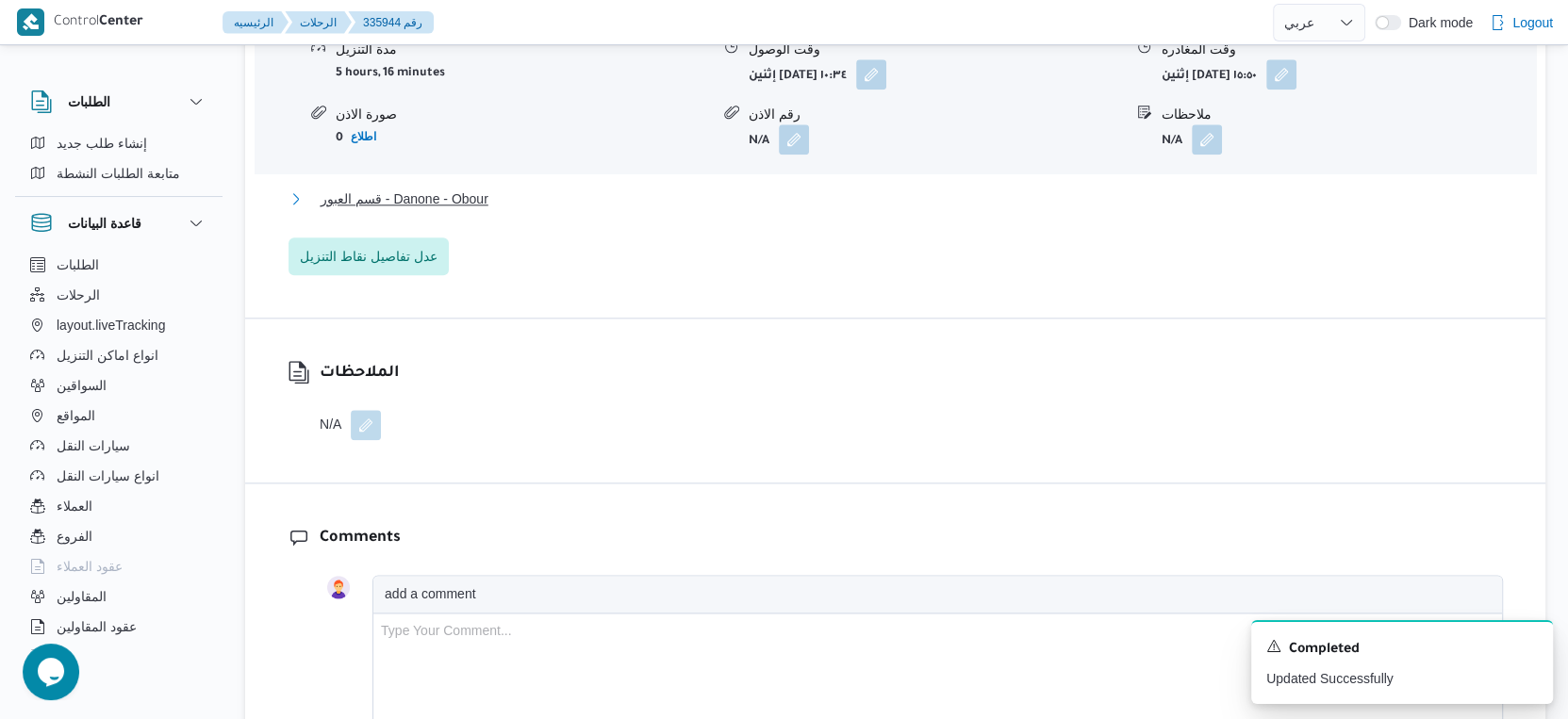
click at [536, 203] on button "قسم العبور - Danone - Obour" at bounding box center [896, 199] width 1215 height 23
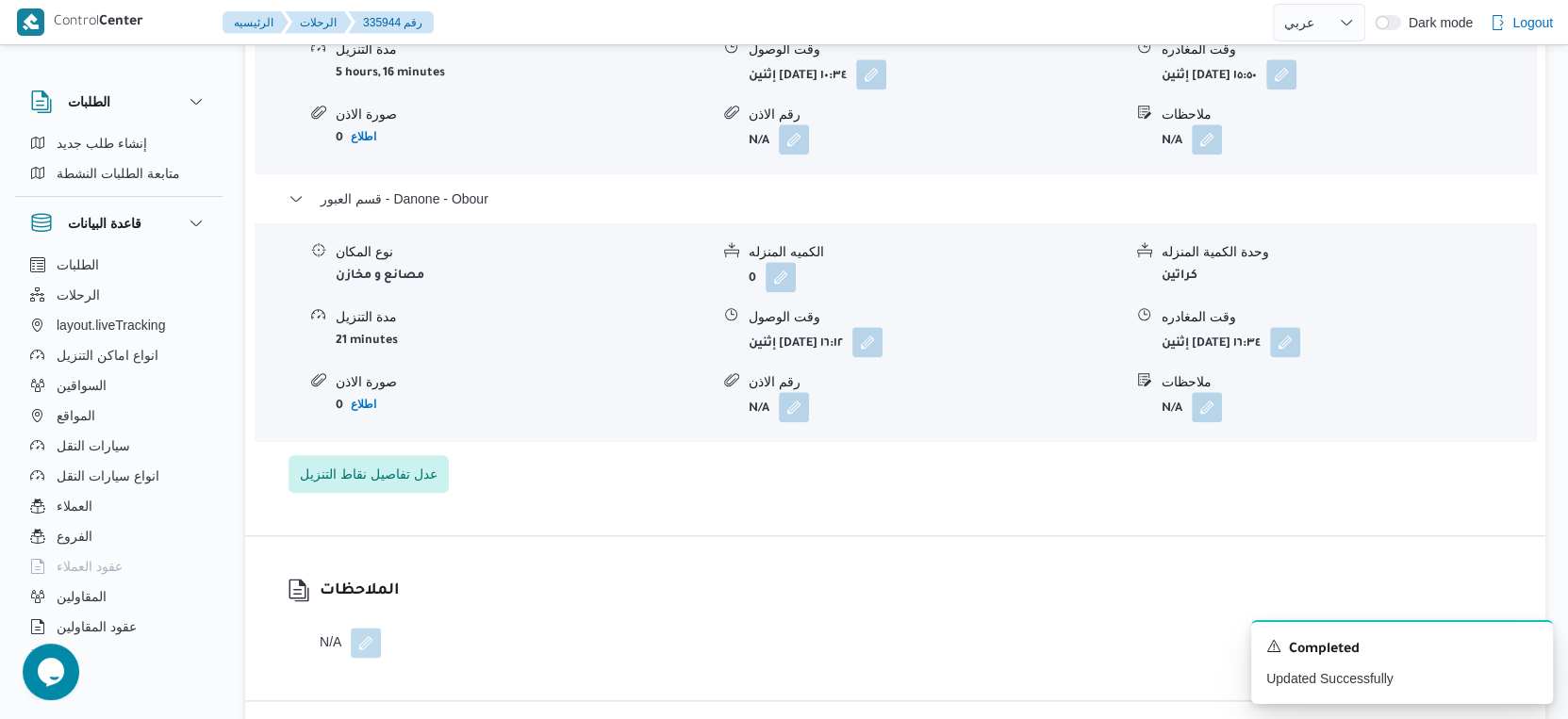
select select "ar"
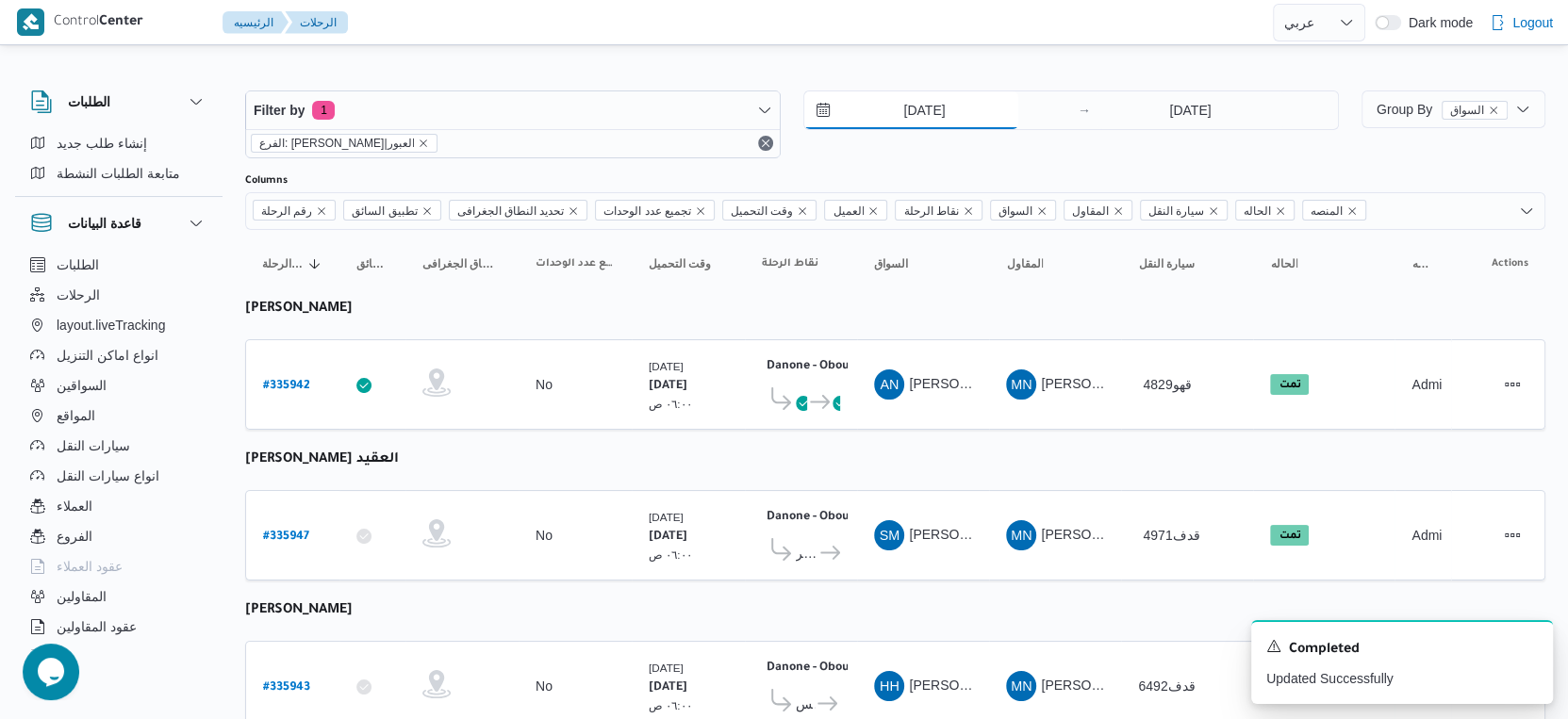
click at [933, 106] on input "[DATE]" at bounding box center [912, 110] width 215 height 38
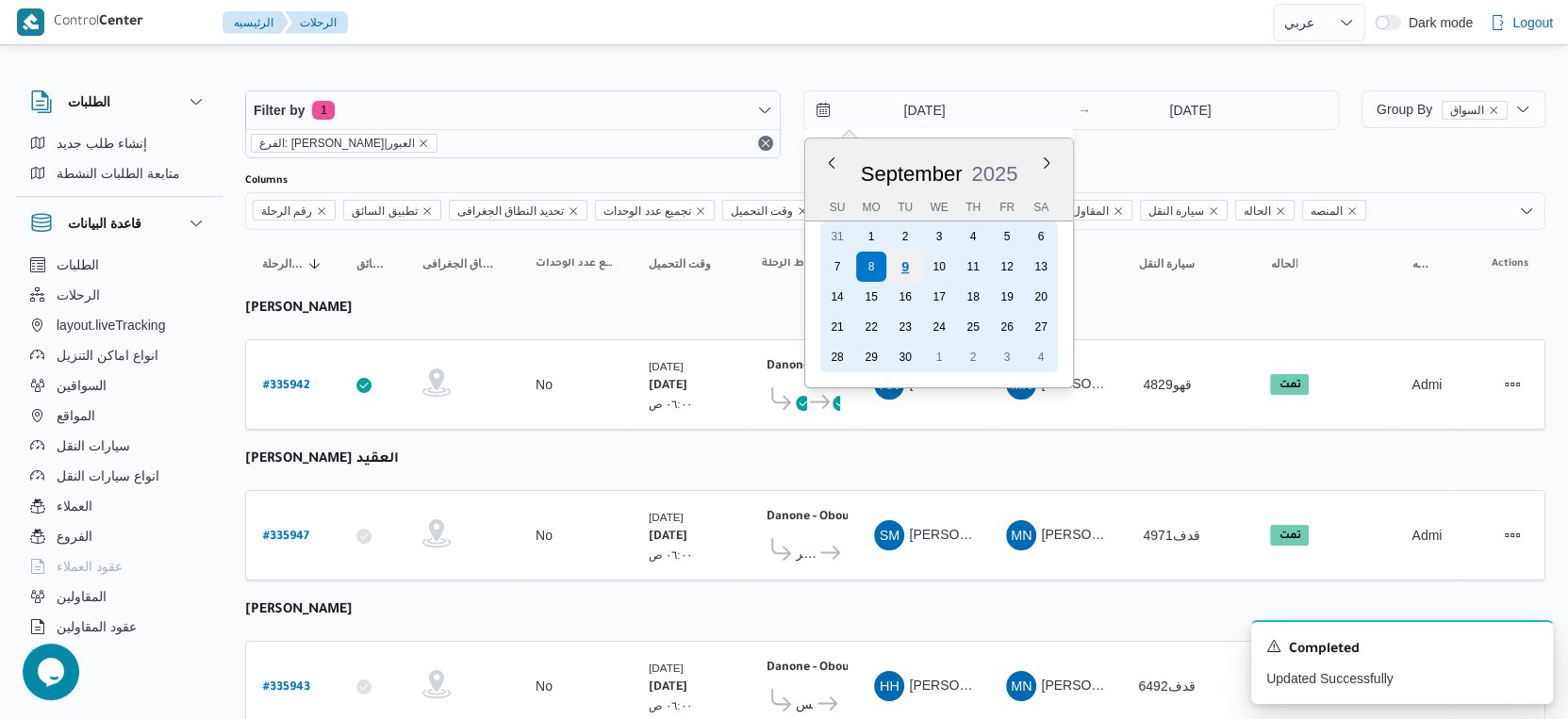
click at [899, 265] on div "9" at bounding box center [905, 267] width 36 height 36
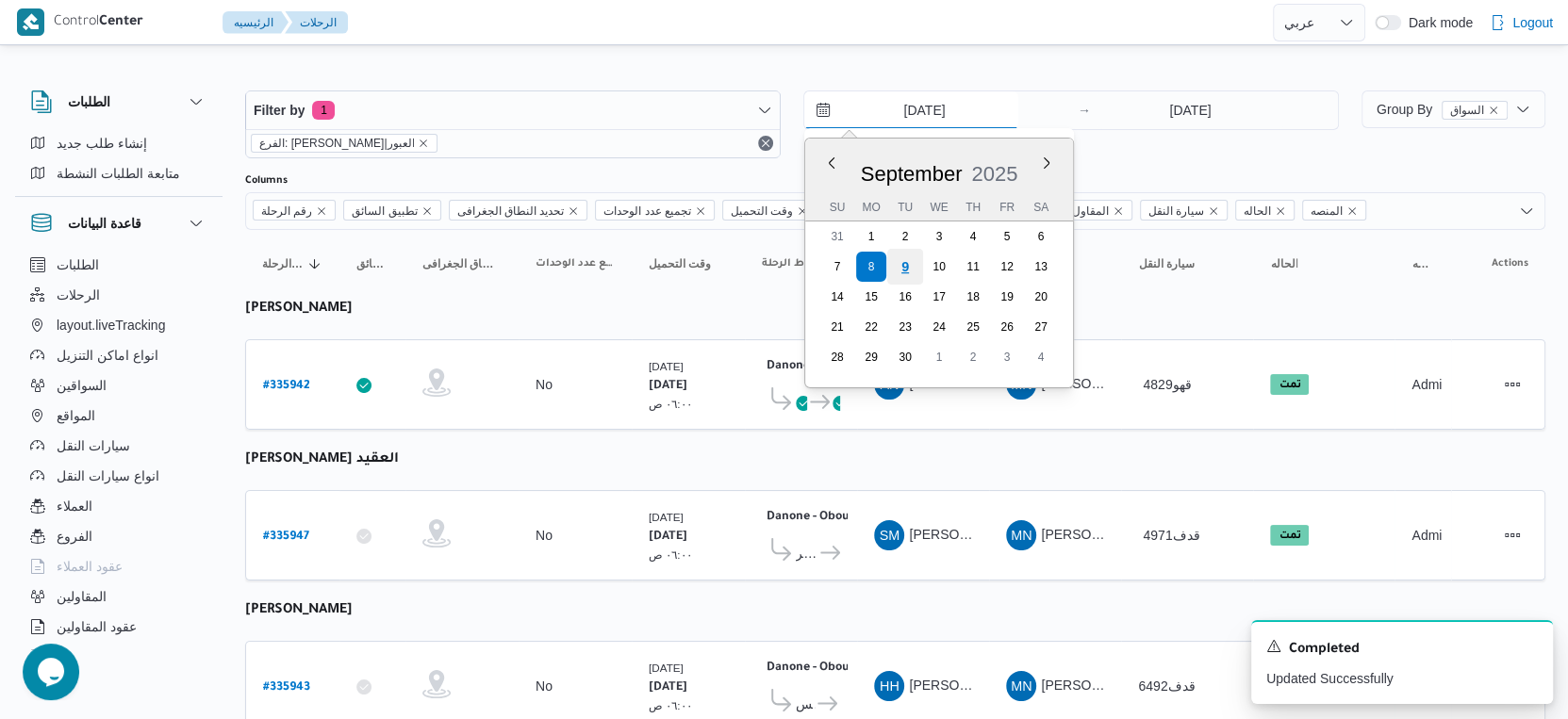
type input "[DATE]"
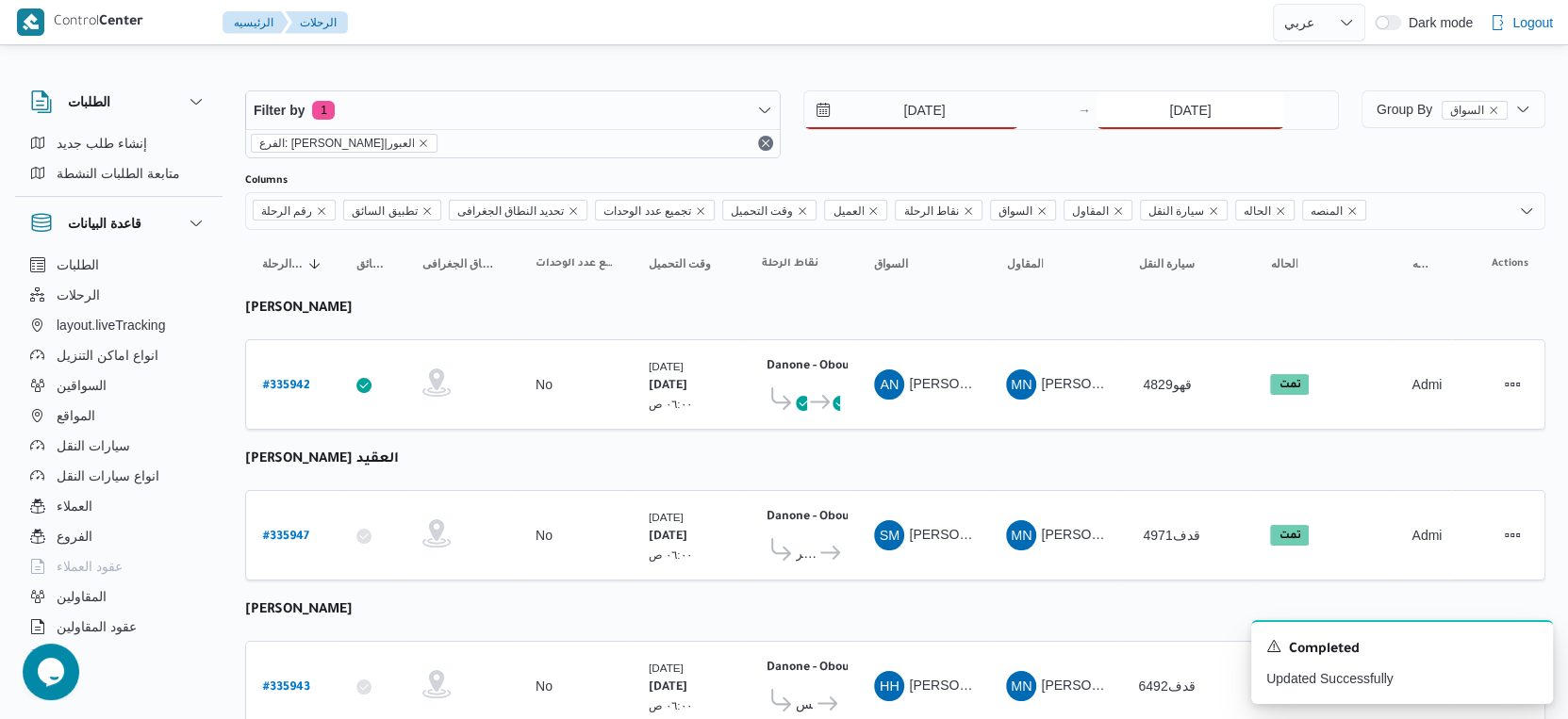
click at [1200, 109] on input "[DATE]" at bounding box center [1191, 110] width 188 height 38
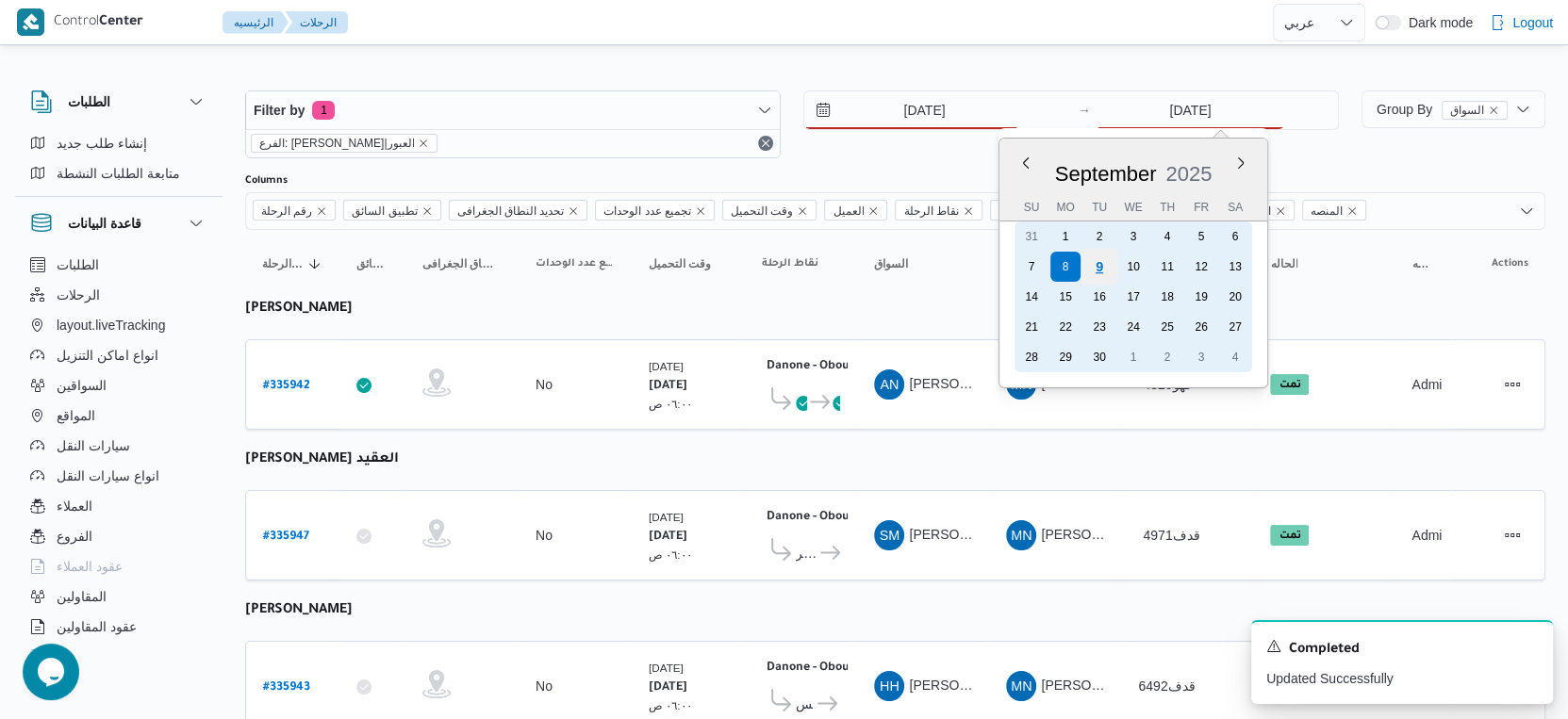
click at [1099, 265] on div "9" at bounding box center [1100, 267] width 36 height 36
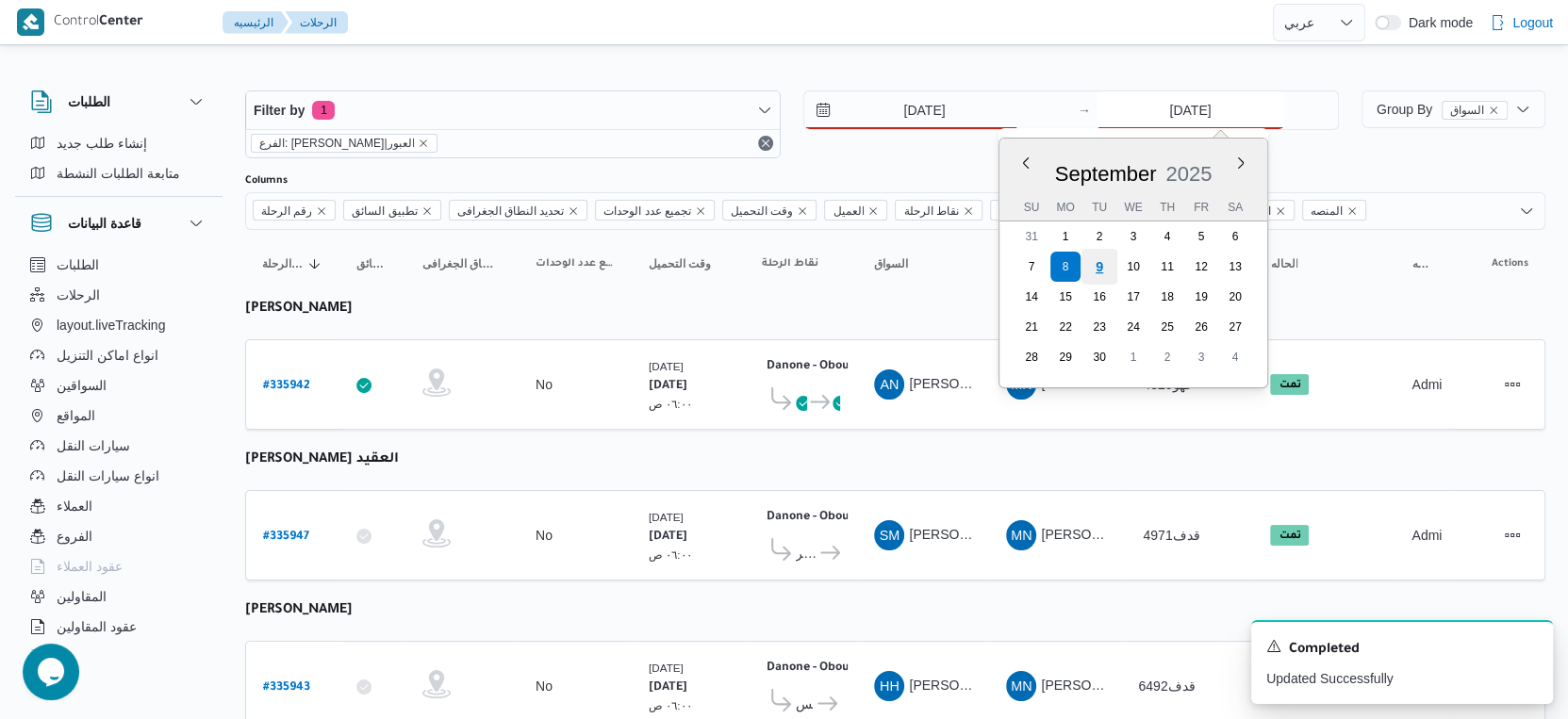
type input "[DATE]"
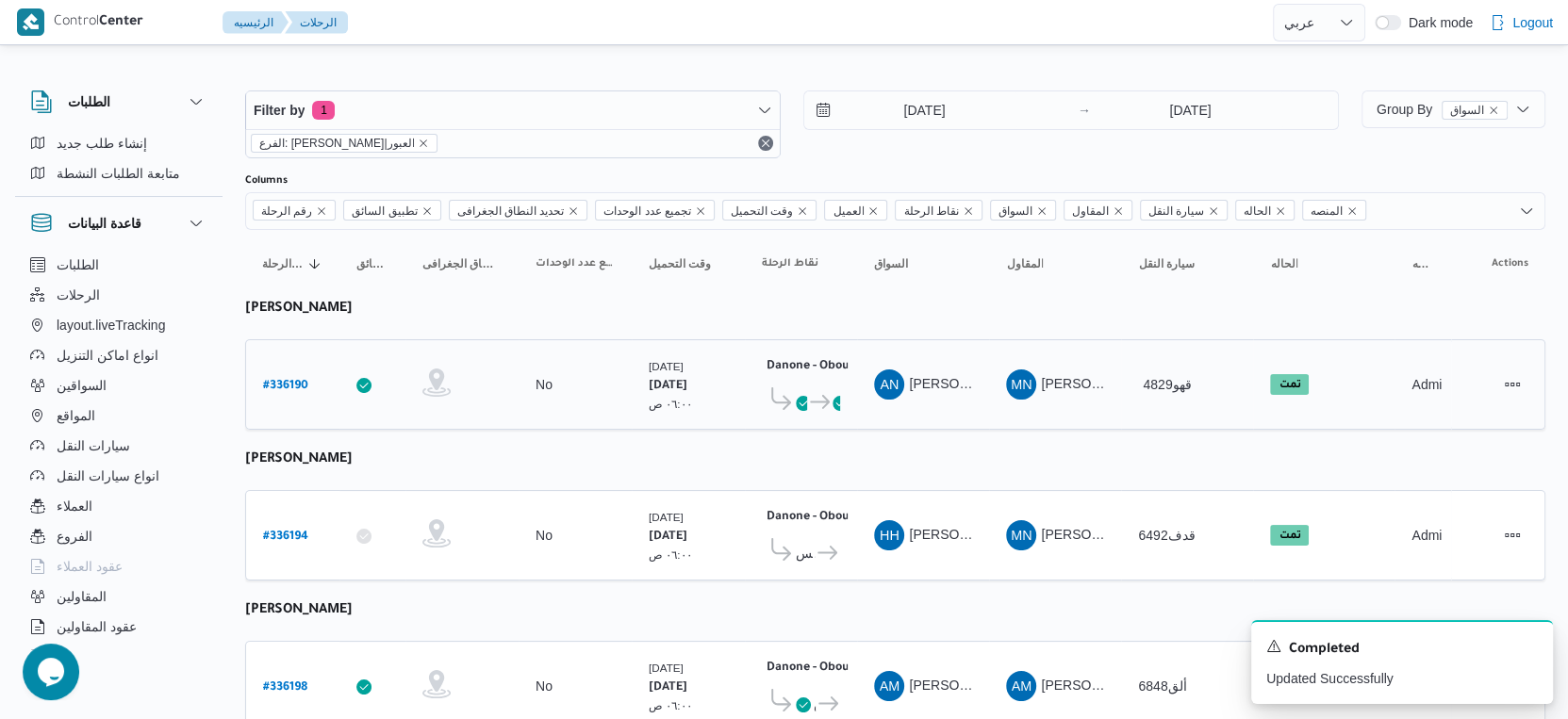
click at [1017, 413] on td "المقاول MN [PERSON_NAME] قلاده" at bounding box center [1055, 384] width 132 height 90
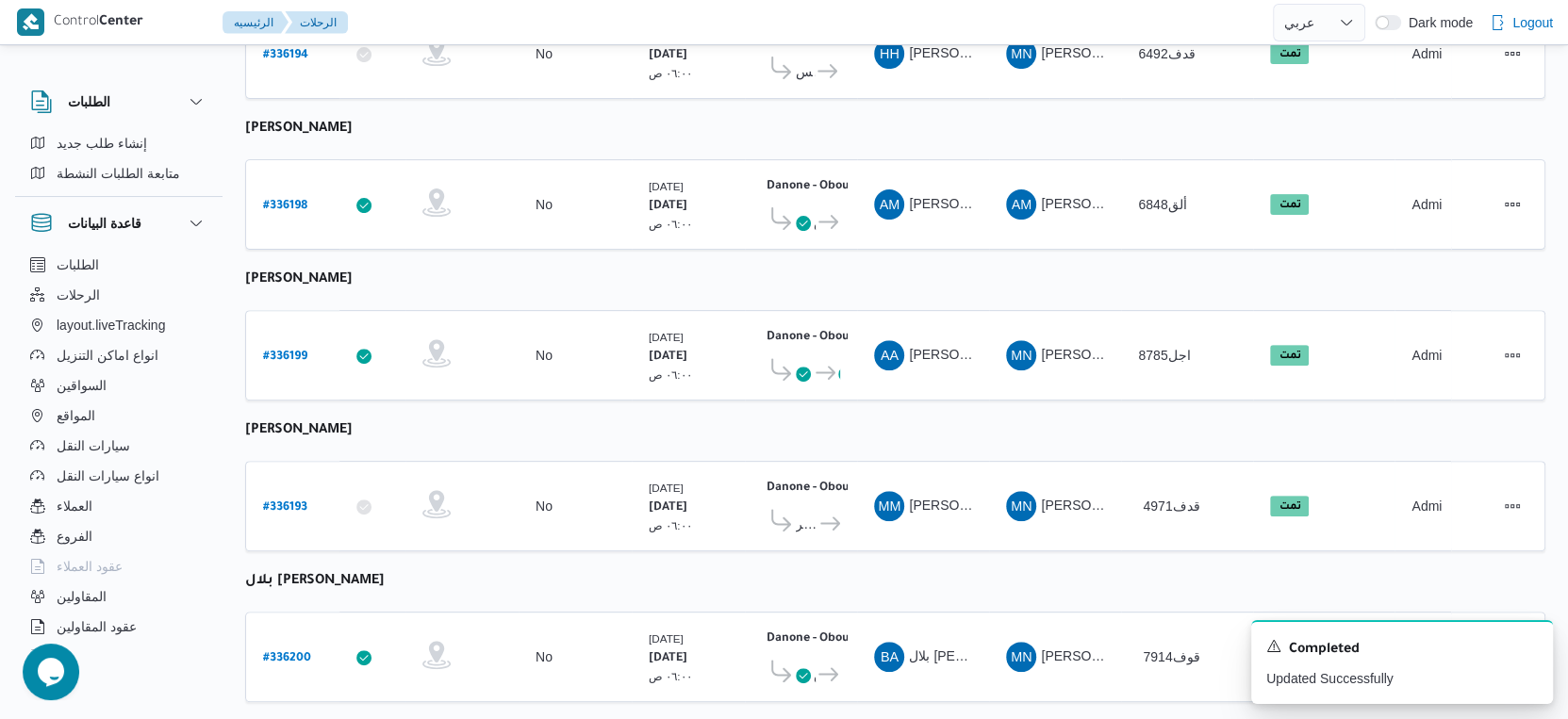
scroll to position [654, 0]
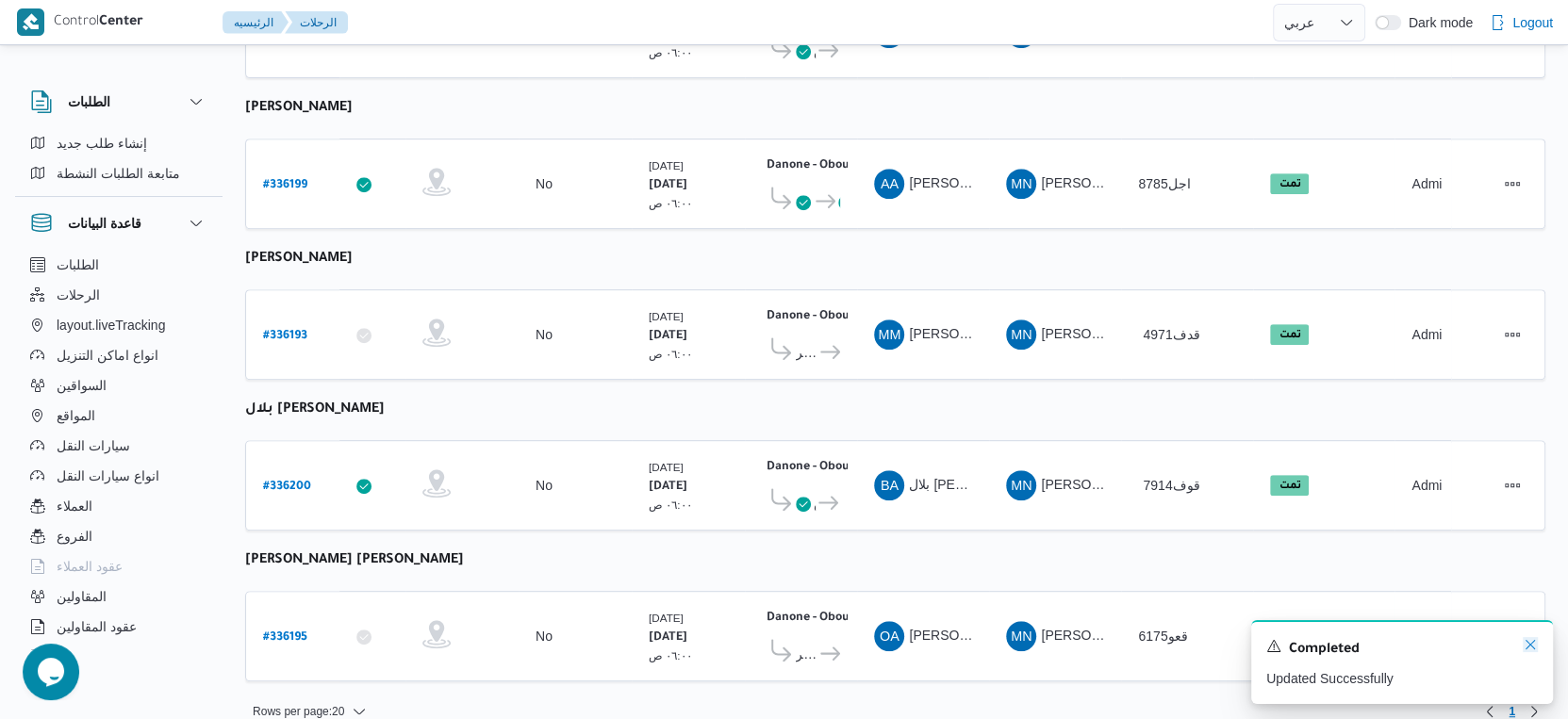
click at [1528, 646] on icon "Dismiss toast" at bounding box center [1531, 645] width 15 height 15
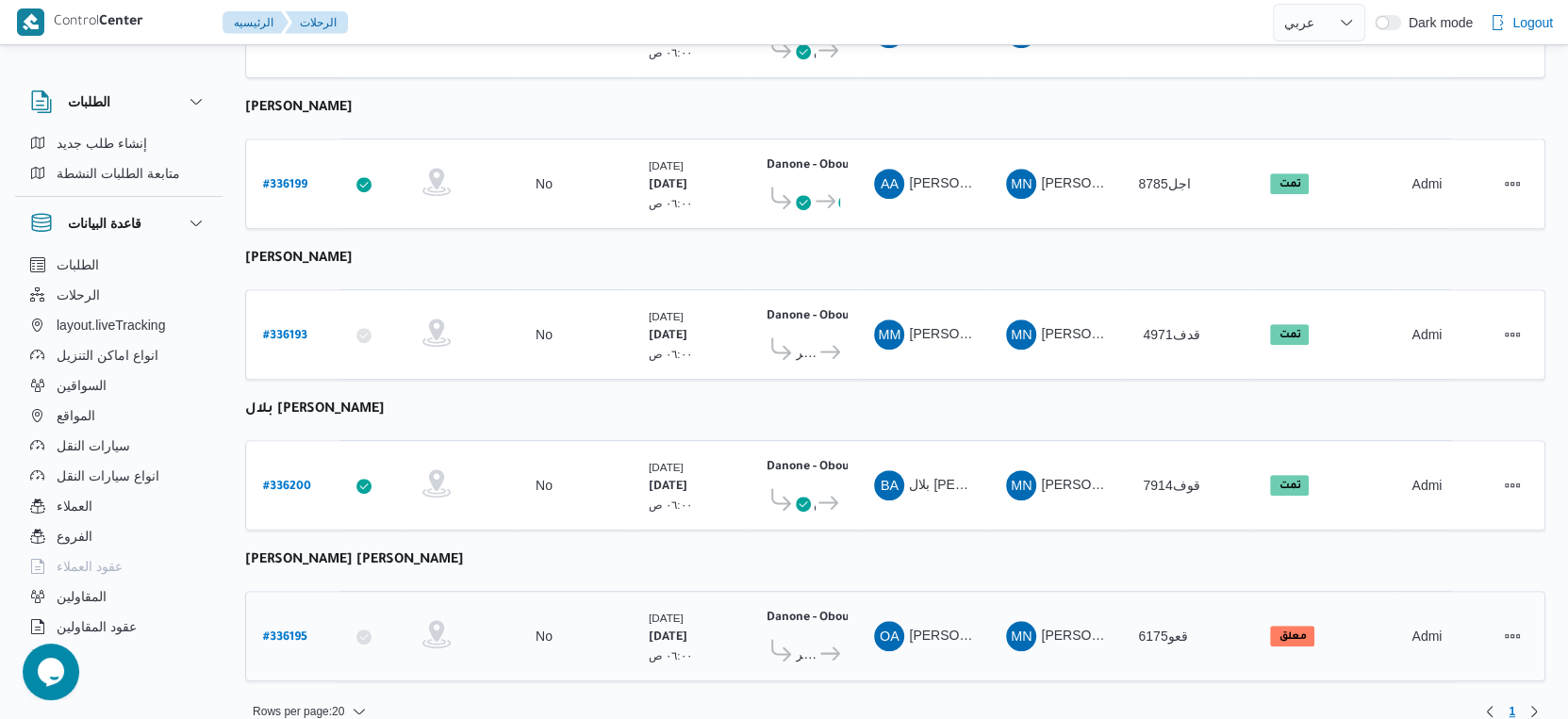
click at [288, 632] on b "# 336195" at bounding box center [285, 638] width 45 height 13
select select "ar"
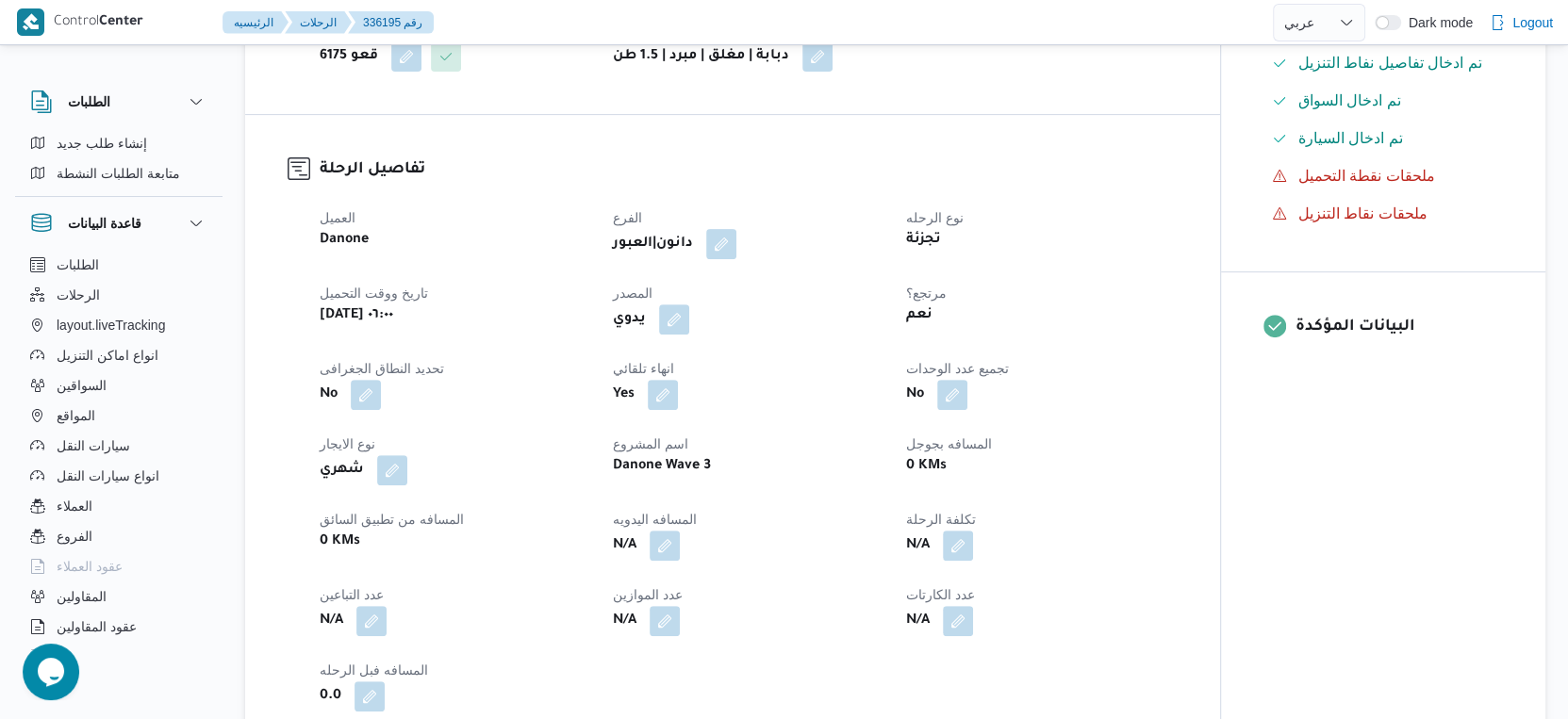
scroll to position [837, 0]
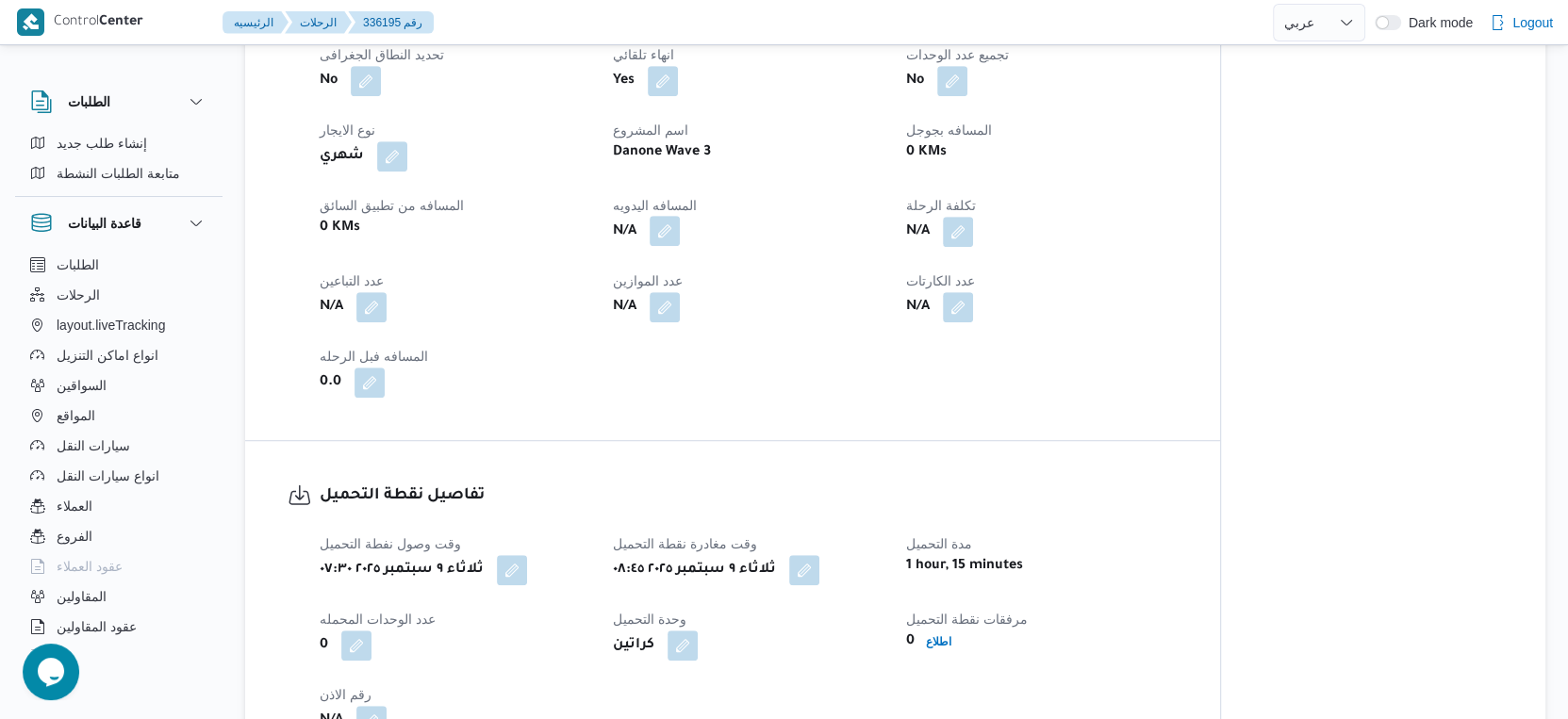
click at [668, 216] on button "button" at bounding box center [665, 231] width 30 height 30
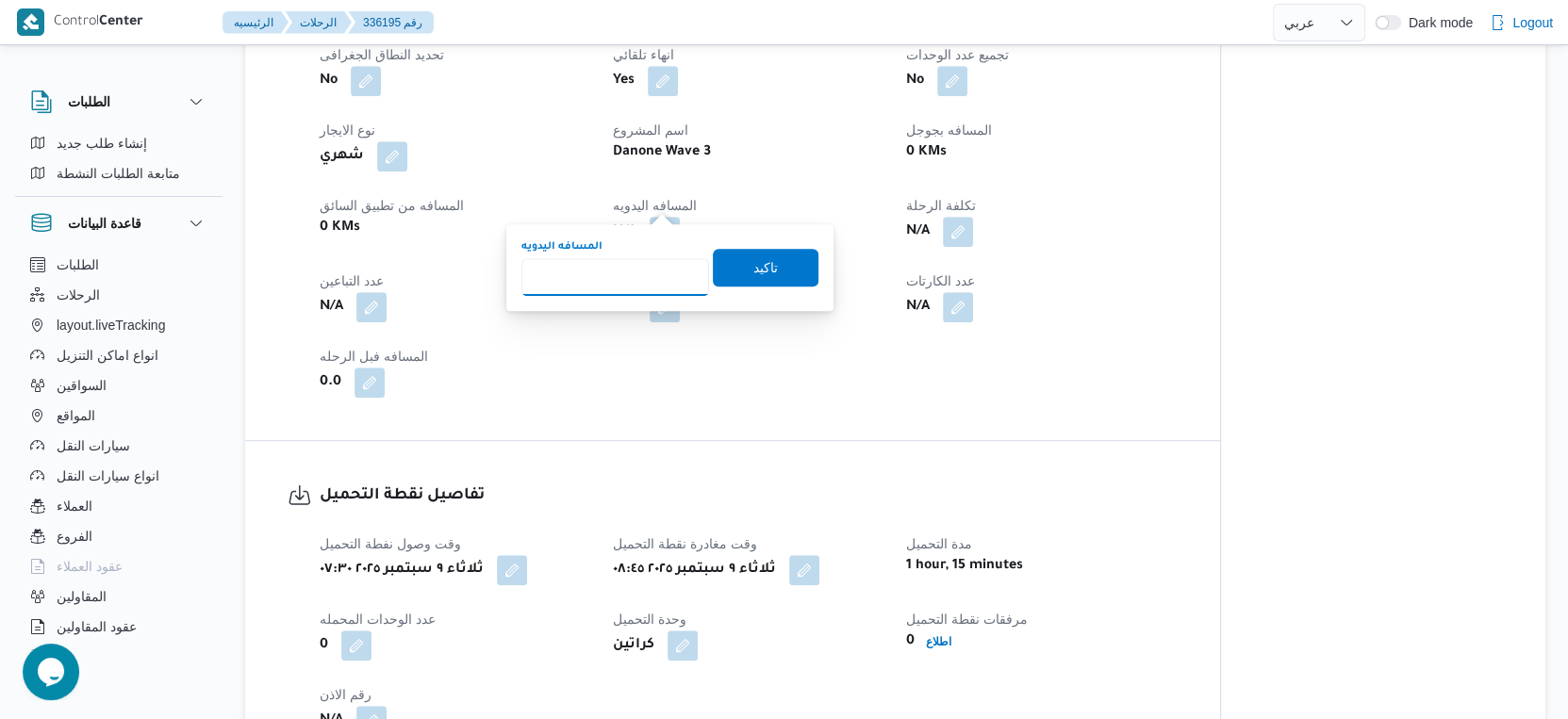
click at [622, 272] on input "المسافه اليدويه" at bounding box center [615, 277] width 188 height 38
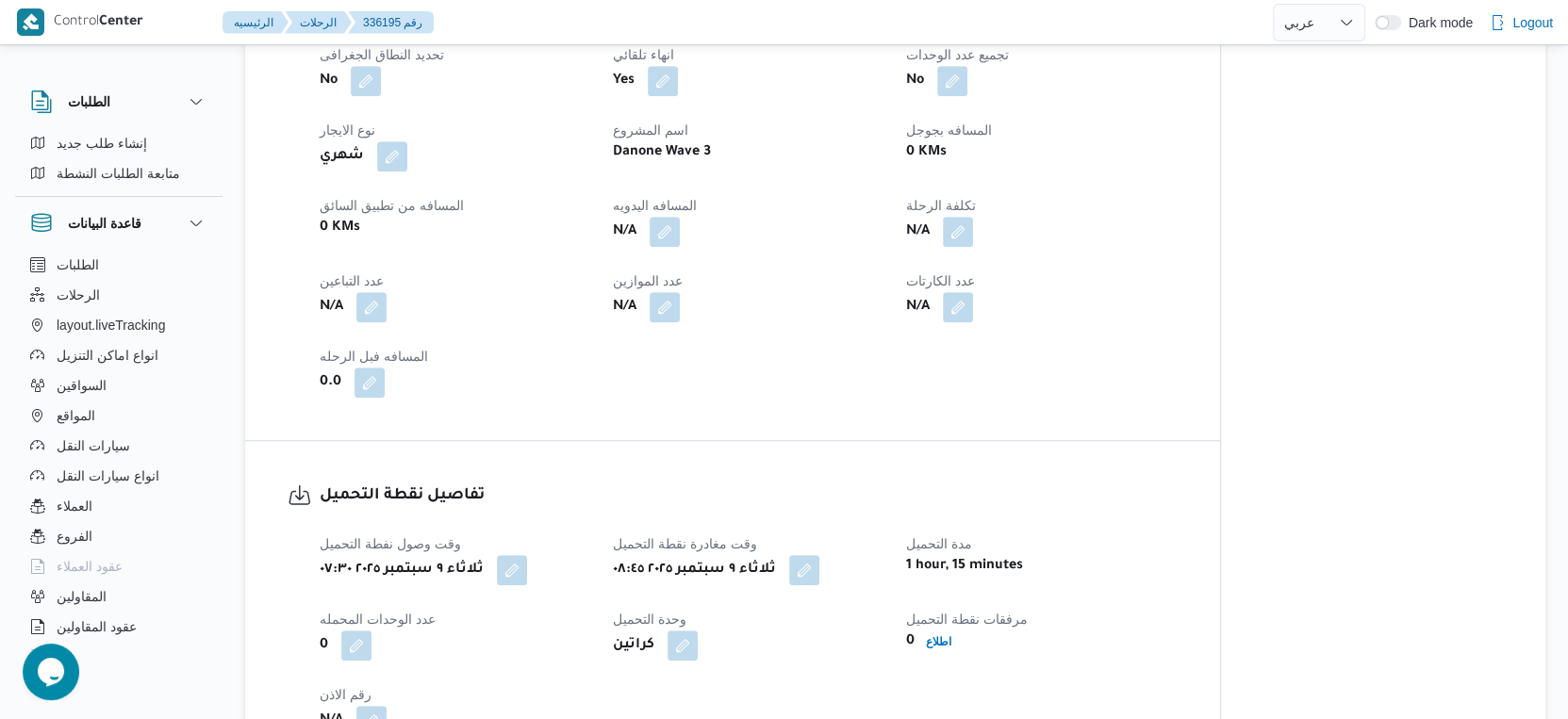
drag, startPoint x: 830, startPoint y: 356, endPoint x: 827, endPoint y: 323, distance: 33.1
click at [831, 356] on div "العميل Danone الفرع دانون|العبور نوع الرحله تجزئة تاريخ ووقت التحميل [DATE] ٠٦:…" at bounding box center [749, 145] width 881 height 527
select select "ar"
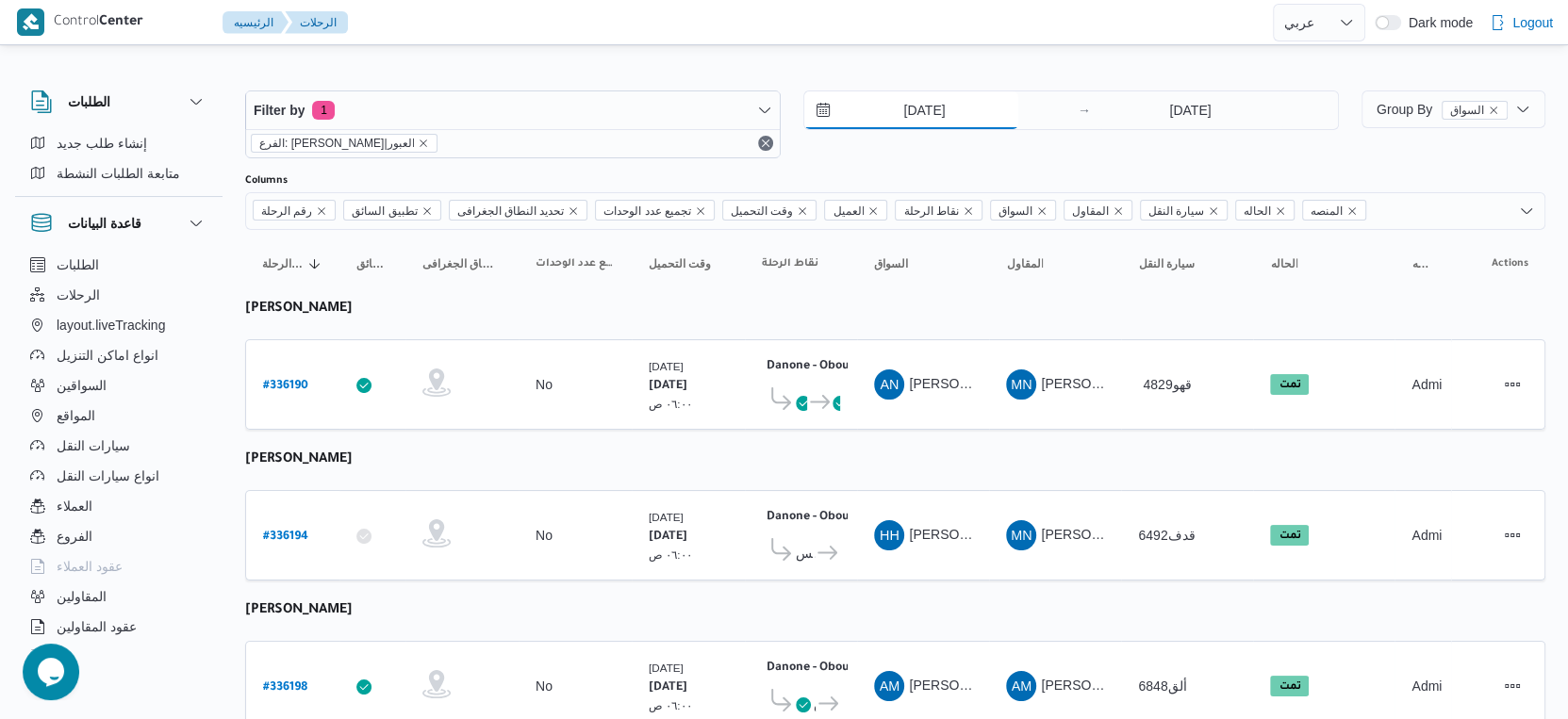
click at [952, 106] on input "[DATE]" at bounding box center [912, 110] width 215 height 38
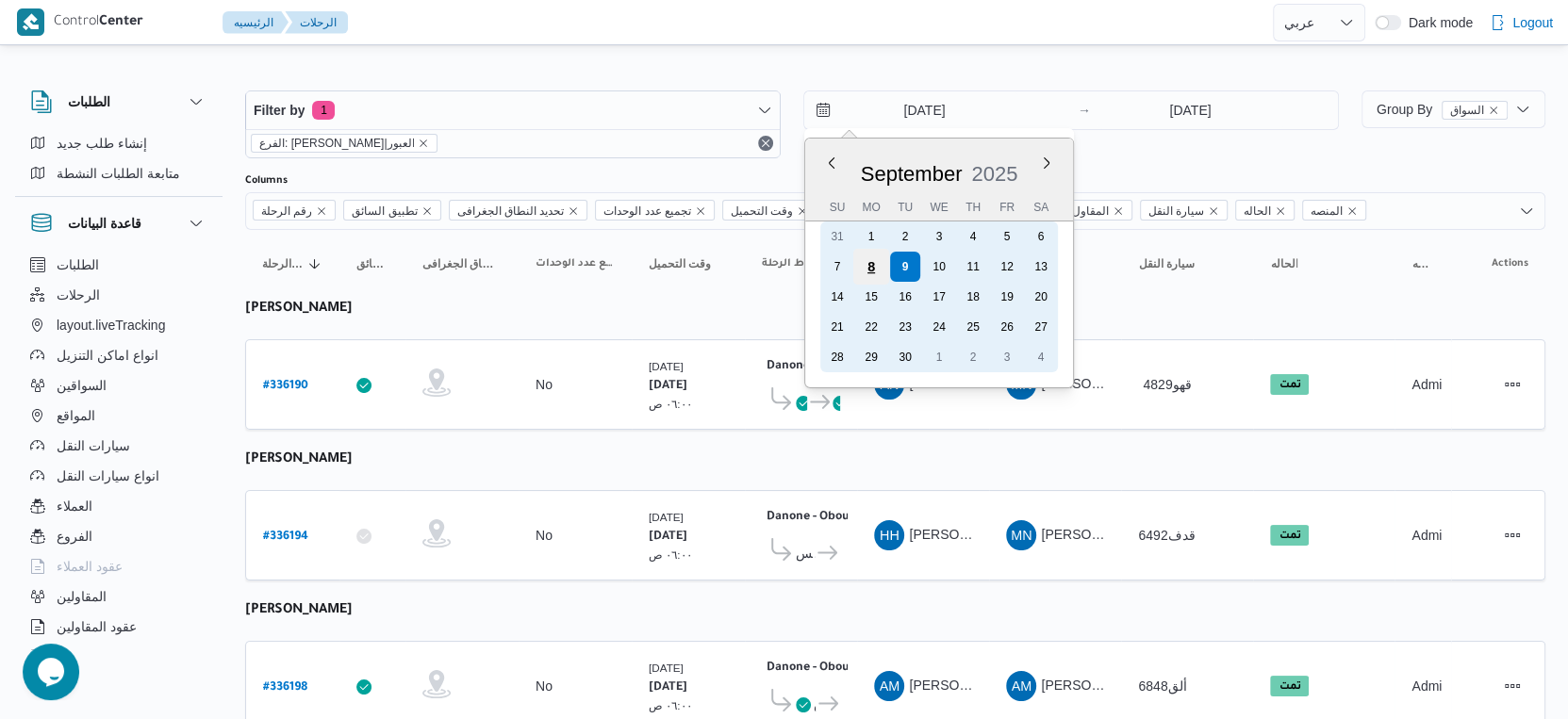
click at [879, 265] on div "8" at bounding box center [871, 267] width 36 height 36
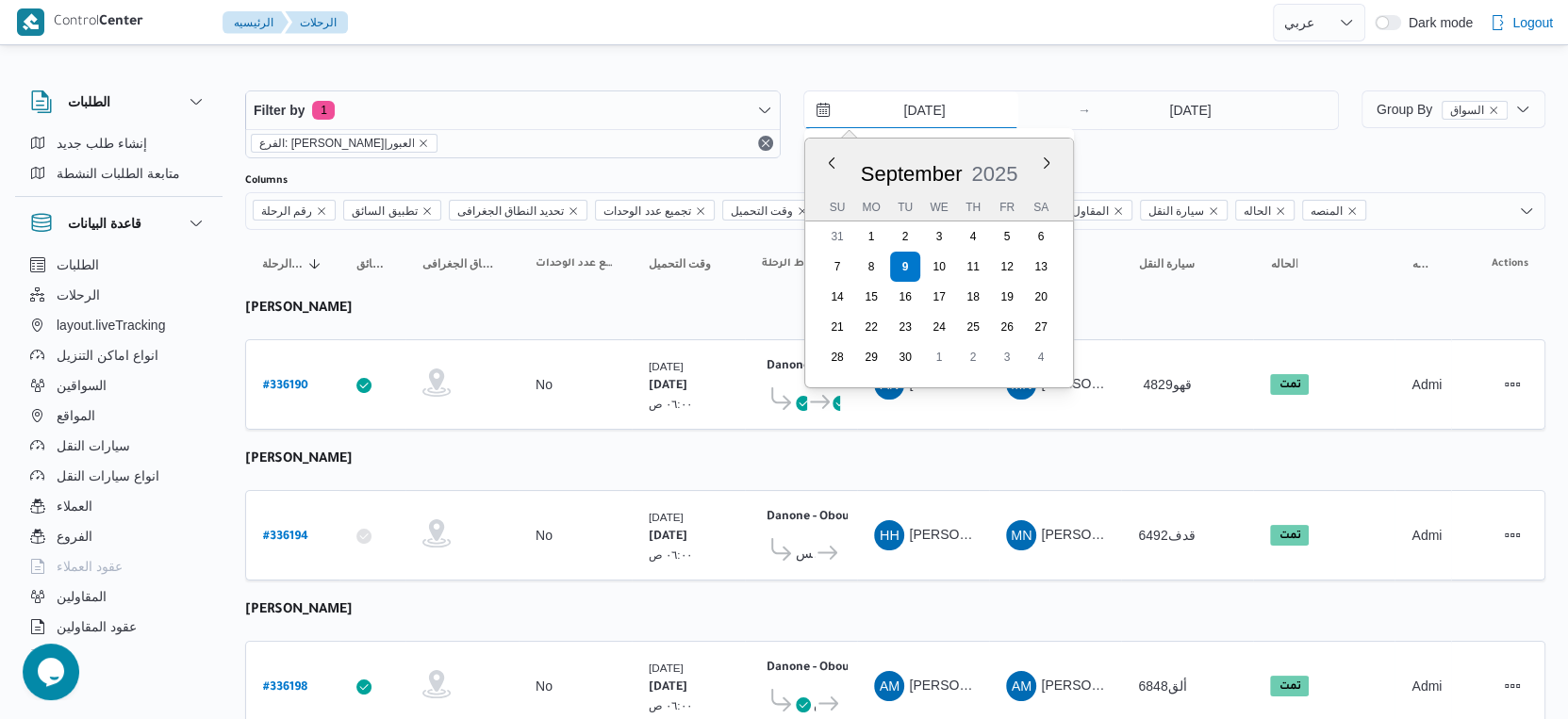
type input "[DATE]"
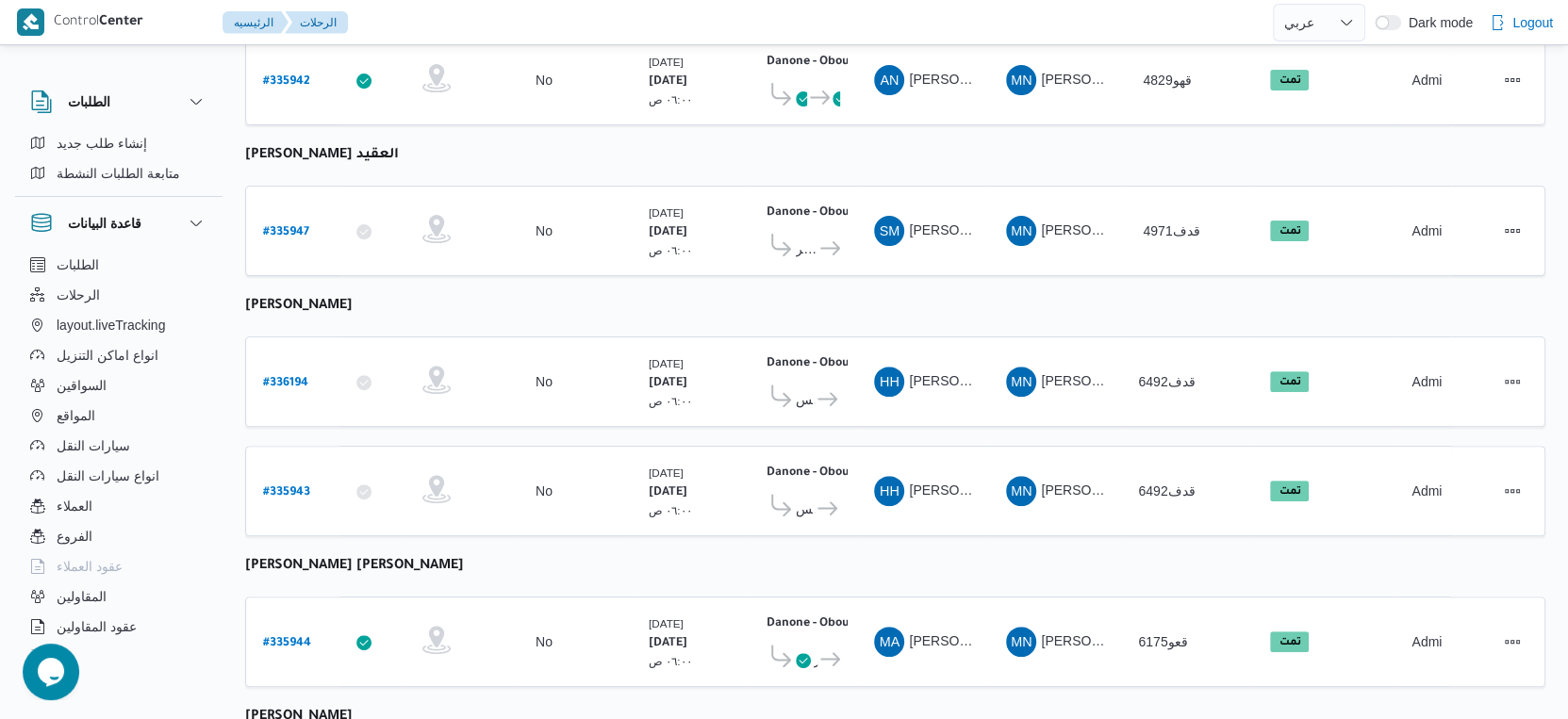
scroll to position [628, 0]
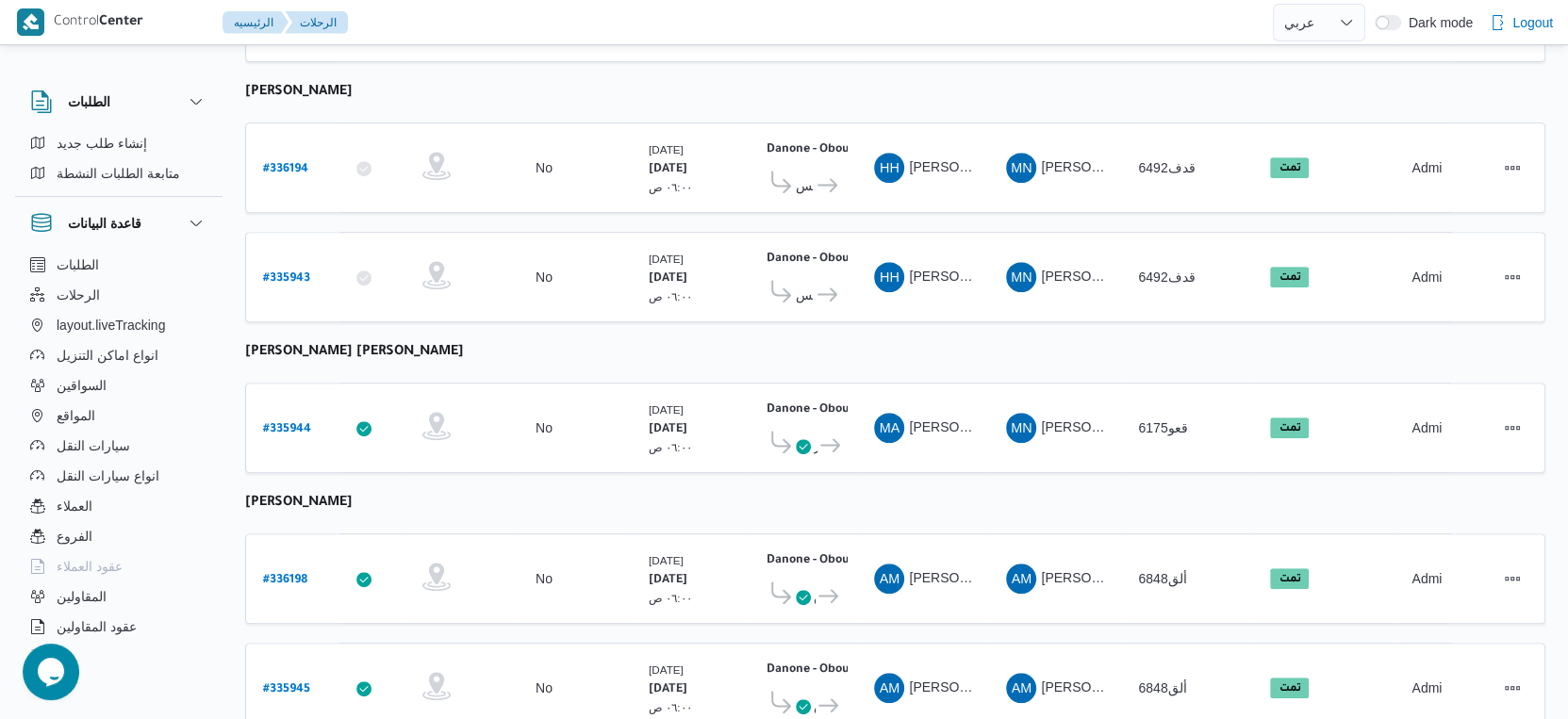
click at [427, 345] on b "[PERSON_NAME] [PERSON_NAME]" at bounding box center [354, 353] width 219 height 15
copy tbody "[PERSON_NAME] [PERSON_NAME] رقم الرحلة"
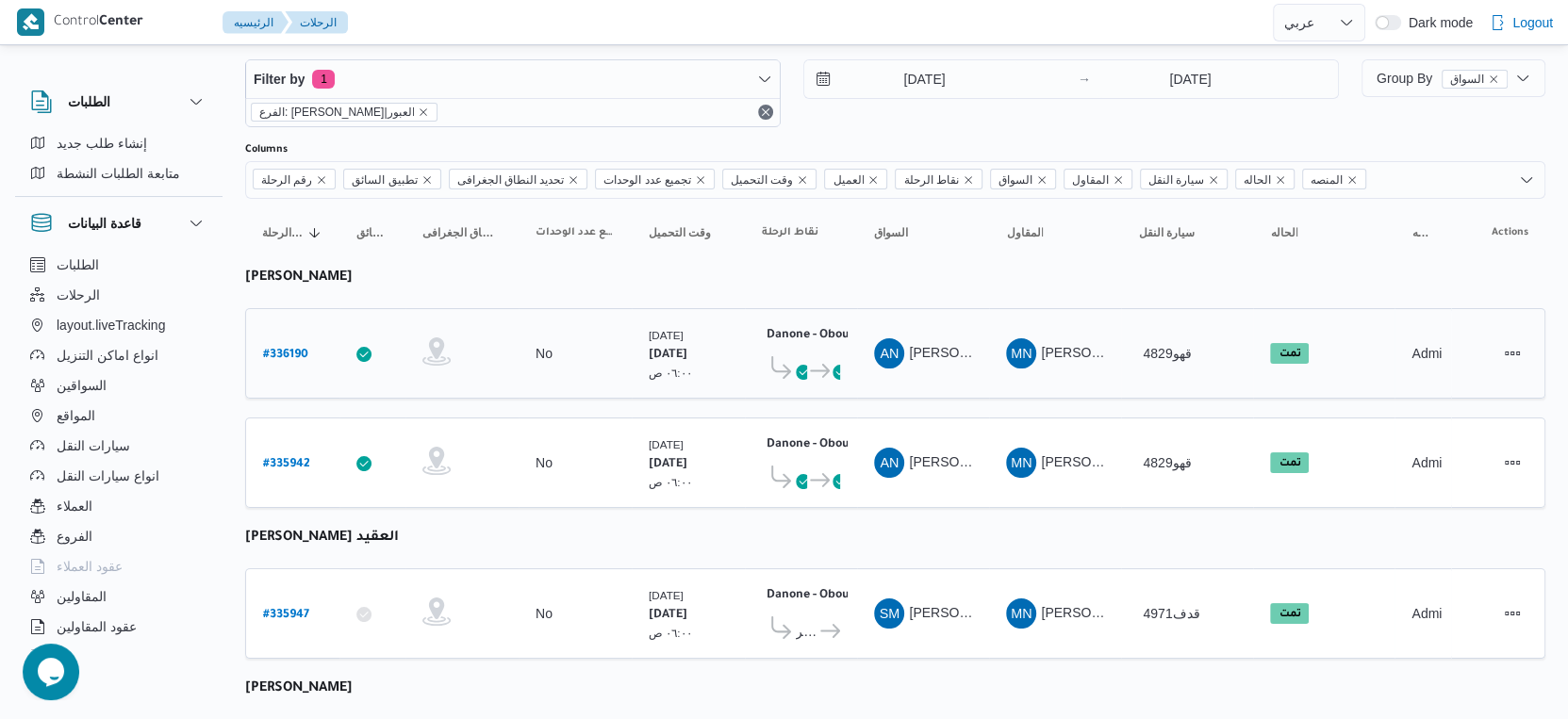
scroll to position [0, 0]
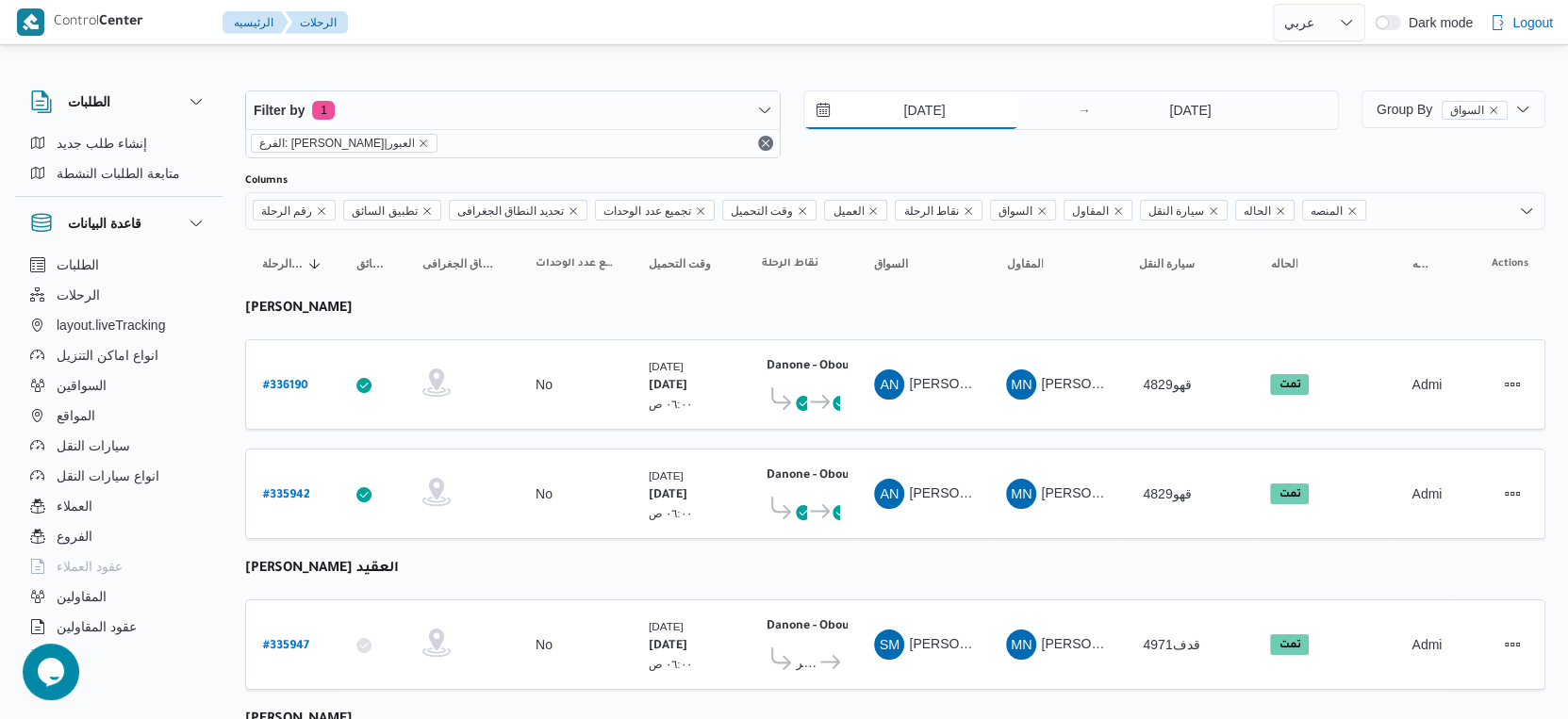
click at [945, 104] on input "[DATE]" at bounding box center [912, 110] width 215 height 38
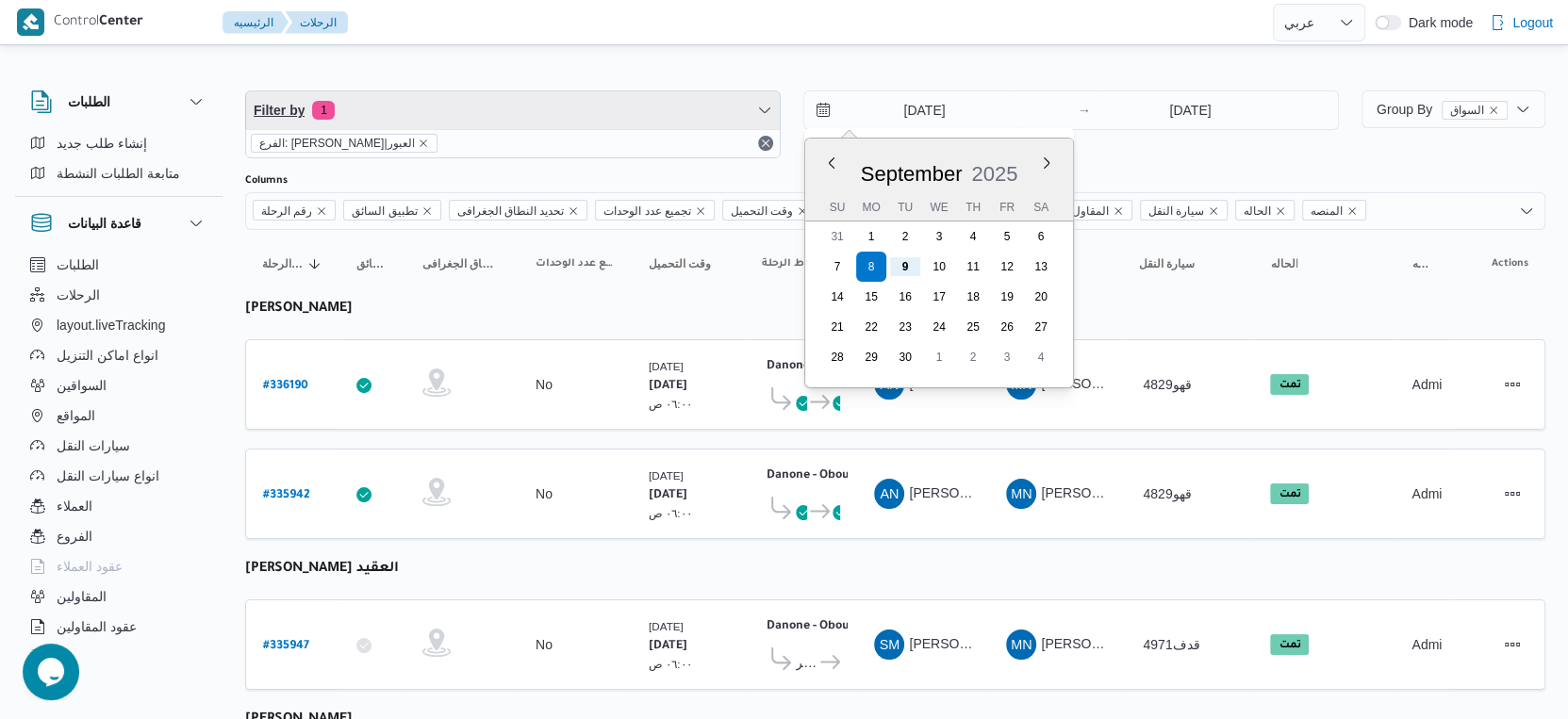
drag, startPoint x: 564, startPoint y: 113, endPoint x: 546, endPoint y: 121, distance: 19.7
click at [562, 113] on span "Filter by 1" at bounding box center [513, 110] width 533 height 38
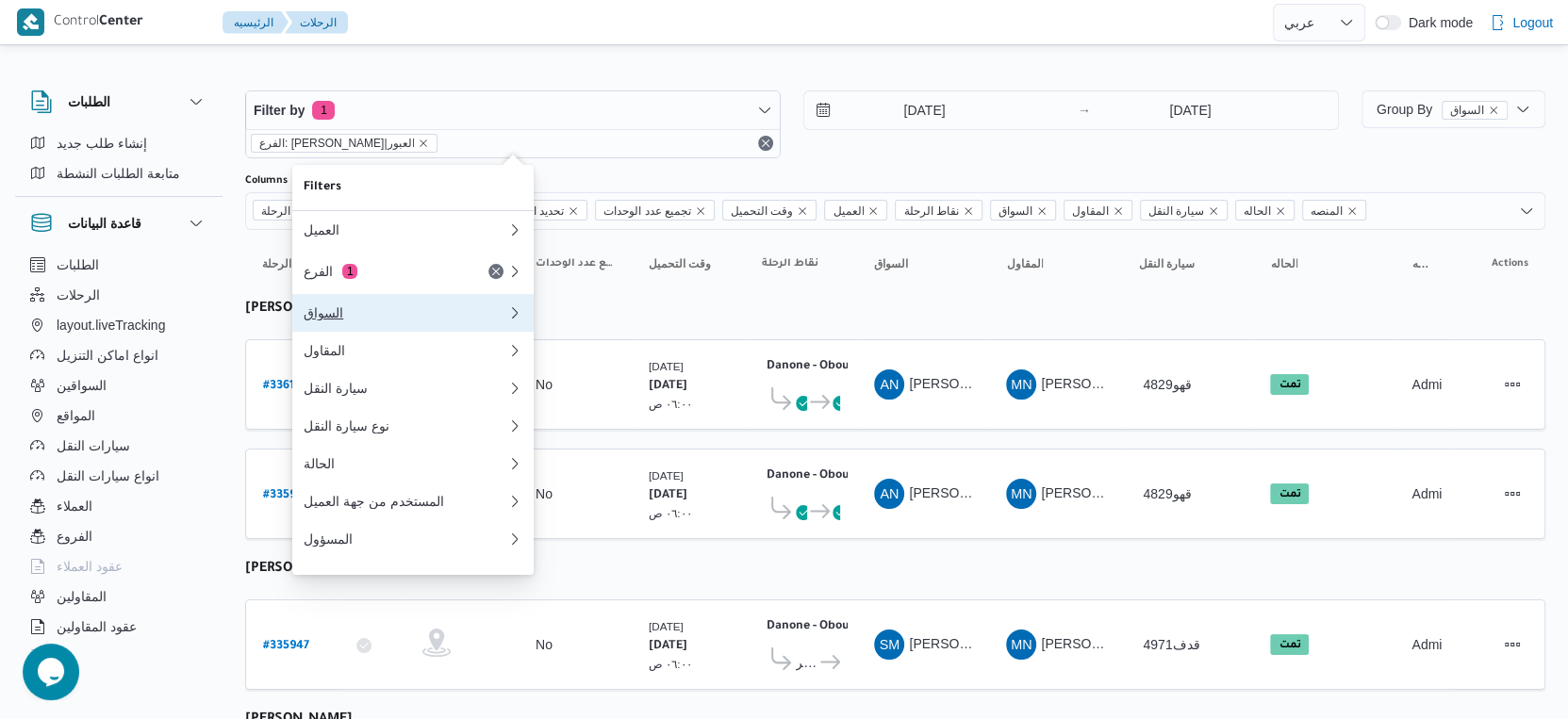
click at [420, 315] on div "السواق" at bounding box center [405, 313] width 204 height 15
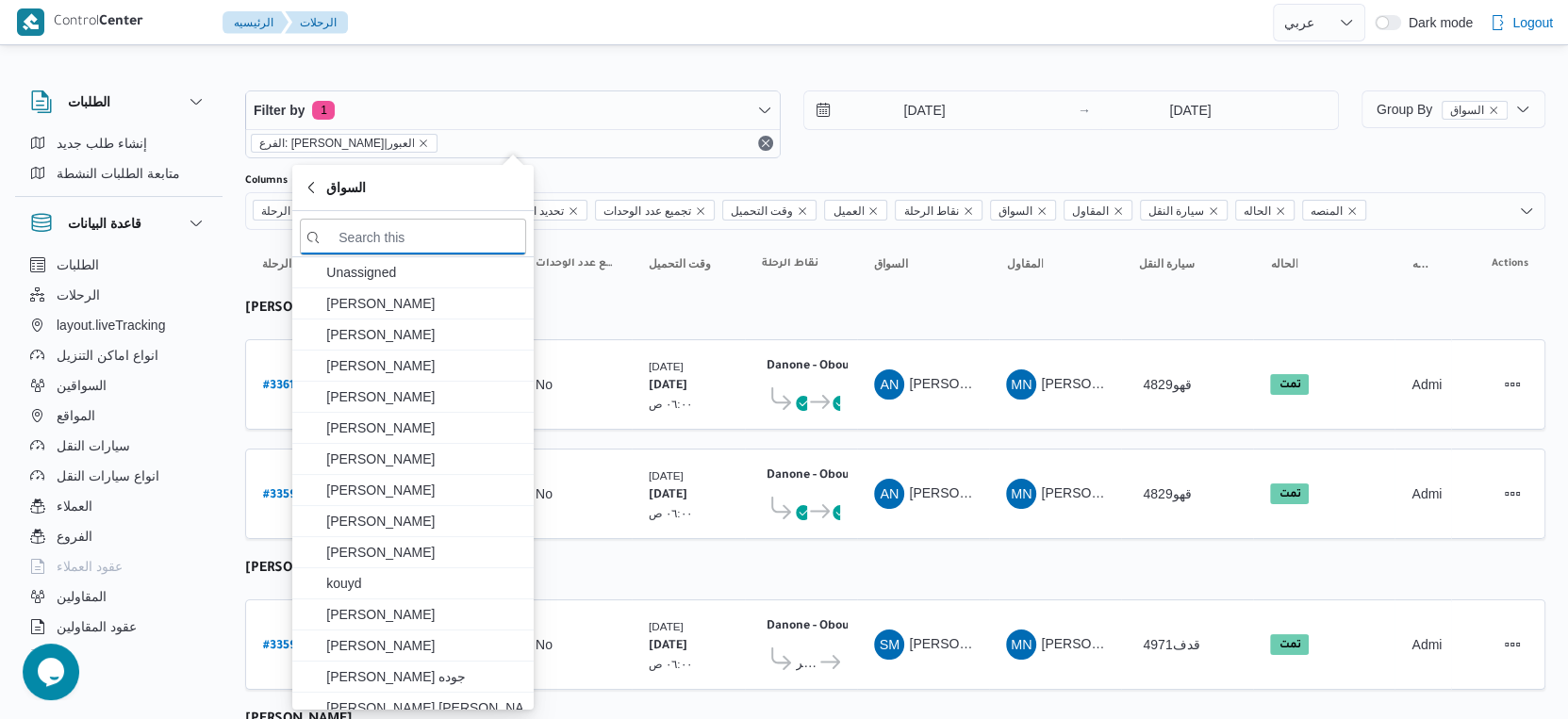
paste input "[PERSON_NAME] [PERSON_NAME]"
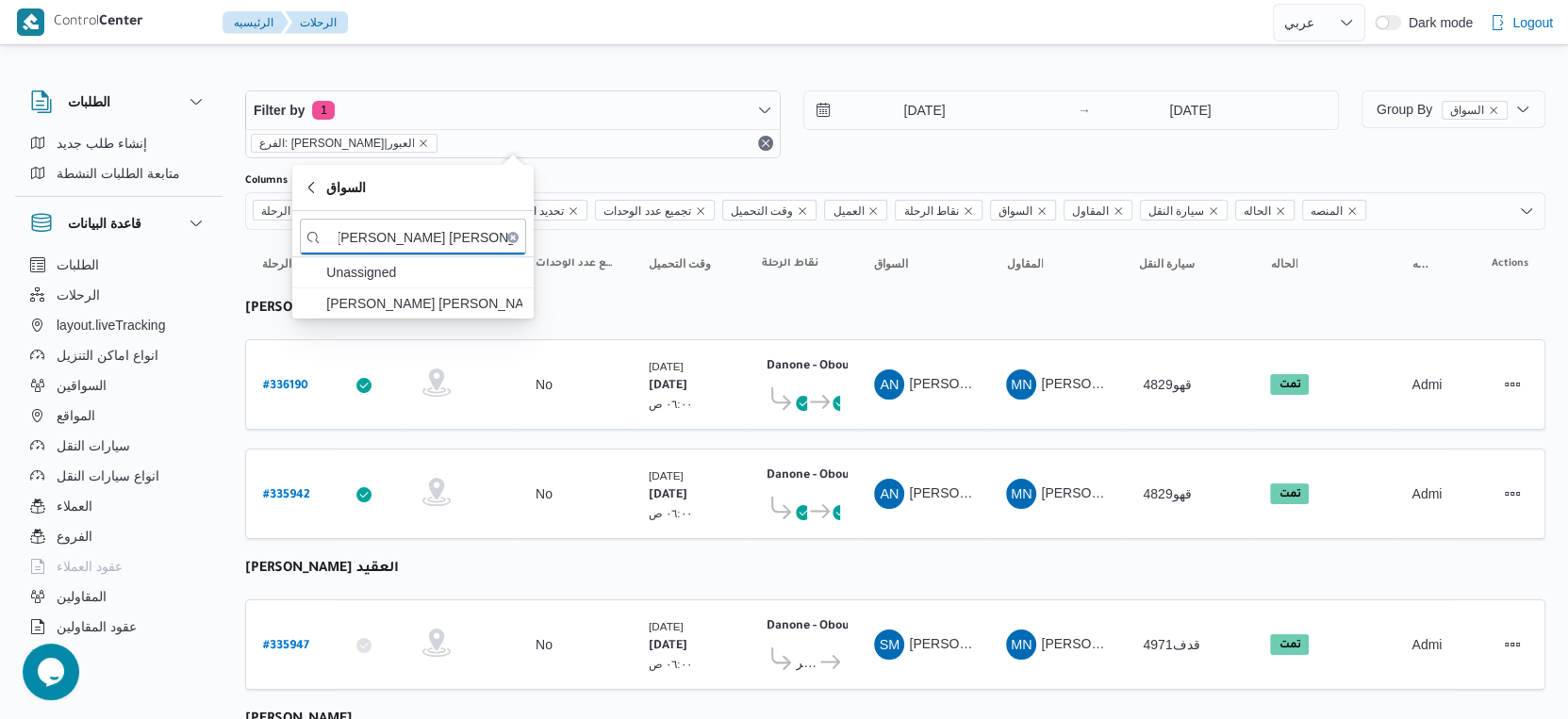
type input "[PERSON_NAME] [PERSON_NAME]"
click at [412, 297] on span "[PERSON_NAME] [PERSON_NAME]" at bounding box center [424, 304] width 196 height 23
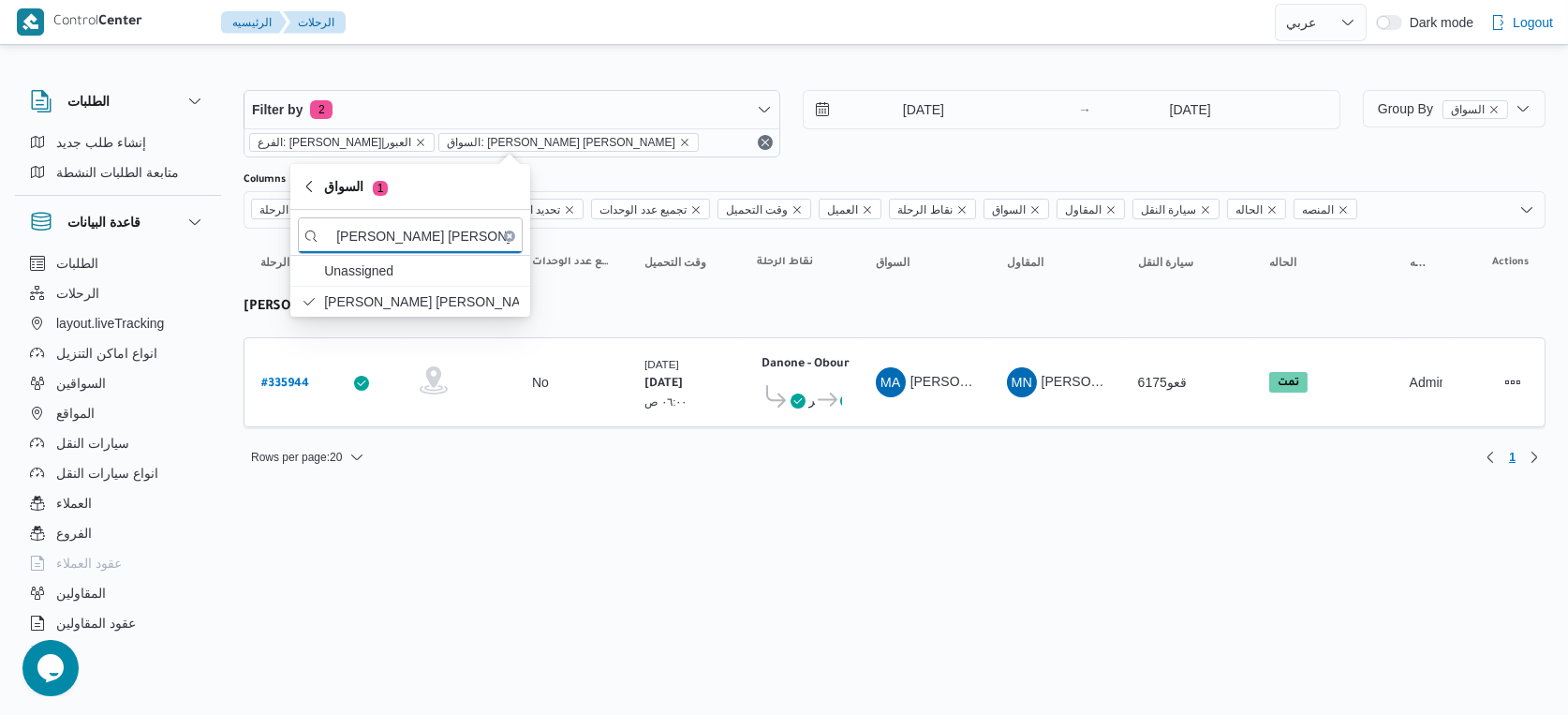
click at [928, 110] on input "[DATE]" at bounding box center [911, 109] width 213 height 38
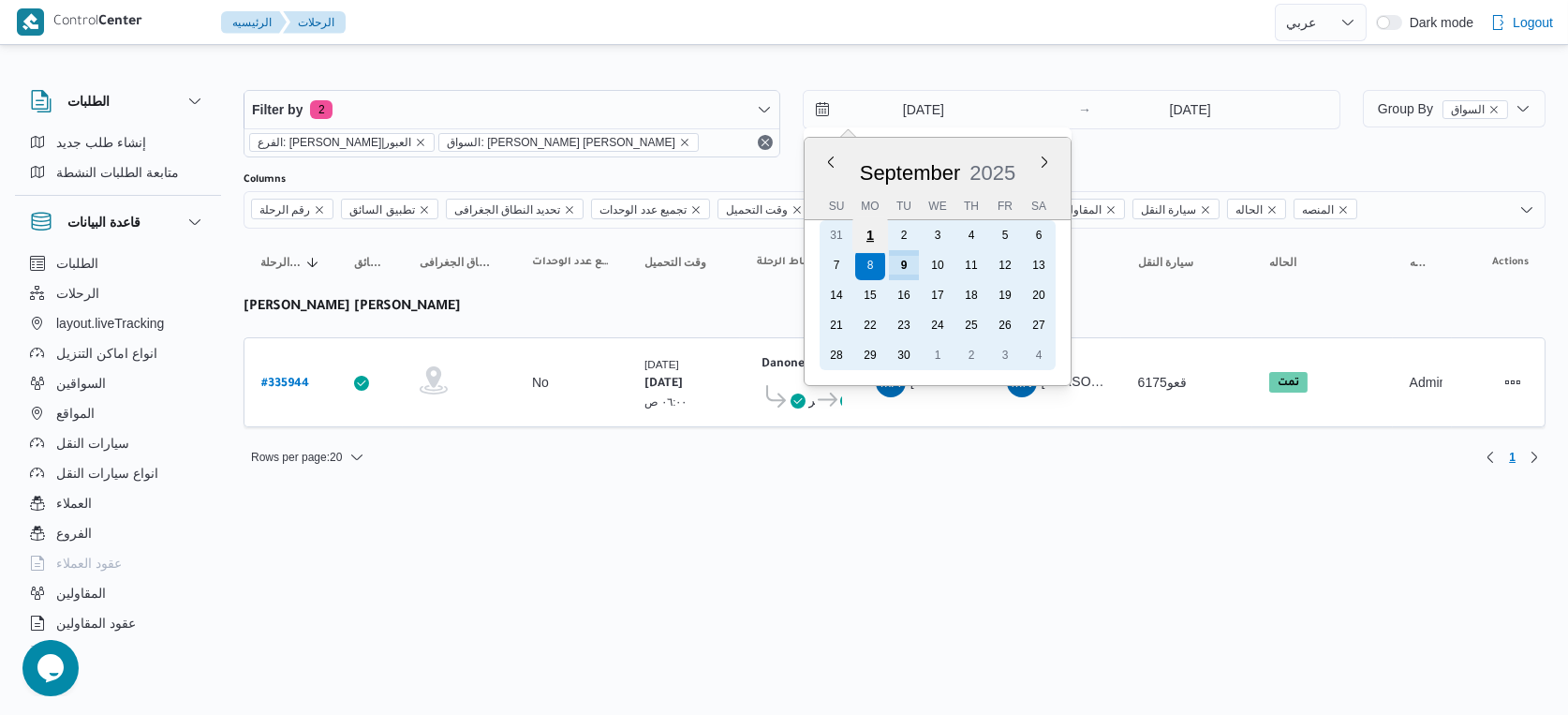
click at [869, 233] on div "1" at bounding box center [870, 236] width 36 height 36
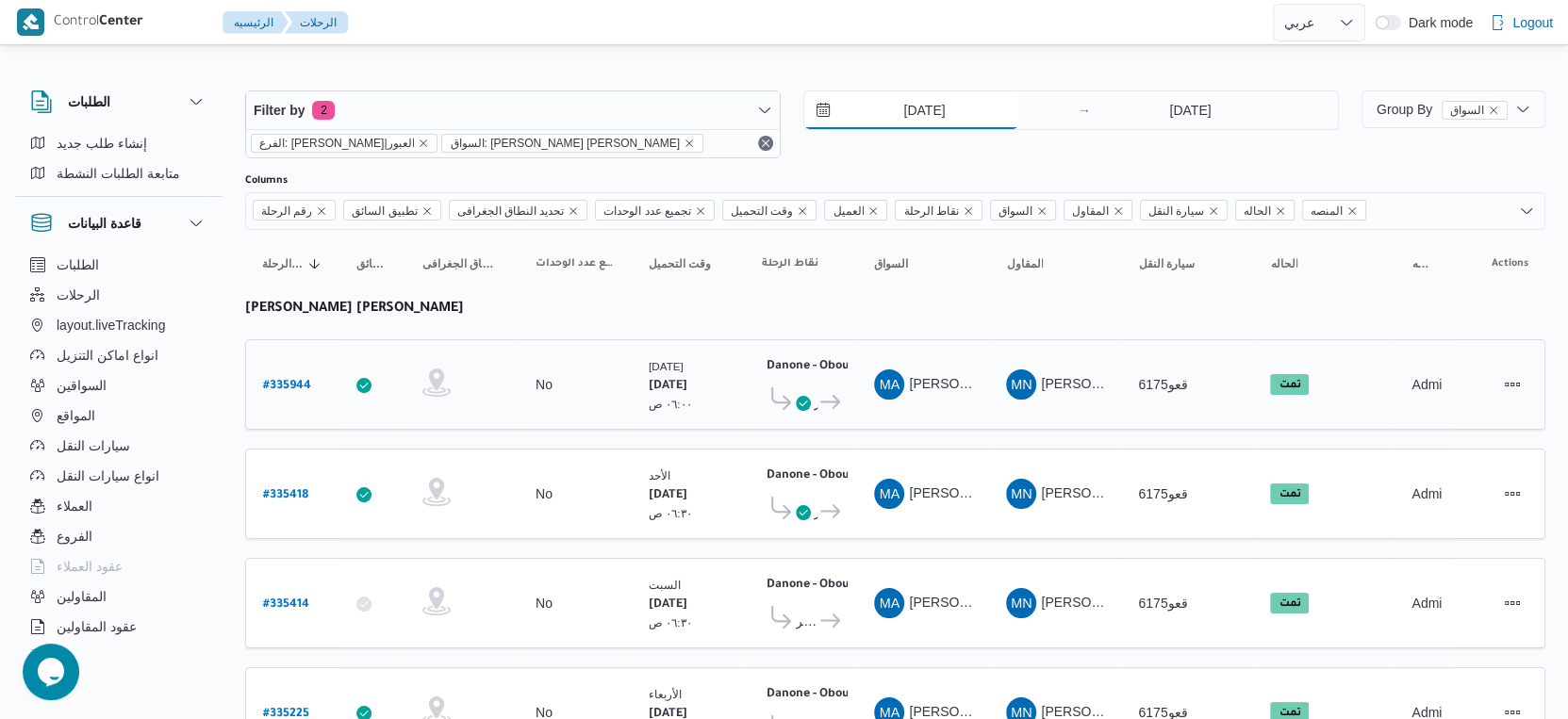
scroll to position [303, 0]
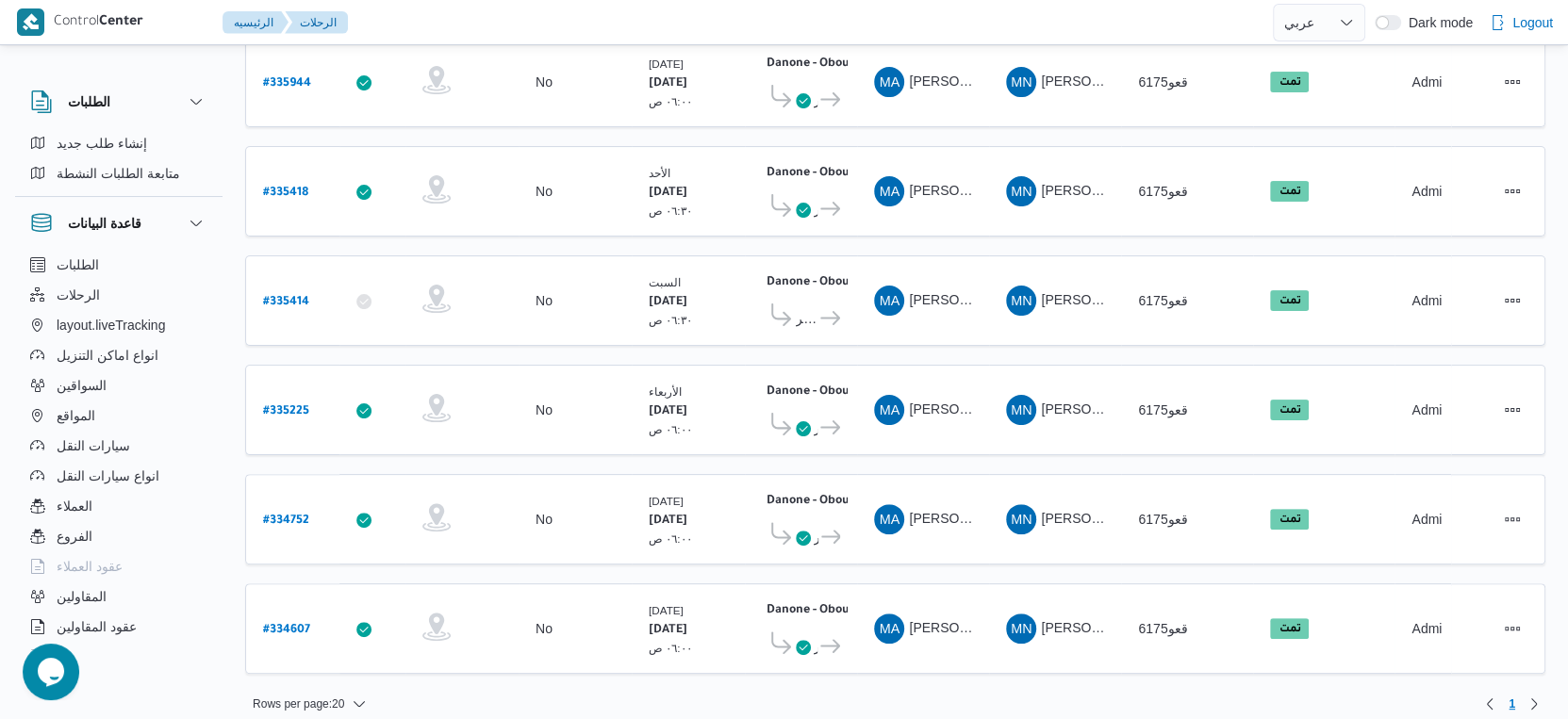
drag, startPoint x: 289, startPoint y: 391, endPoint x: 297, endPoint y: 349, distance: 42.8
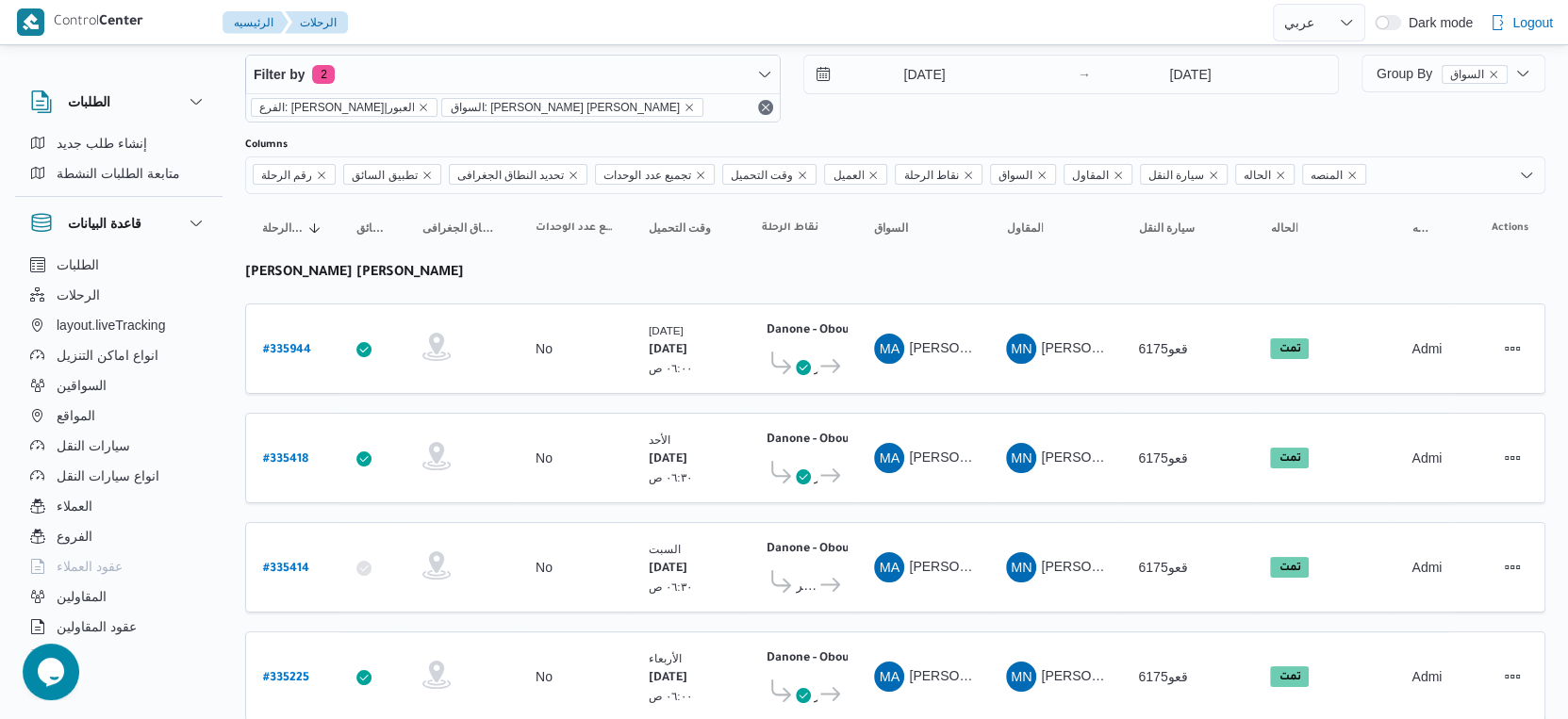
scroll to position [0, 0]
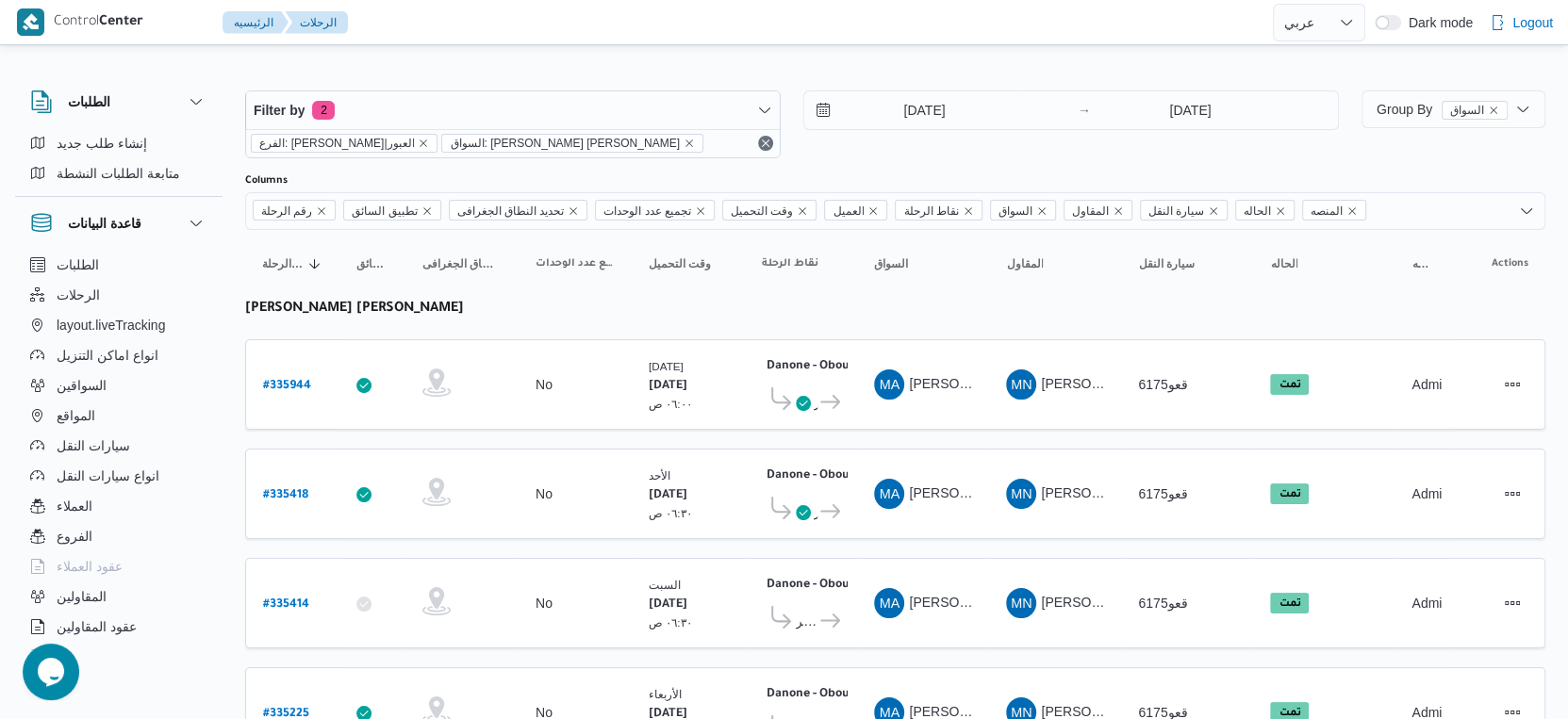
click at [573, 141] on span "السواق: [PERSON_NAME] [PERSON_NAME]" at bounding box center [571, 143] width 244 height 17
click at [683, 138] on icon "remove selected entity" at bounding box center [689, 143] width 11 height 11
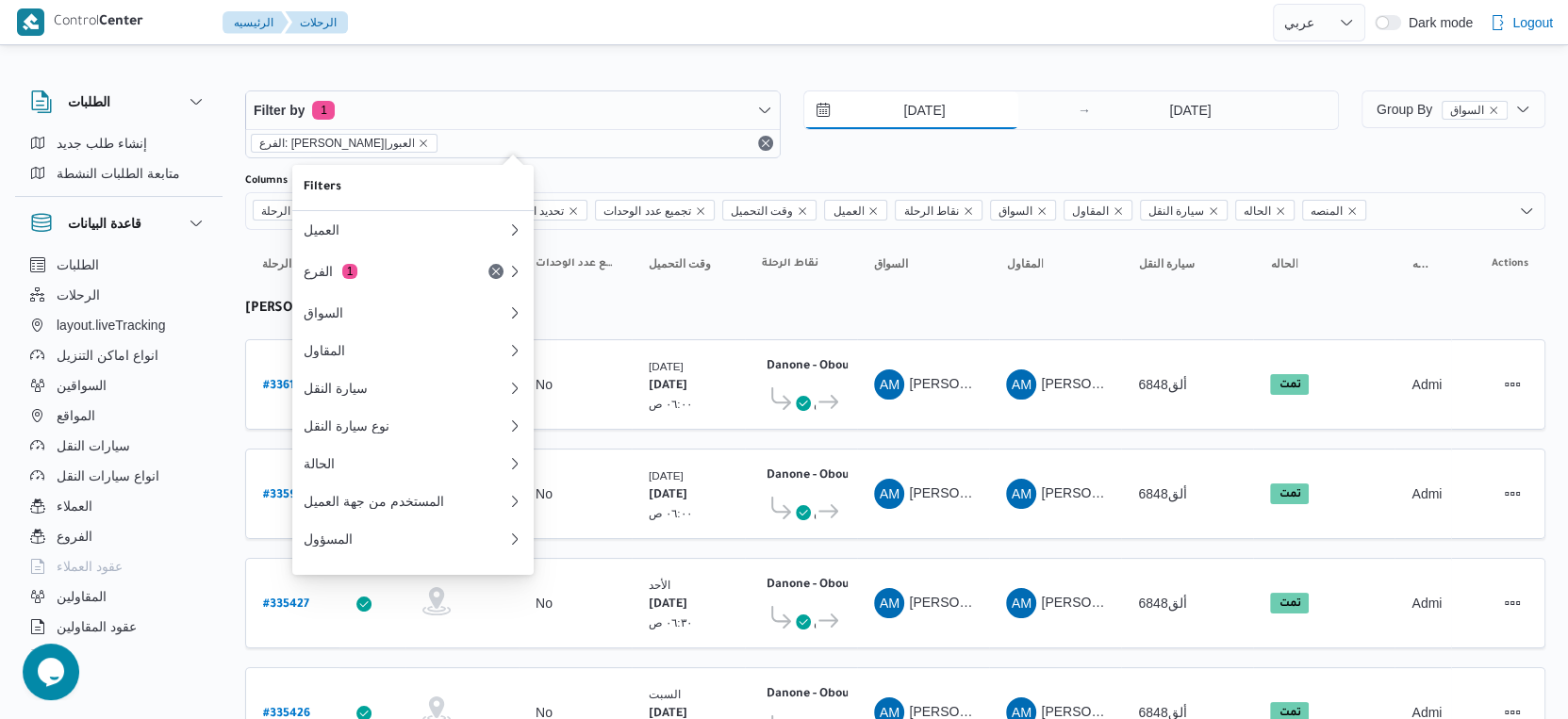
click at [956, 119] on input "[DATE]" at bounding box center [912, 110] width 215 height 38
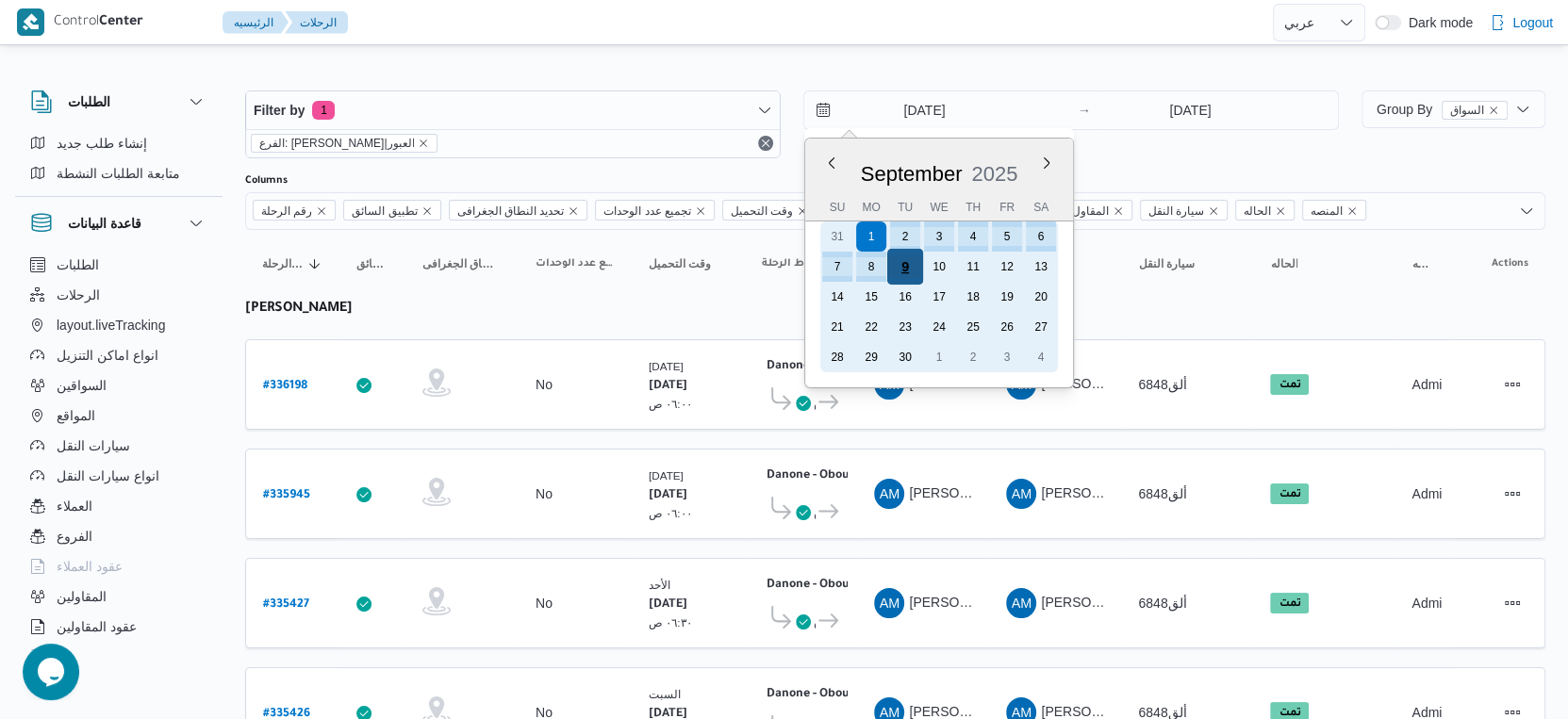
click at [911, 272] on div "9" at bounding box center [905, 267] width 36 height 36
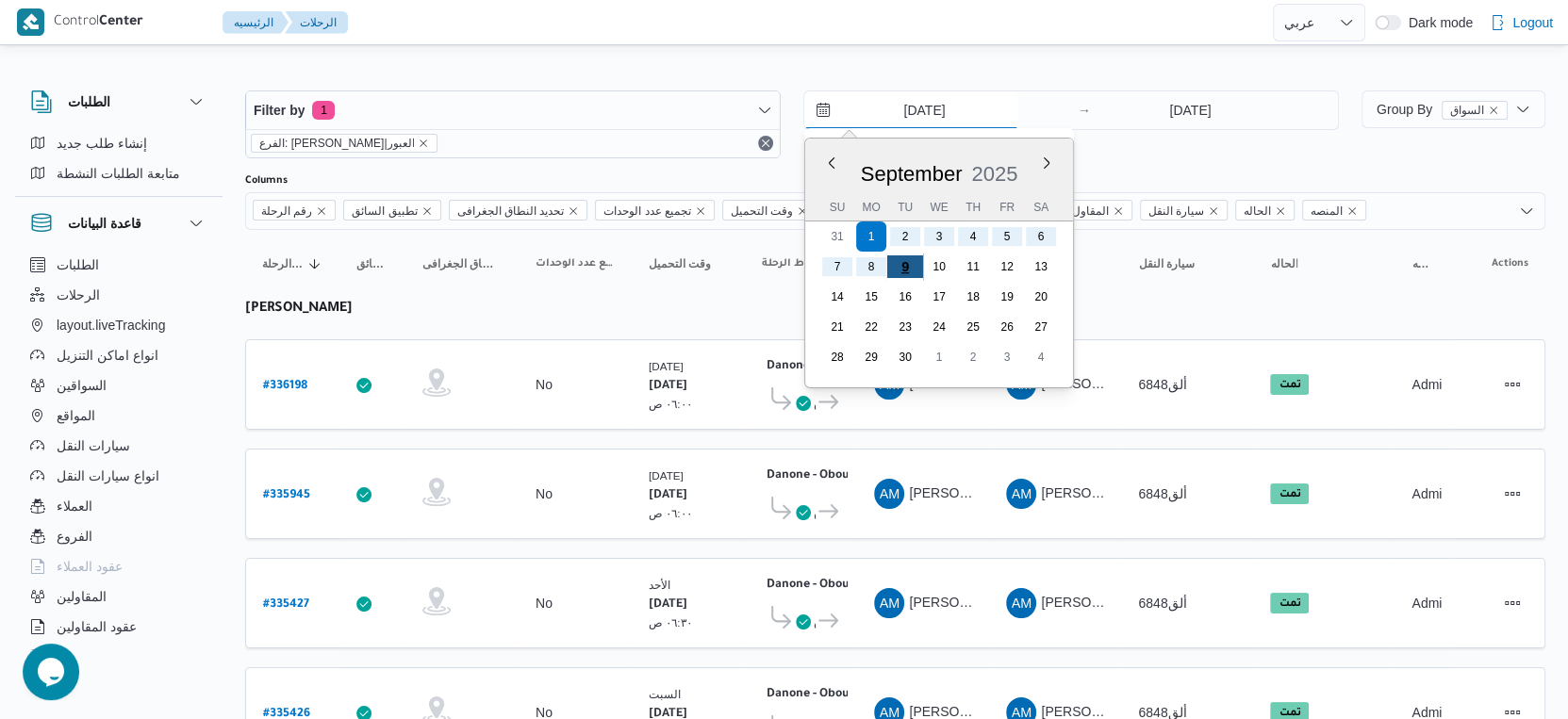
type input "[DATE]"
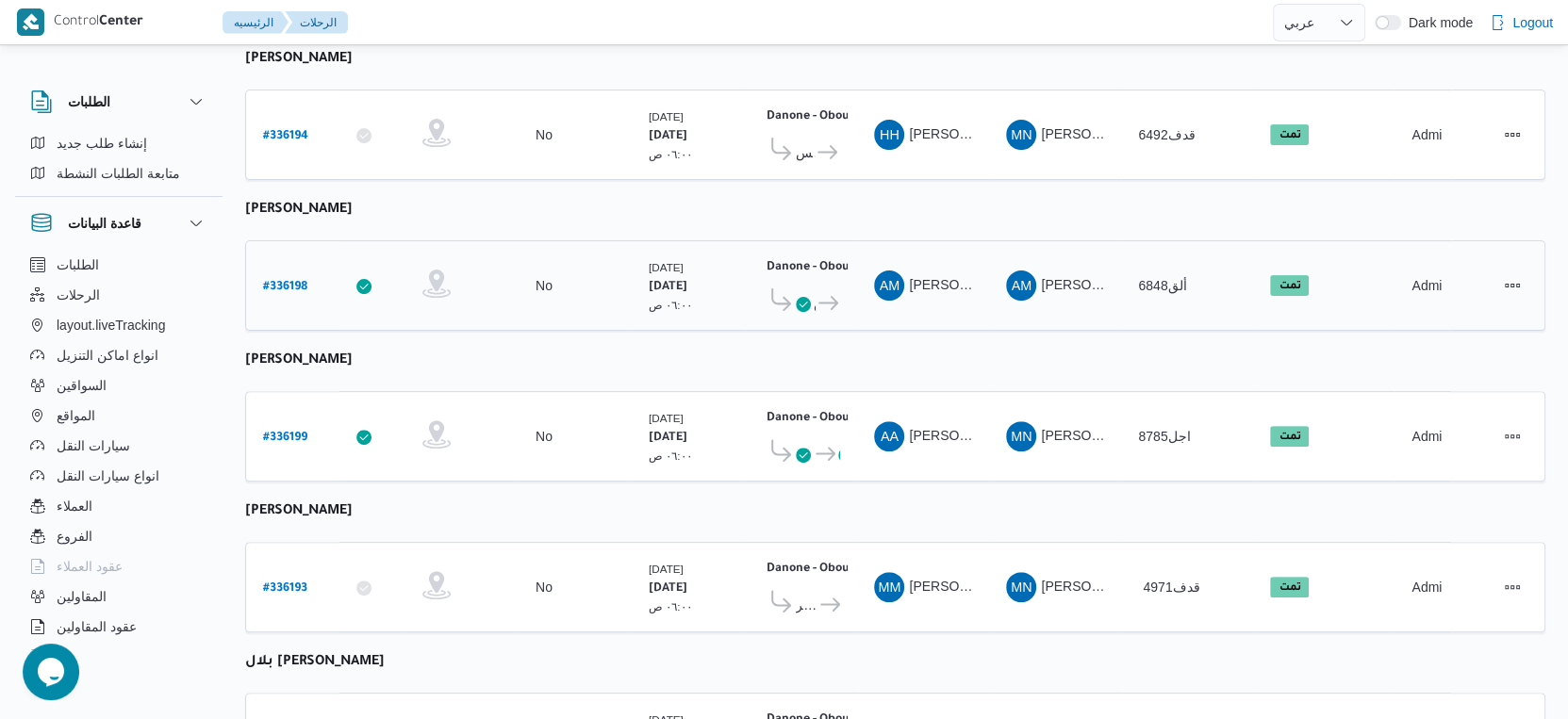
scroll to position [654, 0]
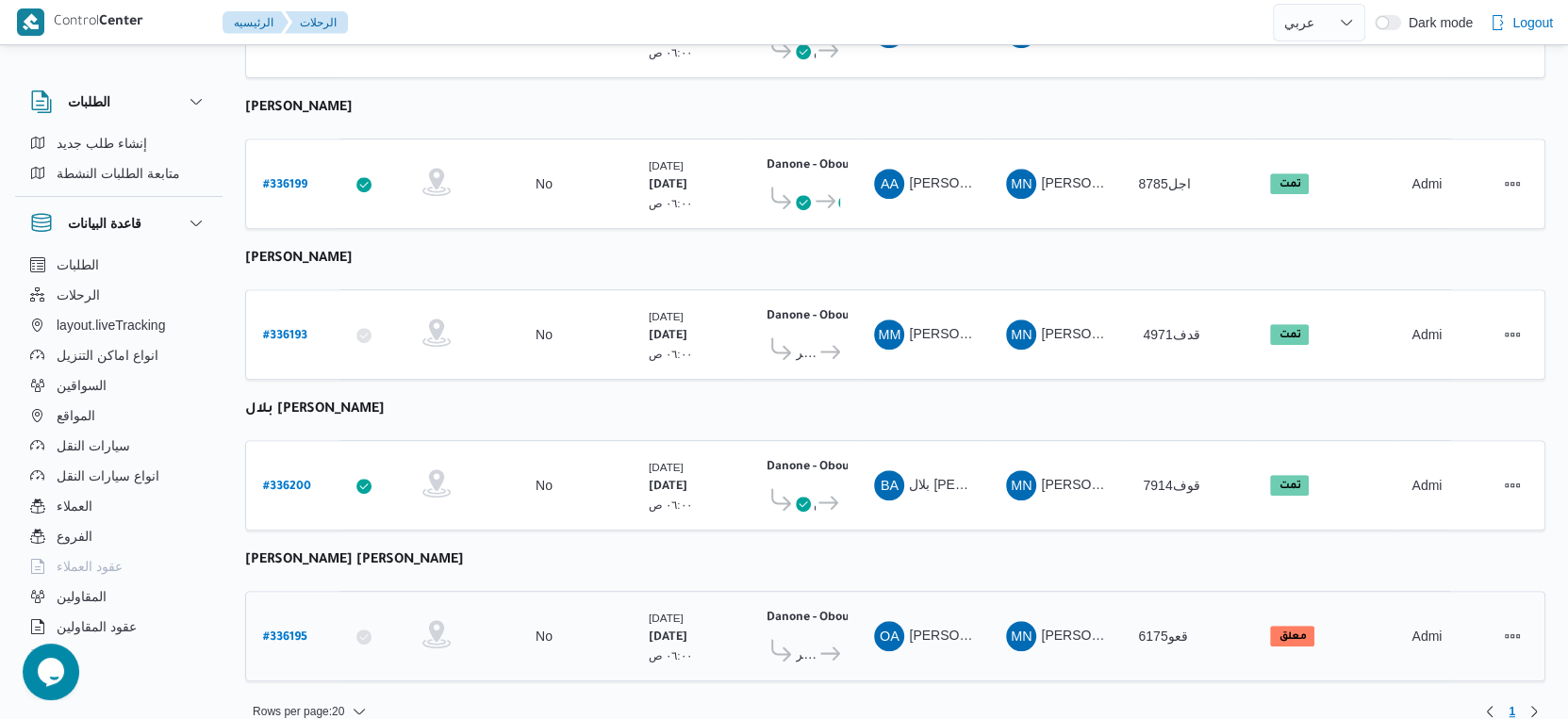
click at [300, 632] on b "# 336195" at bounding box center [285, 638] width 45 height 13
select select "ar"
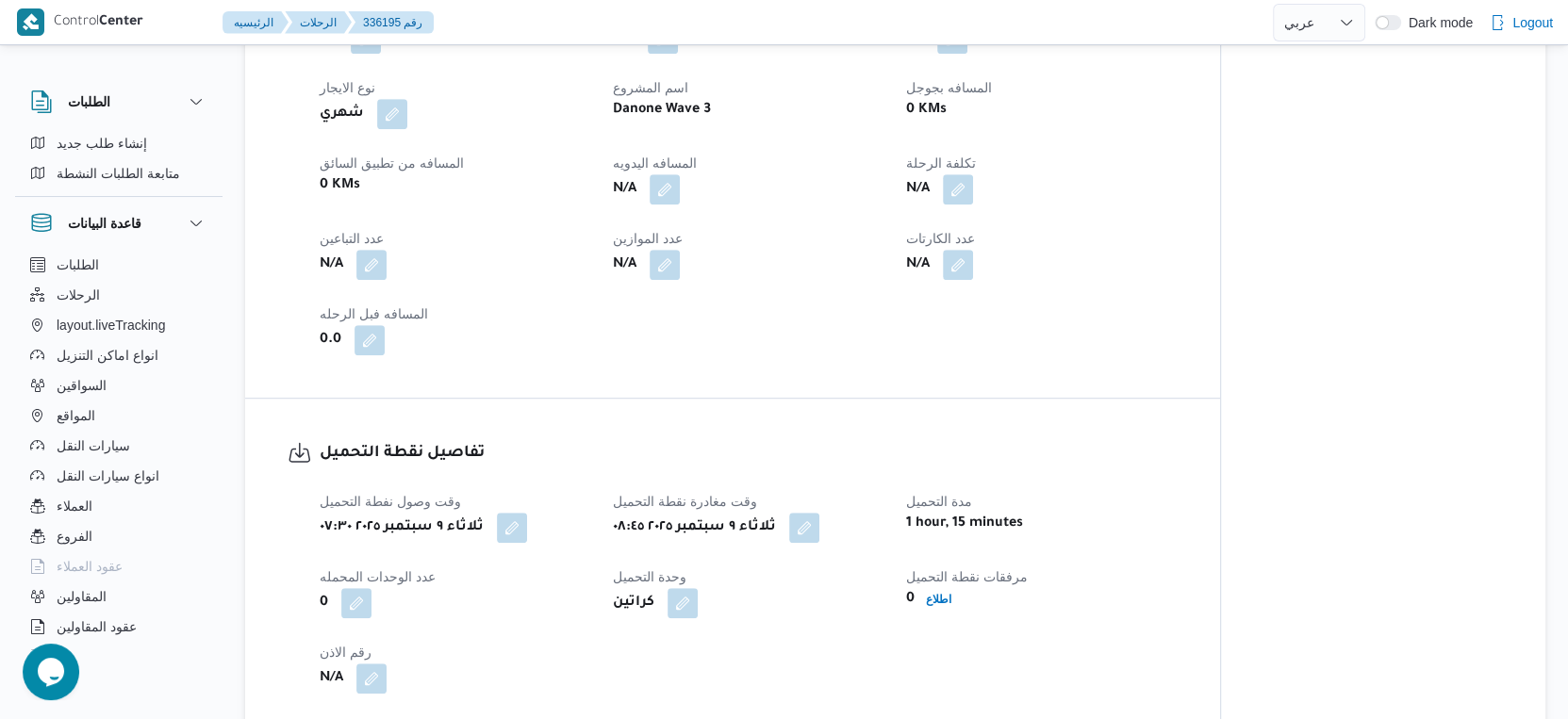
scroll to position [733, 0]
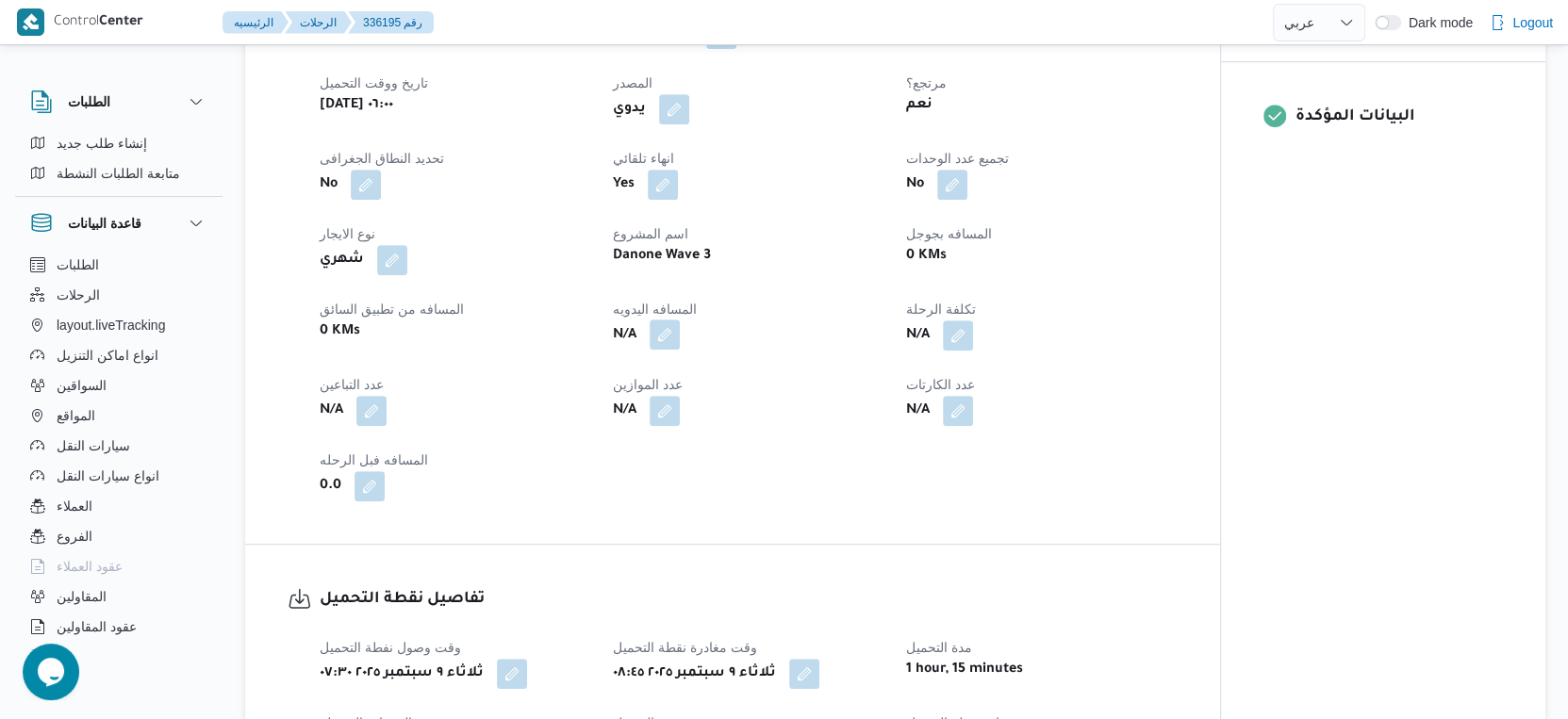
click at [659, 320] on button "button" at bounding box center [665, 335] width 30 height 30
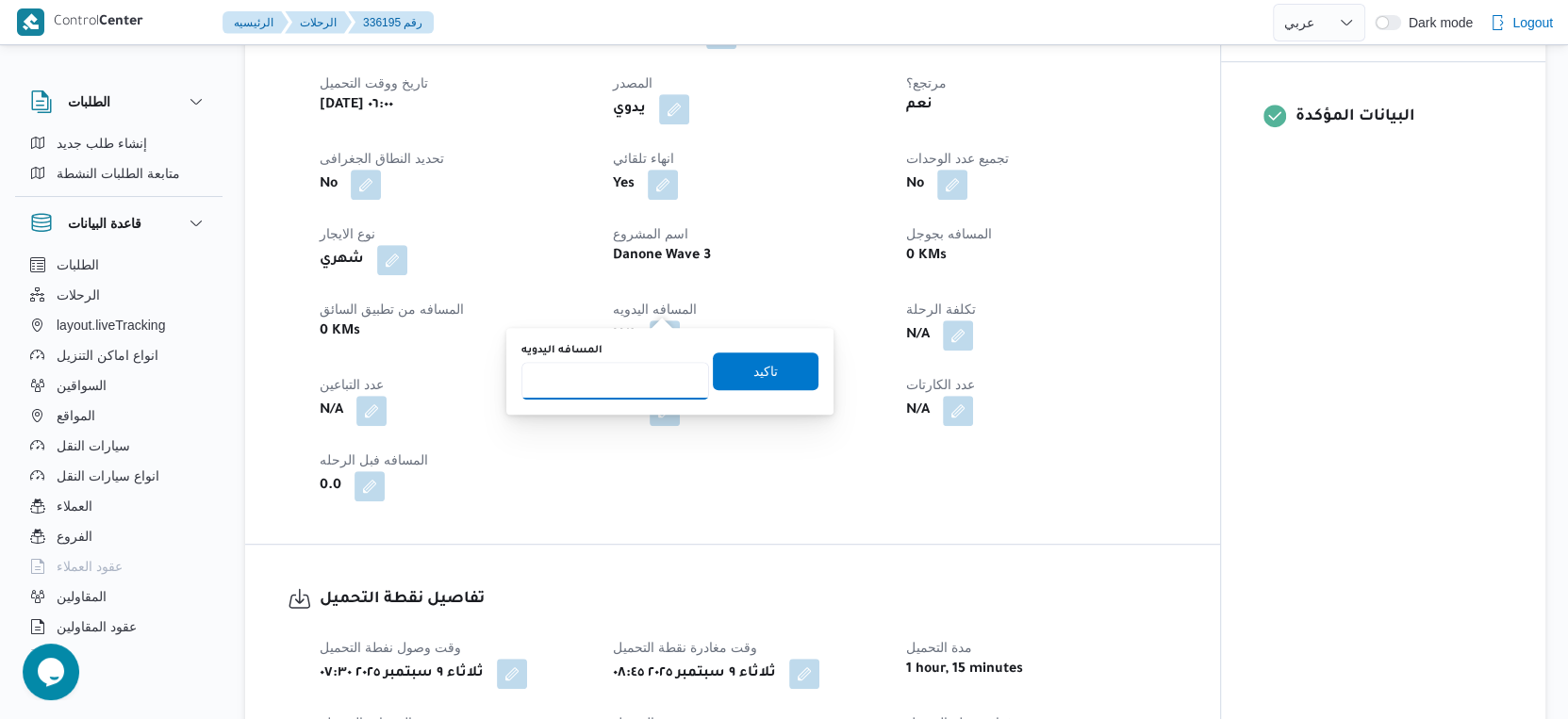
click at [620, 380] on input "المسافه اليدويه" at bounding box center [615, 381] width 188 height 38
type input "77"
click at [754, 376] on span "تاكيد" at bounding box center [766, 371] width 25 height 23
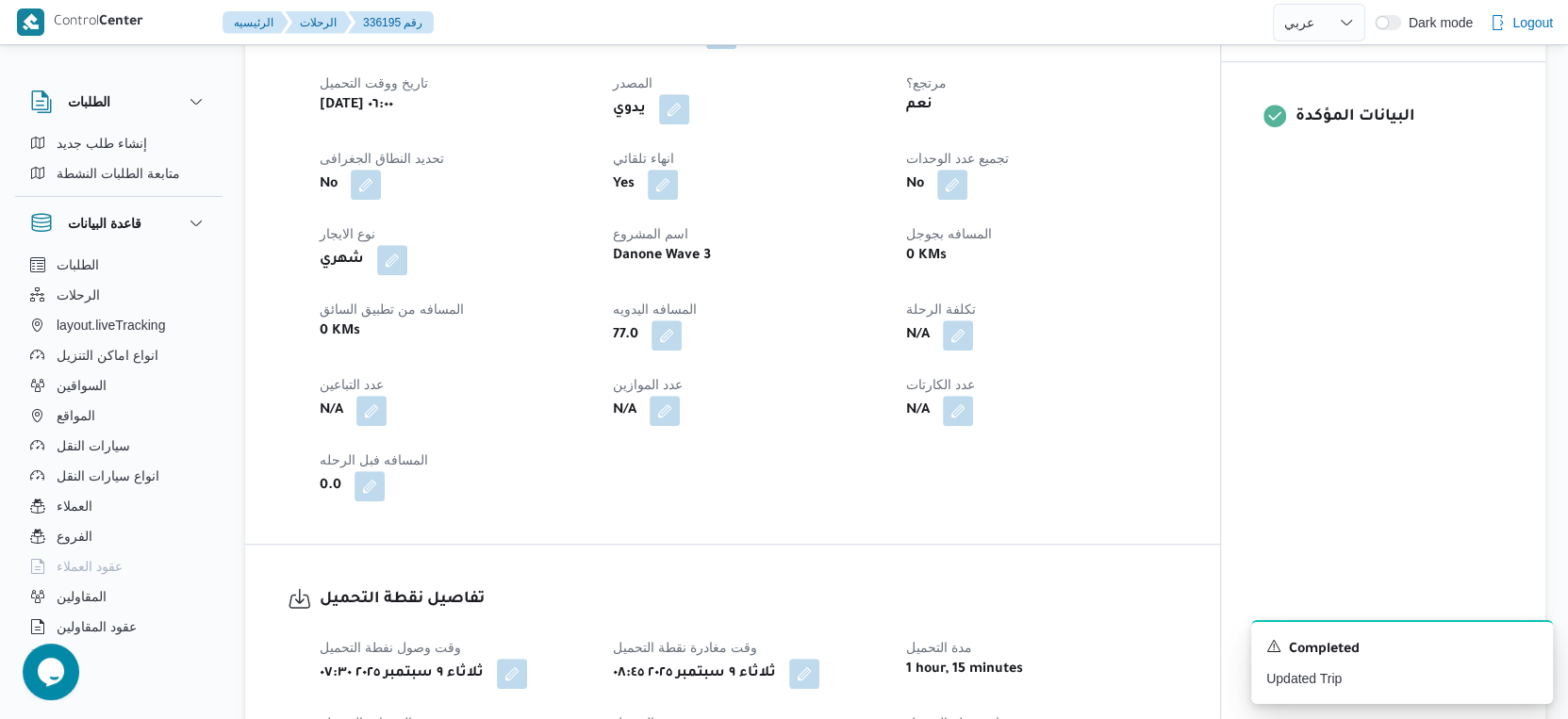
scroll to position [0, 0]
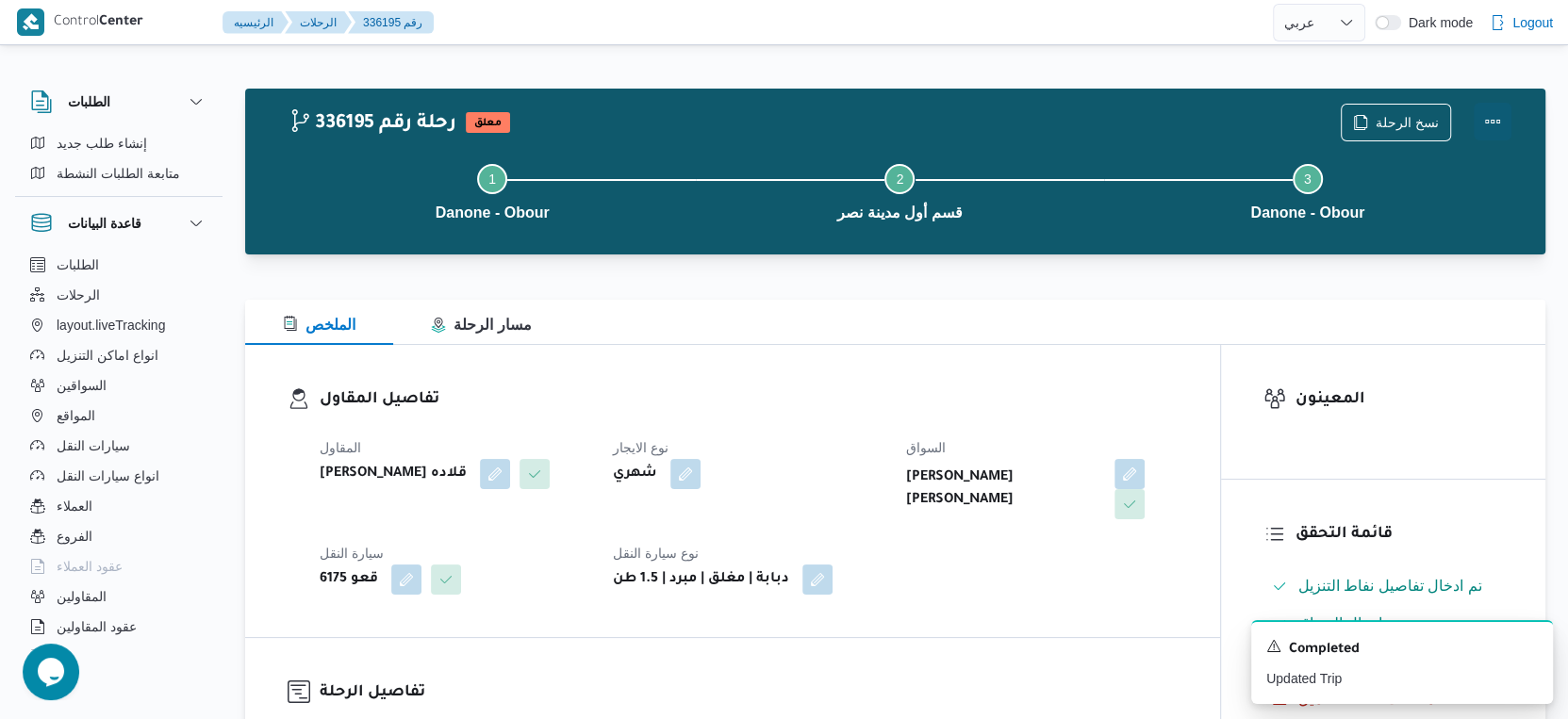
click at [1499, 117] on button "Actions" at bounding box center [1493, 121] width 38 height 38
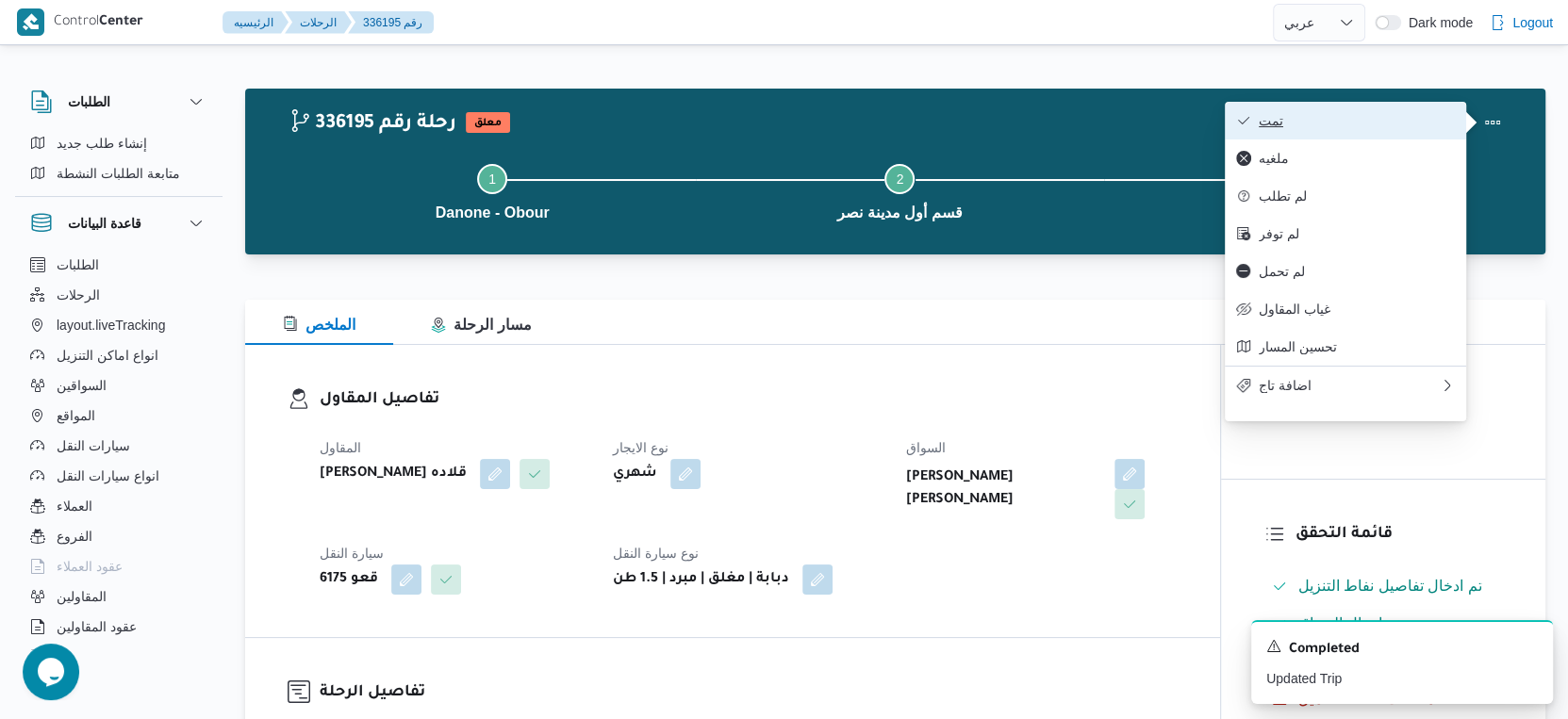
click at [1260, 121] on span "تمت" at bounding box center [1357, 120] width 196 height 15
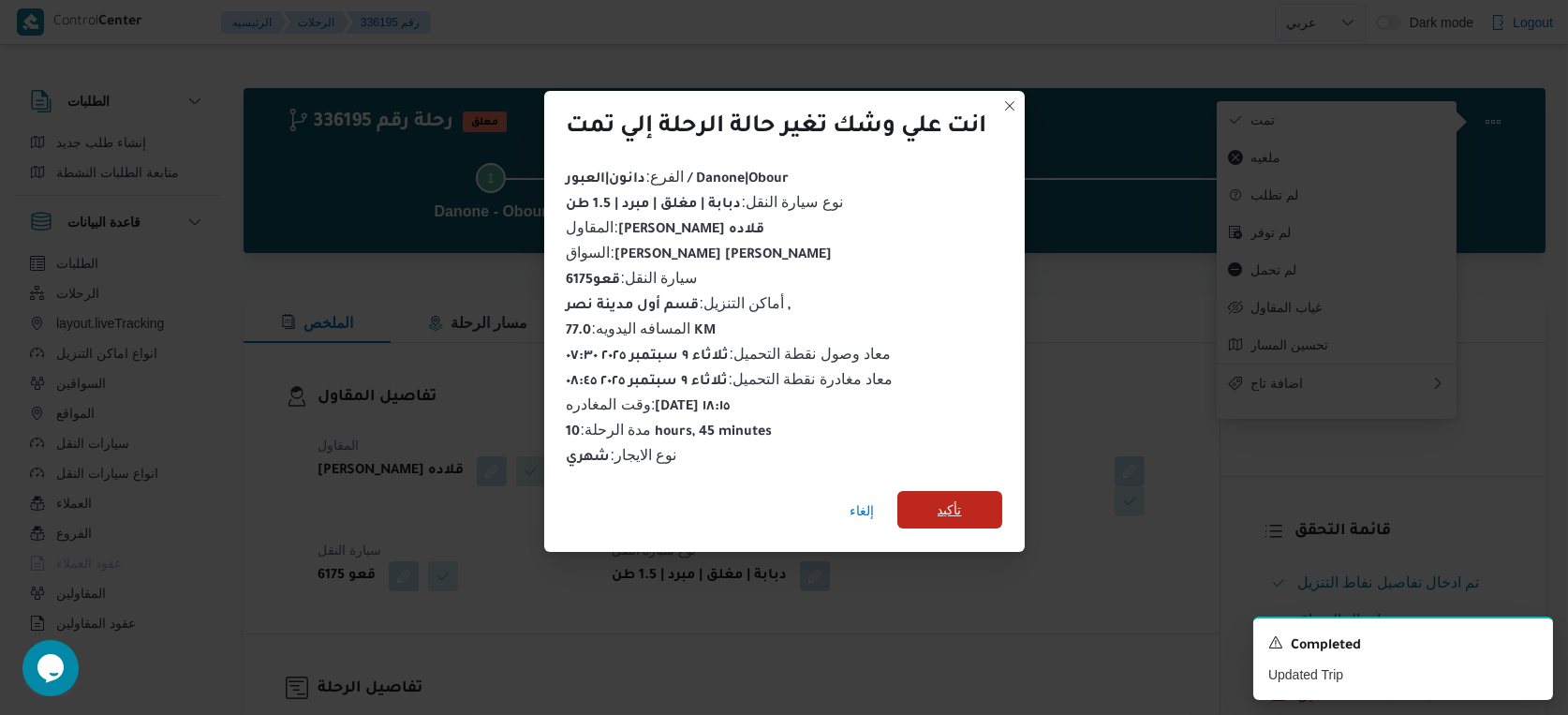
click at [969, 491] on span "تأكيد" at bounding box center [949, 510] width 105 height 38
